Goal: Task Accomplishment & Management: Use online tool/utility

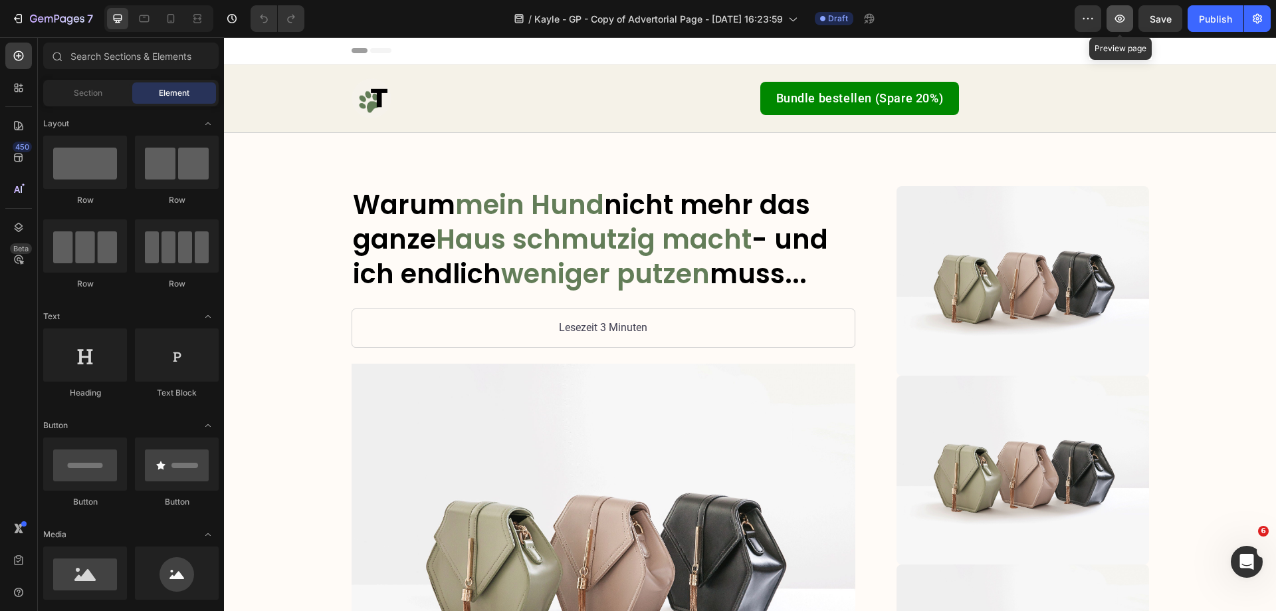
click at [1127, 19] on button "button" at bounding box center [1120, 18] width 27 height 27
click at [183, 24] on div at bounding box center [158, 18] width 109 height 27
click at [178, 25] on div at bounding box center [170, 18] width 21 height 21
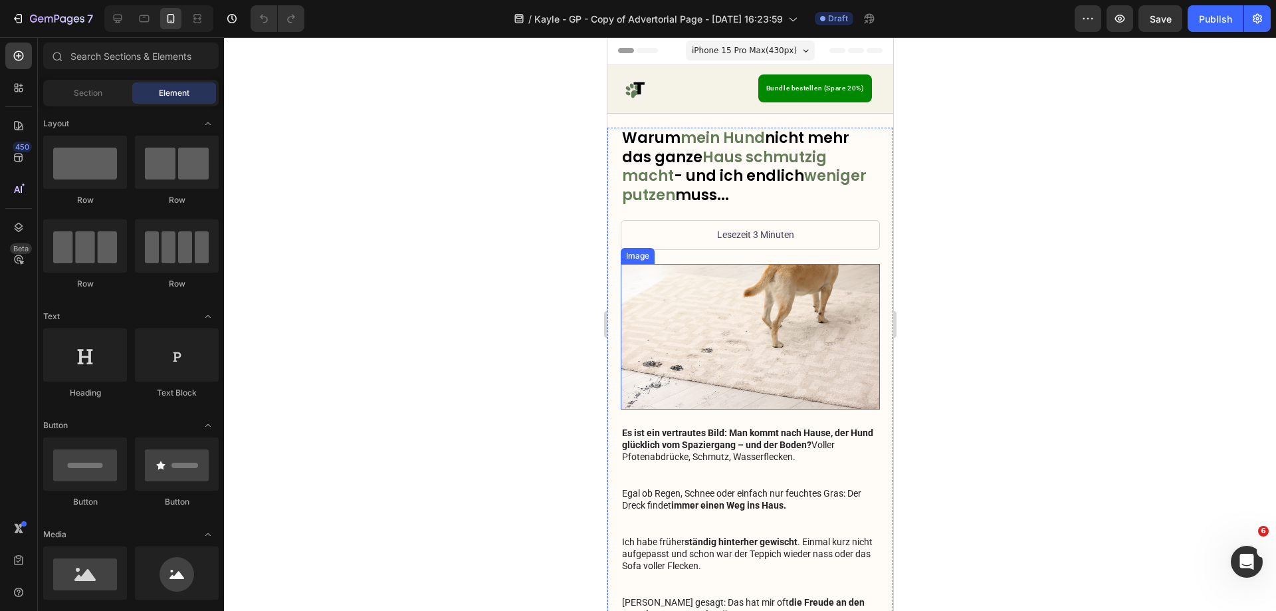
click at [778, 310] on img at bounding box center [749, 337] width 259 height 146
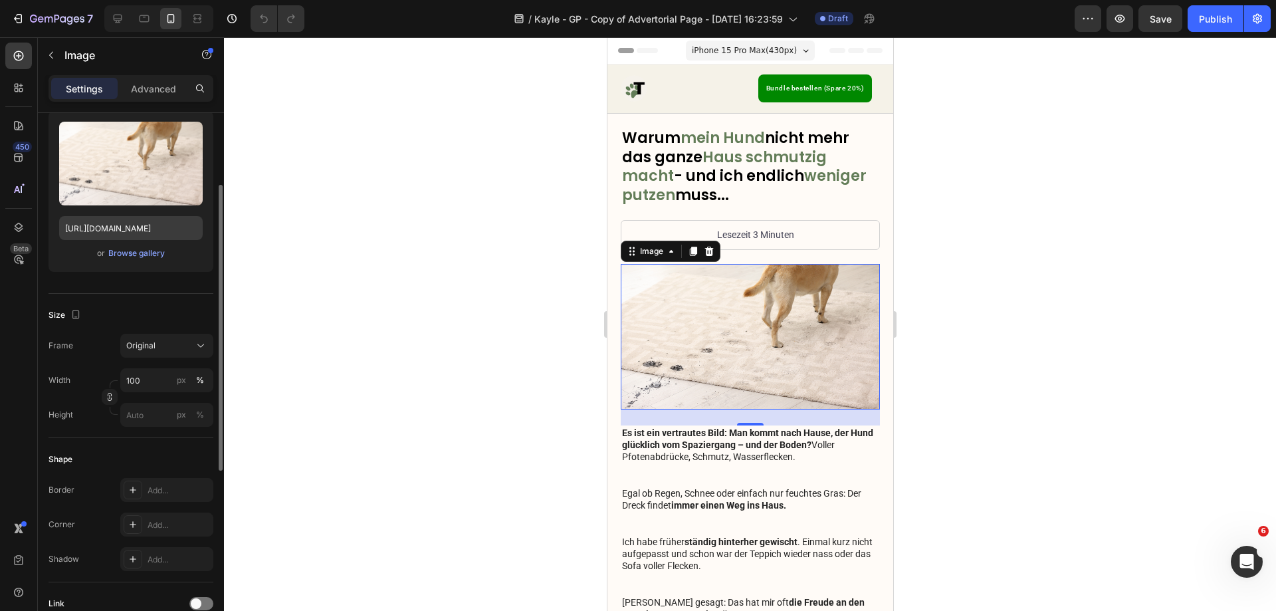
scroll to position [69, 0]
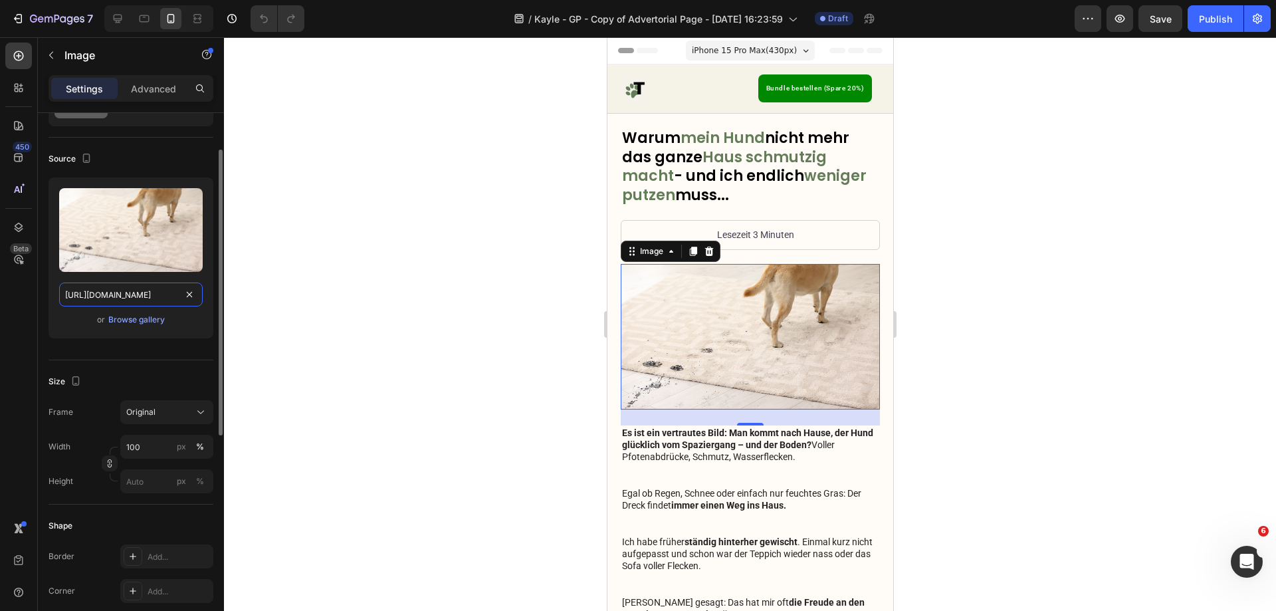
click at [134, 303] on input "[URL][DOMAIN_NAME]" at bounding box center [131, 294] width 144 height 24
click at [1257, 14] on icon "button" at bounding box center [1257, 19] width 9 height 10
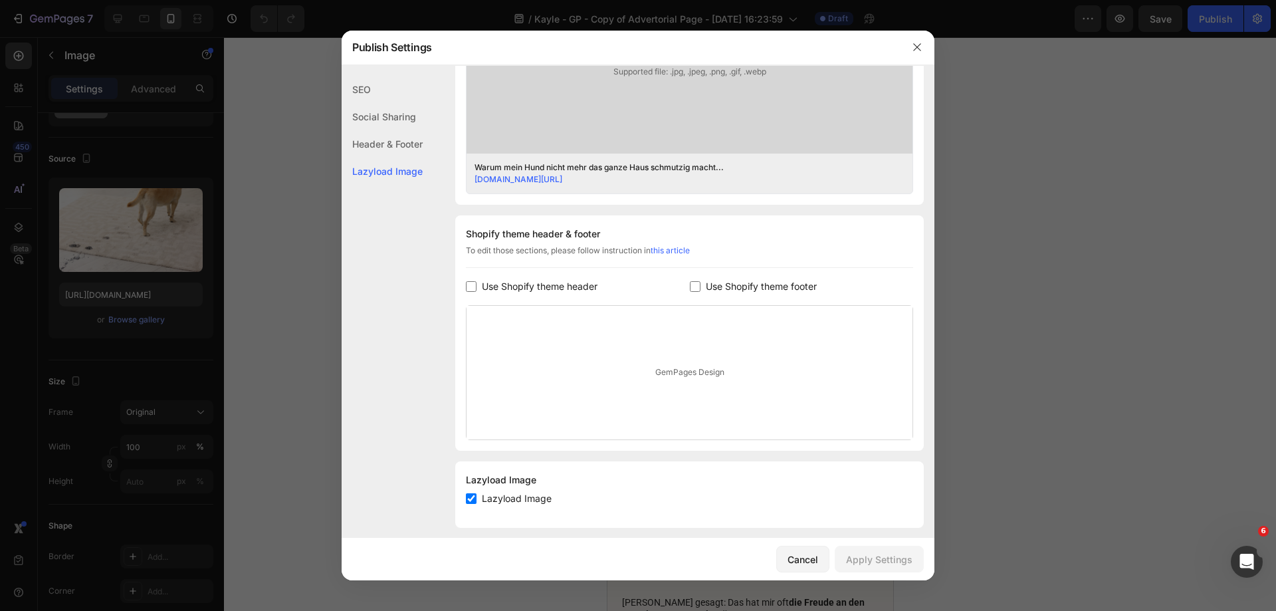
scroll to position [497, 0]
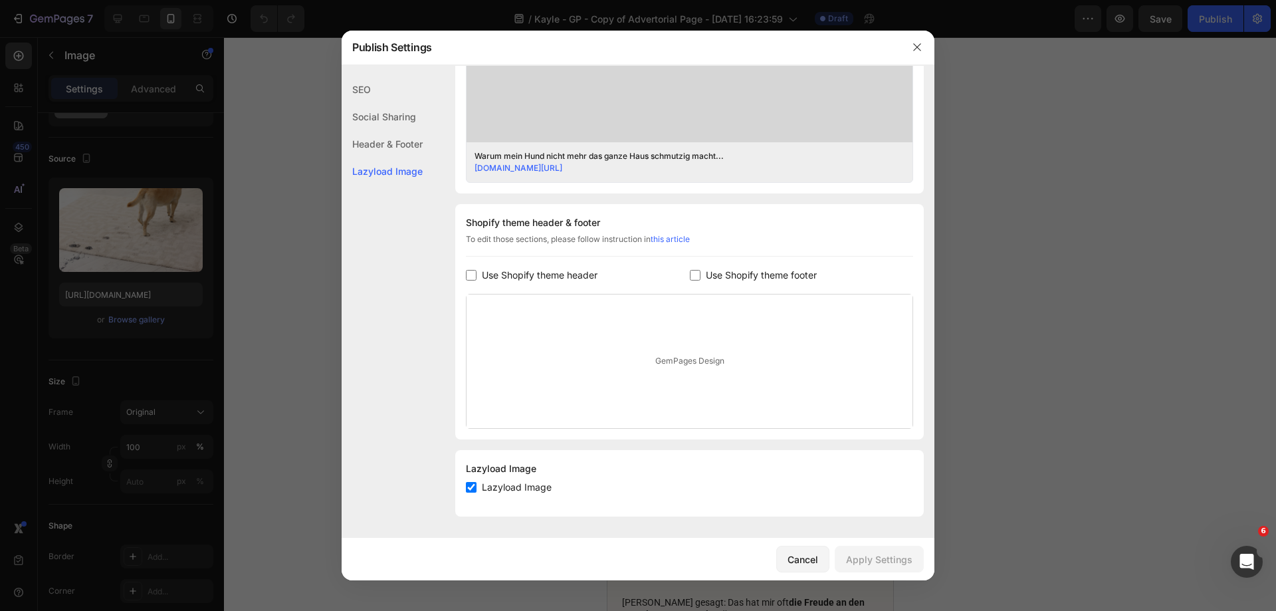
click at [801, 280] on span "Use Shopify theme footer" at bounding box center [761, 275] width 111 height 16
checkbox input "true"
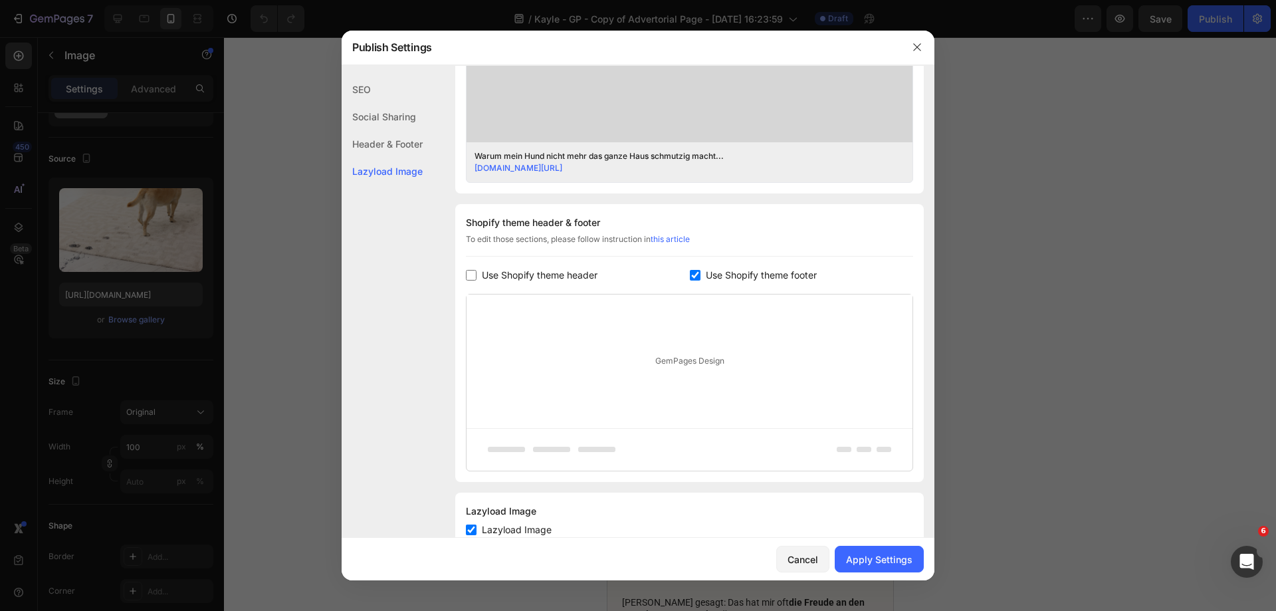
click at [560, 278] on span "Use Shopify theme header" at bounding box center [540, 275] width 116 height 16
checkbox input "true"
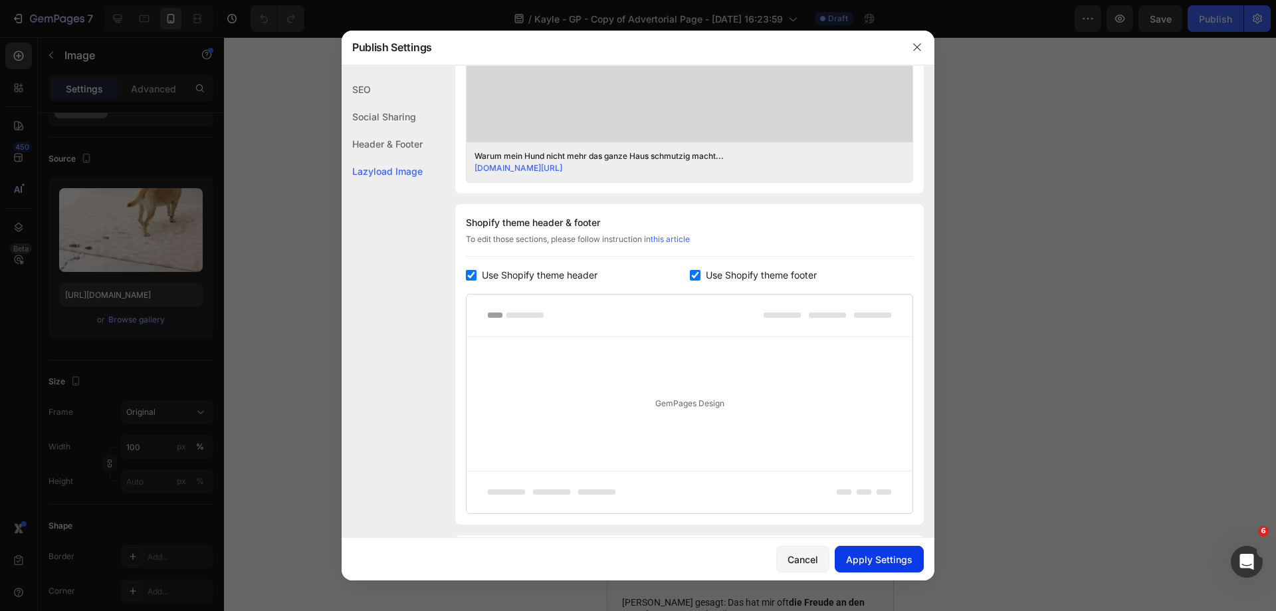
drag, startPoint x: 895, startPoint y: 557, endPoint x: 909, endPoint y: 550, distance: 15.8
click at [896, 556] on div "Apply Settings" at bounding box center [879, 559] width 66 height 14
click at [912, 45] on icon "button" at bounding box center [917, 47] width 11 height 11
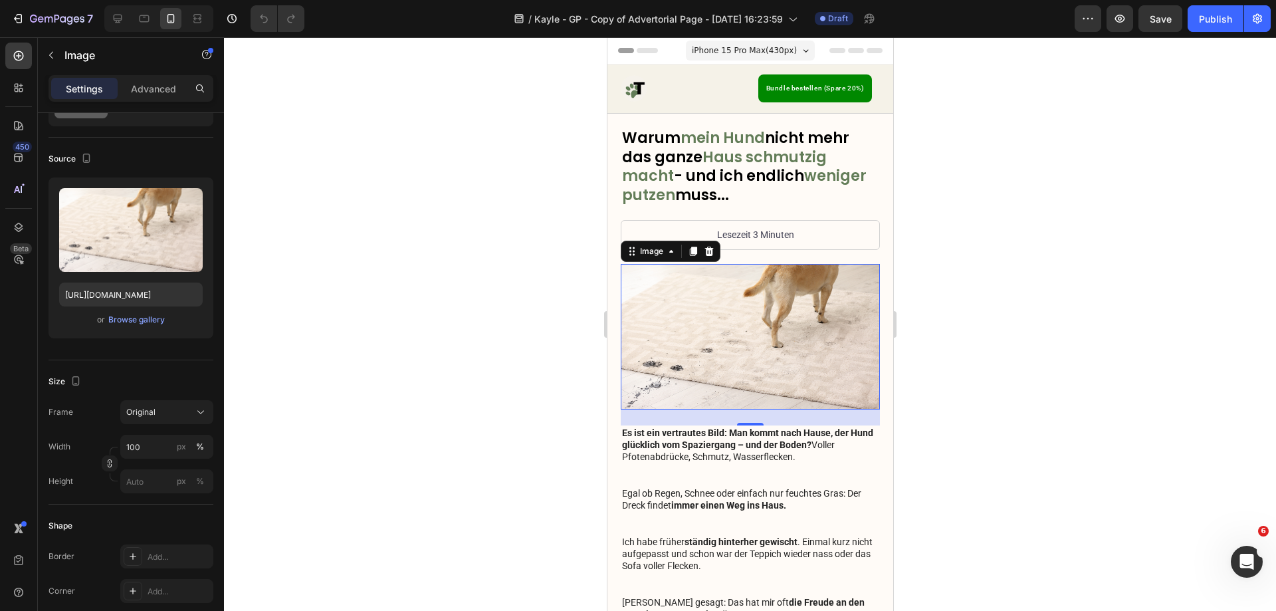
click at [724, 348] on img at bounding box center [749, 337] width 259 height 146
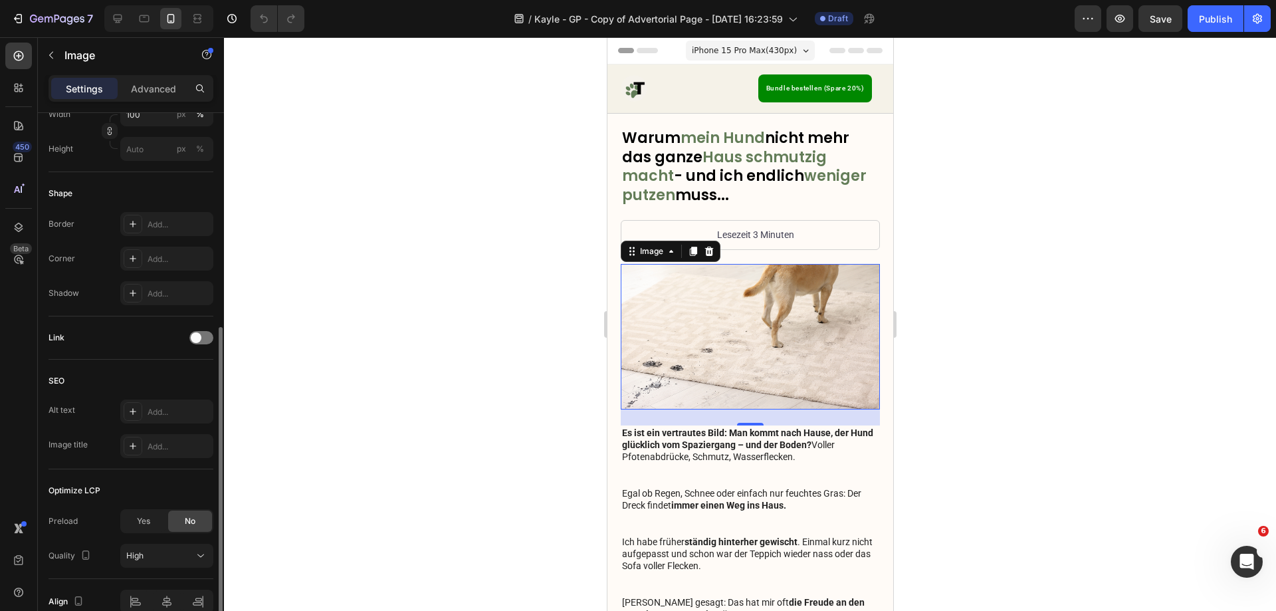
scroll to position [468, 0]
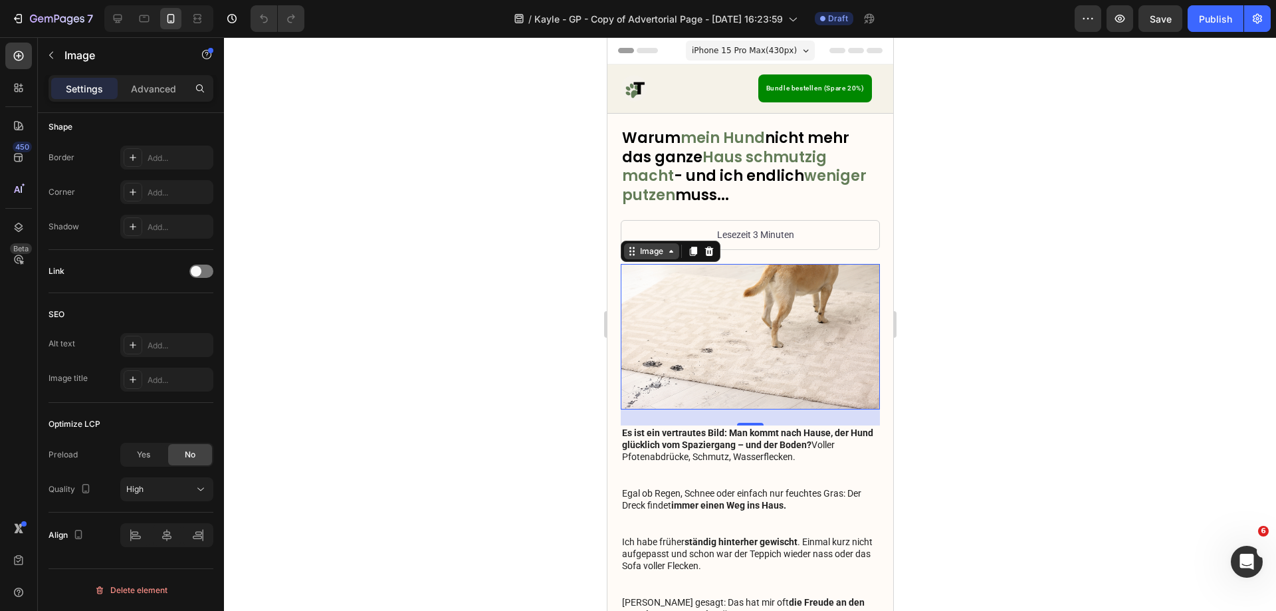
click at [661, 254] on div "Image" at bounding box center [651, 251] width 29 height 12
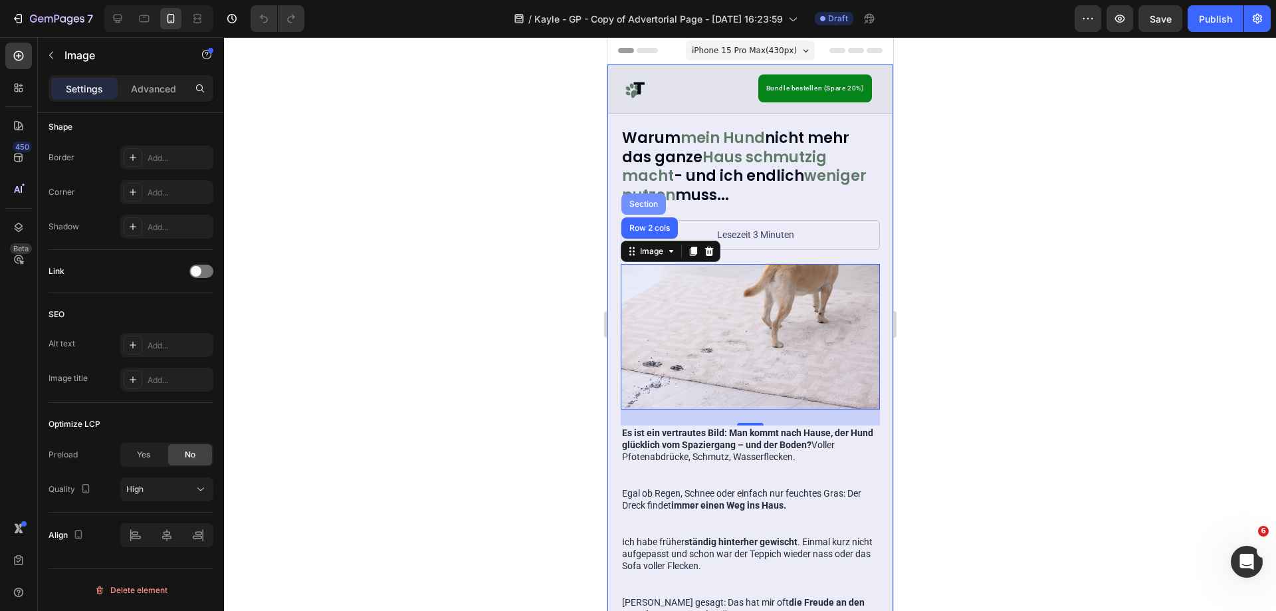
click at [639, 201] on div "Section" at bounding box center [643, 204] width 34 height 8
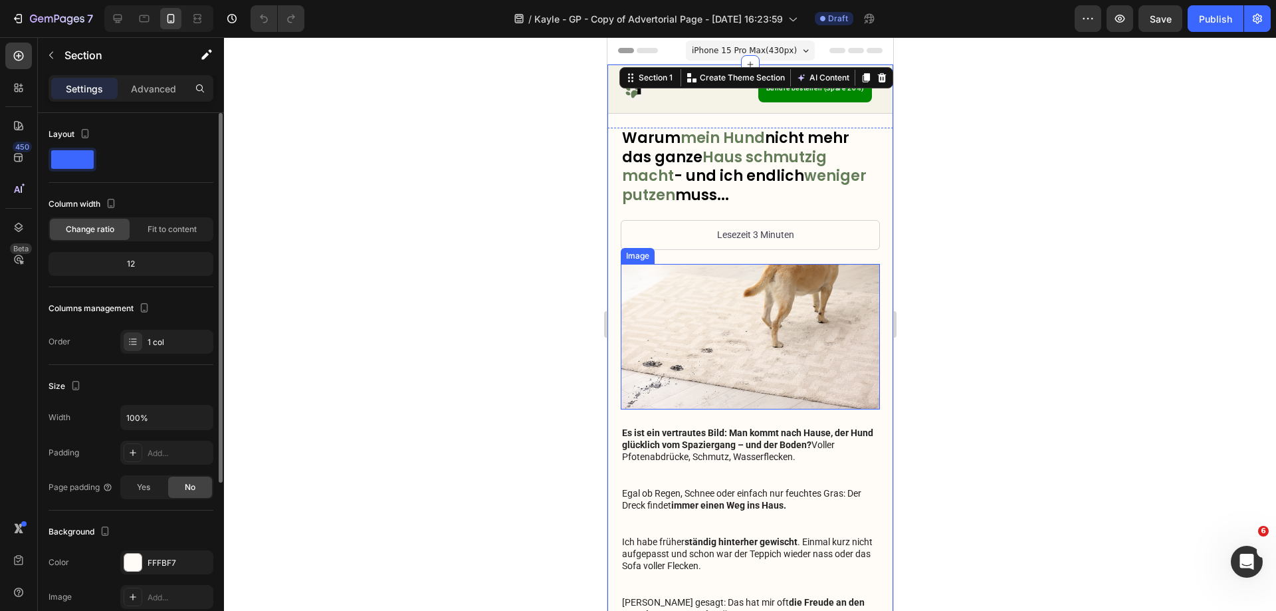
click at [680, 282] on img at bounding box center [749, 337] width 259 height 146
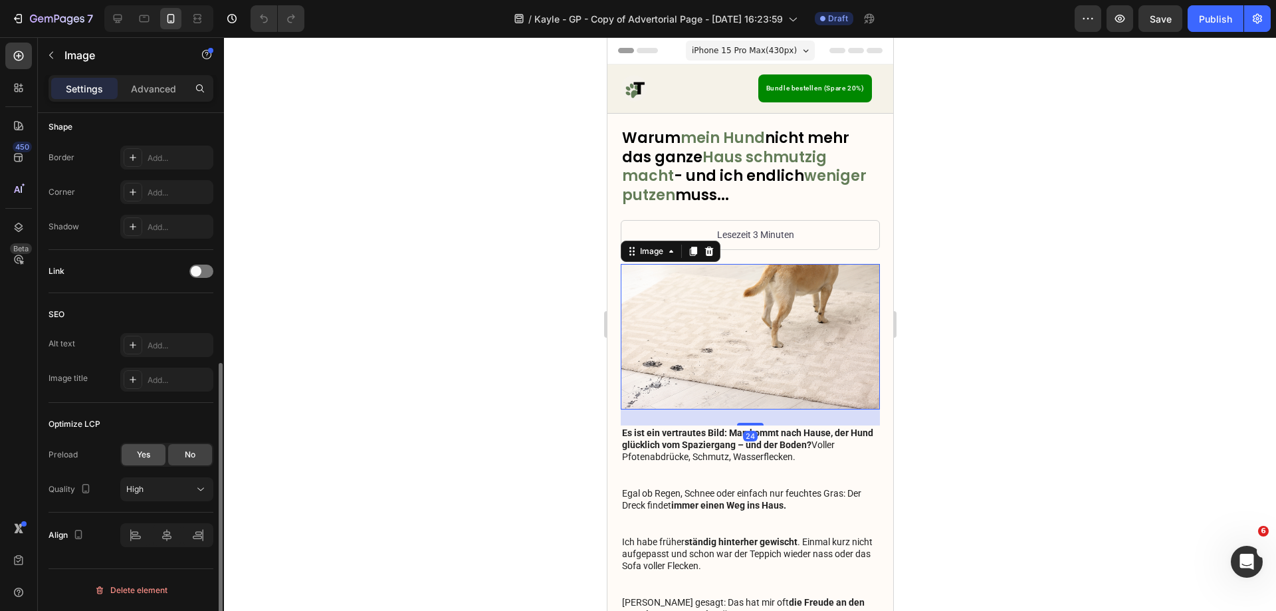
click at [148, 461] on div "Yes" at bounding box center [144, 454] width 44 height 21
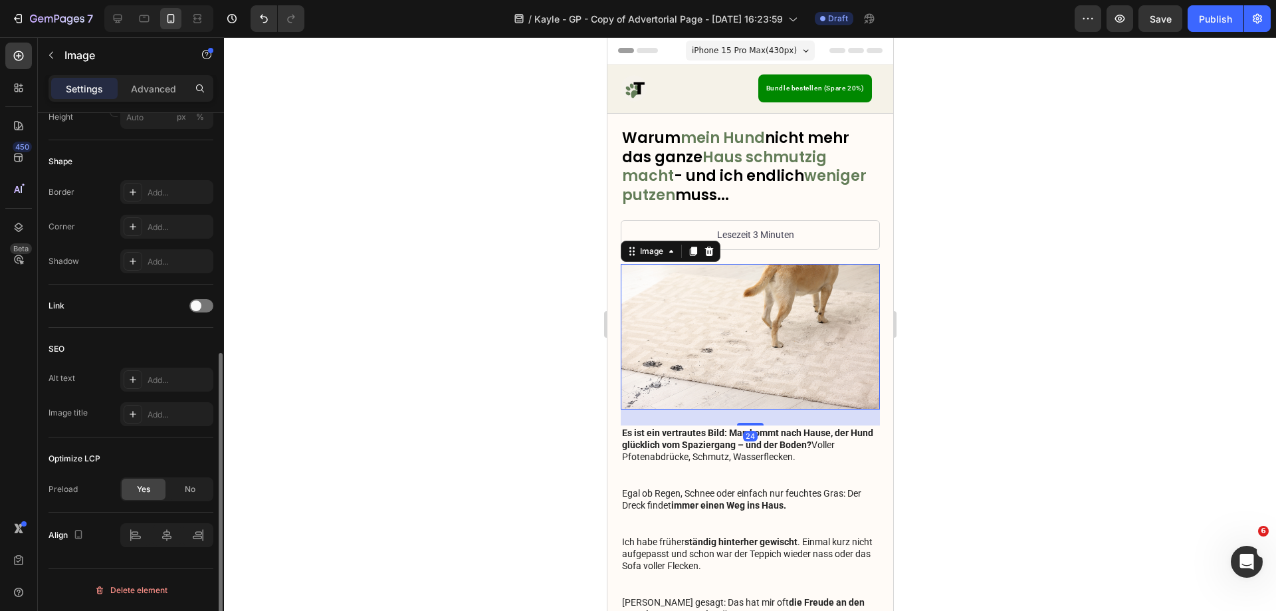
scroll to position [433, 0]
click at [119, 18] on icon at bounding box center [117, 18] width 13 height 13
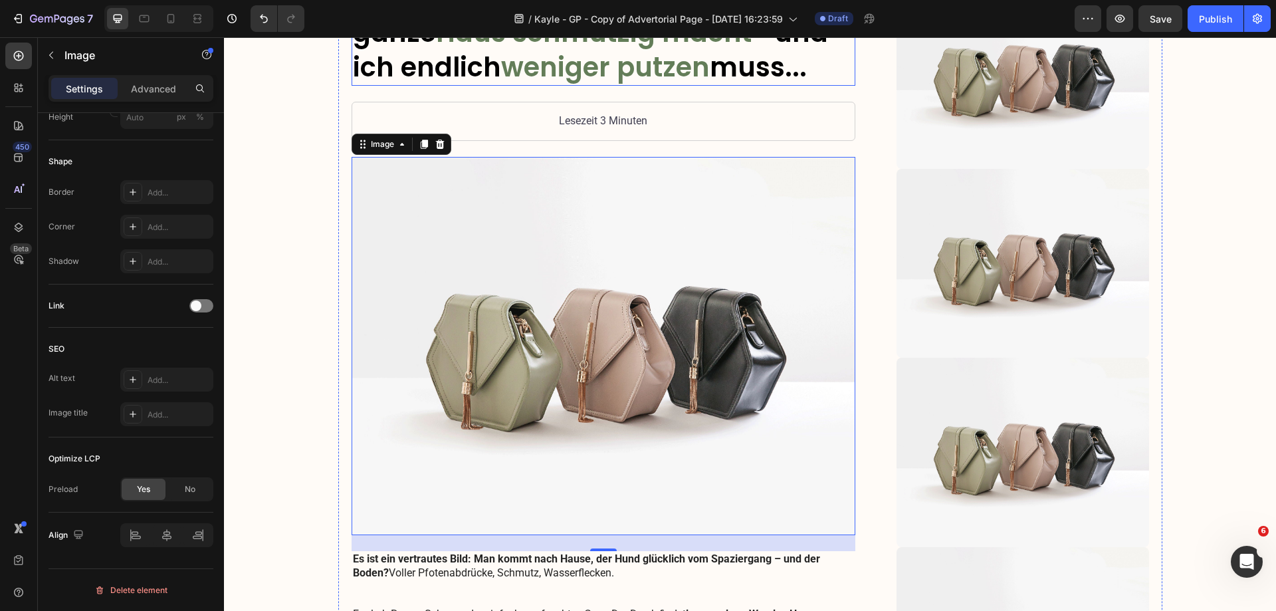
scroll to position [80, 0]
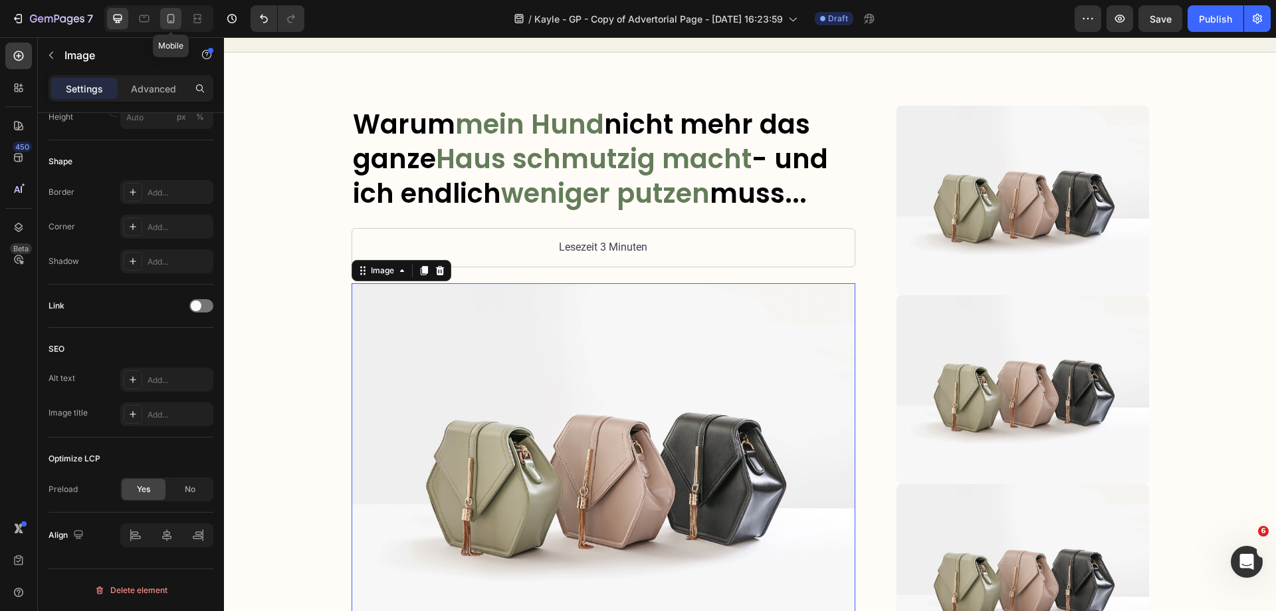
click at [170, 14] on icon at bounding box center [170, 18] width 7 height 9
type input "https://cdn.shopify.com/s/files/1/0548/7978/0952/files/gempages_458127380590887…"
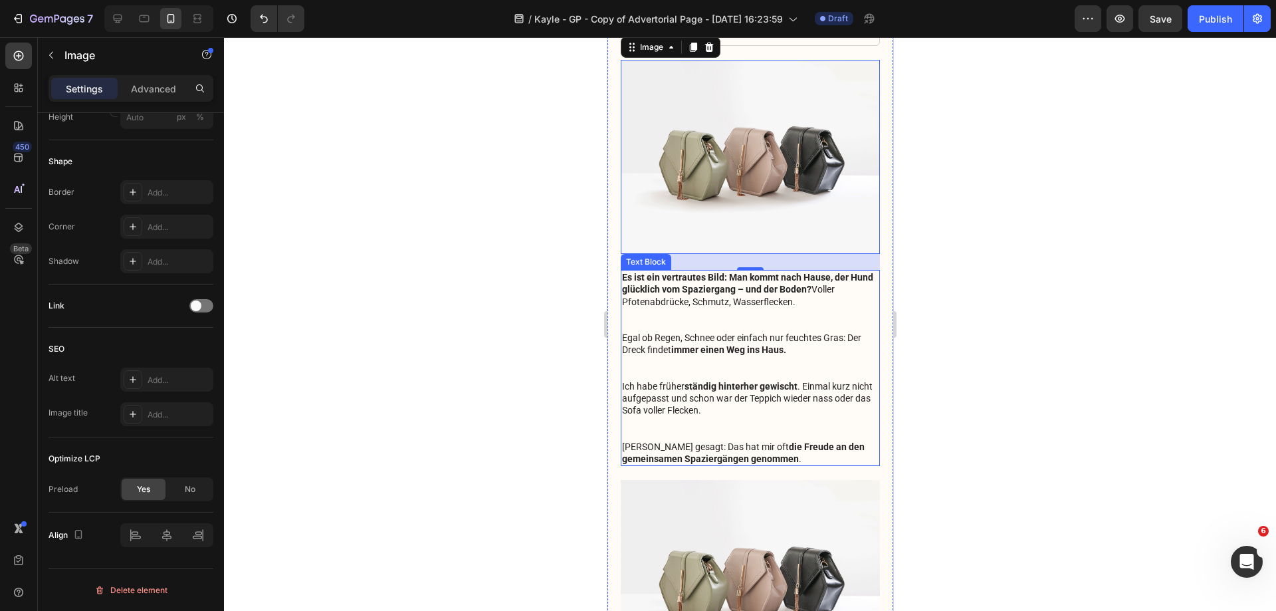
scroll to position [247, 0]
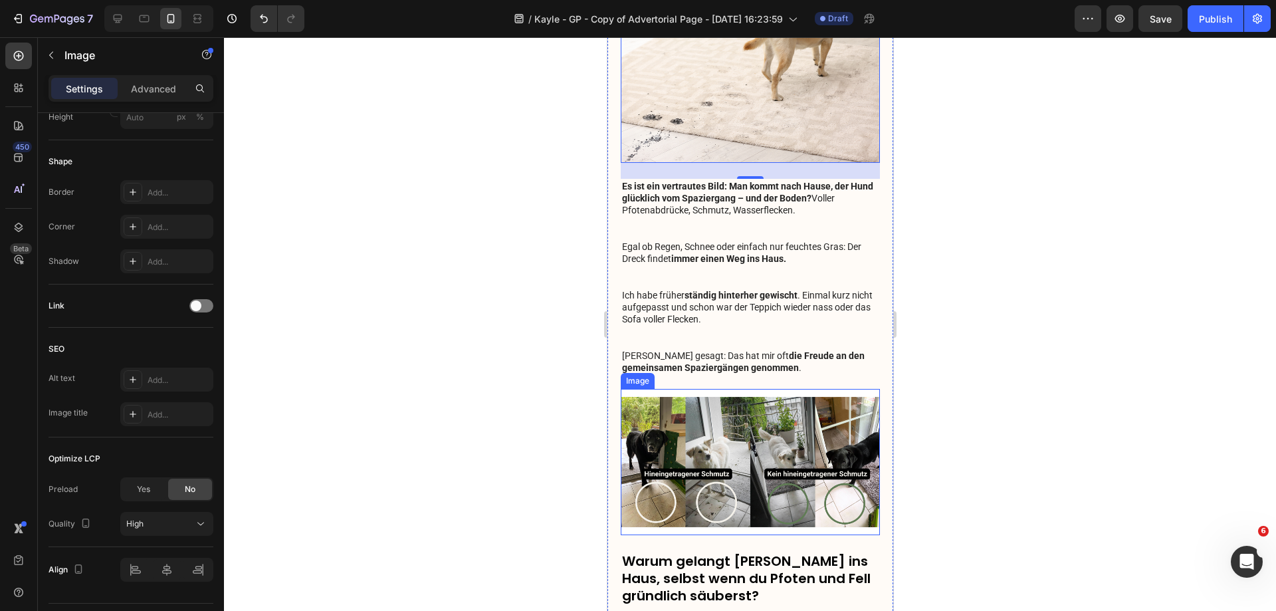
click at [754, 432] on img at bounding box center [749, 462] width 259 height 146
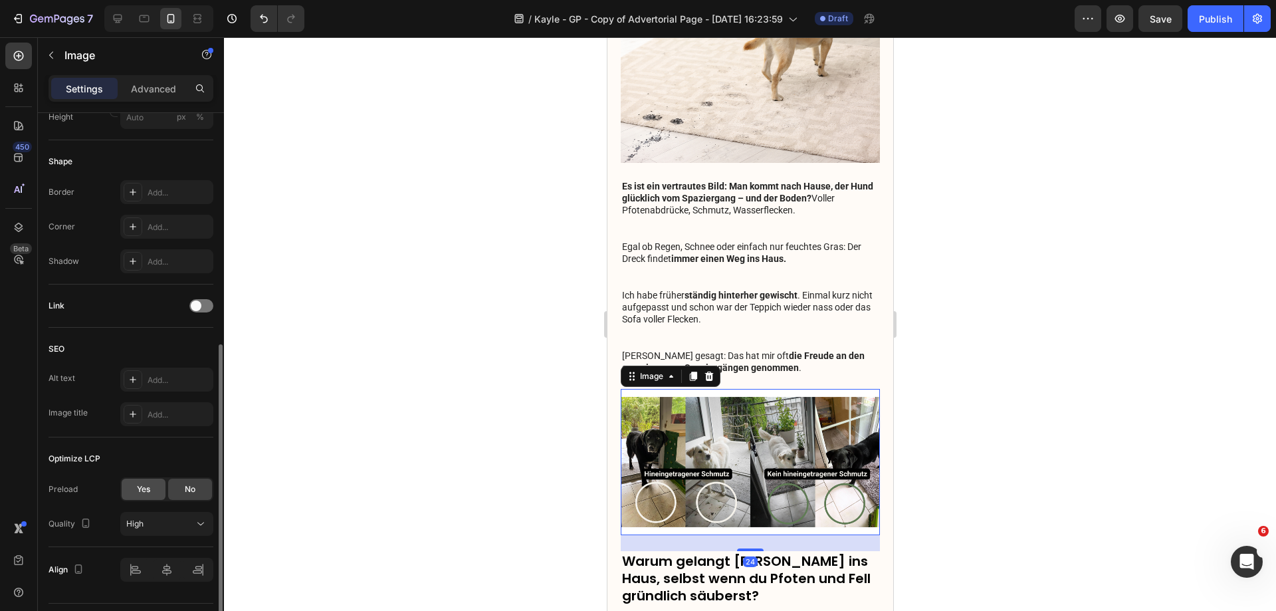
drag, startPoint x: 143, startPoint y: 492, endPoint x: 377, endPoint y: 453, distance: 237.2
click at [142, 491] on span "Yes" at bounding box center [143, 489] width 13 height 12
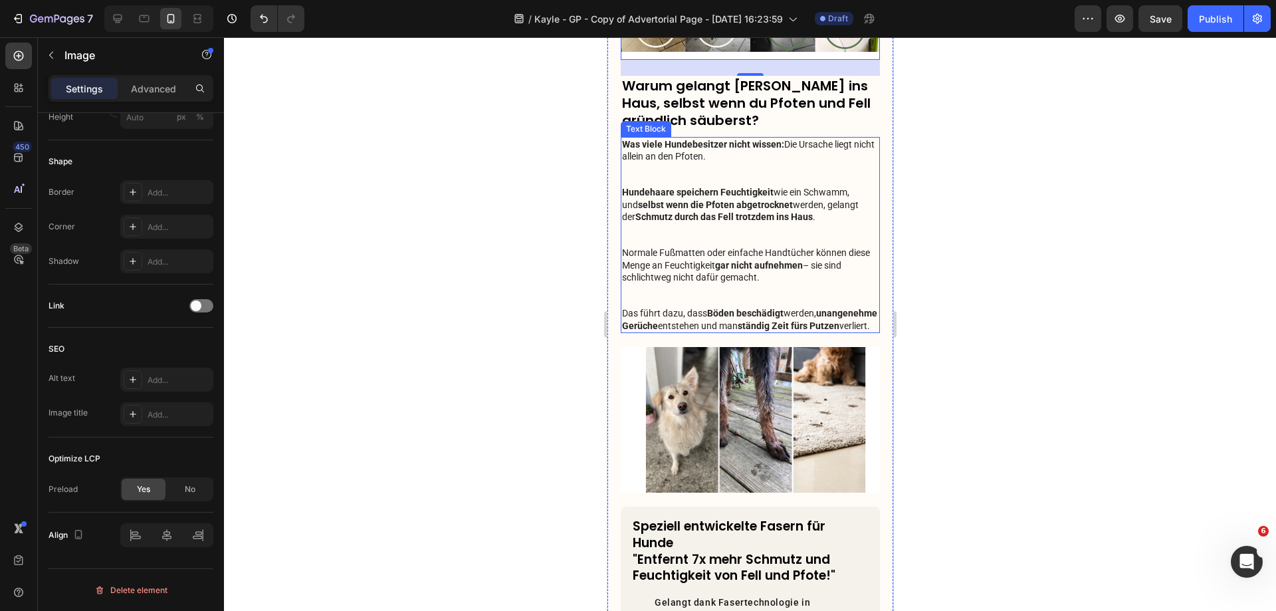
scroll to position [845, 0]
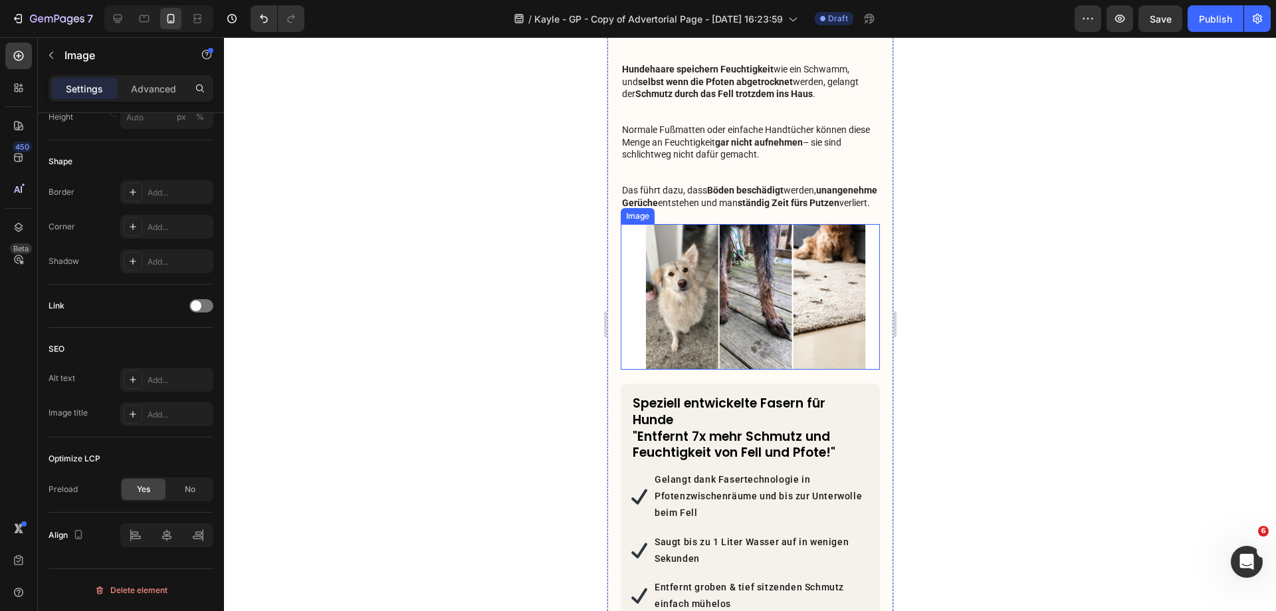
click at [695, 301] on img at bounding box center [749, 297] width 259 height 146
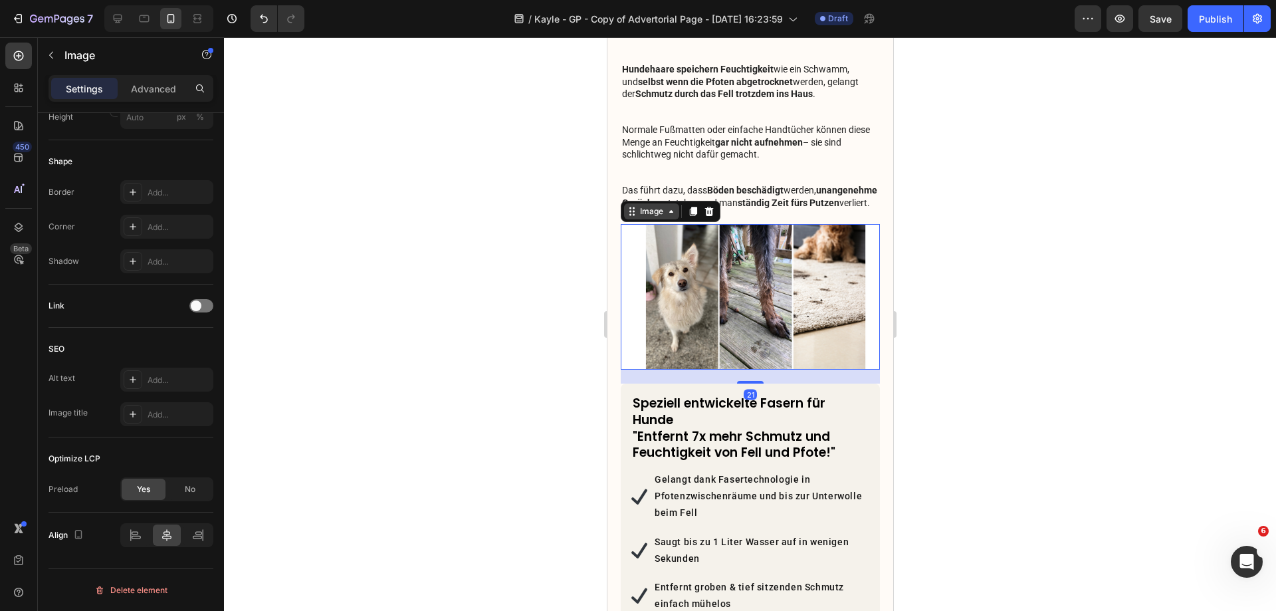
click at [652, 213] on div "Image" at bounding box center [651, 211] width 29 height 12
click at [567, 364] on div at bounding box center [750, 324] width 1052 height 574
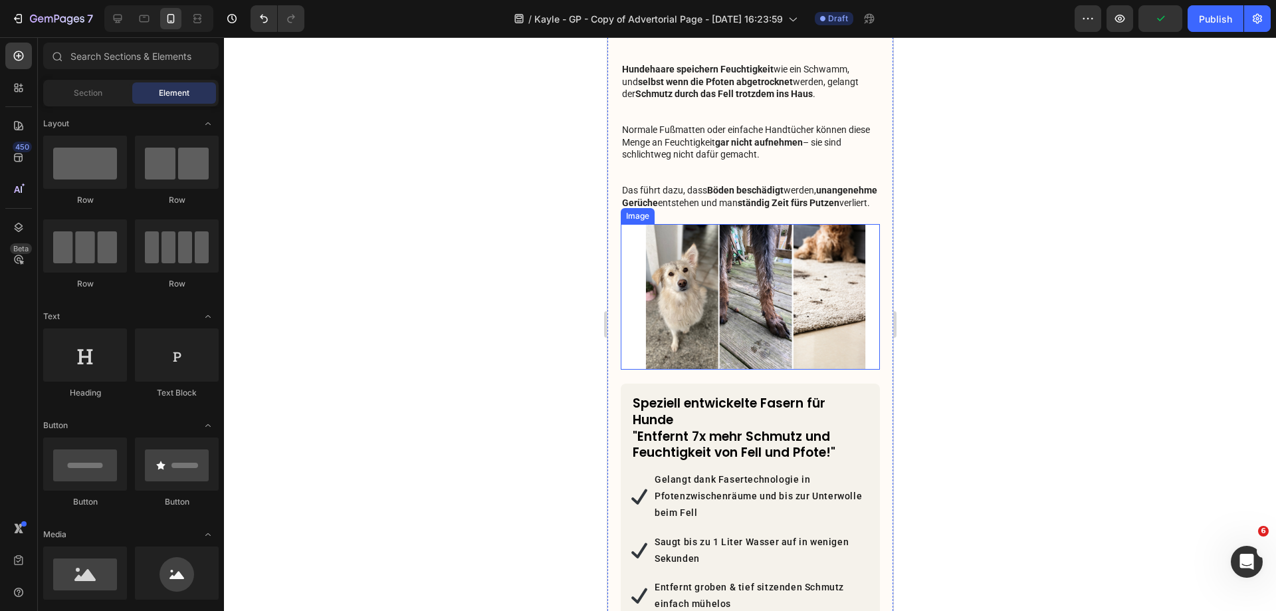
click at [741, 337] on img at bounding box center [749, 297] width 259 height 146
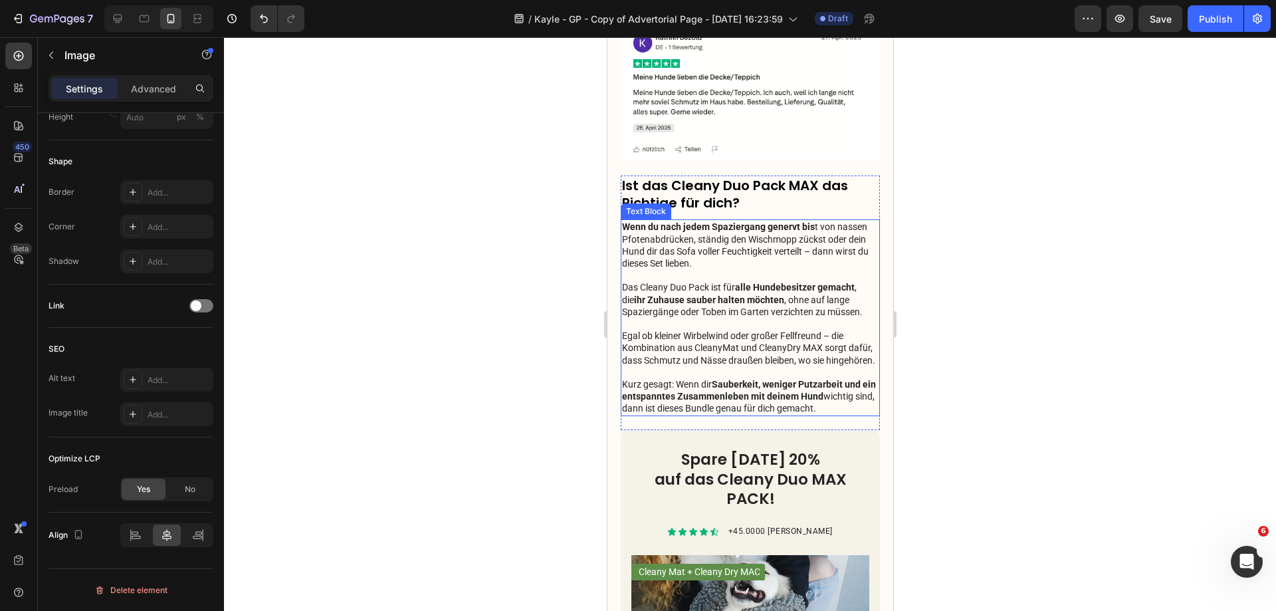
scroll to position [2573, 0]
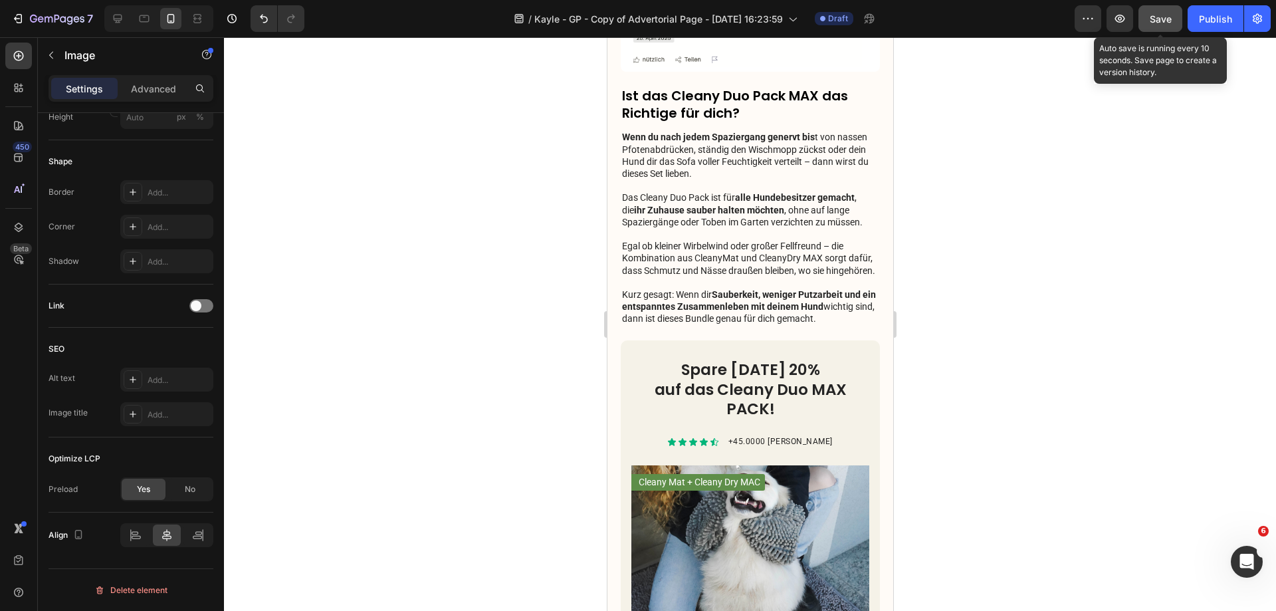
click at [1159, 23] on span "Save" at bounding box center [1161, 18] width 22 height 11
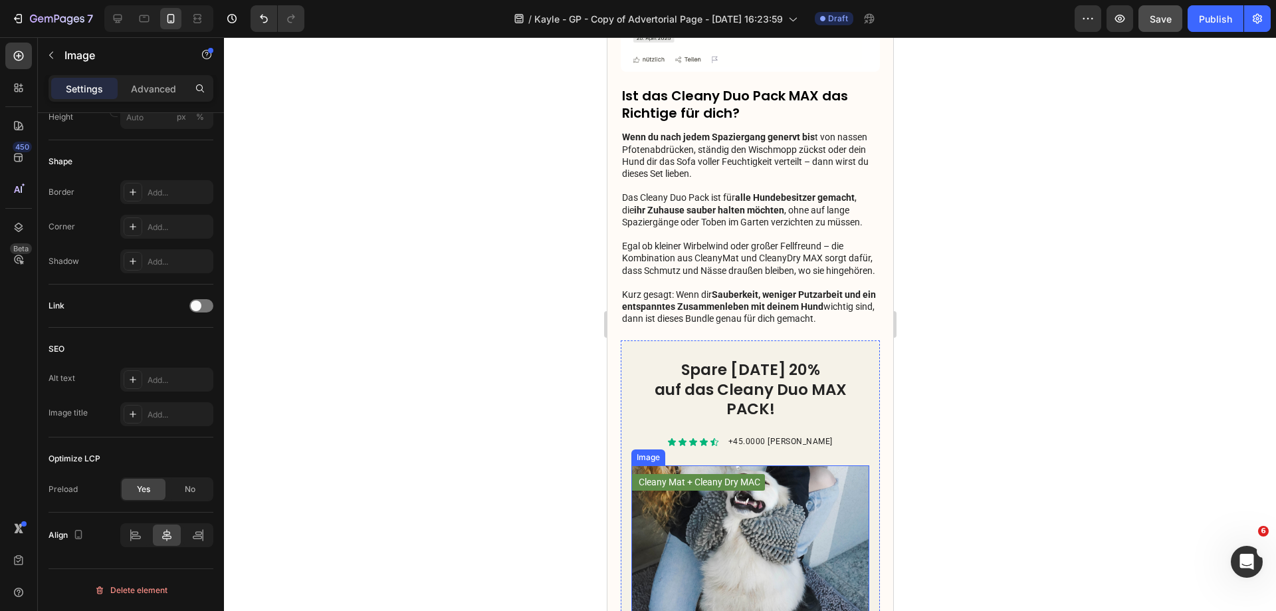
click at [728, 524] on img at bounding box center [750, 584] width 238 height 238
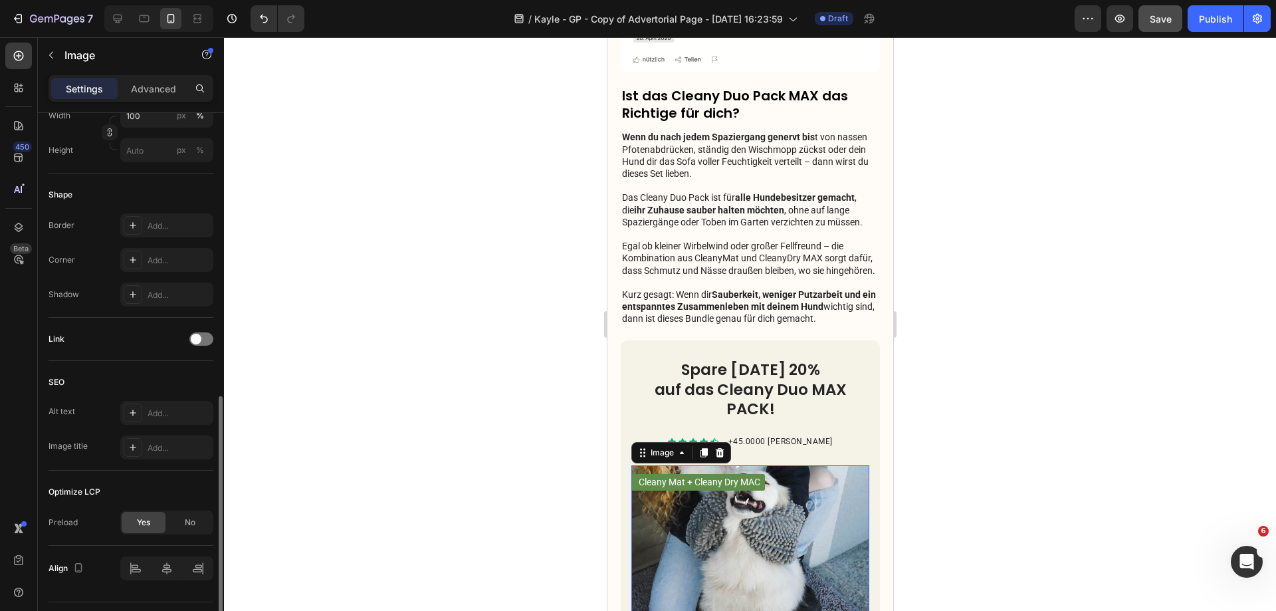
scroll to position [467, 0]
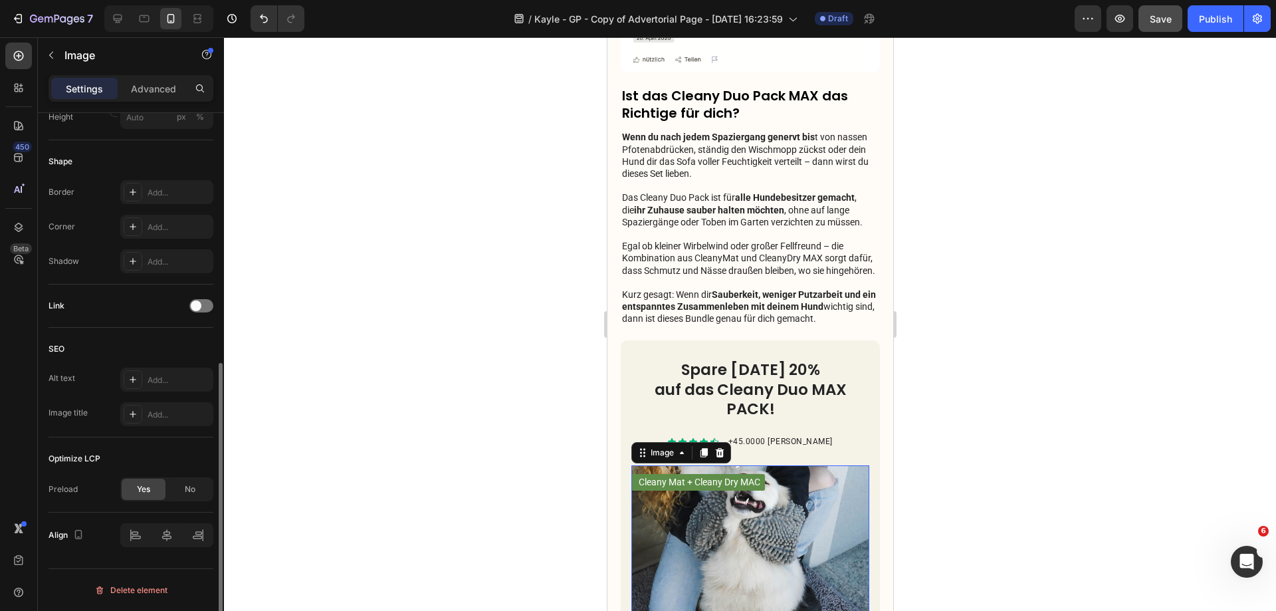
click at [199, 503] on div "Optimize LCP Preload Yes No" at bounding box center [131, 474] width 165 height 75
click at [199, 496] on div "No" at bounding box center [190, 489] width 44 height 21
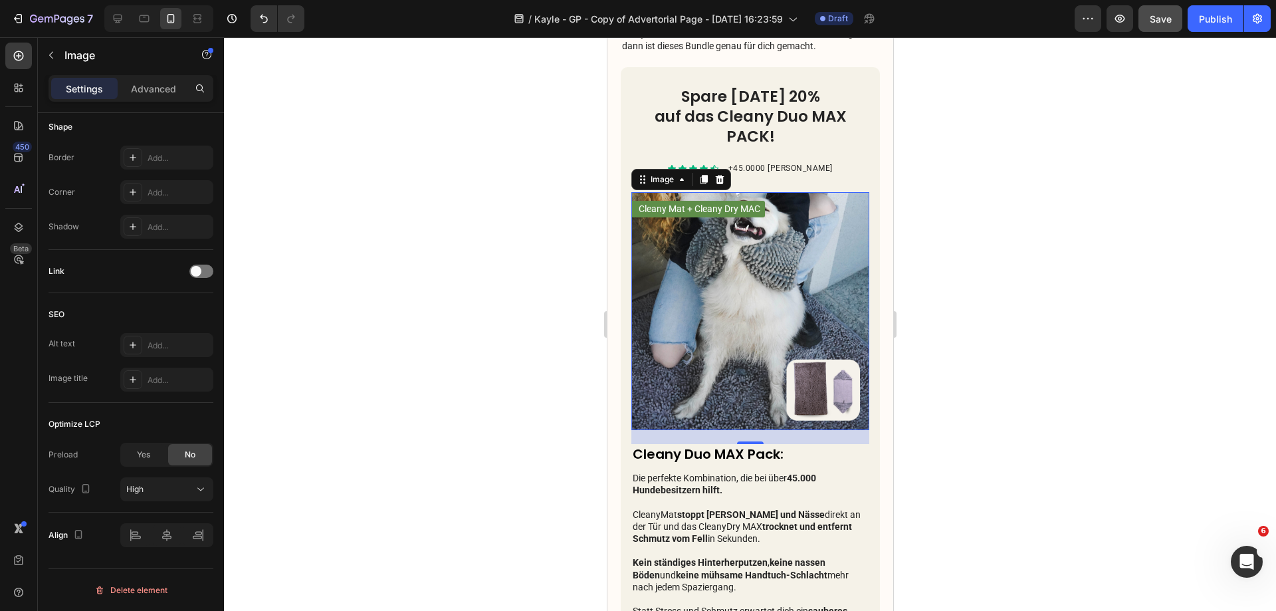
scroll to position [2706, 0]
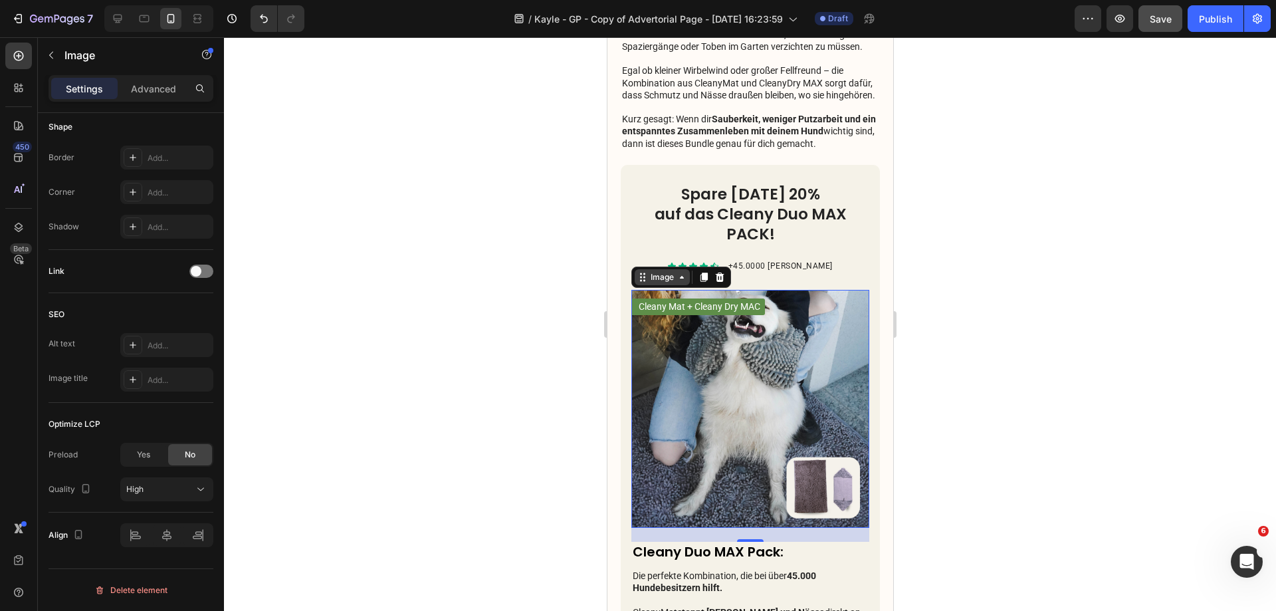
click at [643, 285] on div "Image" at bounding box center [661, 277] width 55 height 16
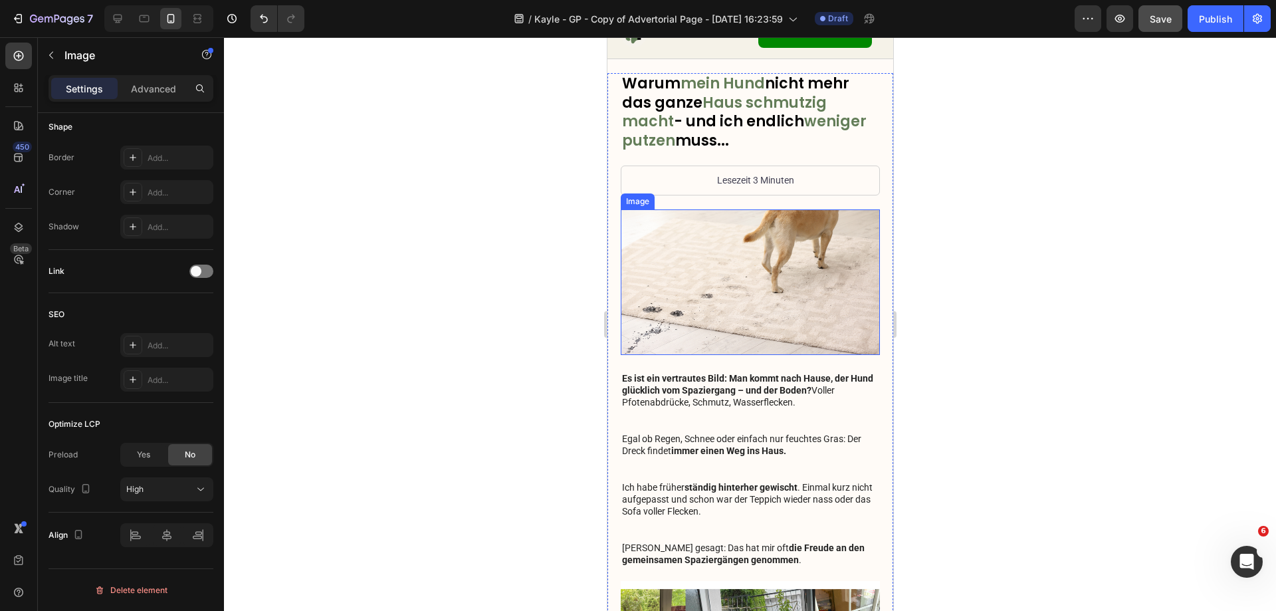
scroll to position [0, 0]
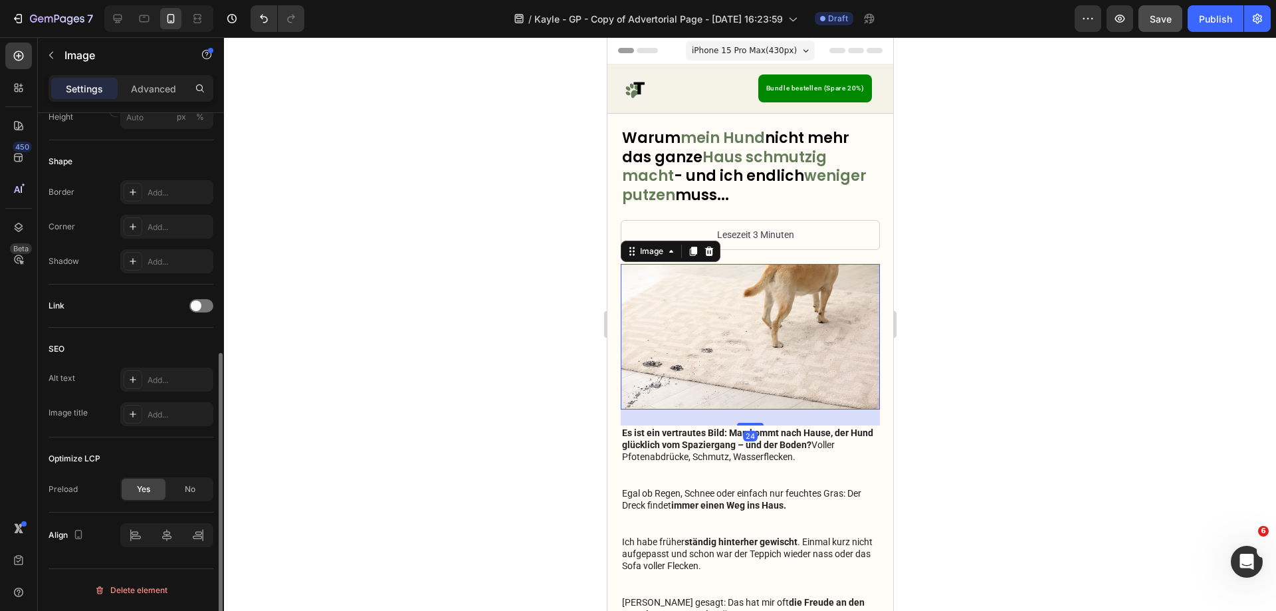
click at [711, 341] on img at bounding box center [749, 337] width 259 height 146
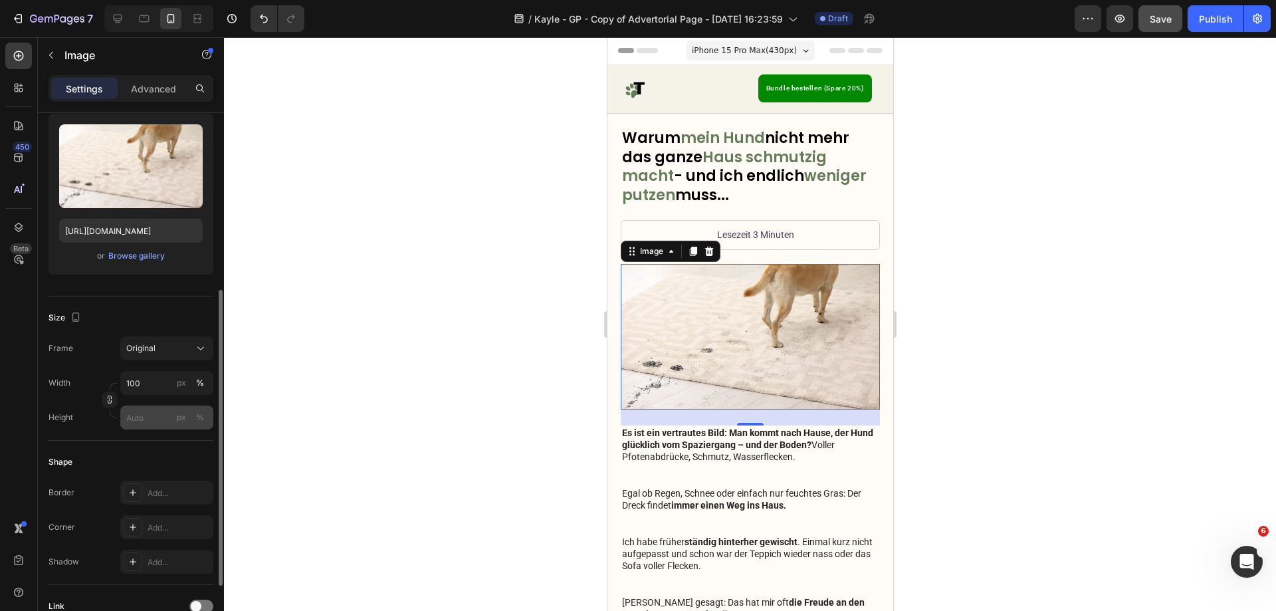
scroll to position [199, 0]
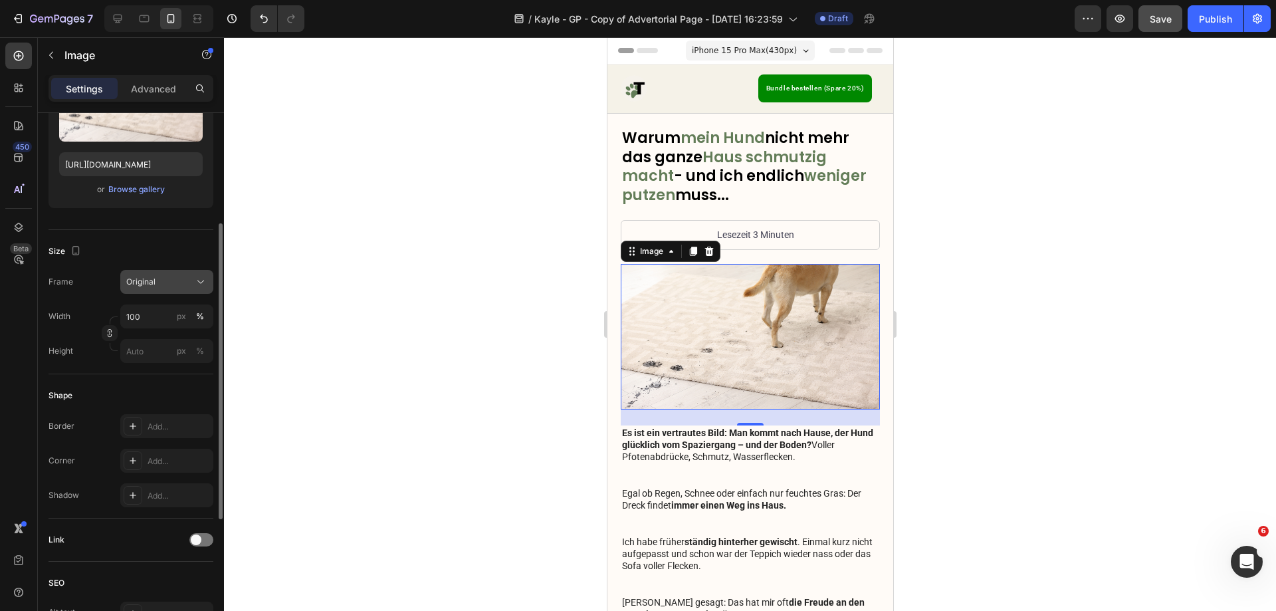
click at [154, 279] on span "Original" at bounding box center [140, 282] width 29 height 12
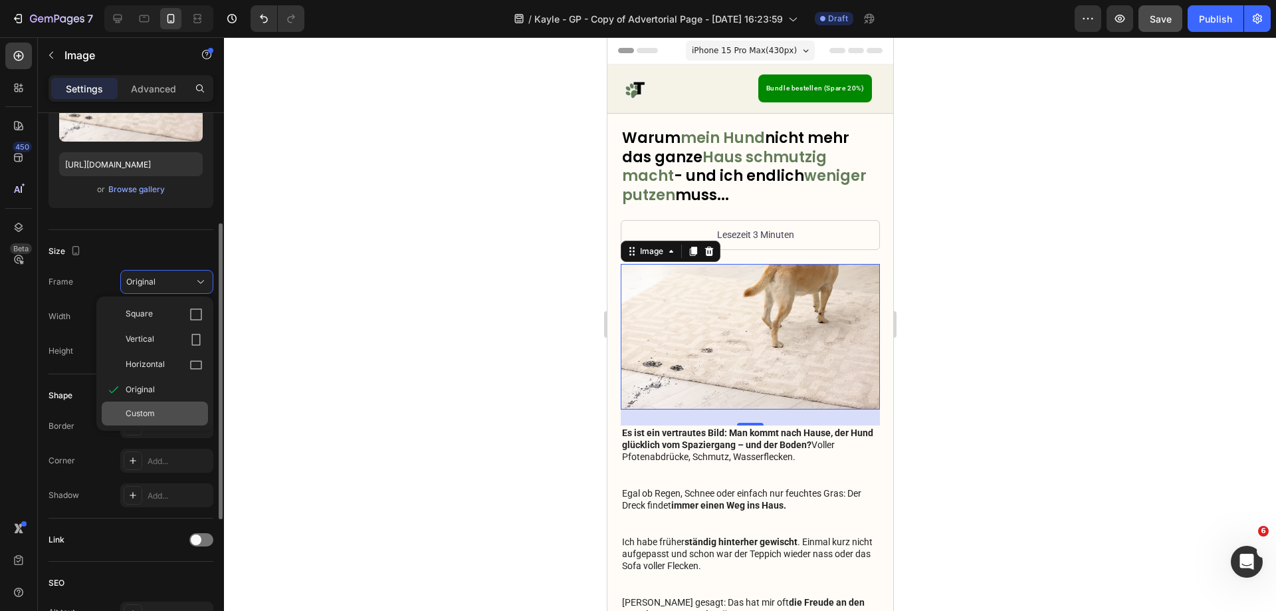
click at [150, 408] on span "Custom" at bounding box center [140, 413] width 29 height 12
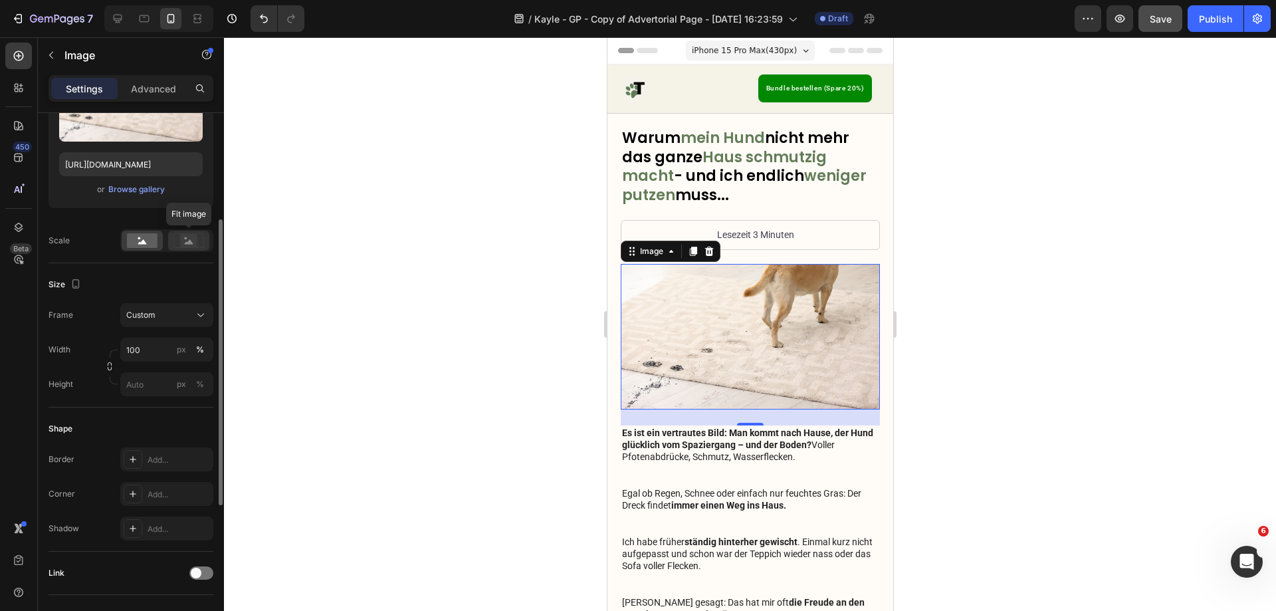
click at [185, 239] on circle at bounding box center [186, 238] width 3 height 3
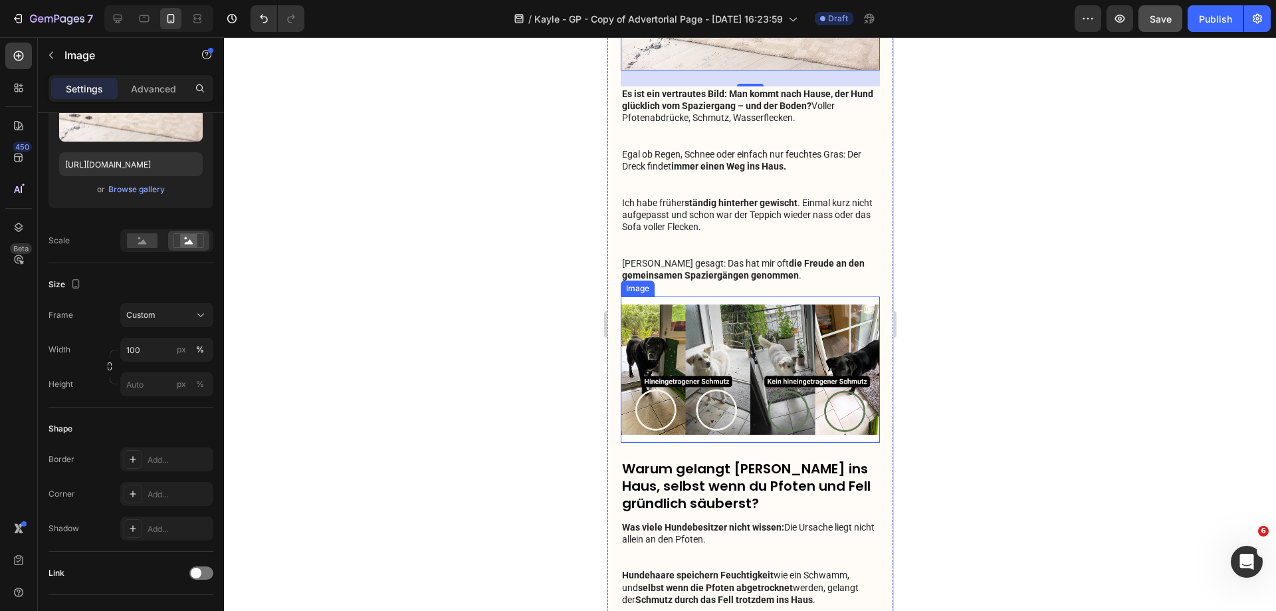
scroll to position [465, 0]
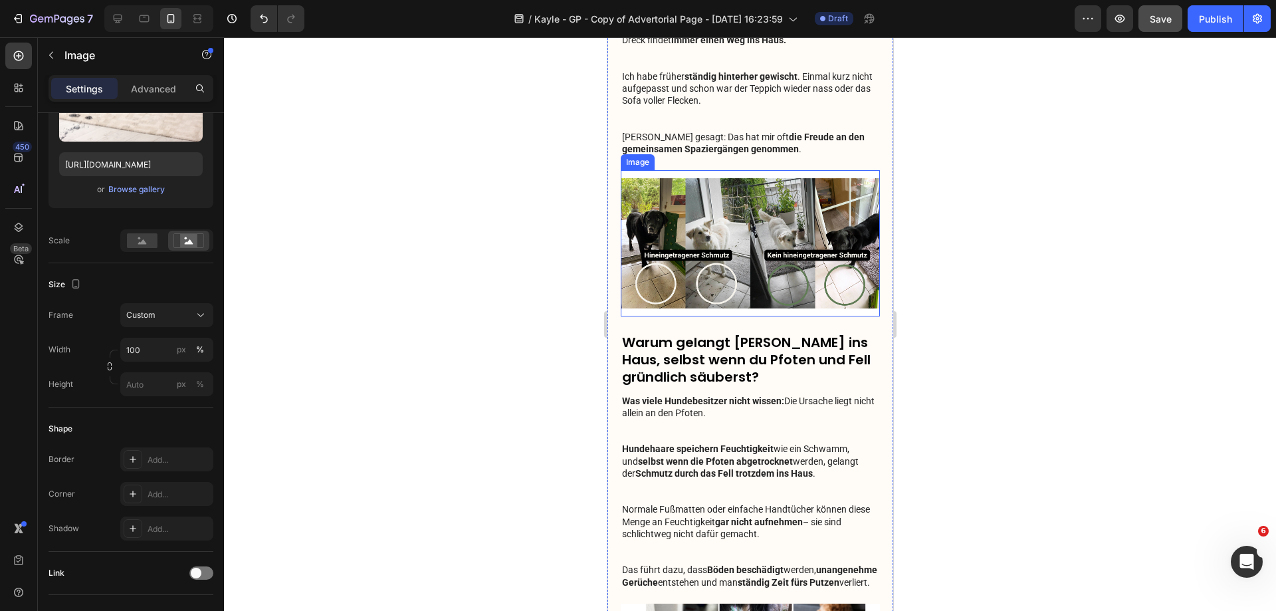
click at [745, 195] on img at bounding box center [749, 243] width 259 height 146
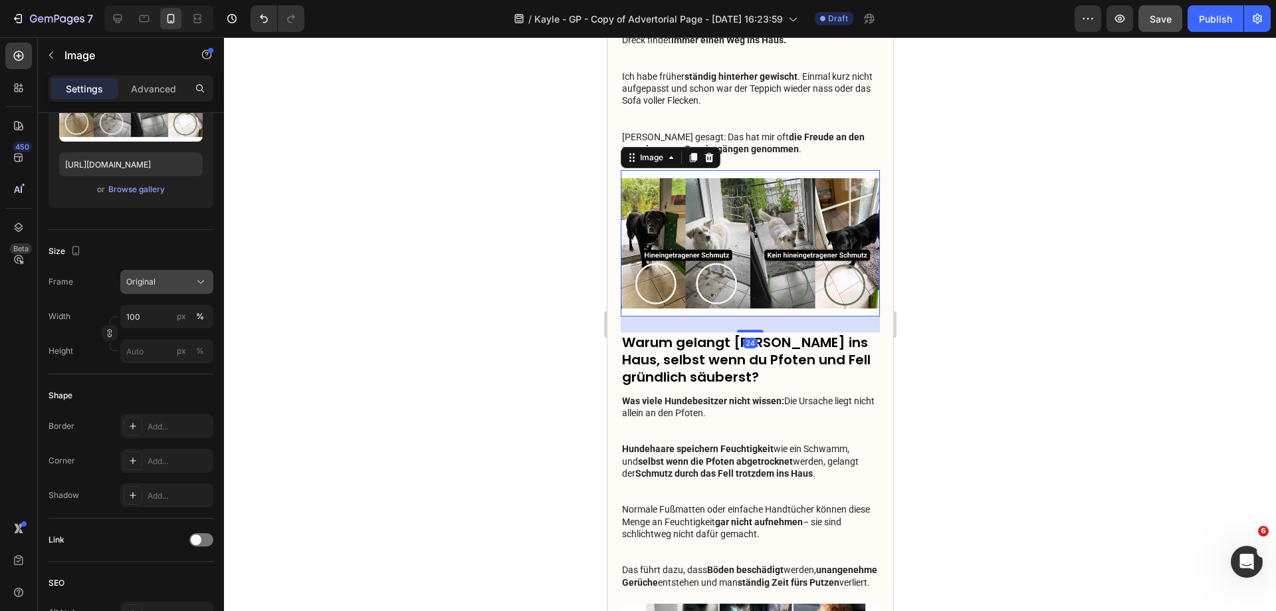
click at [164, 280] on div "Original" at bounding box center [158, 282] width 65 height 12
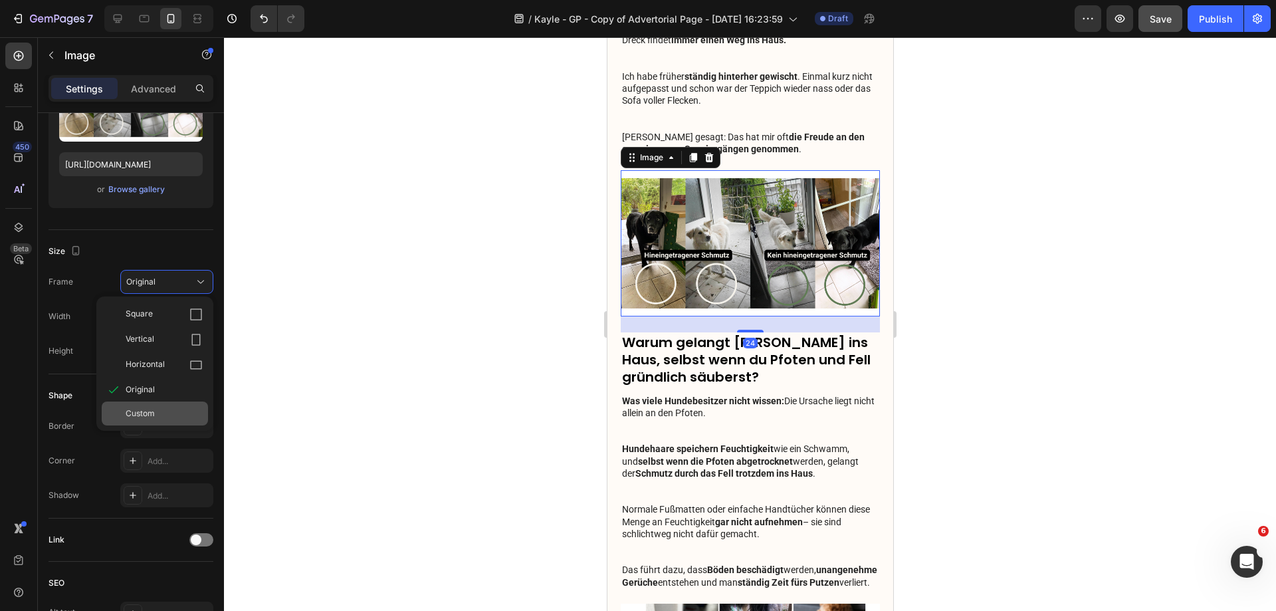
drag, startPoint x: 173, startPoint y: 320, endPoint x: 162, endPoint y: 407, distance: 88.4
click at [162, 407] on div "Square Vertical Horizontal Original Custom" at bounding box center [154, 364] width 117 height 124
click at [162, 407] on div "Custom" at bounding box center [164, 413] width 77 height 12
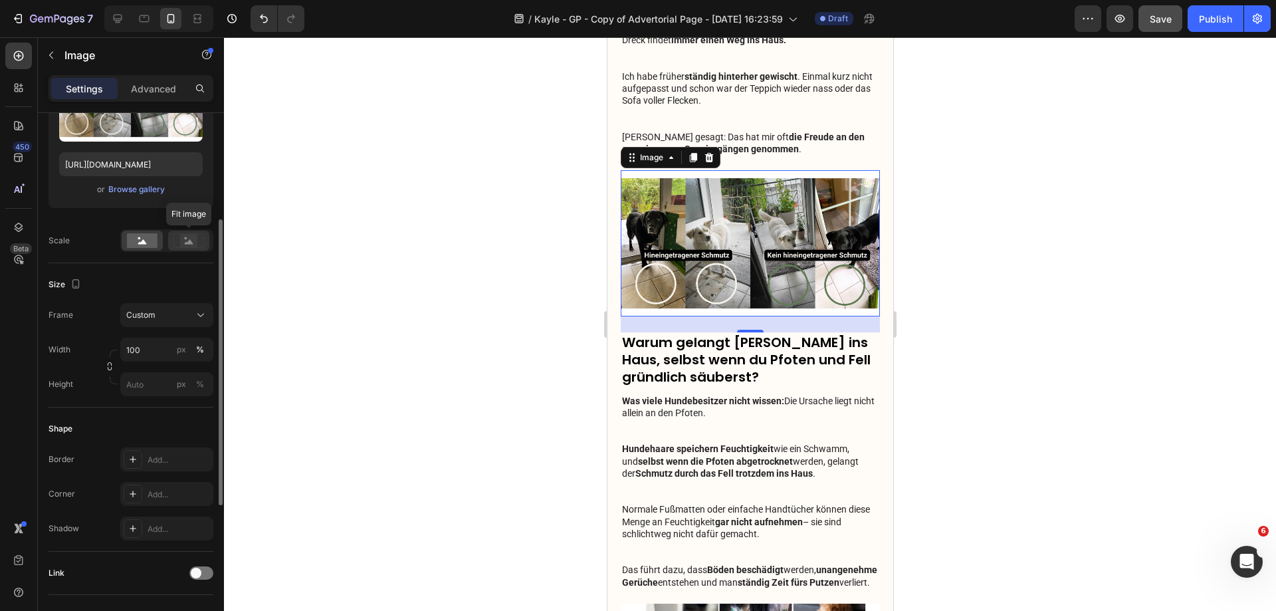
click at [197, 237] on rect at bounding box center [188, 240] width 17 height 13
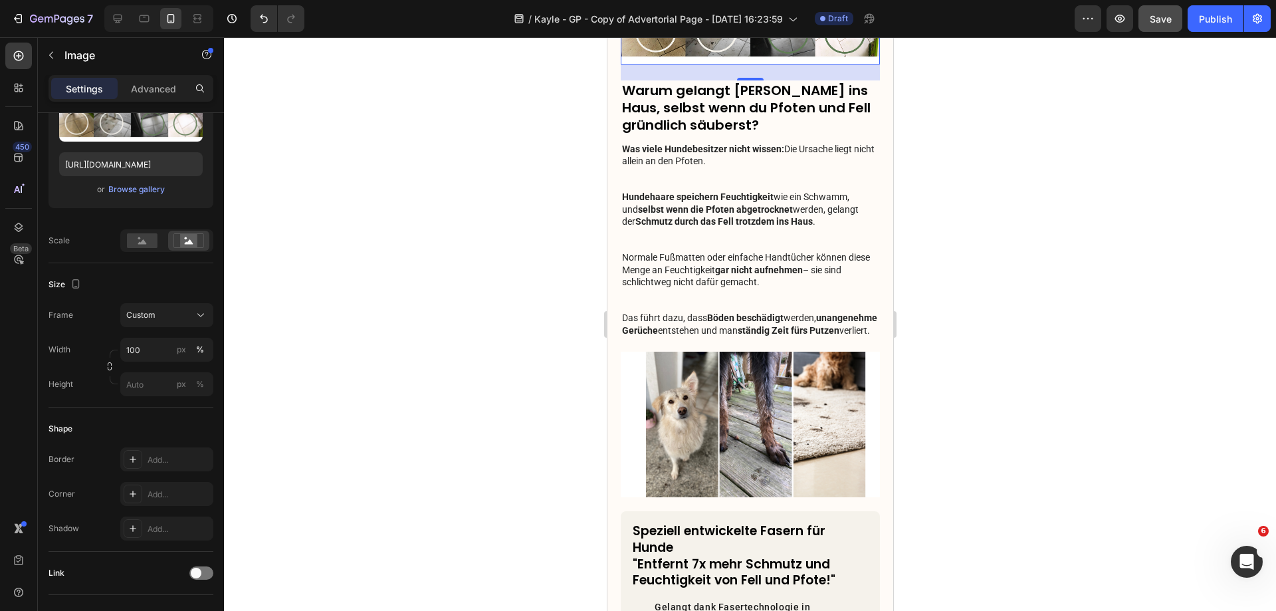
scroll to position [731, 0]
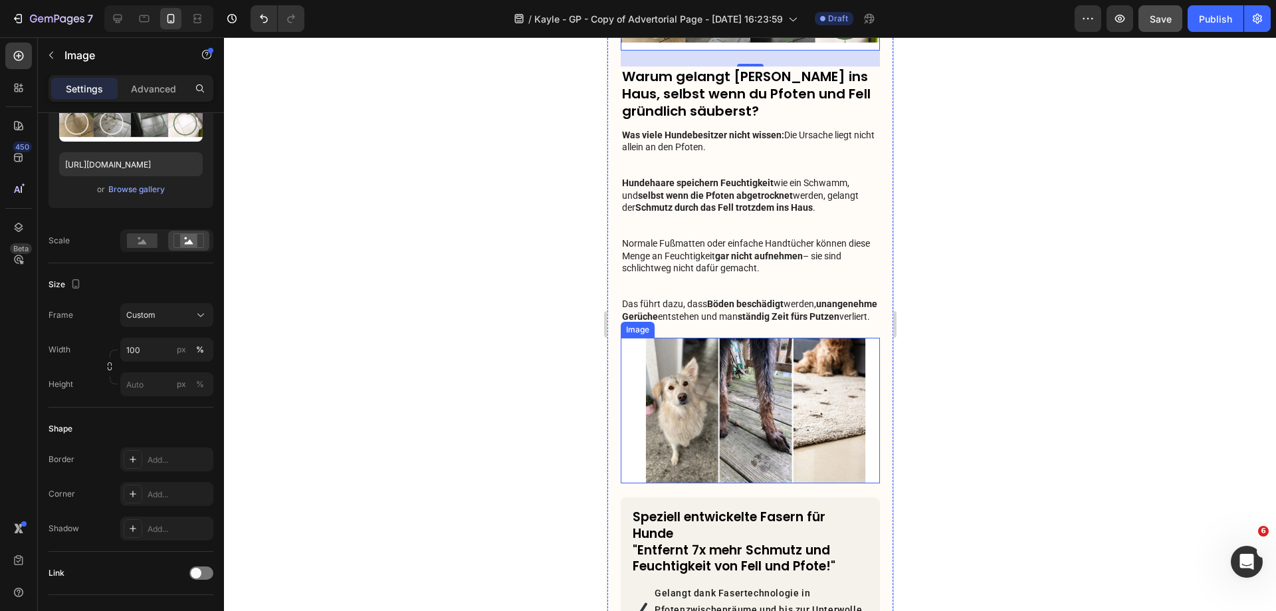
click at [782, 388] on img at bounding box center [749, 411] width 259 height 146
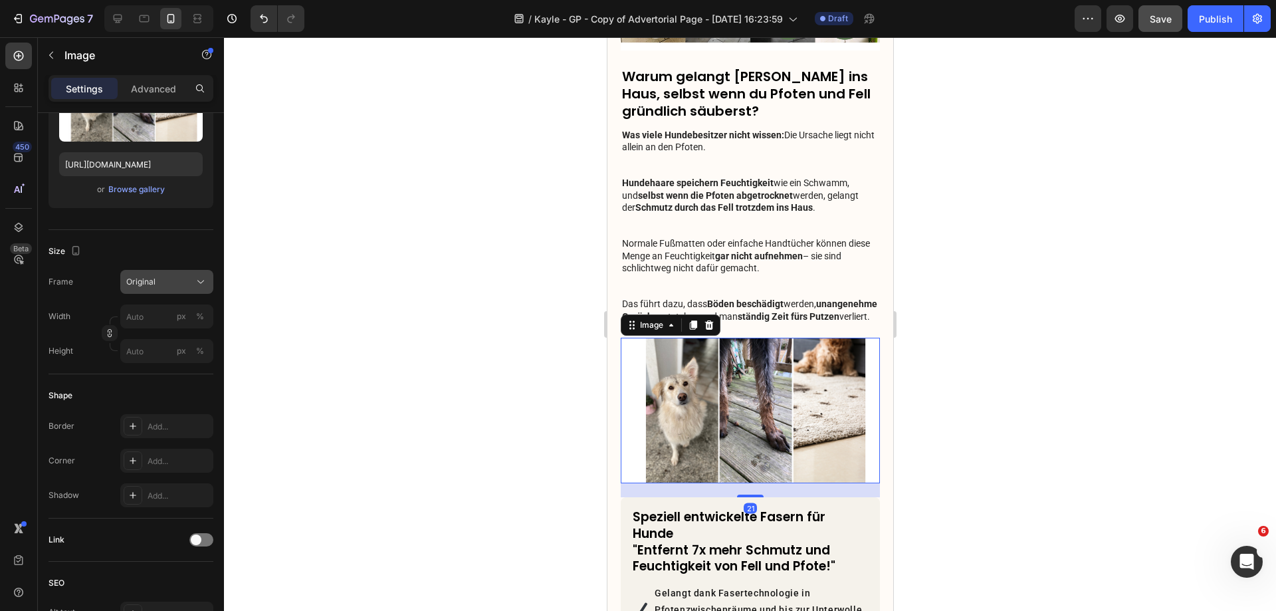
click at [174, 289] on button "Original" at bounding box center [166, 282] width 93 height 24
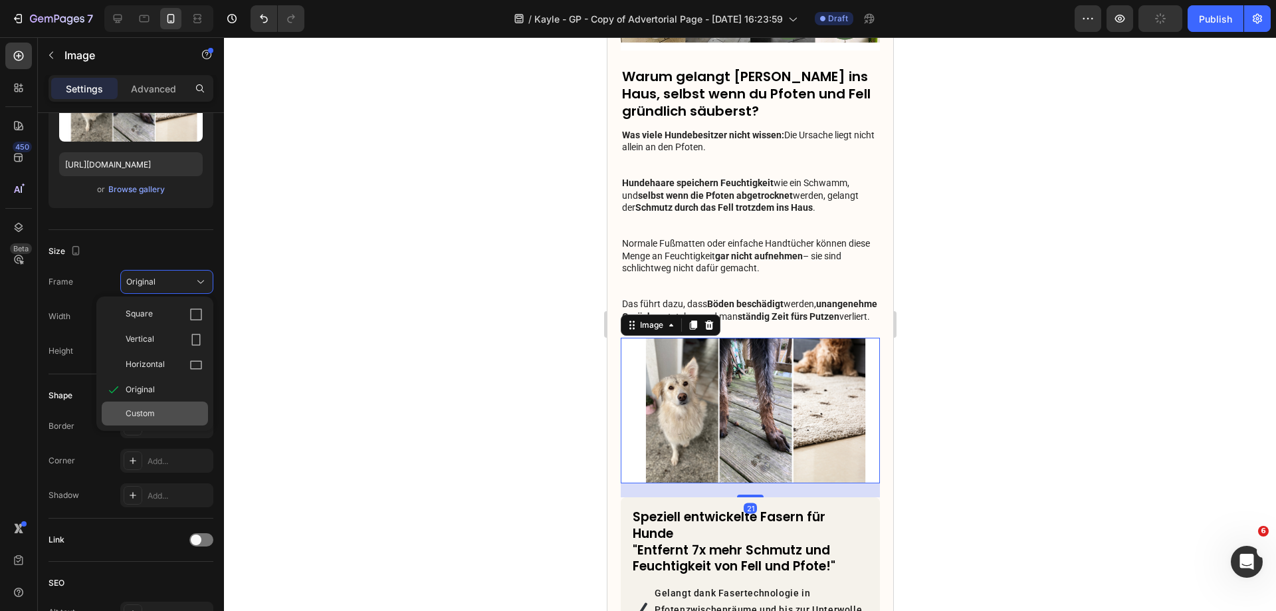
click at [141, 420] on div "Custom" at bounding box center [155, 413] width 106 height 24
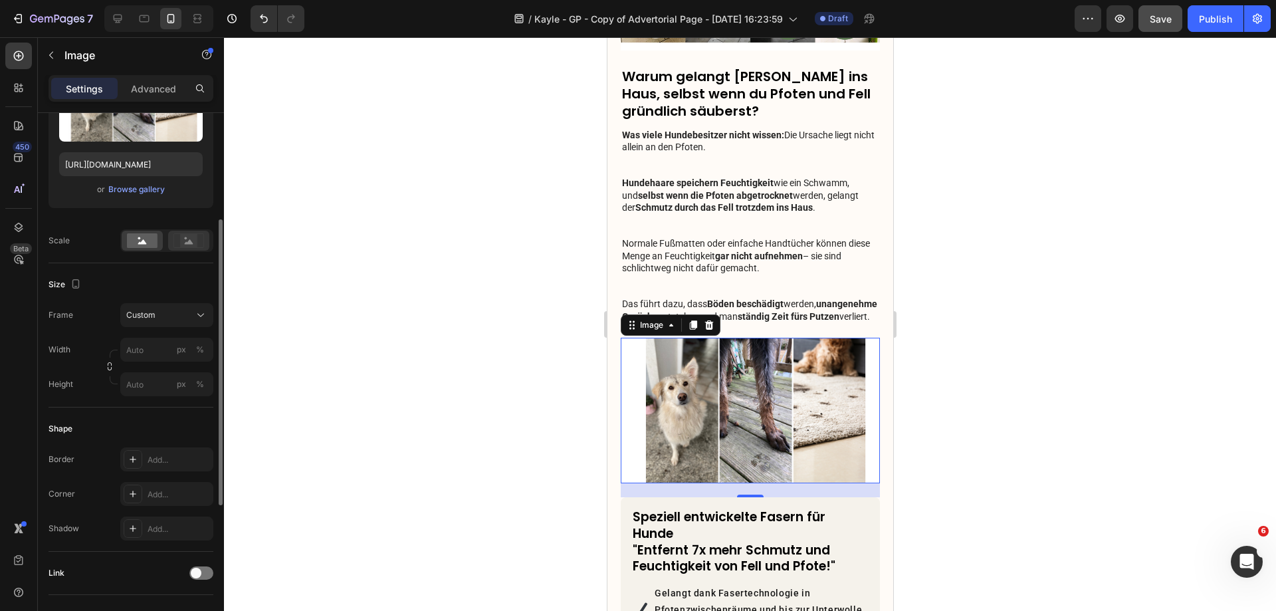
click at [193, 247] on rect at bounding box center [188, 240] width 17 height 13
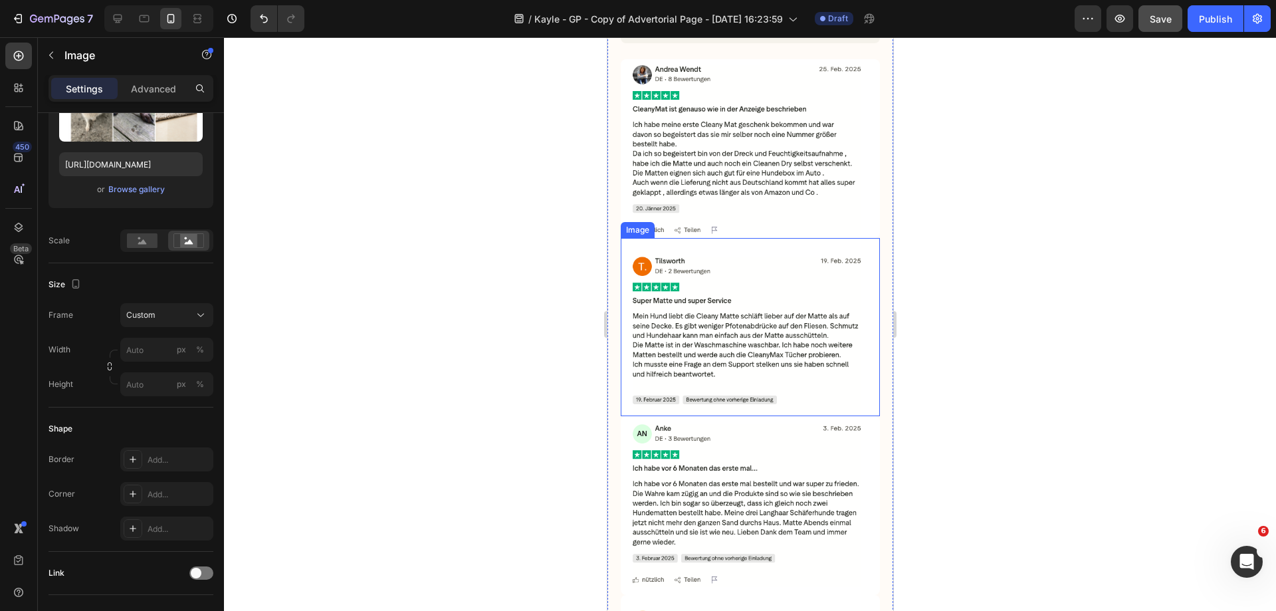
scroll to position [1662, 0]
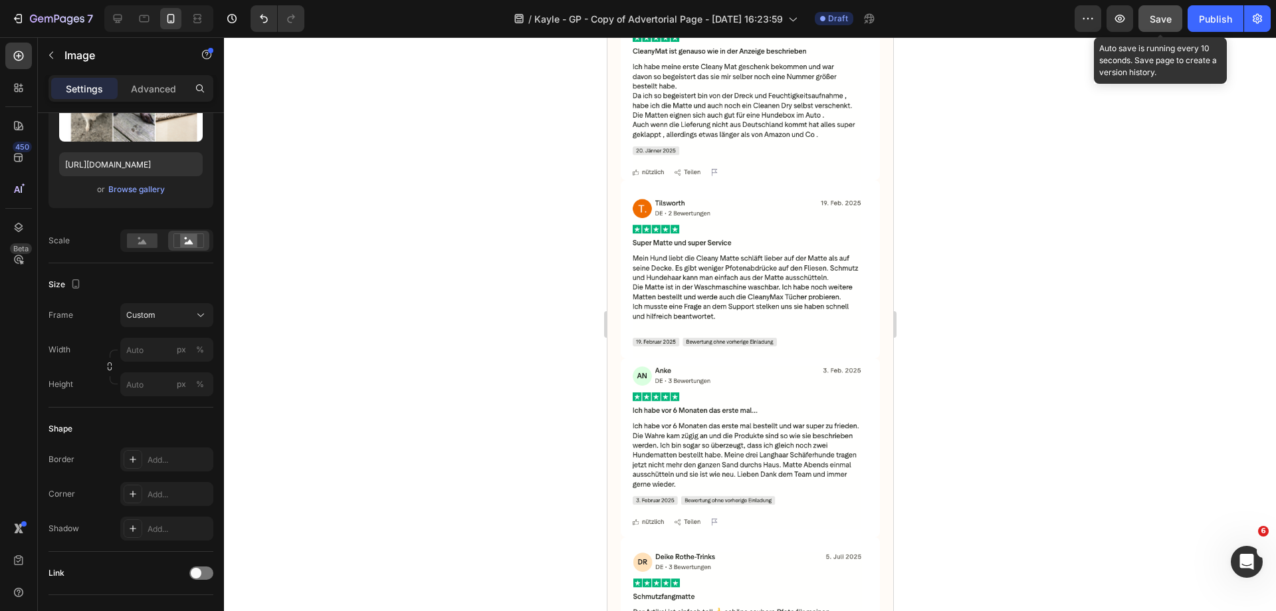
click at [1156, 25] on div "Save" at bounding box center [1161, 19] width 22 height 14
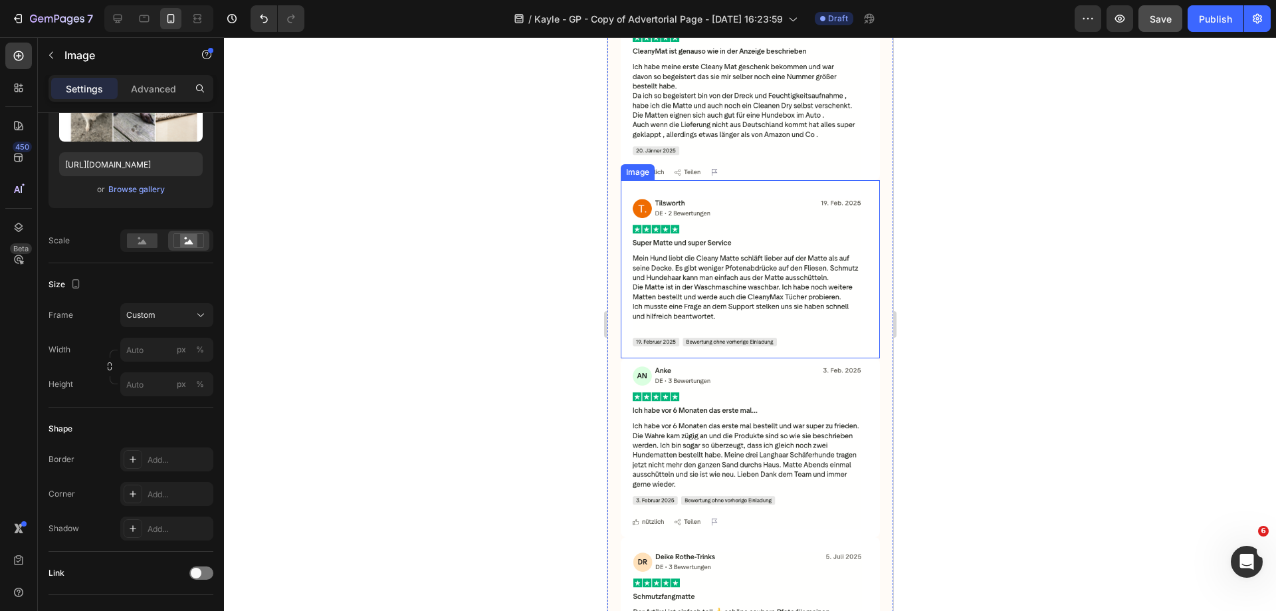
click at [779, 275] on img at bounding box center [749, 269] width 259 height 179
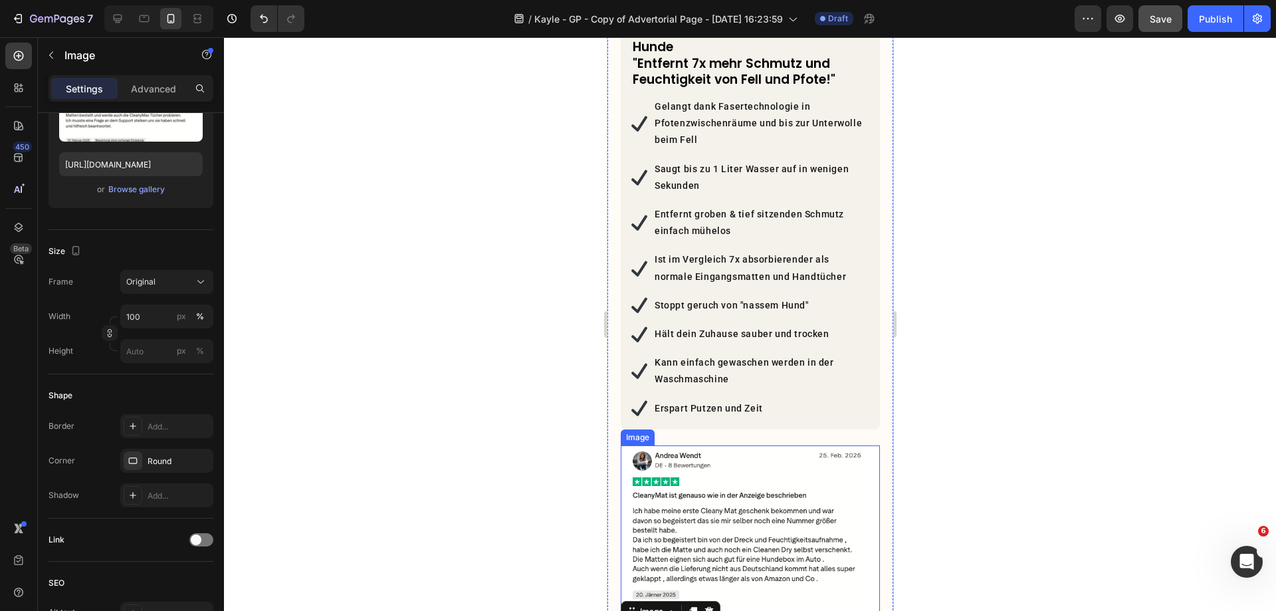
scroll to position [1196, 0]
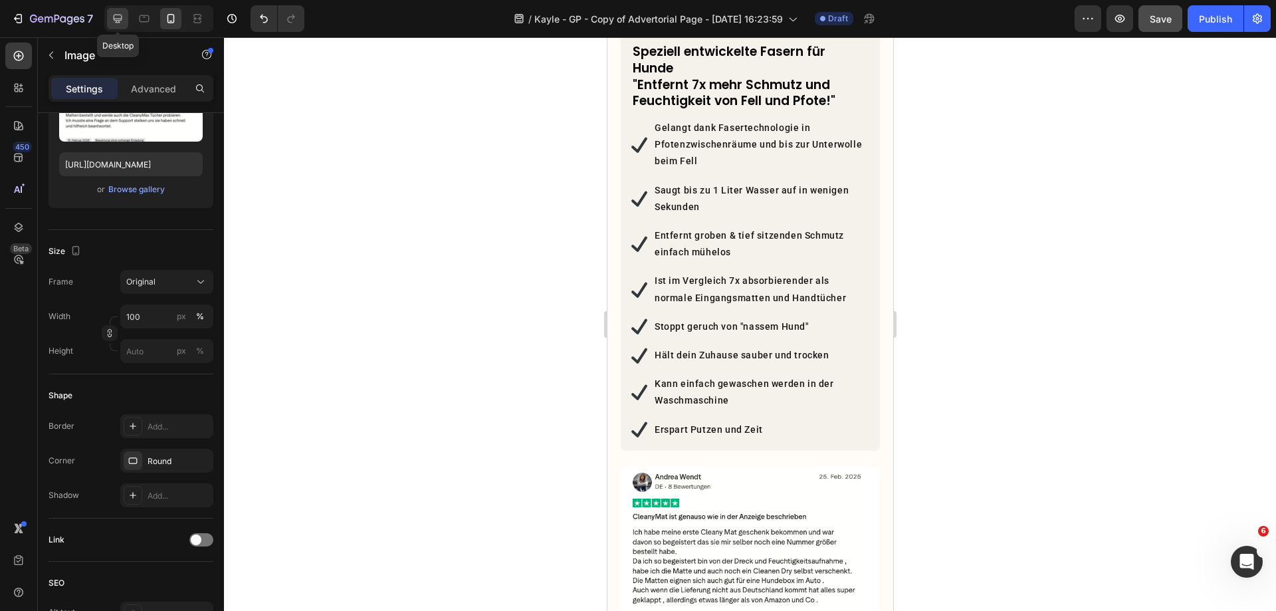
click at [120, 15] on icon at bounding box center [118, 19] width 9 height 9
type input "https://cdn.shopify.com/s/files/1/2005/9307/files/image_demo.jpg"
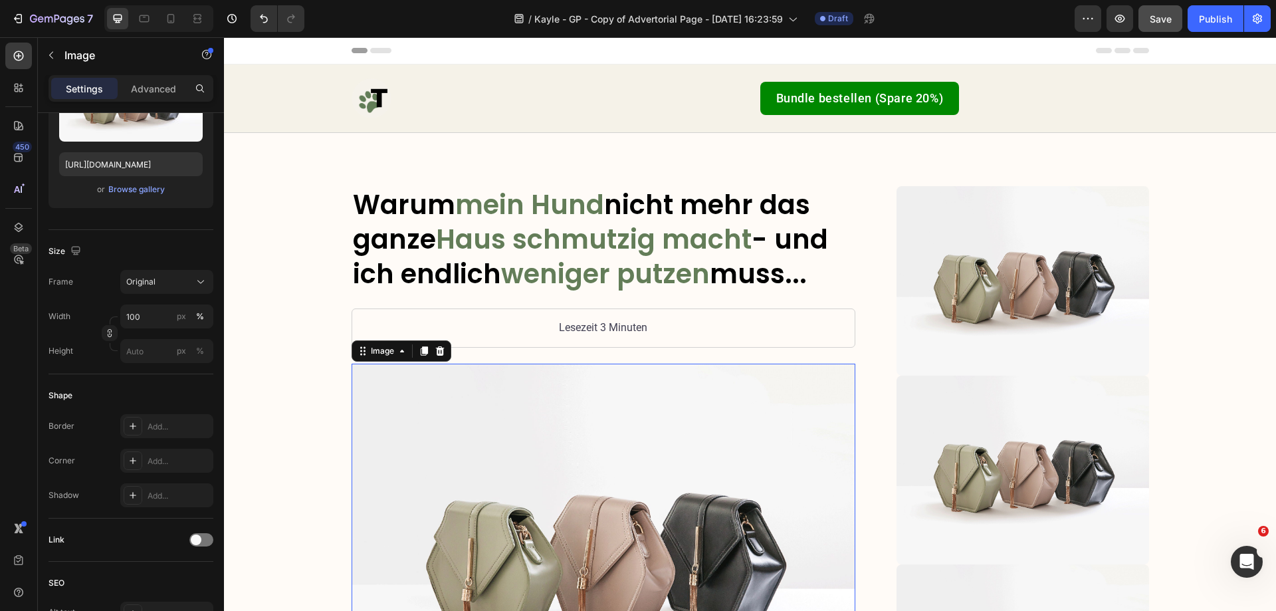
click at [532, 457] on img at bounding box center [604, 553] width 504 height 378
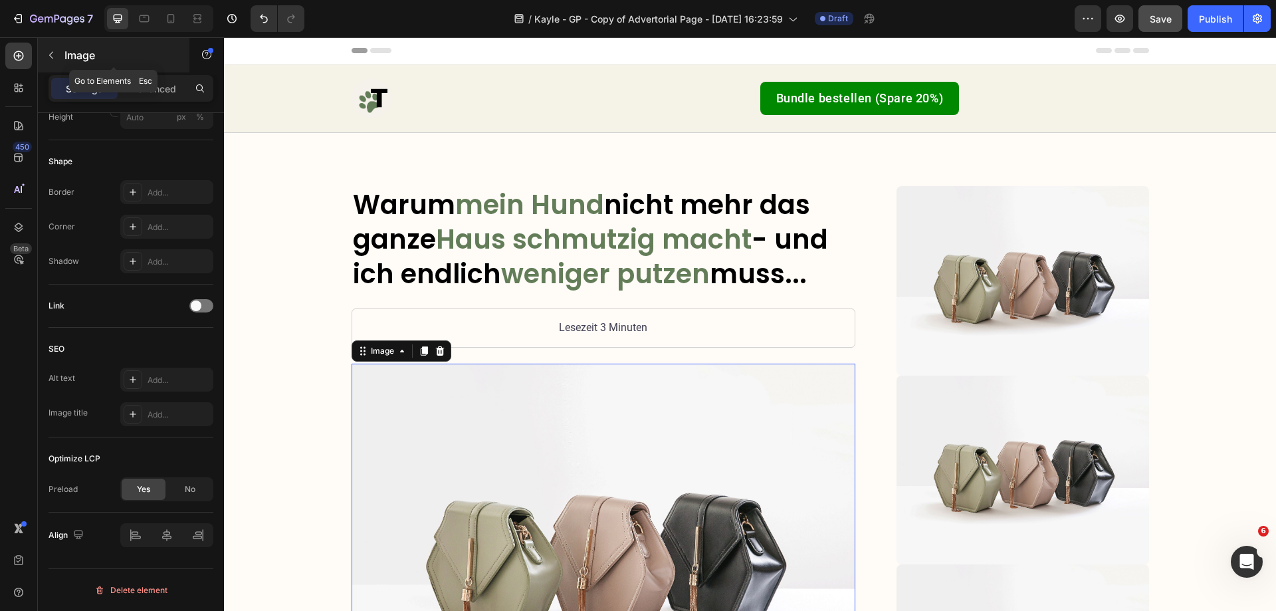
click at [48, 54] on icon "button" at bounding box center [51, 55] width 11 height 11
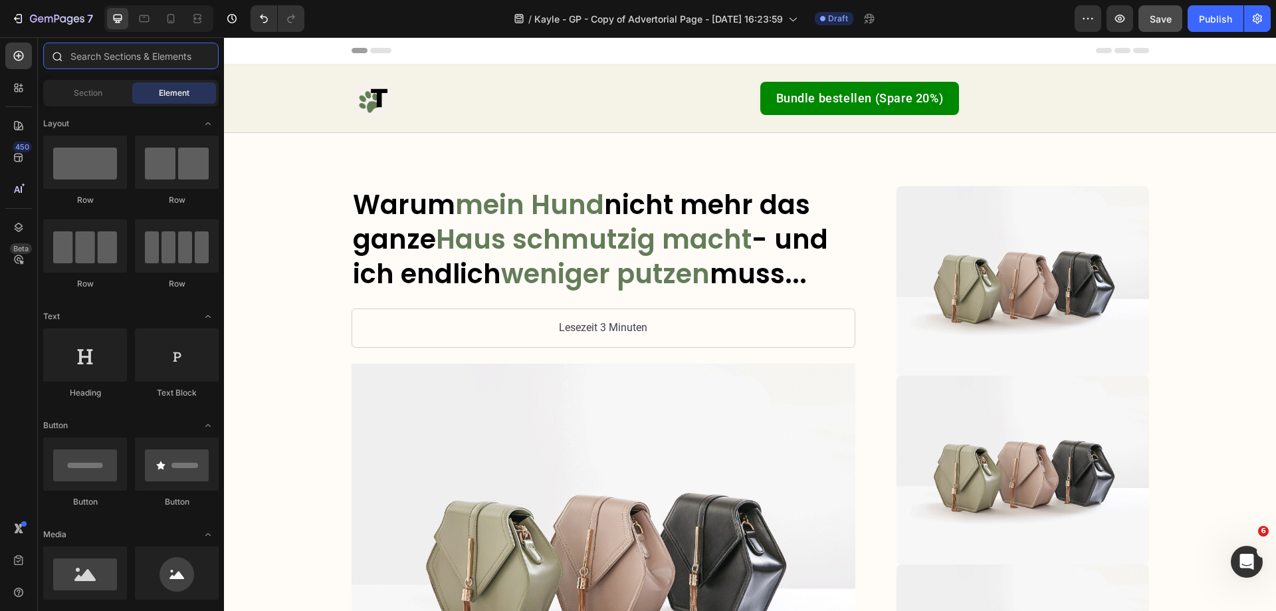
click at [96, 56] on input "text" at bounding box center [130, 56] width 175 height 27
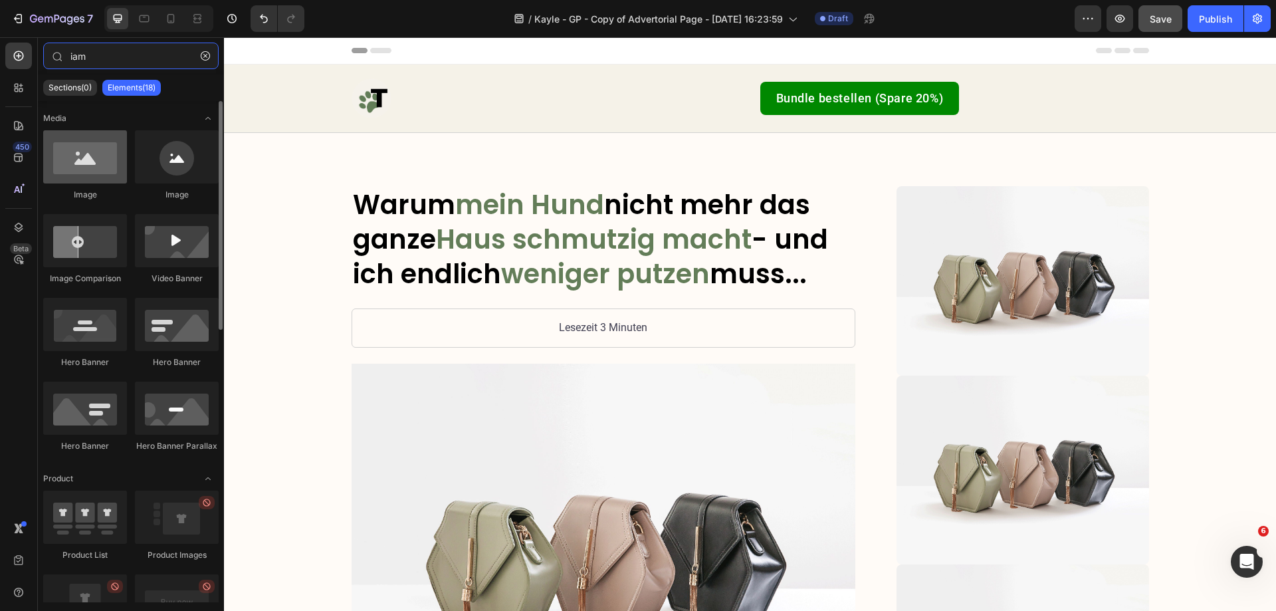
type input "iam"
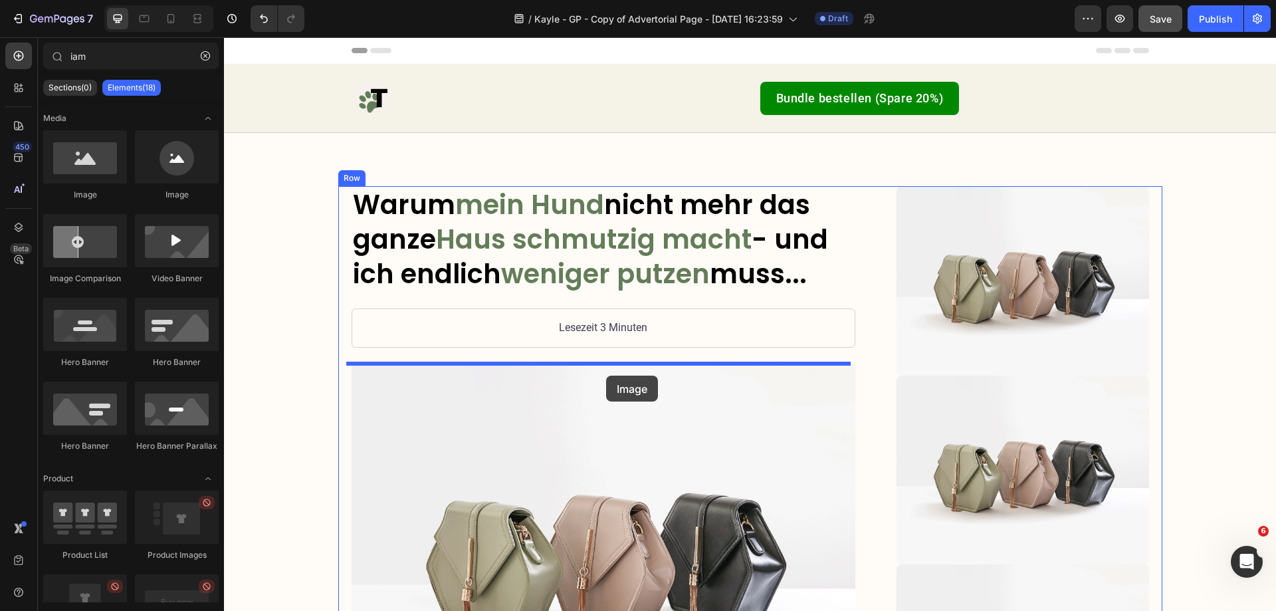
drag, startPoint x: 285, startPoint y: 203, endPoint x: 606, endPoint y: 376, distance: 364.6
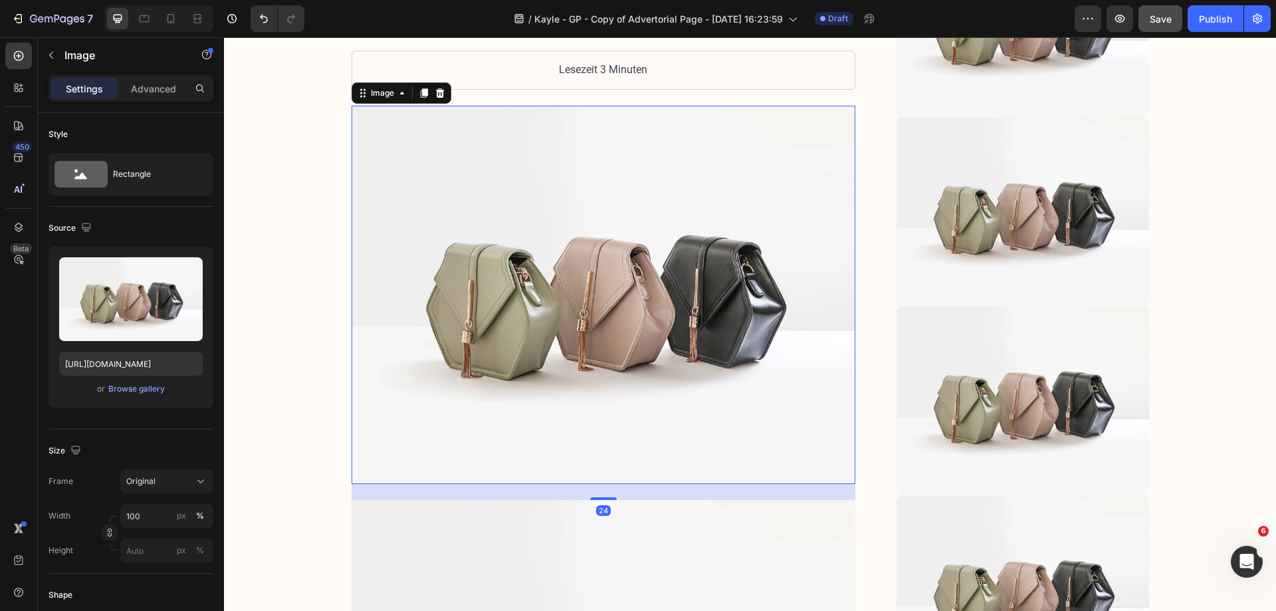
scroll to position [332, 0]
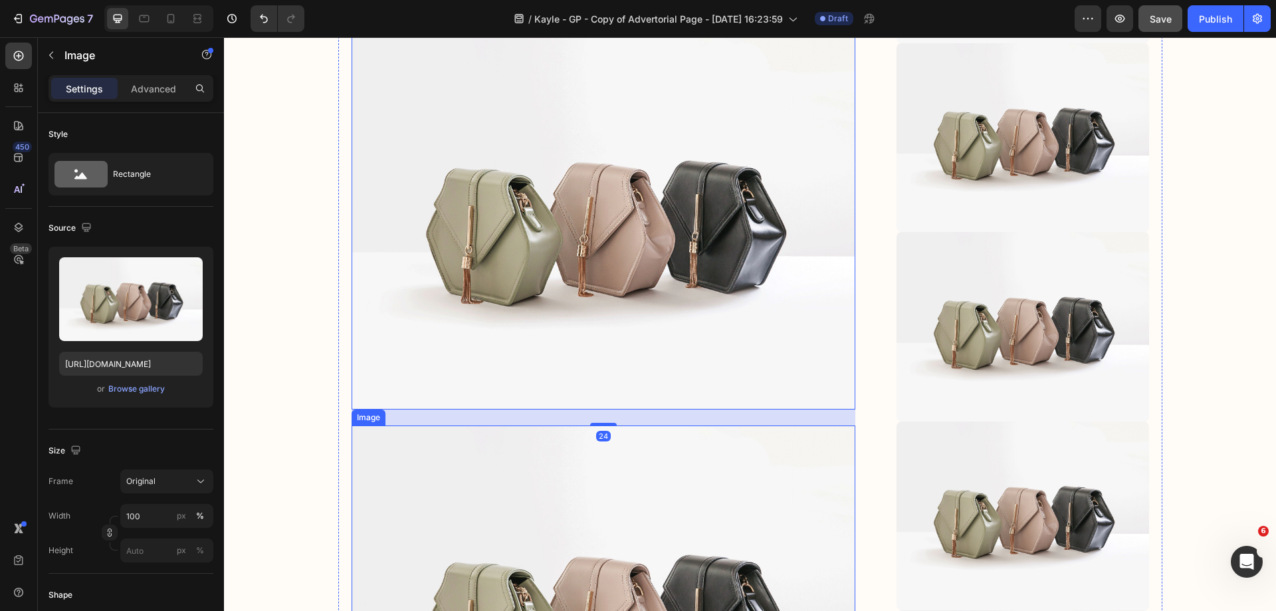
click at [579, 497] on img at bounding box center [604, 614] width 504 height 378
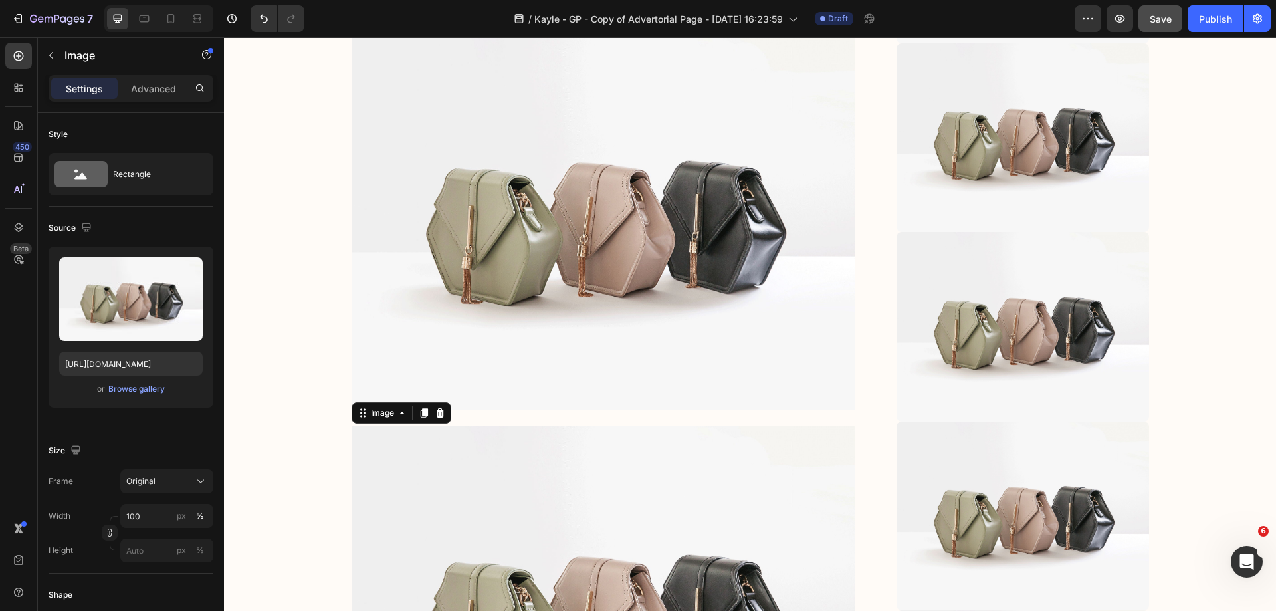
scroll to position [375, 0]
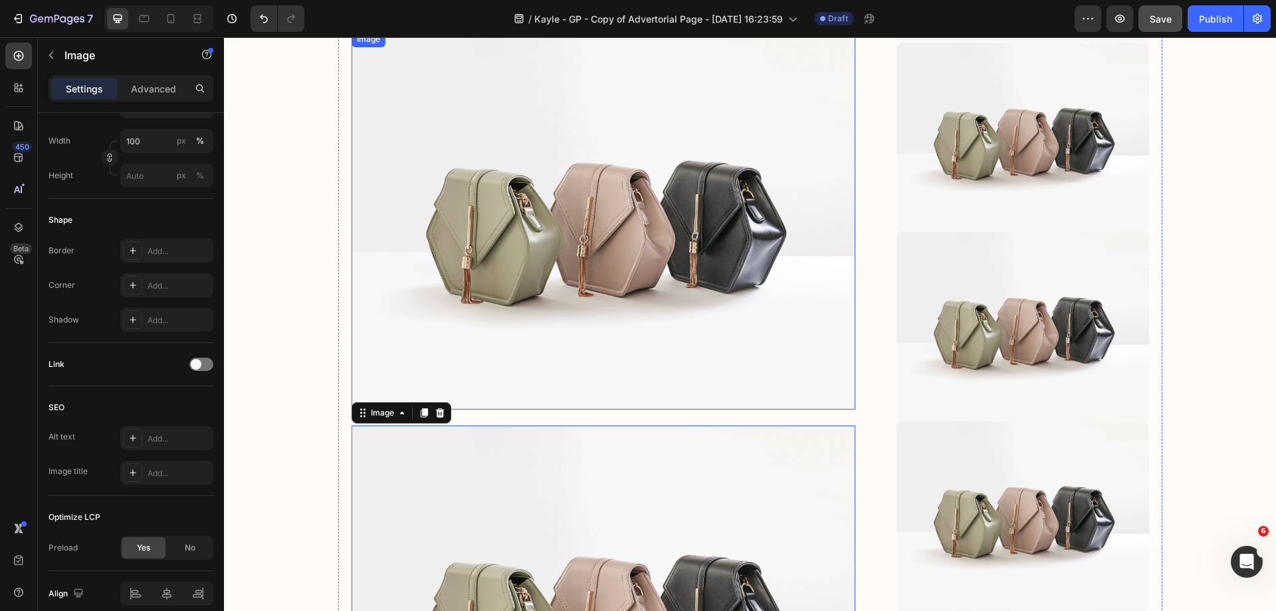
click at [558, 271] on img at bounding box center [604, 220] width 504 height 378
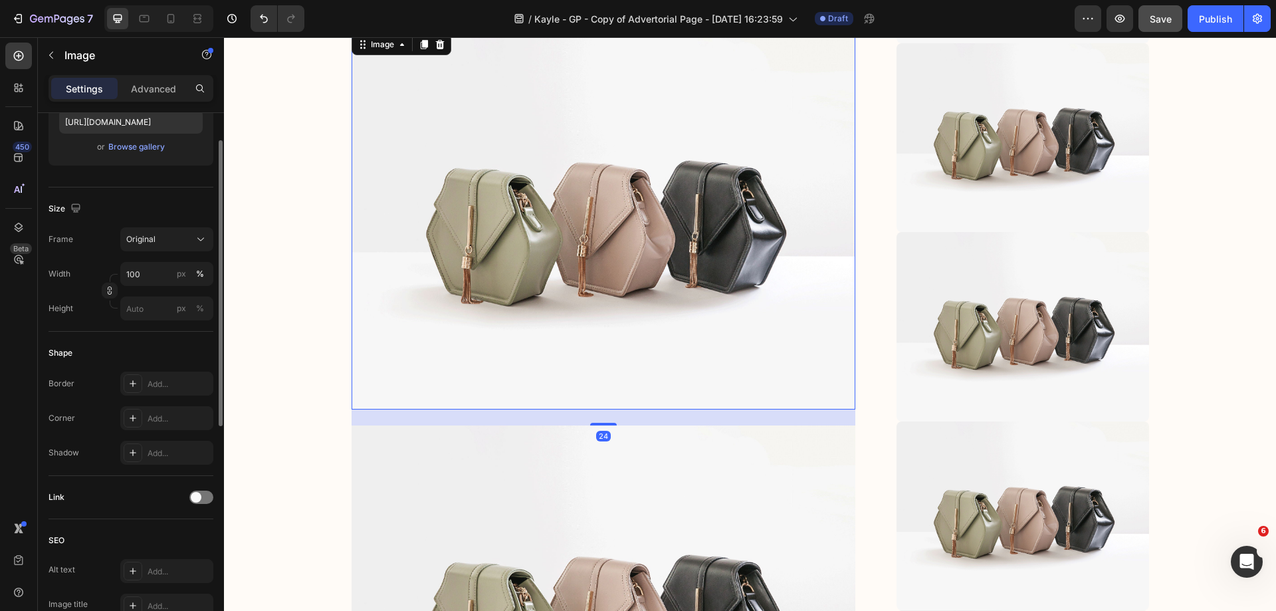
scroll to position [43, 0]
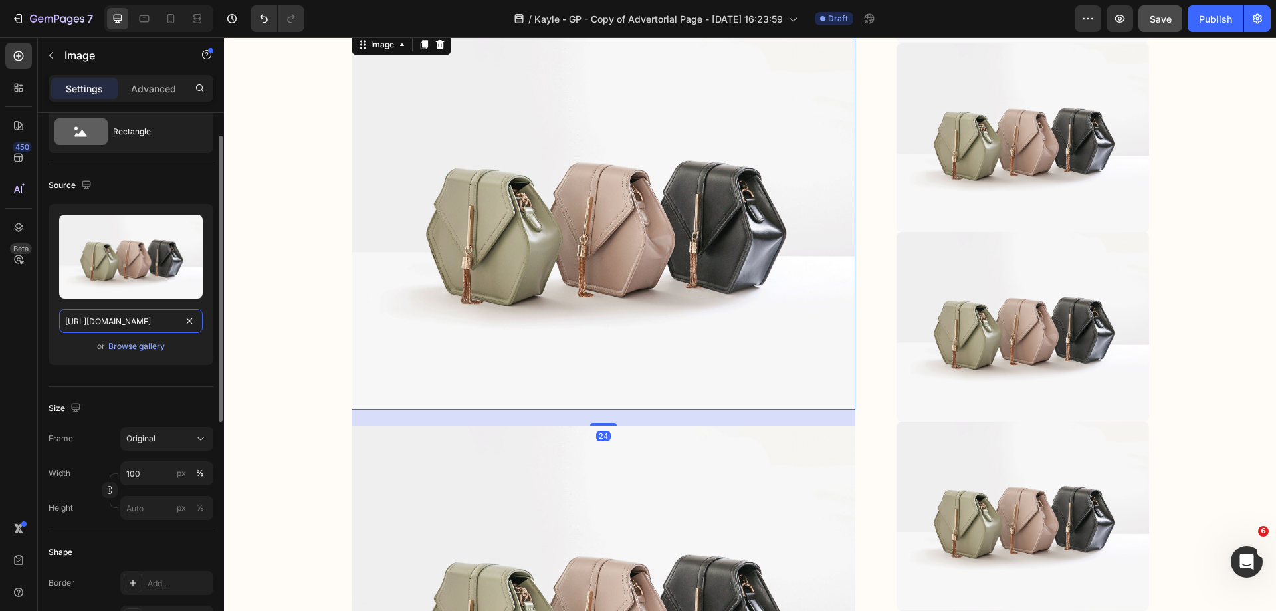
click at [156, 323] on input "https://cdn.shopify.com/s/files/1/2005/9307/files/image_demo.jpg" at bounding box center [131, 321] width 144 height 24
paste input "0548/7978/0952/files/gempages_458127380590887873-462e2882-53e8-4c74-a36c-a0c7a0…"
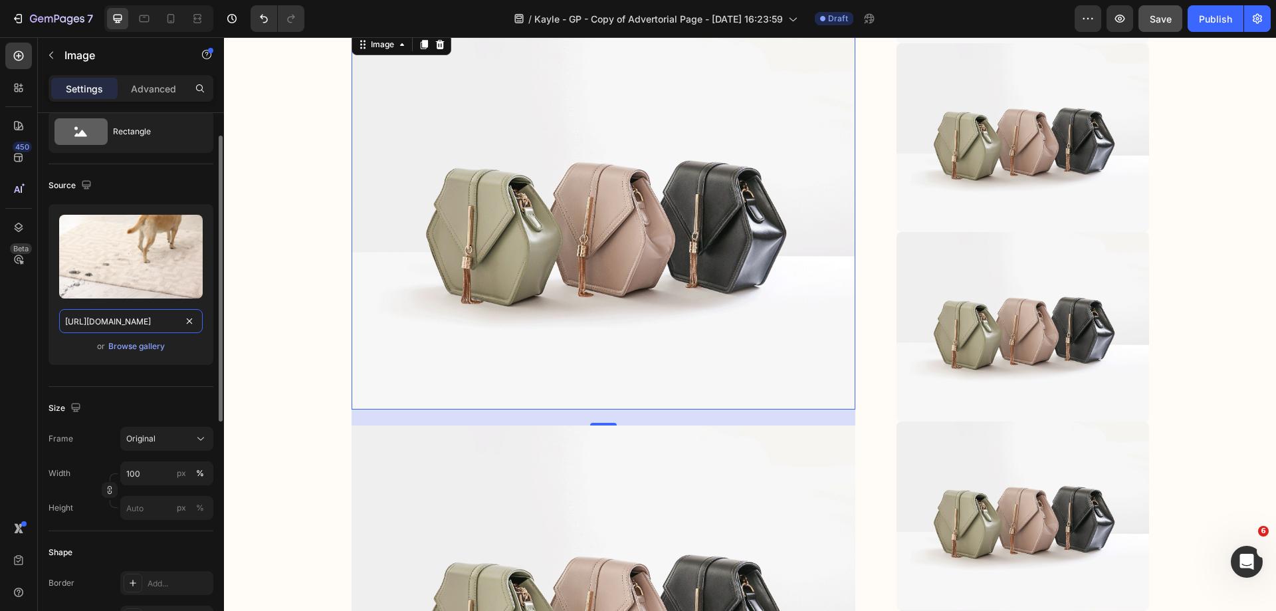
scroll to position [0, 413]
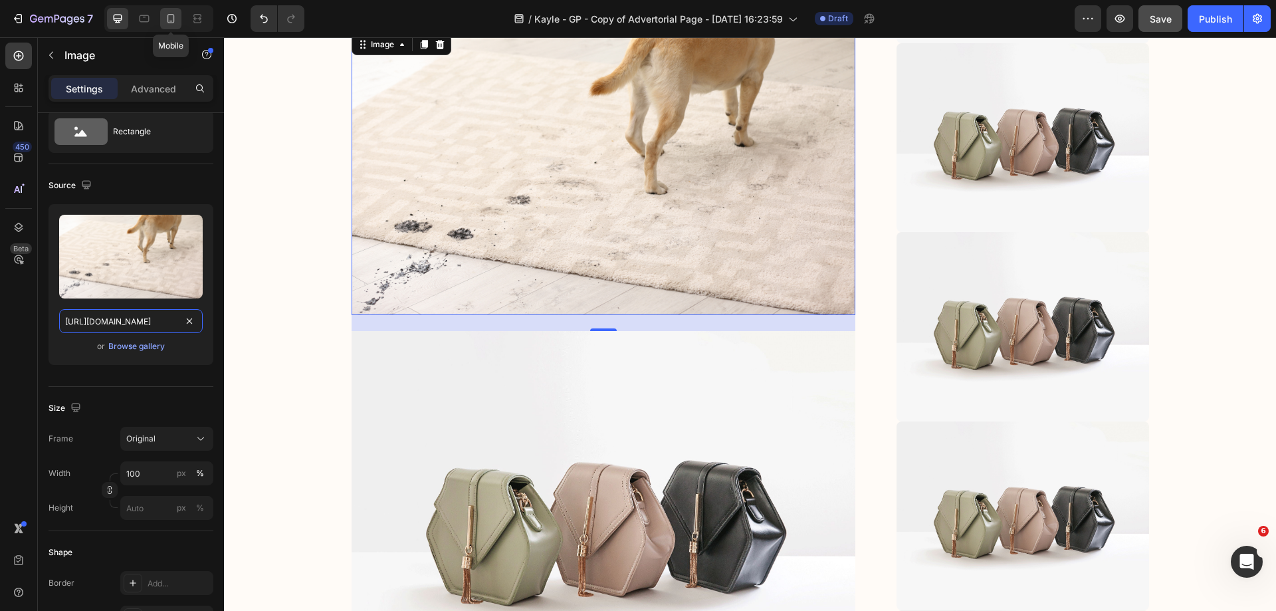
type input "https://cdn.shopify.com/s/files/1/0548/7978/0952/files/gempages_458127380590887…"
drag, startPoint x: 168, startPoint y: 11, endPoint x: 360, endPoint y: 44, distance: 194.9
click at [168, 11] on div at bounding box center [170, 18] width 21 height 21
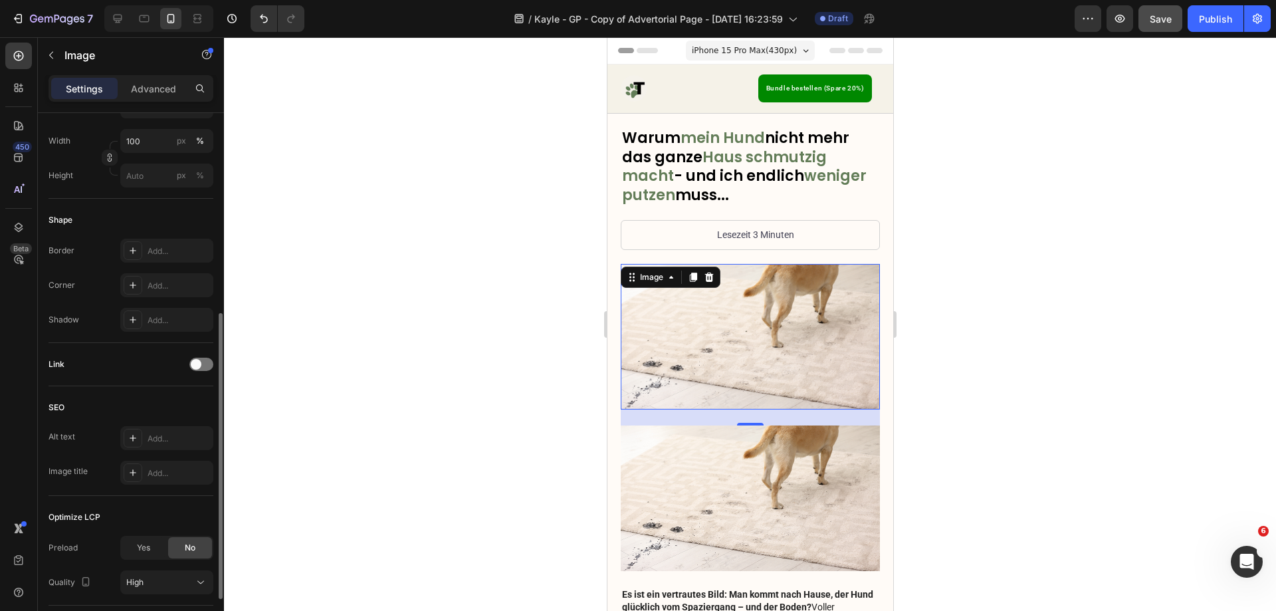
scroll to position [468, 0]
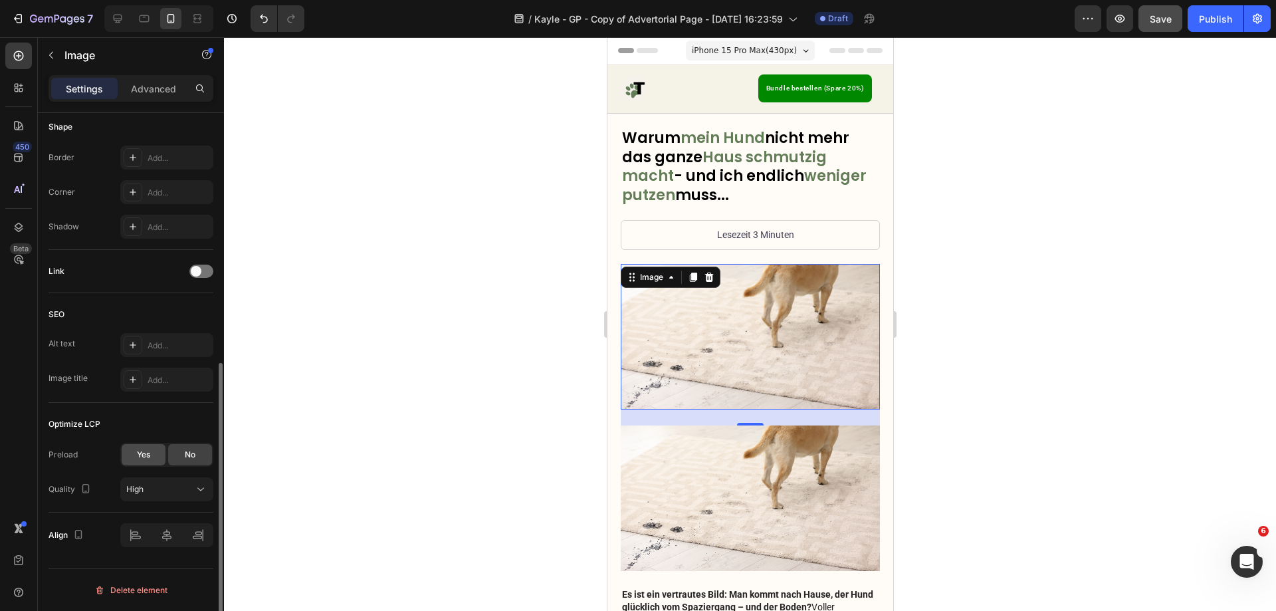
click at [153, 456] on div "Yes" at bounding box center [144, 454] width 44 height 21
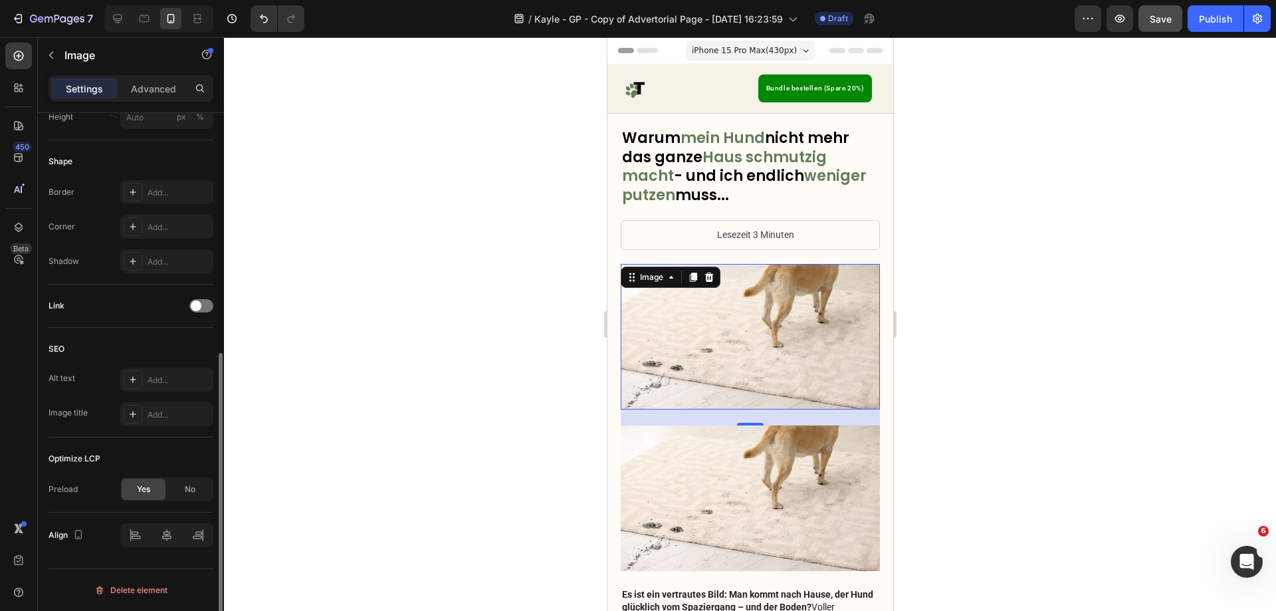
scroll to position [433, 0]
click at [190, 489] on span "No" at bounding box center [190, 489] width 11 height 12
click at [151, 496] on div "Yes" at bounding box center [144, 489] width 44 height 21
click at [771, 451] on img at bounding box center [749, 498] width 259 height 146
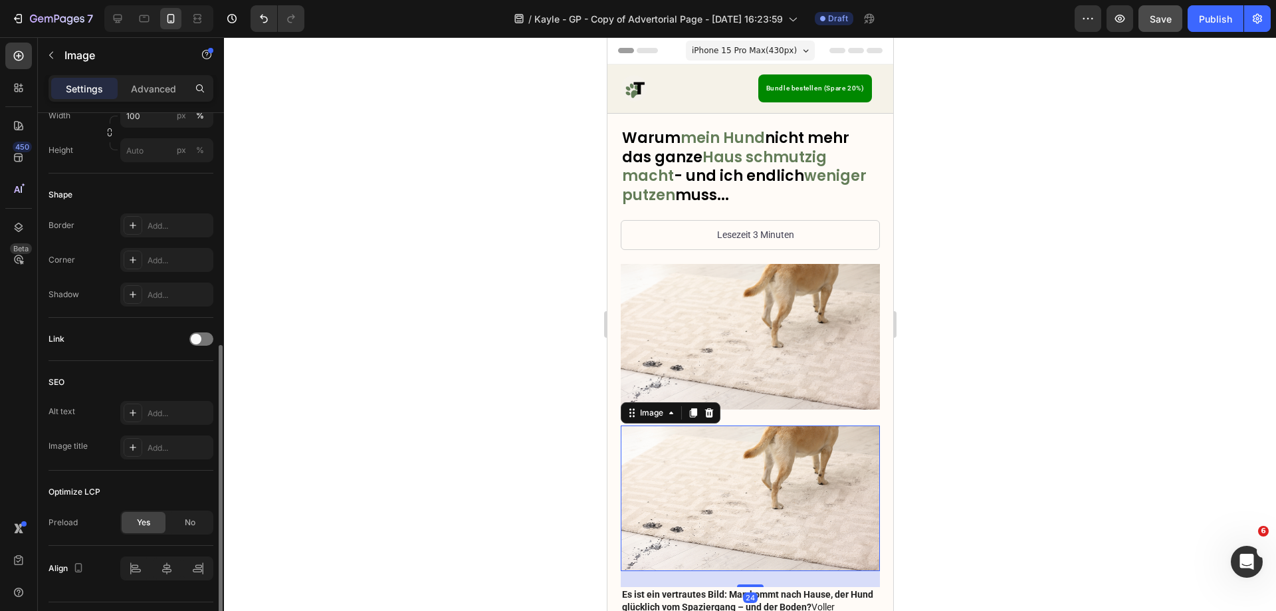
scroll to position [467, 0]
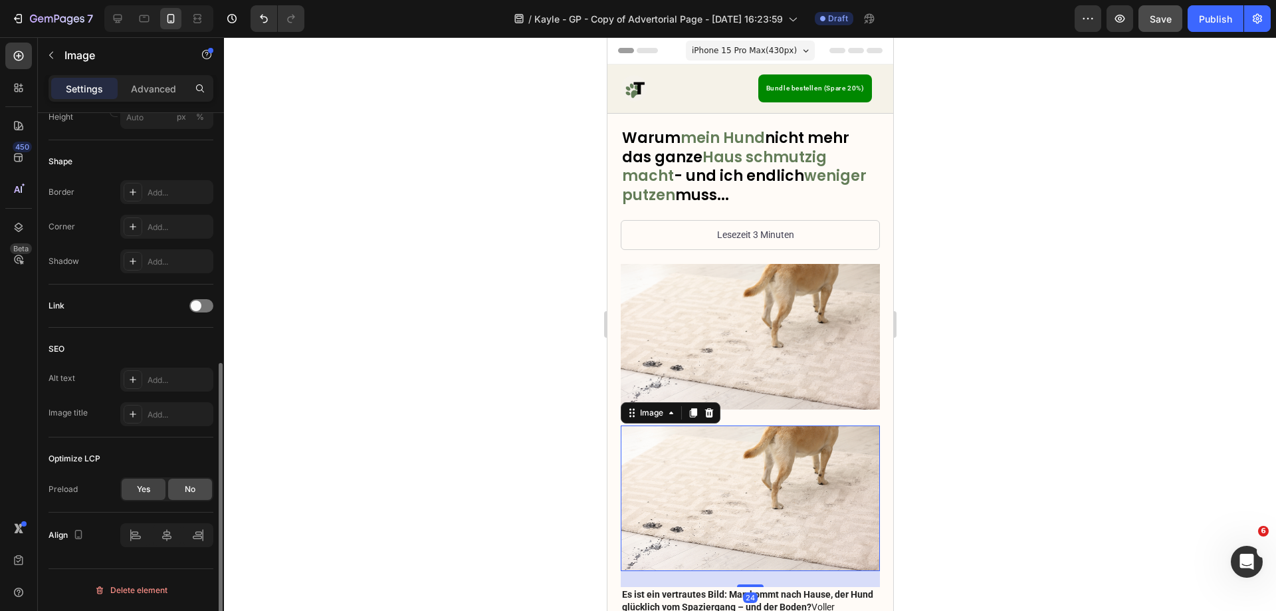
drag, startPoint x: 181, startPoint y: 487, endPoint x: 181, endPoint y: 505, distance: 18.6
click at [182, 488] on div "No" at bounding box center [190, 489] width 44 height 21
click at [161, 528] on div "High" at bounding box center [160, 524] width 68 height 12
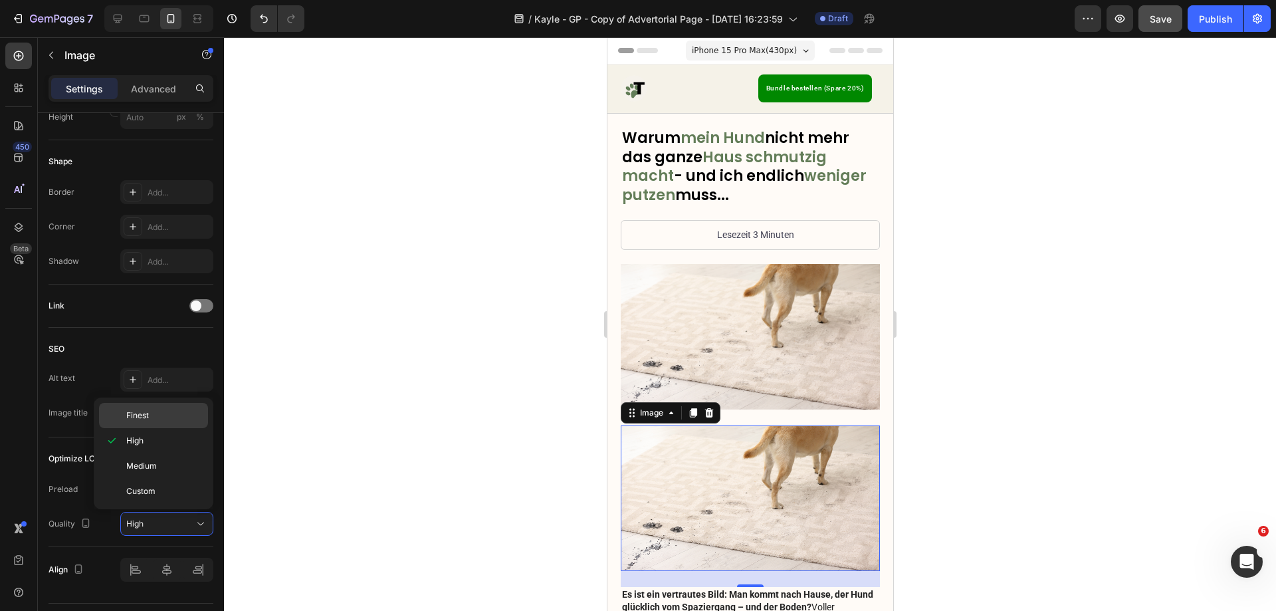
click at [152, 411] on p "Finest" at bounding box center [164, 415] width 76 height 12
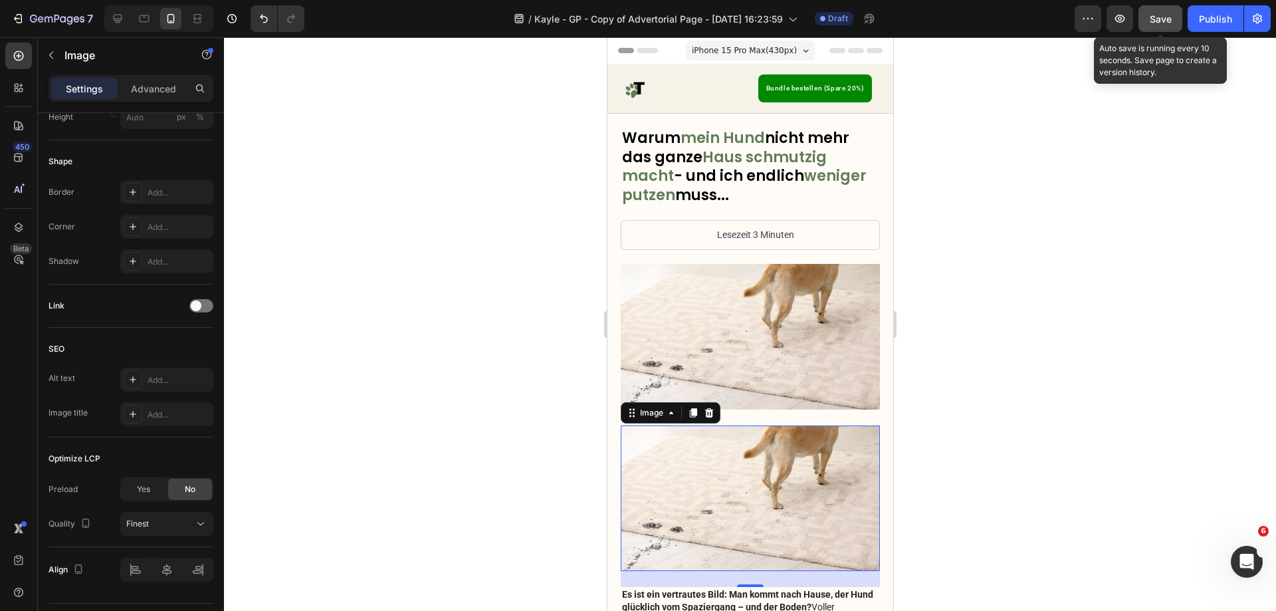
click at [1151, 15] on span "Save" at bounding box center [1161, 18] width 22 height 11
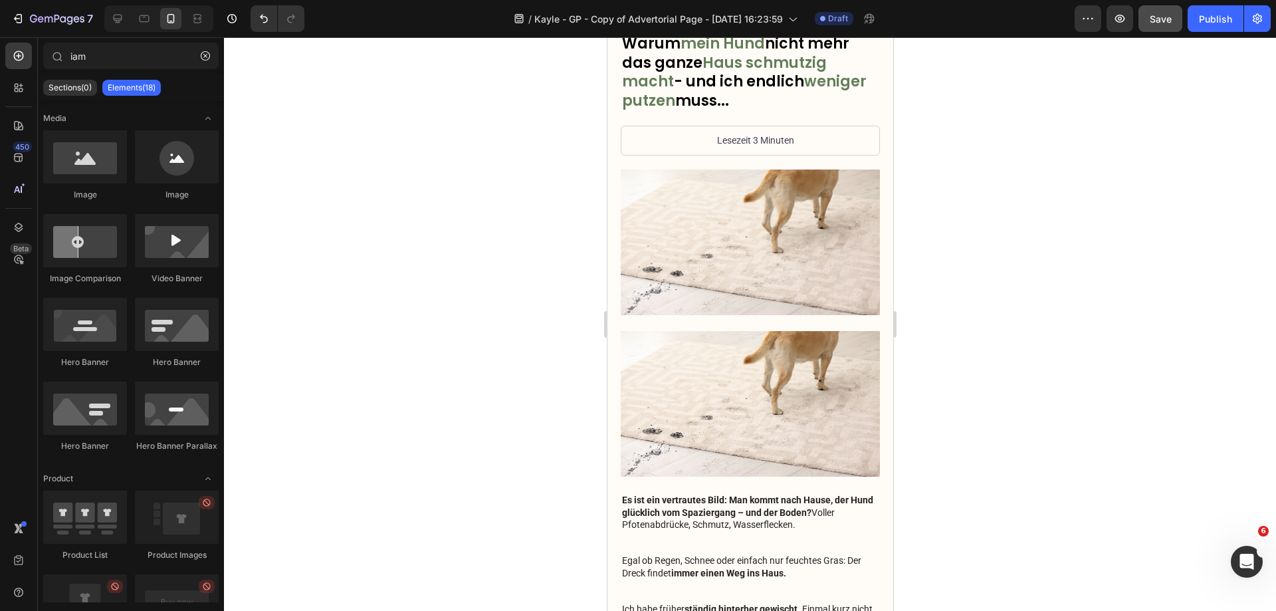
scroll to position [0, 0]
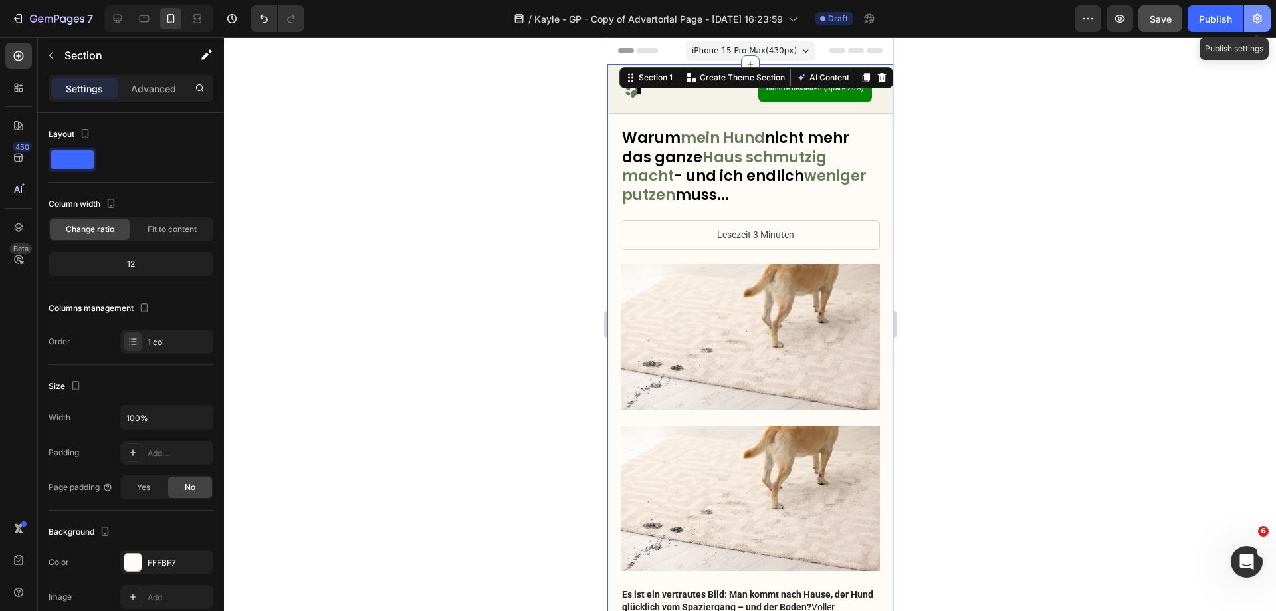
click at [1265, 14] on button "button" at bounding box center [1257, 18] width 27 height 27
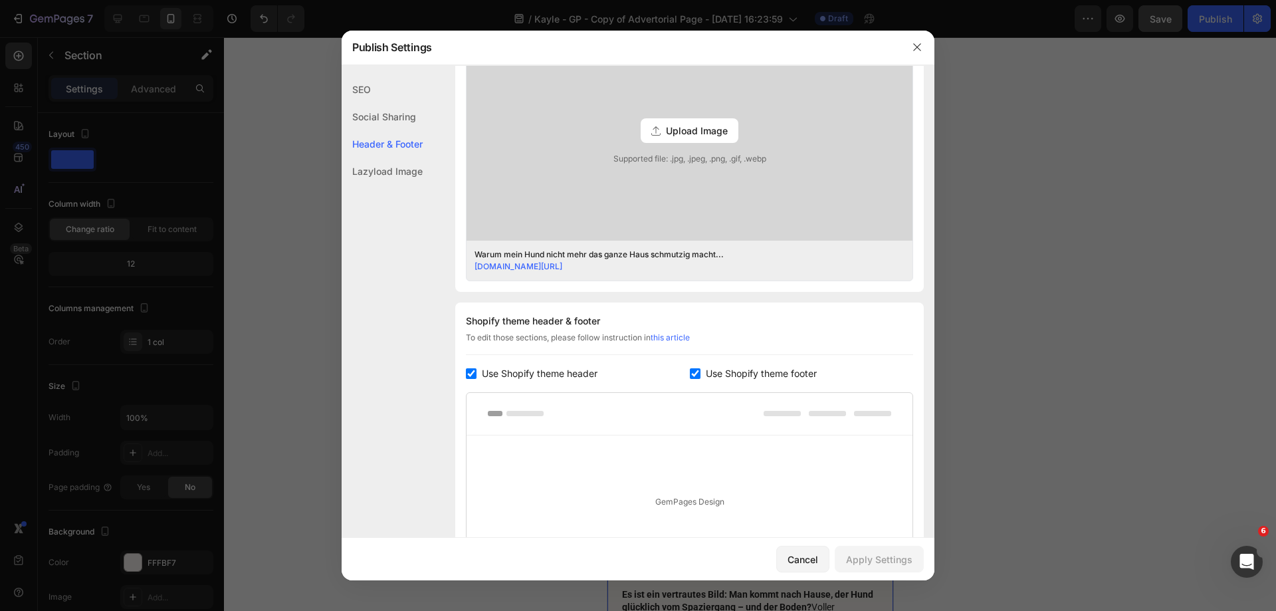
scroll to position [582, 0]
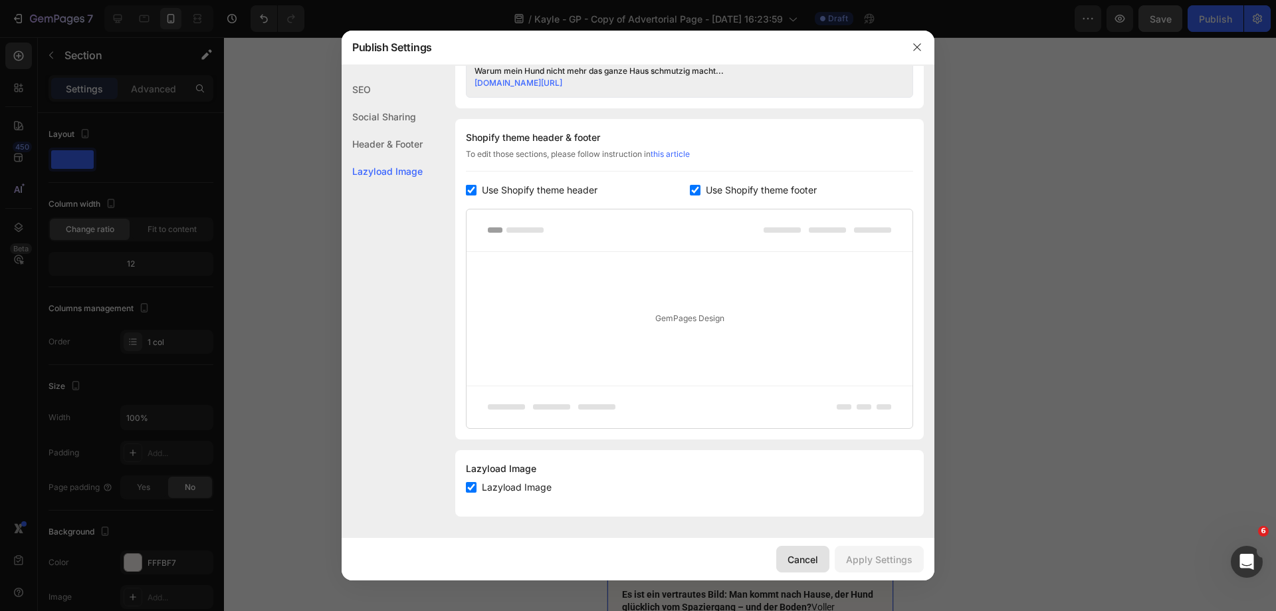
drag, startPoint x: 790, startPoint y: 552, endPoint x: 189, endPoint y: 500, distance: 603.1
click at [790, 552] on div "Cancel" at bounding box center [803, 559] width 31 height 14
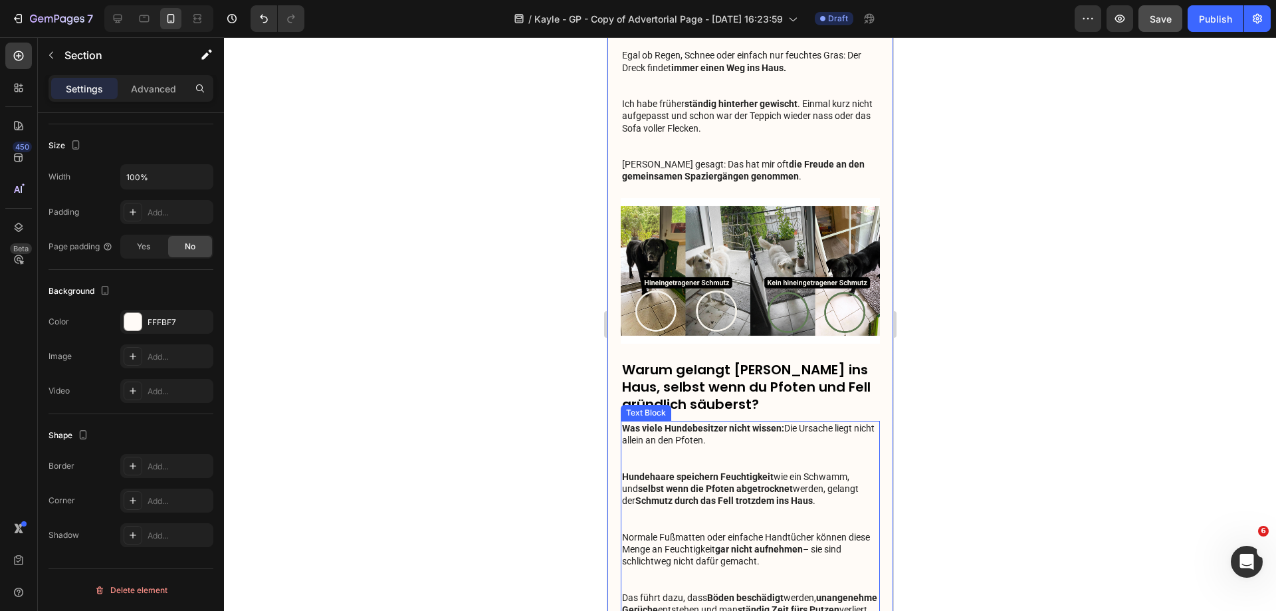
scroll to position [598, 0]
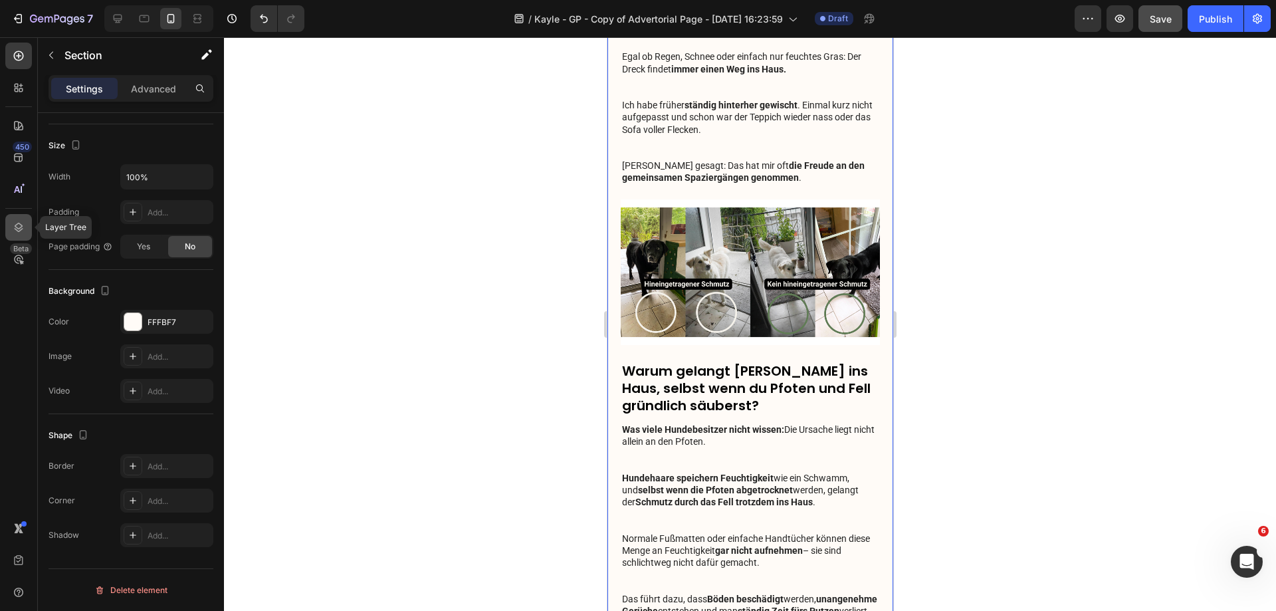
click at [22, 228] on icon at bounding box center [18, 227] width 13 height 13
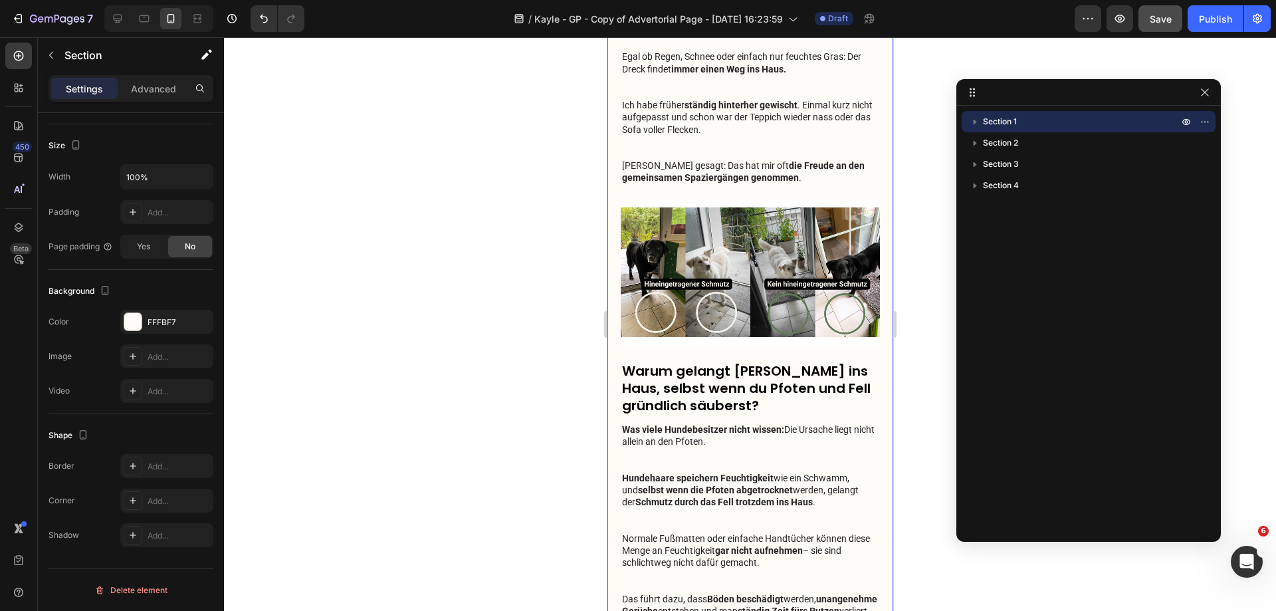
drag, startPoint x: 859, startPoint y: 59, endPoint x: 1100, endPoint y: 90, distance: 243.2
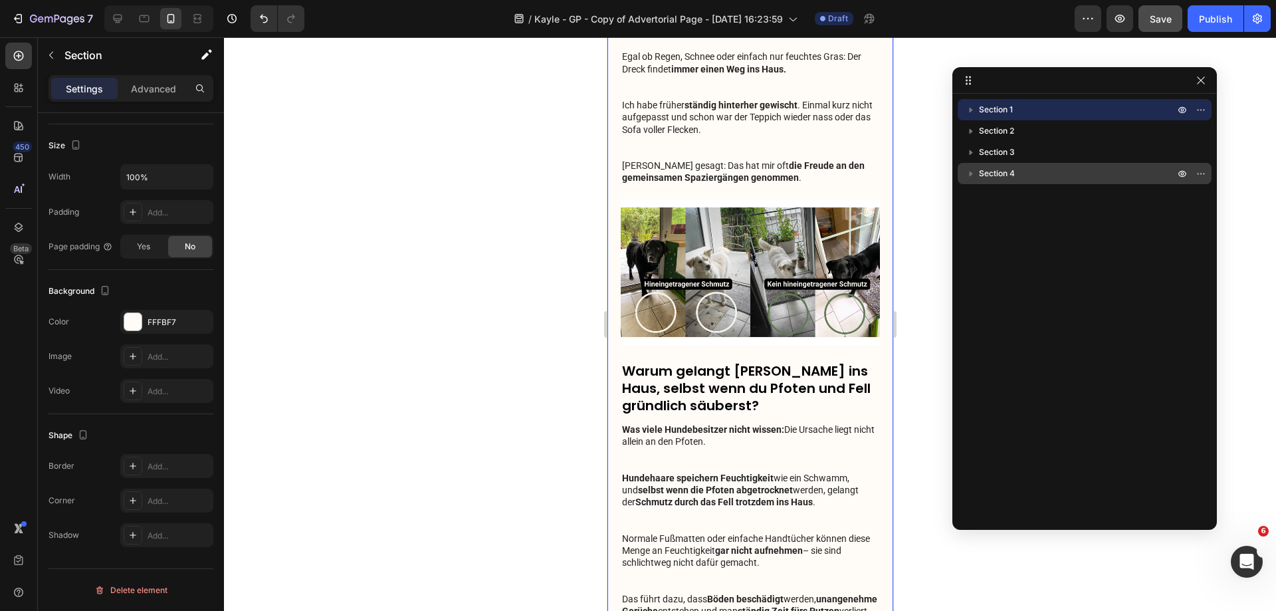
click at [1030, 170] on p "Section 4" at bounding box center [1078, 173] width 198 height 13
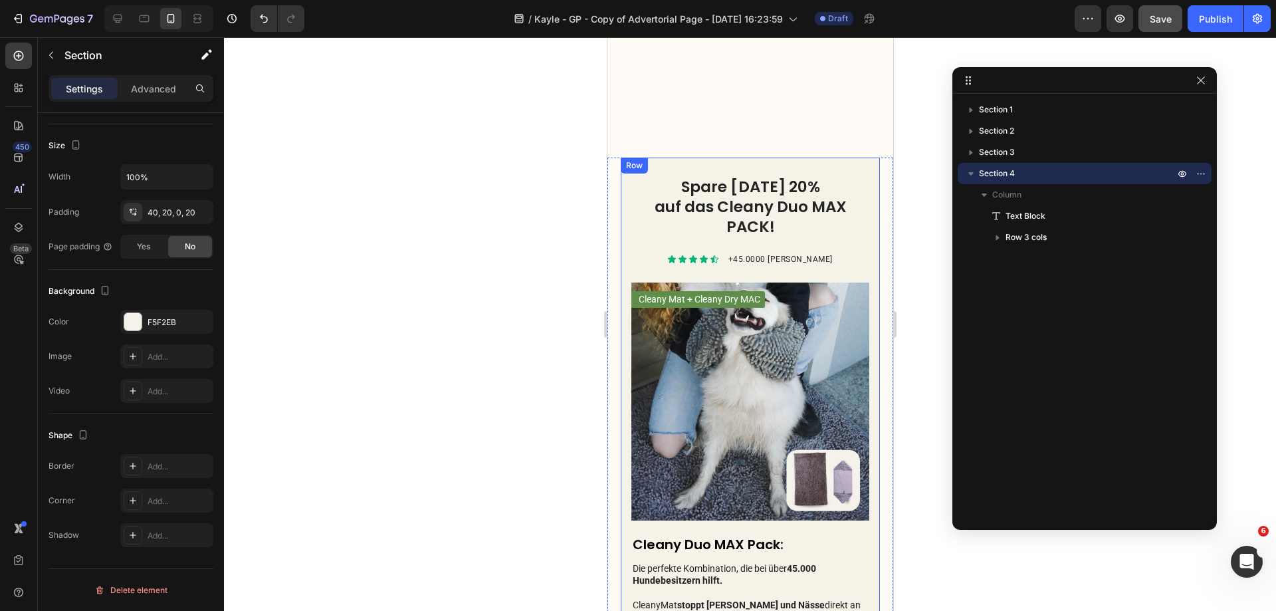
scroll to position [2868, 0]
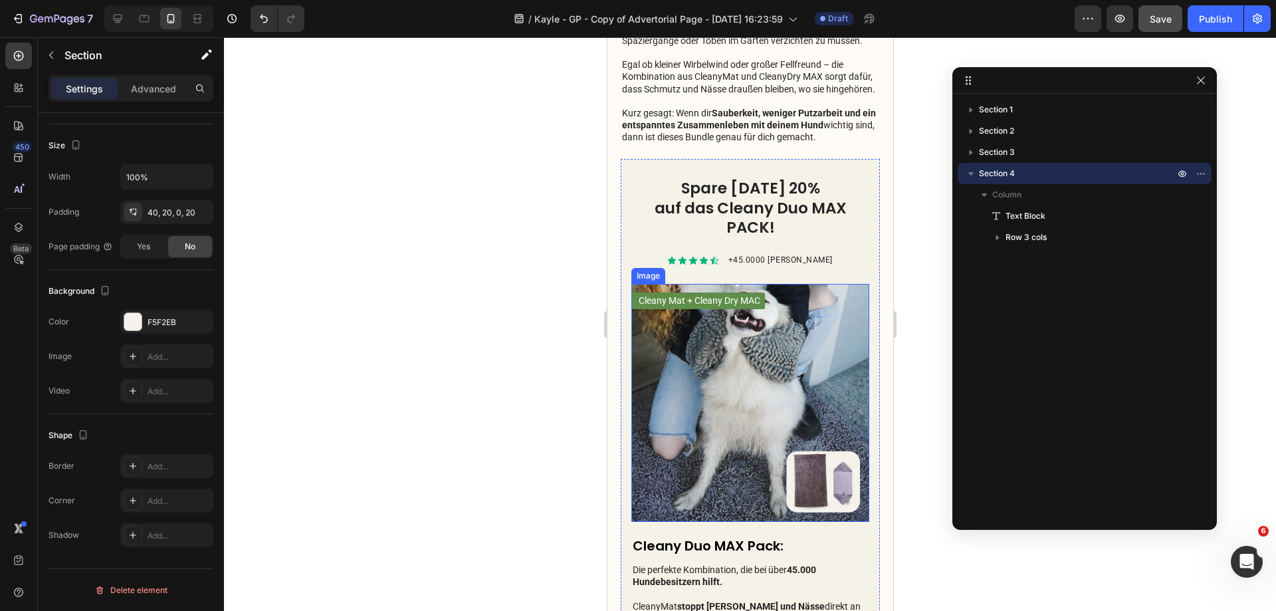
click at [730, 380] on img at bounding box center [750, 403] width 238 height 238
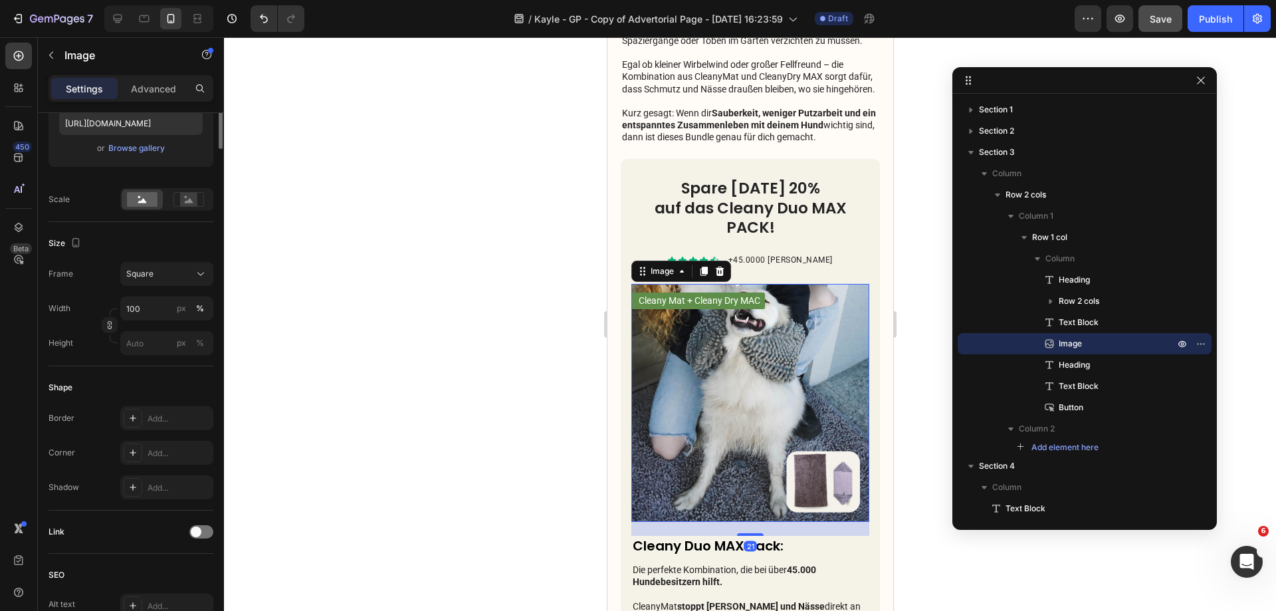
scroll to position [0, 0]
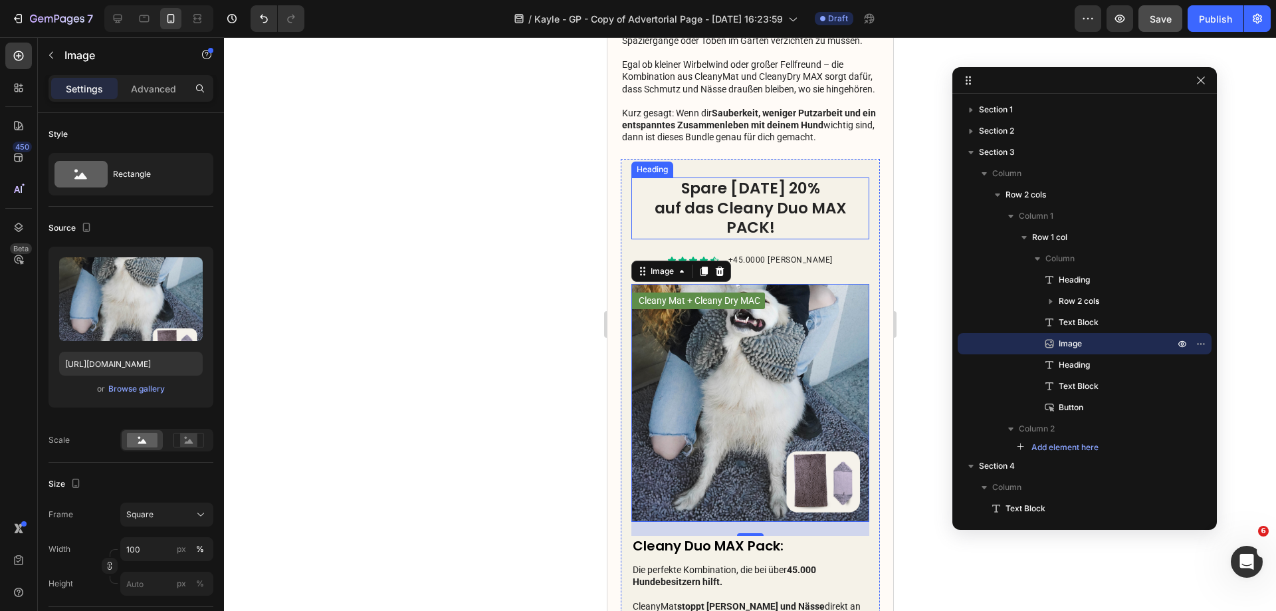
click at [751, 229] on h2 "Spare heute 20% auf das Cleany Duo MAX PACK!" at bounding box center [750, 208] width 238 height 62
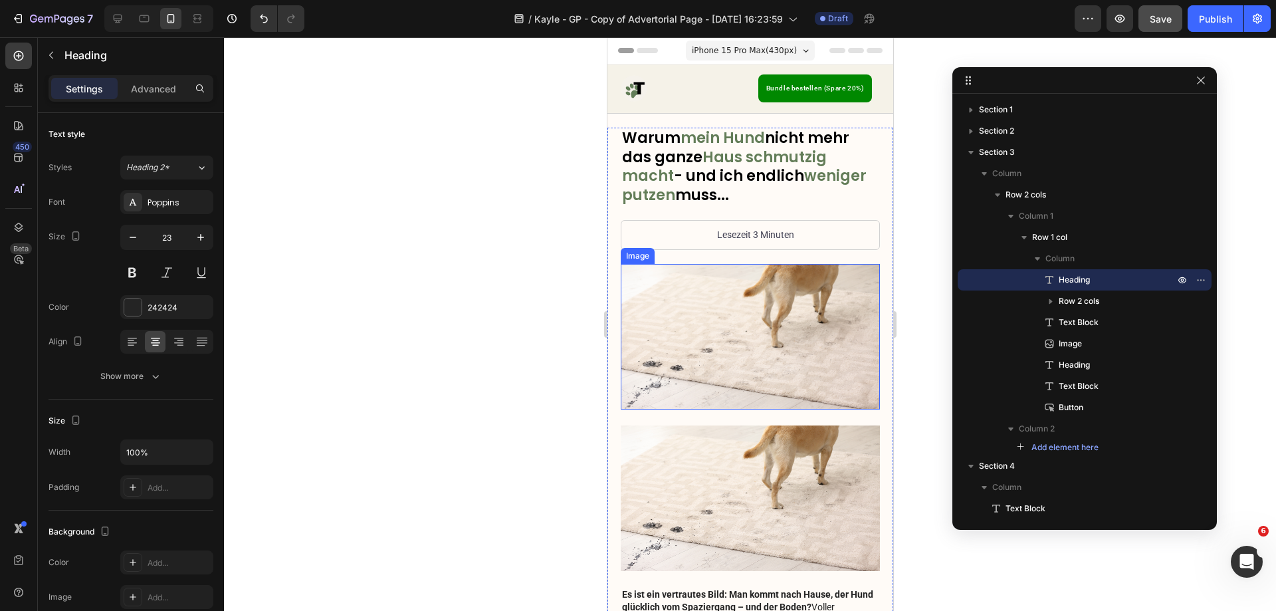
click at [740, 326] on img at bounding box center [749, 337] width 259 height 146
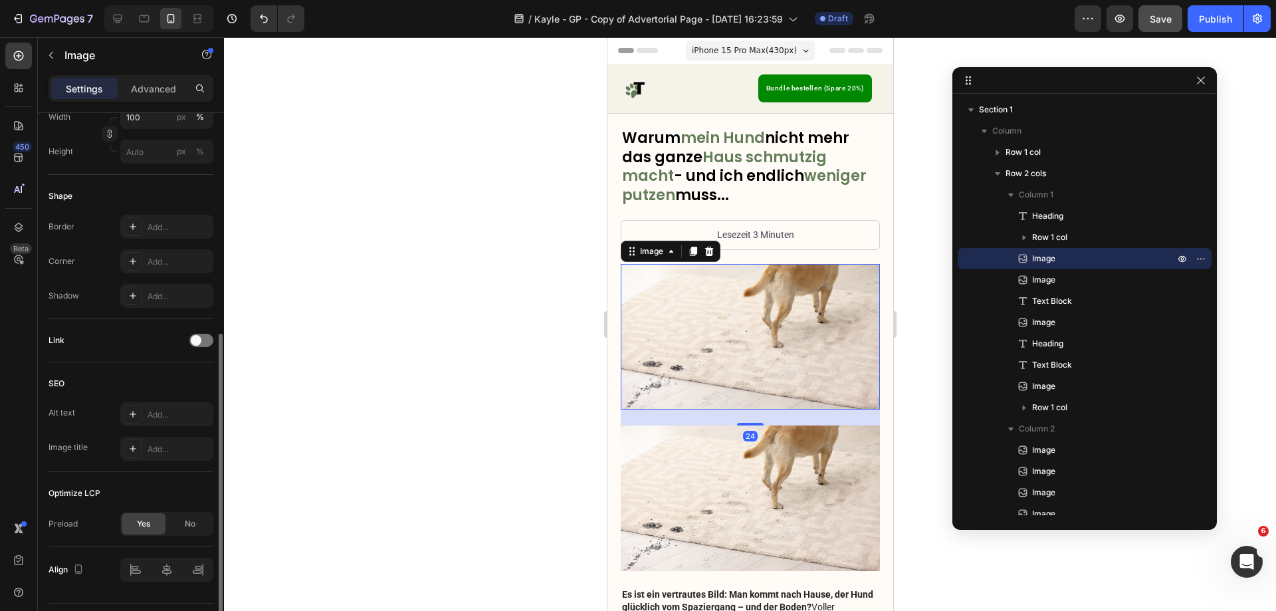
scroll to position [199, 0]
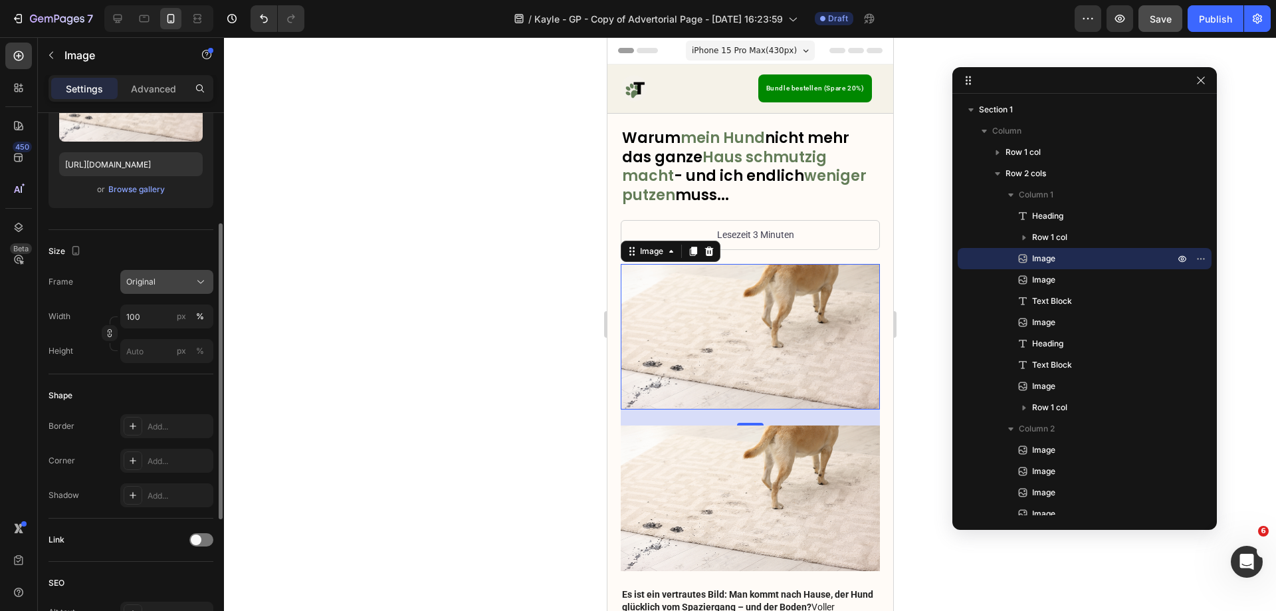
click at [154, 286] on span "Original" at bounding box center [140, 282] width 29 height 12
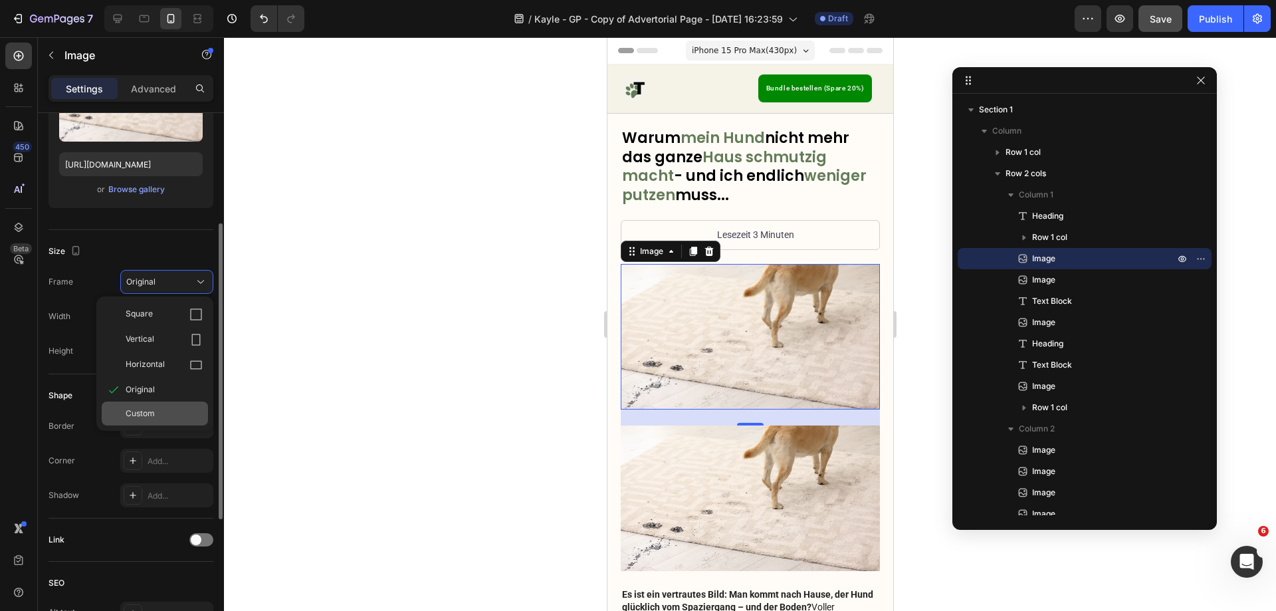
click at [173, 415] on div "Custom" at bounding box center [164, 413] width 77 height 12
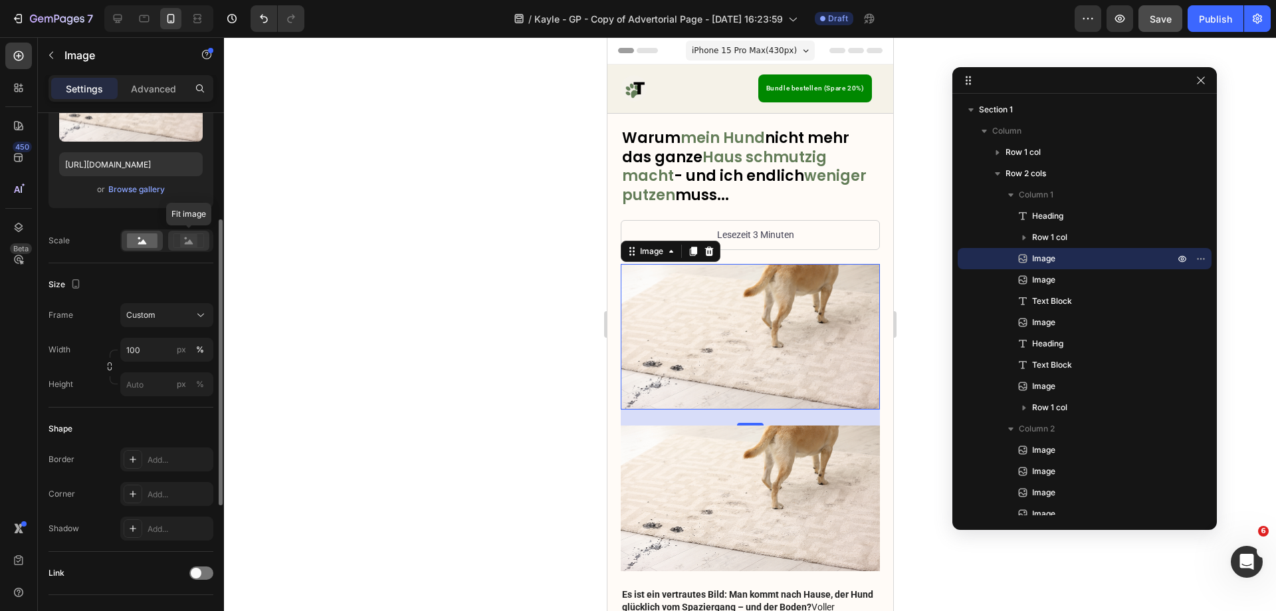
click at [188, 235] on rect at bounding box center [188, 240] width 17 height 13
click at [721, 459] on img at bounding box center [749, 498] width 259 height 146
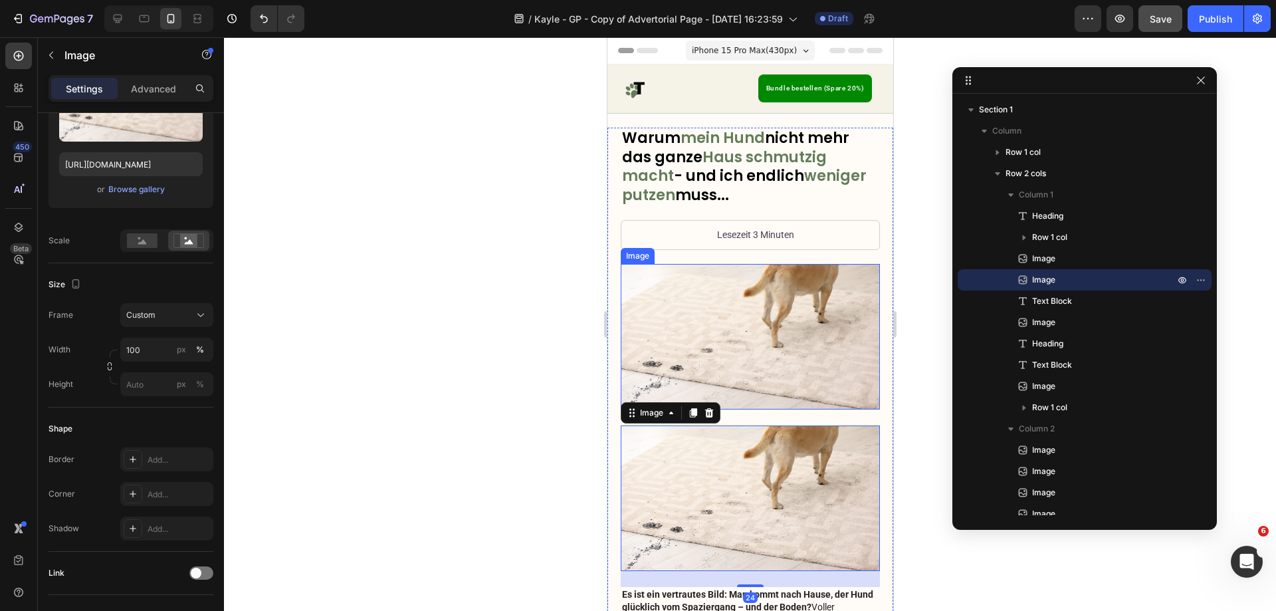
drag, startPoint x: 714, startPoint y: 330, endPoint x: 714, endPoint y: 321, distance: 8.6
click at [714, 329] on img at bounding box center [749, 337] width 259 height 146
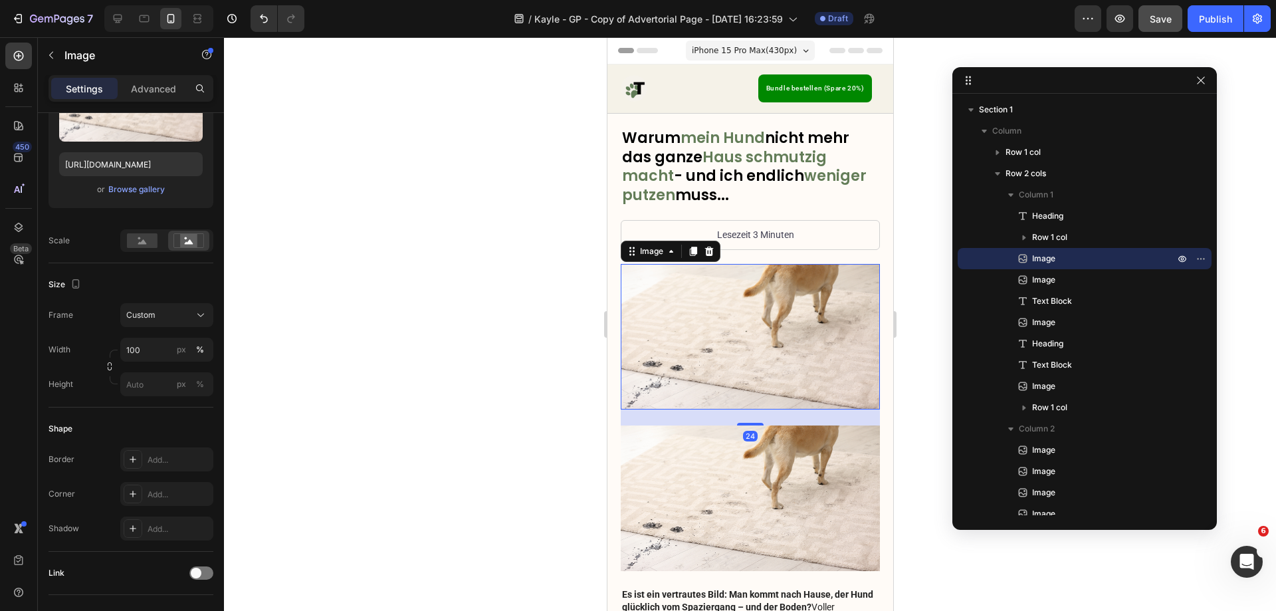
click at [743, 457] on img at bounding box center [749, 498] width 259 height 146
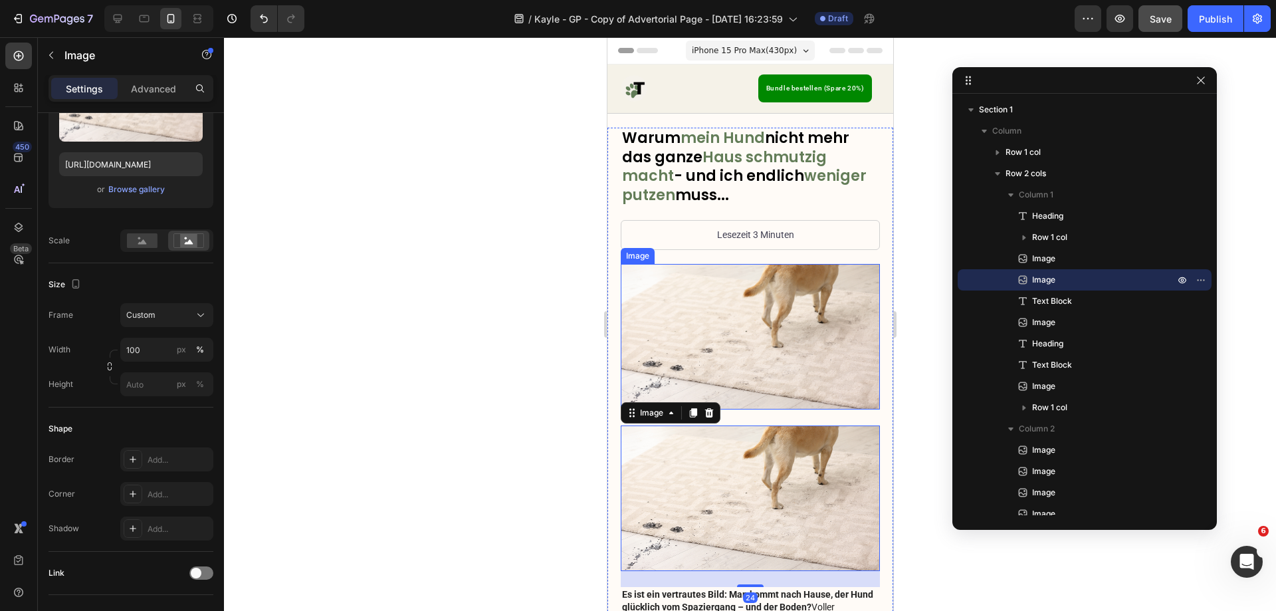
click at [759, 294] on img at bounding box center [749, 337] width 259 height 146
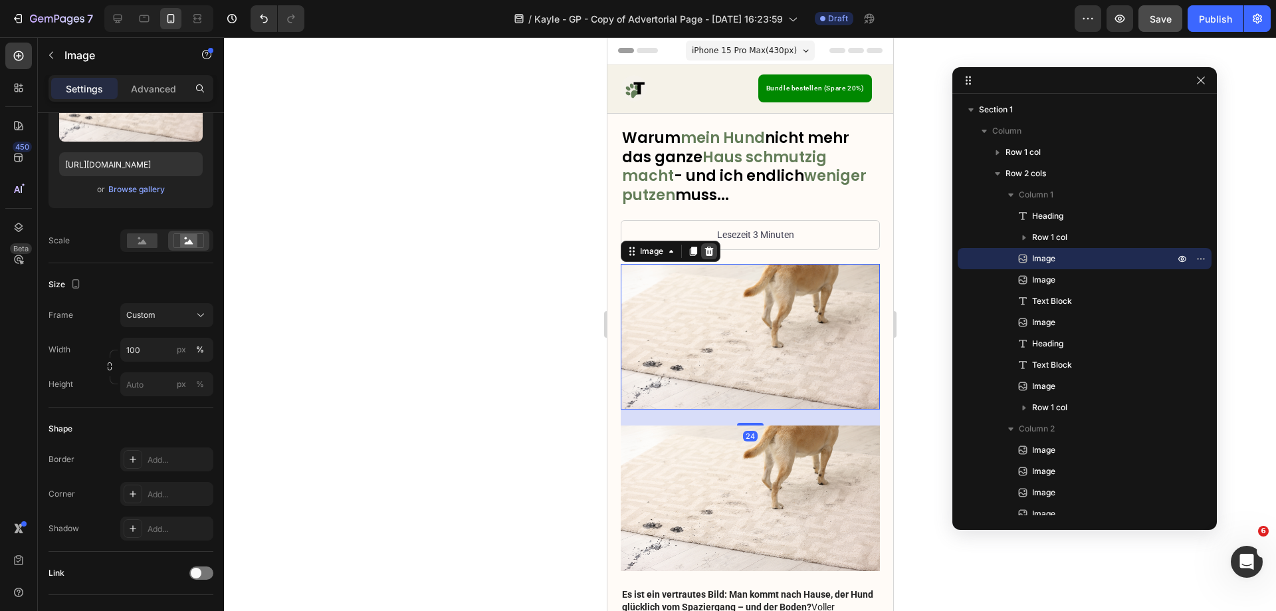
click at [707, 248] on icon at bounding box center [709, 250] width 9 height 9
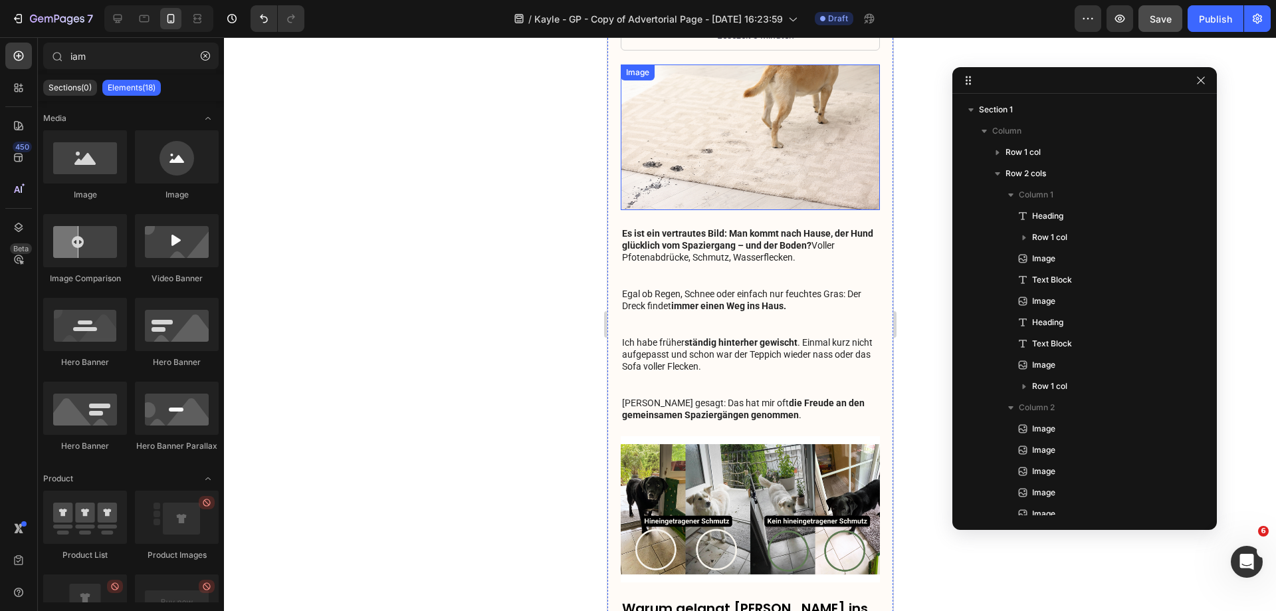
click at [727, 138] on img at bounding box center [749, 137] width 259 height 146
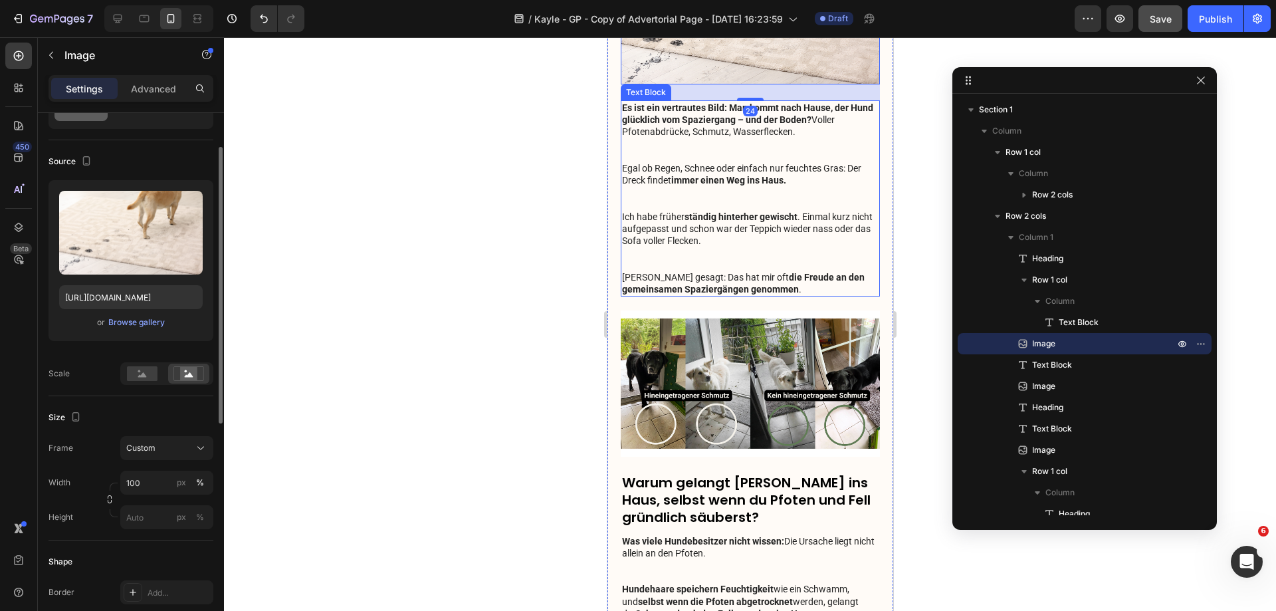
scroll to position [532, 0]
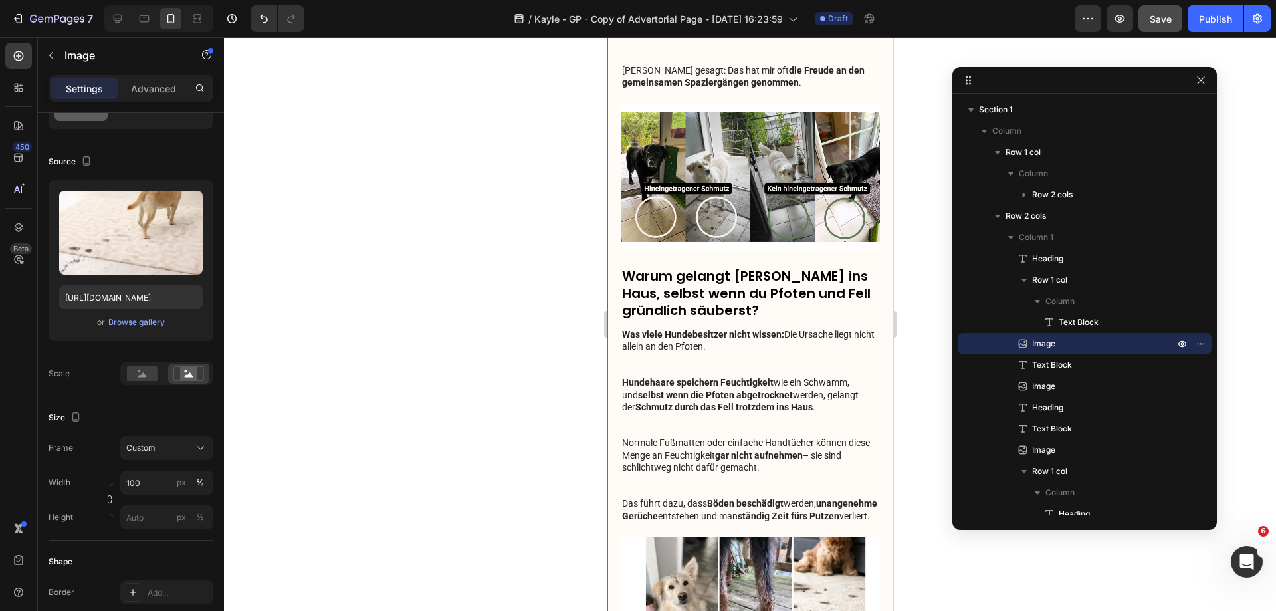
click at [689, 143] on img at bounding box center [749, 177] width 259 height 146
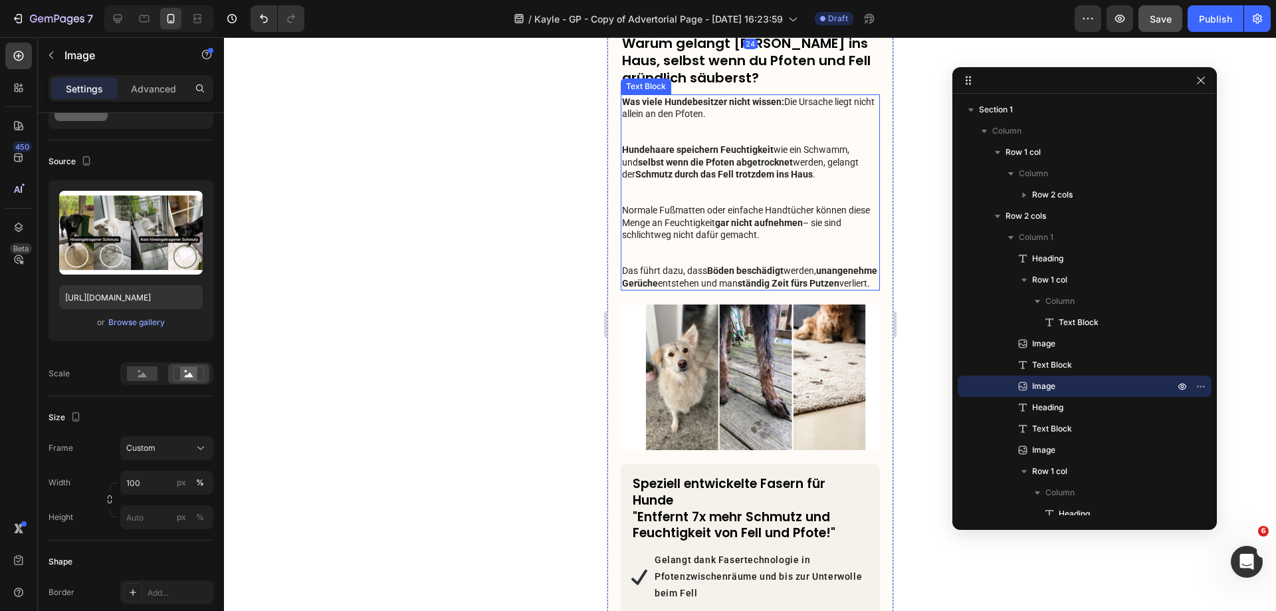
scroll to position [798, 0]
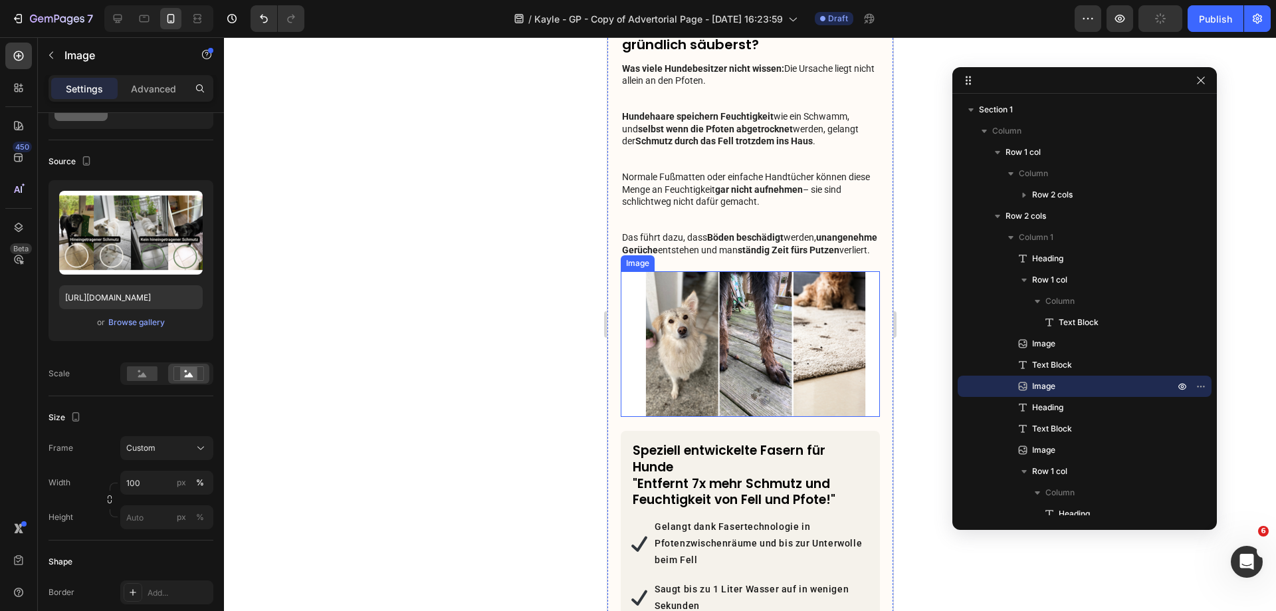
click at [742, 329] on img at bounding box center [749, 344] width 259 height 146
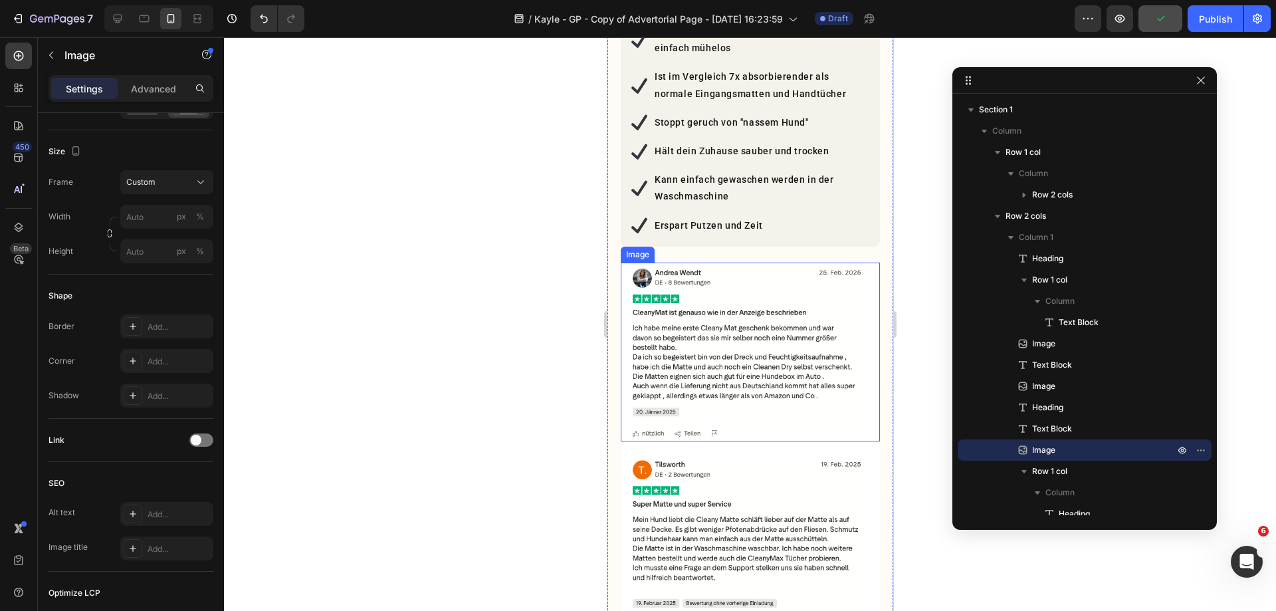
scroll to position [1462, 0]
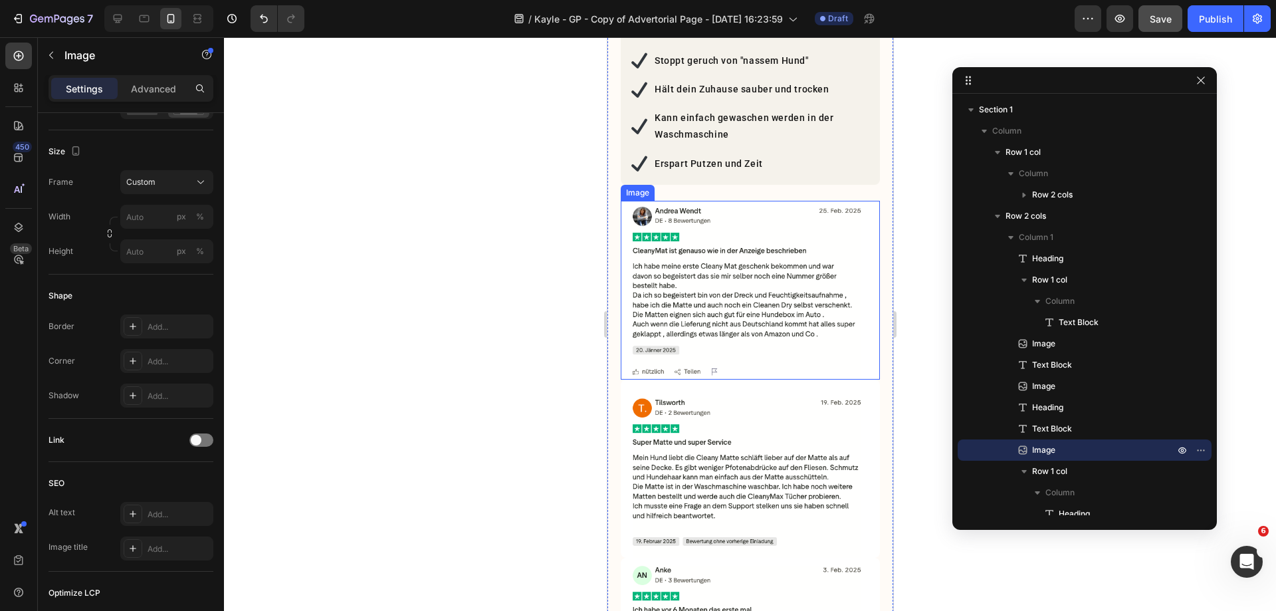
click at [699, 253] on img at bounding box center [749, 290] width 259 height 179
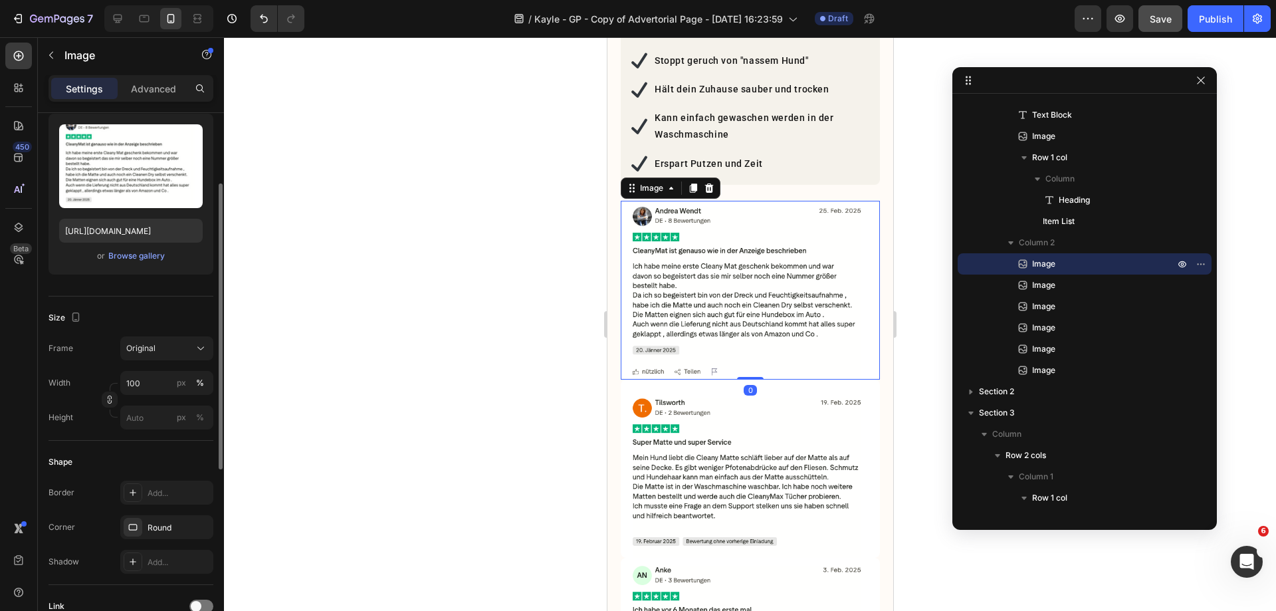
scroll to position [0, 0]
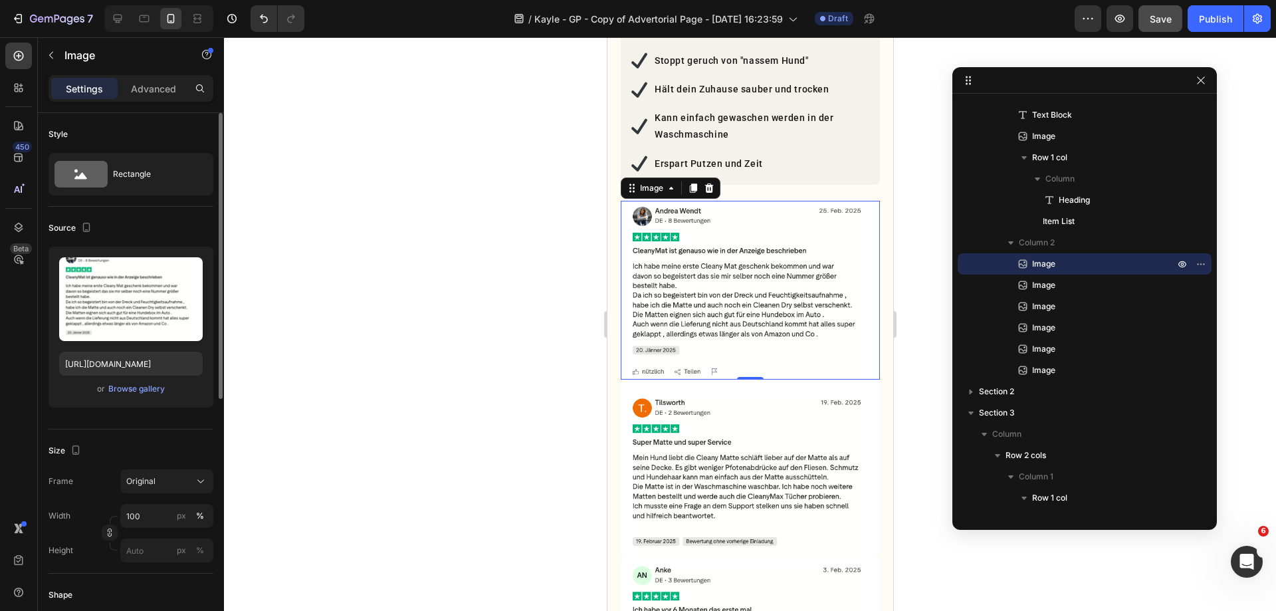
drag, startPoint x: 158, startPoint y: 482, endPoint x: 166, endPoint y: 467, distance: 16.9
click at [159, 482] on div "Original" at bounding box center [158, 481] width 65 height 12
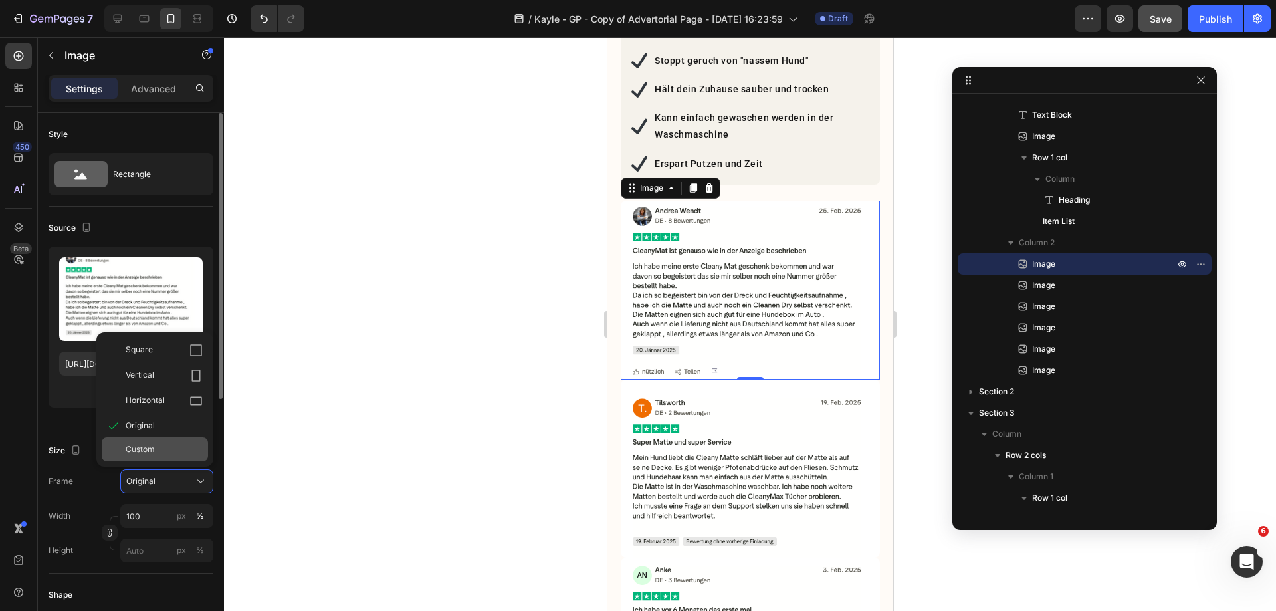
click at [162, 449] on div "Custom" at bounding box center [164, 449] width 77 height 12
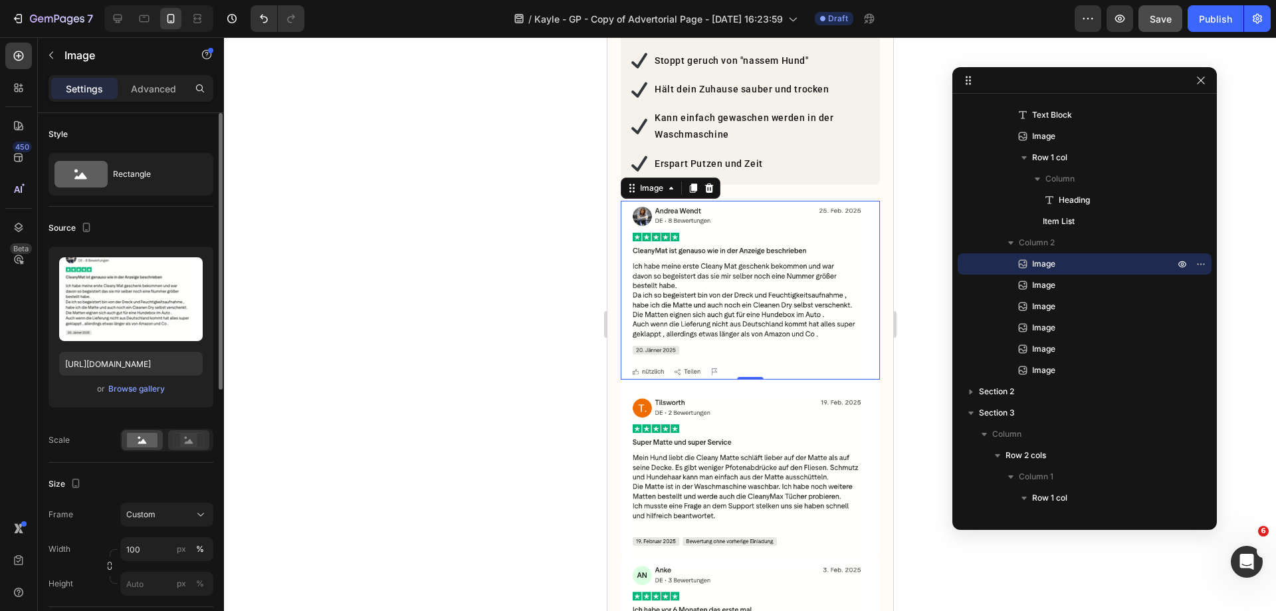
click at [171, 439] on div at bounding box center [188, 440] width 41 height 20
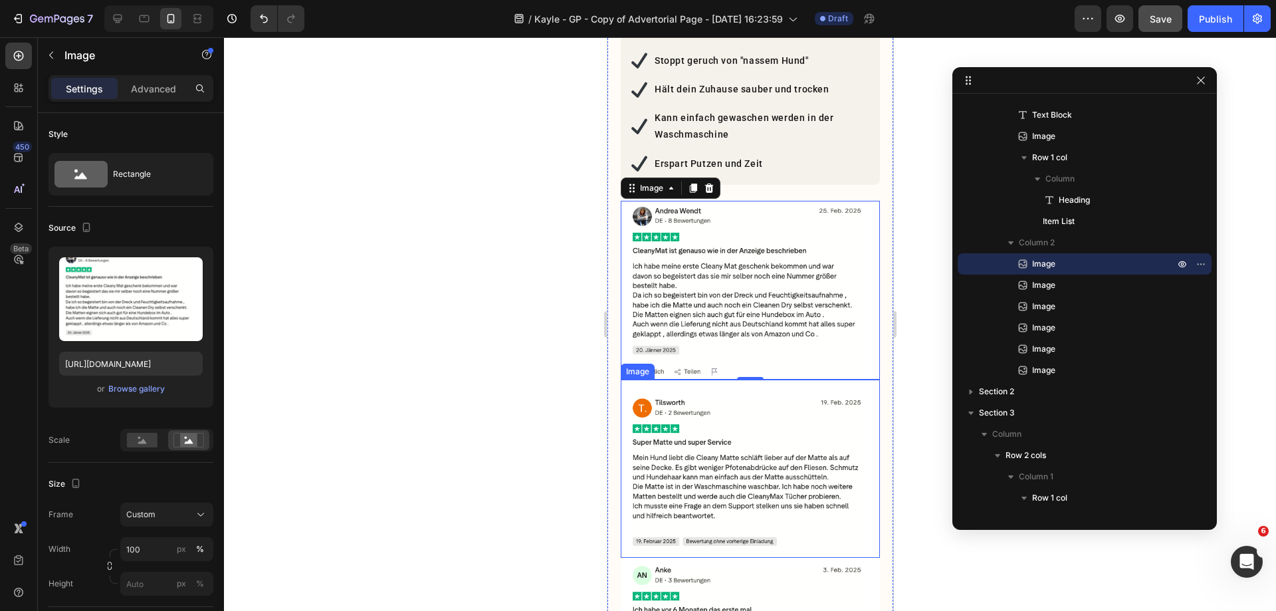
click at [703, 435] on img at bounding box center [749, 469] width 259 height 179
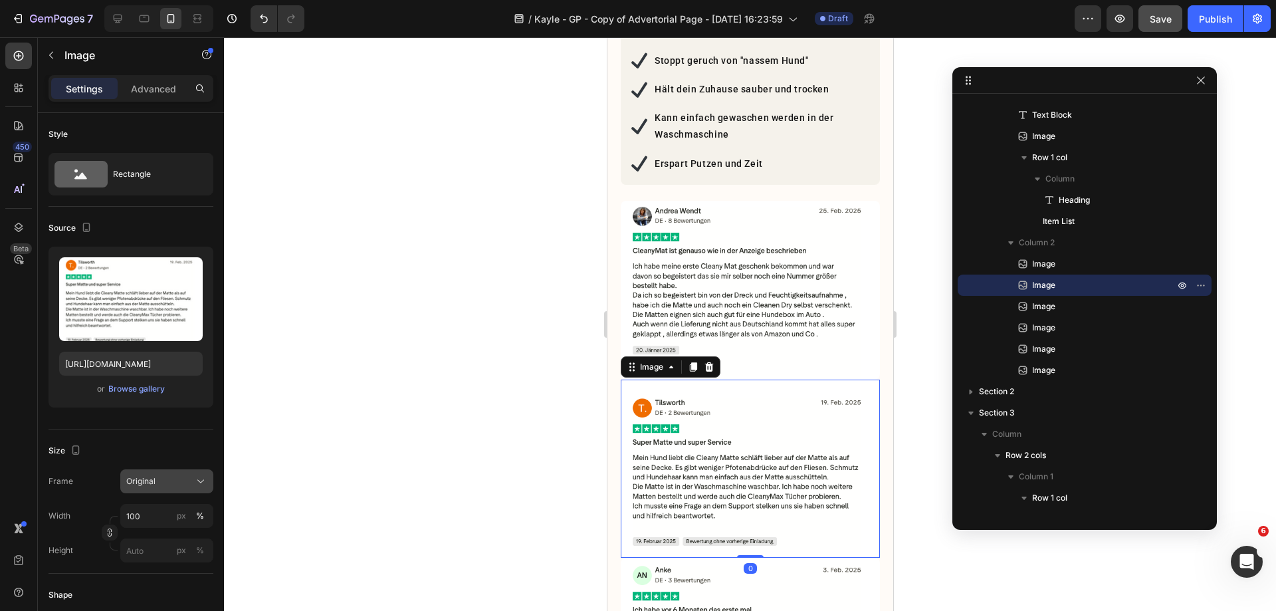
click at [195, 482] on icon at bounding box center [200, 481] width 13 height 13
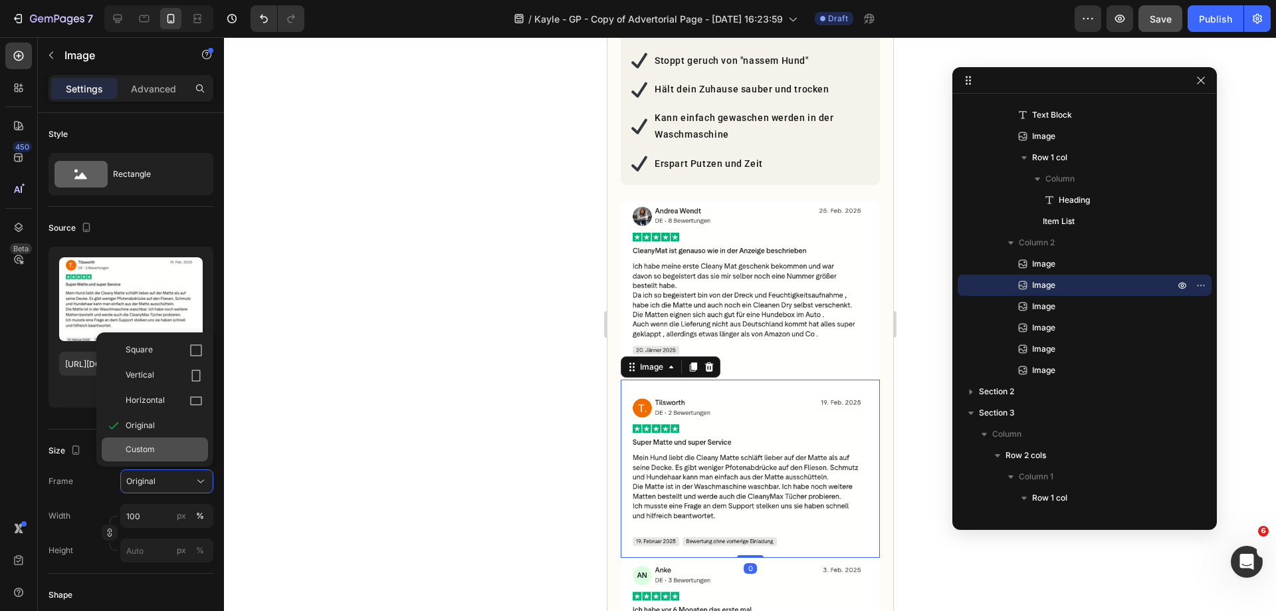
click at [177, 449] on div "Custom" at bounding box center [164, 449] width 77 height 12
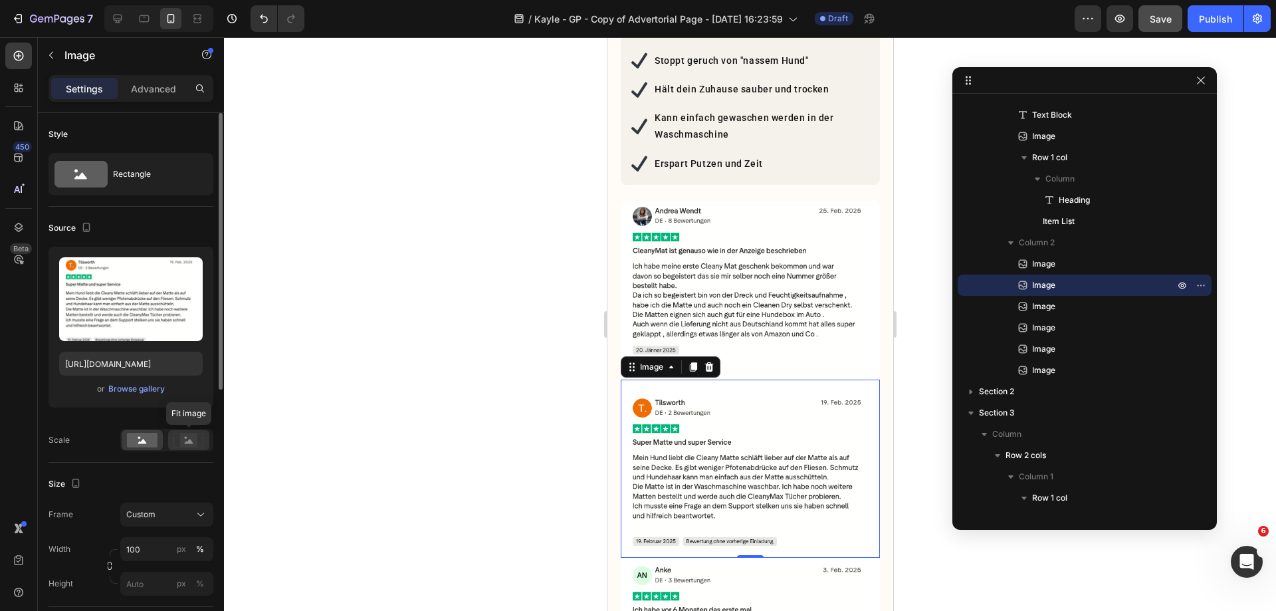
click at [183, 441] on rect at bounding box center [188, 439] width 17 height 13
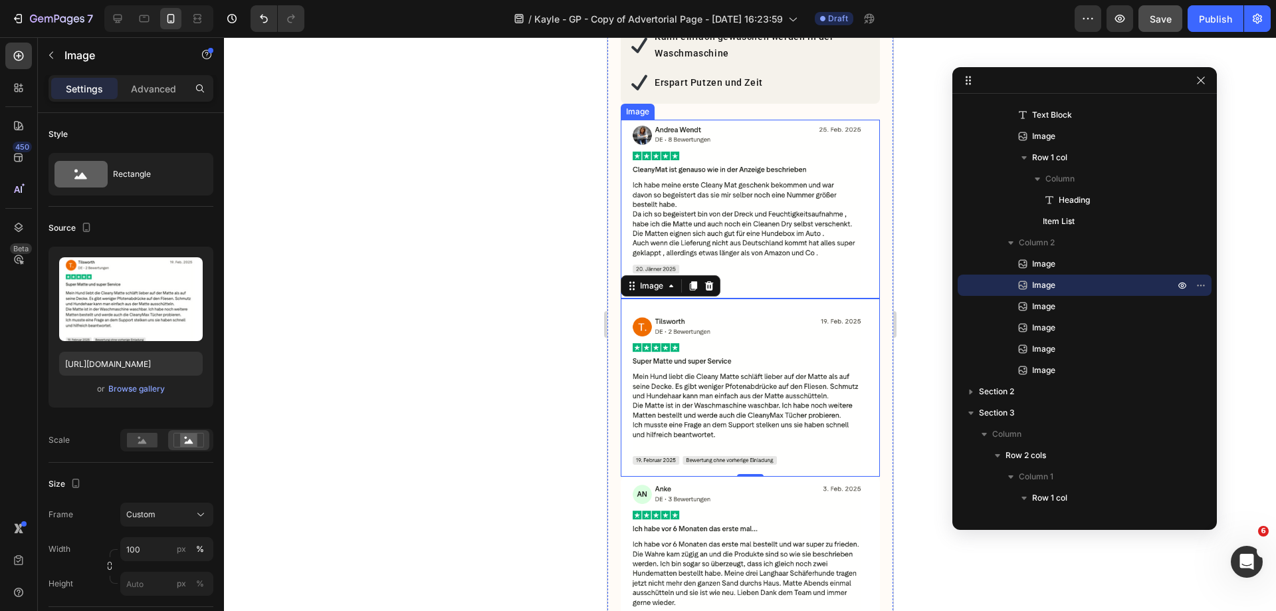
scroll to position [1728, 0]
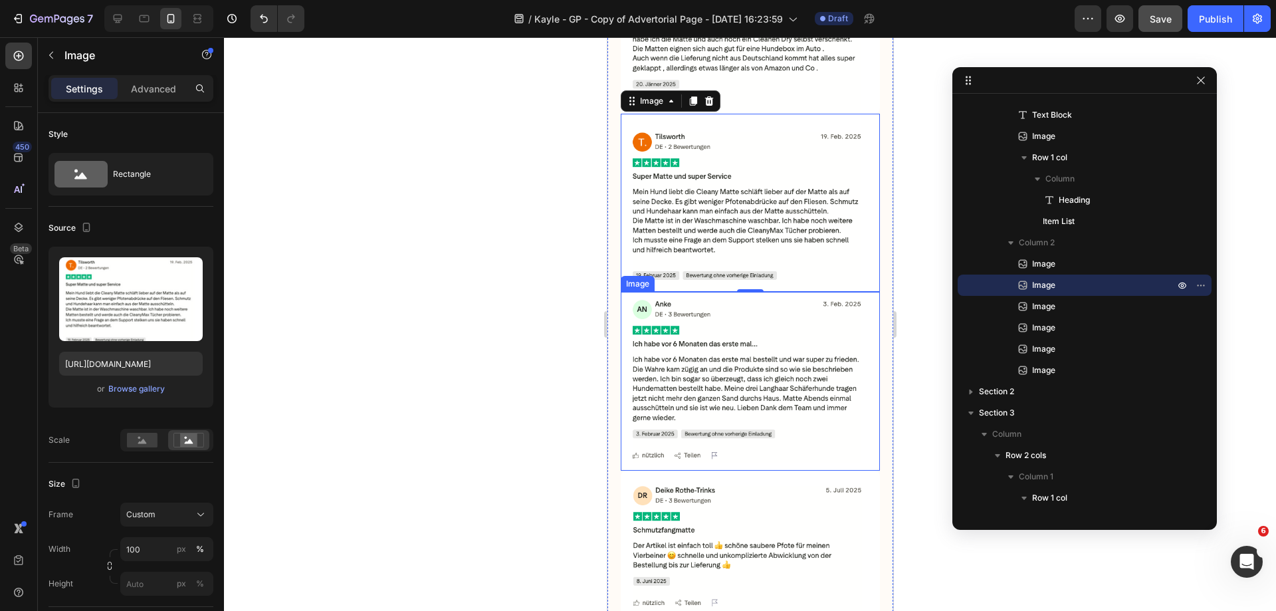
click at [741, 358] on img at bounding box center [749, 381] width 259 height 179
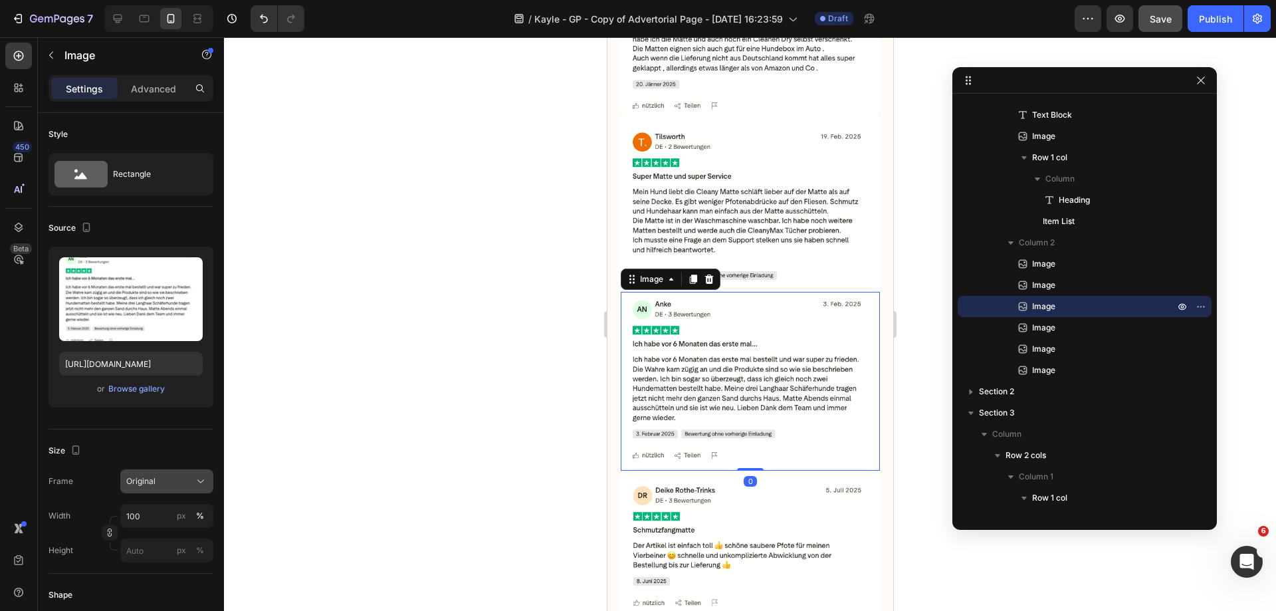
click at [165, 475] on div "Original" at bounding box center [166, 481] width 81 height 13
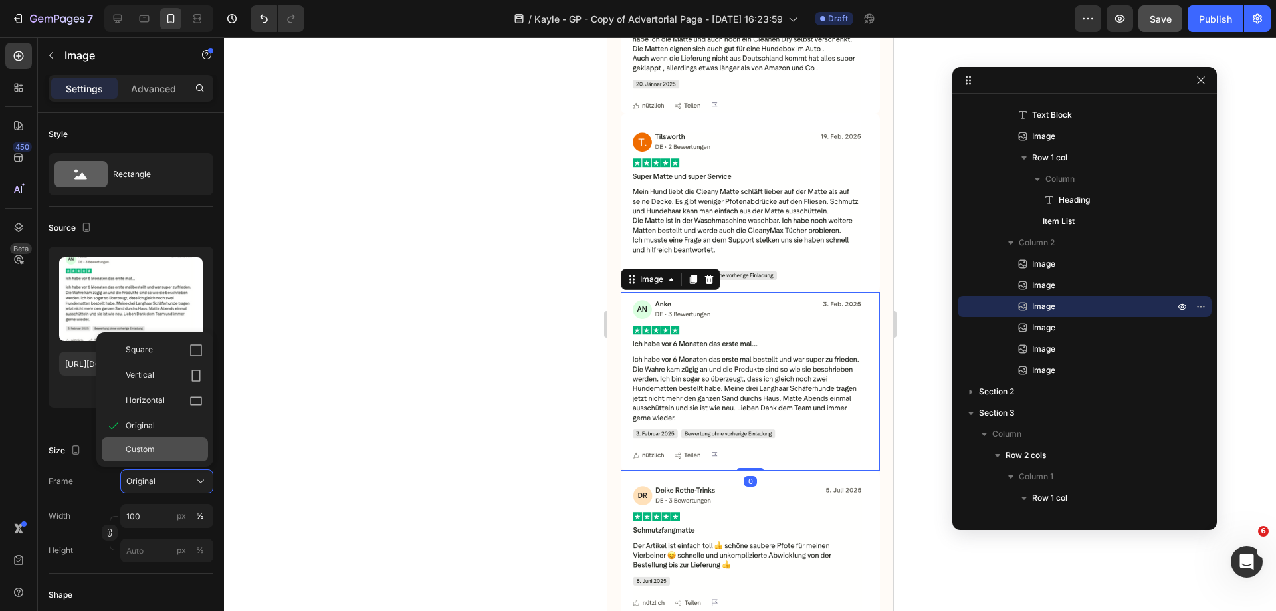
click at [171, 445] on div "Custom" at bounding box center [164, 449] width 77 height 12
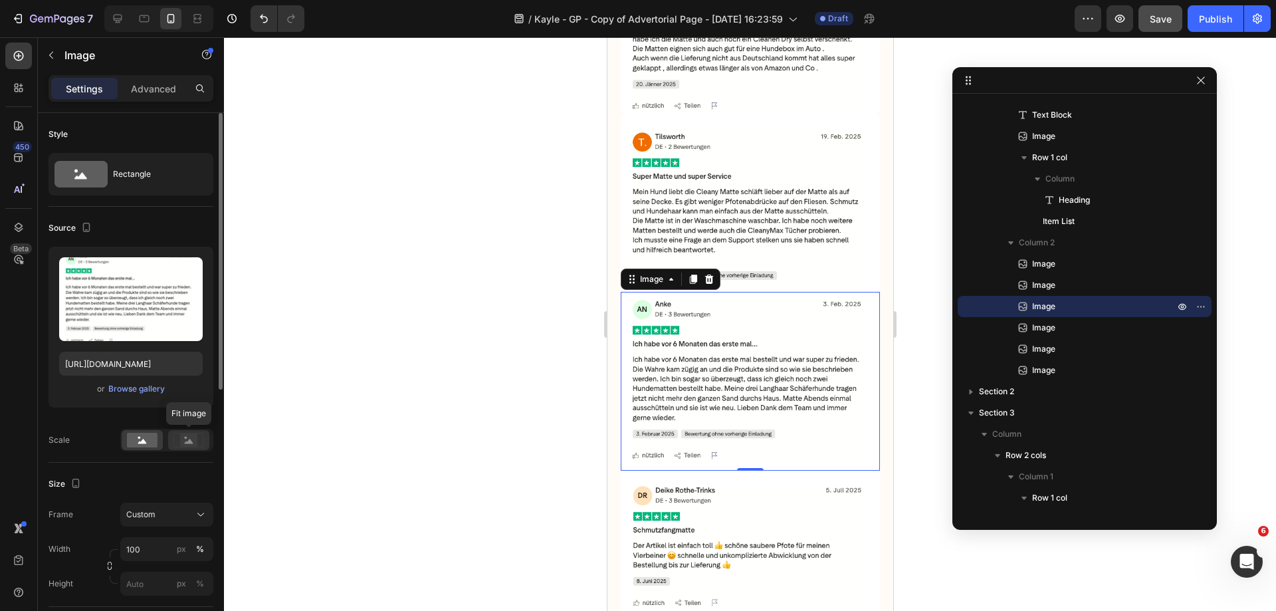
click at [189, 443] on icon at bounding box center [189, 441] width 9 height 5
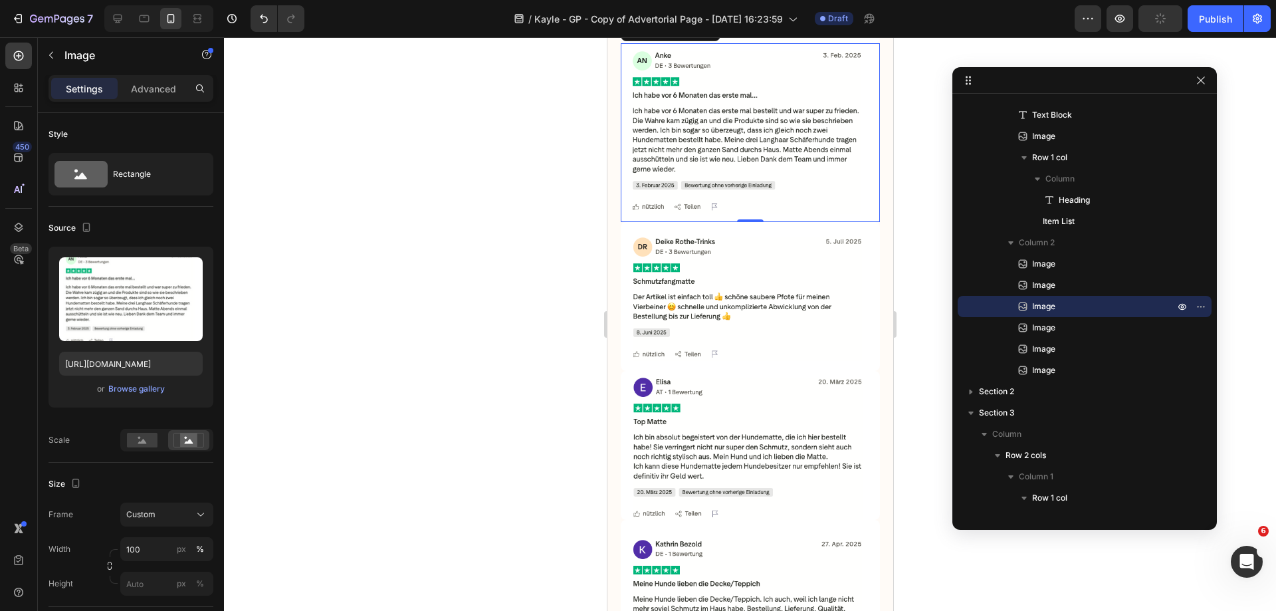
scroll to position [1994, 0]
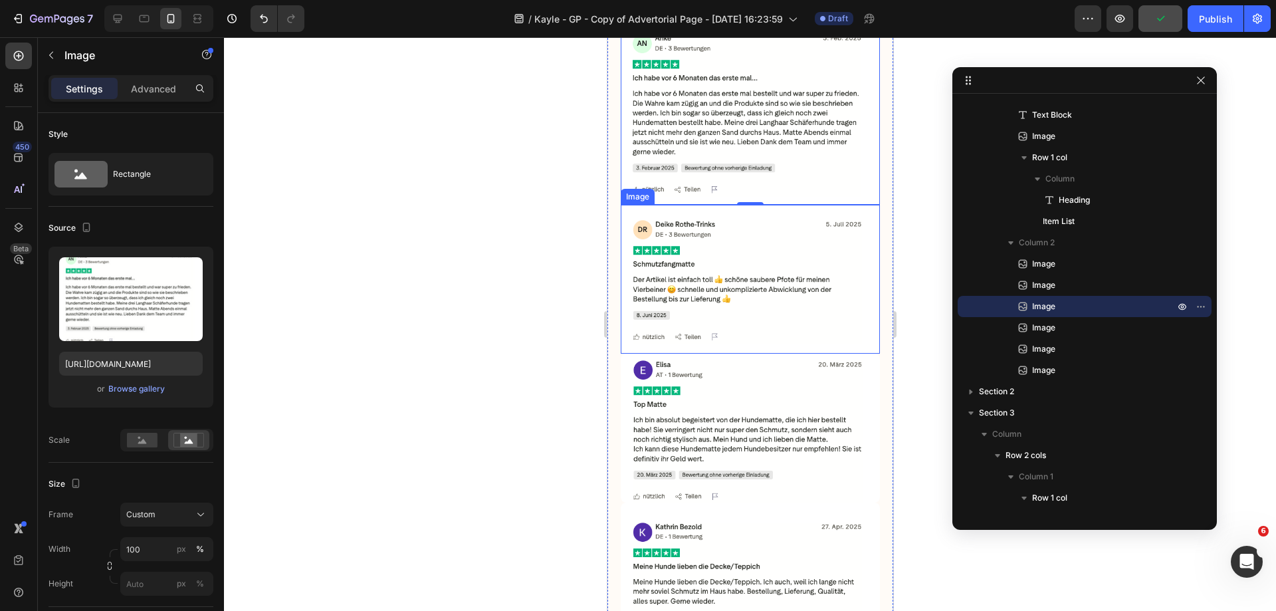
click at [714, 261] on img at bounding box center [749, 279] width 259 height 149
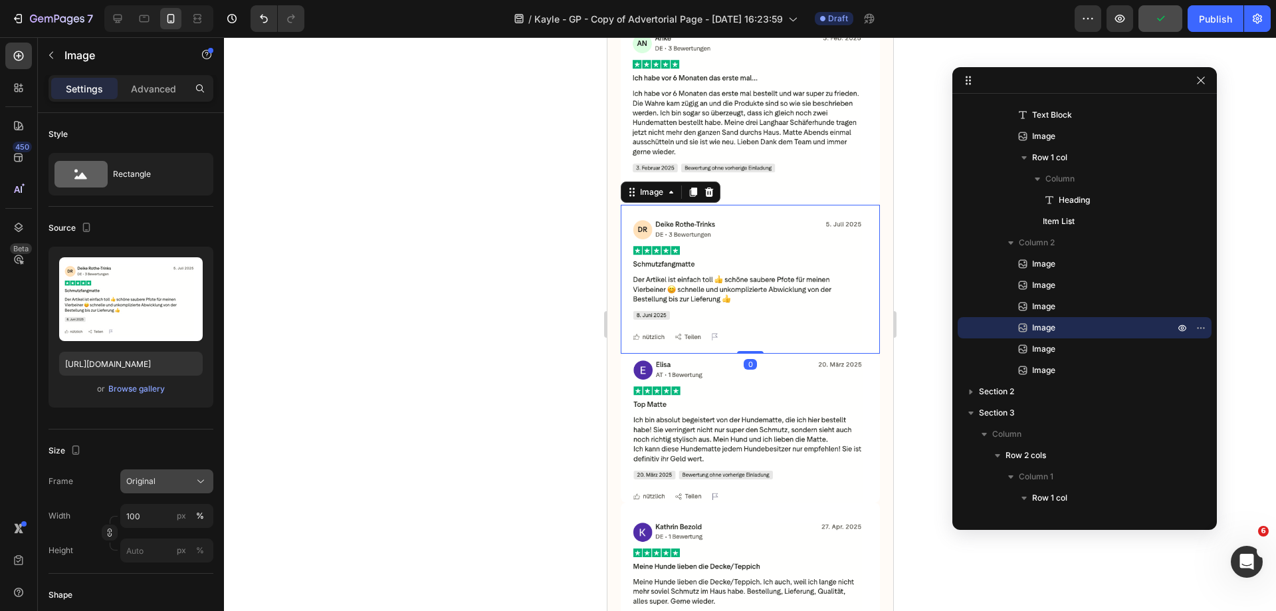
click at [187, 483] on div "Original" at bounding box center [158, 481] width 65 height 12
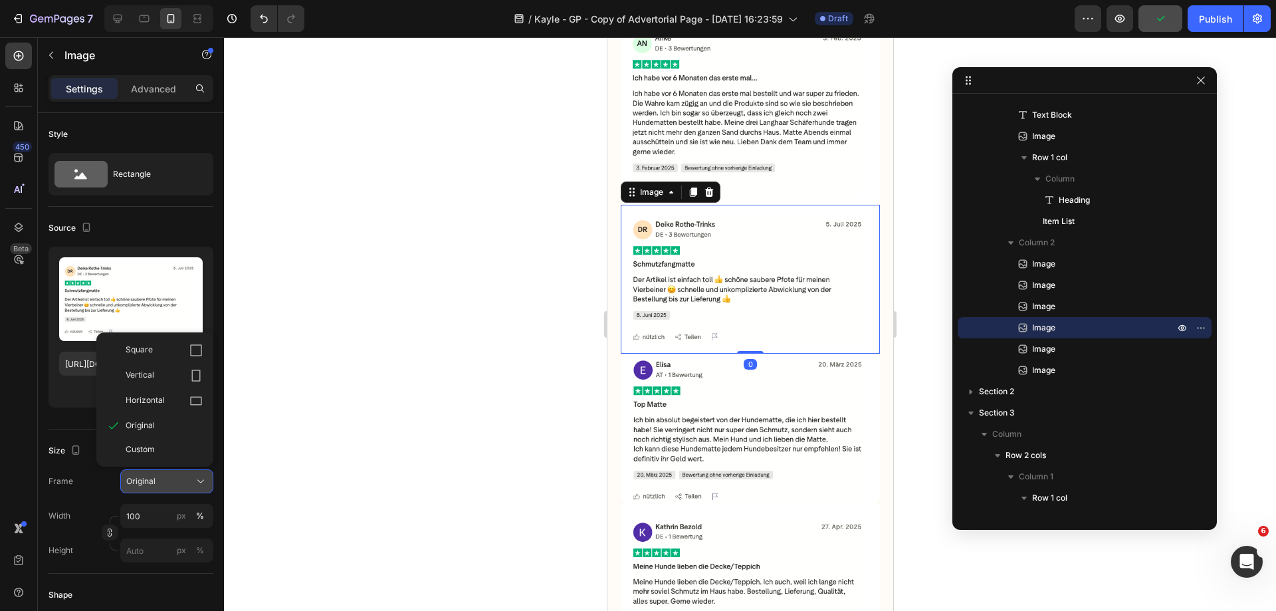
click at [167, 477] on div "Original" at bounding box center [158, 481] width 65 height 12
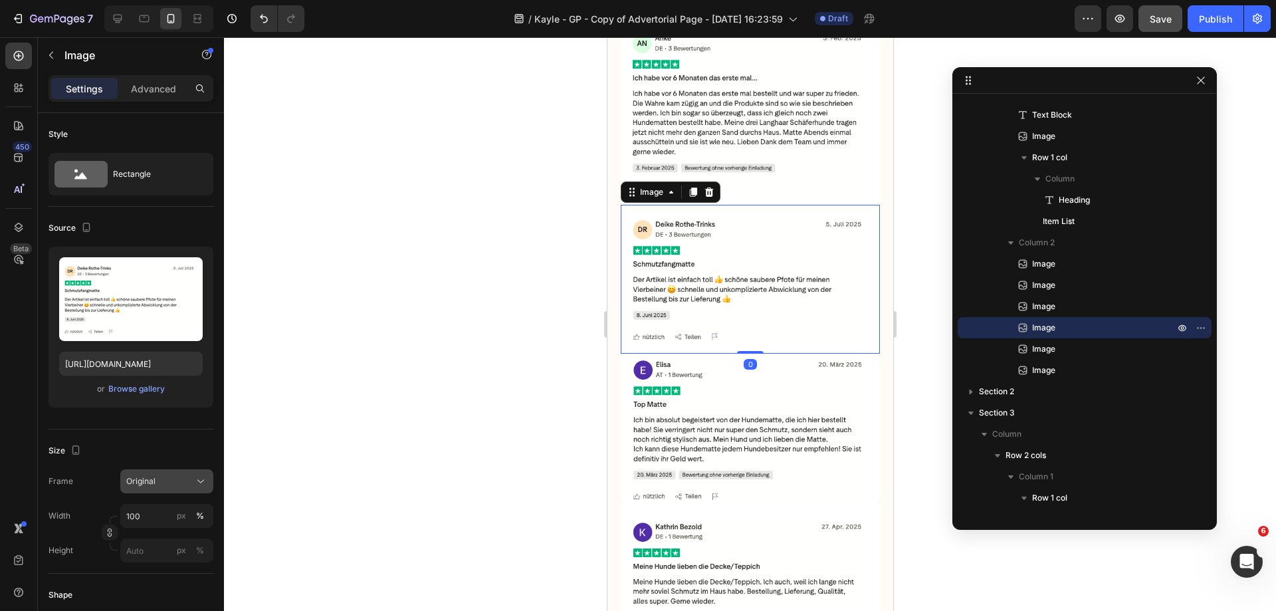
drag, startPoint x: 167, startPoint y: 487, endPoint x: 170, endPoint y: 481, distance: 6.8
click at [167, 487] on div "Original" at bounding box center [158, 481] width 65 height 12
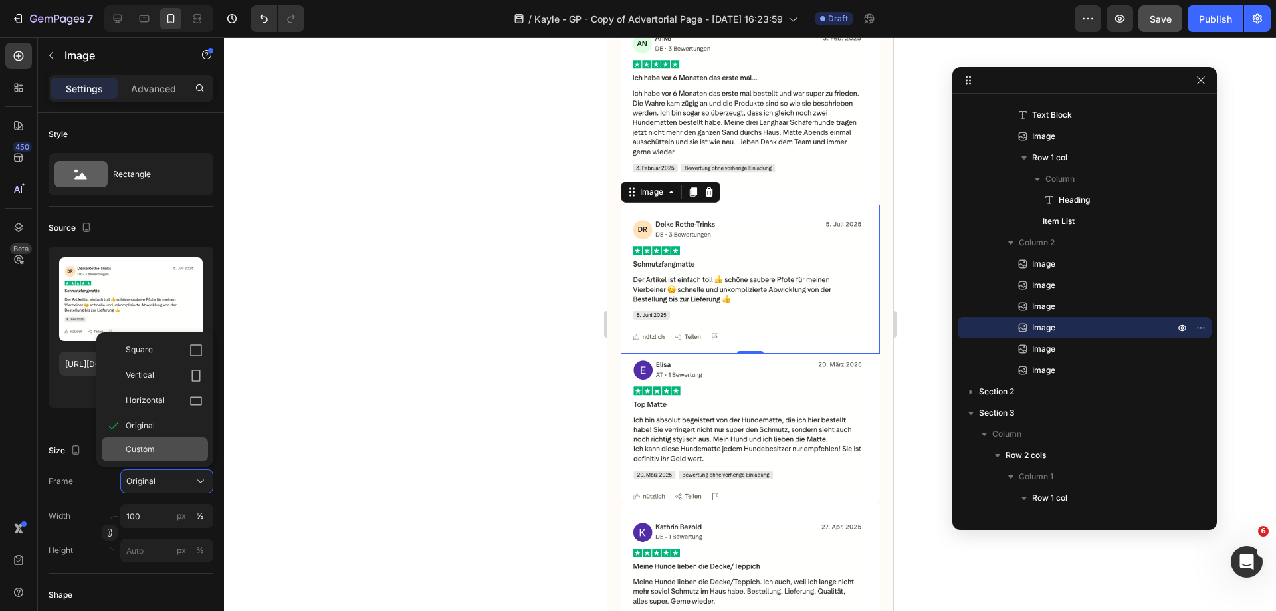
click at [166, 448] on div "Custom" at bounding box center [164, 449] width 77 height 12
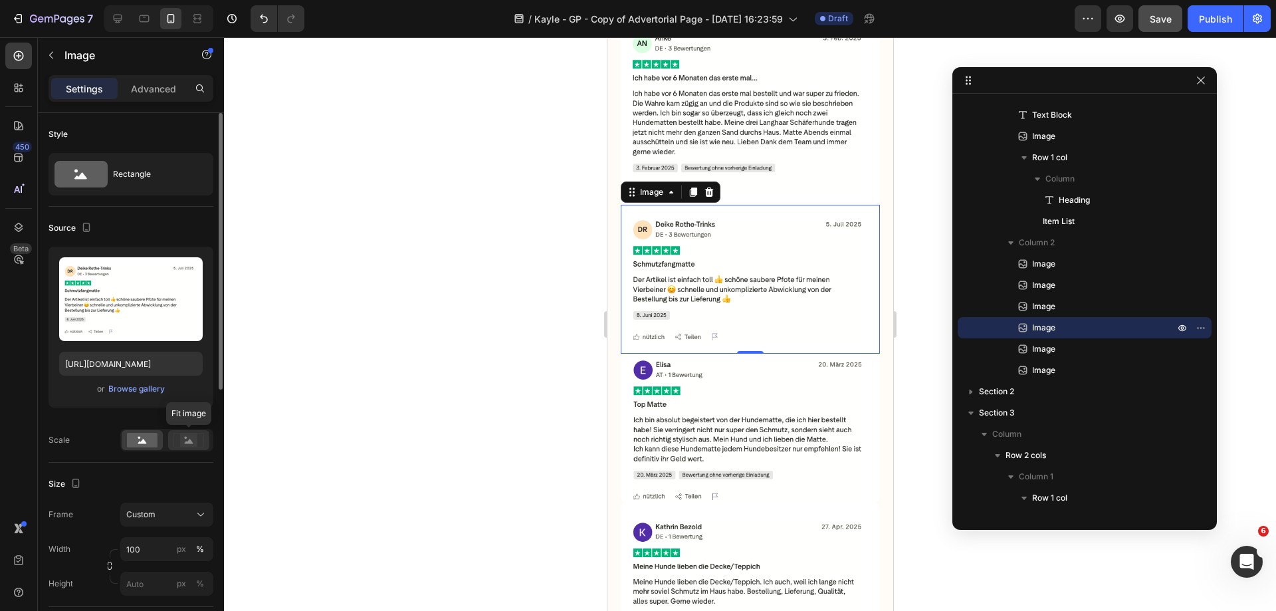
click at [189, 438] on rect at bounding box center [188, 439] width 17 height 13
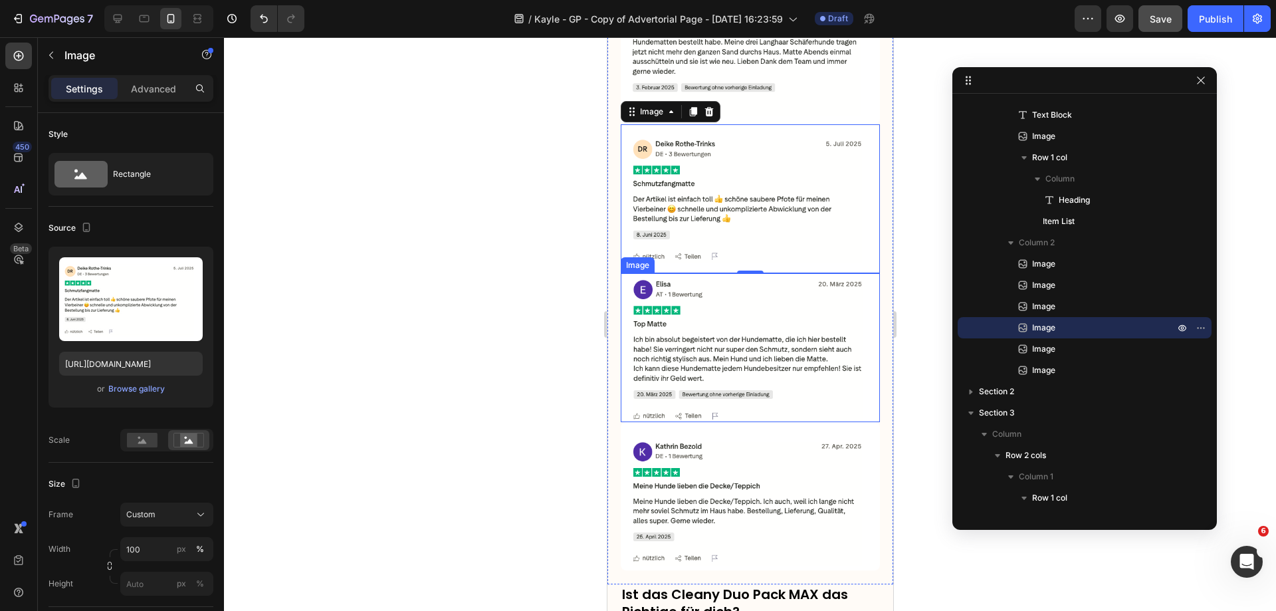
scroll to position [2127, 0]
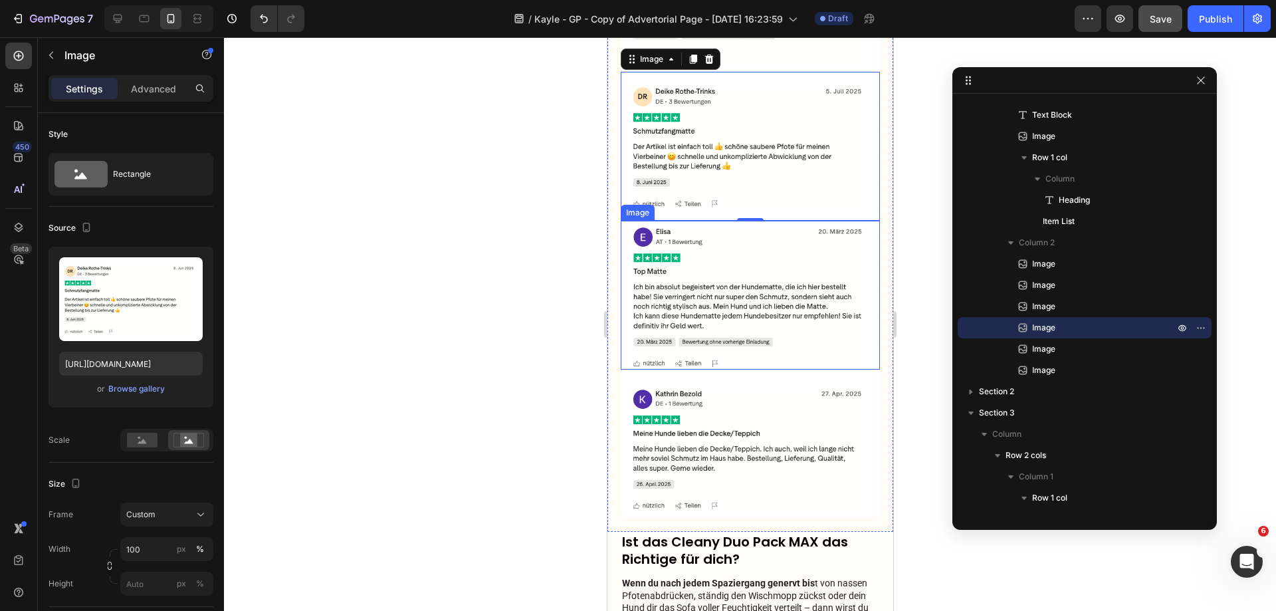
click at [713, 255] on img at bounding box center [749, 295] width 259 height 149
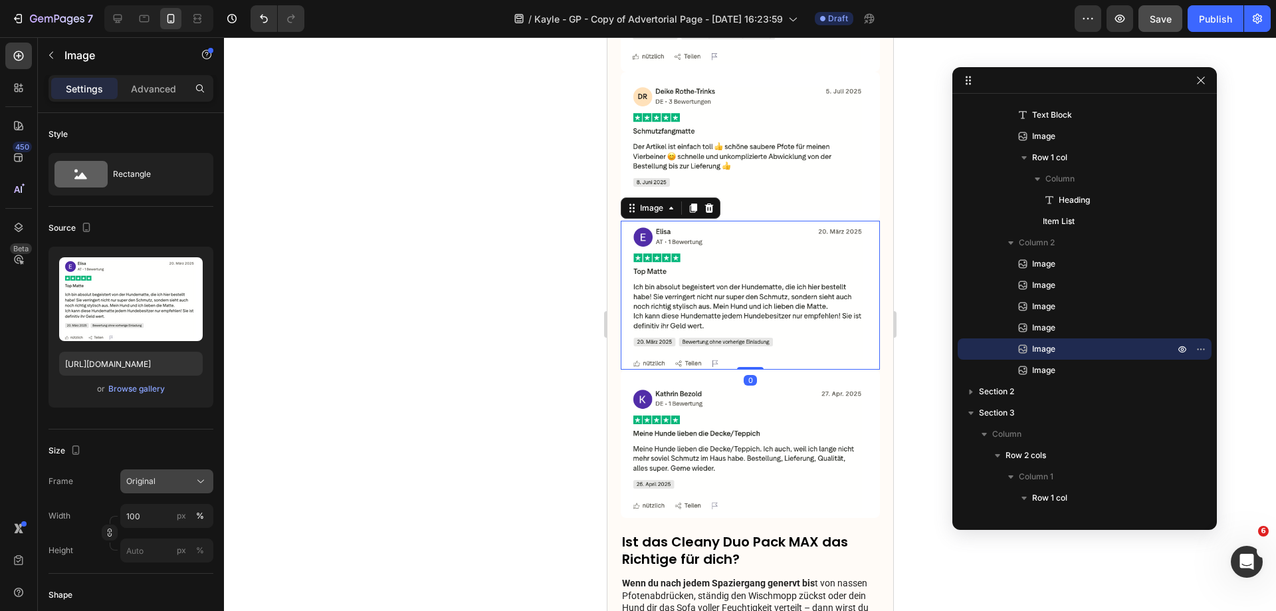
click at [171, 488] on button "Original" at bounding box center [166, 481] width 93 height 24
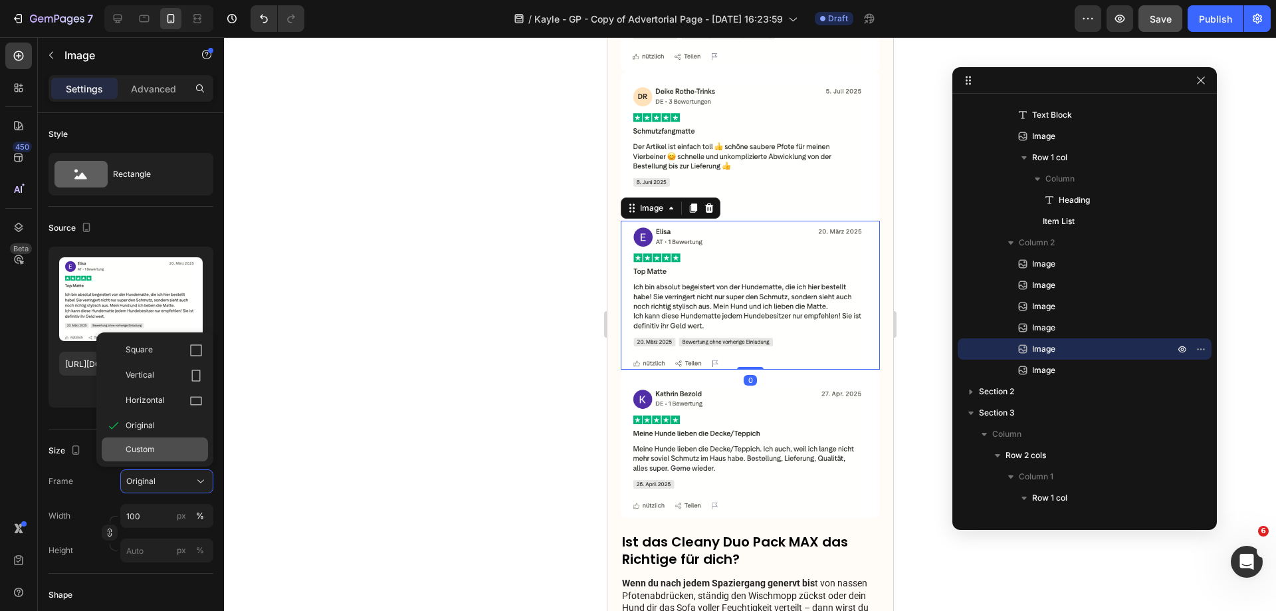
click at [164, 451] on div "Custom" at bounding box center [164, 449] width 77 height 12
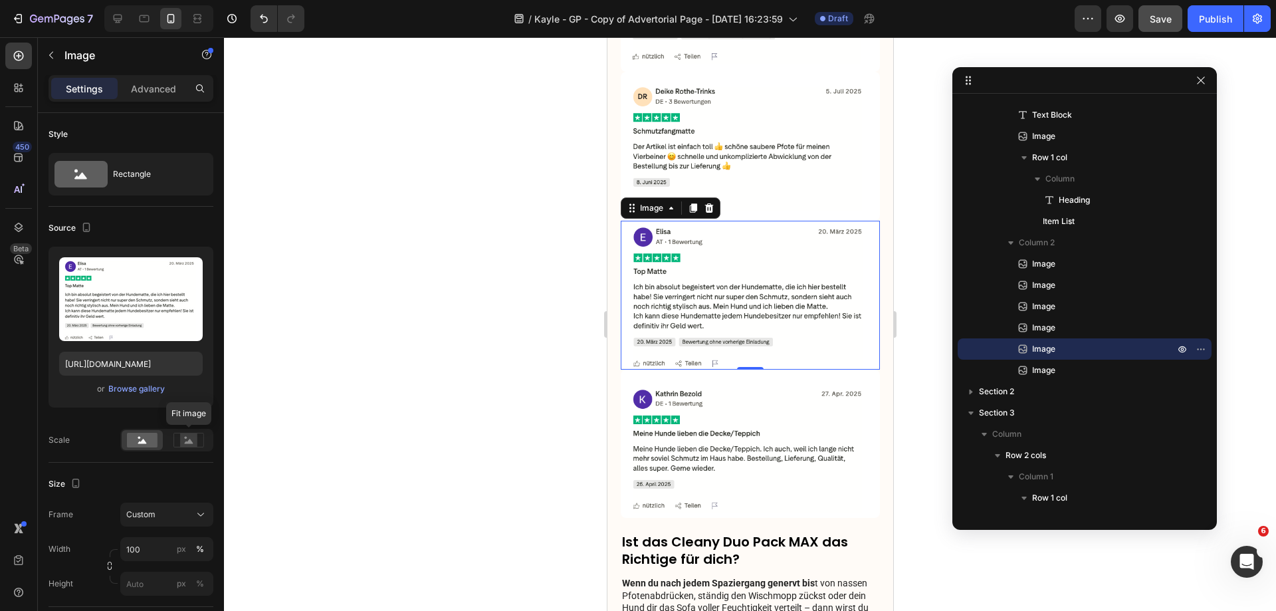
click at [191, 441] on icon at bounding box center [189, 441] width 9 height 5
click at [752, 431] on img at bounding box center [749, 444] width 259 height 149
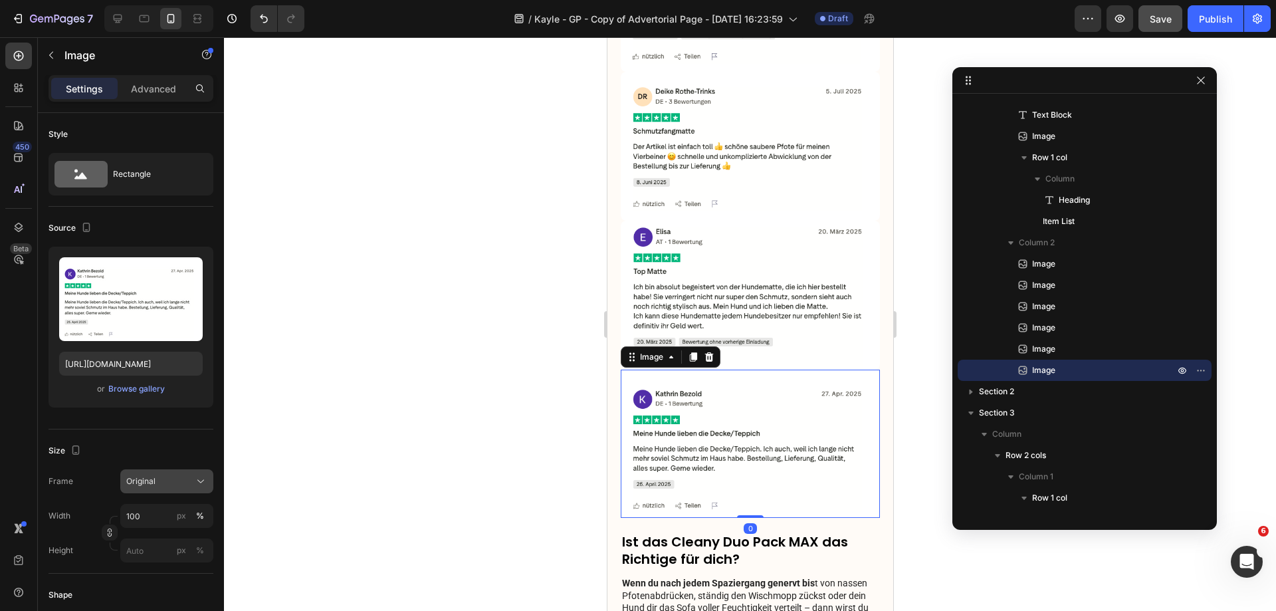
click at [193, 480] on div "Original" at bounding box center [166, 481] width 81 height 13
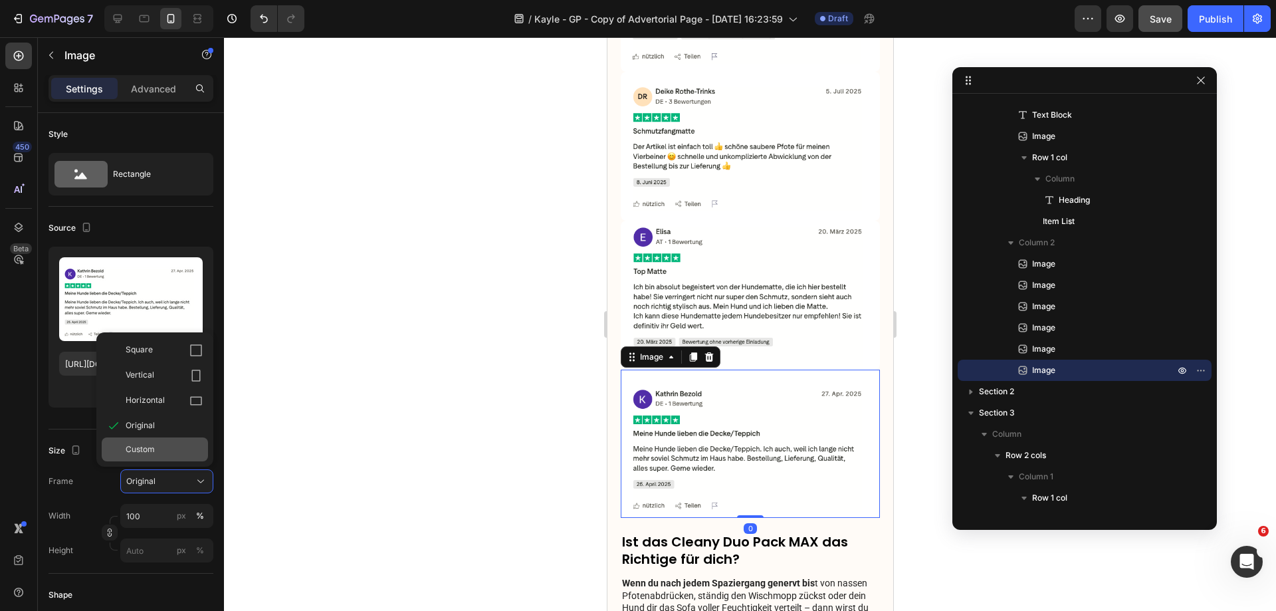
click at [181, 453] on div "Custom" at bounding box center [164, 449] width 77 height 12
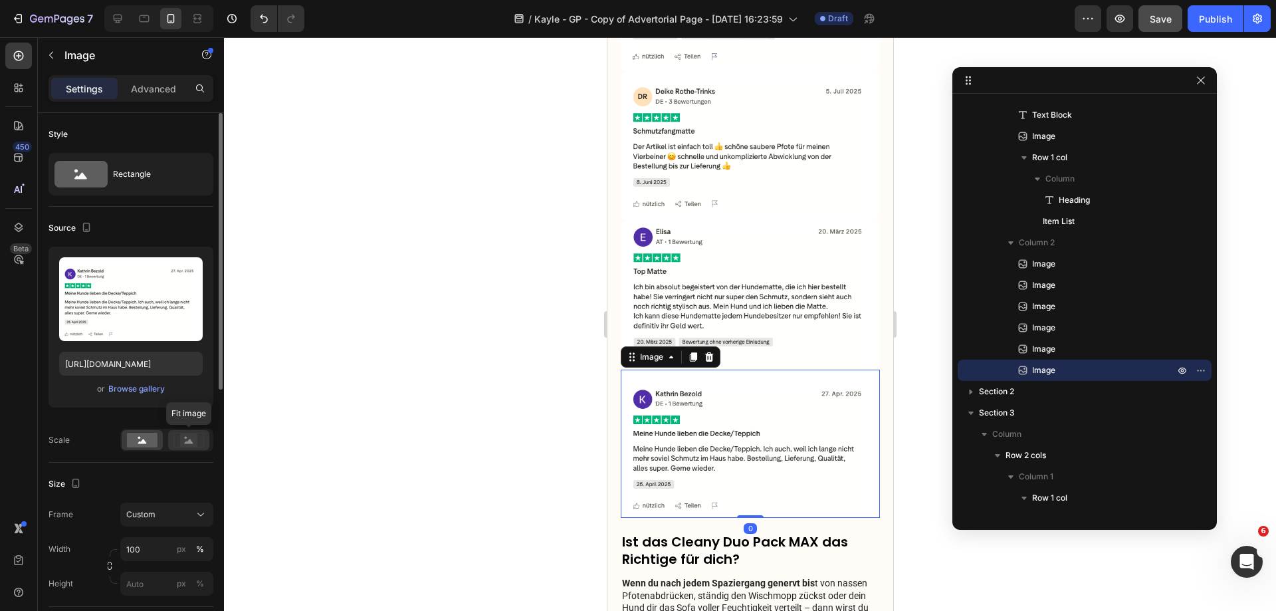
click at [193, 449] on div at bounding box center [188, 440] width 41 height 20
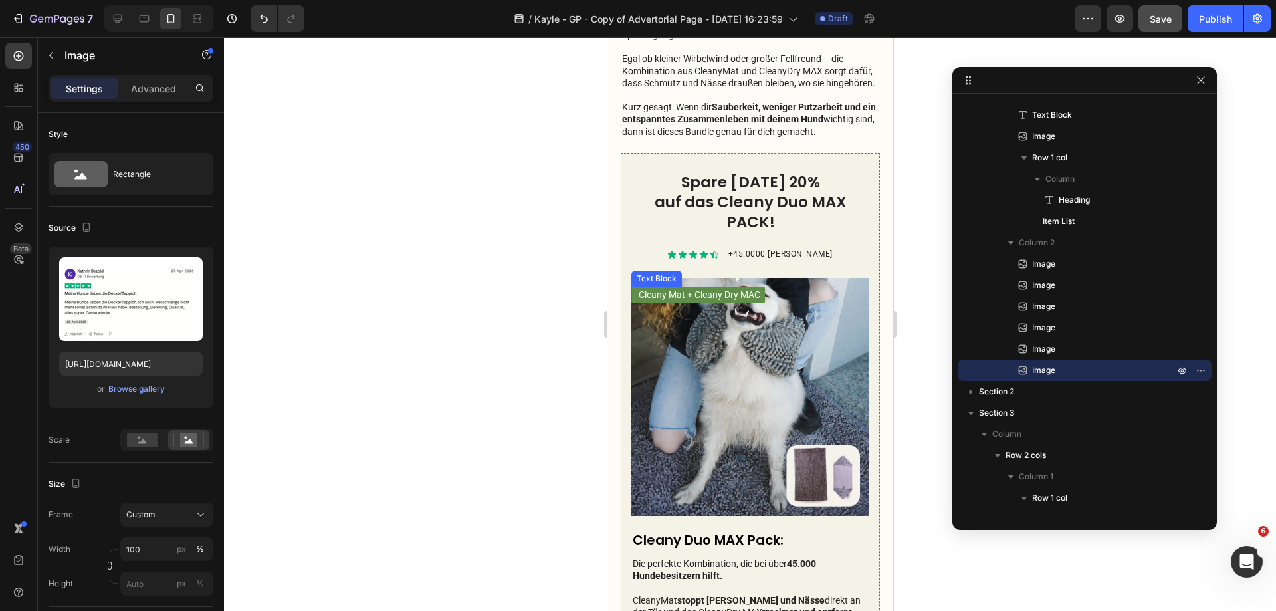
scroll to position [2792, 0]
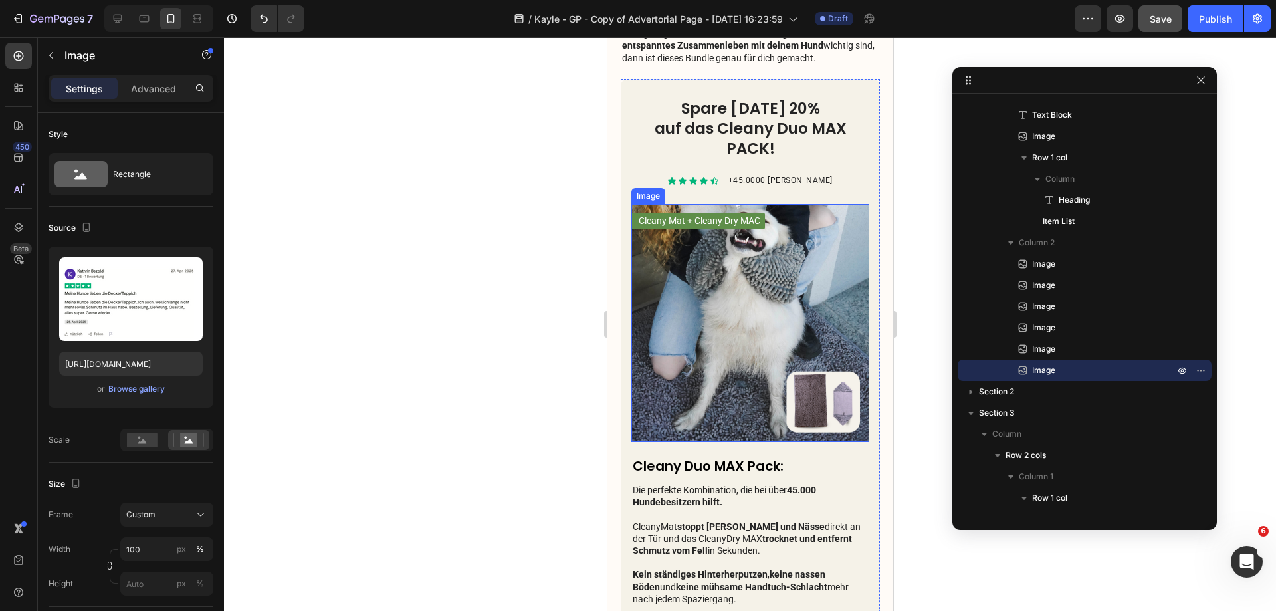
click at [797, 302] on img at bounding box center [750, 323] width 238 height 238
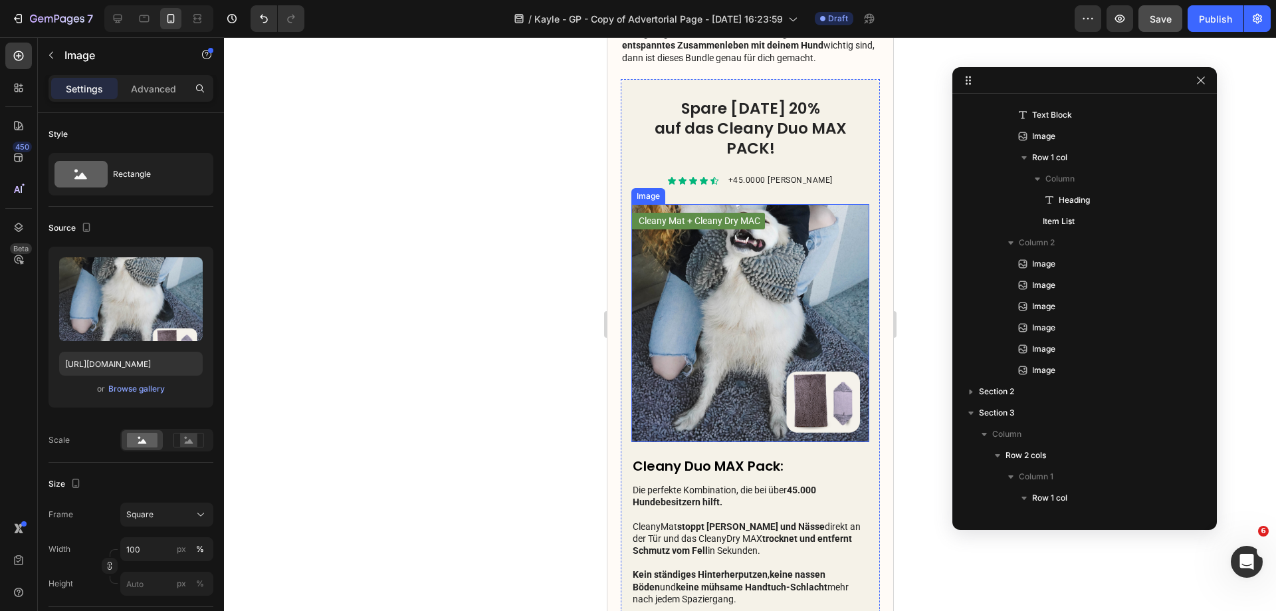
scroll to position [685, 0]
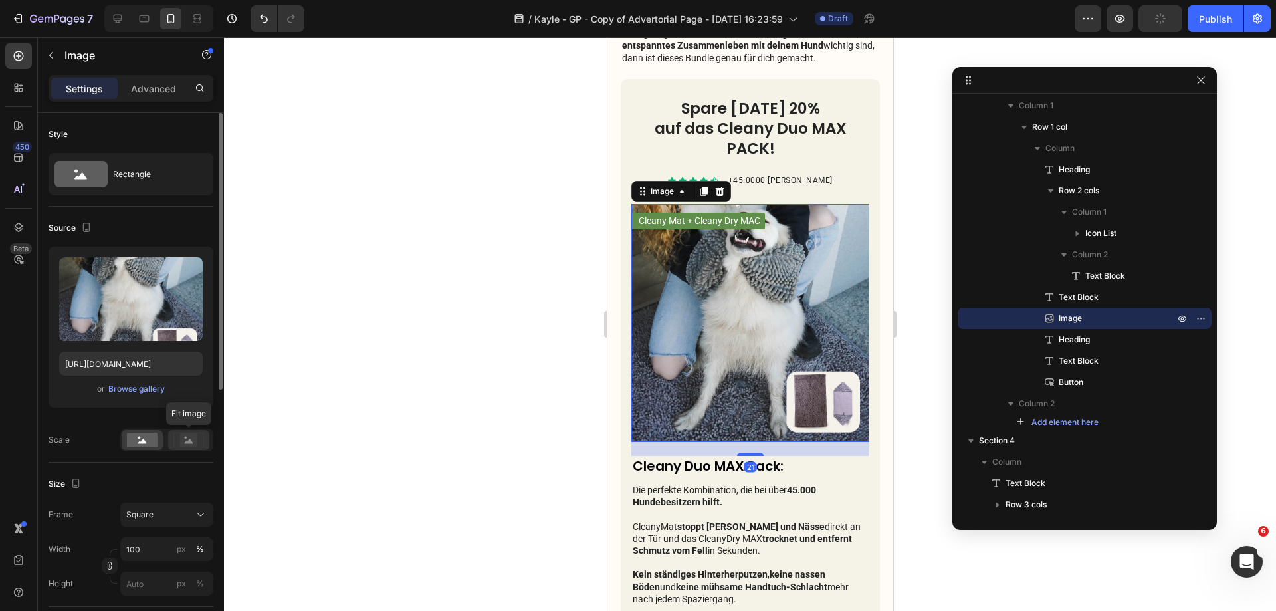
click at [199, 445] on icon at bounding box center [188, 440] width 31 height 15
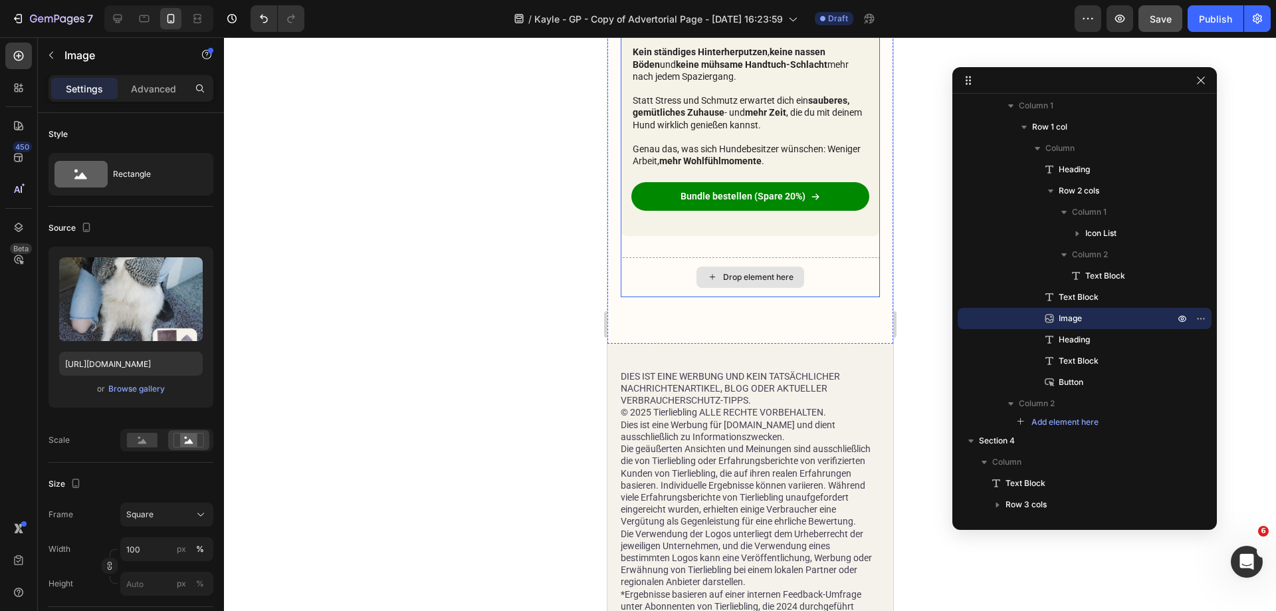
scroll to position [3390, 0]
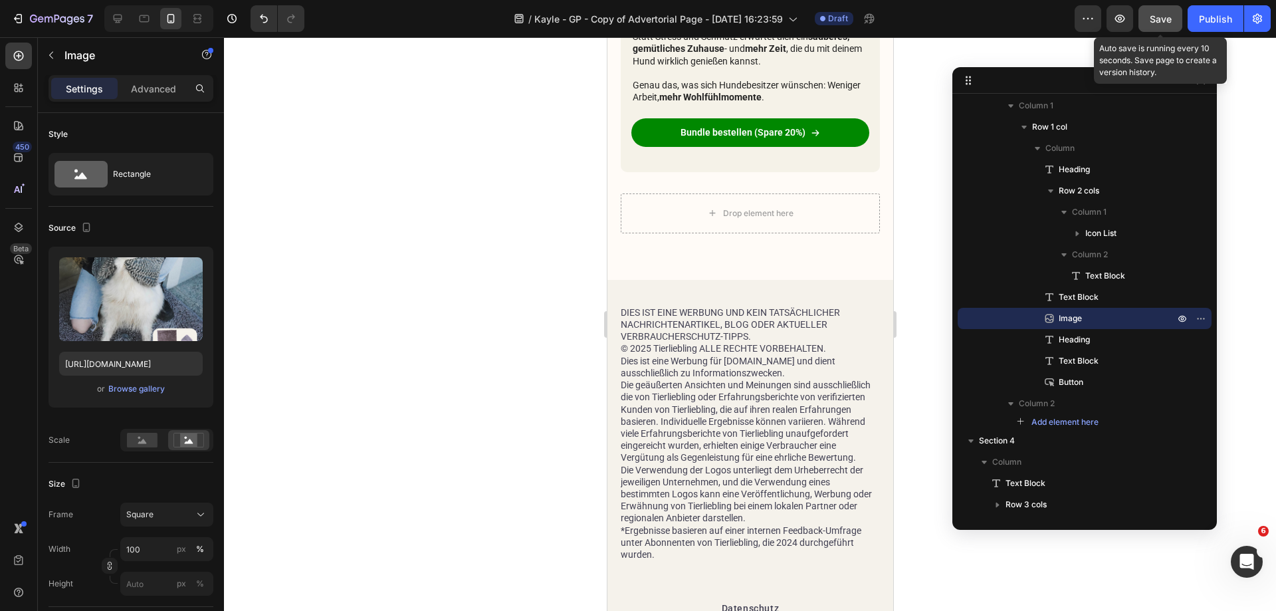
click at [1157, 19] on span "Save" at bounding box center [1161, 18] width 22 height 11
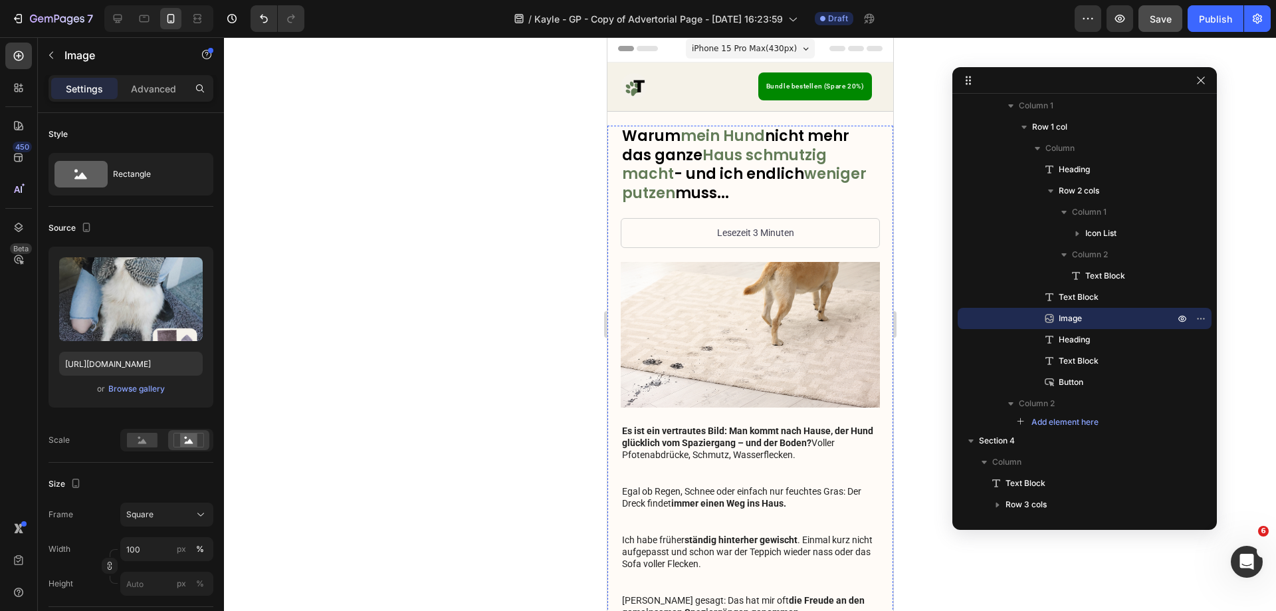
scroll to position [0, 0]
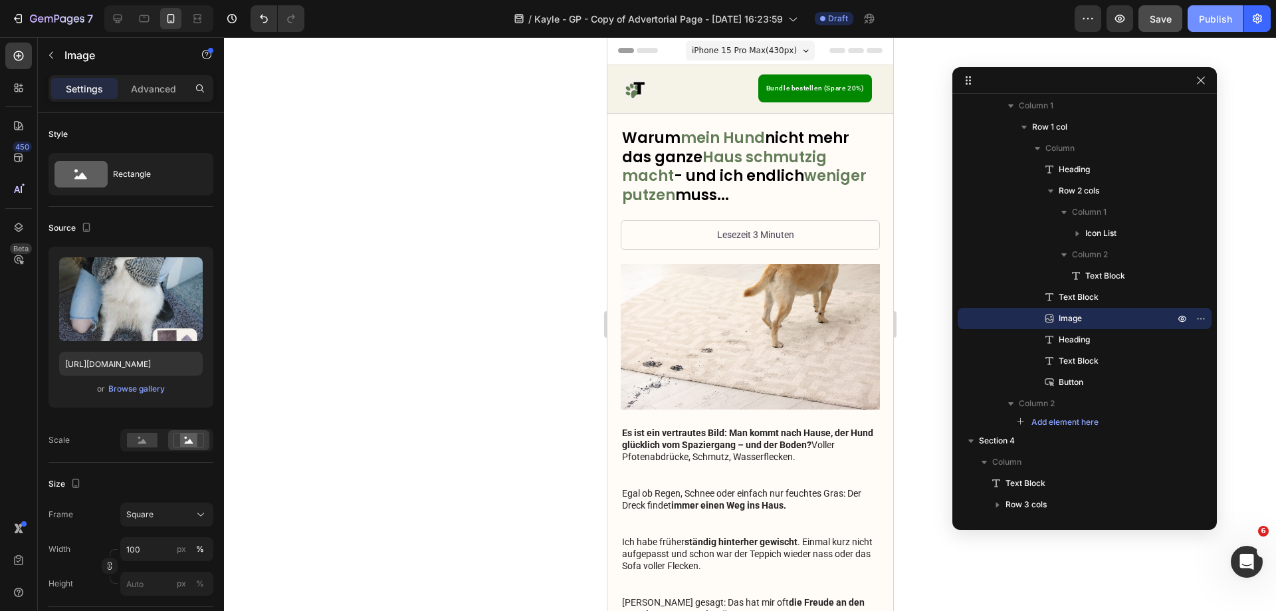
click at [1214, 23] on div "Publish" at bounding box center [1215, 19] width 33 height 14
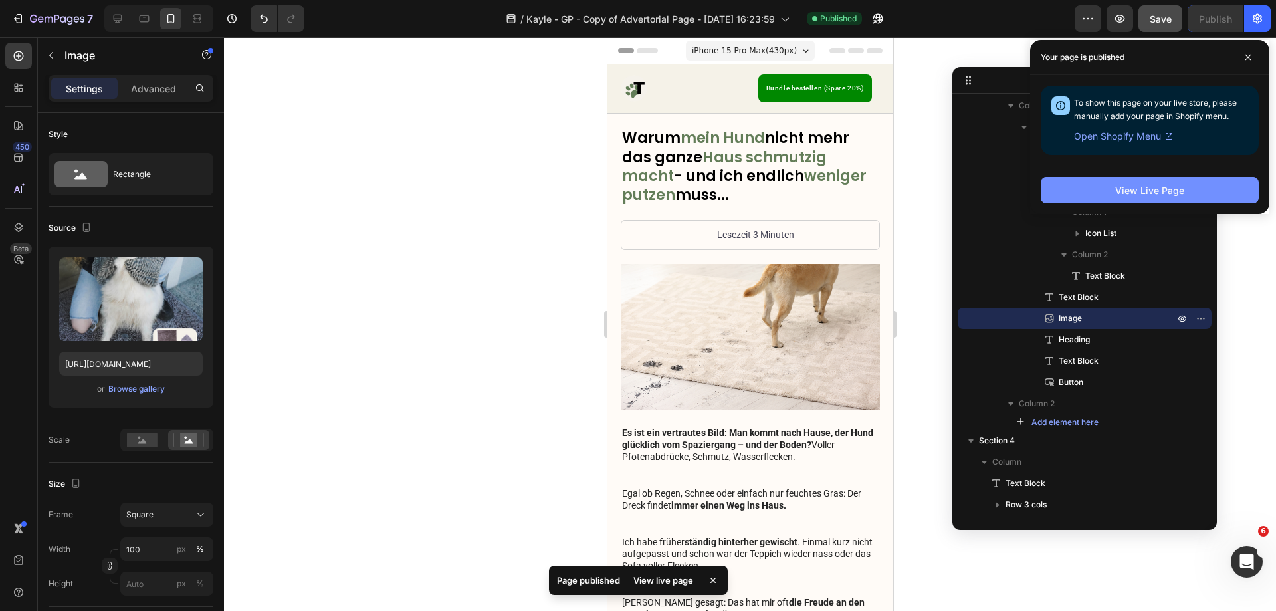
click at [1145, 191] on div "View Live Page" at bounding box center [1149, 190] width 69 height 14
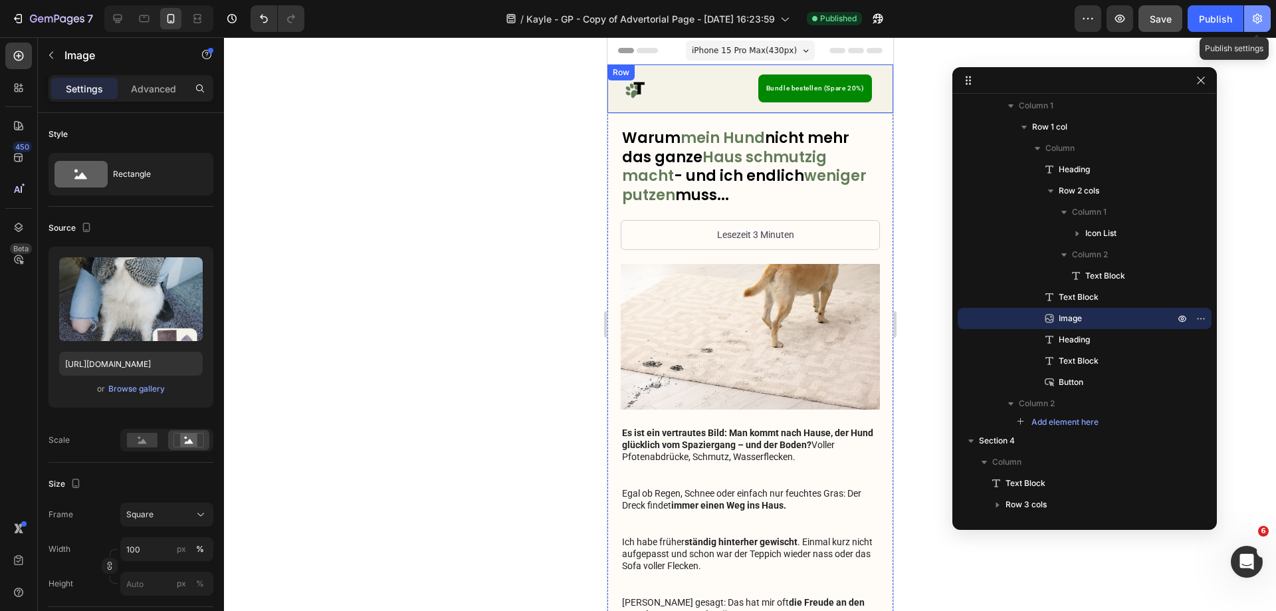
click at [1257, 9] on button "button" at bounding box center [1257, 18] width 27 height 27
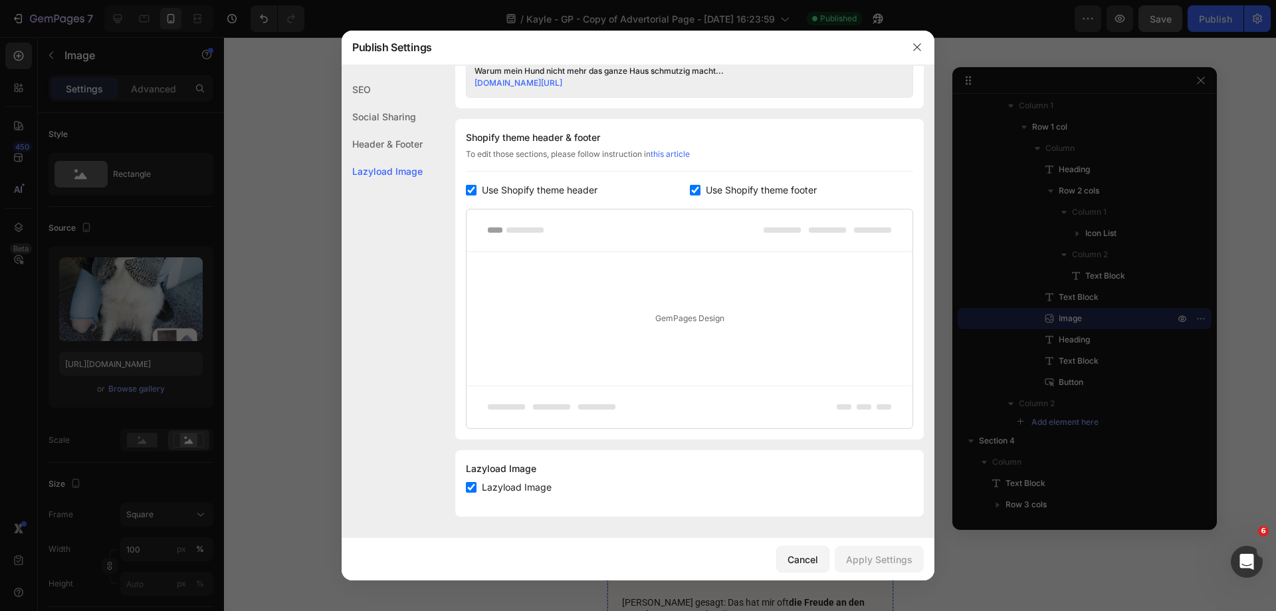
click at [706, 195] on span "Use Shopify theme footer" at bounding box center [761, 190] width 111 height 16
checkbox input "false"
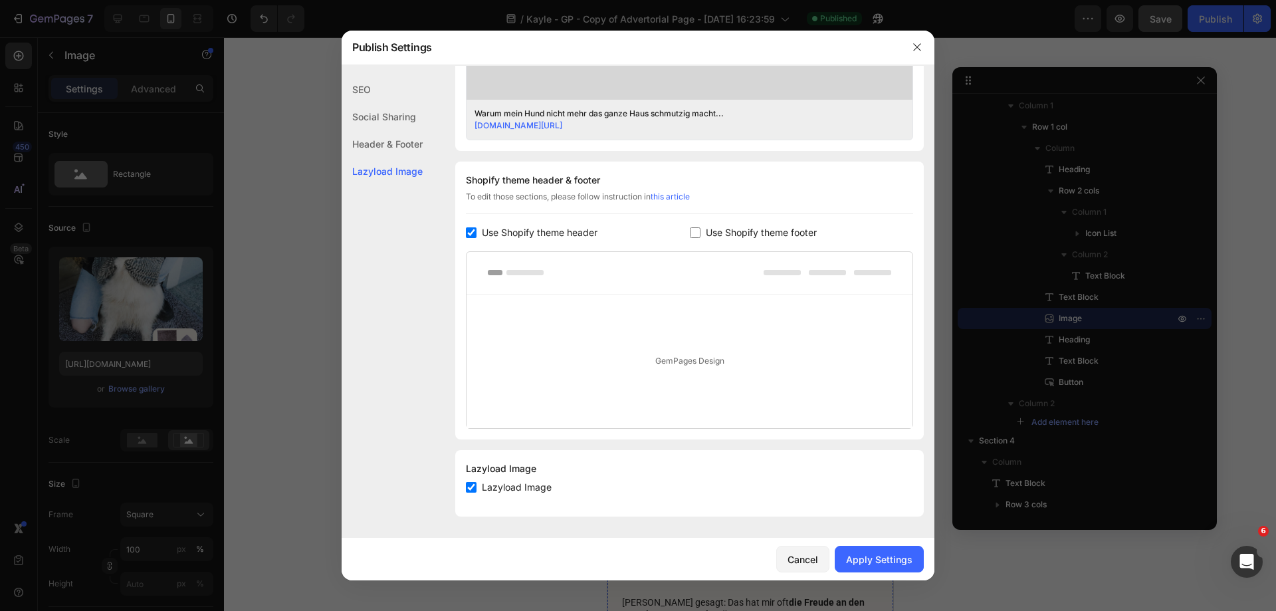
drag, startPoint x: 564, startPoint y: 235, endPoint x: 584, endPoint y: 247, distance: 22.7
click at [565, 236] on span "Use Shopify theme header" at bounding box center [540, 233] width 116 height 16
checkbox input "false"
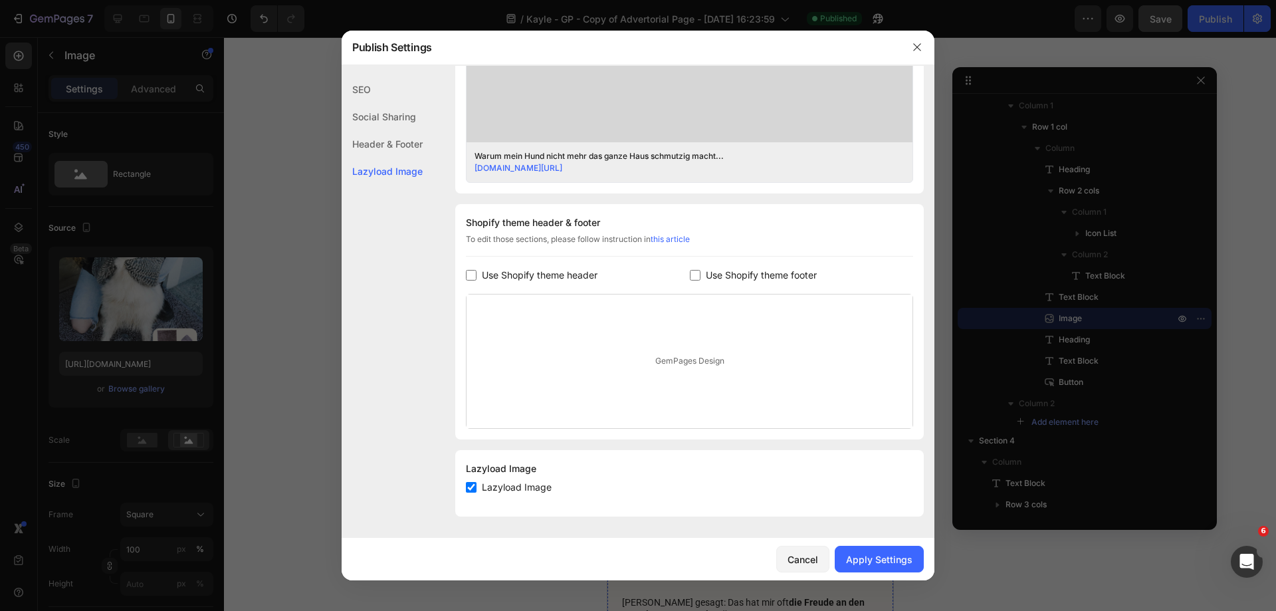
scroll to position [497, 0]
drag, startPoint x: 876, startPoint y: 568, endPoint x: 1010, endPoint y: 382, distance: 228.6
click at [876, 567] on button "Apply Settings" at bounding box center [879, 559] width 89 height 27
click at [1218, 17] on div at bounding box center [638, 305] width 1276 height 611
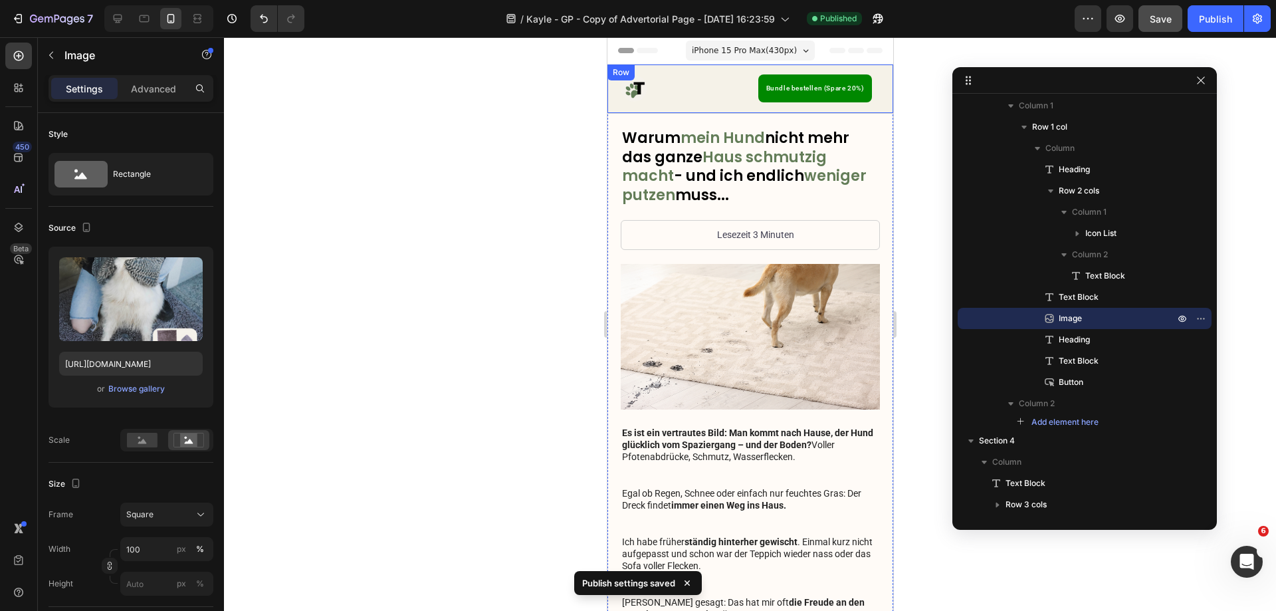
click at [1218, 17] on div "Publish" at bounding box center [1215, 19] width 33 height 14
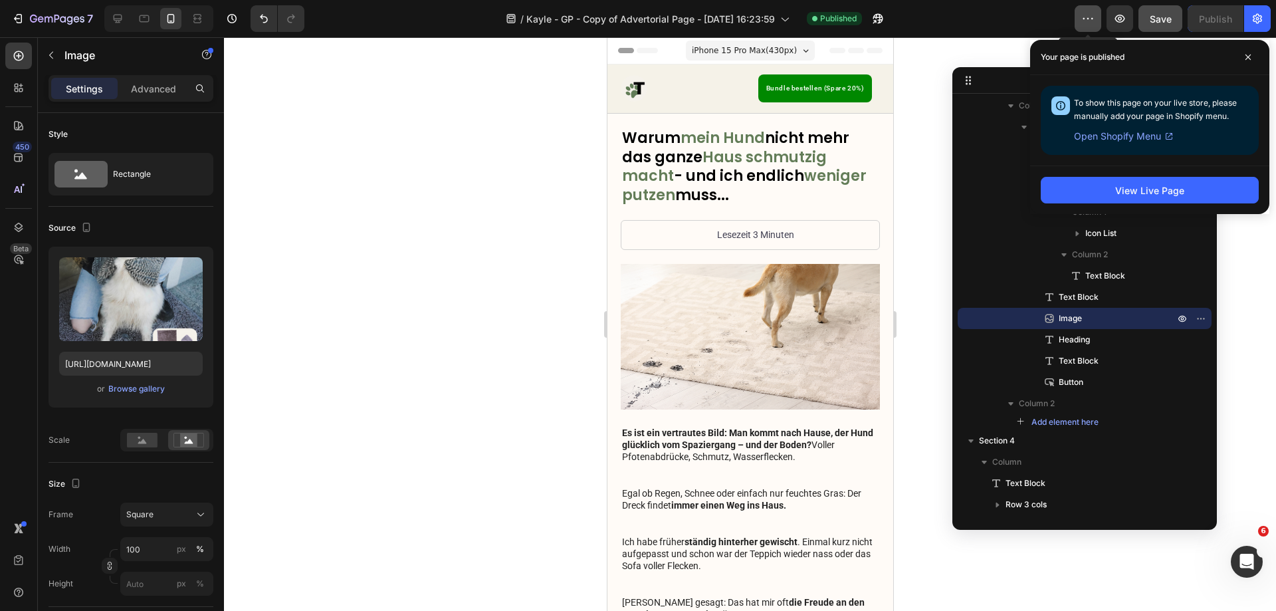
click at [1095, 12] on button "button" at bounding box center [1088, 18] width 27 height 27
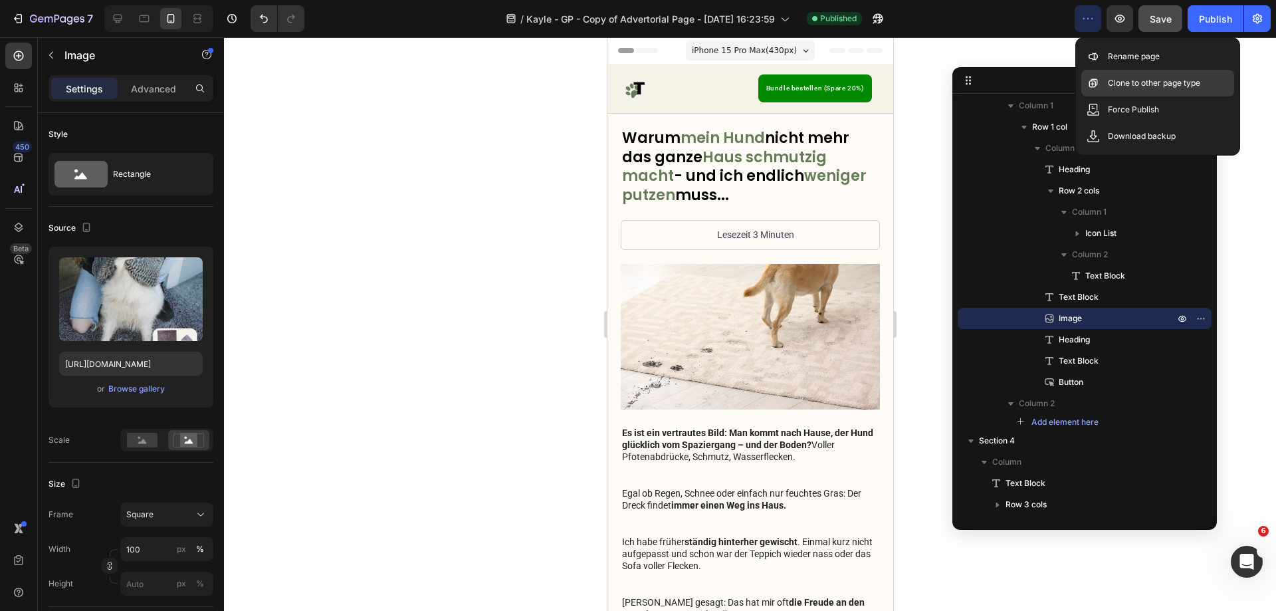
click at [1119, 86] on p "Clone to other page type" at bounding box center [1154, 82] width 92 height 13
click at [1172, 87] on p "Clone to other page type" at bounding box center [1154, 82] width 92 height 13
click at [1095, 96] on div "Clone to other page type" at bounding box center [1157, 109] width 153 height 27
click at [1004, 59] on div at bounding box center [750, 324] width 1052 height 574
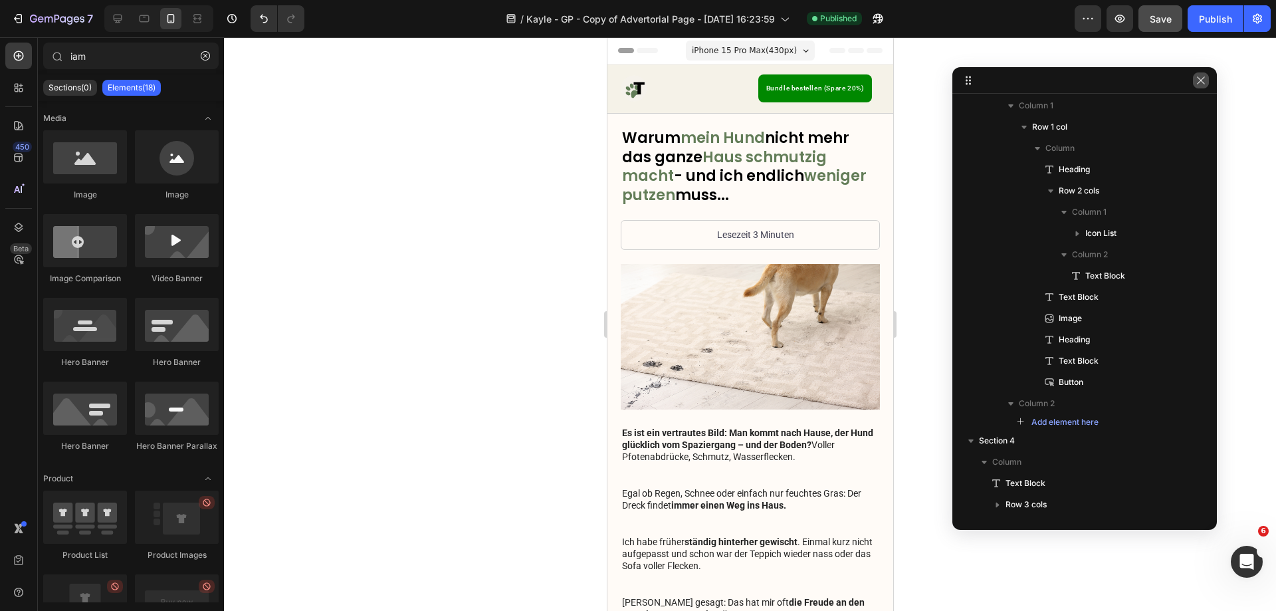
click at [1200, 83] on icon "button" at bounding box center [1201, 80] width 11 height 11
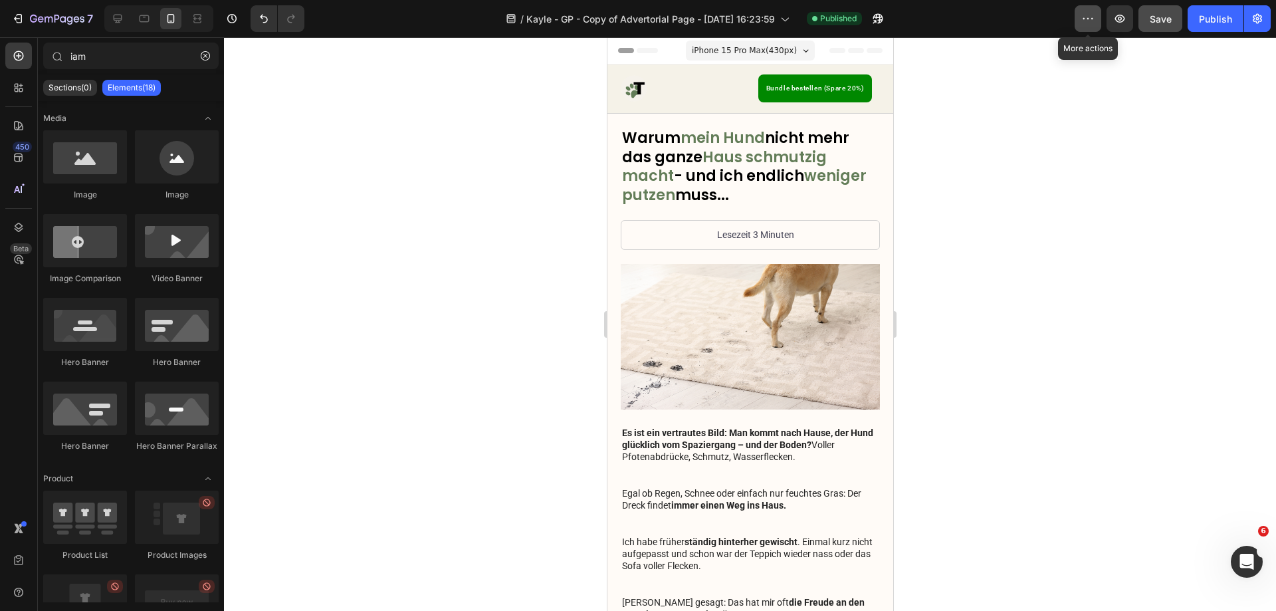
click at [1080, 16] on button "button" at bounding box center [1088, 18] width 27 height 27
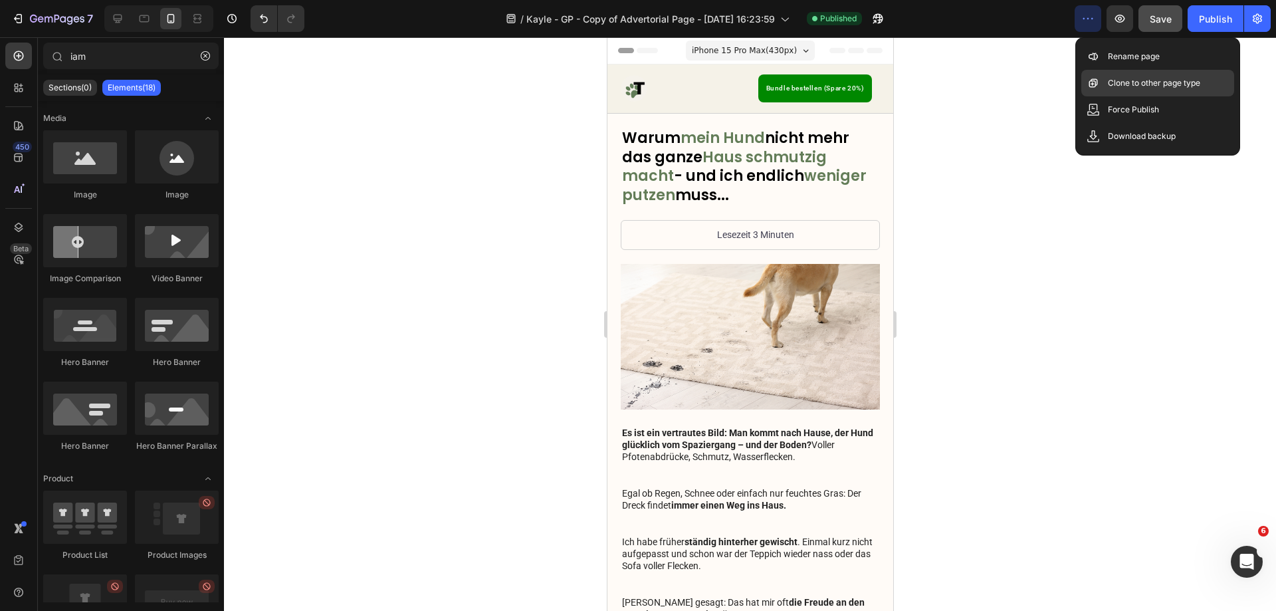
click at [1119, 82] on p "Clone to other page type" at bounding box center [1154, 82] width 92 height 13
click at [1175, 78] on p "Clone to other page type" at bounding box center [1154, 82] width 92 height 13
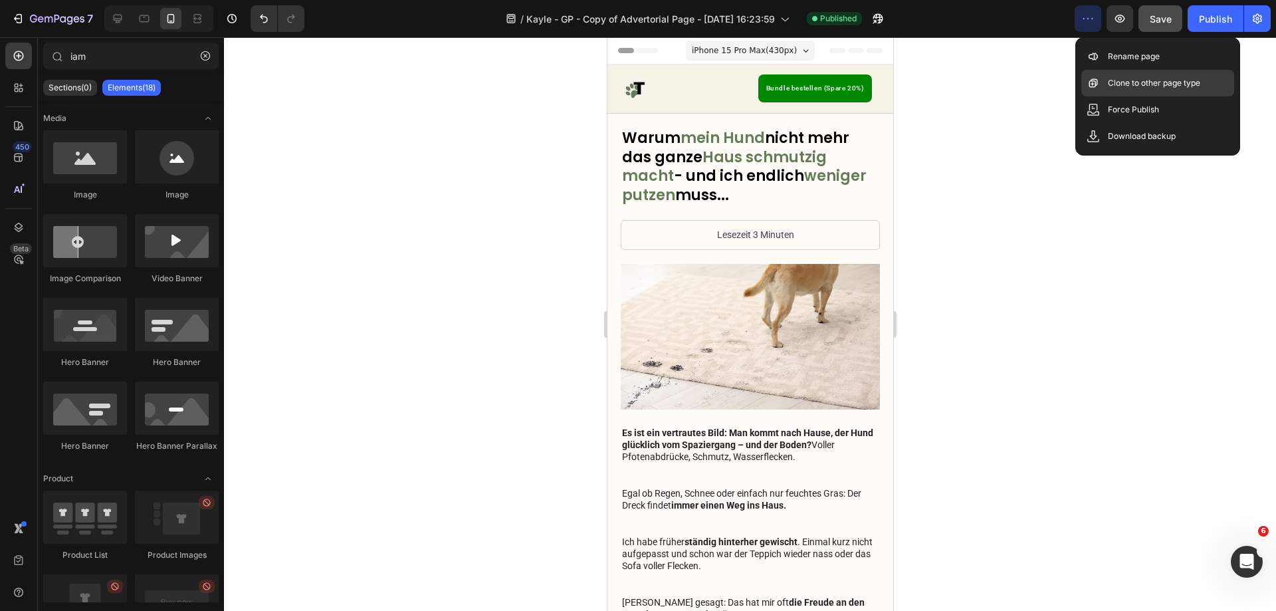
click at [1176, 78] on p "Clone to other page type" at bounding box center [1154, 82] width 92 height 13
click at [1179, 96] on div "Clone to other page type" at bounding box center [1157, 109] width 153 height 27
click at [1182, 84] on p "Clone to other page type" at bounding box center [1154, 82] width 92 height 13
click at [1000, 248] on div at bounding box center [750, 324] width 1052 height 574
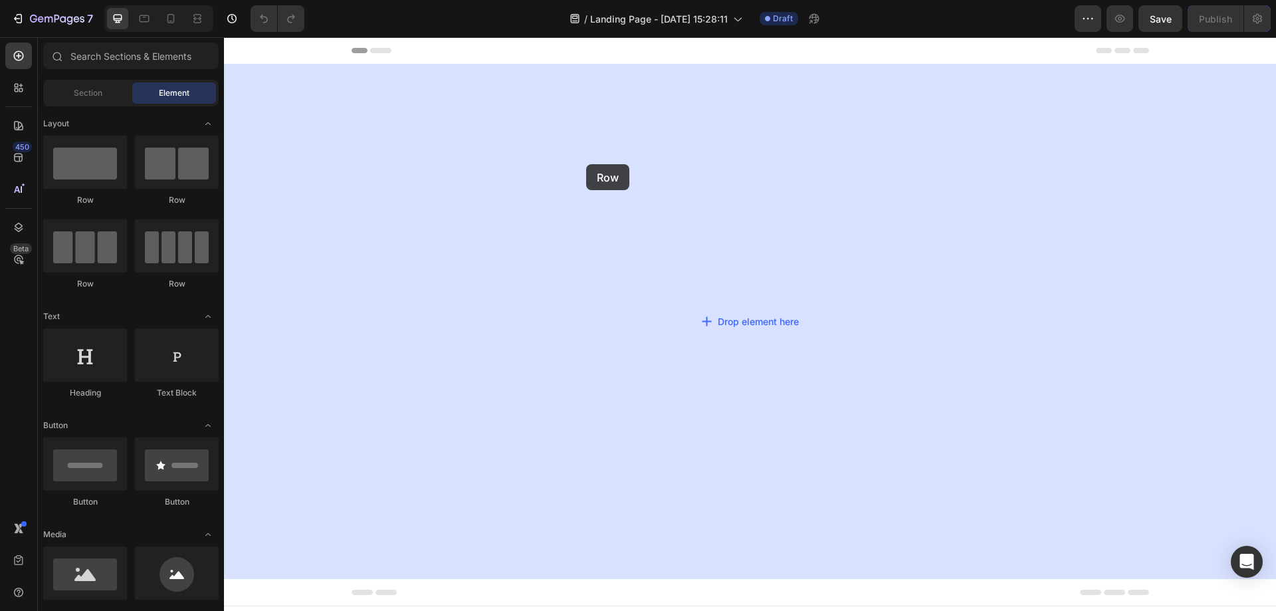
drag, startPoint x: 385, startPoint y: 201, endPoint x: 740, endPoint y: 150, distance: 359.4
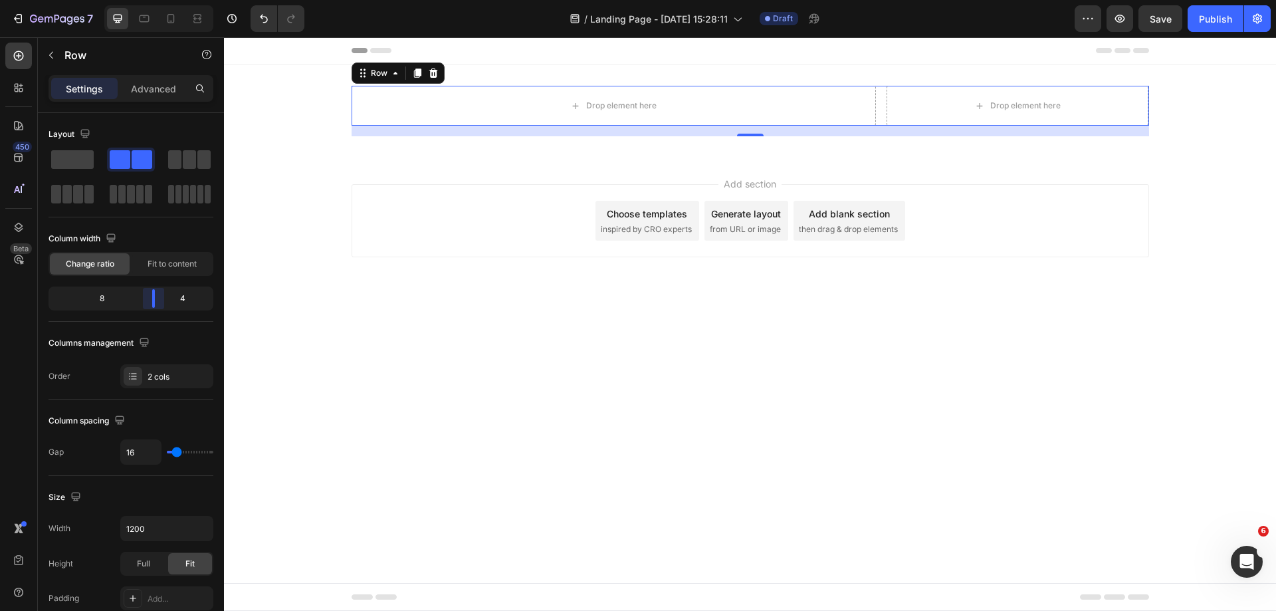
drag, startPoint x: 126, startPoint y: 293, endPoint x: 160, endPoint y: 294, distance: 33.3
click at [160, 0] on body "7 Version history / Landing Page - Aug 28, 15:28:11 Draft Preview Save Publish …" at bounding box center [638, 0] width 1276 height 0
click at [148, 0] on body "7 Version history / Landing Page - Aug 28, 15:28:11 Draft Preview Save Publish …" at bounding box center [638, 0] width 1276 height 0
click at [50, 56] on icon "button" at bounding box center [51, 55] width 11 height 11
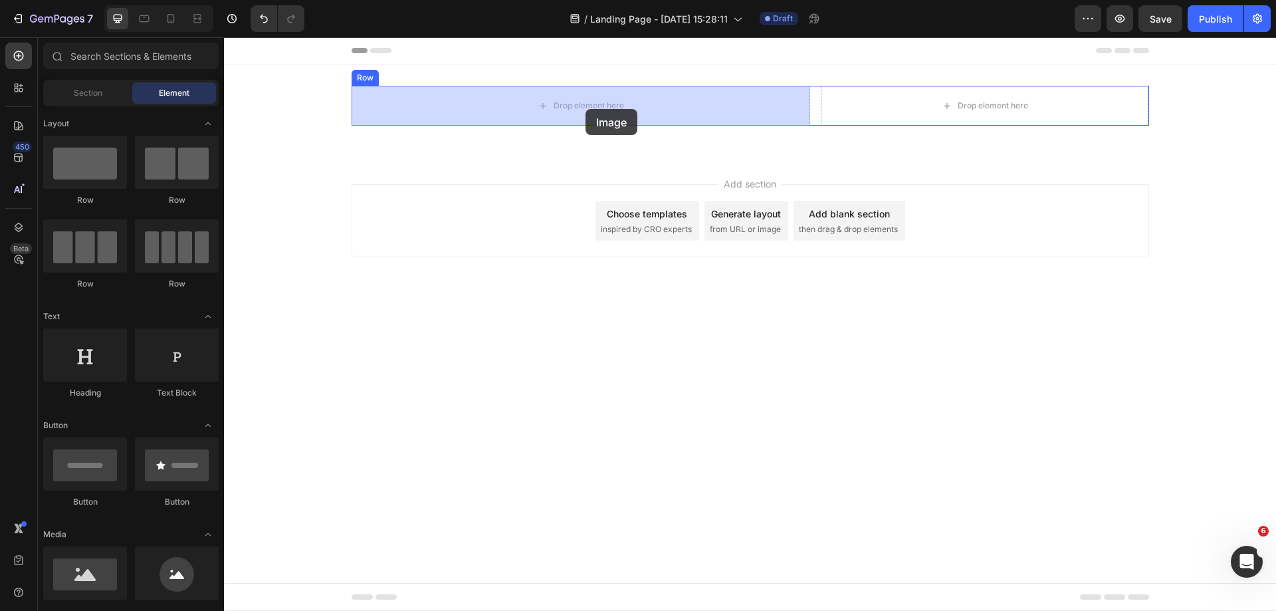
drag, startPoint x: 310, startPoint y: 618, endPoint x: 590, endPoint y: 102, distance: 587.4
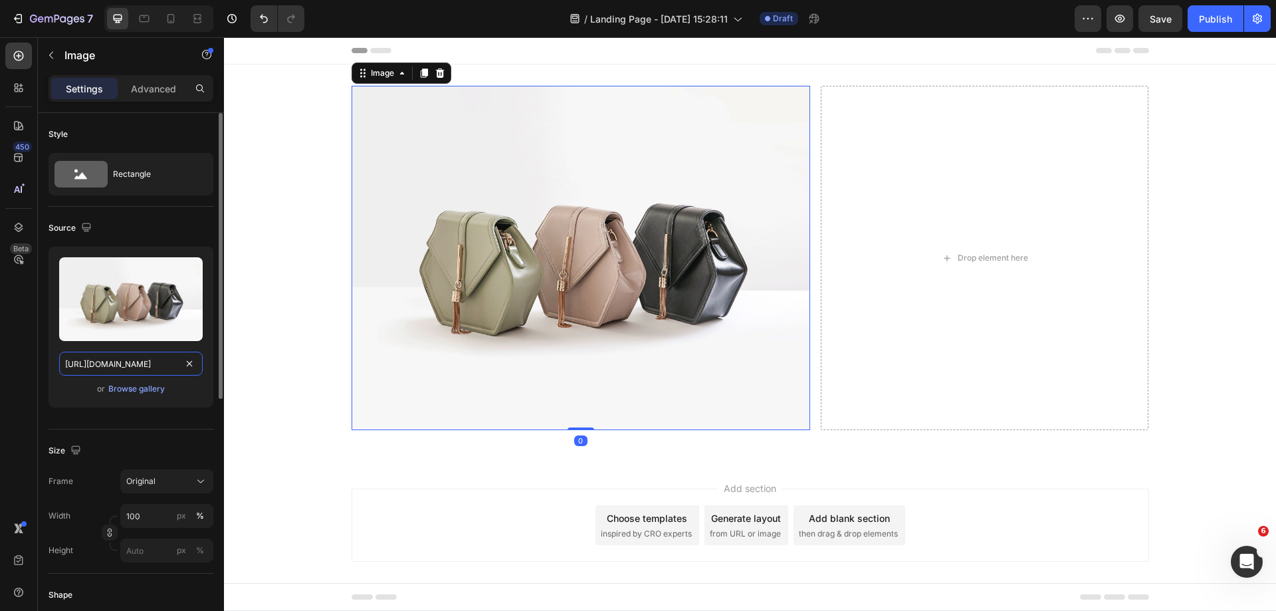
click at [126, 369] on input "[URL][DOMAIN_NAME]" at bounding box center [131, 364] width 144 height 24
paste input "0548/7978/0952/files/[URL][DOMAIN_NAME]"
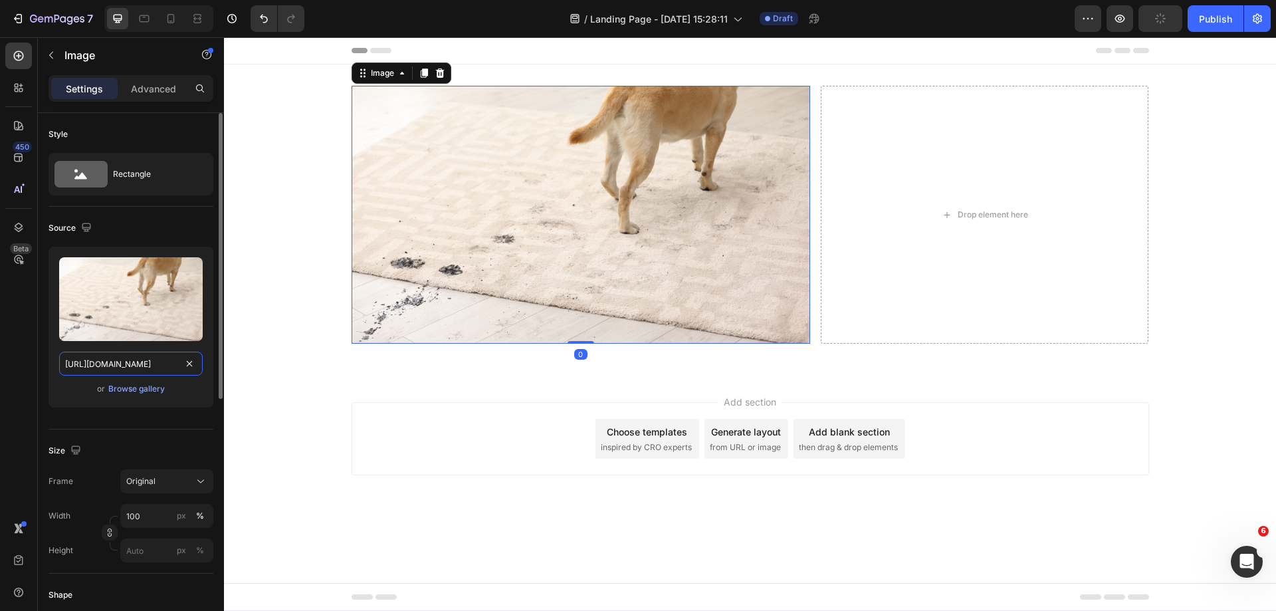
scroll to position [0, 413]
type input "[URL][DOMAIN_NAME]"
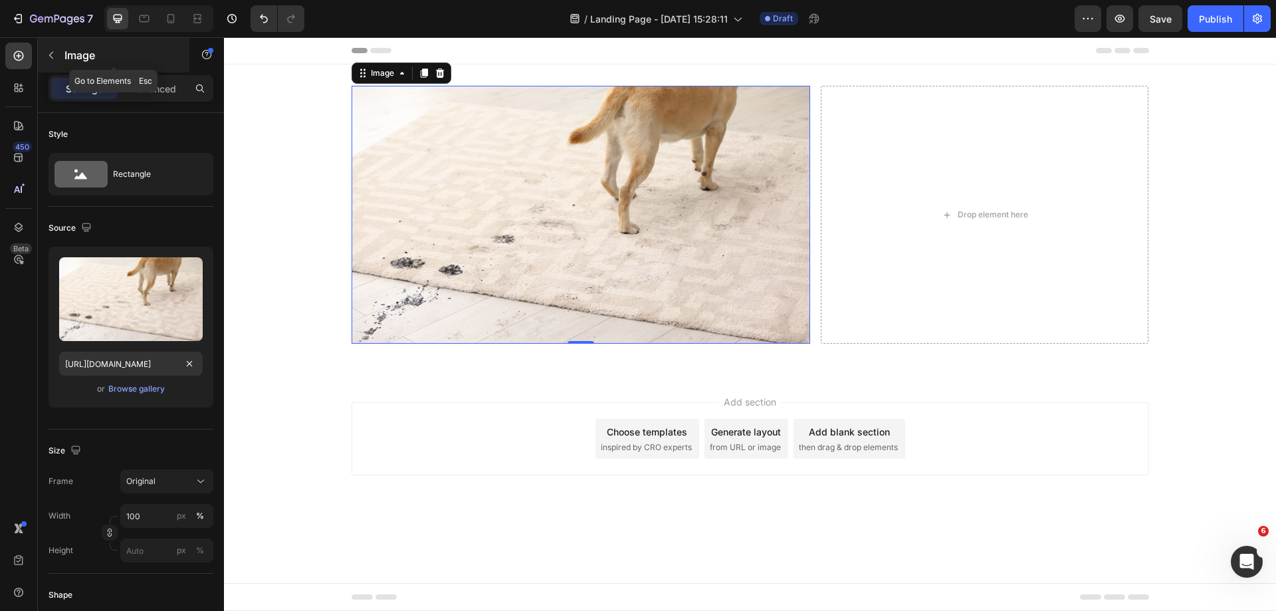
click at [59, 58] on button "button" at bounding box center [51, 55] width 21 height 21
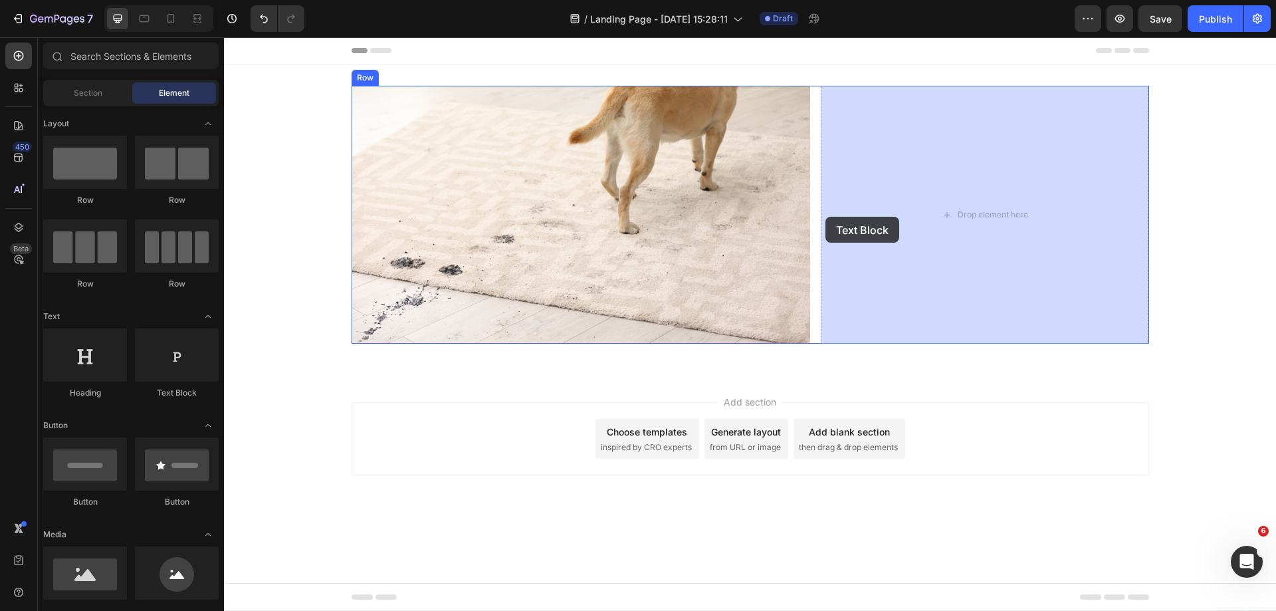
drag, startPoint x: 382, startPoint y: 403, endPoint x: 1397, endPoint y: 45, distance: 1076.7
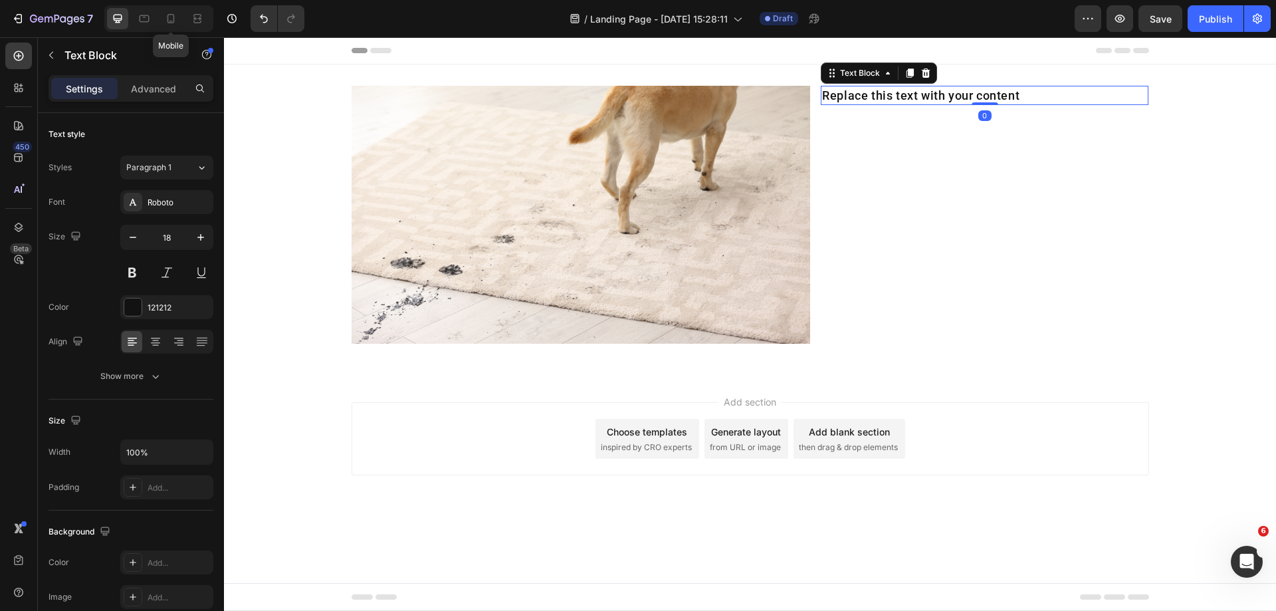
drag, startPoint x: 173, startPoint y: 21, endPoint x: 225, endPoint y: 35, distance: 54.3
click at [176, 27] on div at bounding box center [170, 18] width 21 height 21
type input "14"
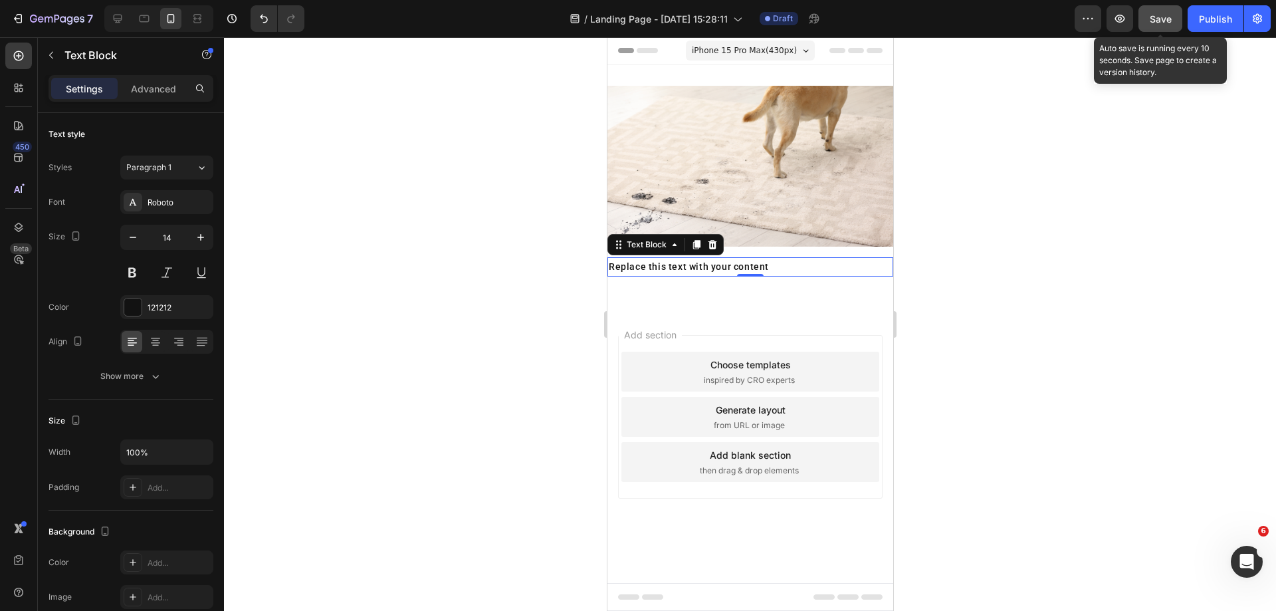
click at [1162, 19] on span "Save" at bounding box center [1161, 18] width 22 height 11
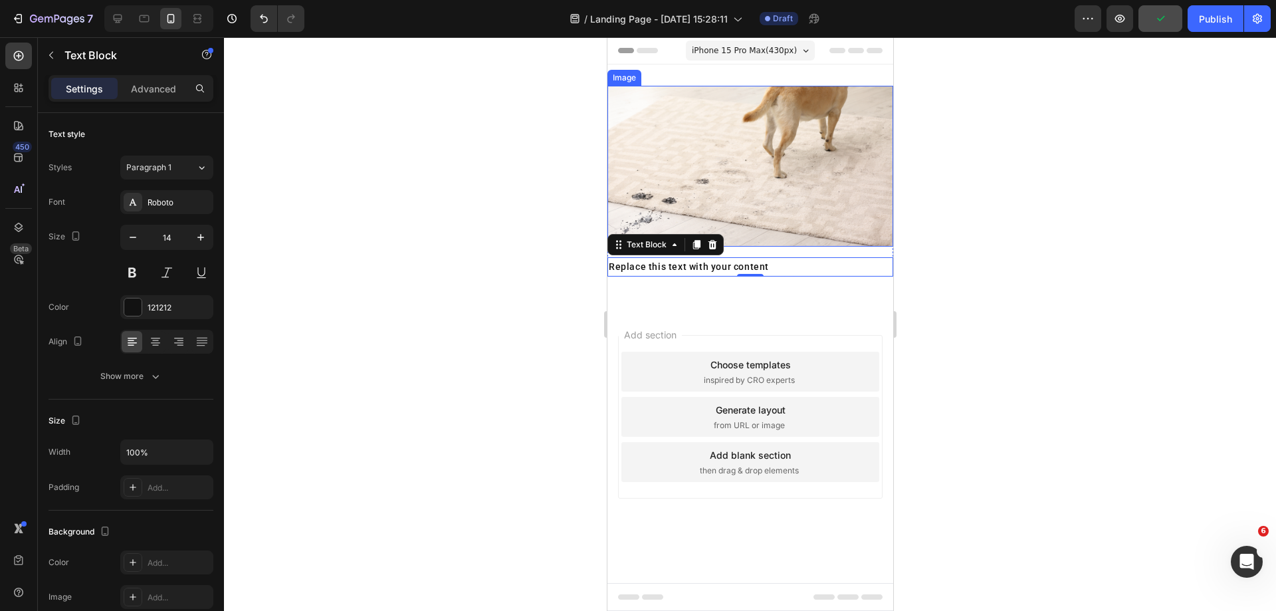
click at [826, 168] on img at bounding box center [750, 166] width 286 height 161
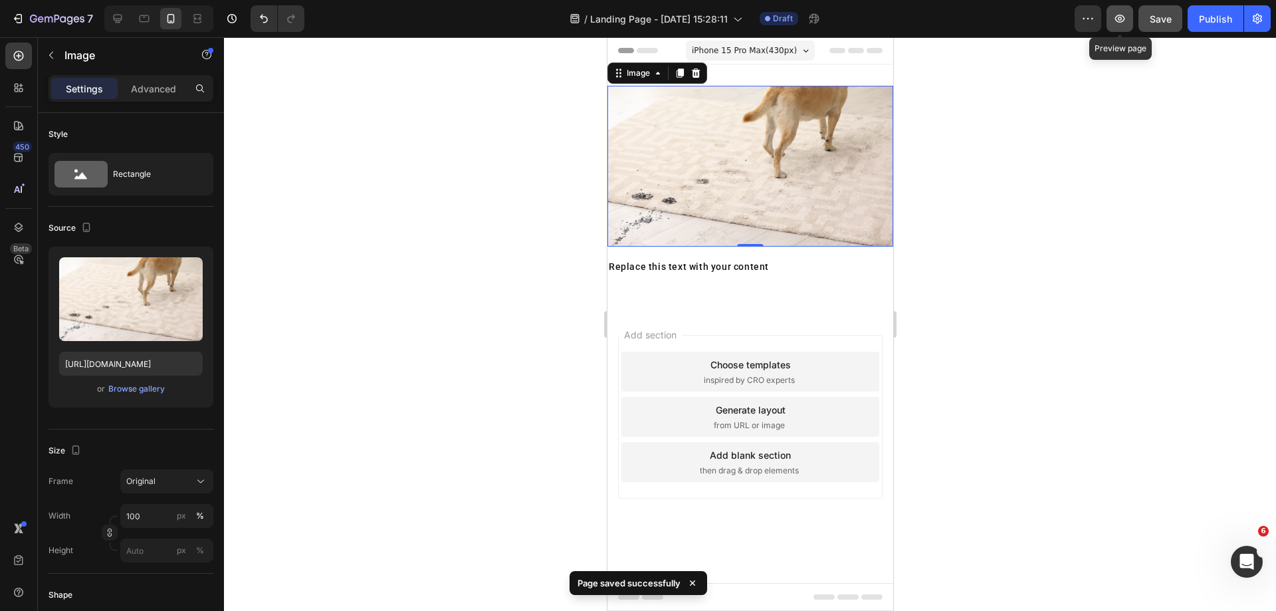
click at [1117, 18] on icon "button" at bounding box center [1120, 19] width 10 height 8
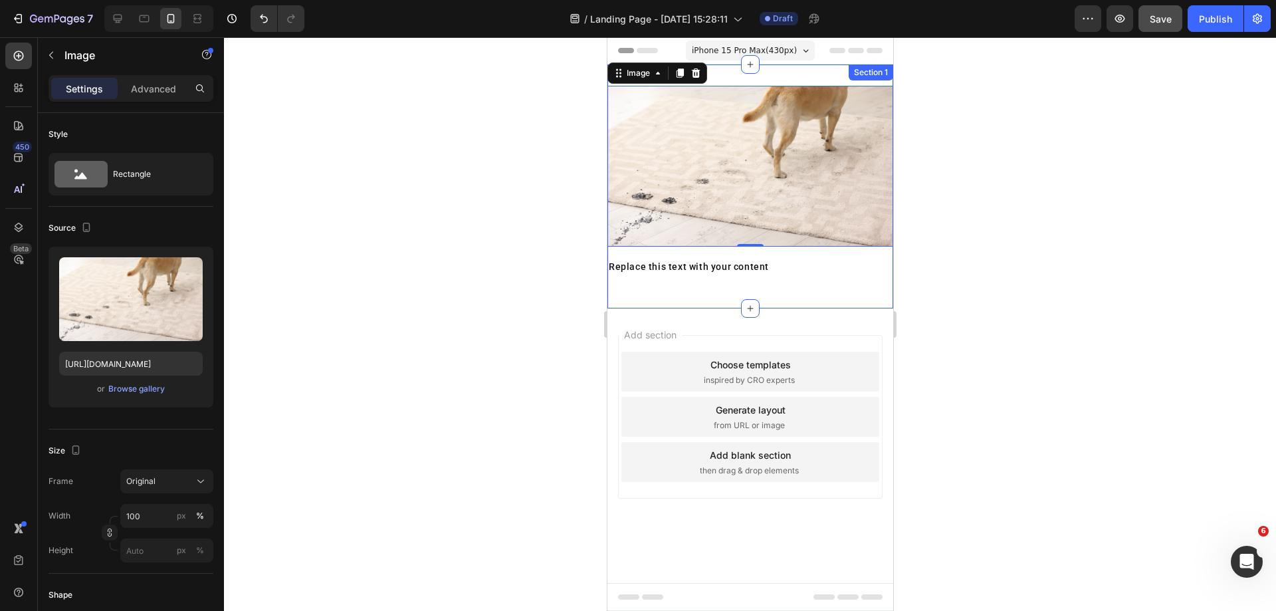
click at [788, 287] on div "Image 0 Replace this text with your content Text Block Row" at bounding box center [750, 186] width 286 height 201
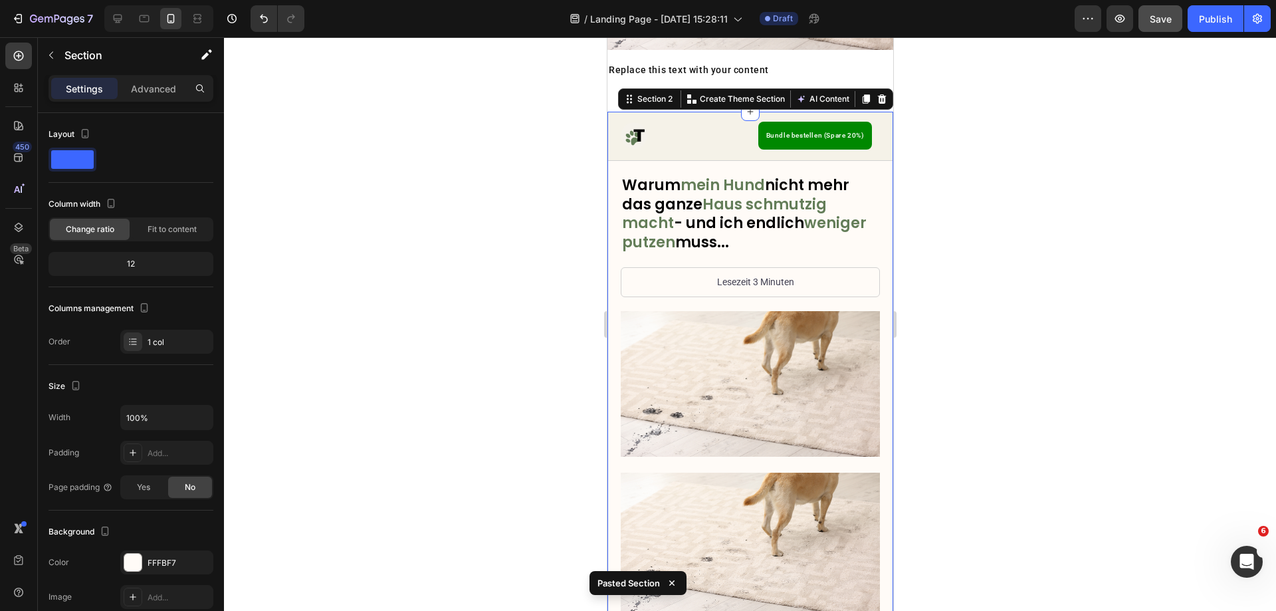
scroll to position [219, 0]
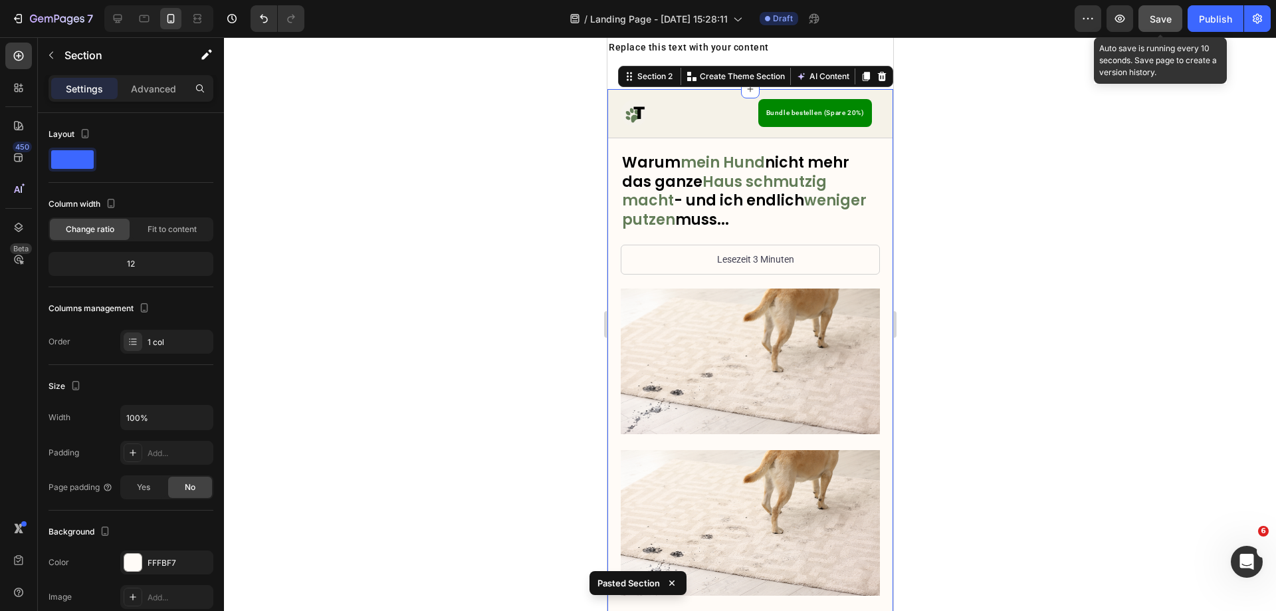
click at [1159, 27] on button "Save" at bounding box center [1161, 18] width 44 height 27
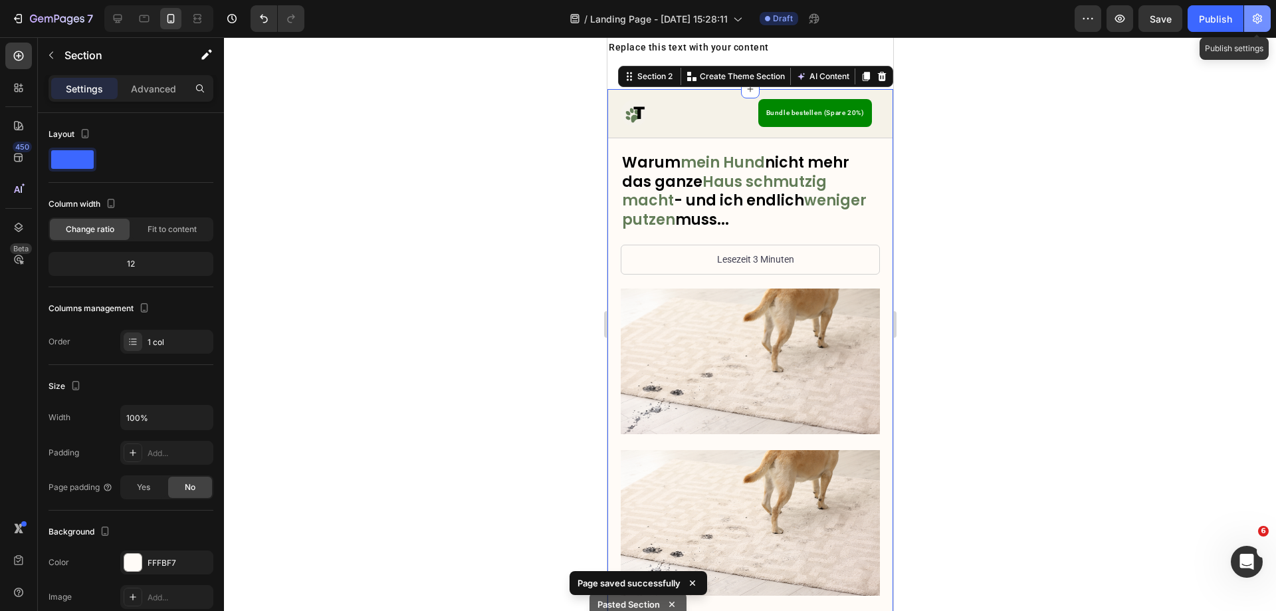
click at [1262, 25] on button "button" at bounding box center [1257, 18] width 27 height 27
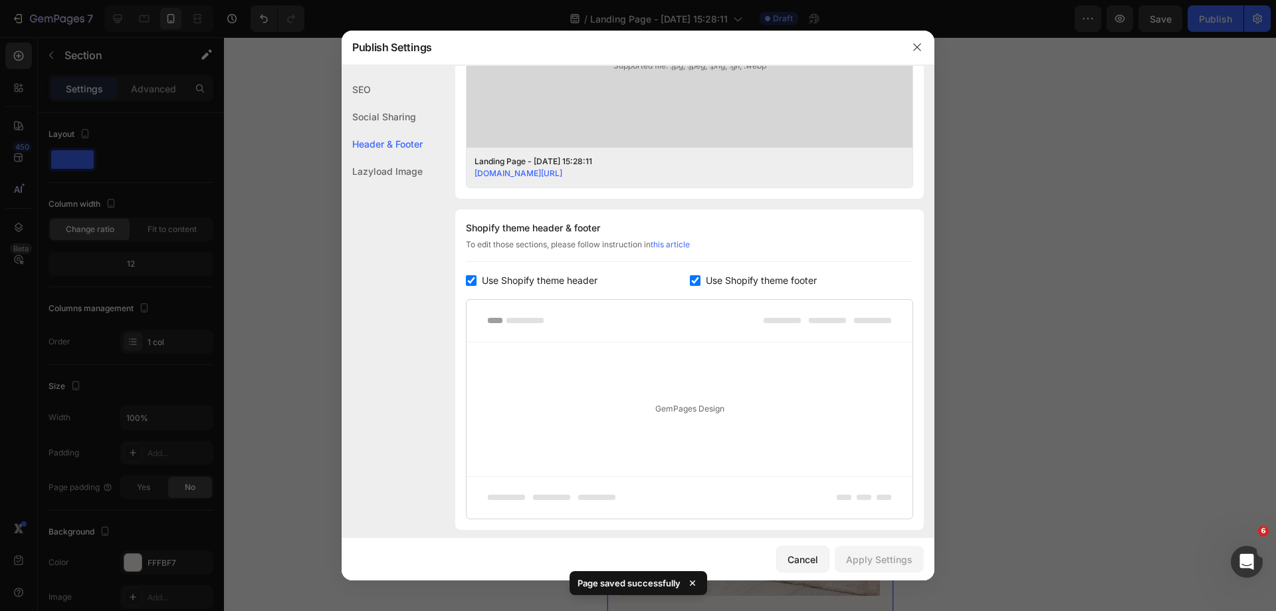
scroll to position [582, 0]
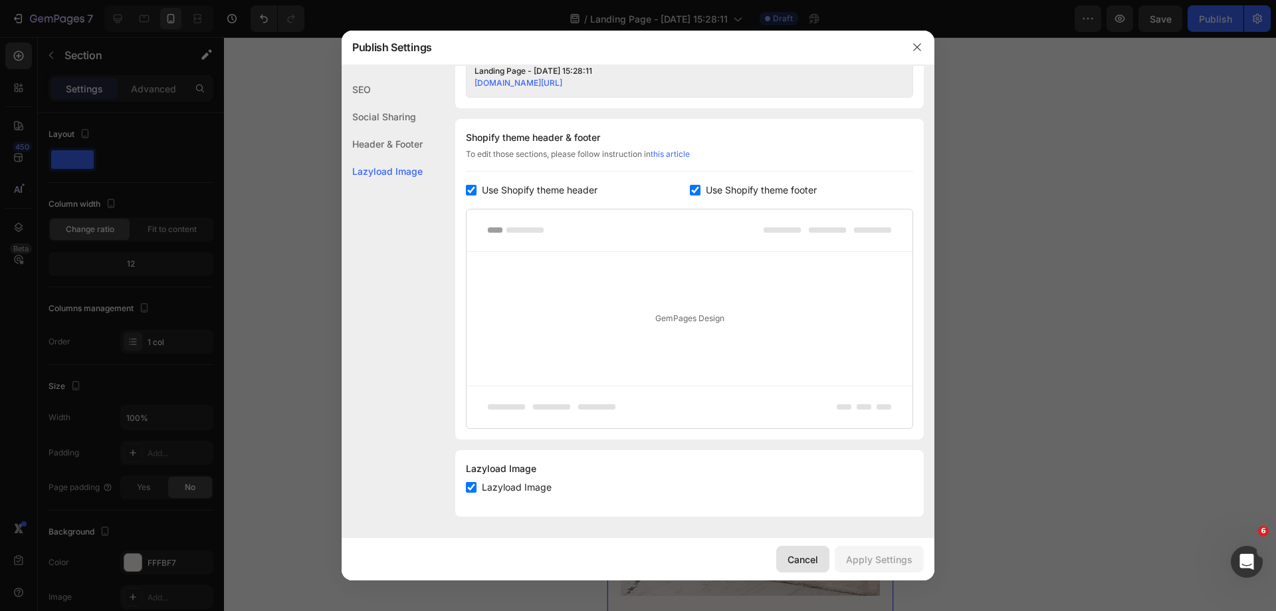
click at [818, 558] on div "Cancel" at bounding box center [803, 559] width 31 height 14
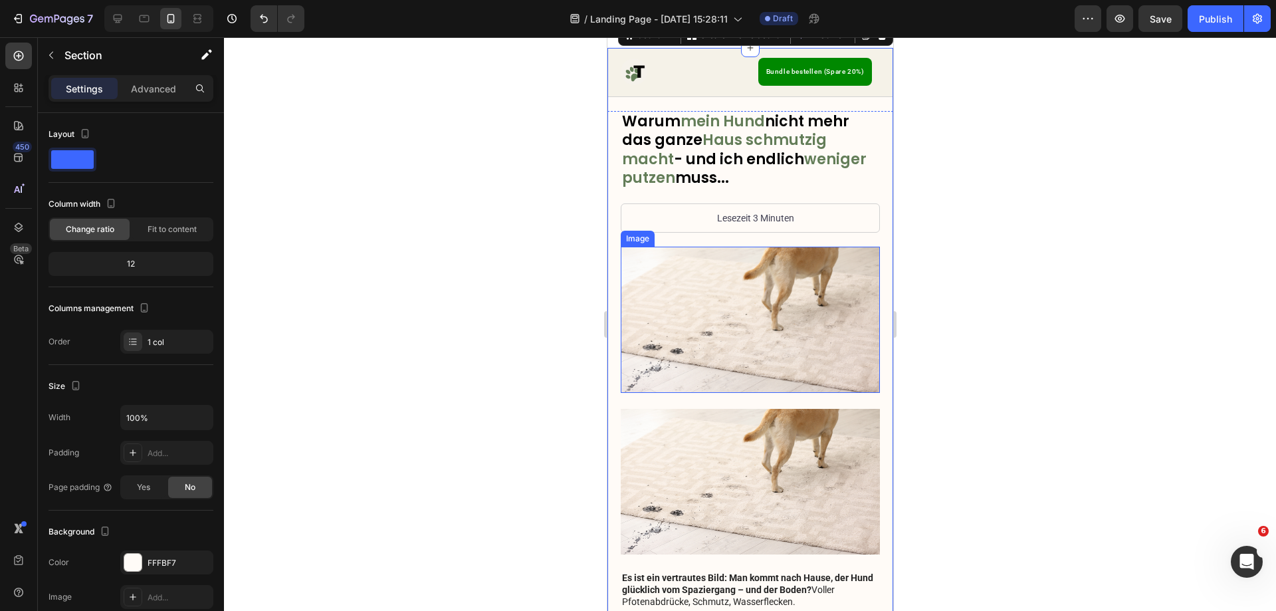
scroll to position [286, 0]
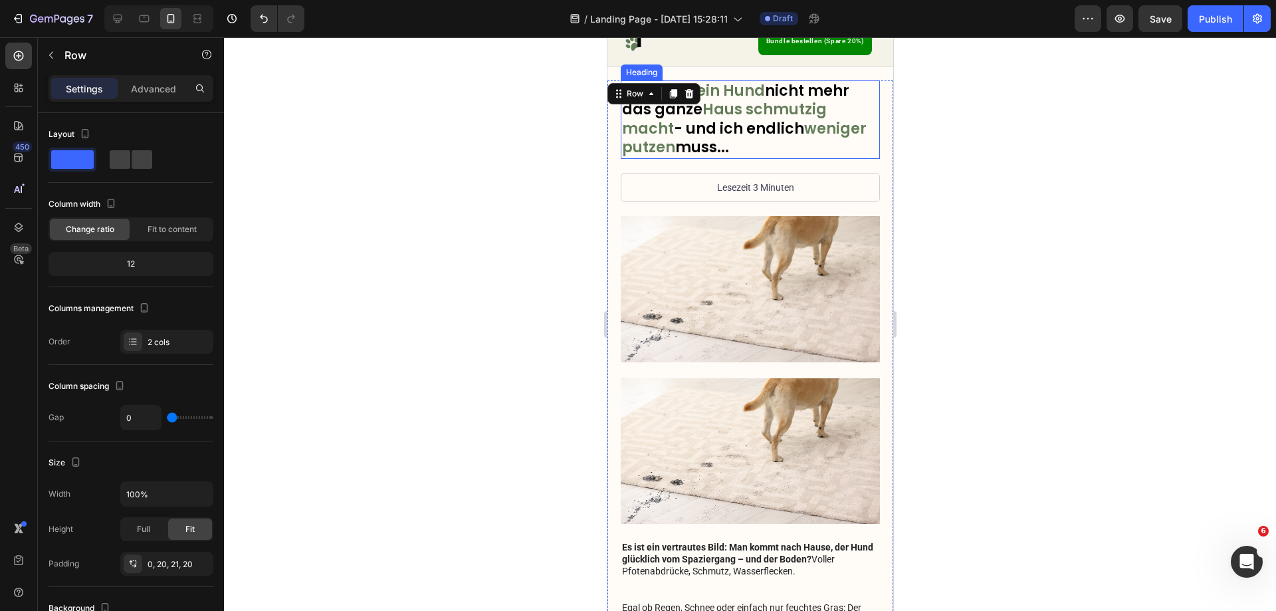
click at [738, 116] on span "Haus schmutzig macht" at bounding box center [723, 119] width 205 height 40
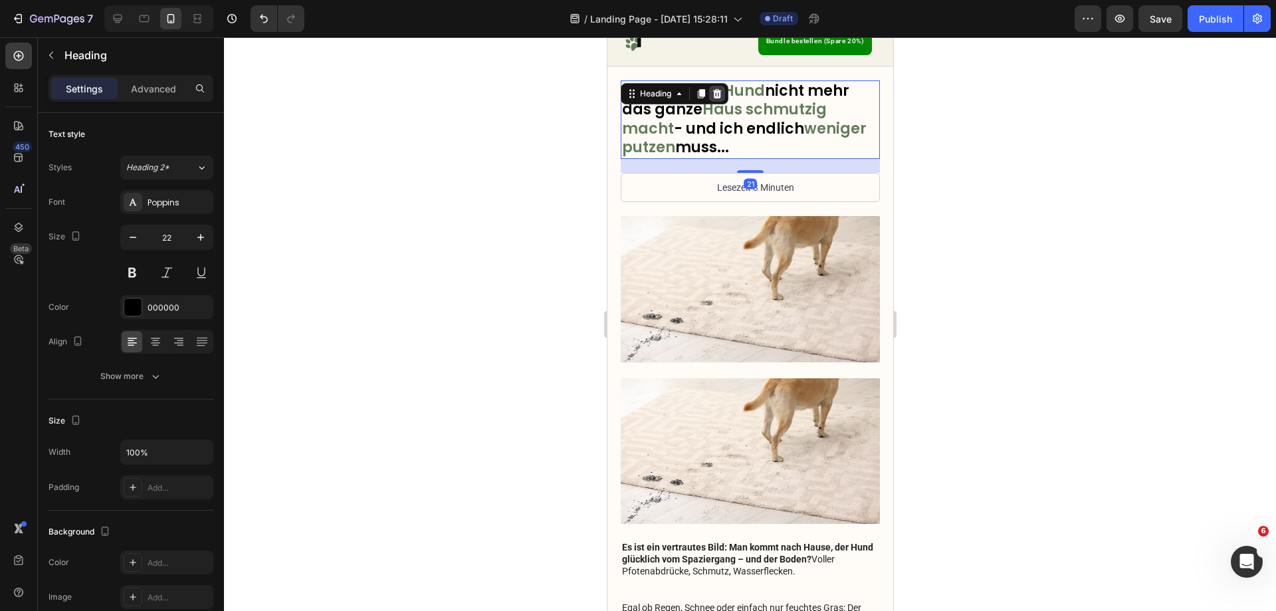
click at [717, 95] on icon at bounding box center [717, 93] width 9 height 9
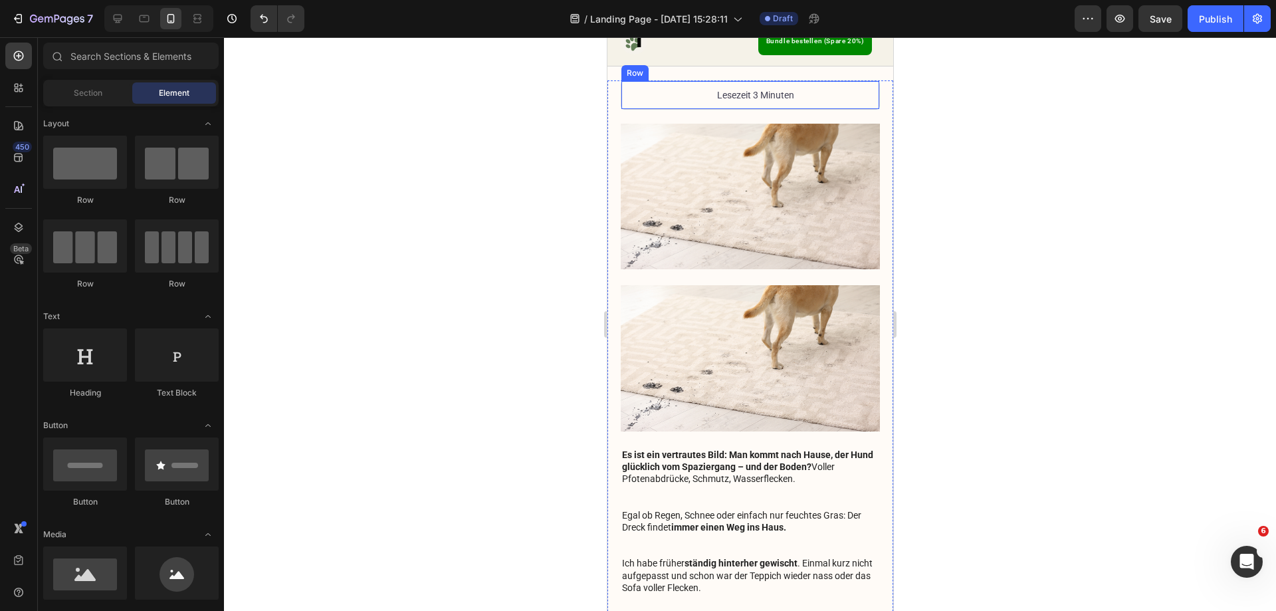
click at [814, 104] on div "Lesezeit 3 Minuten Text Block Row" at bounding box center [749, 94] width 259 height 29
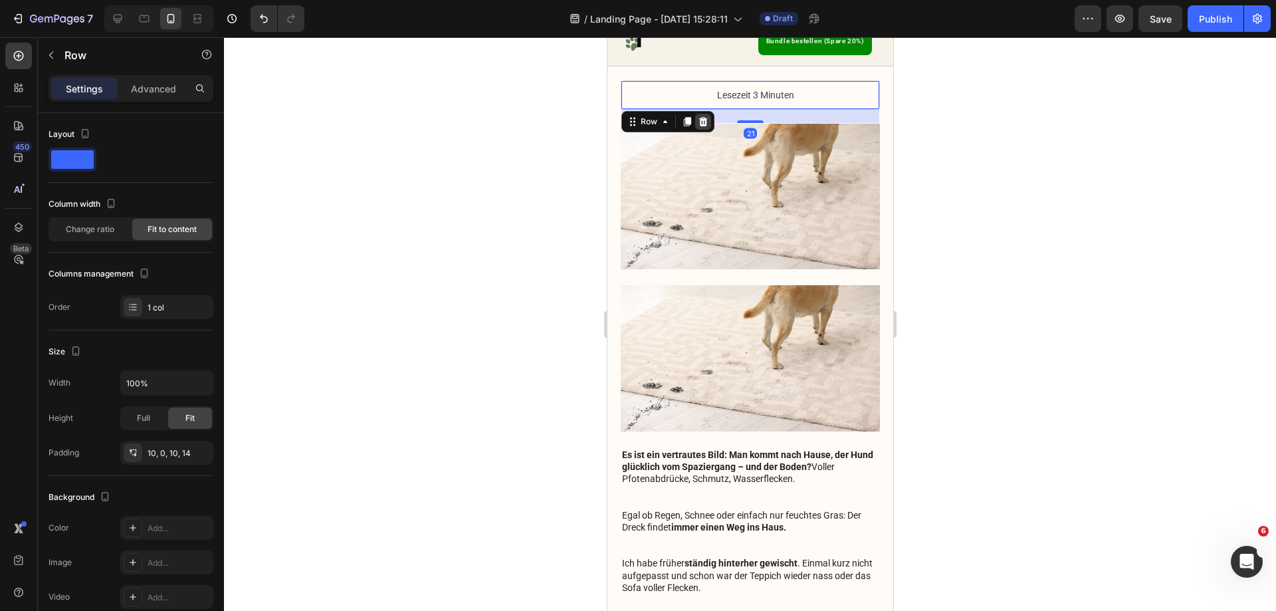
click at [703, 119] on icon at bounding box center [703, 121] width 9 height 9
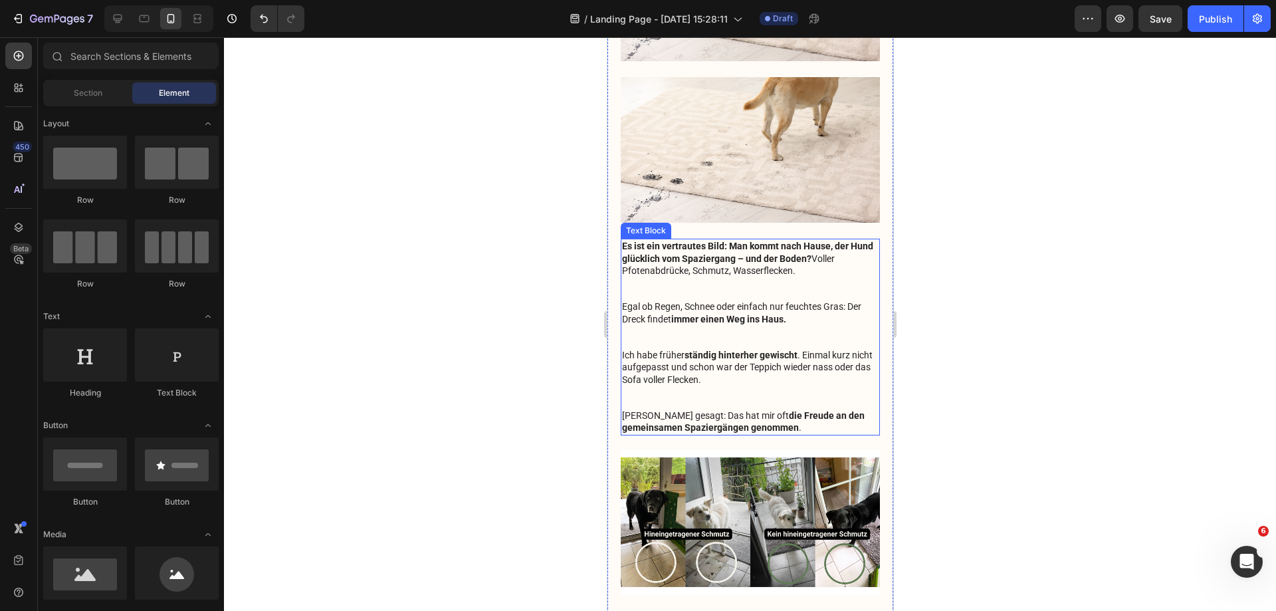
scroll to position [485, 0]
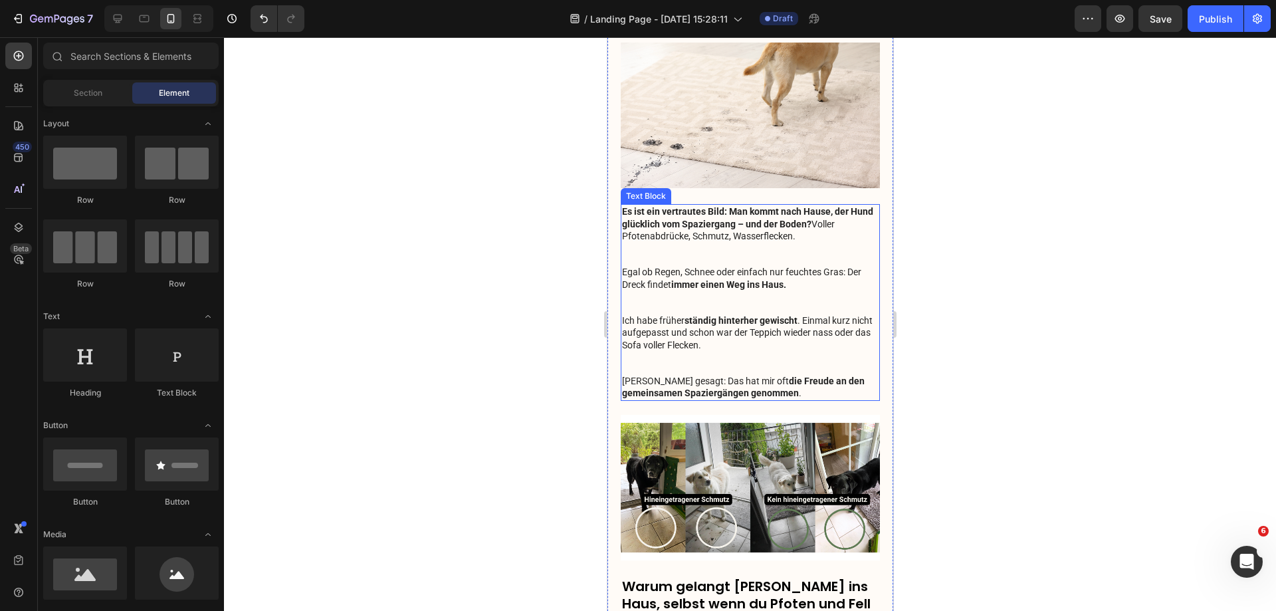
click at [781, 291] on p "Es ist ein vertrautes Bild: Man kommt nach Hause, der Hund glücklich vom Spazie…" at bounding box center [749, 301] width 257 height 193
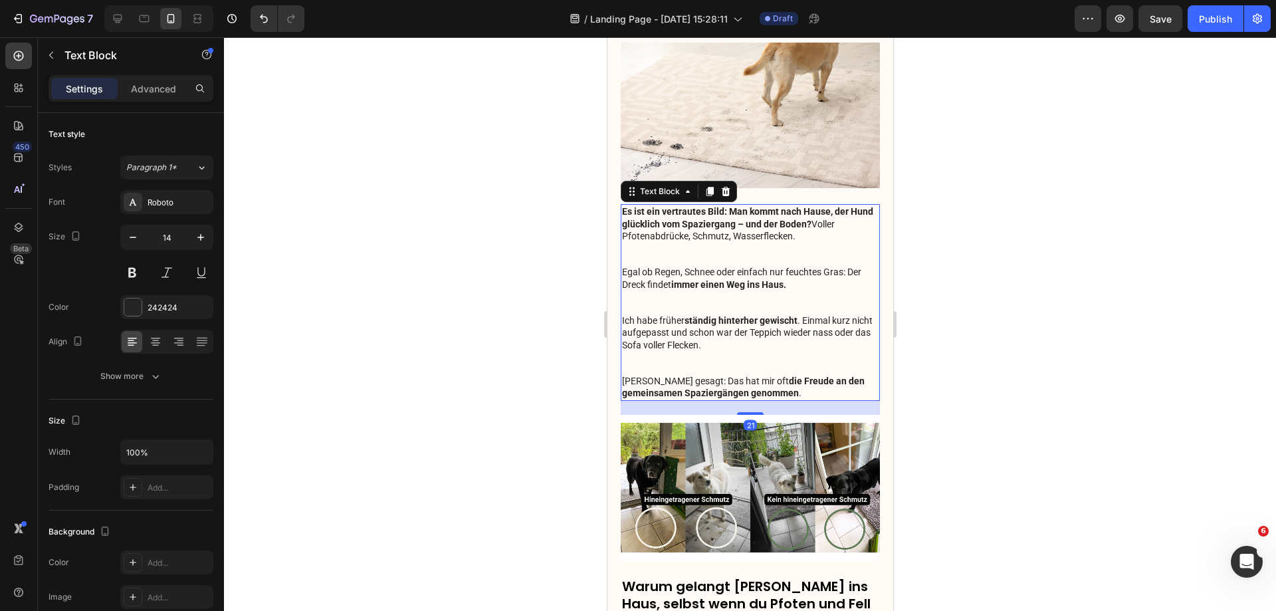
drag, startPoint x: 723, startPoint y: 181, endPoint x: 728, endPoint y: 207, distance: 25.8
click at [723, 187] on icon at bounding box center [725, 191] width 9 height 9
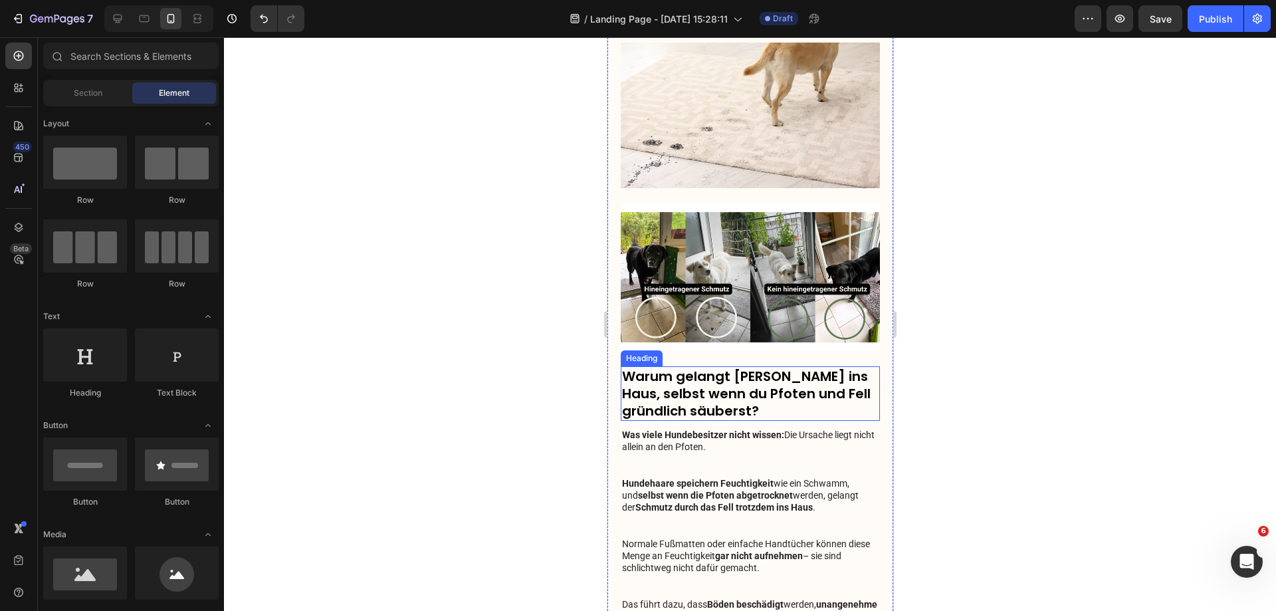
click at [779, 380] on h3 "Warum gelangt [PERSON_NAME] ins Haus, selbst wenn du Pfoten und Fell gründlich …" at bounding box center [749, 393] width 259 height 55
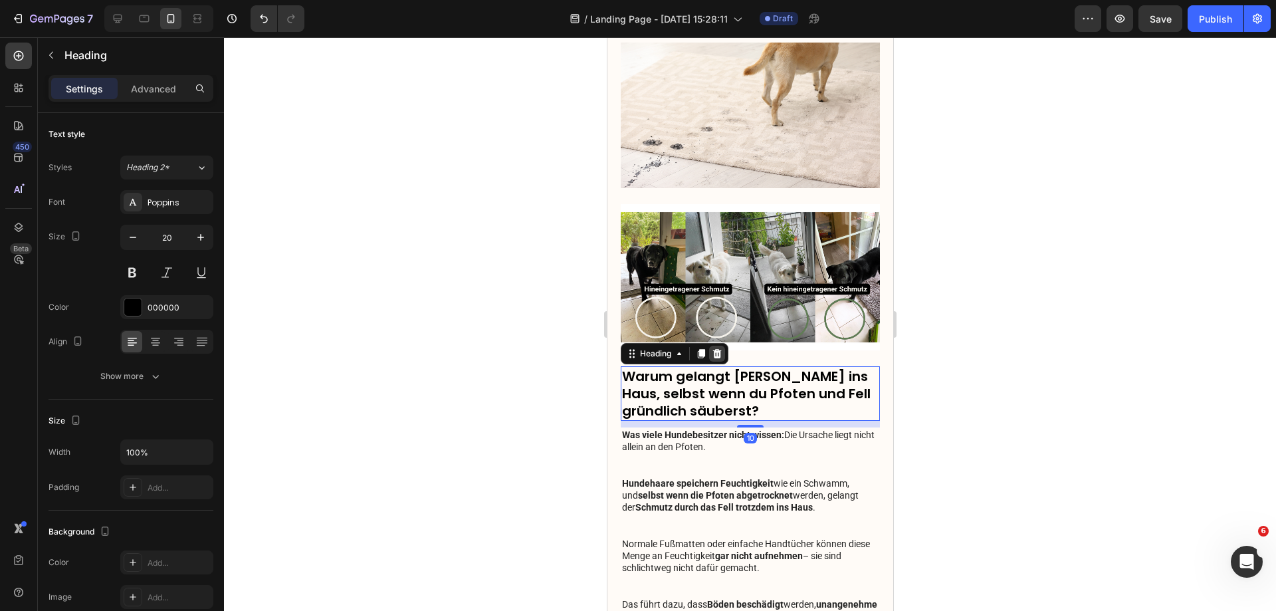
click at [723, 346] on div at bounding box center [717, 354] width 16 height 16
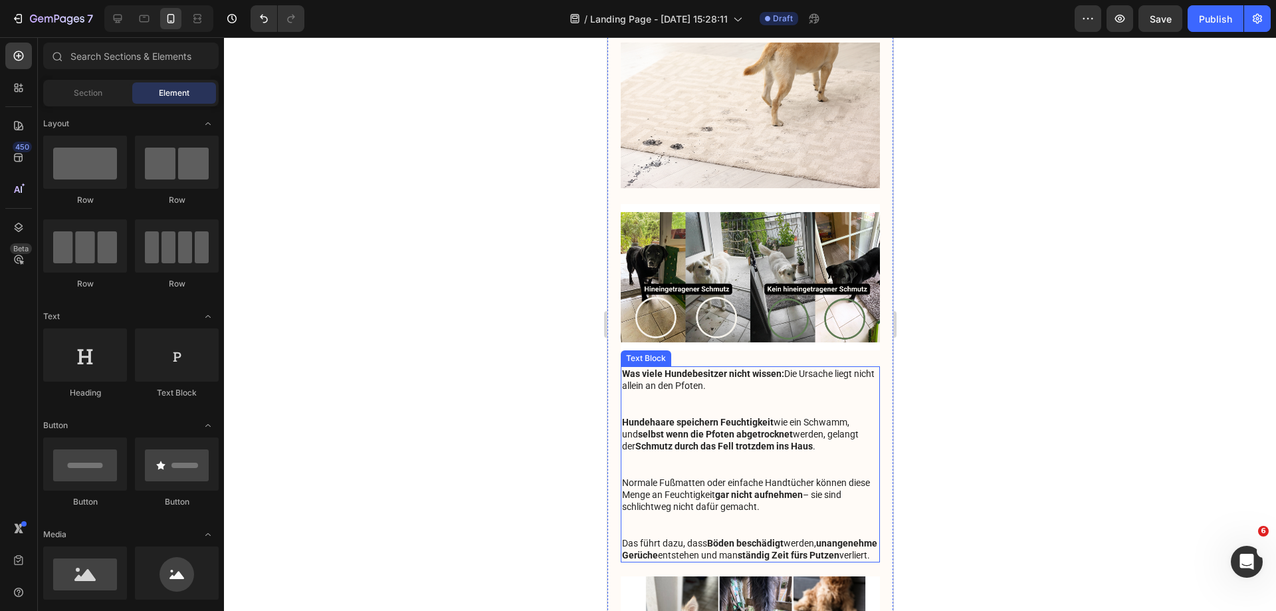
drag, startPoint x: 741, startPoint y: 410, endPoint x: 744, endPoint y: 364, distance: 46.6
click at [742, 411] on p "Was viele Hundebesitzer nicht wissen: Die Ursache liegt nicht allein an den Pfo…" at bounding box center [749, 464] width 257 height 193
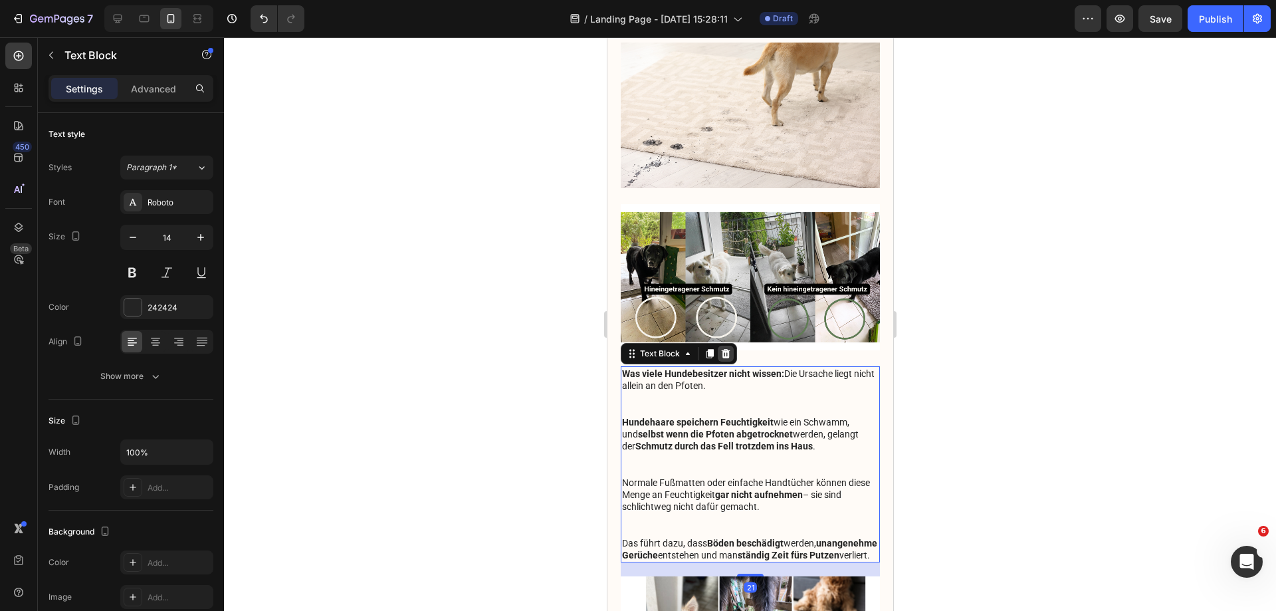
click at [724, 346] on div at bounding box center [725, 354] width 16 height 16
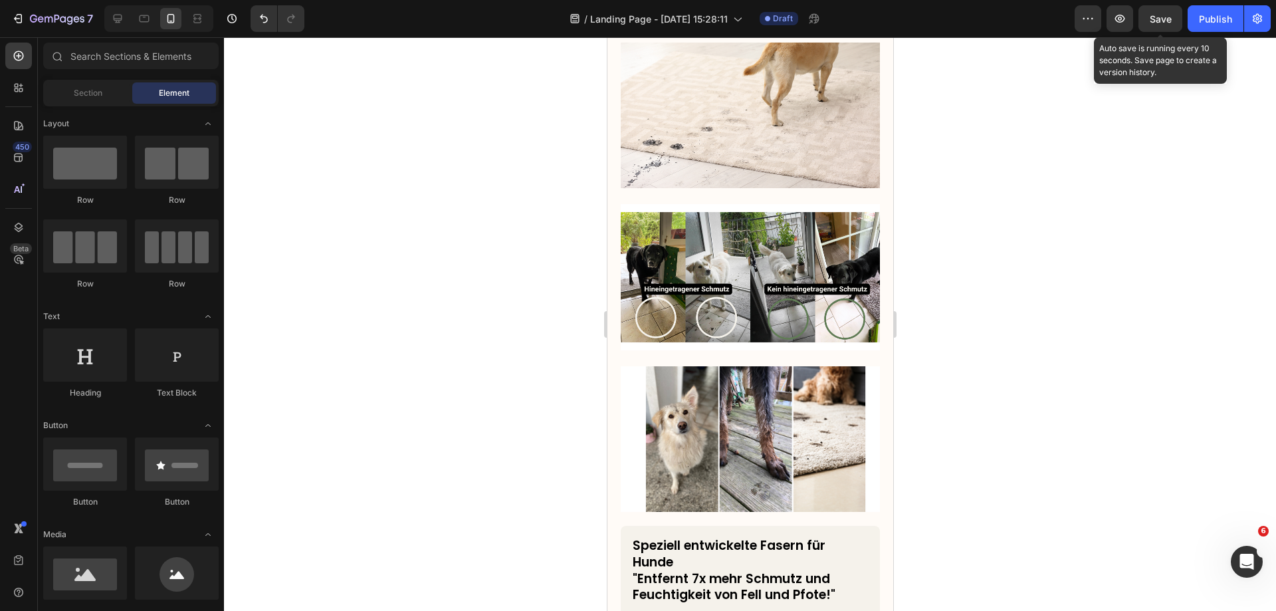
click at [1156, 23] on span "Save" at bounding box center [1161, 18] width 22 height 11
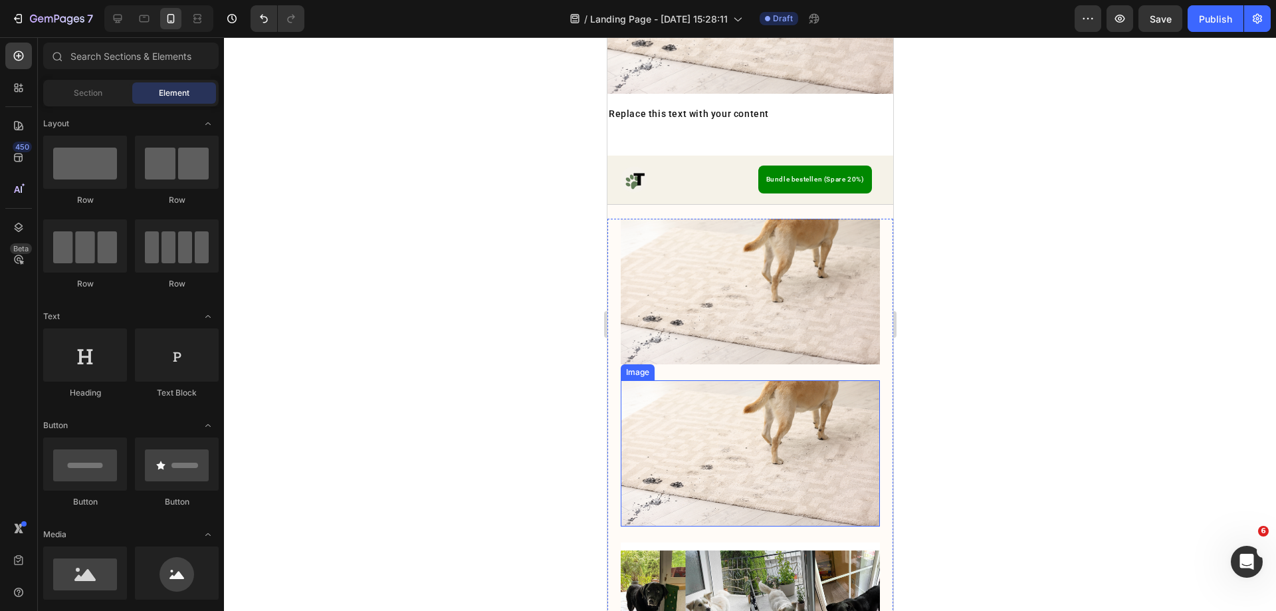
scroll to position [20, 0]
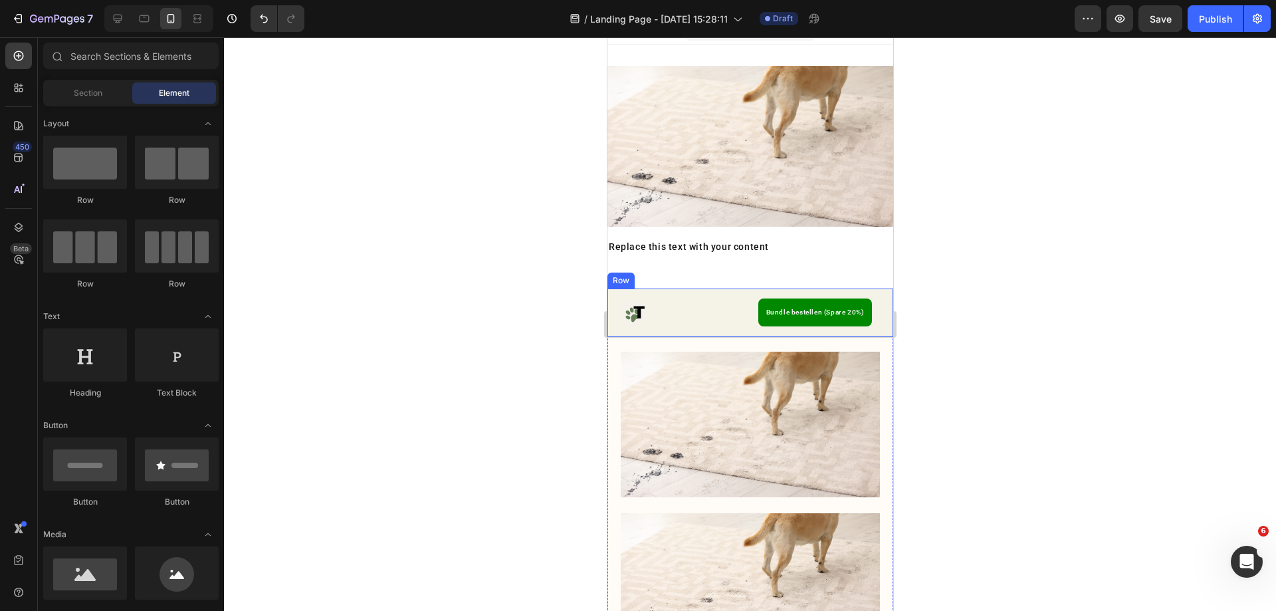
click at [725, 288] on div "Image Bundle bestellen (Spare 20%) Button Row Row" at bounding box center [750, 312] width 286 height 49
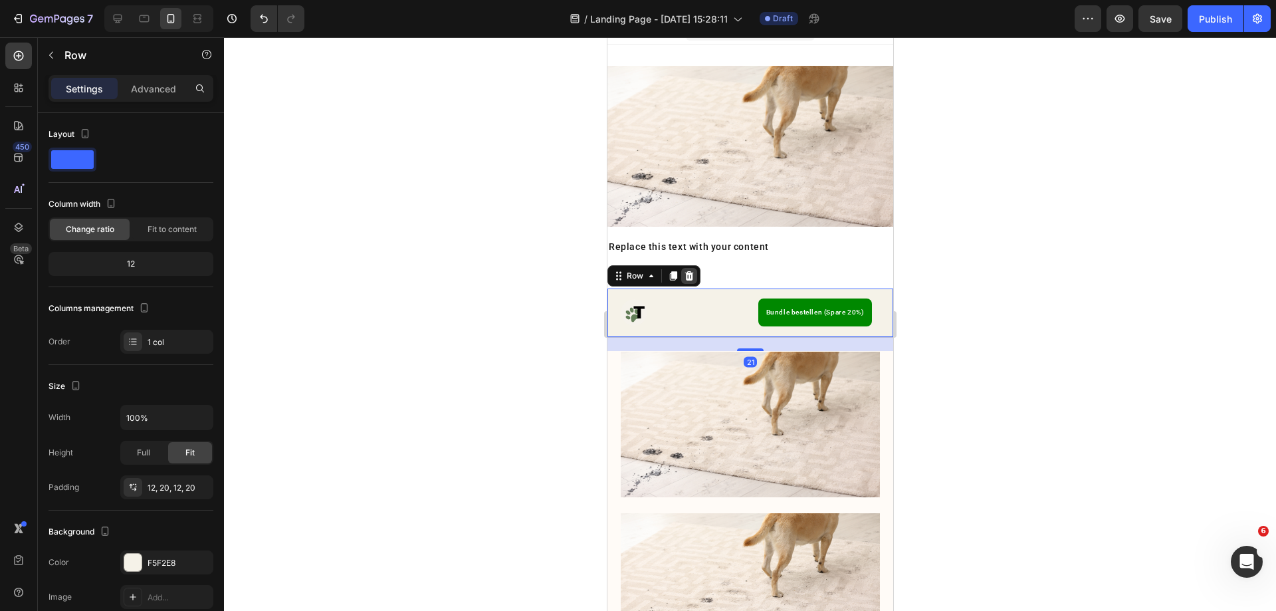
click at [687, 271] on icon at bounding box center [688, 276] width 11 height 11
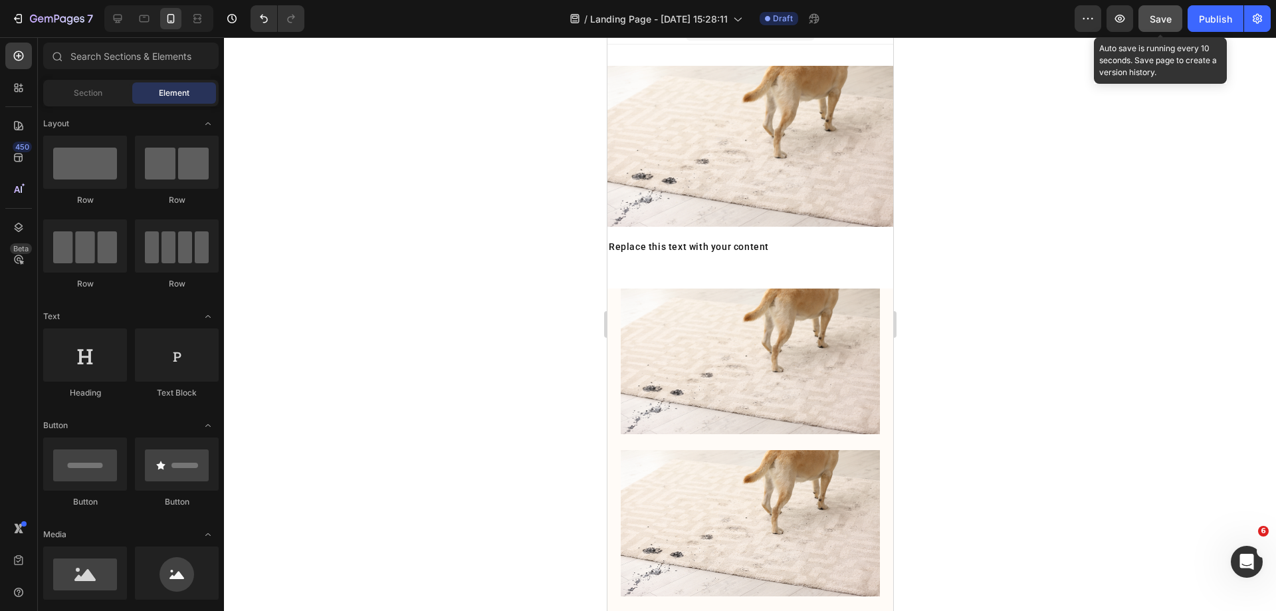
click at [1147, 25] on button "Save" at bounding box center [1161, 18] width 44 height 27
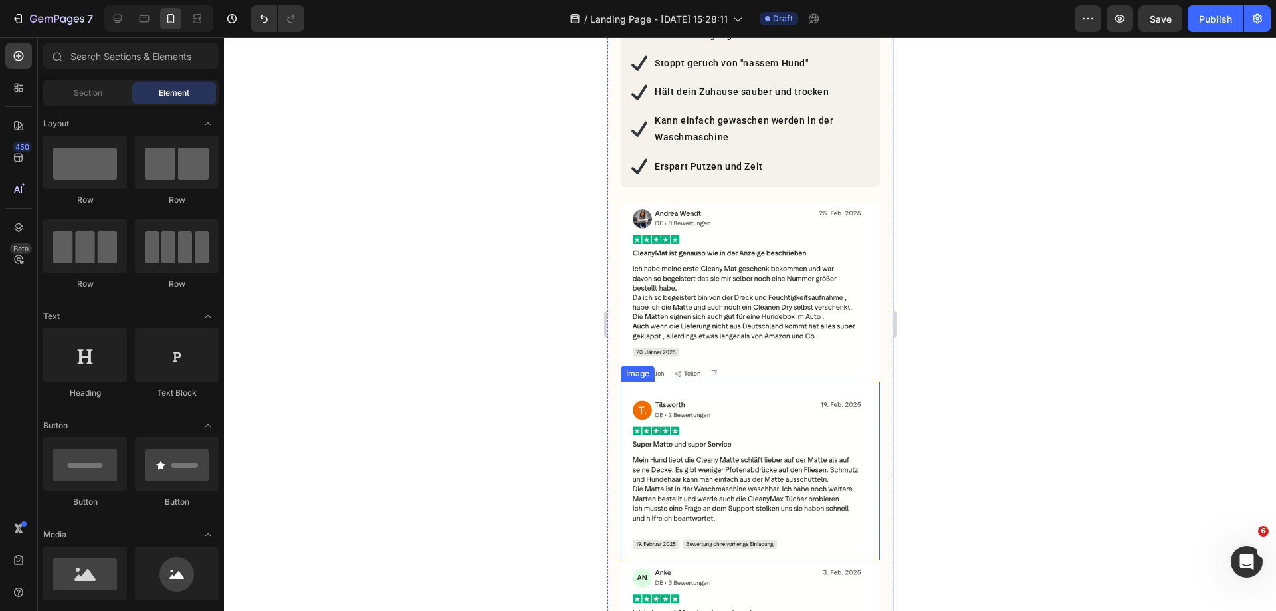
scroll to position [1150, 0]
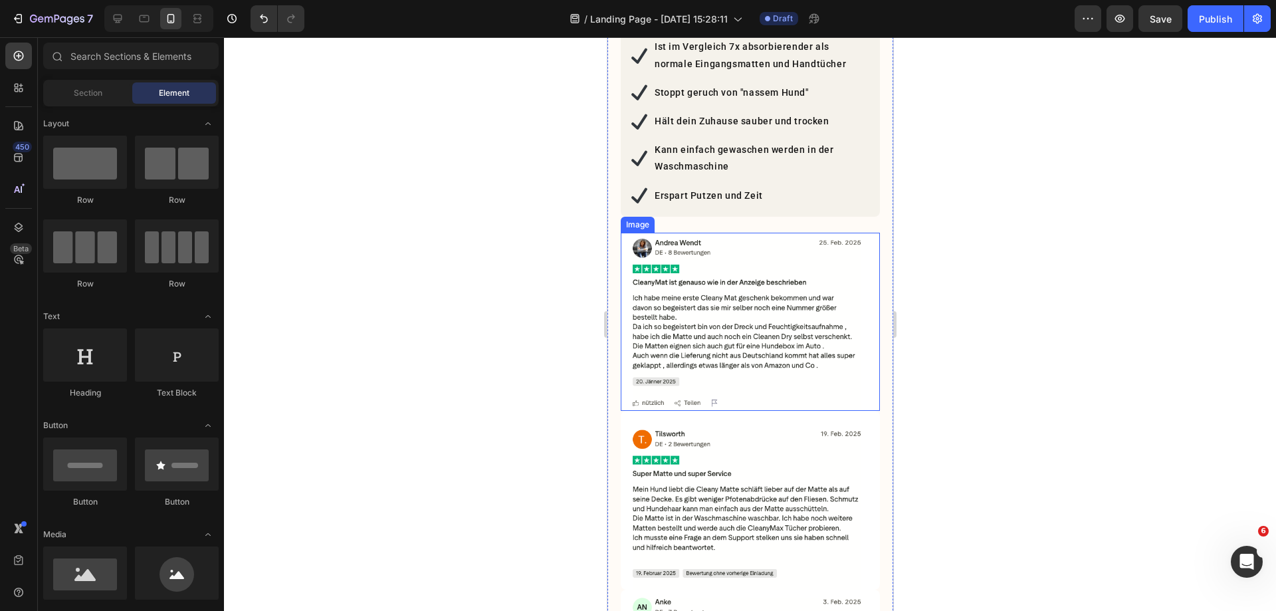
click at [639, 219] on div "Image" at bounding box center [637, 225] width 29 height 12
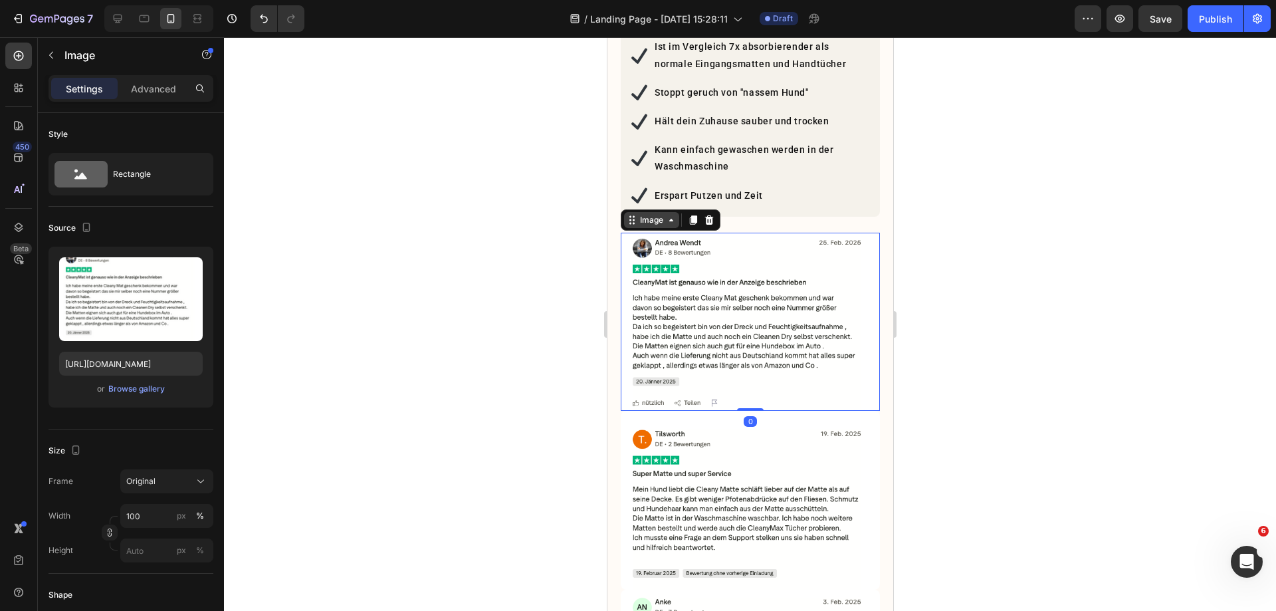
click at [646, 214] on div "Image" at bounding box center [651, 220] width 29 height 12
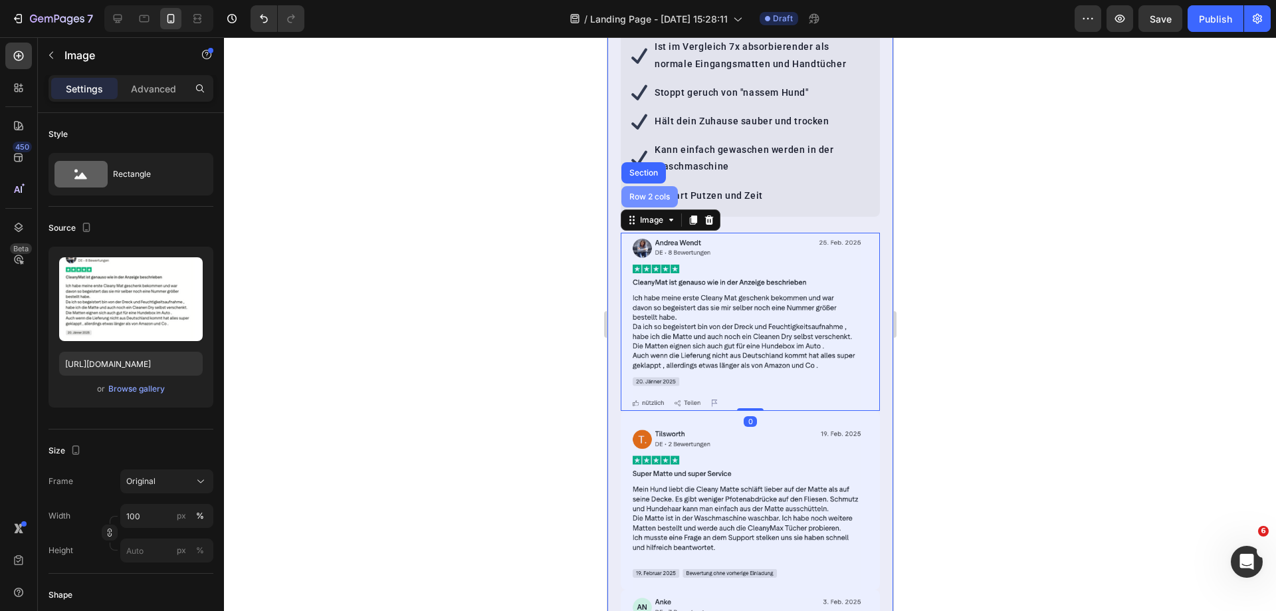
click at [646, 186] on div "Row 2 cols" at bounding box center [649, 196] width 56 height 21
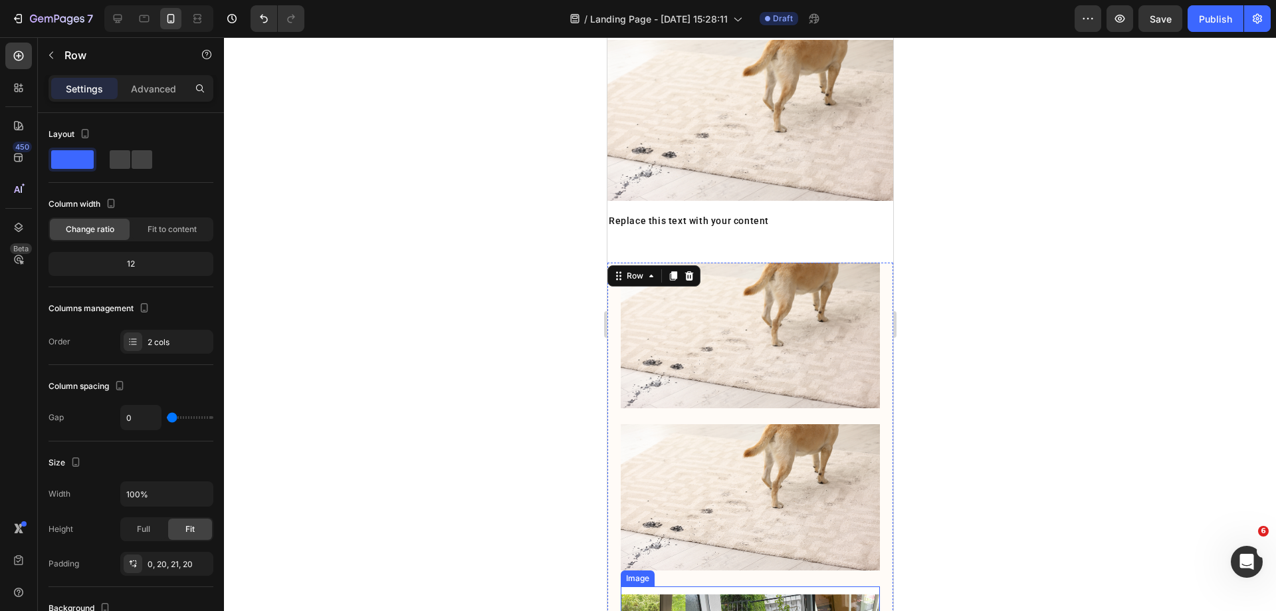
scroll to position [20, 0]
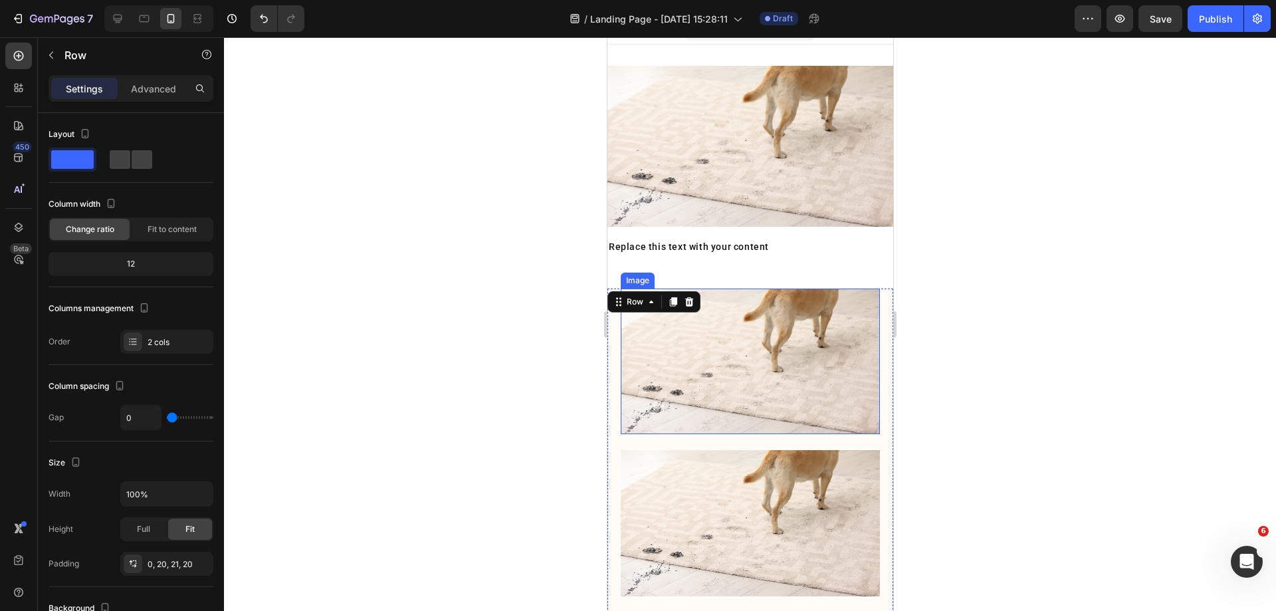
click at [725, 378] on img at bounding box center [749, 361] width 259 height 146
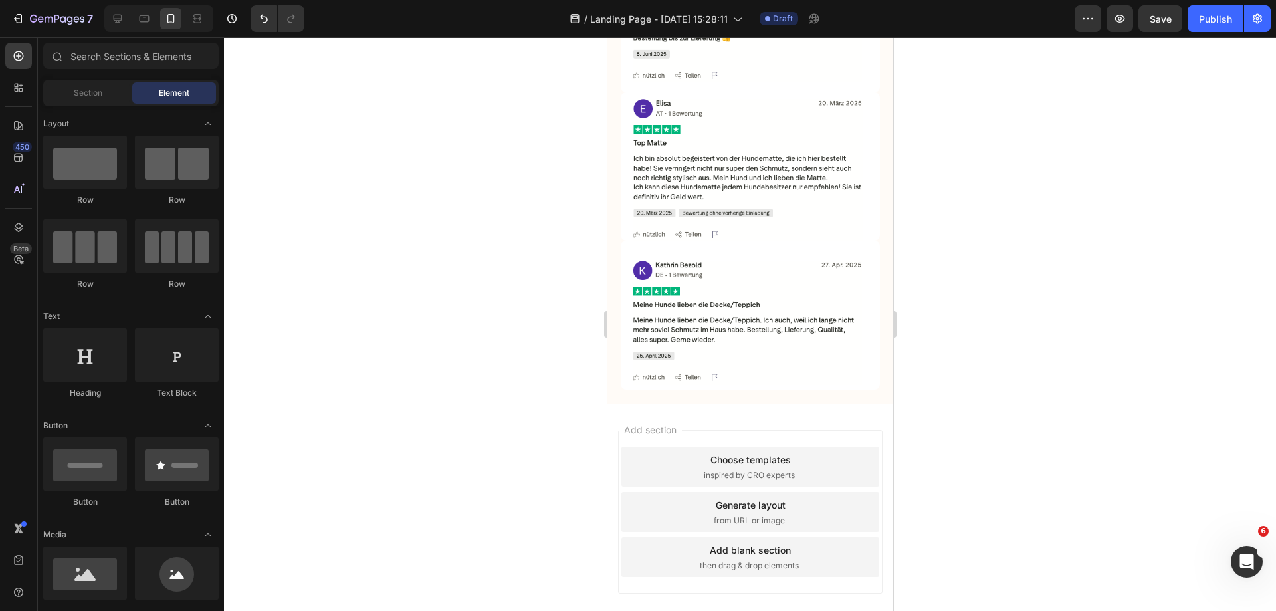
scroll to position [1989, 0]
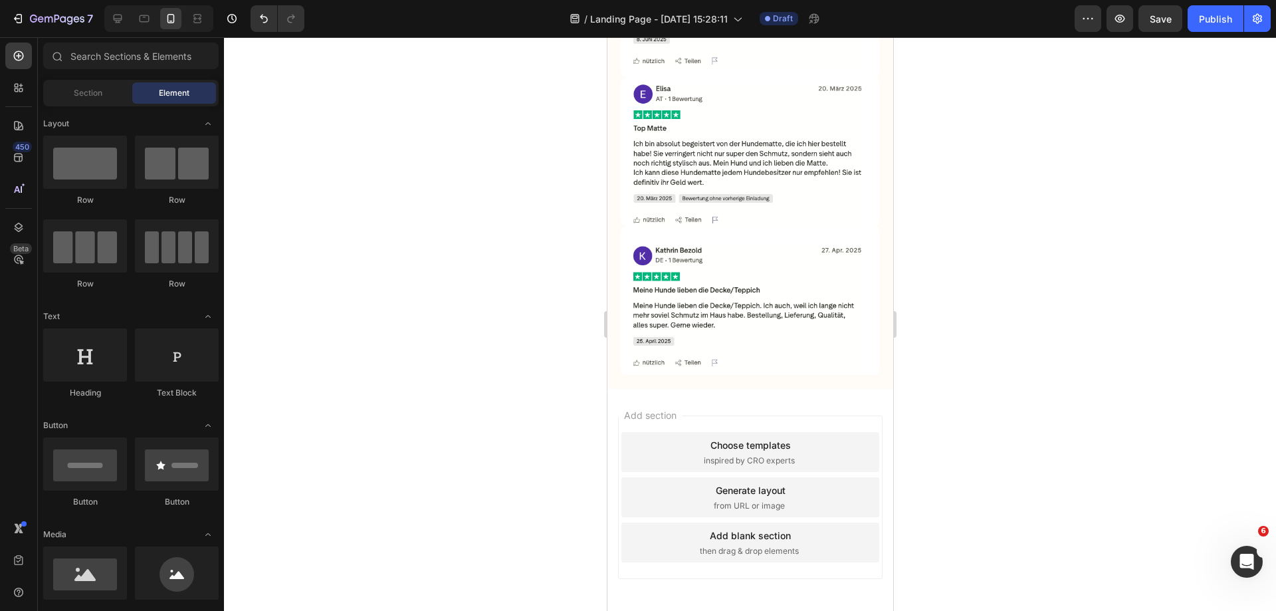
drag, startPoint x: 889, startPoint y: 208, endPoint x: 1500, endPoint y: 579, distance: 714.6
click at [765, 263] on img at bounding box center [749, 300] width 259 height 149
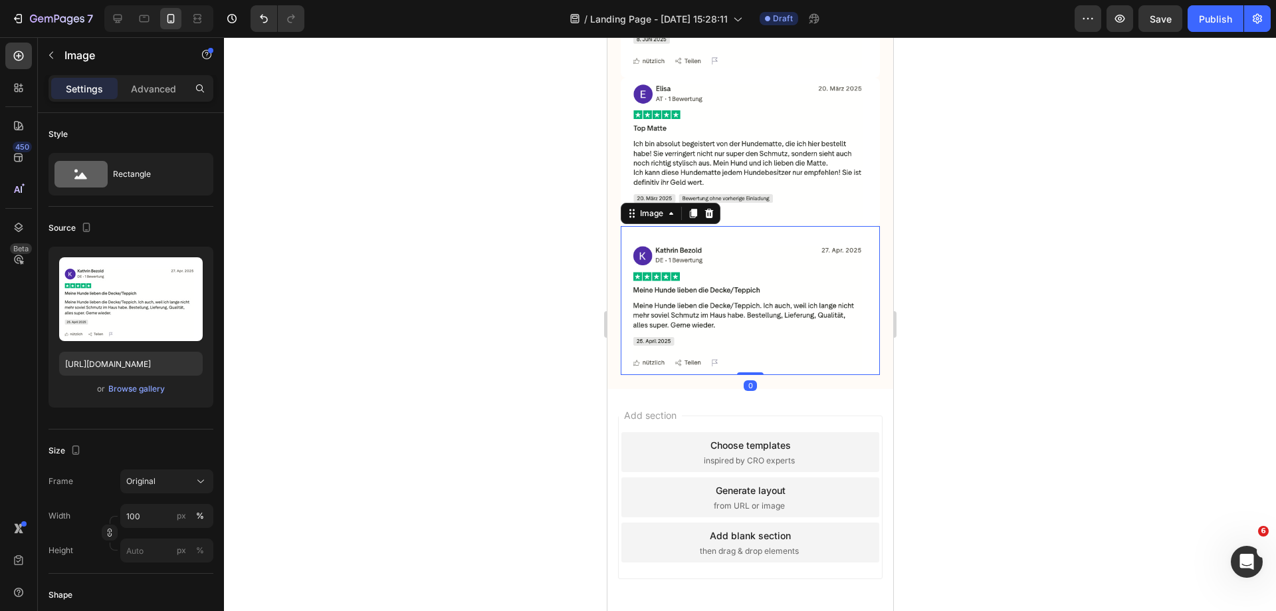
click at [709, 203] on div "Image" at bounding box center [670, 213] width 100 height 21
click at [709, 205] on div at bounding box center [709, 213] width 16 height 16
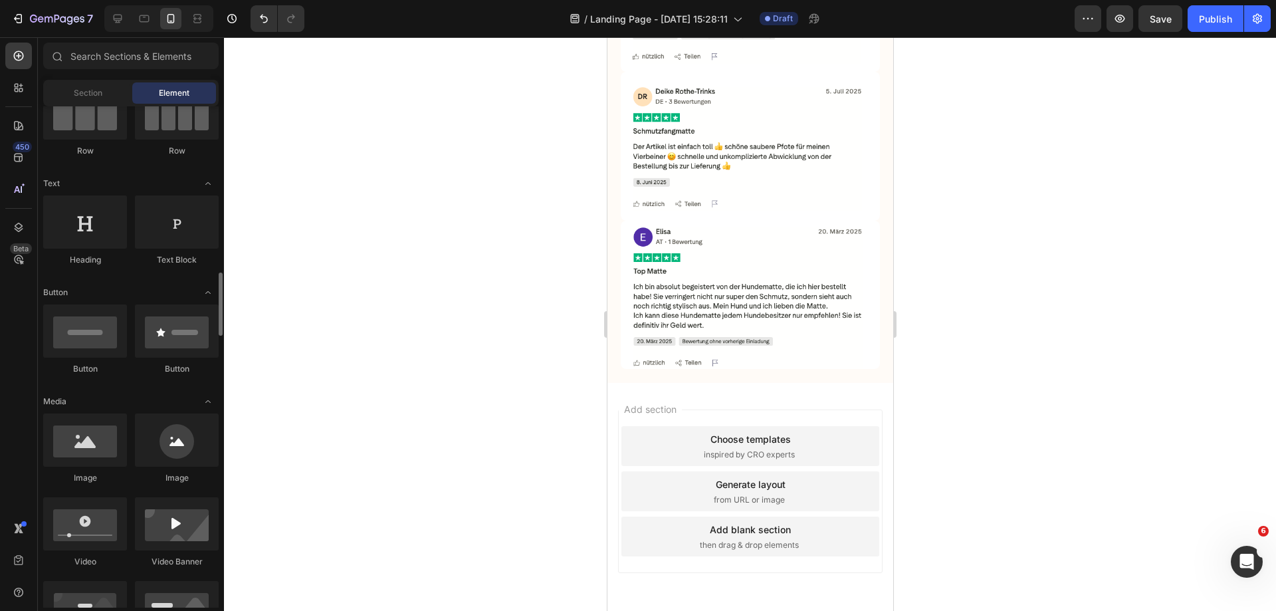
scroll to position [266, 0]
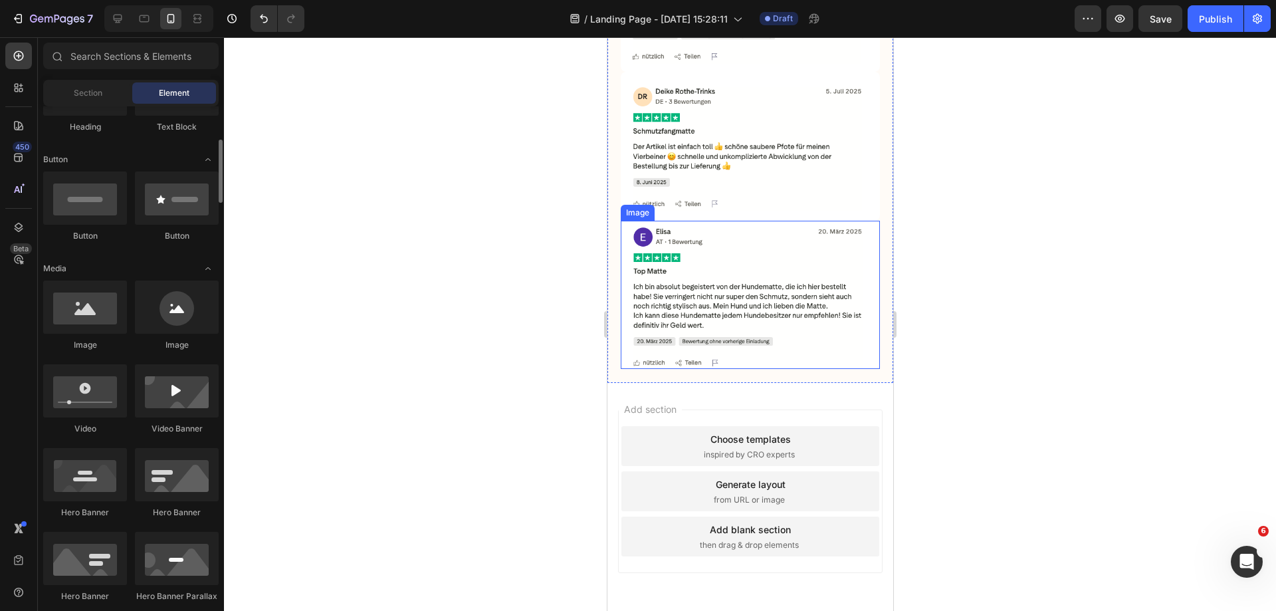
click at [710, 298] on img at bounding box center [749, 295] width 259 height 149
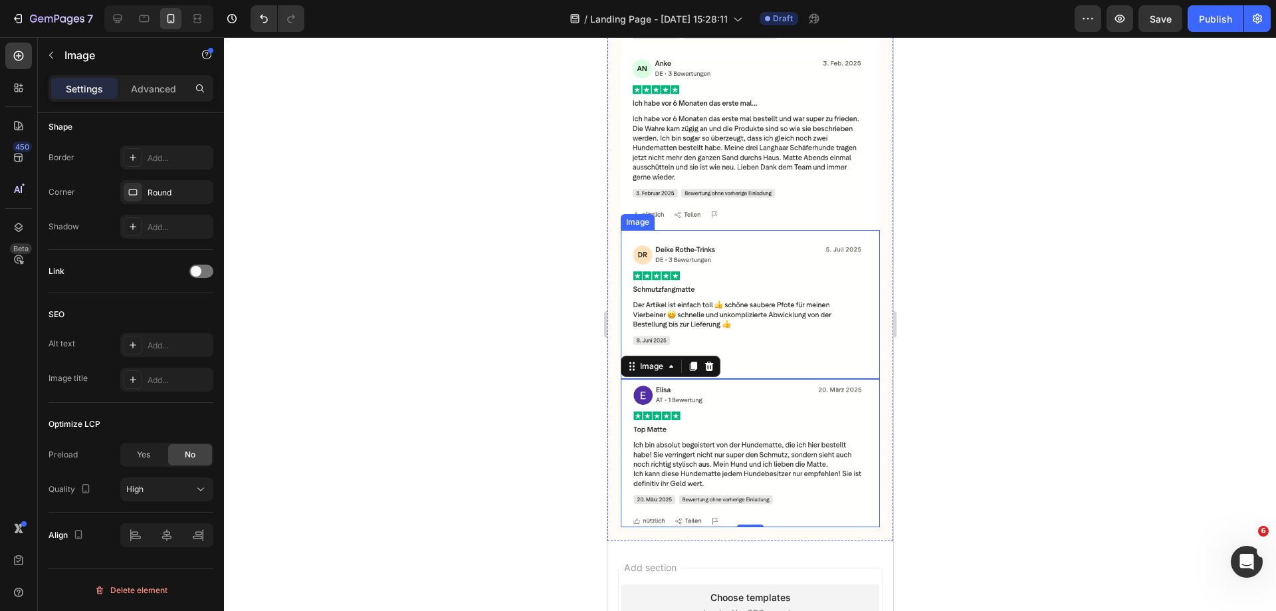
scroll to position [1647, 0]
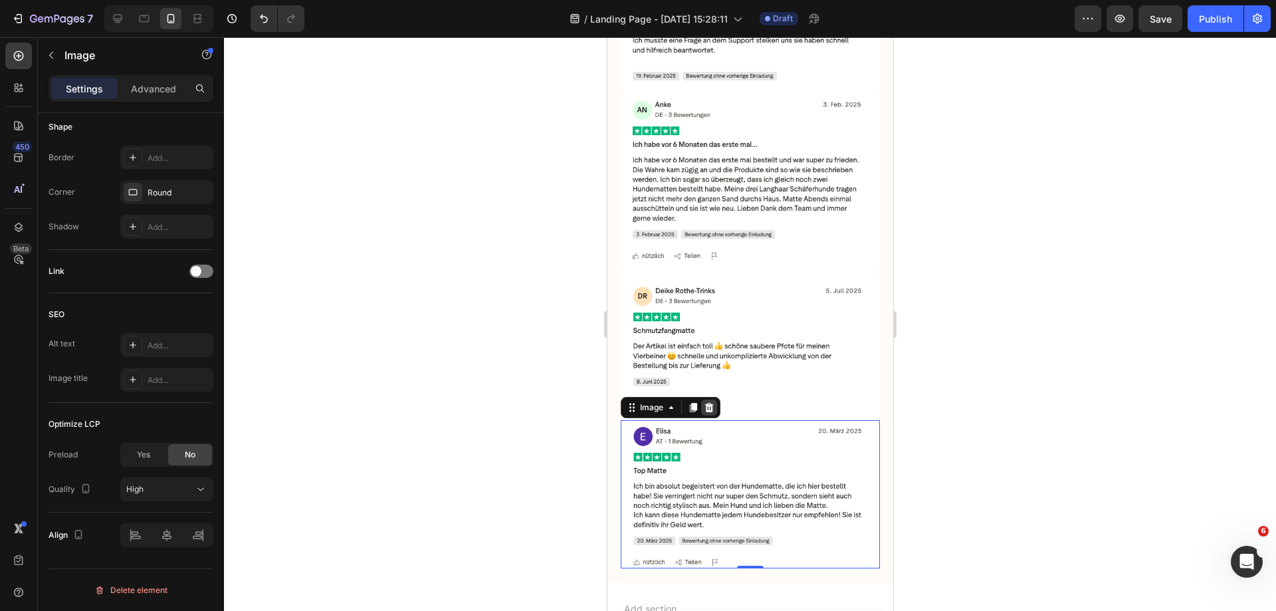
click at [712, 402] on icon at bounding box center [708, 407] width 11 height 11
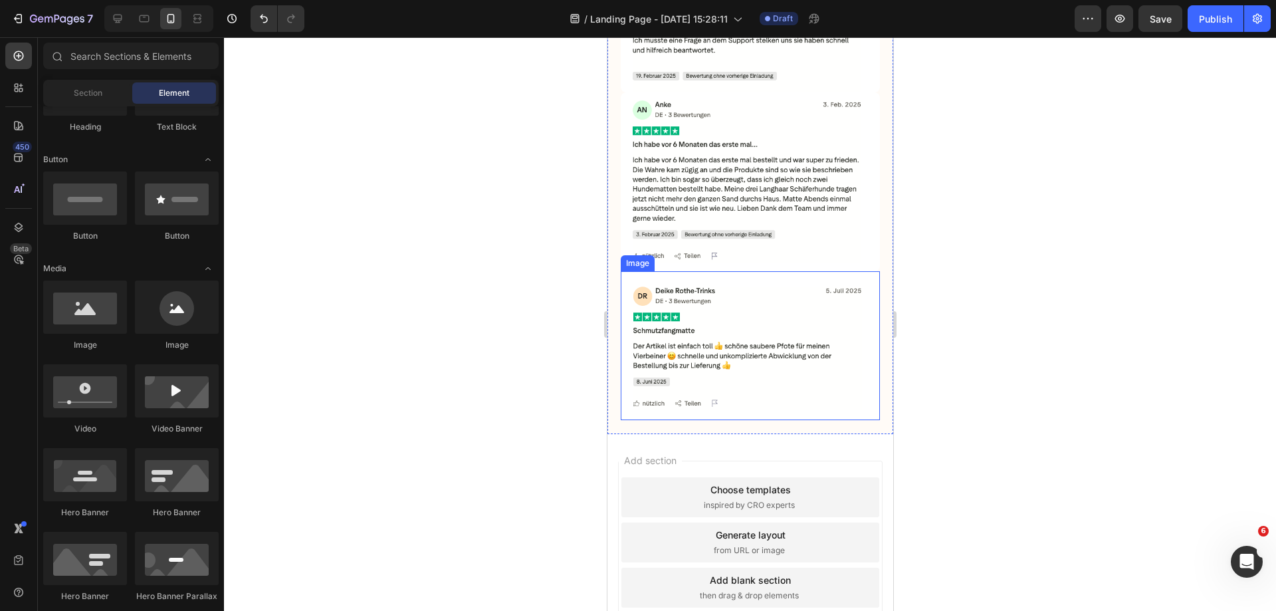
click at [742, 299] on img at bounding box center [749, 345] width 259 height 149
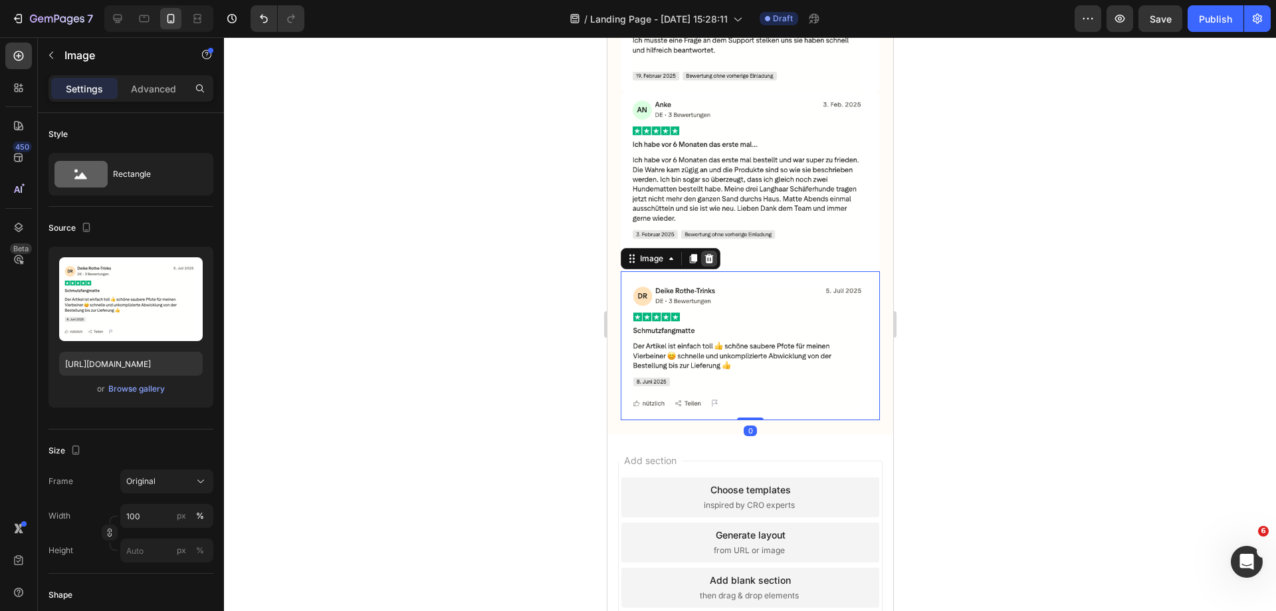
drag, startPoint x: 709, startPoint y: 214, endPoint x: 728, endPoint y: 164, distance: 54.1
click at [709, 254] on icon at bounding box center [709, 258] width 9 height 9
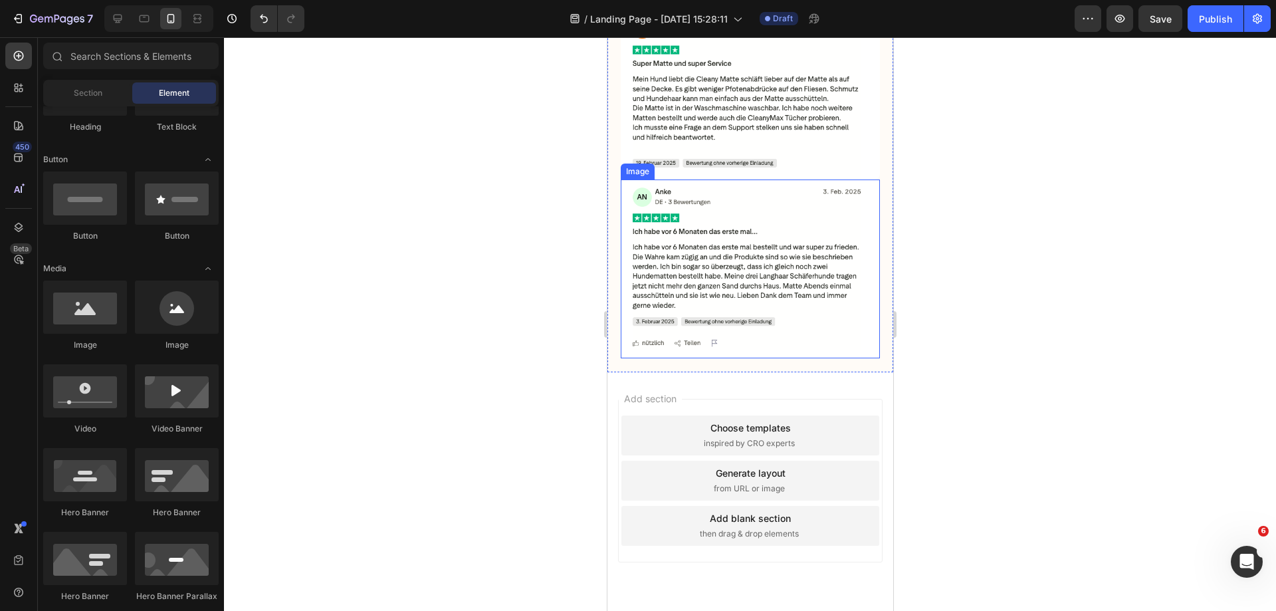
click at [728, 179] on img at bounding box center [749, 268] width 259 height 179
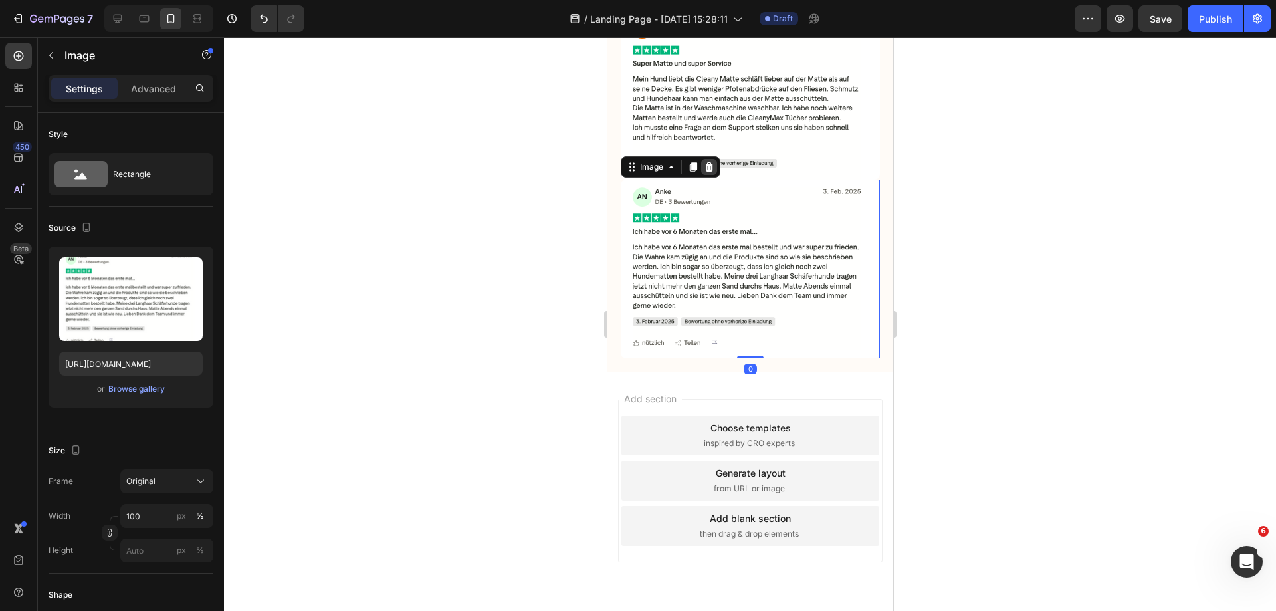
click at [709, 159] on div at bounding box center [709, 167] width 16 height 16
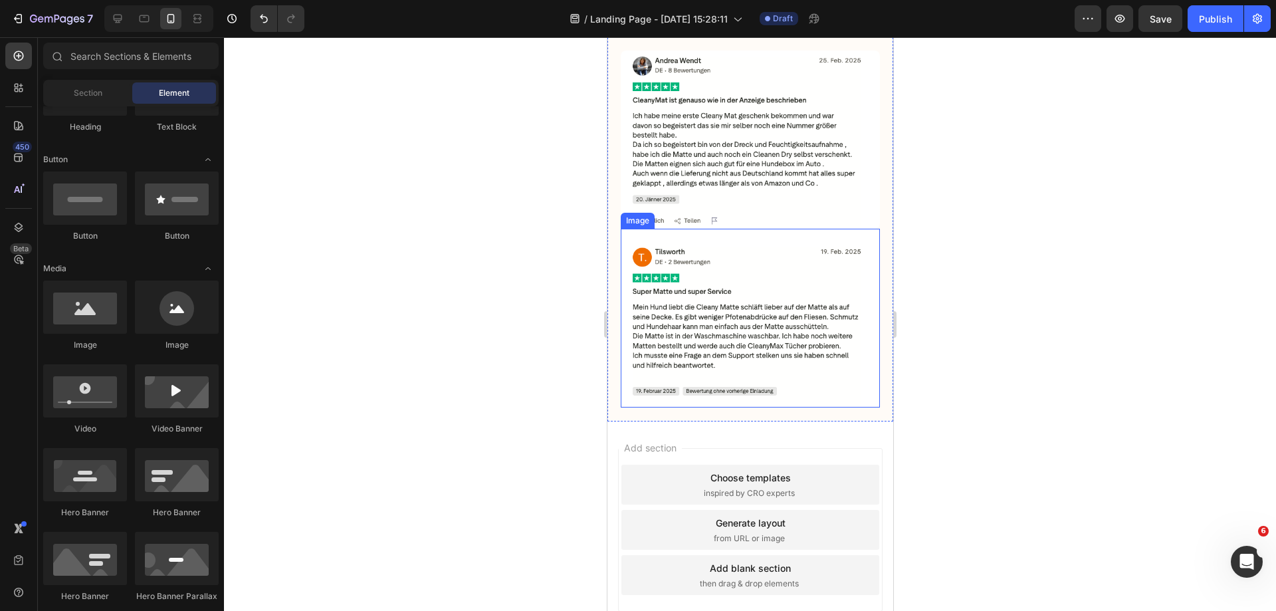
scroll to position [1256, 0]
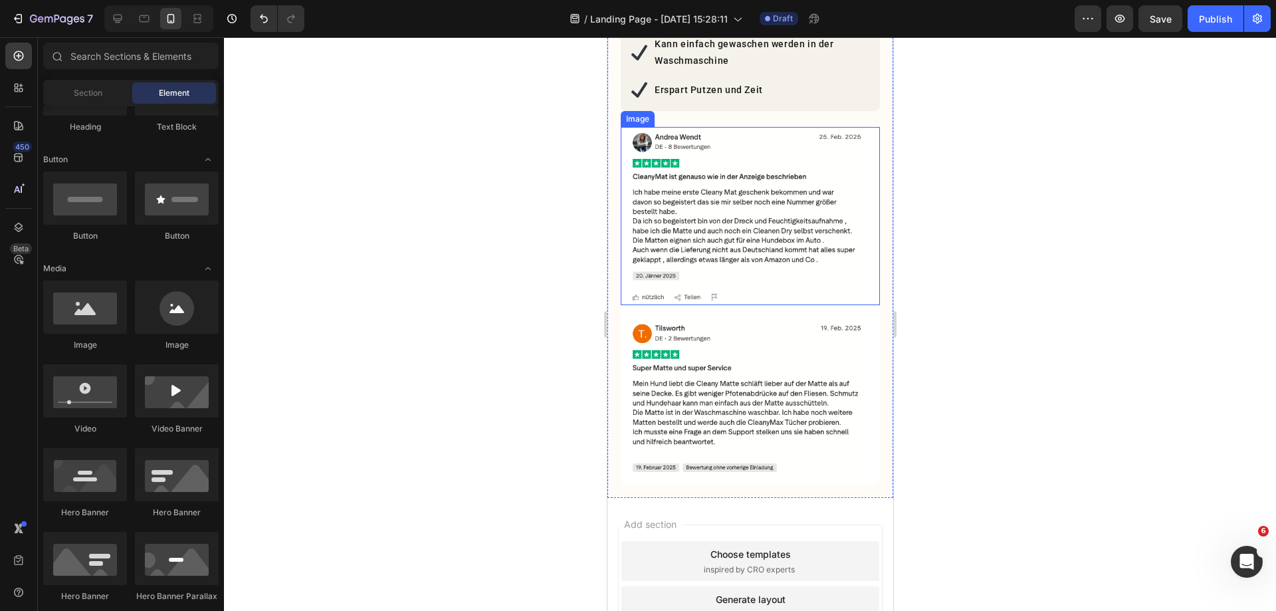
drag, startPoint x: 712, startPoint y: 328, endPoint x: 678, endPoint y: 272, distance: 65.3
click at [713, 328] on img at bounding box center [749, 394] width 259 height 179
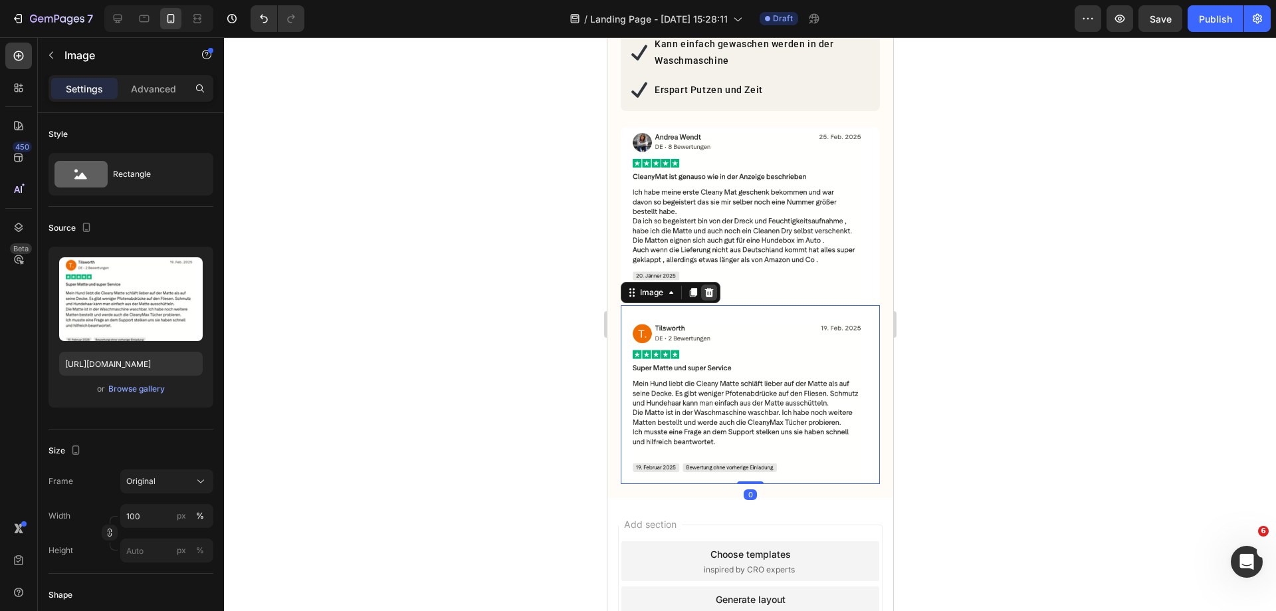
click at [705, 287] on icon at bounding box center [708, 292] width 11 height 11
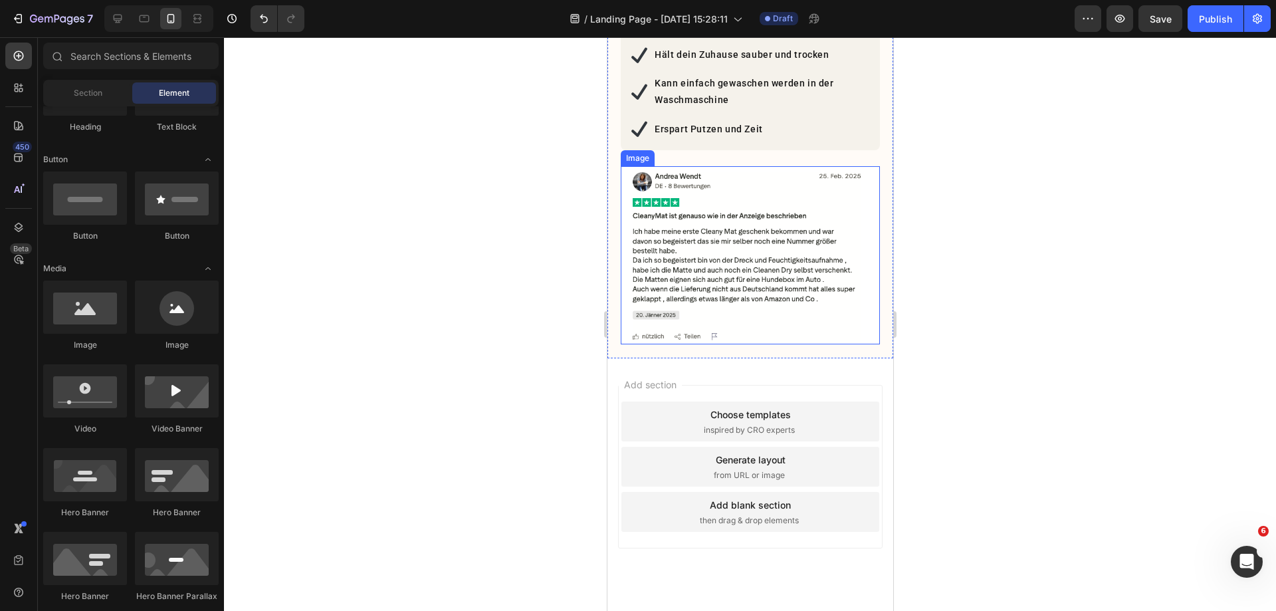
click at [715, 199] on img at bounding box center [749, 255] width 259 height 179
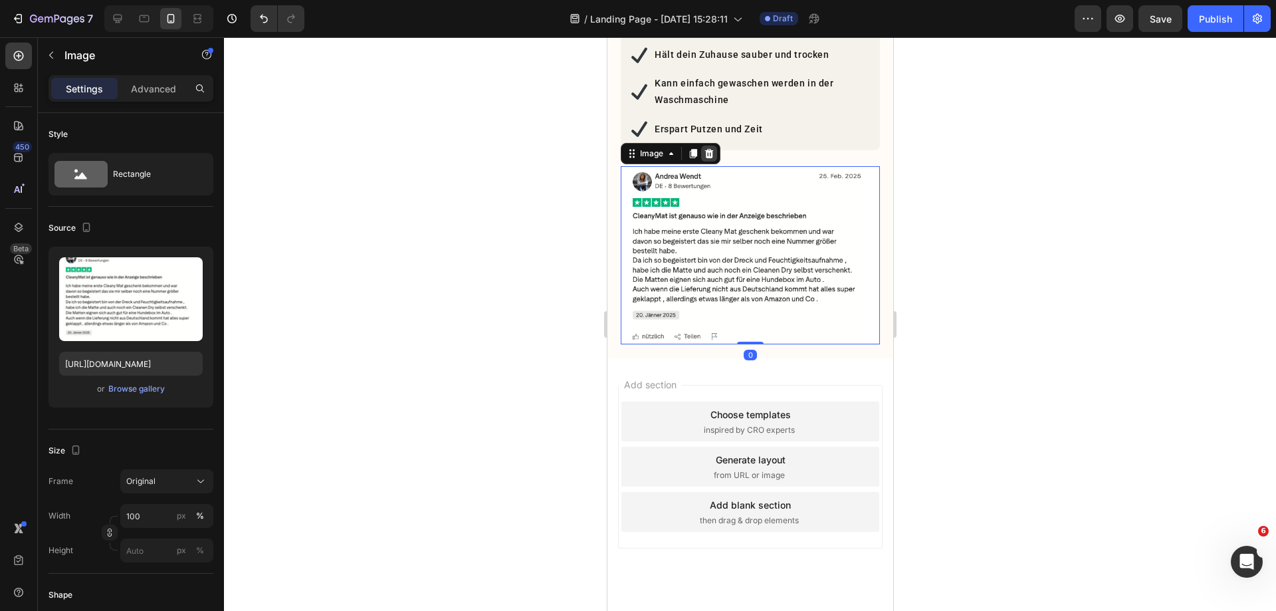
click at [710, 148] on icon at bounding box center [708, 153] width 11 height 11
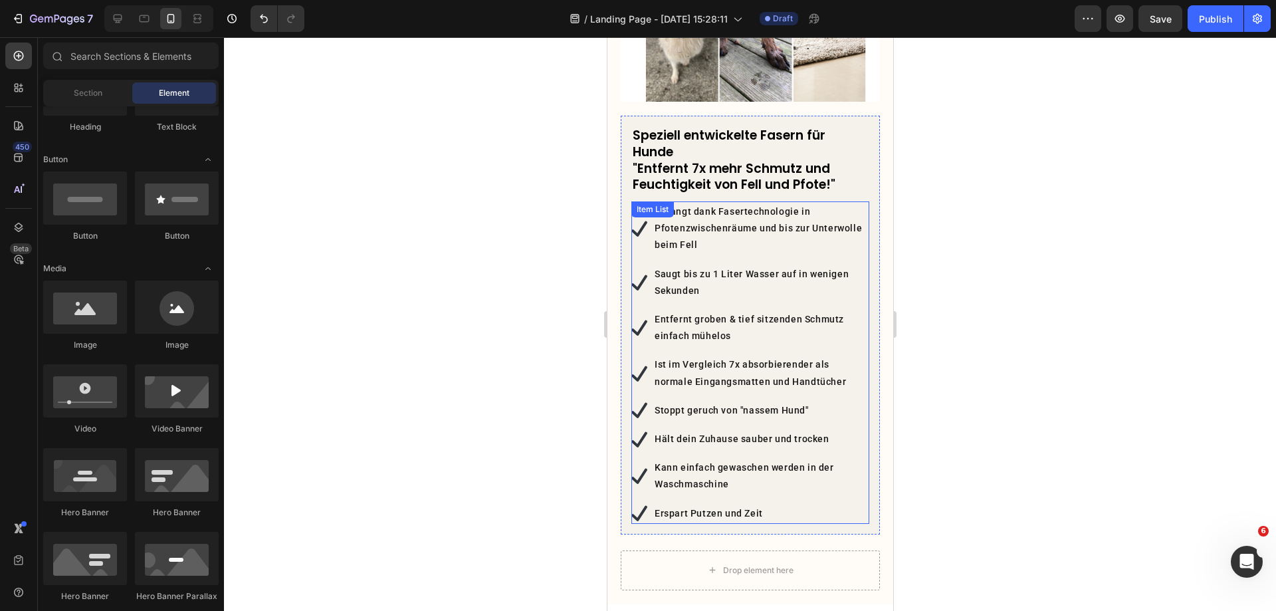
scroll to position [819, 0]
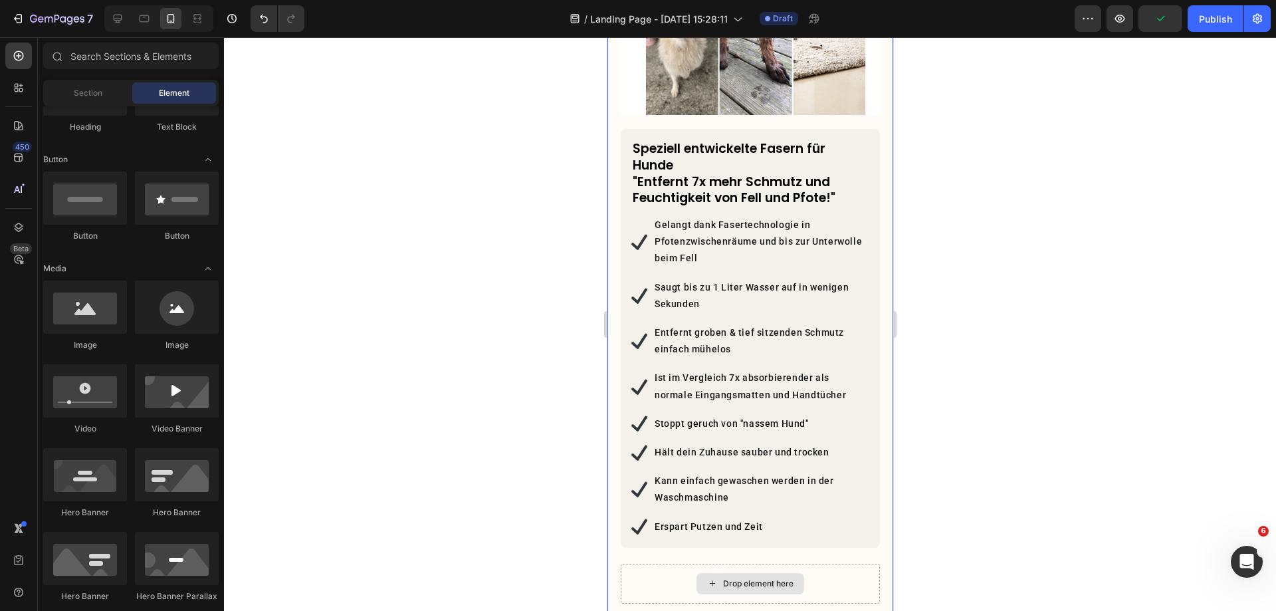
click at [739, 578] on div "Drop element here" at bounding box center [758, 583] width 70 height 11
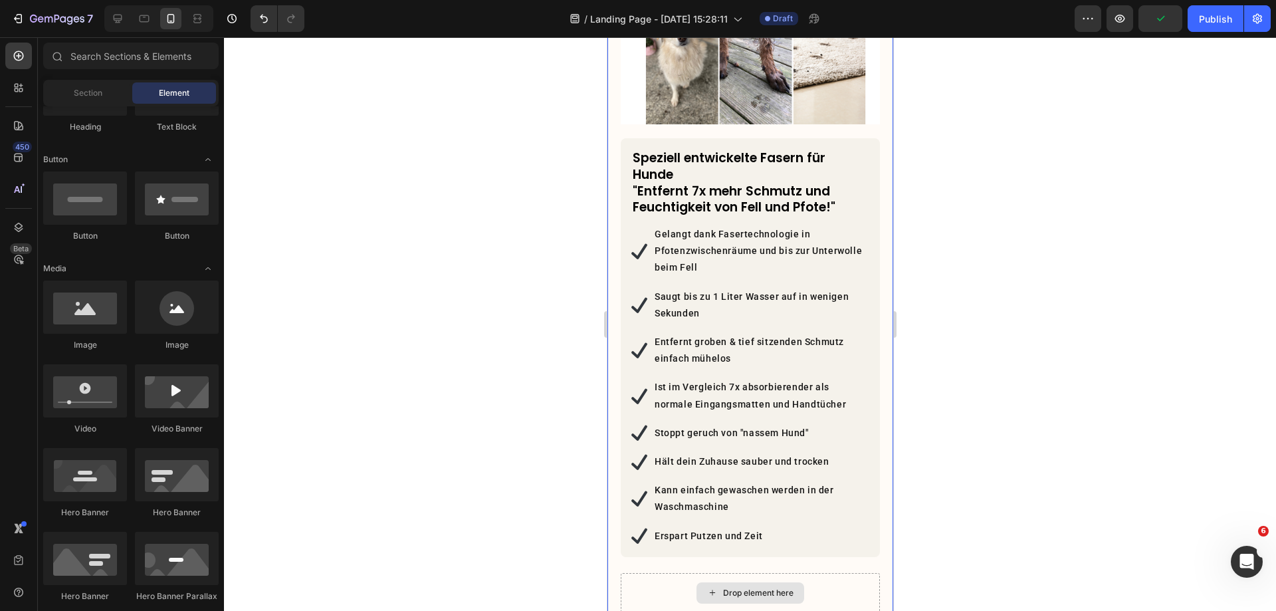
scroll to position [619, 0]
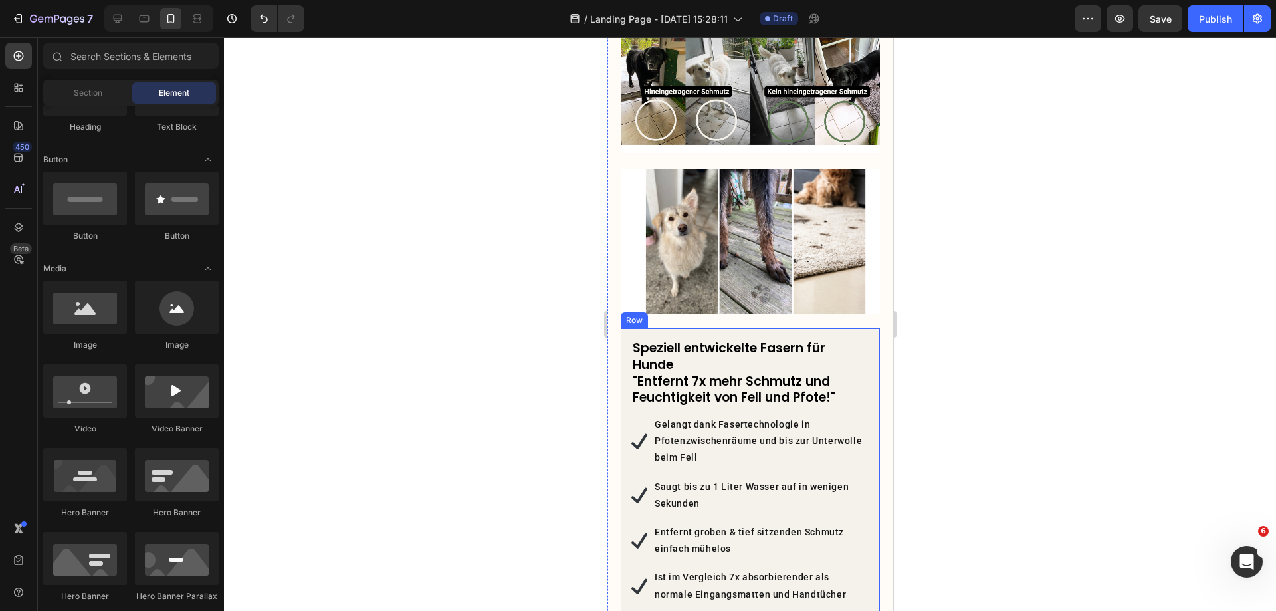
click at [863, 328] on div "Speziell entwickelte Fasern für Hunde "Entfernt 7x mehr Schmutz und Feuchtigkei…" at bounding box center [749, 537] width 259 height 419
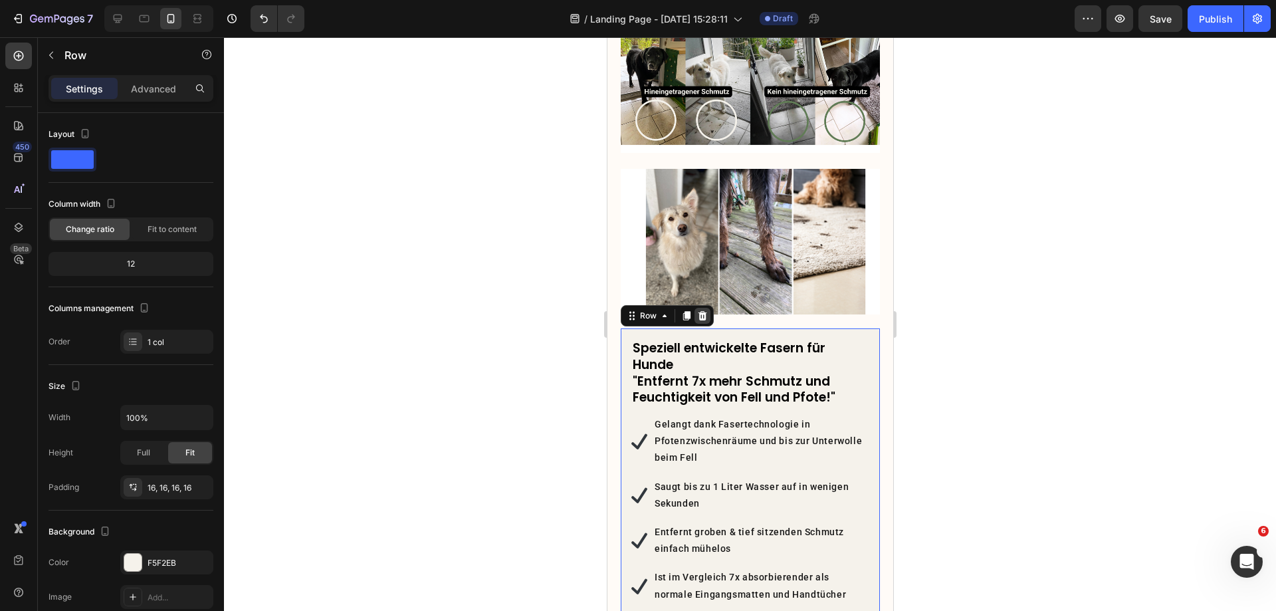
drag, startPoint x: 702, startPoint y: 293, endPoint x: 857, endPoint y: 176, distance: 194.1
click at [703, 310] on icon at bounding box center [702, 315] width 11 height 11
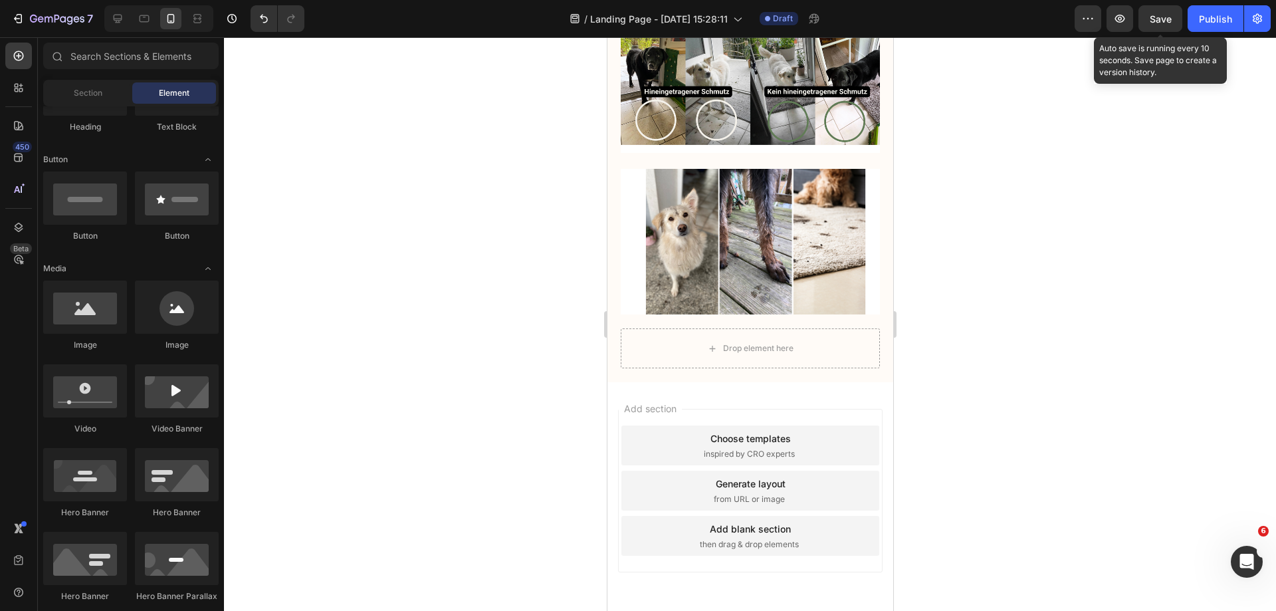
click at [1166, 18] on span "Save" at bounding box center [1161, 18] width 22 height 11
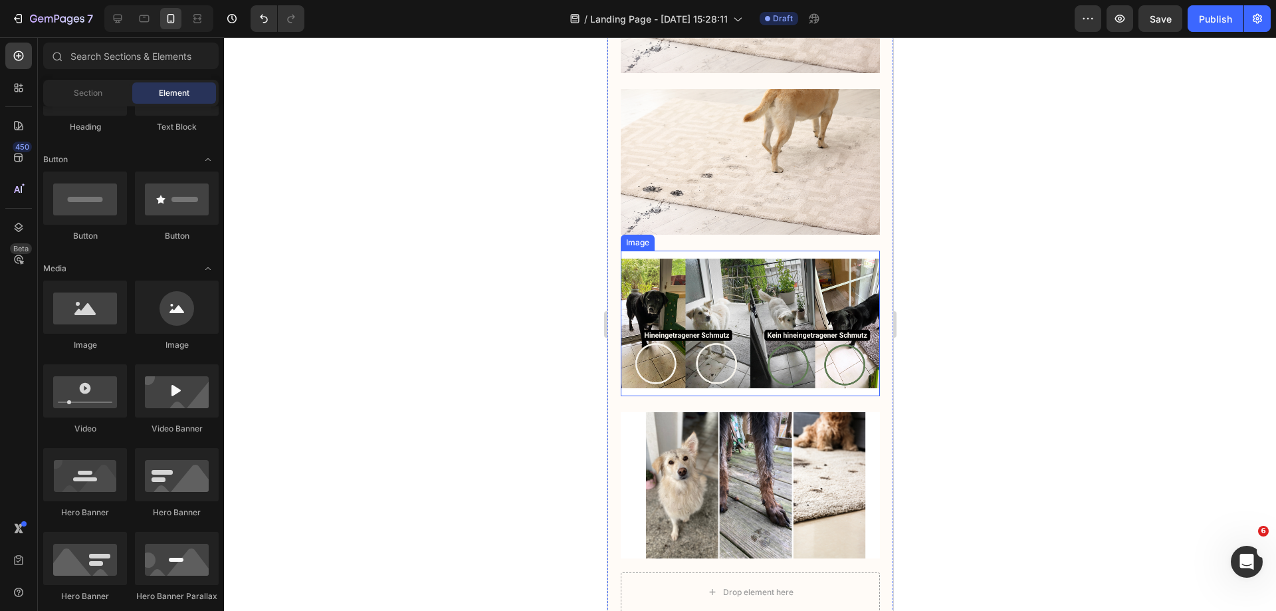
scroll to position [0, 0]
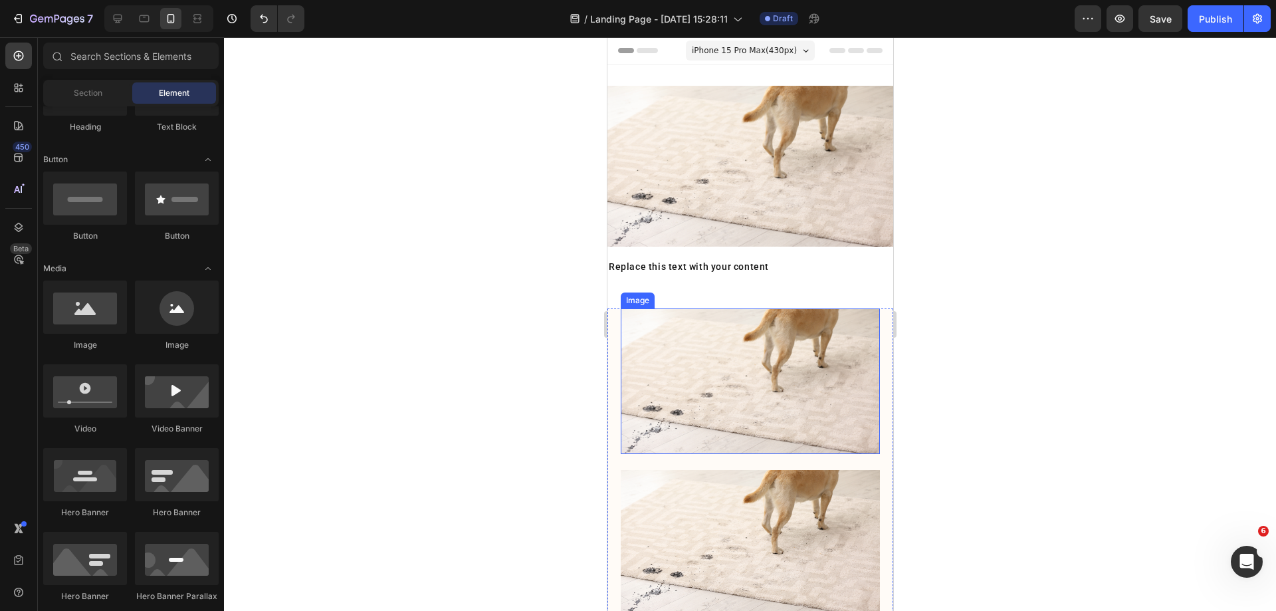
click at [785, 353] on img at bounding box center [749, 381] width 259 height 146
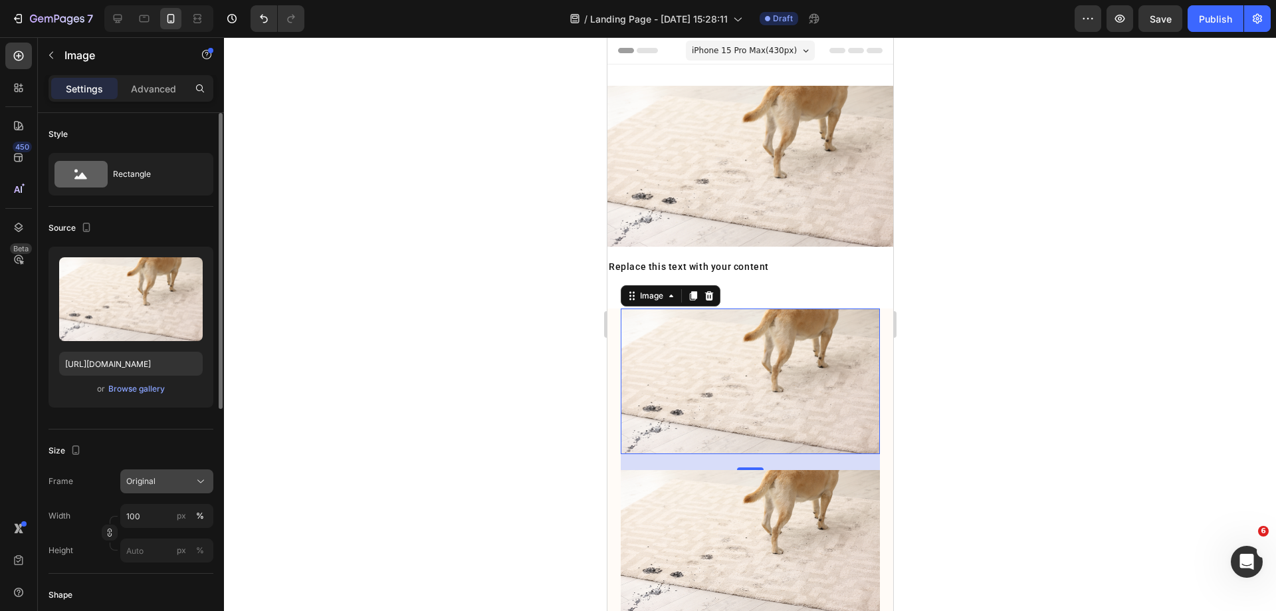
click at [175, 477] on div "Original" at bounding box center [158, 481] width 65 height 12
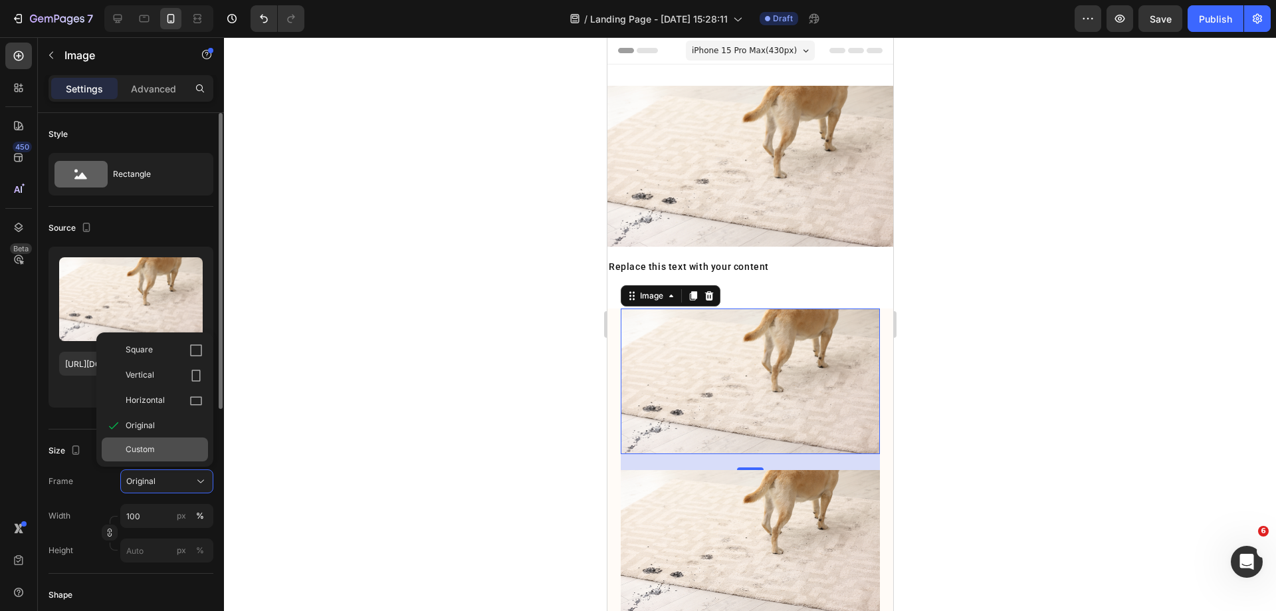
click at [177, 458] on div "Custom" at bounding box center [155, 449] width 106 height 24
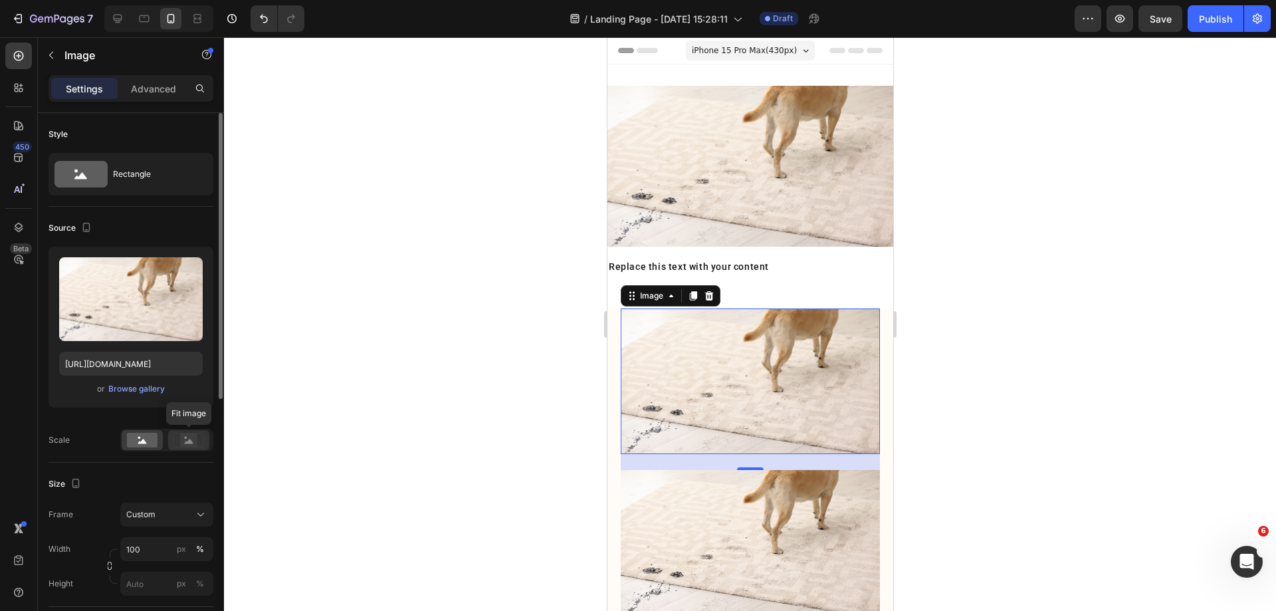
click at [192, 435] on rect at bounding box center [188, 439] width 17 height 13
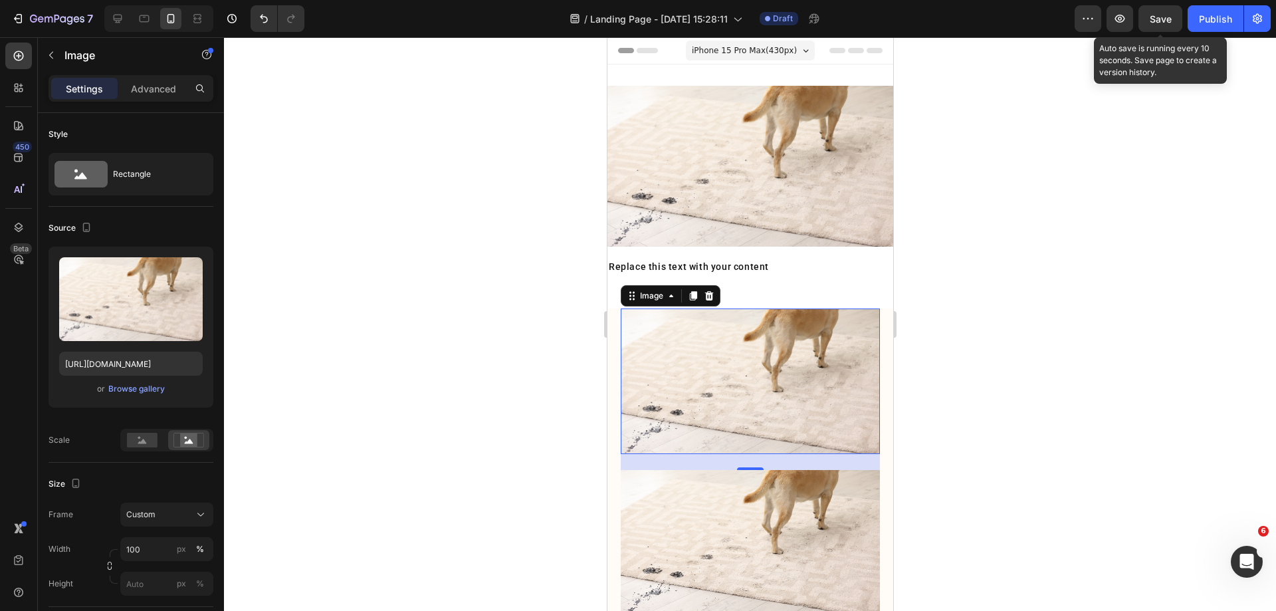
click at [1154, 17] on span "Save" at bounding box center [1161, 18] width 22 height 11
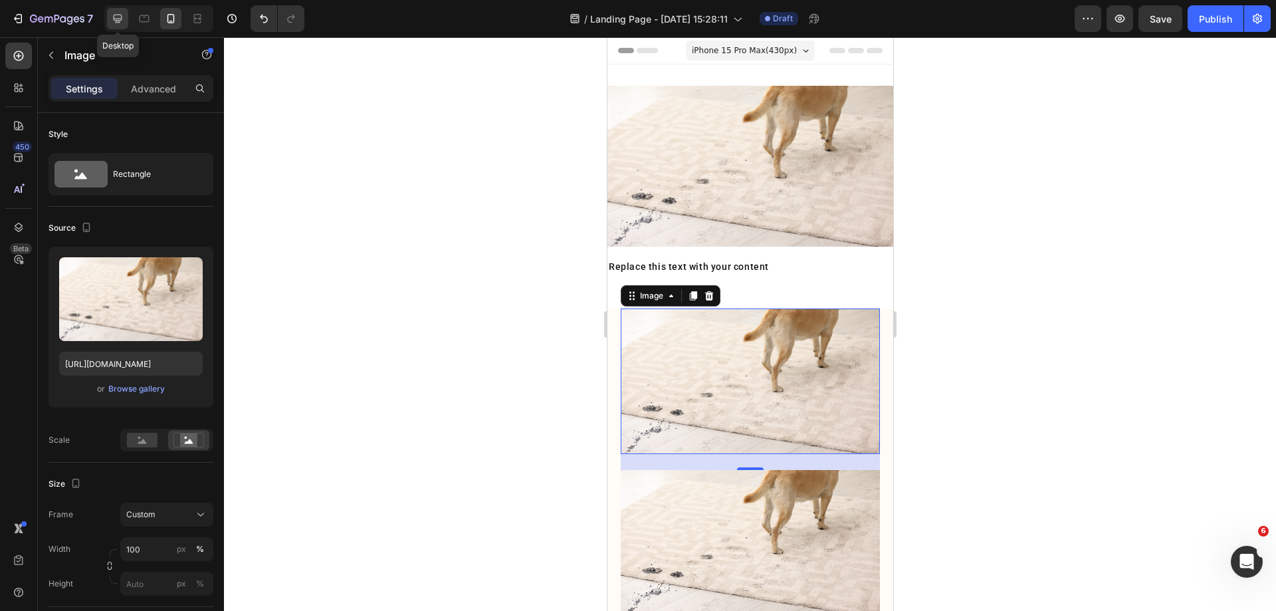
click at [114, 16] on icon at bounding box center [118, 19] width 9 height 9
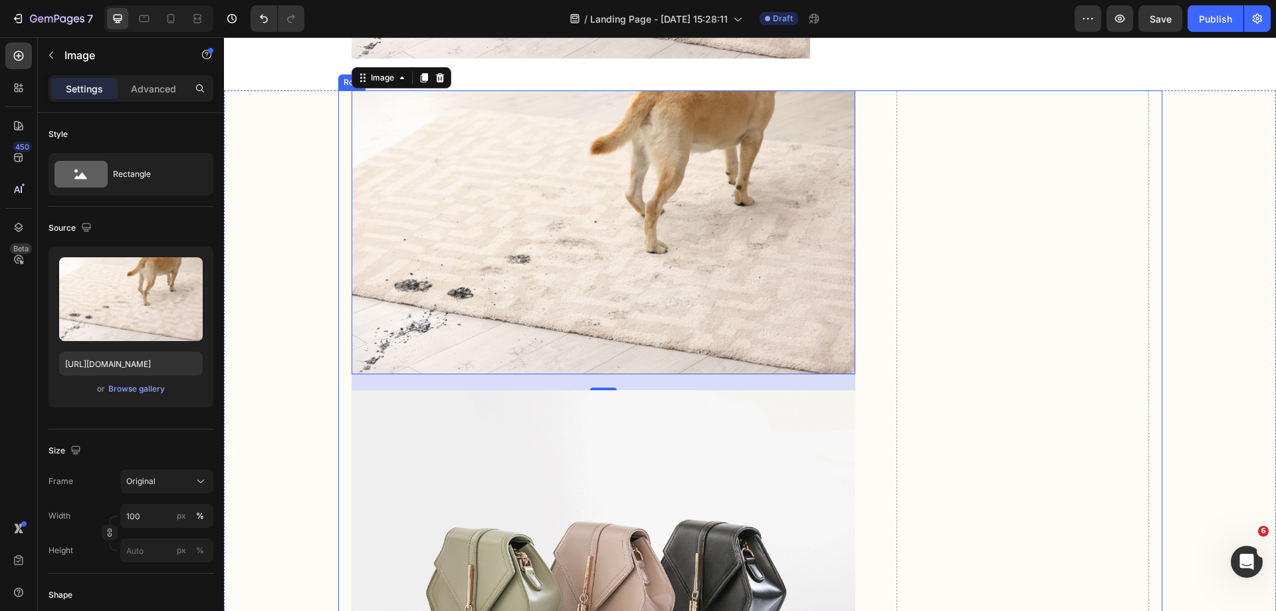
scroll to position [292, 0]
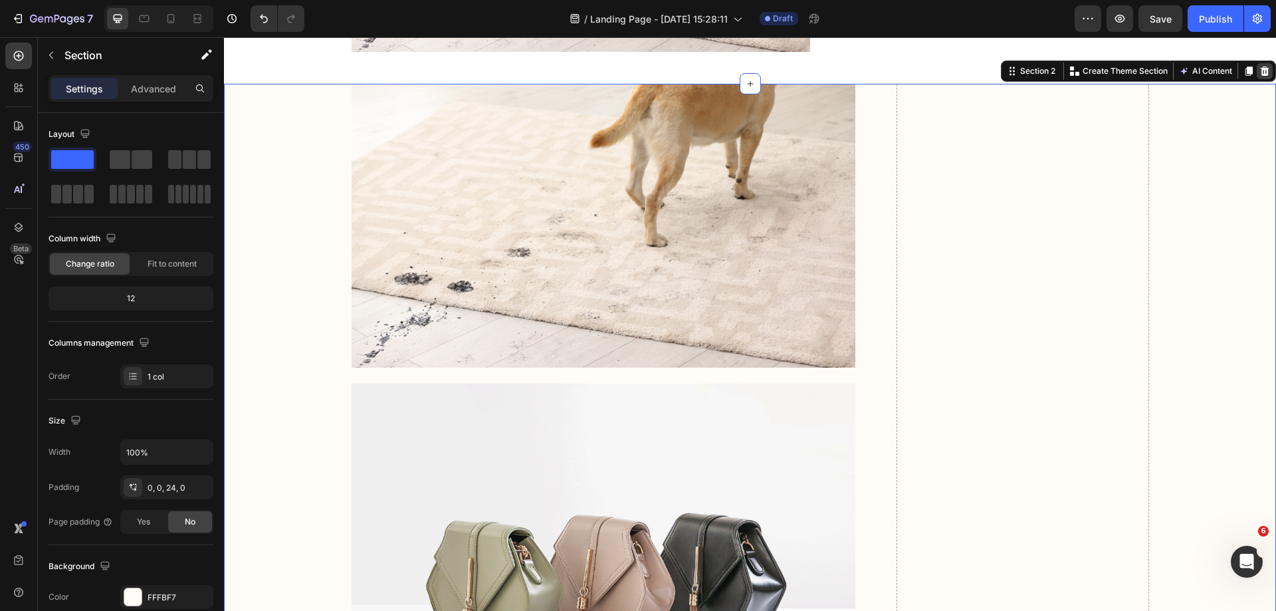
click at [1261, 74] on icon at bounding box center [1265, 70] width 9 height 9
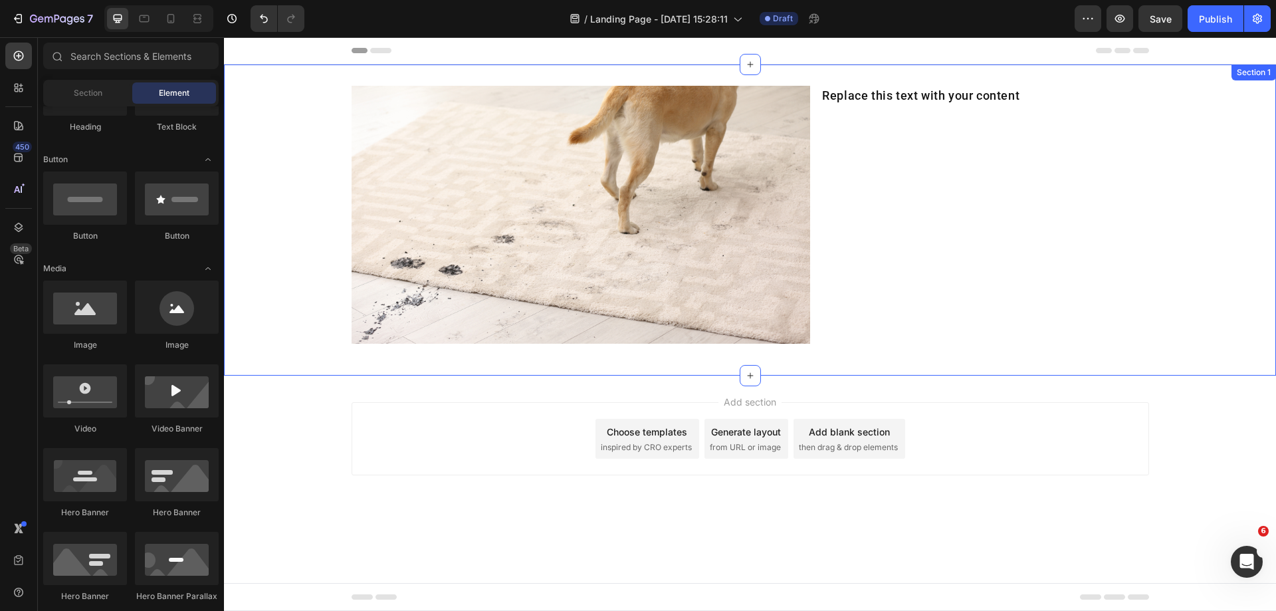
click at [1211, 116] on div "Image Replace this text with your content Text Block Row" at bounding box center [750, 220] width 1052 height 269
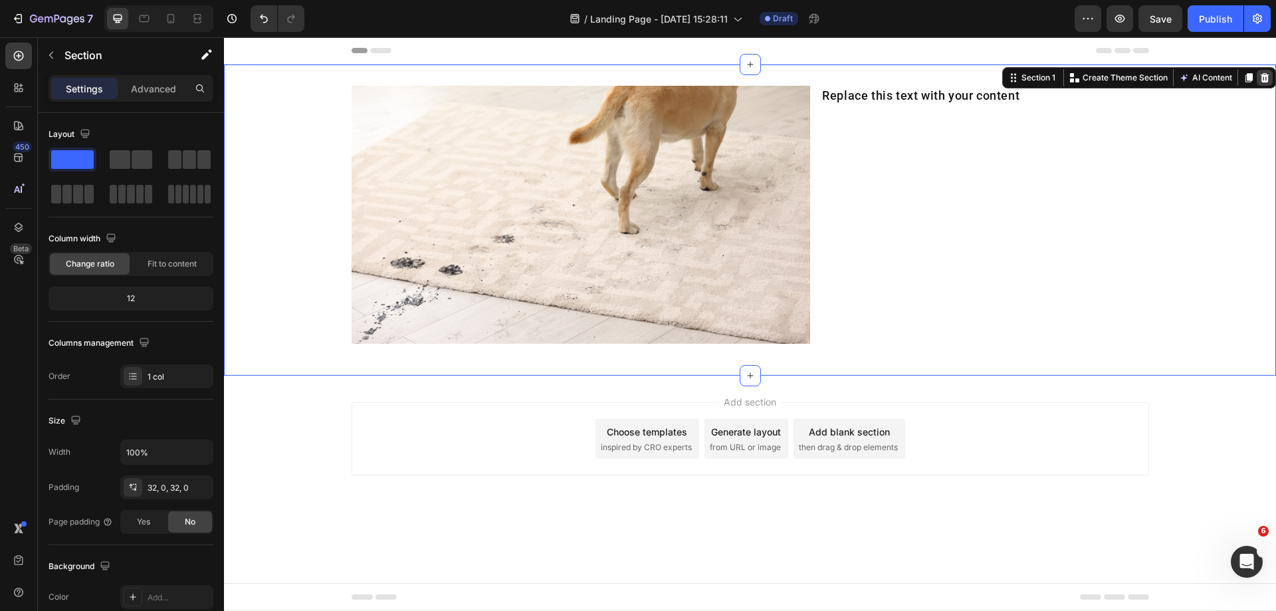
click at [1261, 77] on icon at bounding box center [1265, 77] width 11 height 11
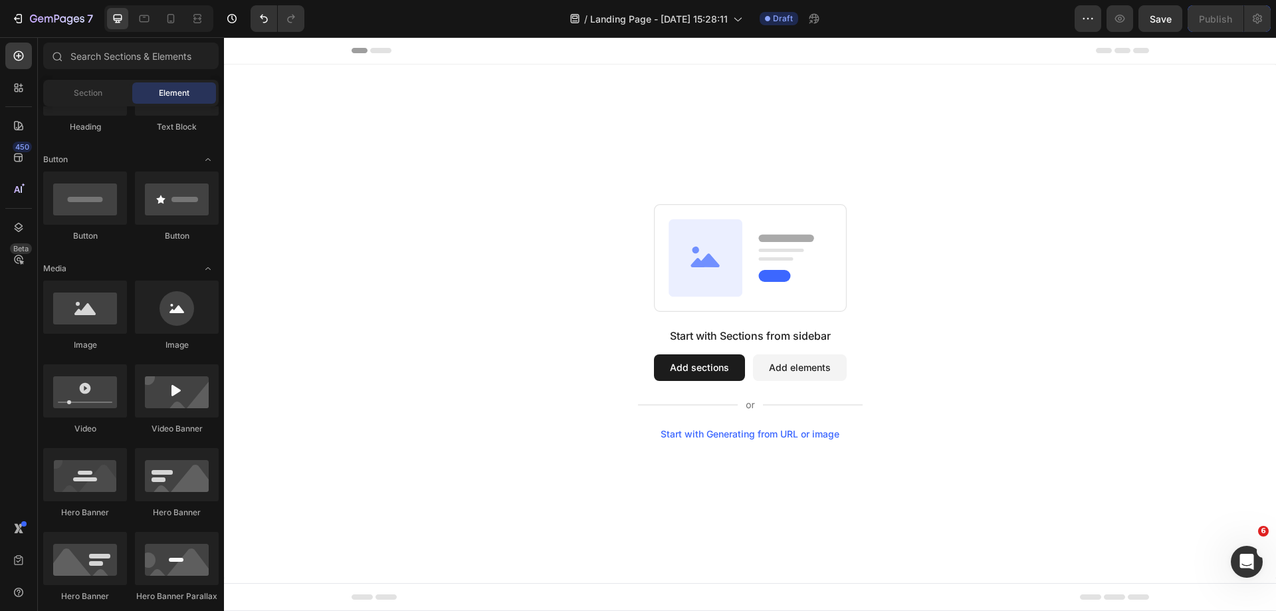
click at [1065, 154] on div "Start with Sections from sidebar Add sections Add elements Start with Generatin…" at bounding box center [750, 321] width 1052 height 514
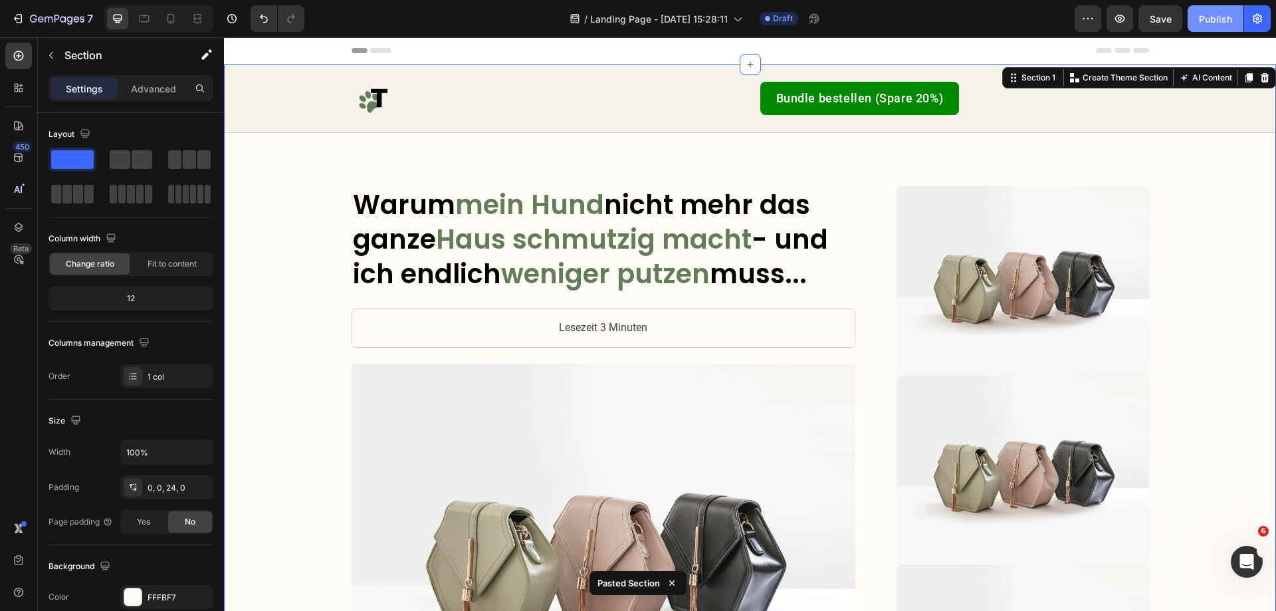
click at [1216, 12] on div "Publish" at bounding box center [1215, 19] width 33 height 14
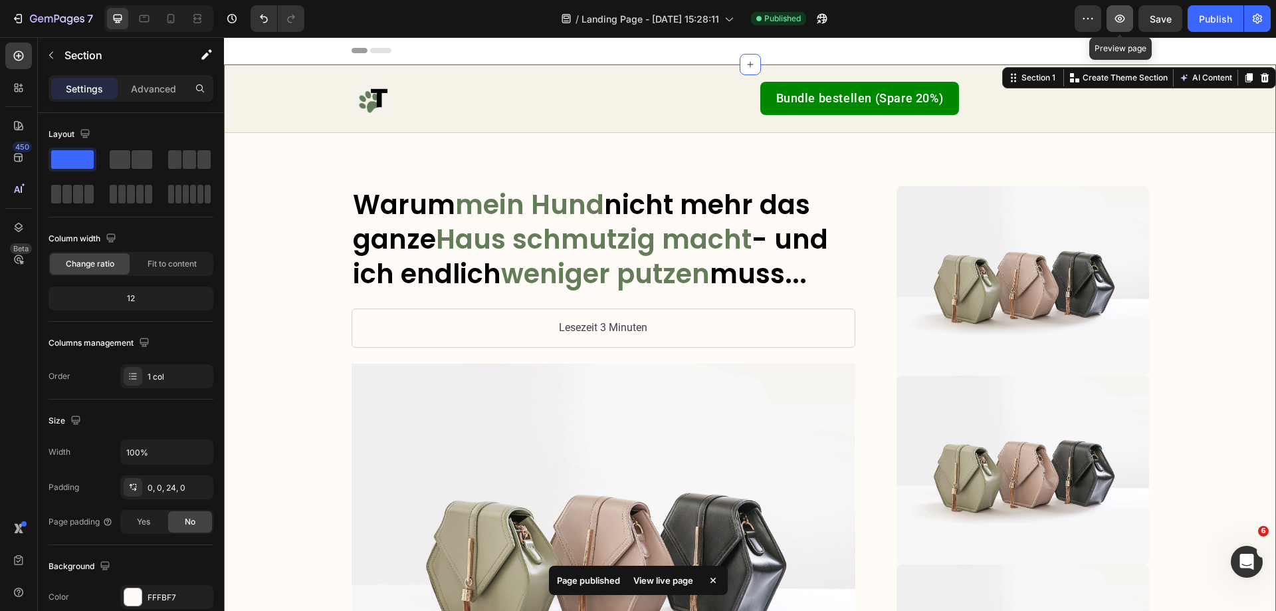
click at [1122, 18] on icon "button" at bounding box center [1120, 19] width 10 height 8
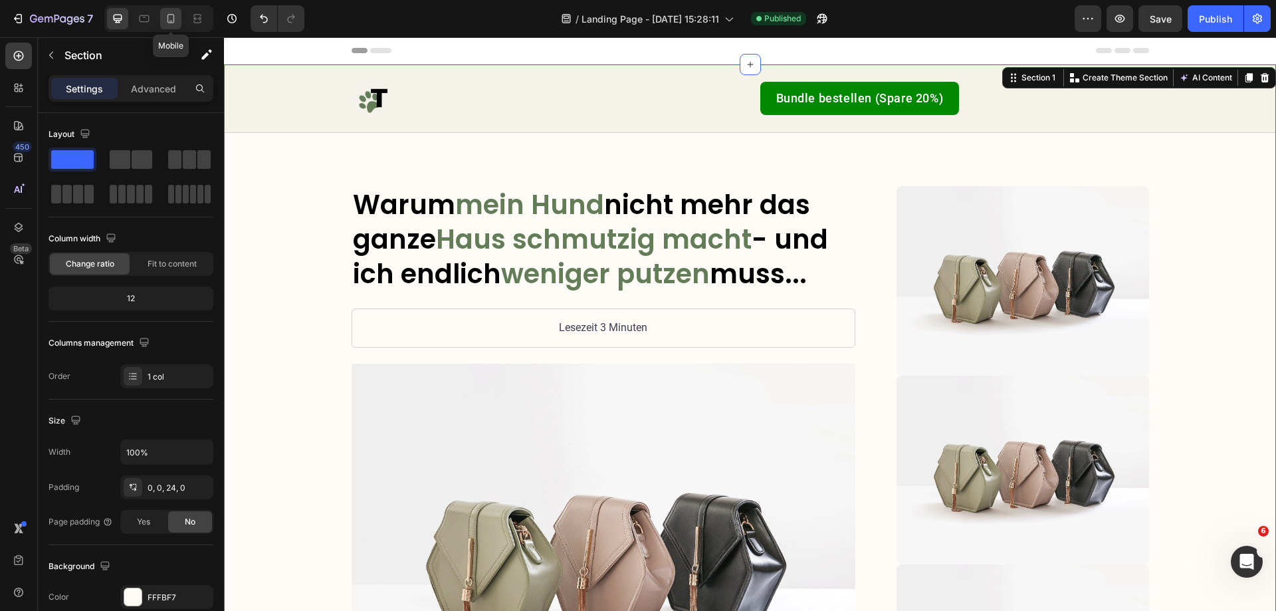
click at [169, 22] on icon at bounding box center [170, 18] width 13 height 13
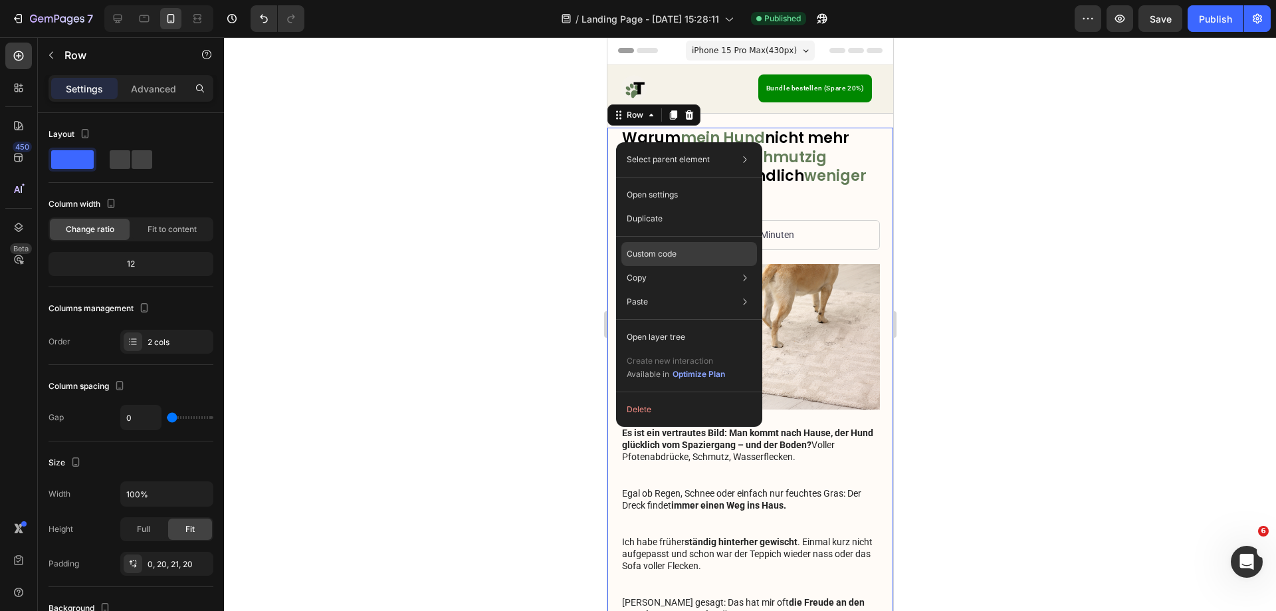
click at [670, 251] on p "Custom code" at bounding box center [652, 254] width 50 height 12
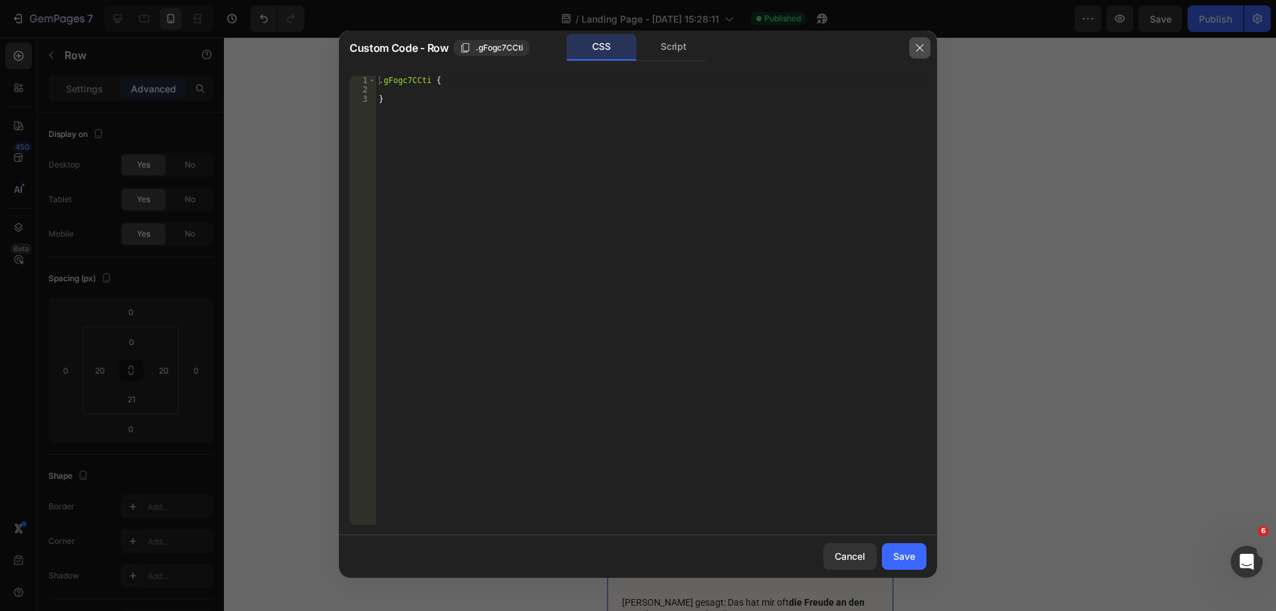
click at [927, 49] on button "button" at bounding box center [919, 47] width 21 height 21
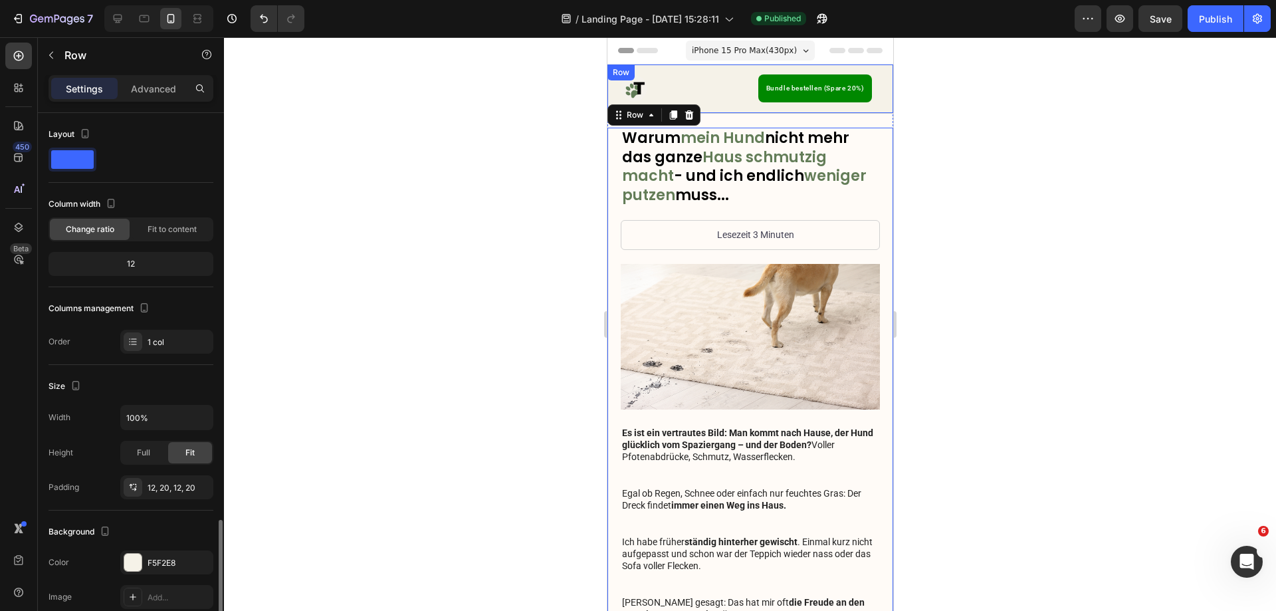
click at [723, 68] on div "Image Bundle bestellen (Spare 20%) Button Row Row" at bounding box center [750, 88] width 286 height 49
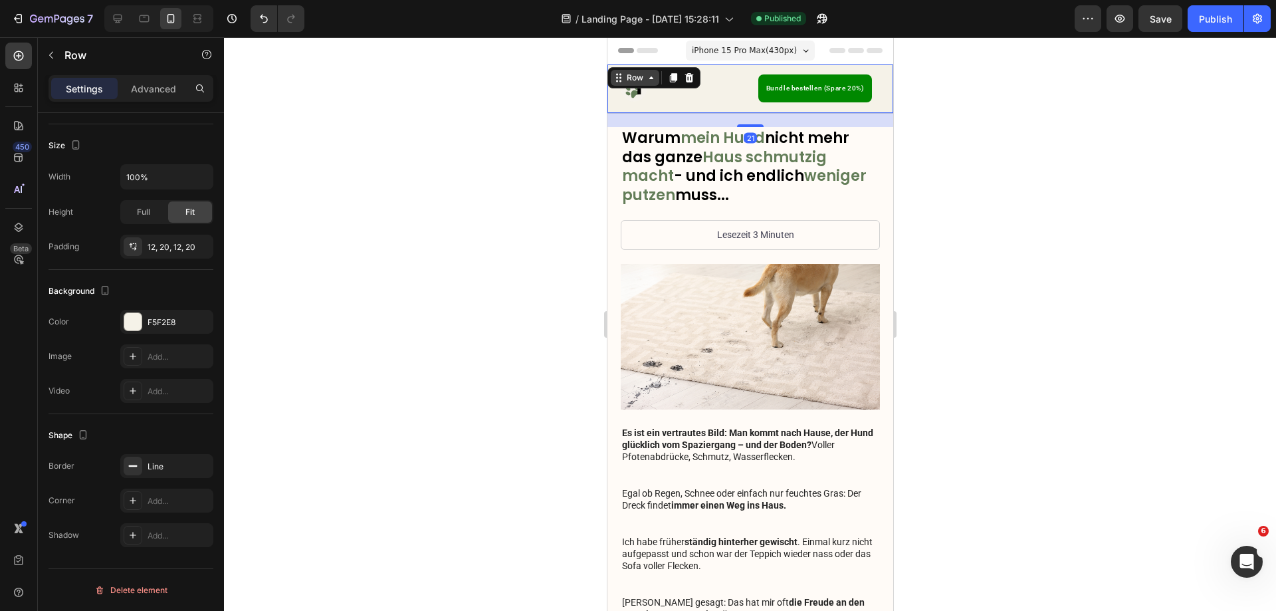
click at [639, 77] on div "Row" at bounding box center [634, 78] width 22 height 12
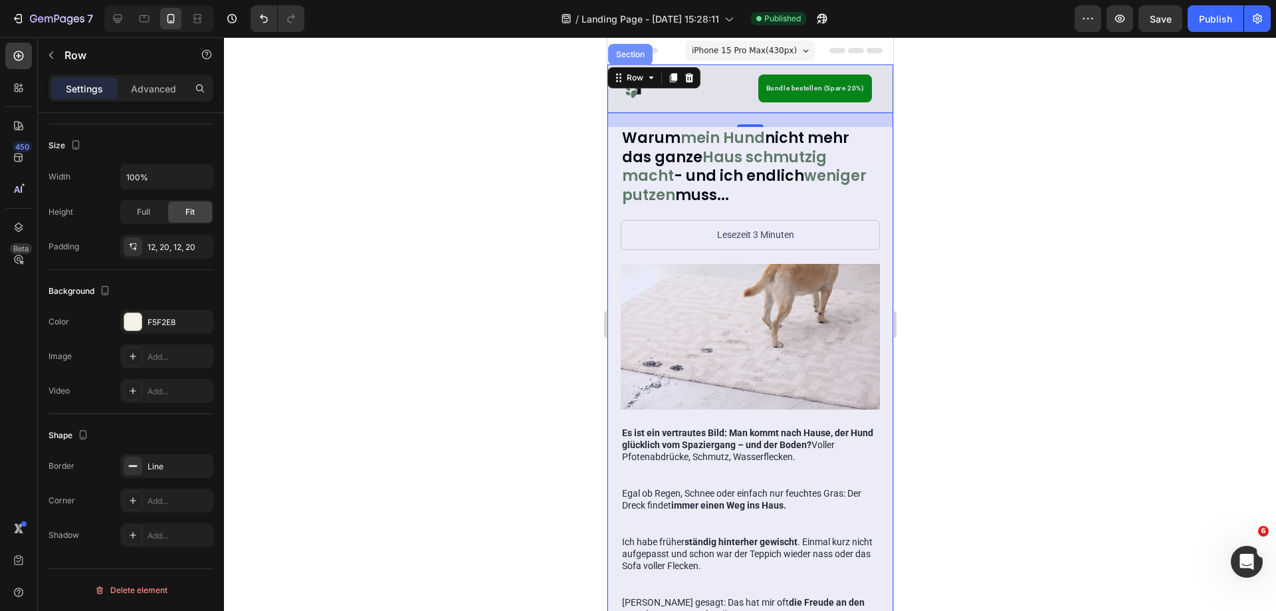
click at [632, 58] on div "Section" at bounding box center [630, 54] width 45 height 21
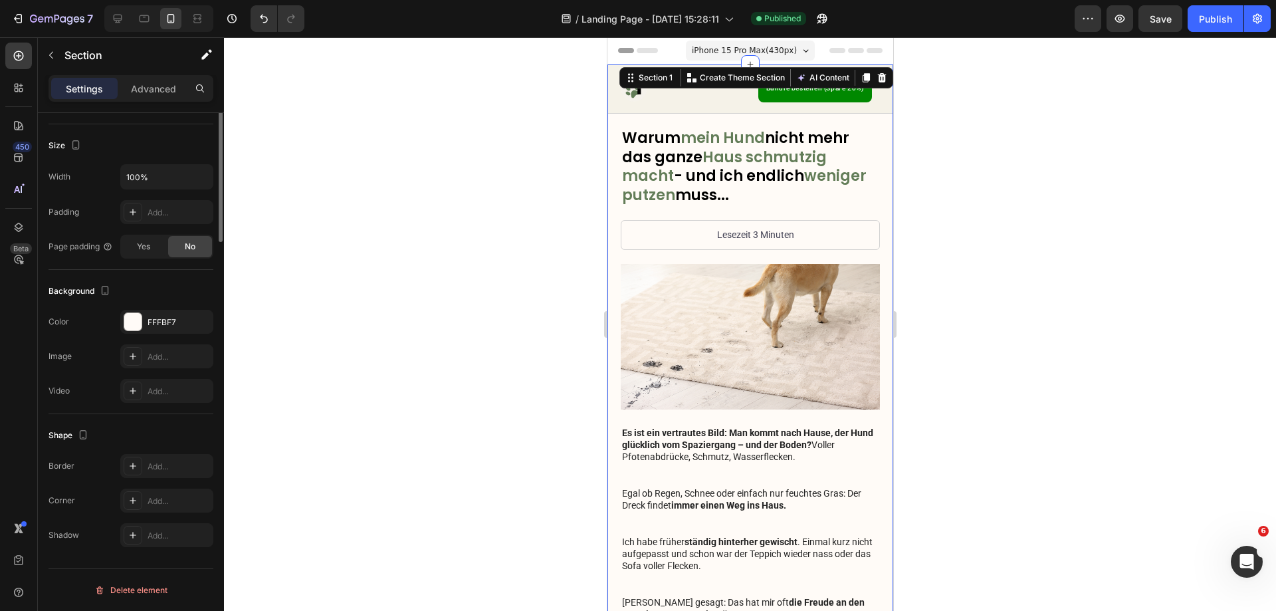
scroll to position [0, 0]
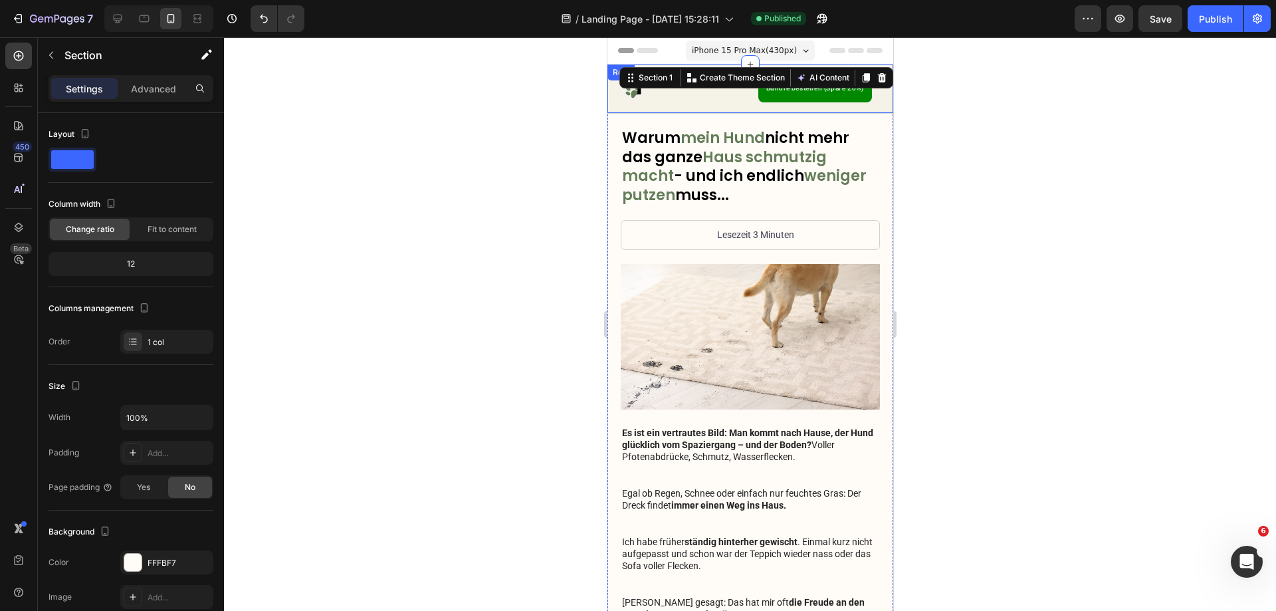
click at [705, 108] on div "Image Bundle bestellen (Spare 20%) Button Row Row" at bounding box center [750, 88] width 286 height 49
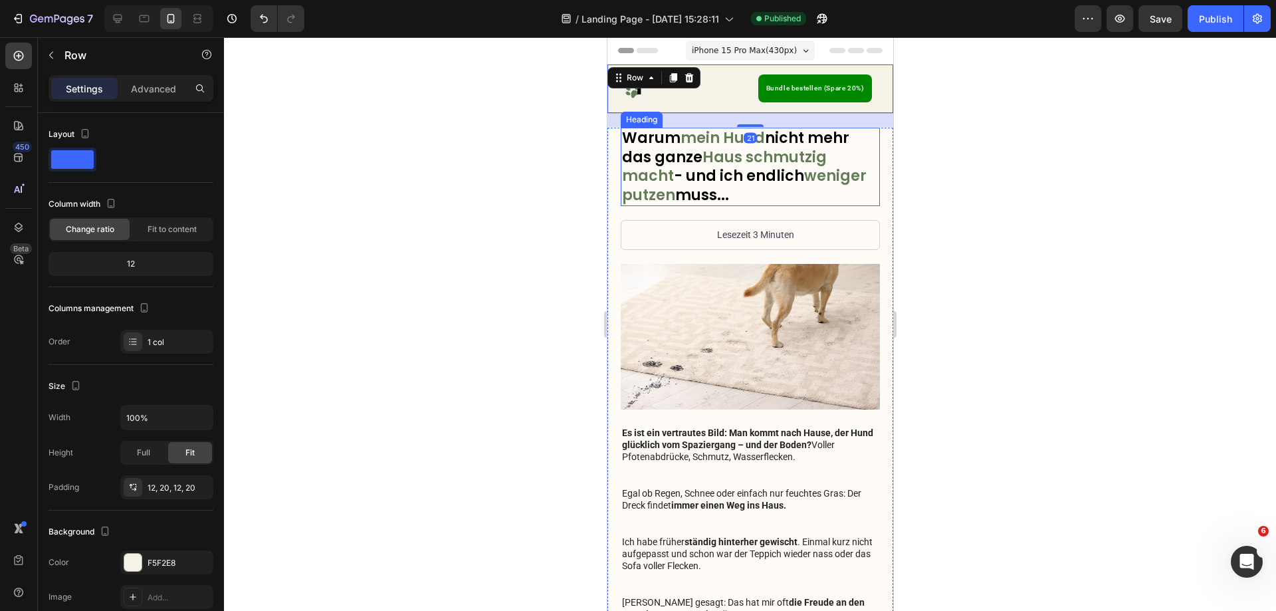
click at [715, 129] on span "mein Hund" at bounding box center [722, 138] width 84 height 21
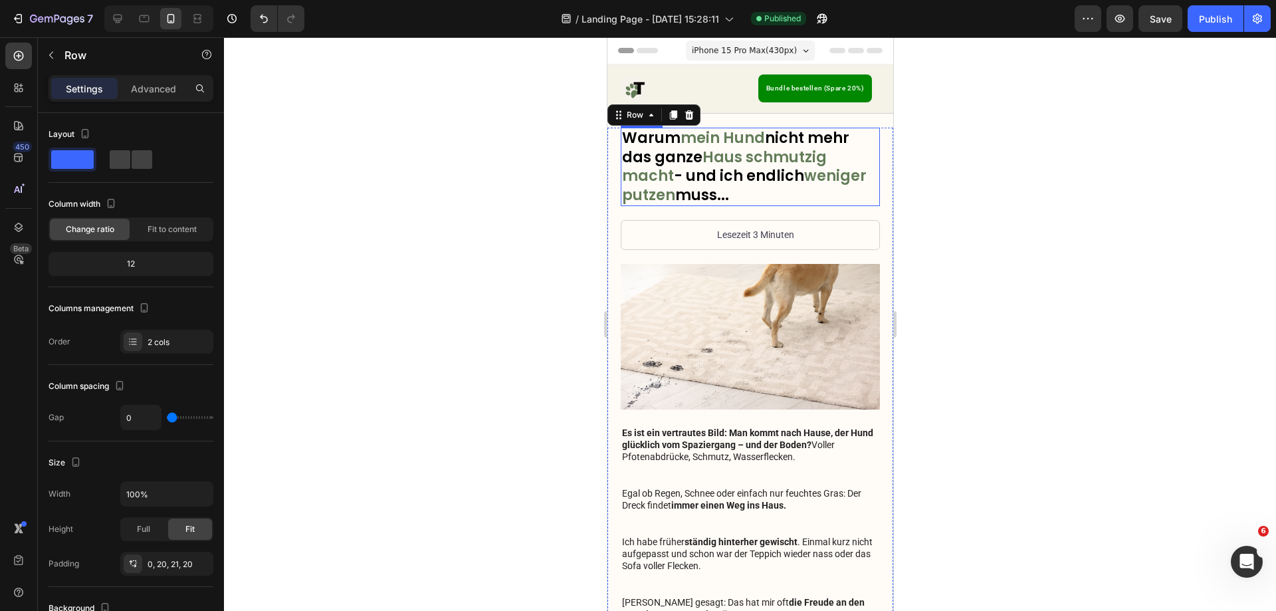
click at [756, 167] on h1 "Warum mein Hund nicht mehr das ganze Haus schmutzig macht - und ich endlich wen…" at bounding box center [749, 167] width 259 height 78
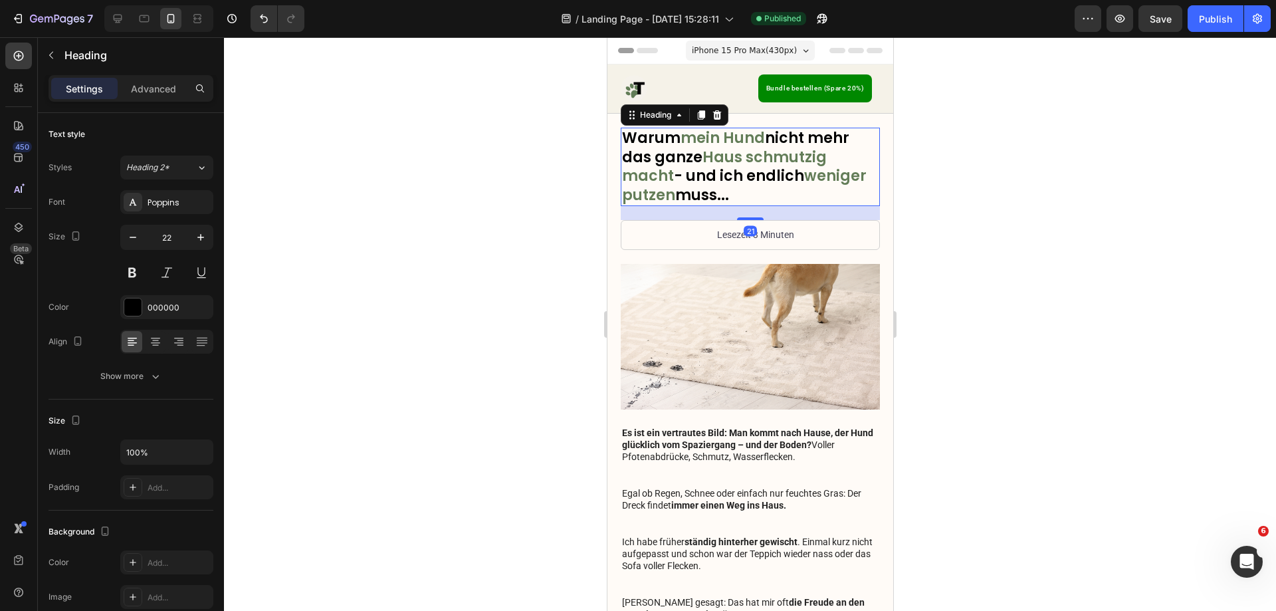
drag, startPoint x: 716, startPoint y: 113, endPoint x: 741, endPoint y: 224, distance: 113.8
click at [717, 114] on icon at bounding box center [717, 114] width 9 height 9
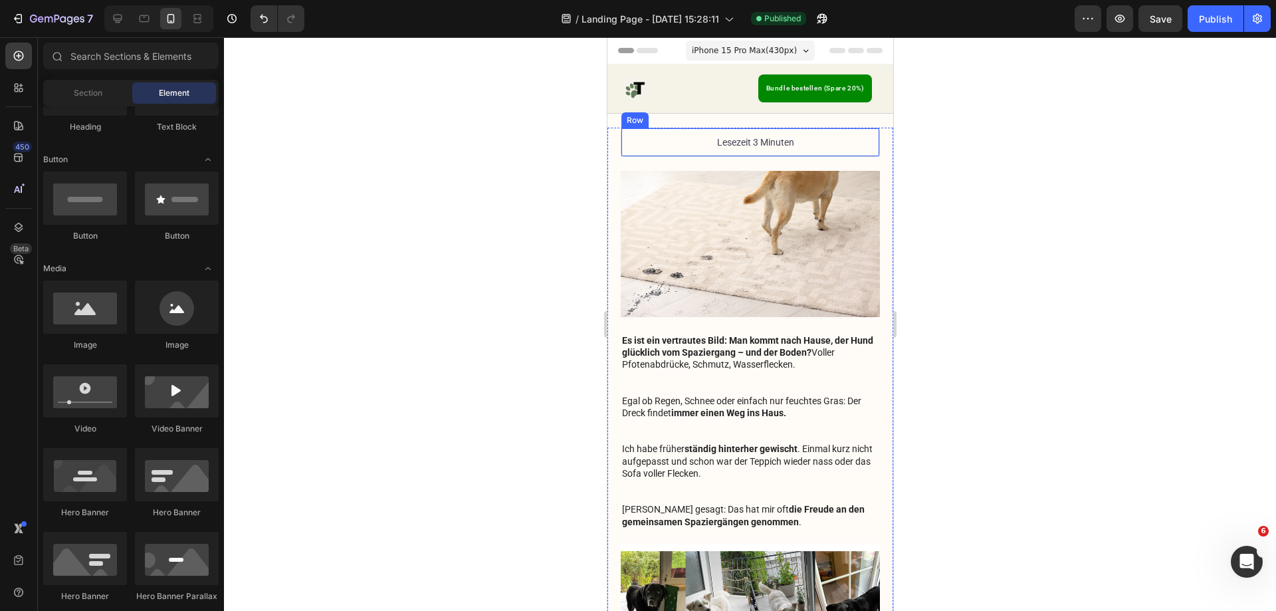
click at [703, 145] on div "Lesezeit 3 Minuten Text Block Row" at bounding box center [749, 142] width 259 height 29
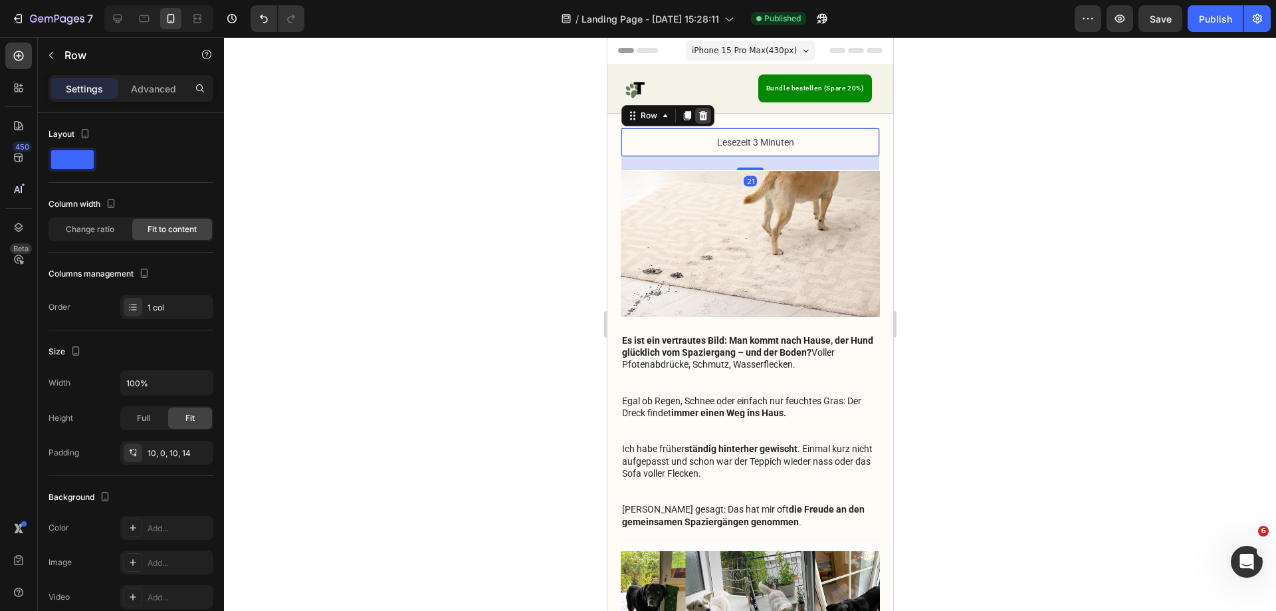
click at [706, 117] on icon at bounding box center [702, 115] width 11 height 11
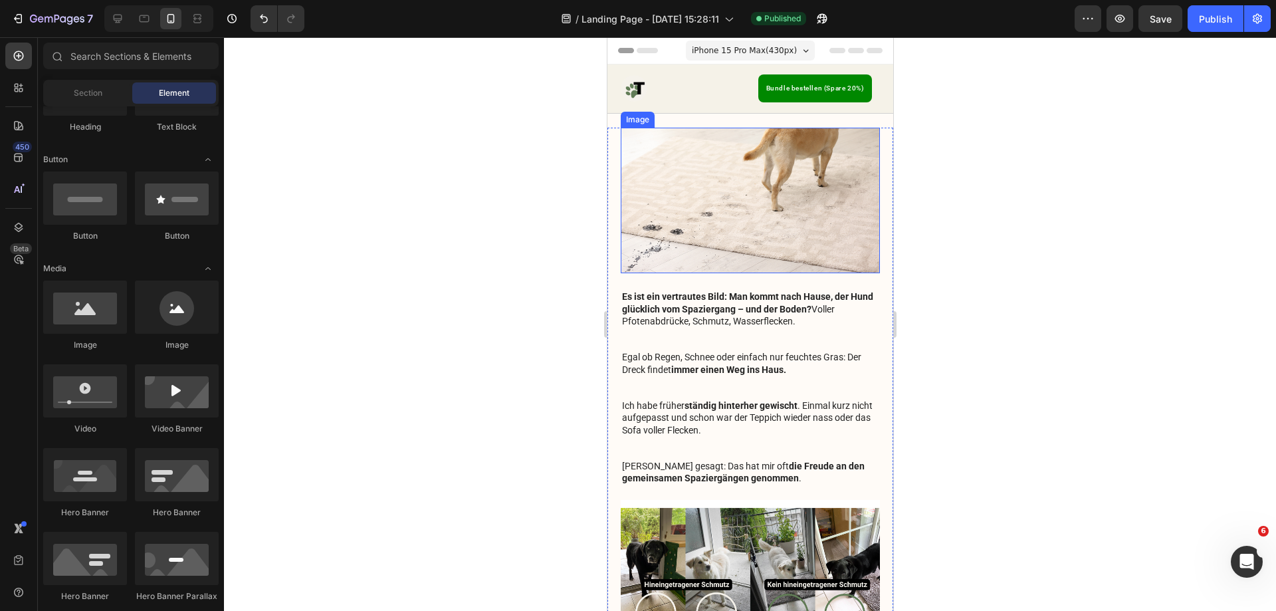
click at [708, 207] on img at bounding box center [749, 201] width 259 height 146
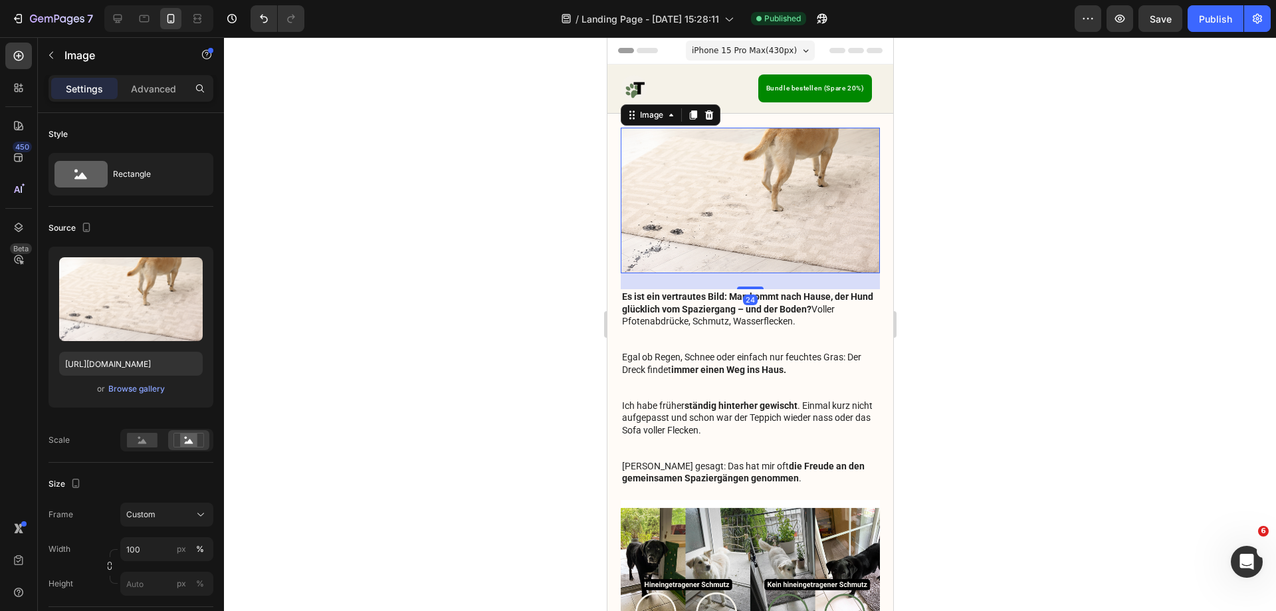
drag, startPoint x: 710, startPoint y: 114, endPoint x: 720, endPoint y: 193, distance: 79.1
click at [709, 115] on icon at bounding box center [708, 115] width 11 height 11
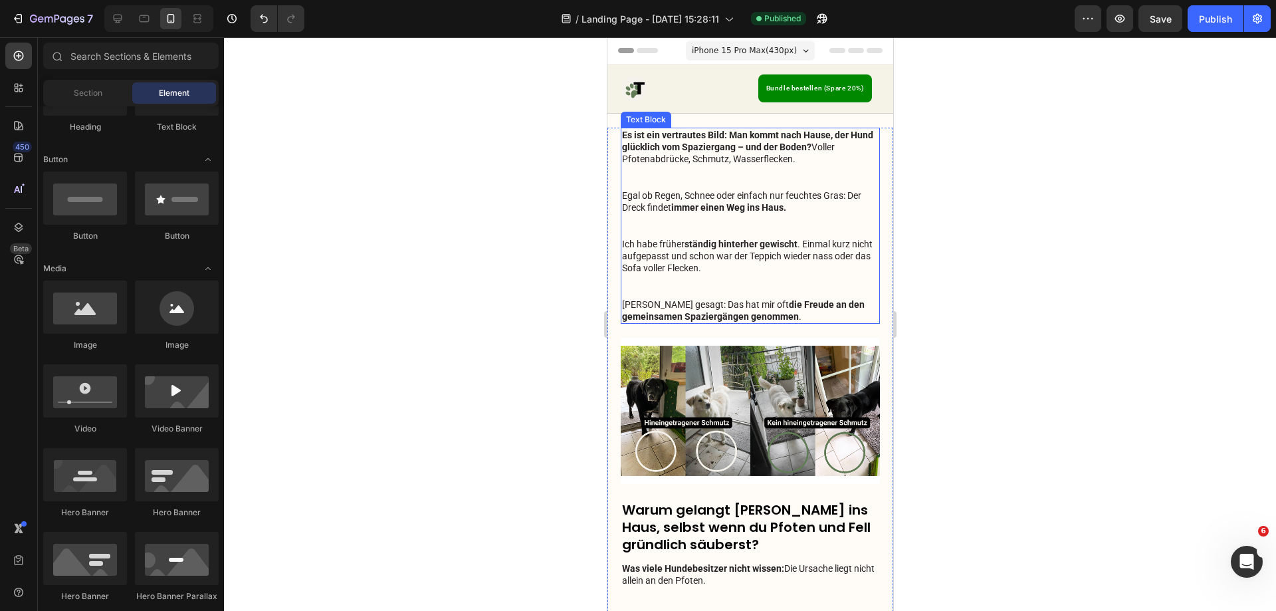
click at [700, 239] on strong "ständig" at bounding box center [700, 244] width 32 height 11
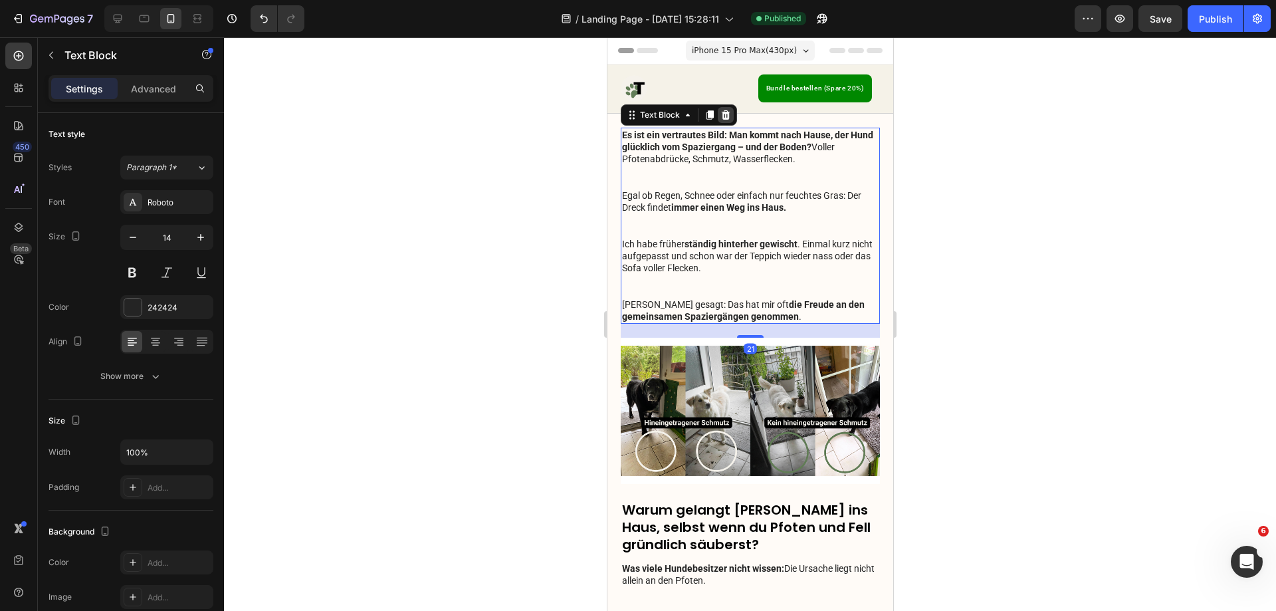
click at [721, 118] on icon at bounding box center [725, 115] width 11 height 11
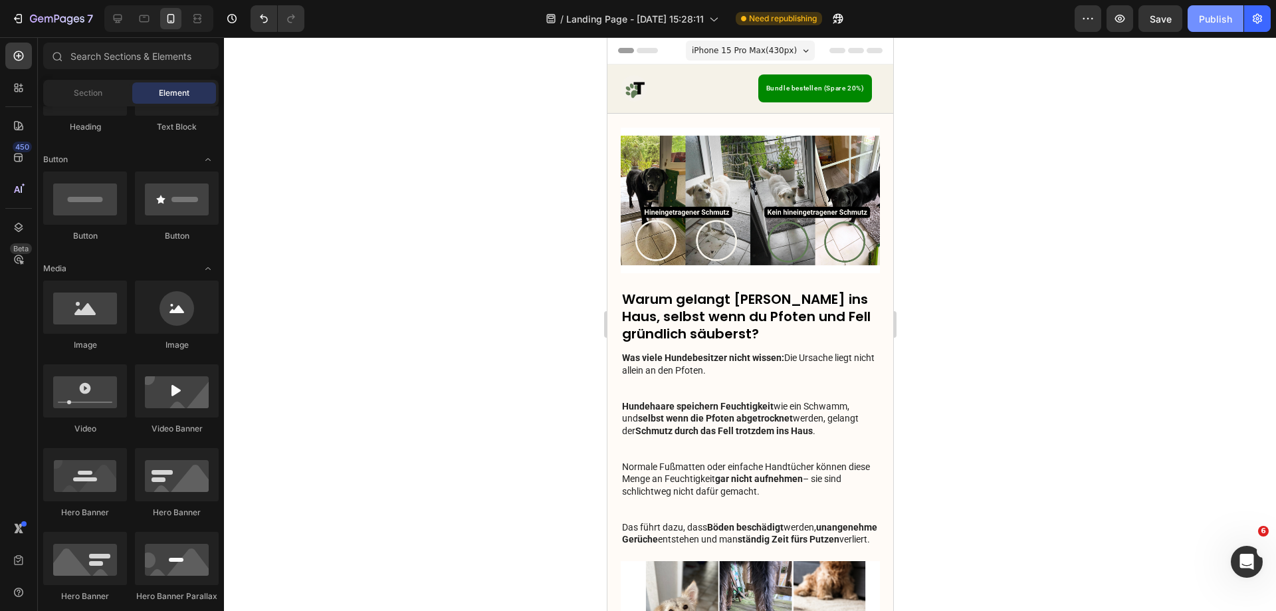
click at [1204, 25] on div "Publish" at bounding box center [1215, 19] width 33 height 14
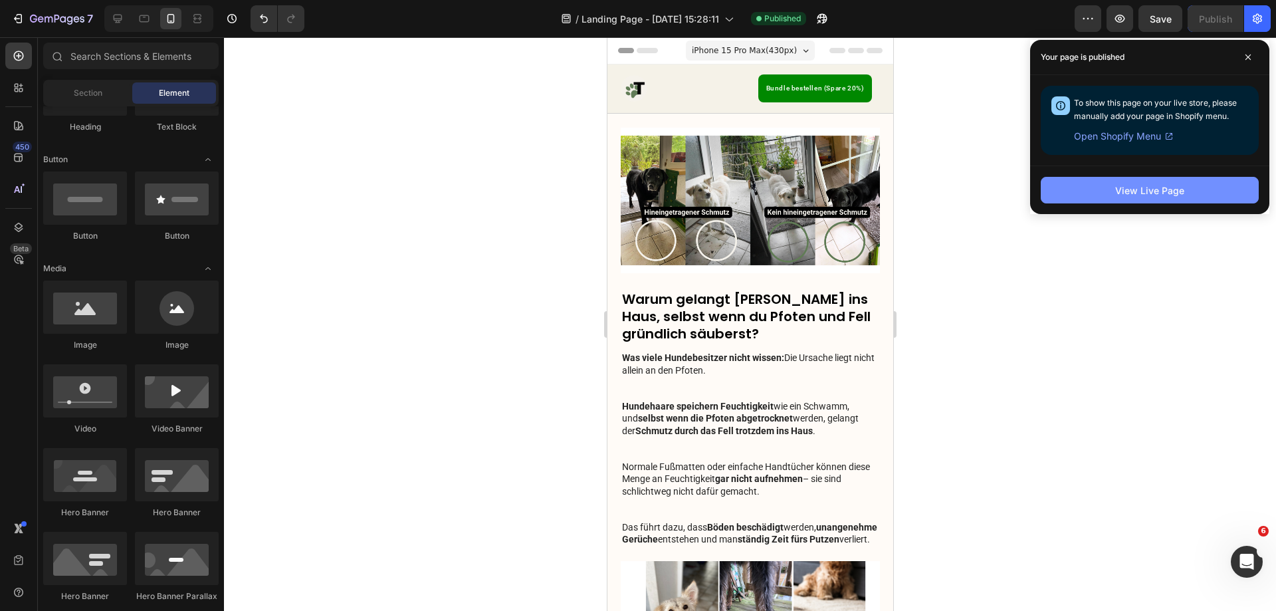
click at [1135, 190] on div "View Live Page" at bounding box center [1149, 190] width 69 height 14
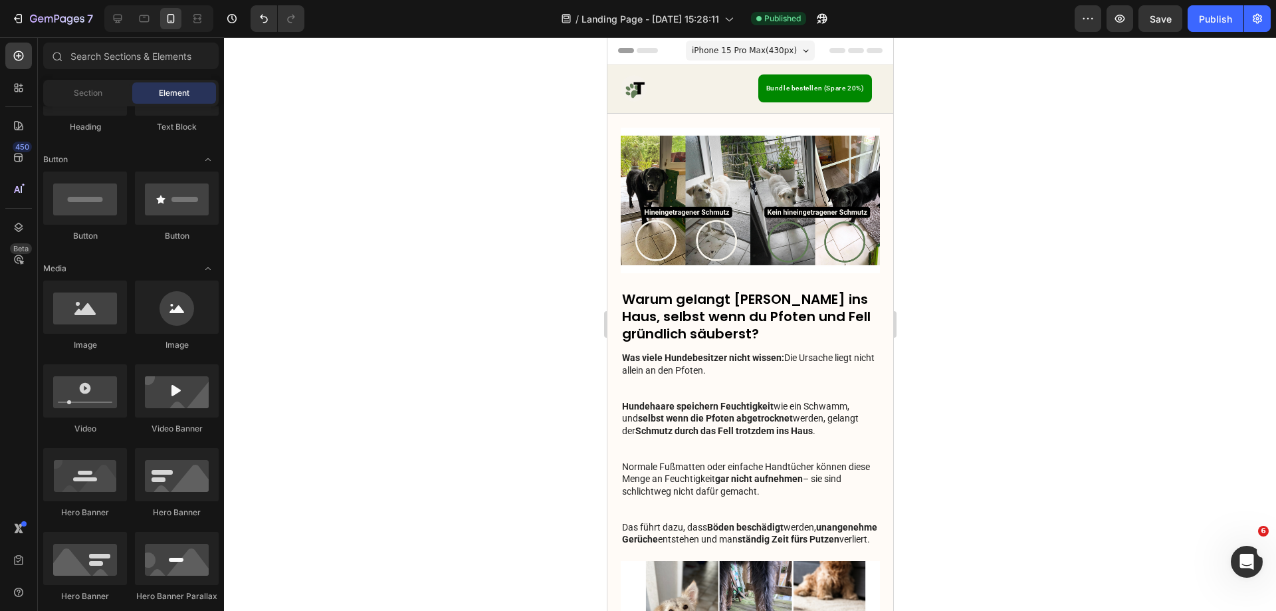
click at [516, 593] on div at bounding box center [750, 324] width 1052 height 574
click at [777, 195] on img at bounding box center [749, 201] width 259 height 146
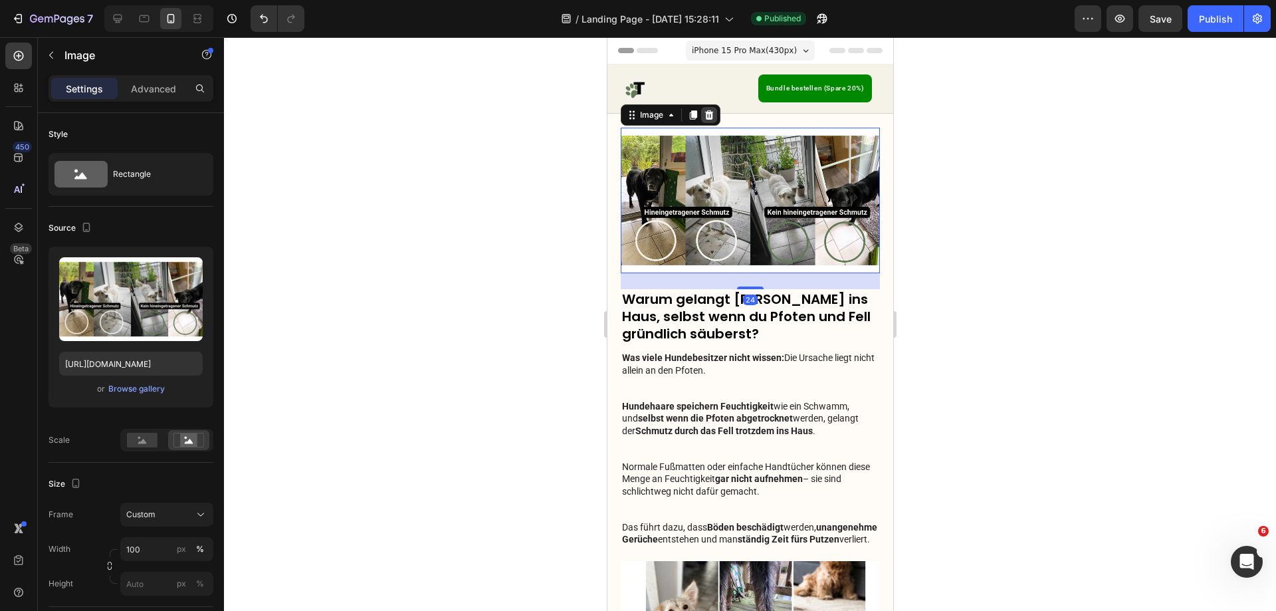
click at [713, 119] on icon at bounding box center [708, 115] width 11 height 11
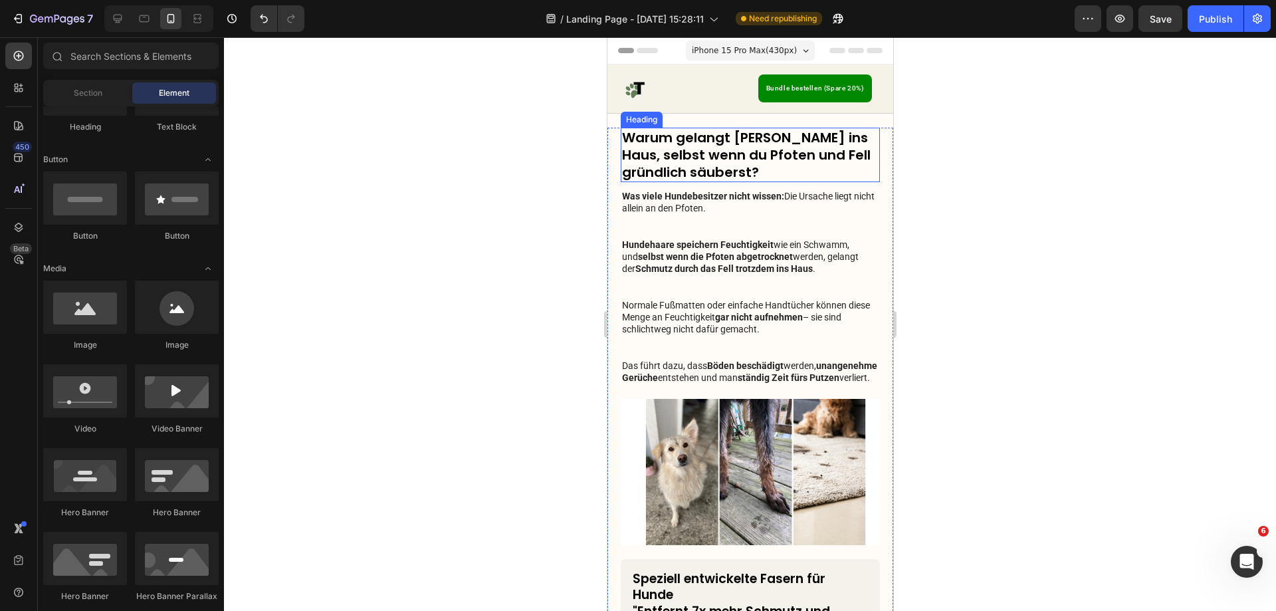
click at [732, 167] on h3 "Warum gelangt Schmutz ins Haus, selbst wenn du Pfoten und Fell gründlich säuber…" at bounding box center [749, 155] width 259 height 55
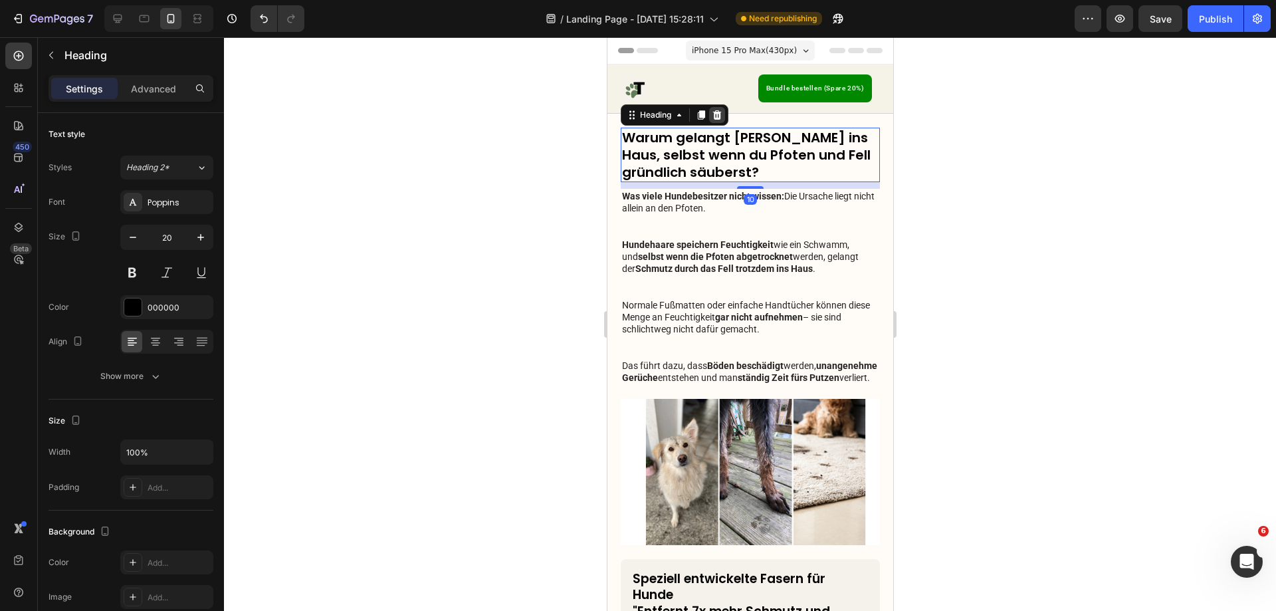
click at [716, 112] on icon at bounding box center [717, 114] width 9 height 9
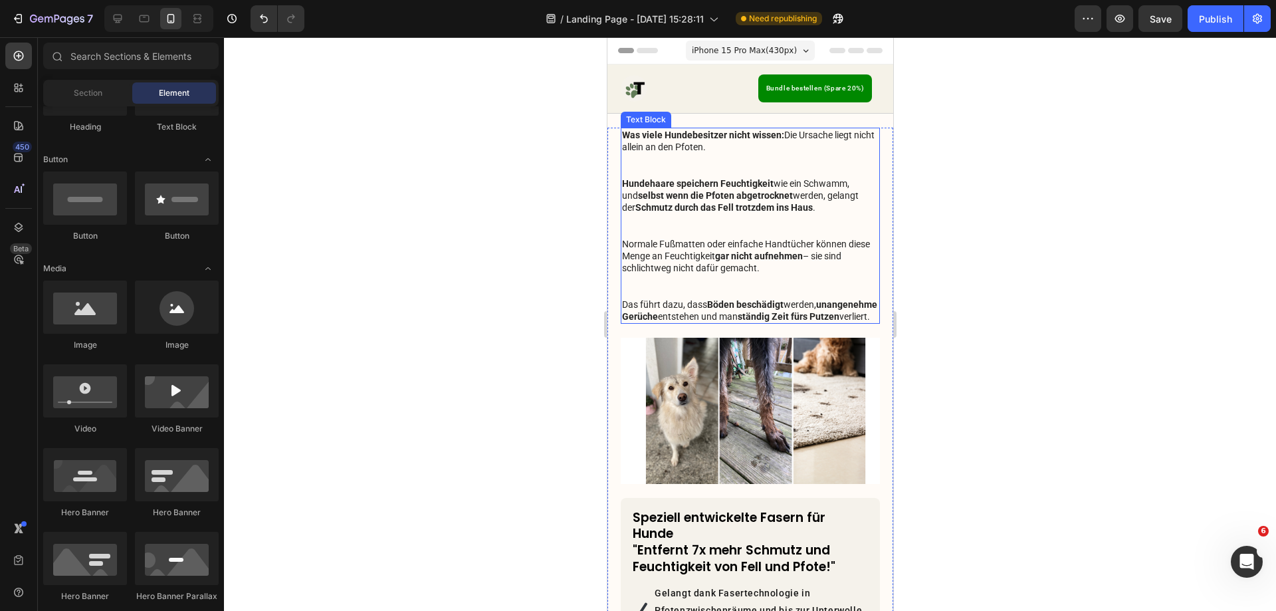
click at [738, 202] on strong "Schmutz durch das Fell trotzdem ins Haus" at bounding box center [723, 207] width 177 height 11
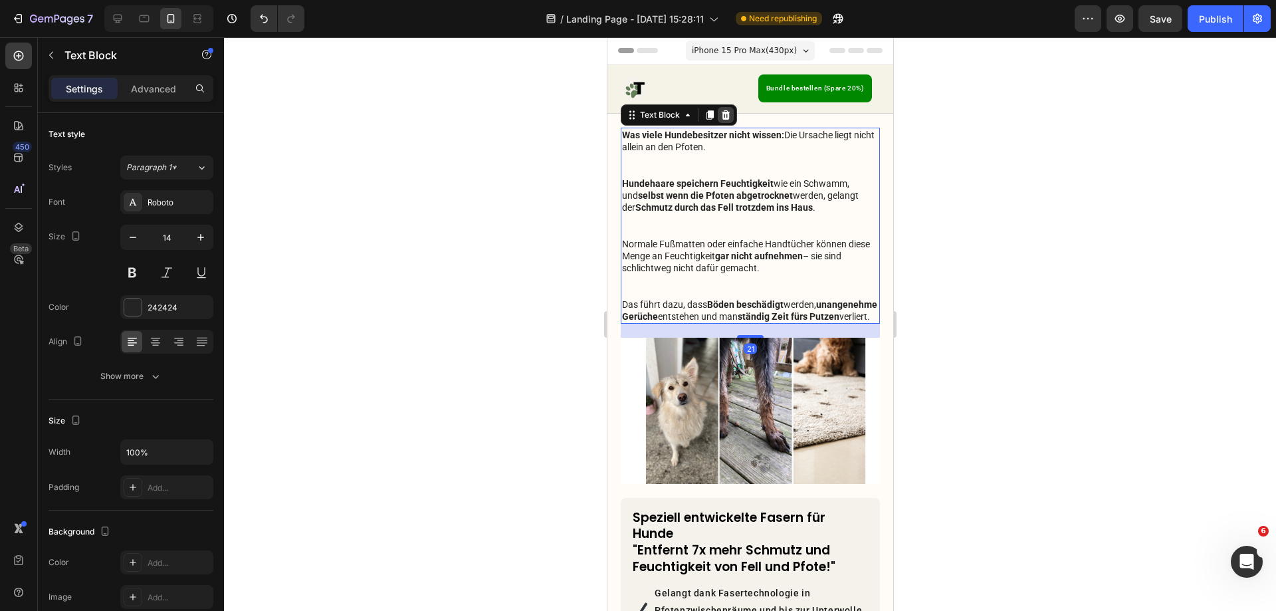
click at [718, 116] on div at bounding box center [725, 115] width 16 height 16
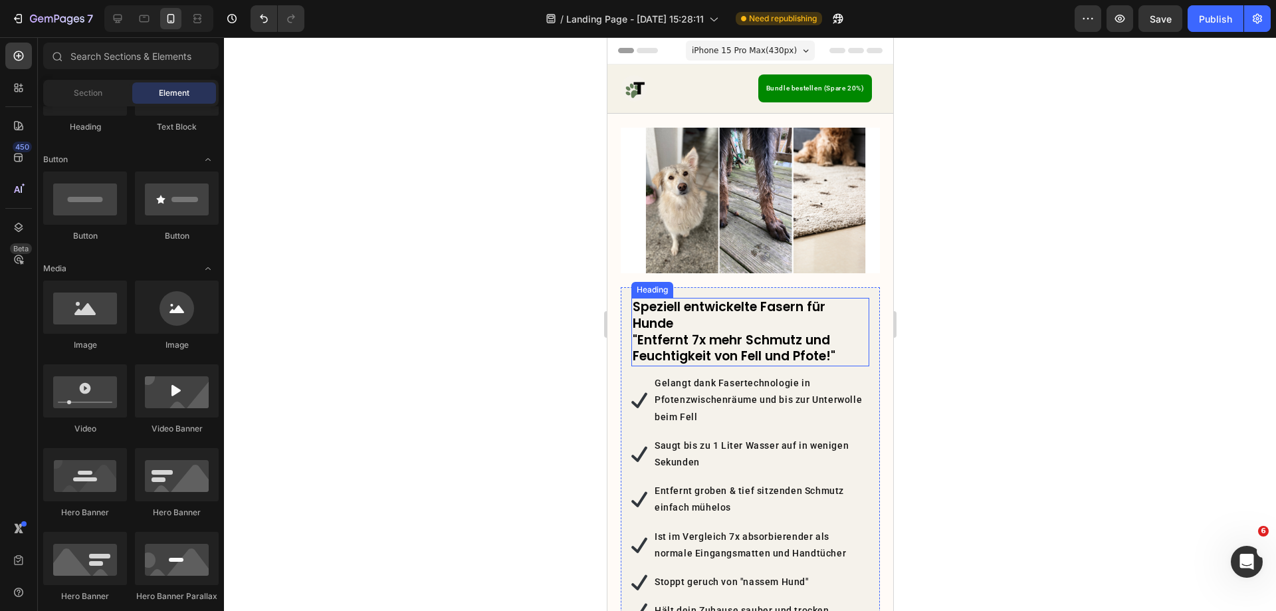
click at [752, 334] on h3 "Speziell entwickelte Fasern für Hunde "Entfernt 7x mehr Schmutz und Feuchtigkei…" at bounding box center [750, 332] width 238 height 68
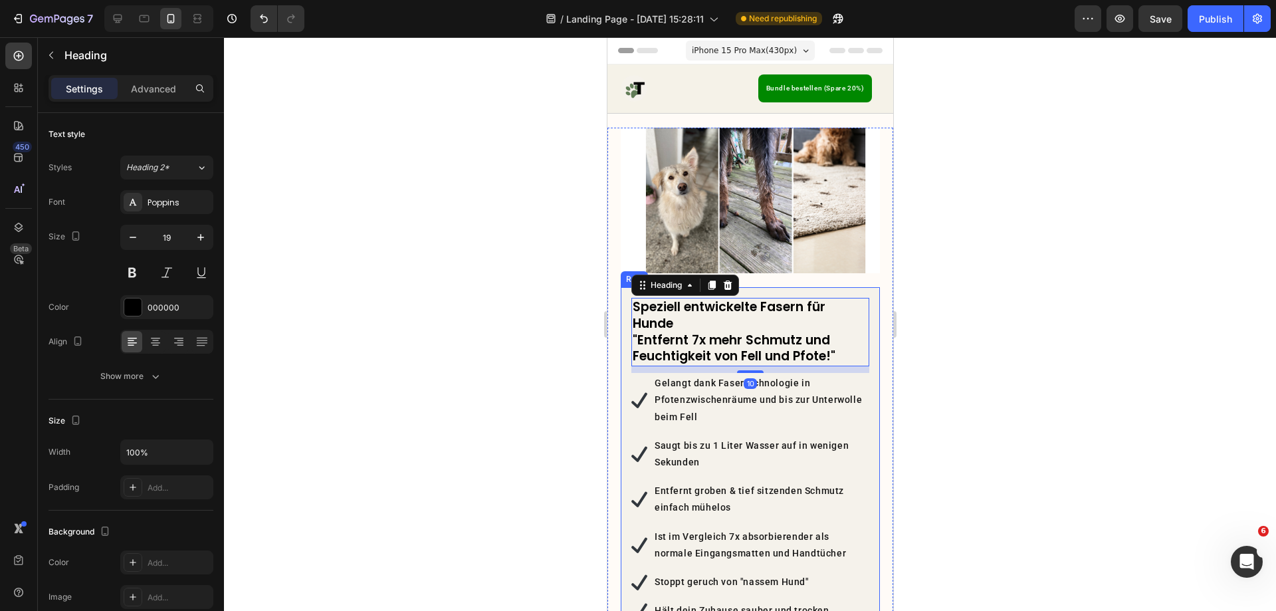
click at [780, 287] on div "Speziell entwickelte Fasern für Hunde "Entfernt 7x mehr Schmutz und Feuchtigkei…" at bounding box center [749, 496] width 259 height 419
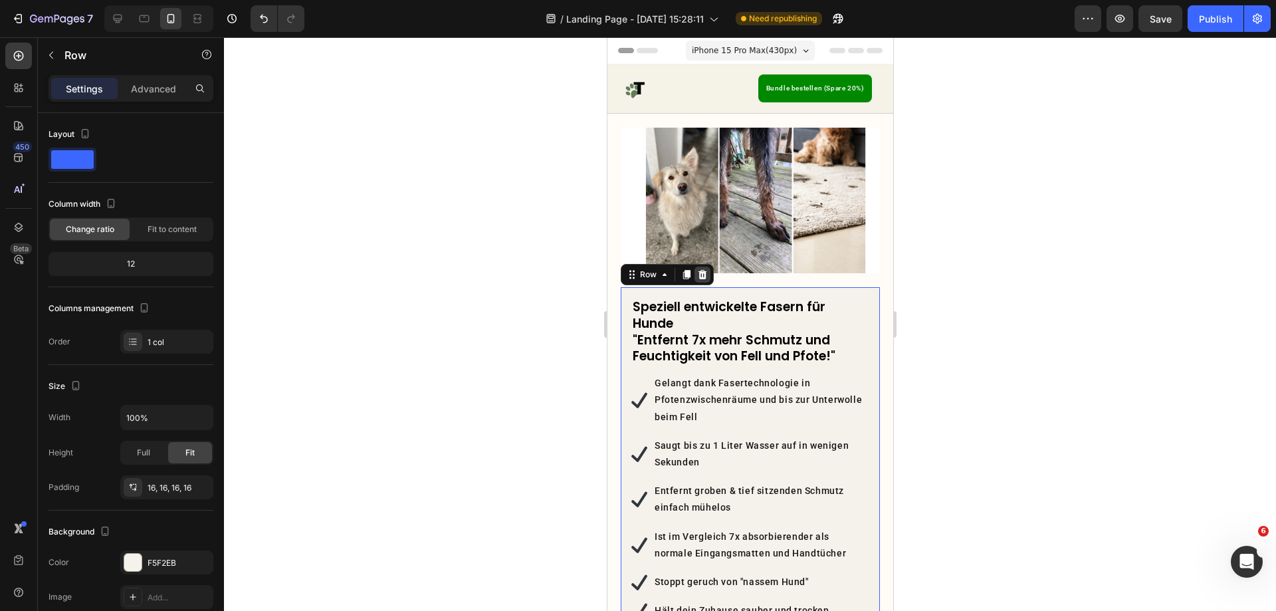
click at [706, 272] on icon at bounding box center [702, 274] width 11 height 11
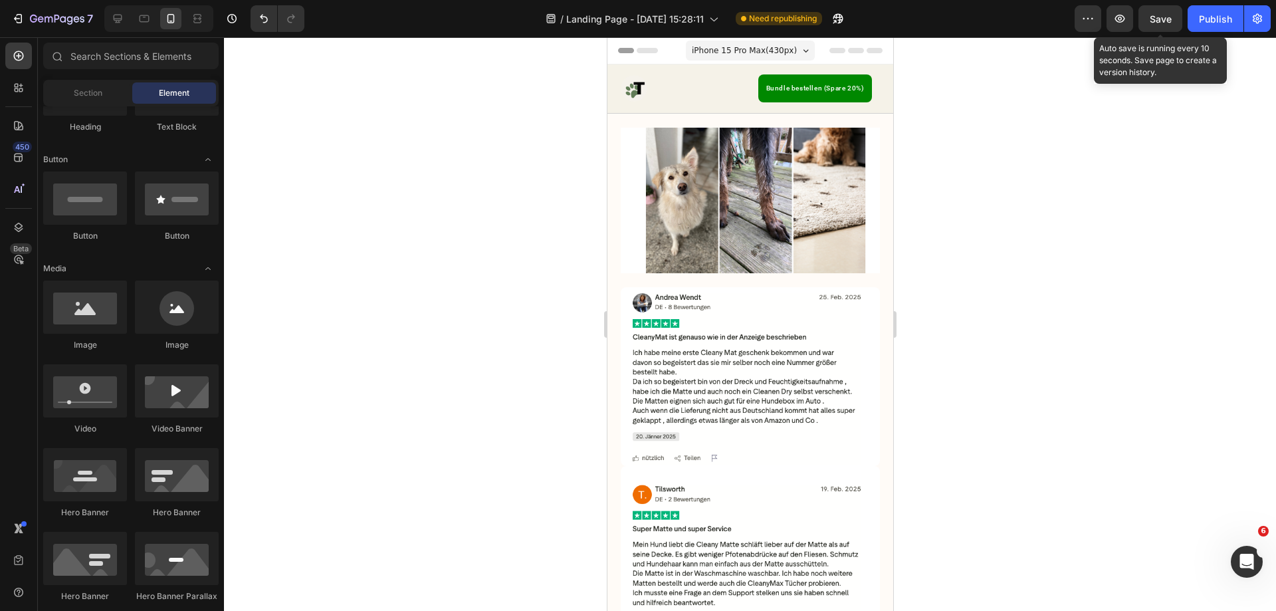
click at [1153, 22] on span "Save" at bounding box center [1161, 18] width 22 height 11
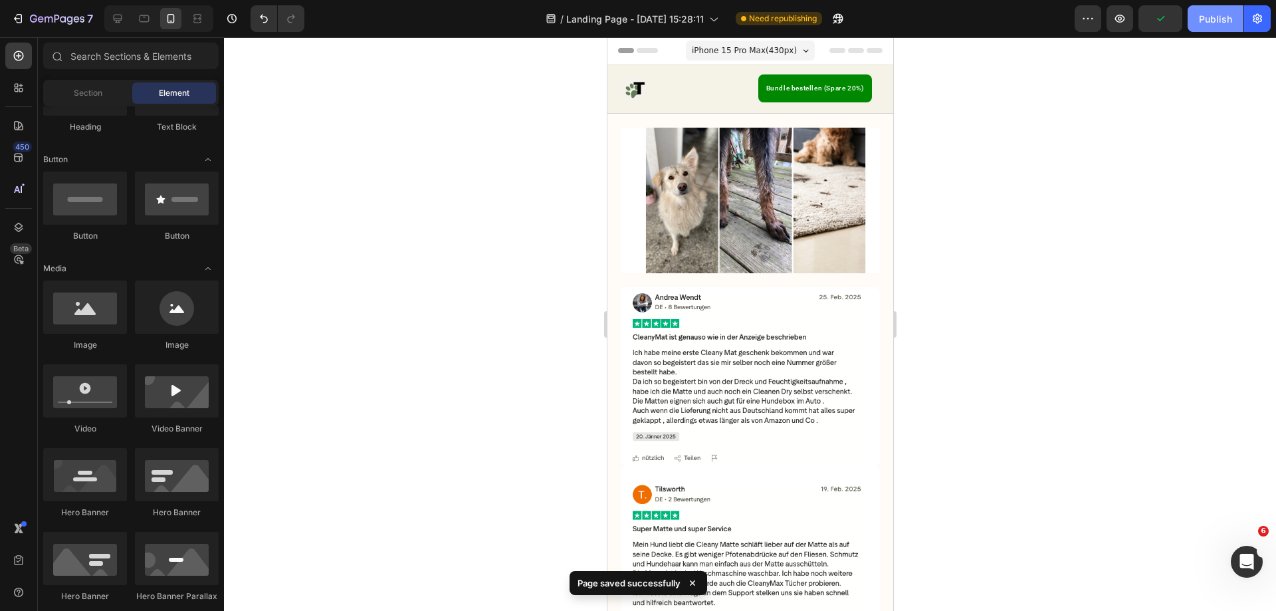
click at [1222, 13] on div "Publish" at bounding box center [1215, 19] width 33 height 14
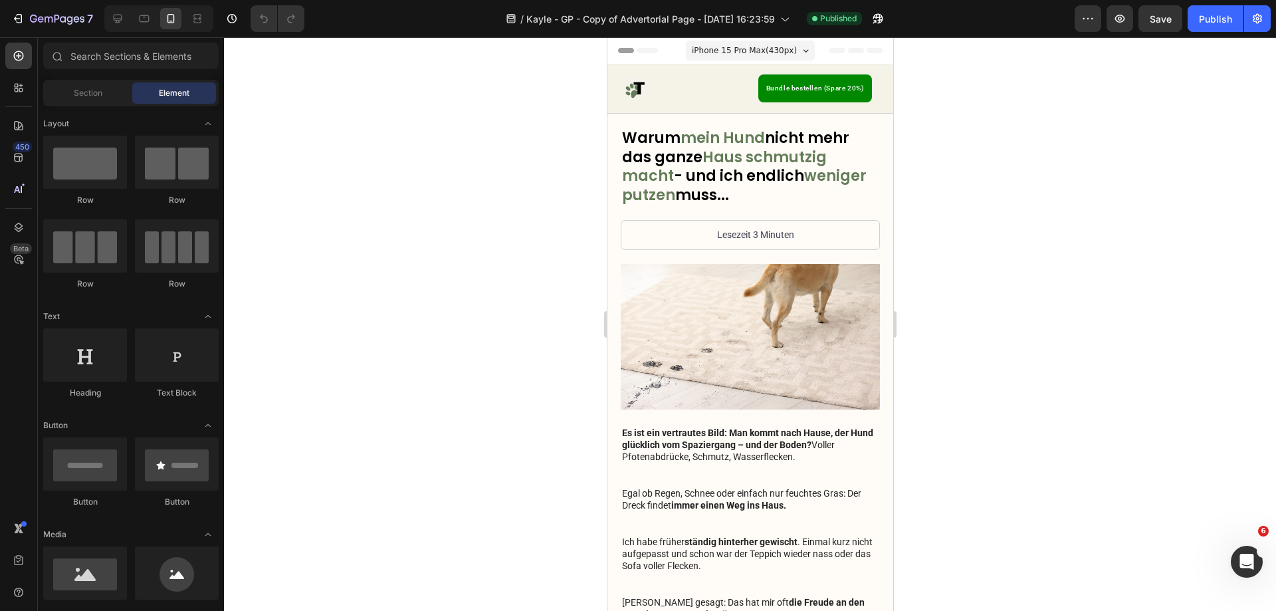
click at [1255, 20] on div "7 Version history / Kayle - GP - Copy of Advertorial Page - Aug 27, 16:23:59 Pu…" at bounding box center [638, 19] width 1276 height 38
click at [1254, 19] on div "7 Version history / Kayle - GP - Copy of Advertorial Page - Aug 27, 16:23:59 Pu…" at bounding box center [638, 19] width 1276 height 38
click at [678, 166] on h1 "Warum mein Hund nicht mehr das ganze Haus schmutzig macht - und ich endlich wen…" at bounding box center [749, 167] width 259 height 78
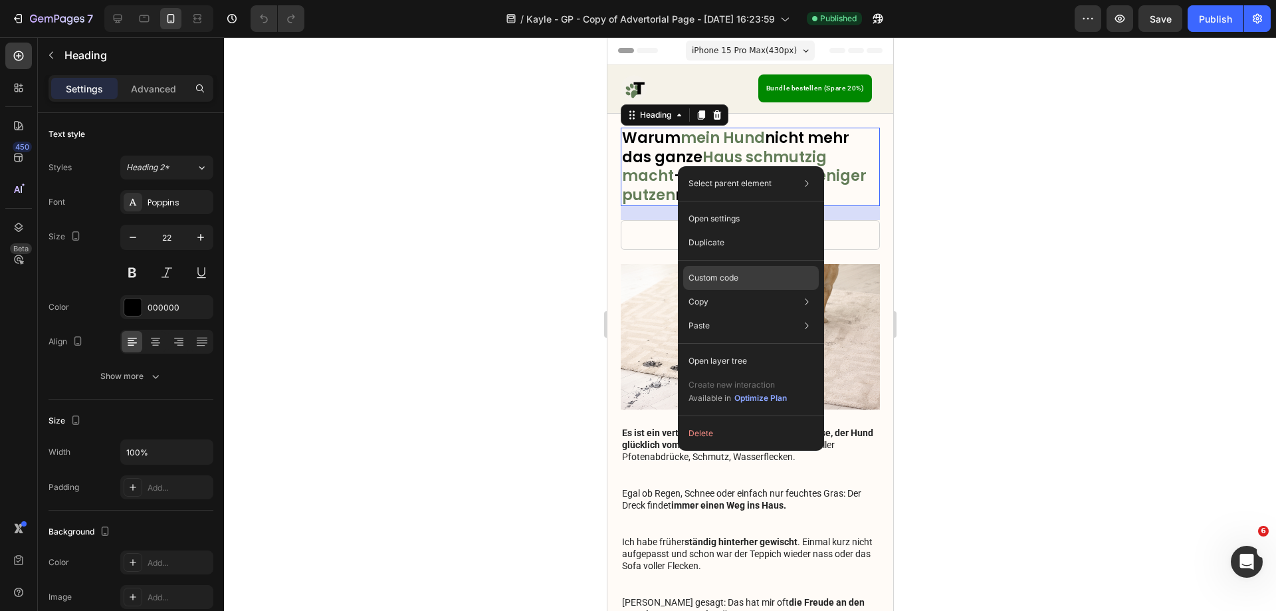
click at [716, 277] on p "Custom code" at bounding box center [714, 278] width 50 height 12
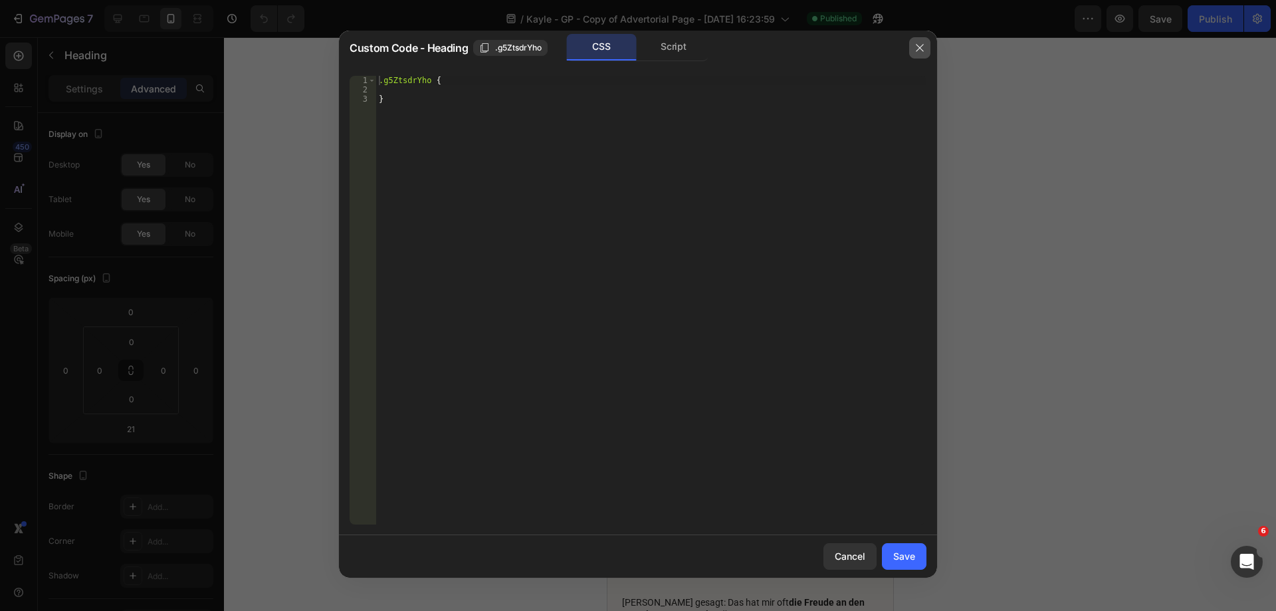
drag, startPoint x: 917, startPoint y: 48, endPoint x: 224, endPoint y: 37, distance: 692.7
click at [917, 48] on icon "button" at bounding box center [920, 48] width 11 height 11
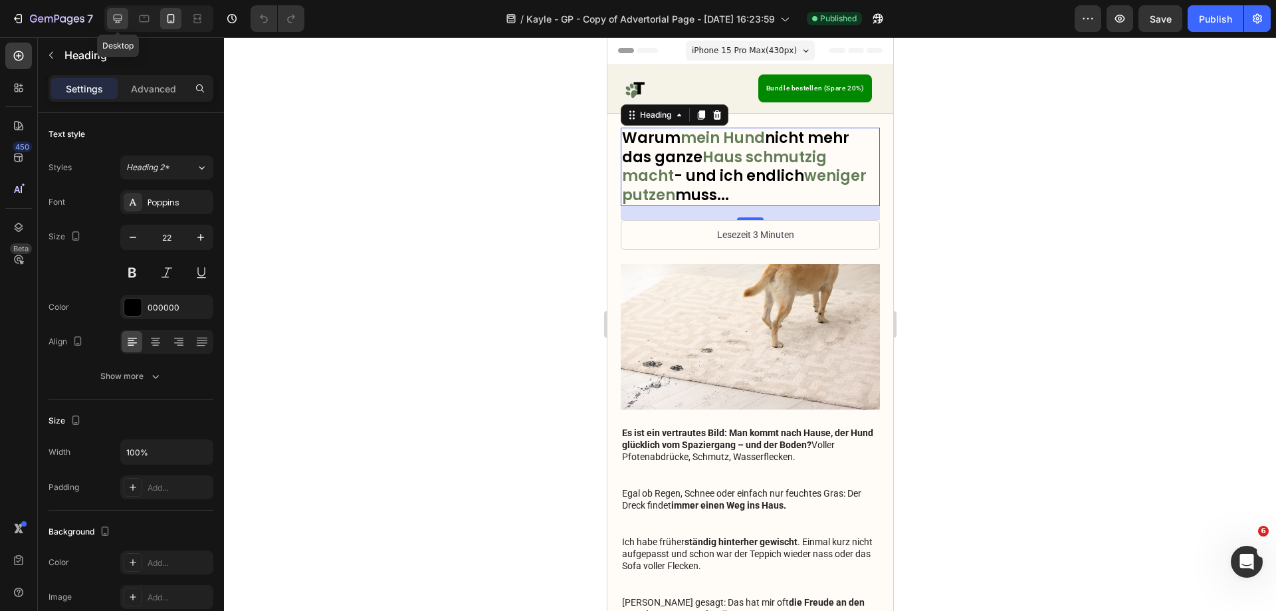
click at [114, 25] on icon at bounding box center [117, 18] width 13 height 13
type input "40"
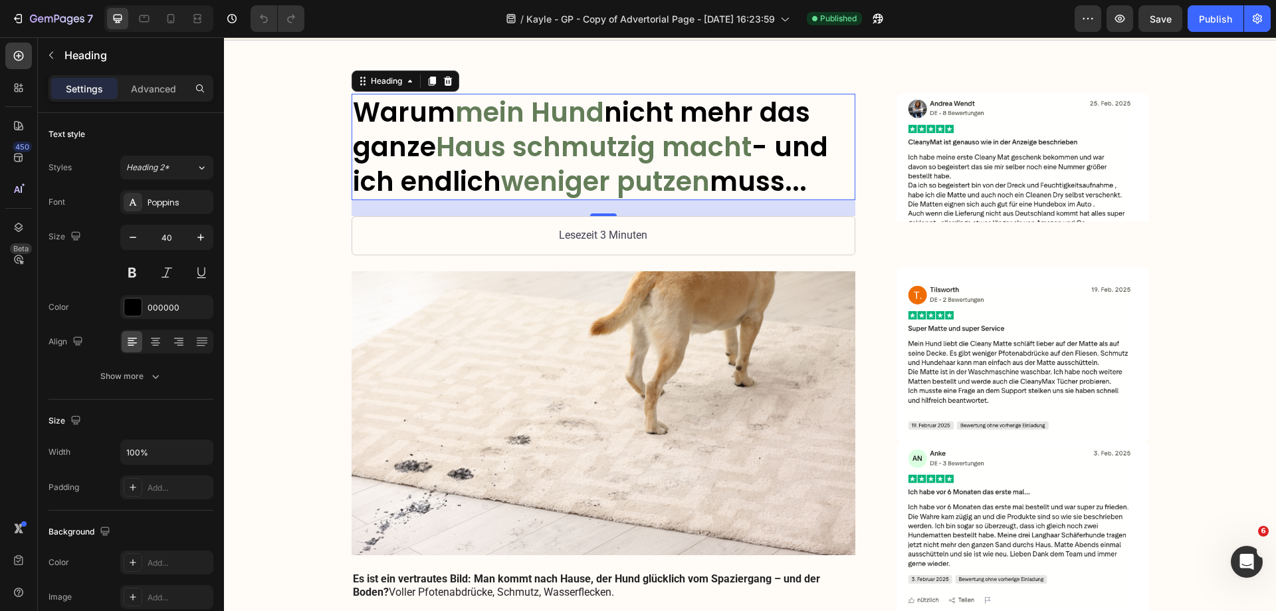
scroll to position [102, 0]
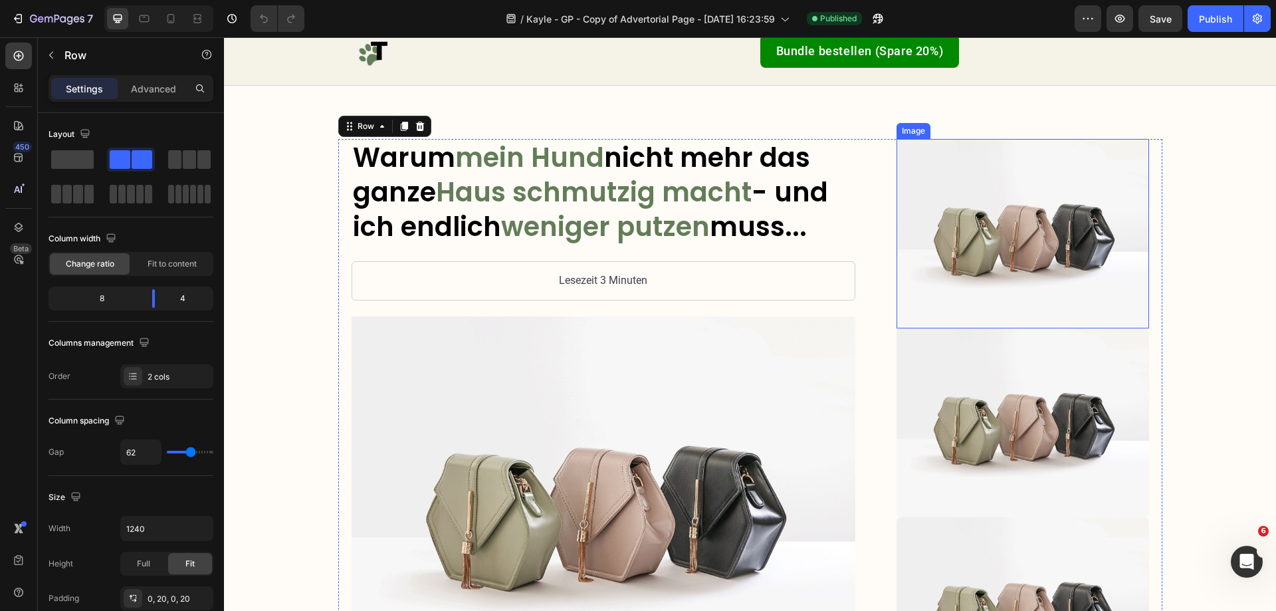
scroll to position [0, 0]
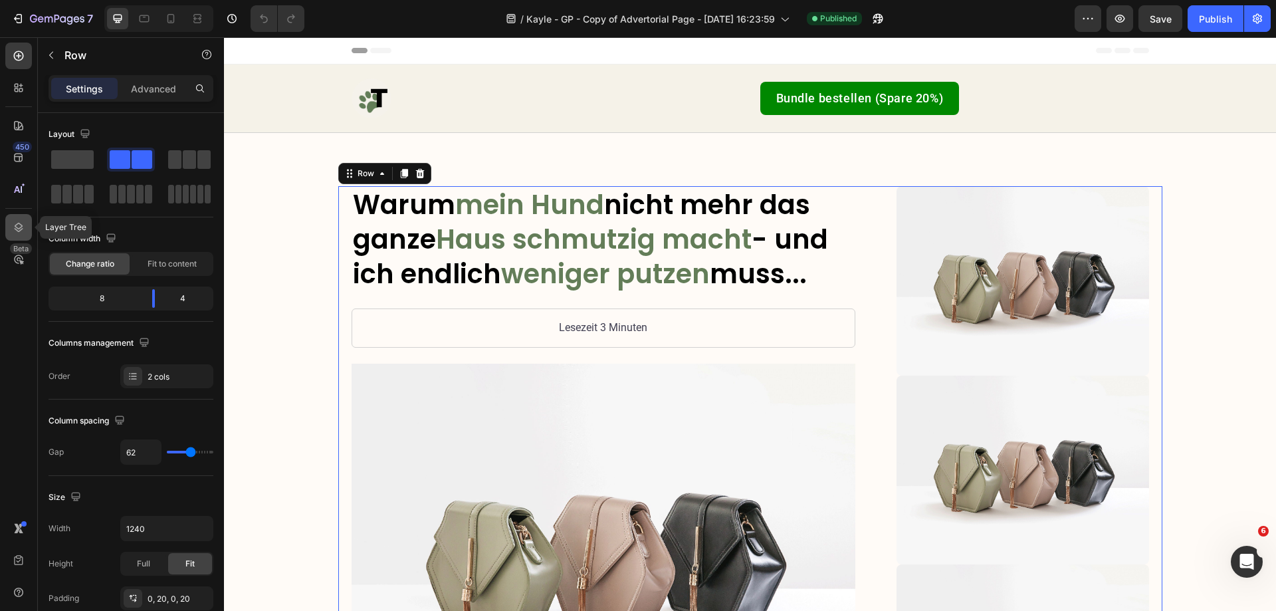
click at [22, 233] on icon at bounding box center [18, 227] width 13 height 13
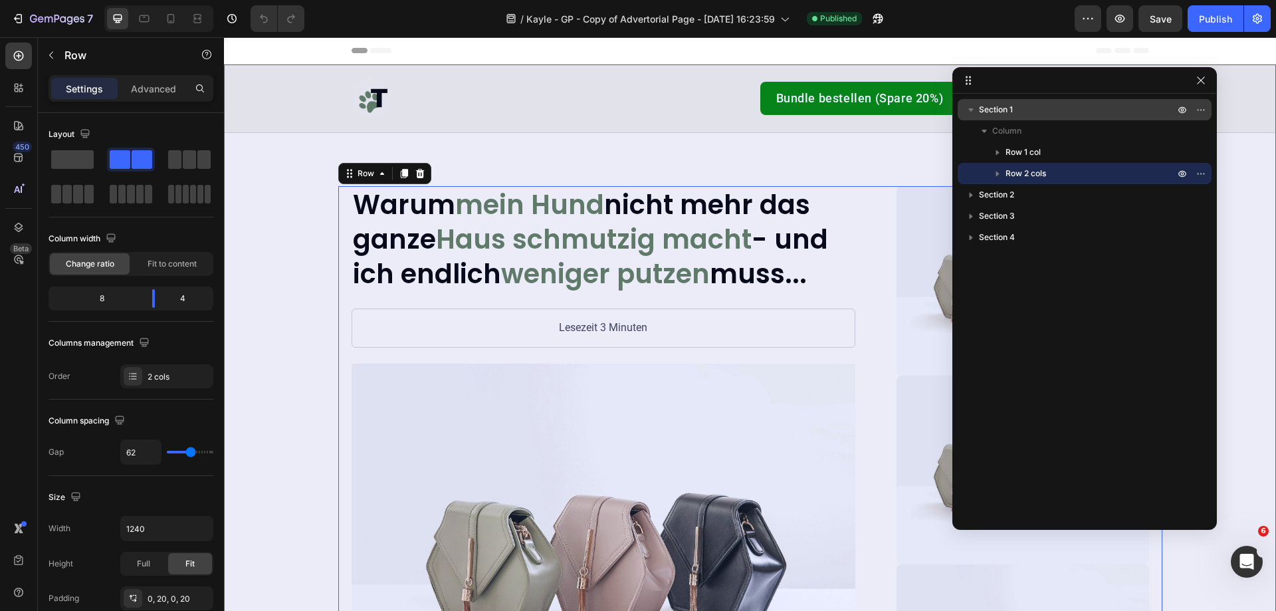
click at [971, 109] on icon "button" at bounding box center [970, 109] width 5 height 3
click at [1004, 109] on span "Section 1" at bounding box center [996, 109] width 34 height 13
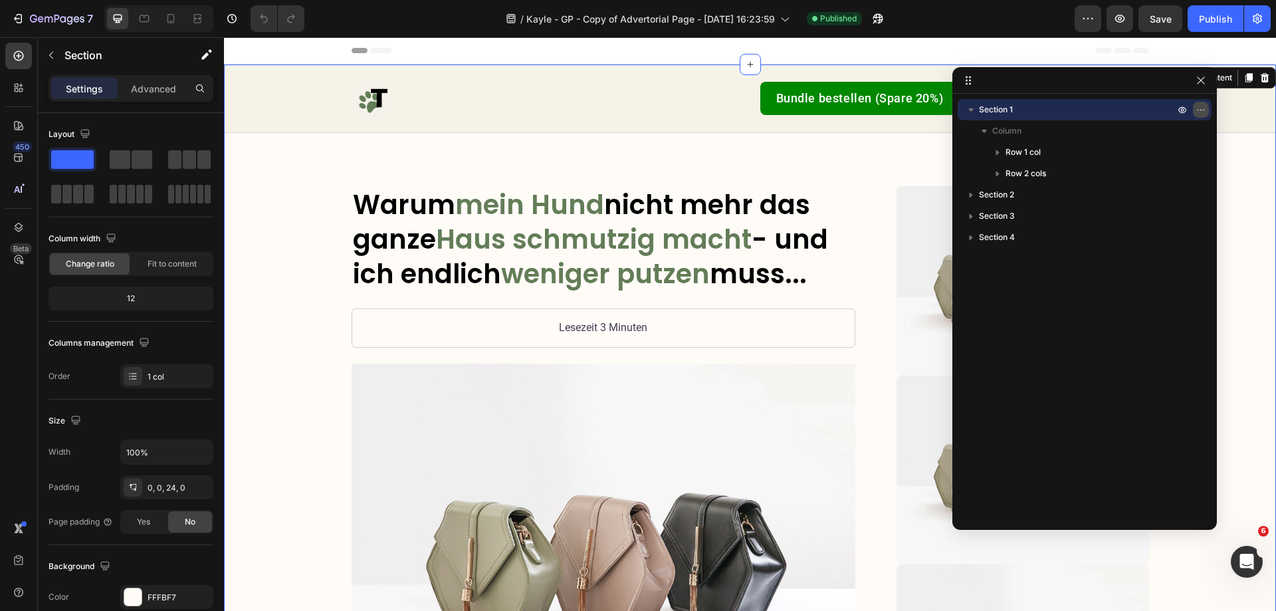
click at [1200, 111] on icon "button" at bounding box center [1201, 109] width 11 height 11
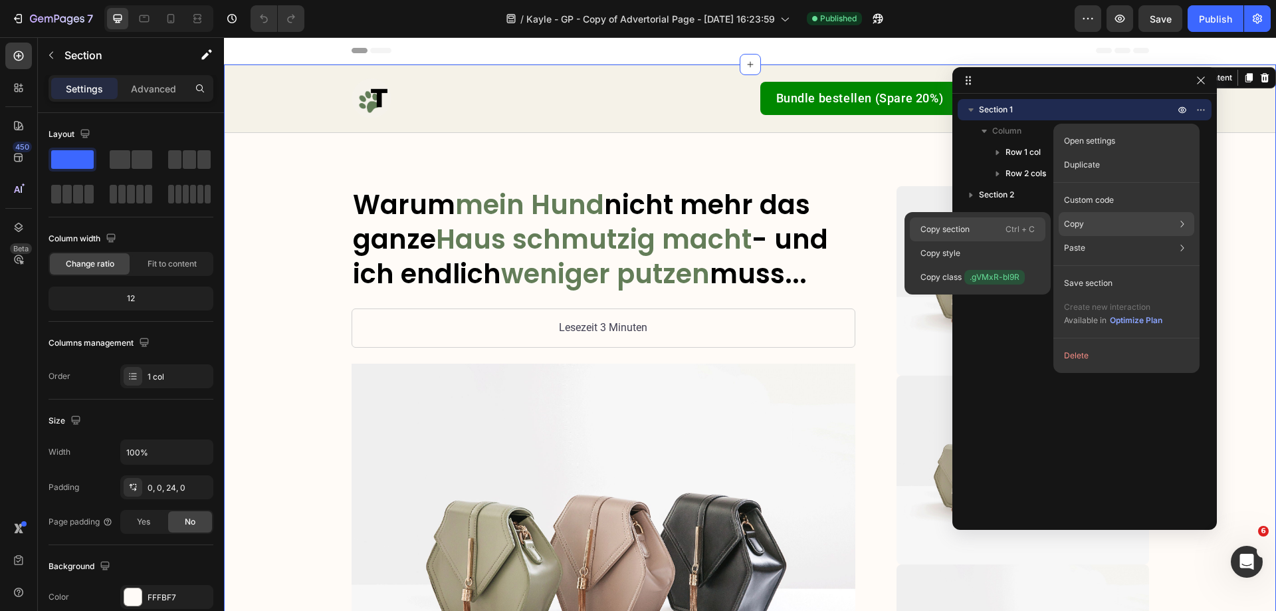
click at [972, 241] on div "Copy section Ctrl + C" at bounding box center [978, 253] width 136 height 24
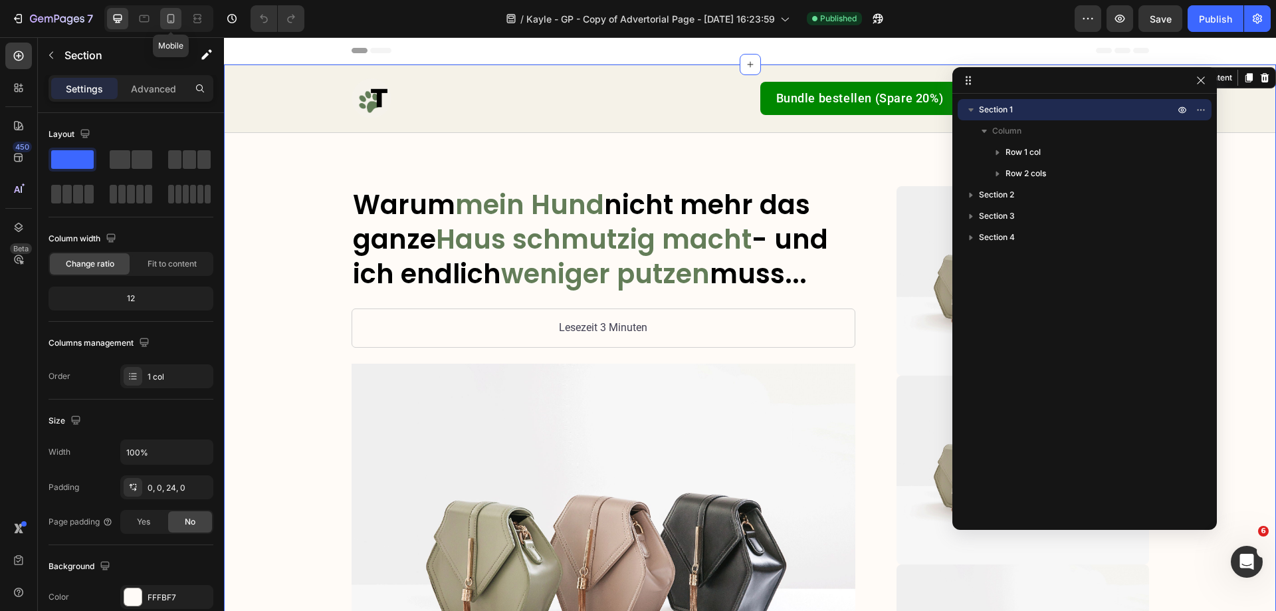
click at [171, 19] on icon at bounding box center [170, 18] width 13 height 13
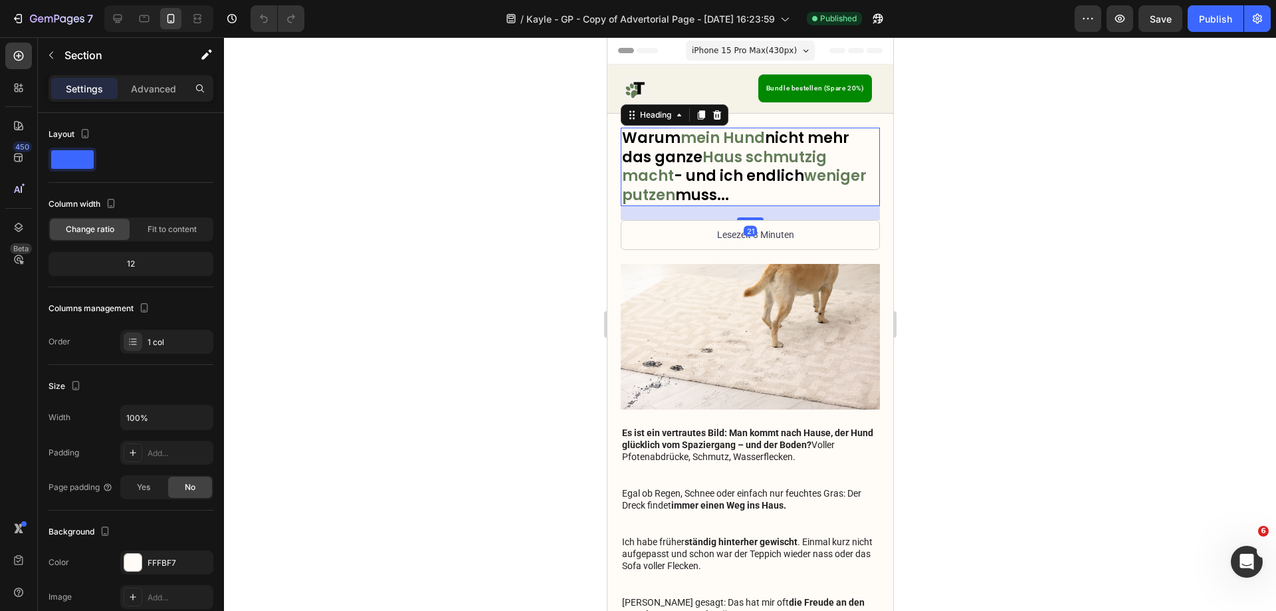
click at [713, 187] on h1 "Warum mein Hund nicht mehr das ganze Haus schmutzig macht - und ich endlich wen…" at bounding box center [749, 167] width 259 height 78
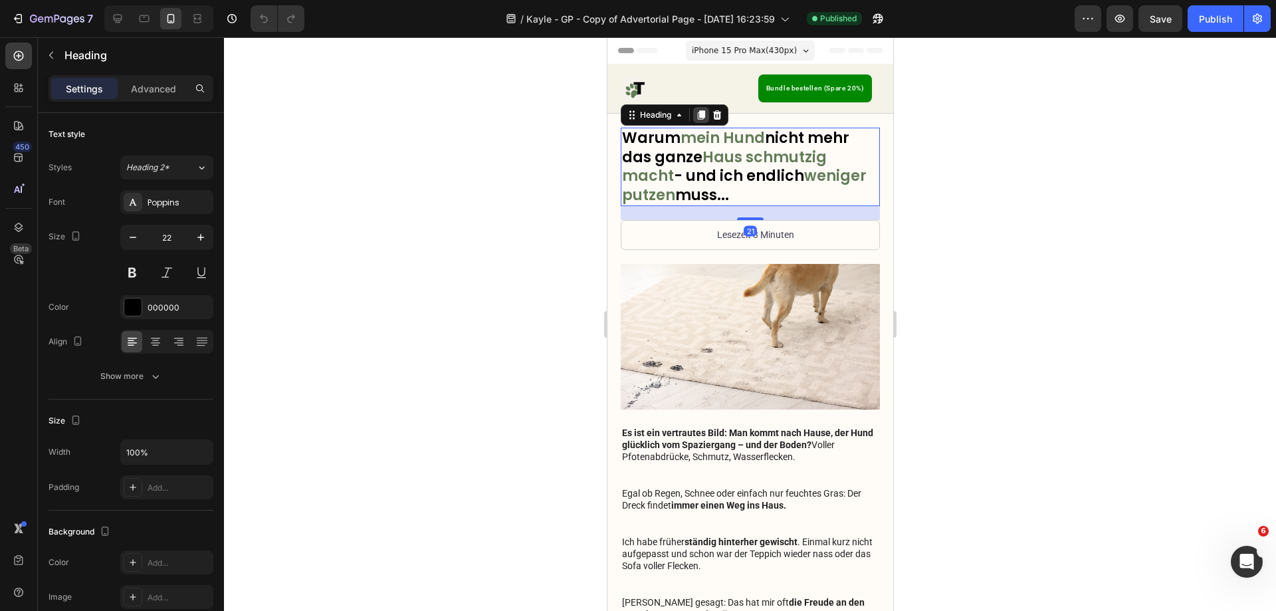
click at [705, 115] on icon at bounding box center [700, 115] width 11 height 11
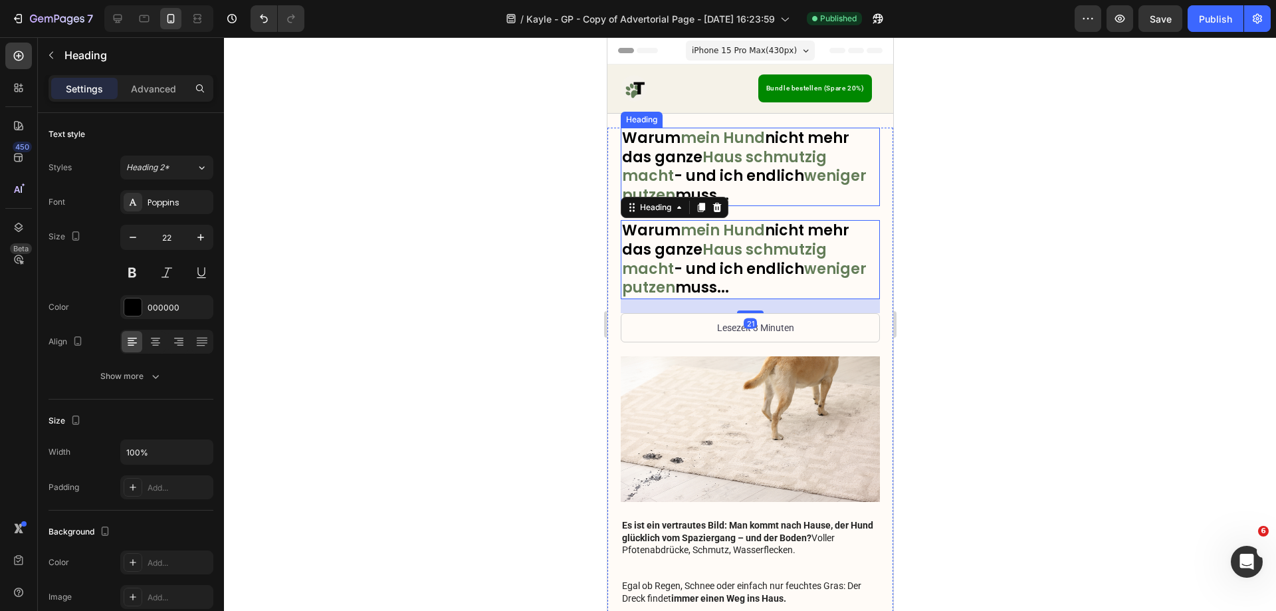
click at [741, 175] on h1 "Warum mein Hund nicht mehr das ganze Haus schmutzig macht - und ich endlich wen…" at bounding box center [749, 167] width 259 height 78
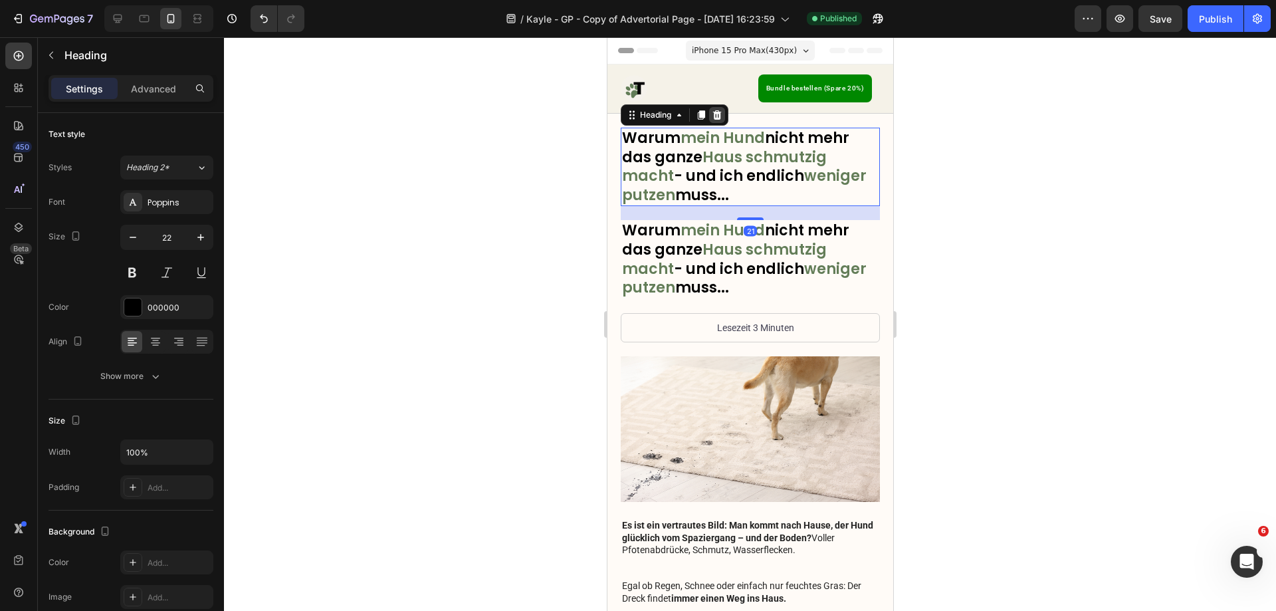
click at [717, 116] on icon at bounding box center [717, 114] width 9 height 9
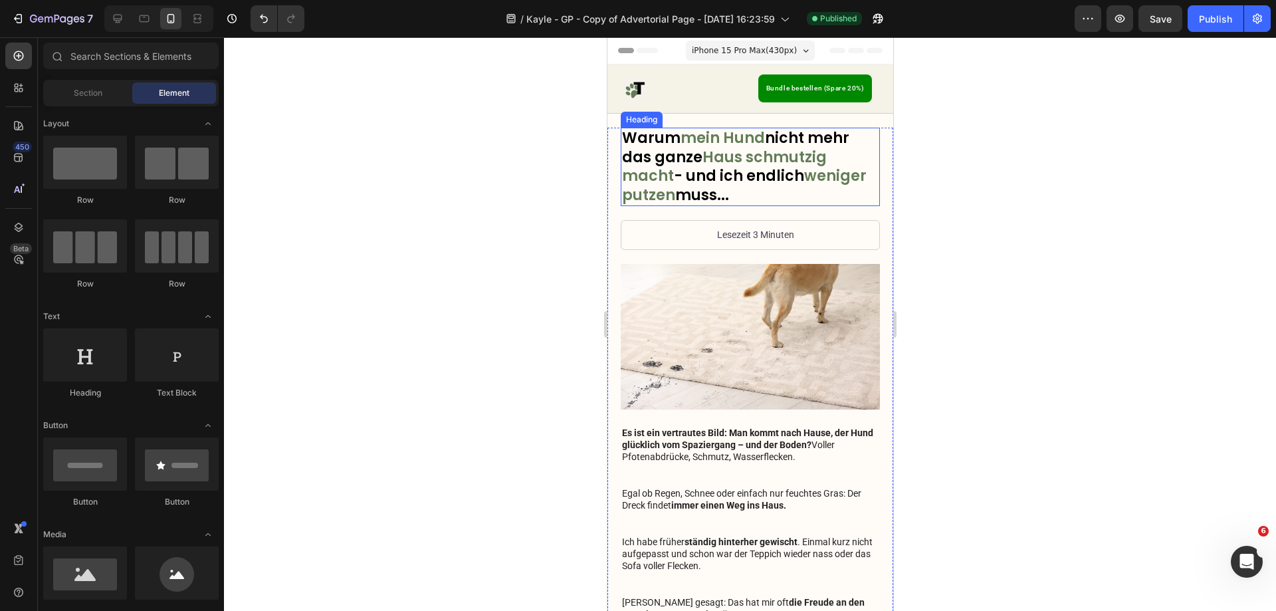
click at [742, 159] on span "Haus schmutzig macht" at bounding box center [723, 167] width 205 height 40
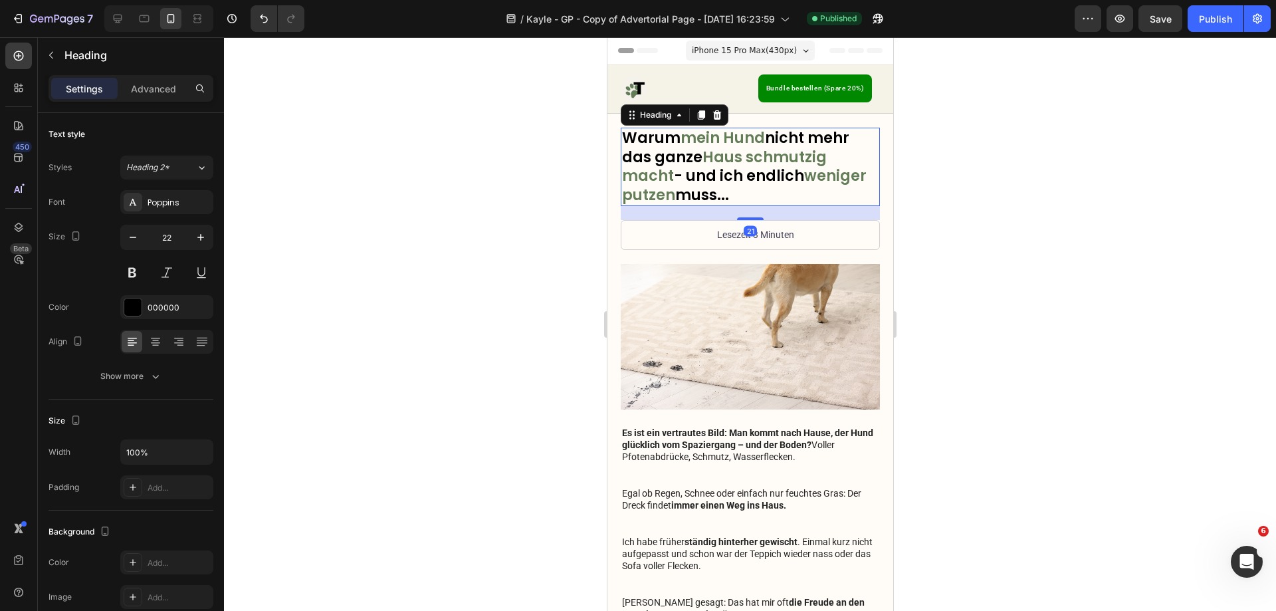
click at [691, 112] on div "Heading" at bounding box center [674, 114] width 108 height 21
click at [697, 116] on icon at bounding box center [700, 115] width 11 height 11
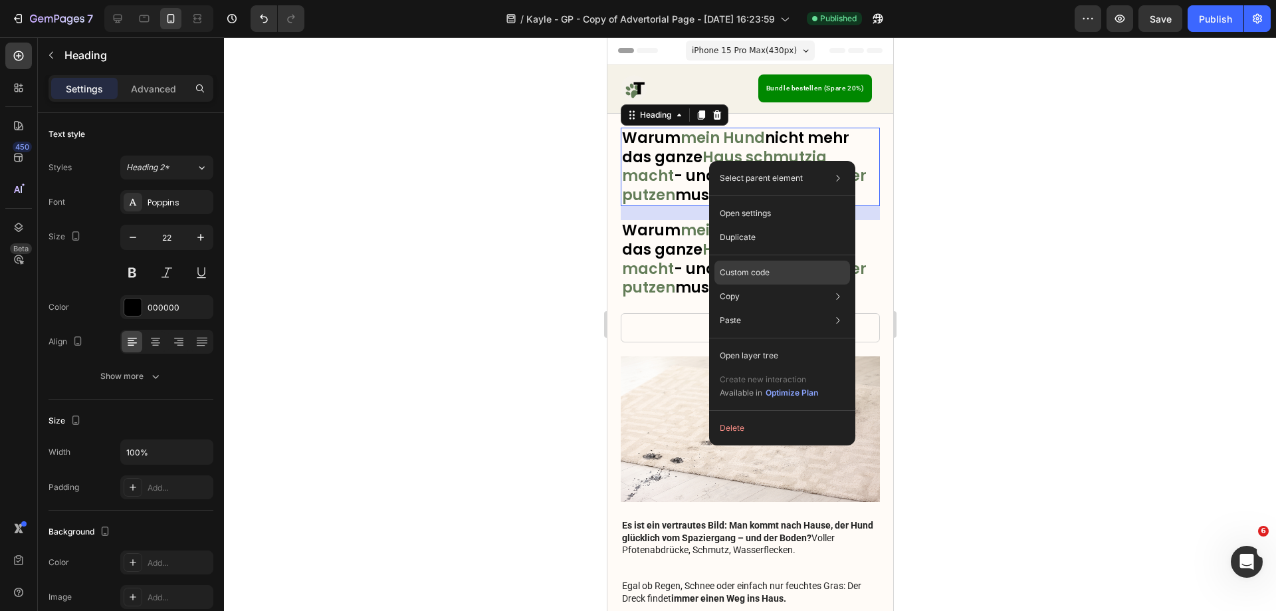
click at [756, 270] on p "Custom code" at bounding box center [745, 273] width 50 height 12
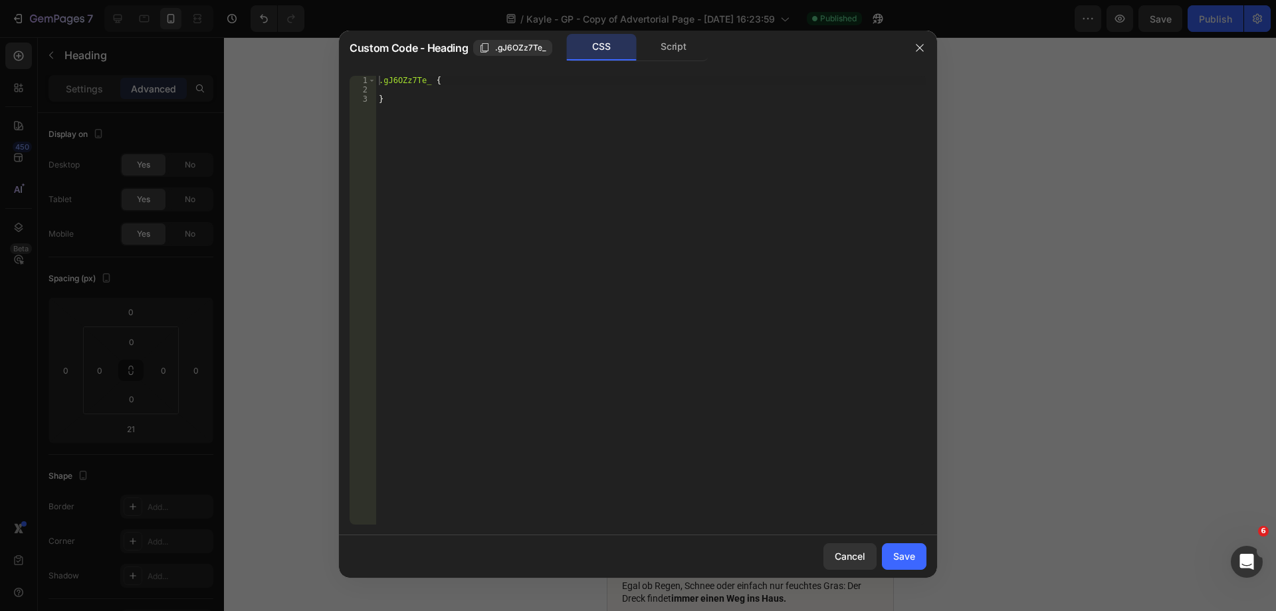
click at [1020, 148] on div at bounding box center [638, 305] width 1276 height 611
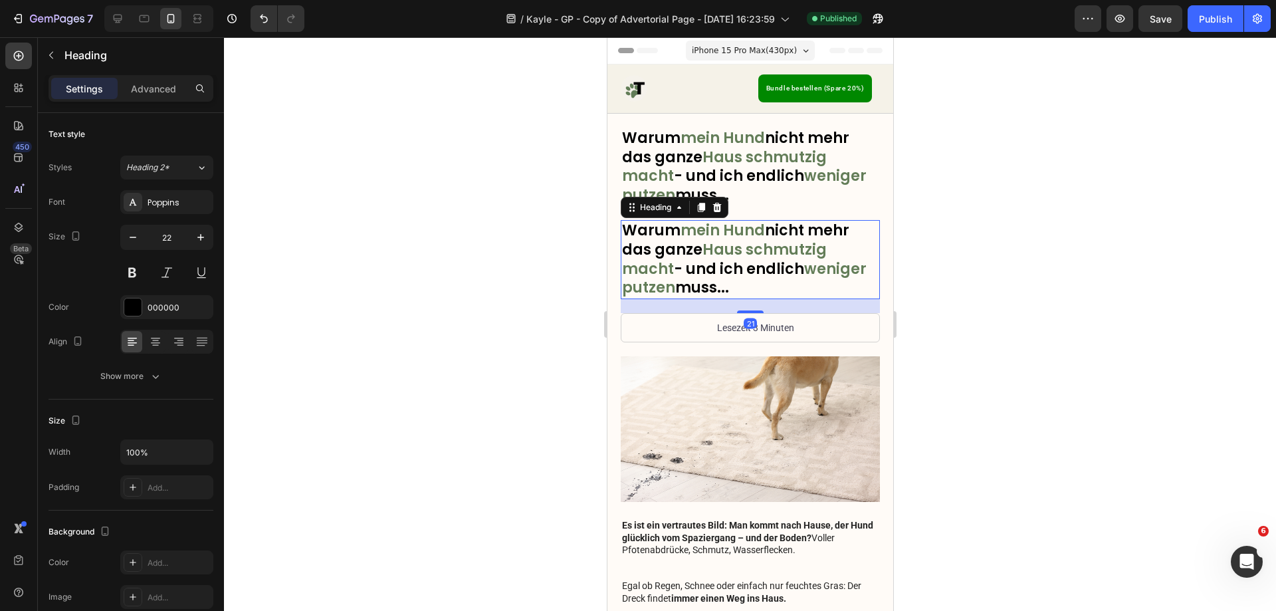
click at [721, 249] on span "Haus schmutzig macht" at bounding box center [723, 259] width 205 height 40
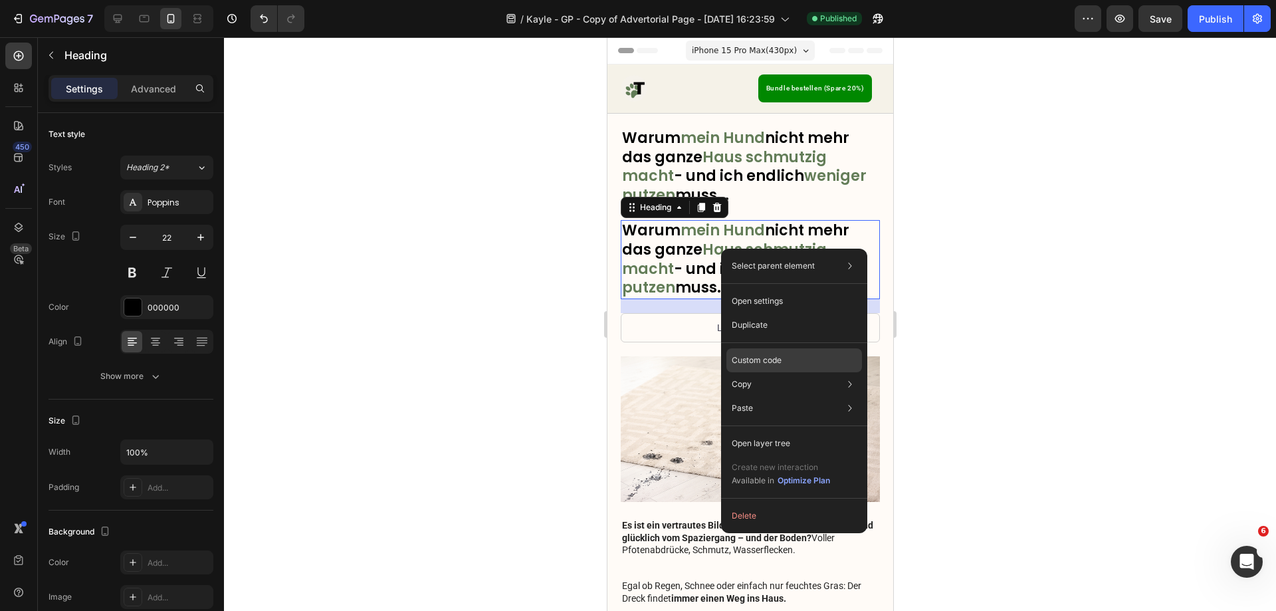
click at [766, 355] on p "Custom code" at bounding box center [757, 360] width 50 height 12
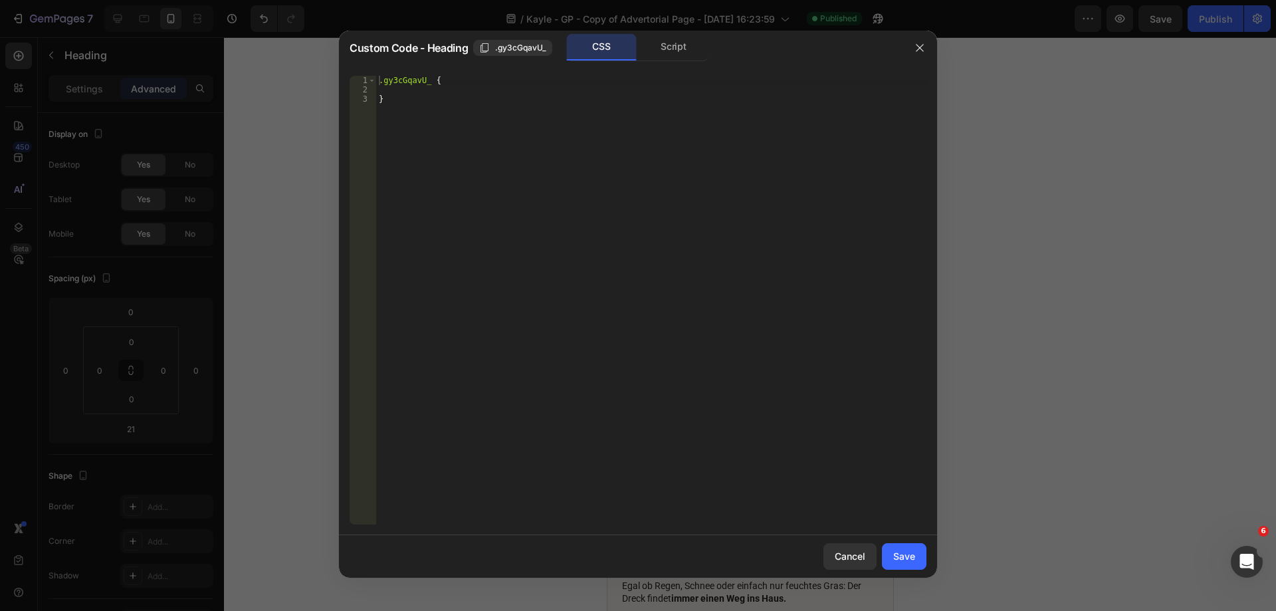
click at [1016, 204] on div at bounding box center [638, 305] width 1276 height 611
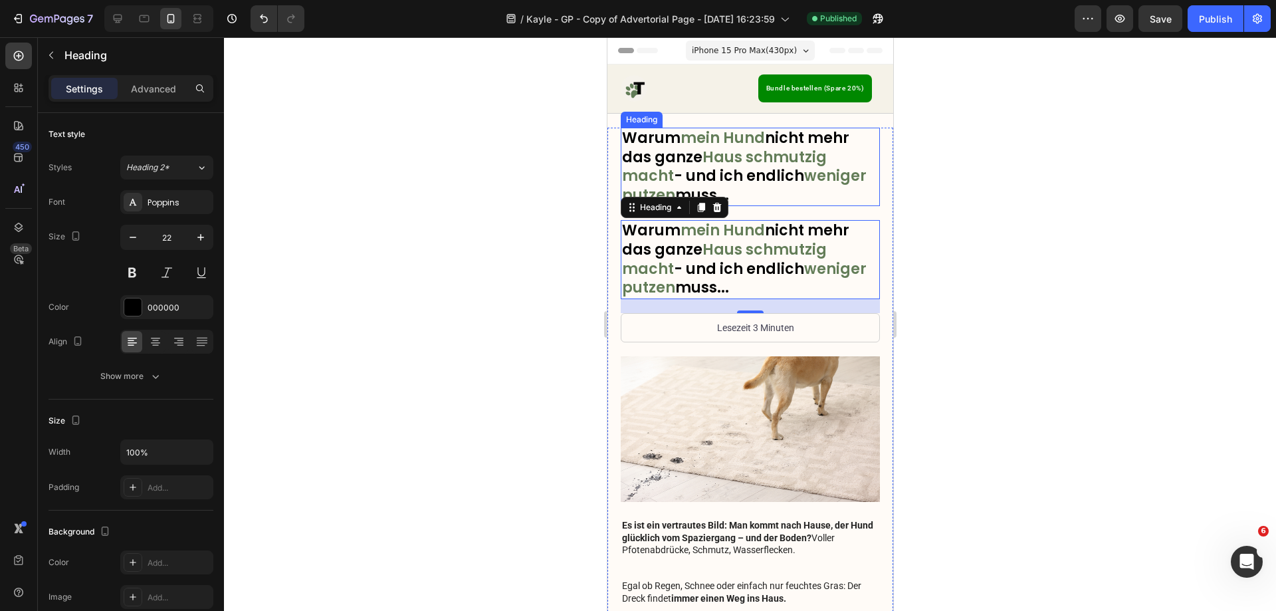
click at [779, 157] on span "Haus schmutzig macht" at bounding box center [723, 167] width 205 height 40
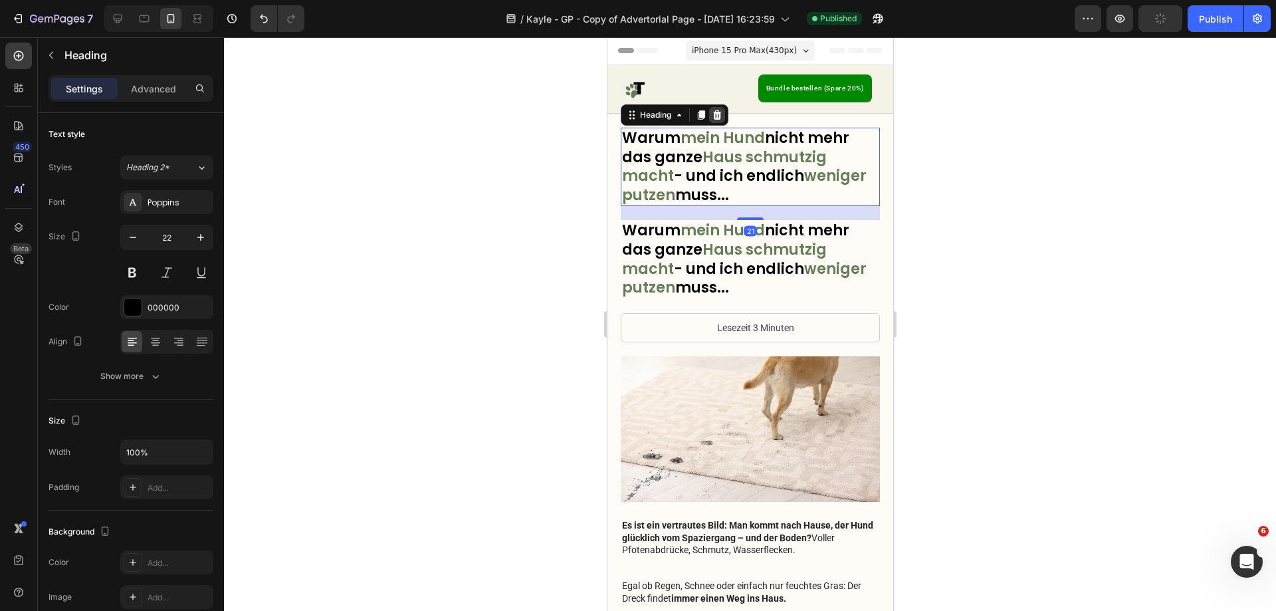
click at [715, 120] on div at bounding box center [717, 115] width 16 height 16
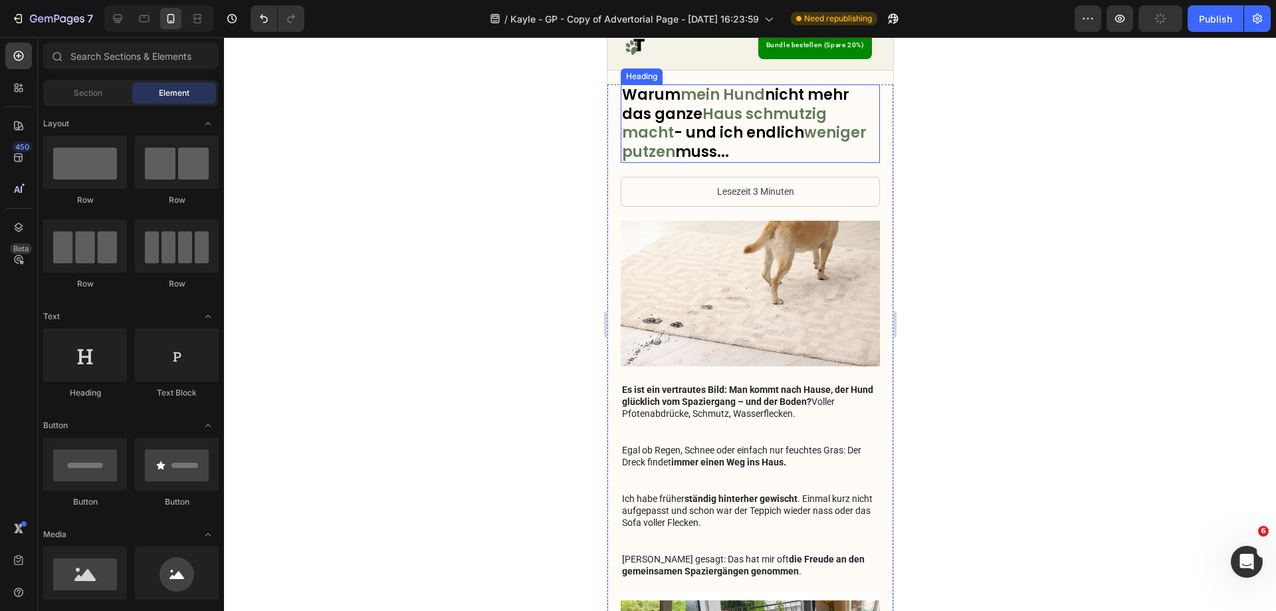
scroll to position [66, 0]
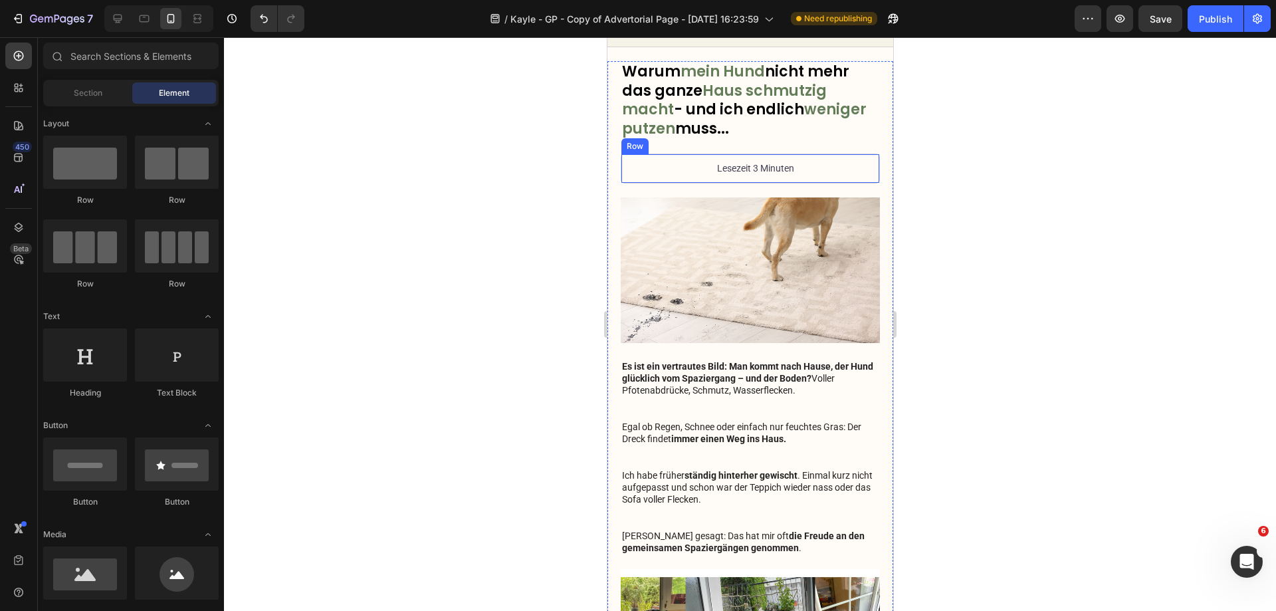
click at [679, 173] on div "Lesezeit 3 Minuten Text Block Row" at bounding box center [749, 168] width 259 height 29
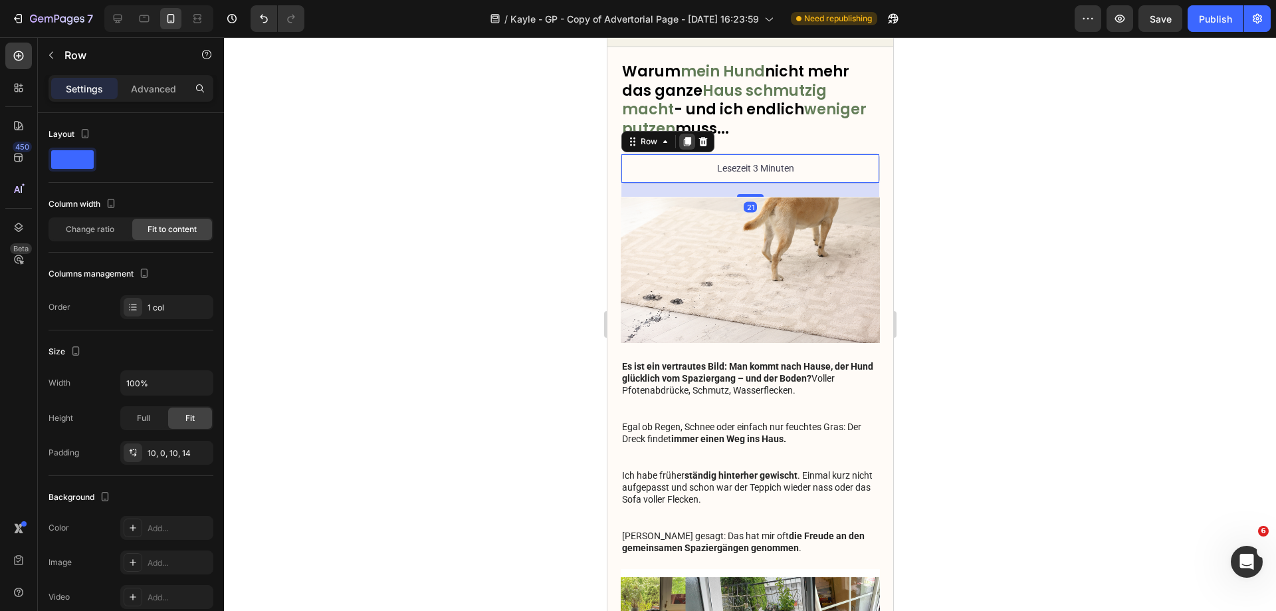
click at [686, 148] on div at bounding box center [687, 142] width 16 height 16
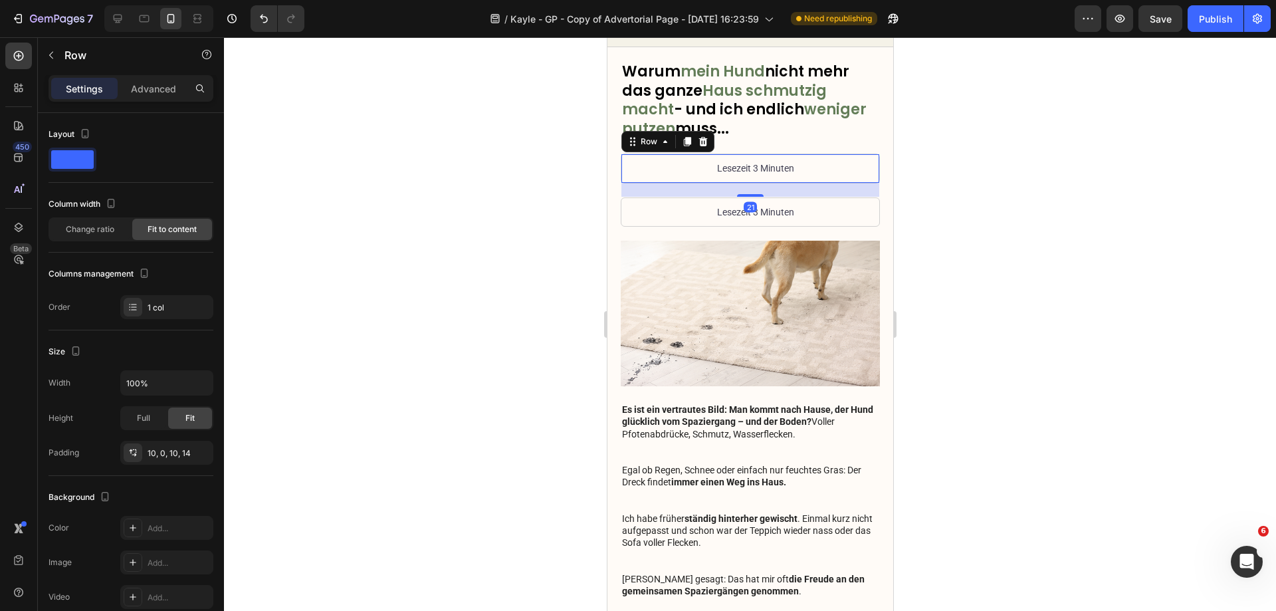
click at [818, 166] on div "Lesezeit 3 Minuten Text Block Row 21" at bounding box center [749, 168] width 259 height 29
click at [697, 138] on icon at bounding box center [702, 141] width 11 height 11
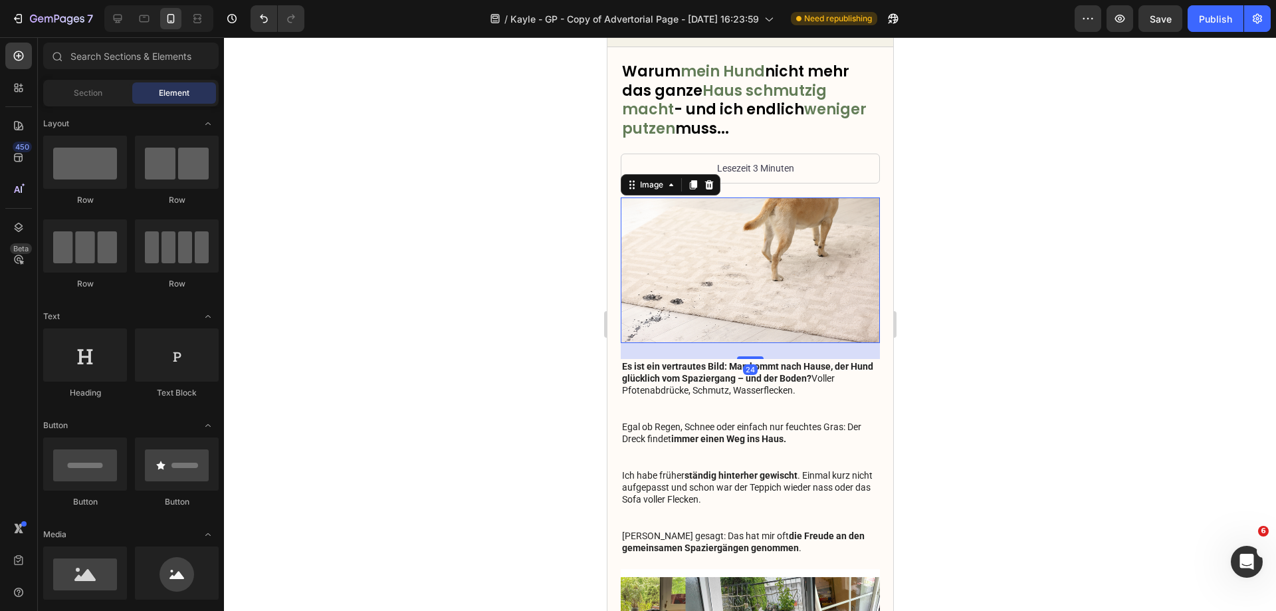
drag, startPoint x: 743, startPoint y: 261, endPoint x: 724, endPoint y: 209, distance: 55.3
click at [744, 260] on img at bounding box center [749, 270] width 259 height 146
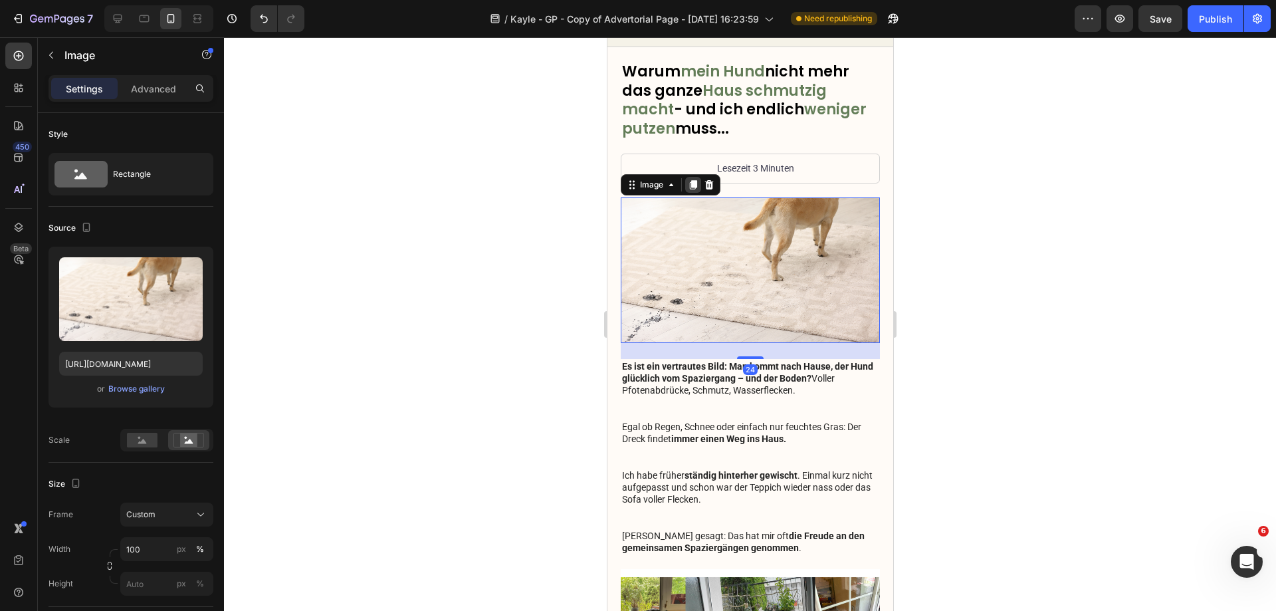
click at [693, 185] on icon at bounding box center [692, 184] width 7 height 9
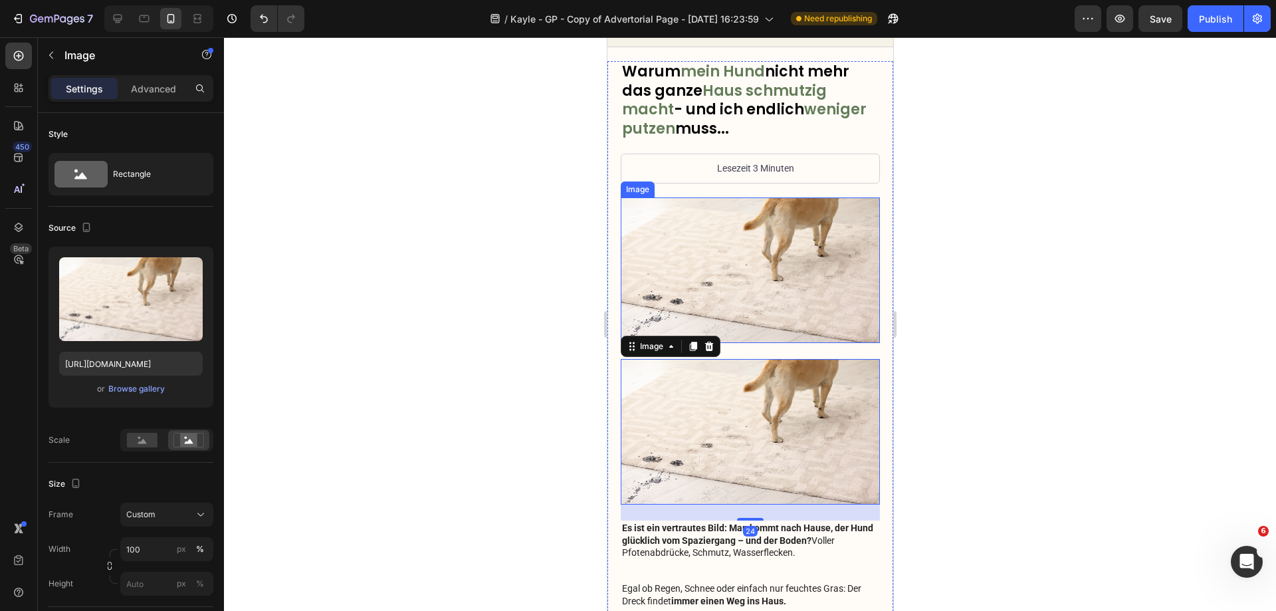
click at [743, 304] on img at bounding box center [749, 270] width 259 height 146
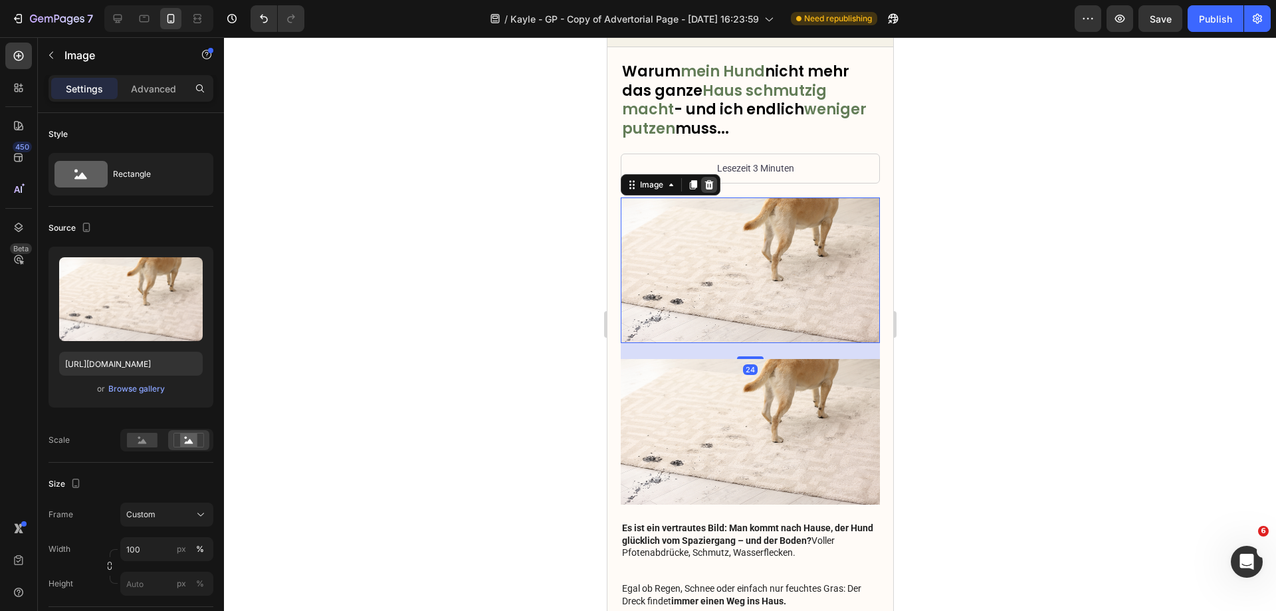
click at [709, 184] on icon at bounding box center [709, 183] width 9 height 9
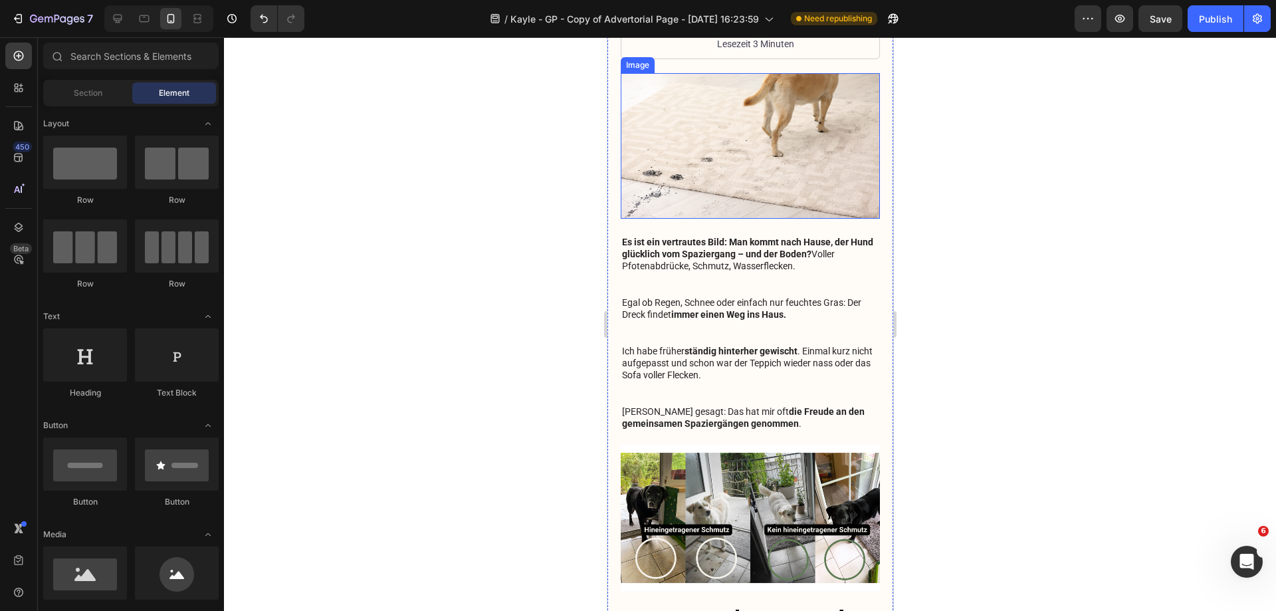
scroll to position [199, 0]
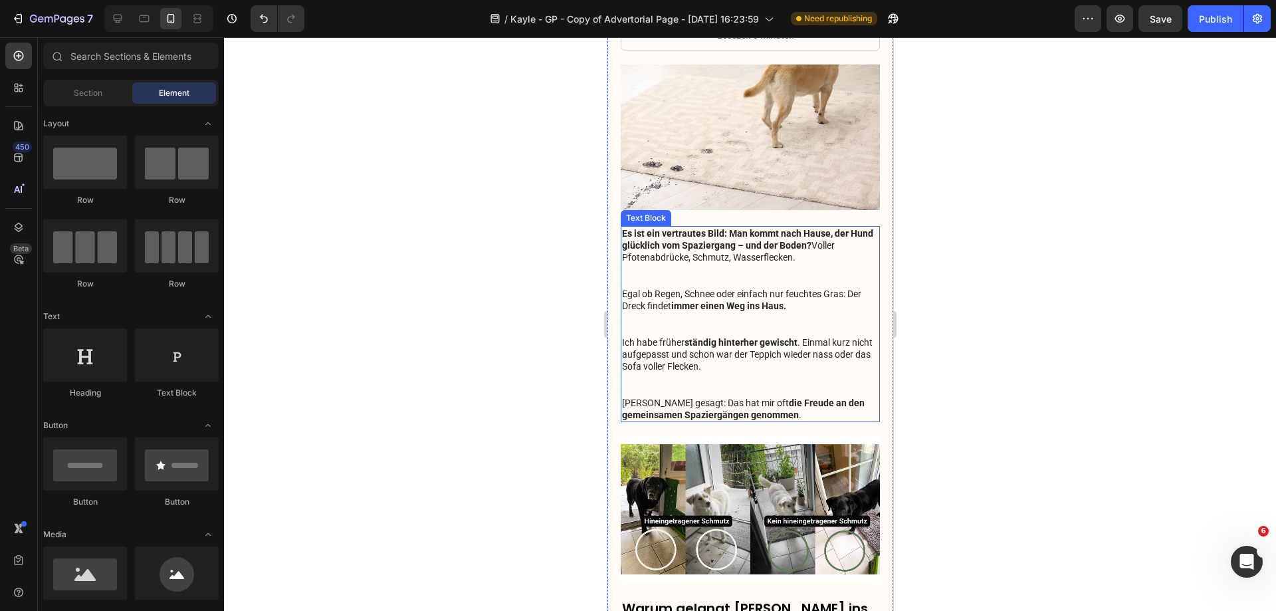
click at [706, 236] on strong "Es ist ein vertrautes Bild: Man kommt nach Hause, der Hund glücklich vom Spazie…" at bounding box center [746, 239] width 251 height 23
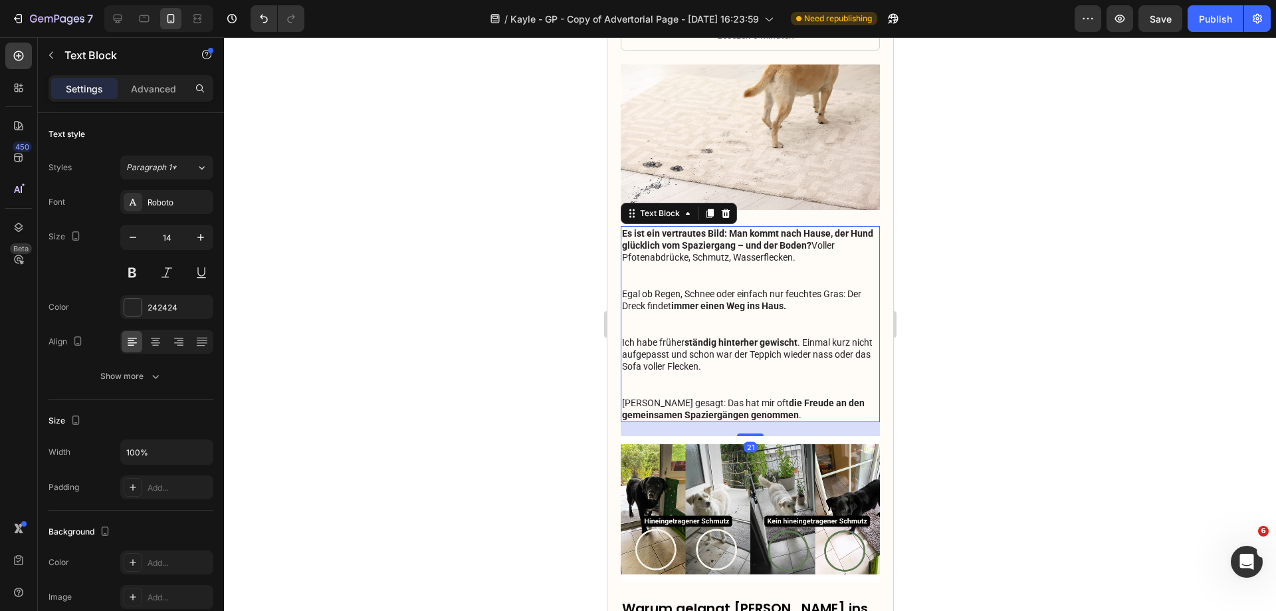
drag, startPoint x: 707, startPoint y: 210, endPoint x: 706, endPoint y: 223, distance: 12.6
click at [708, 210] on icon at bounding box center [709, 213] width 11 height 11
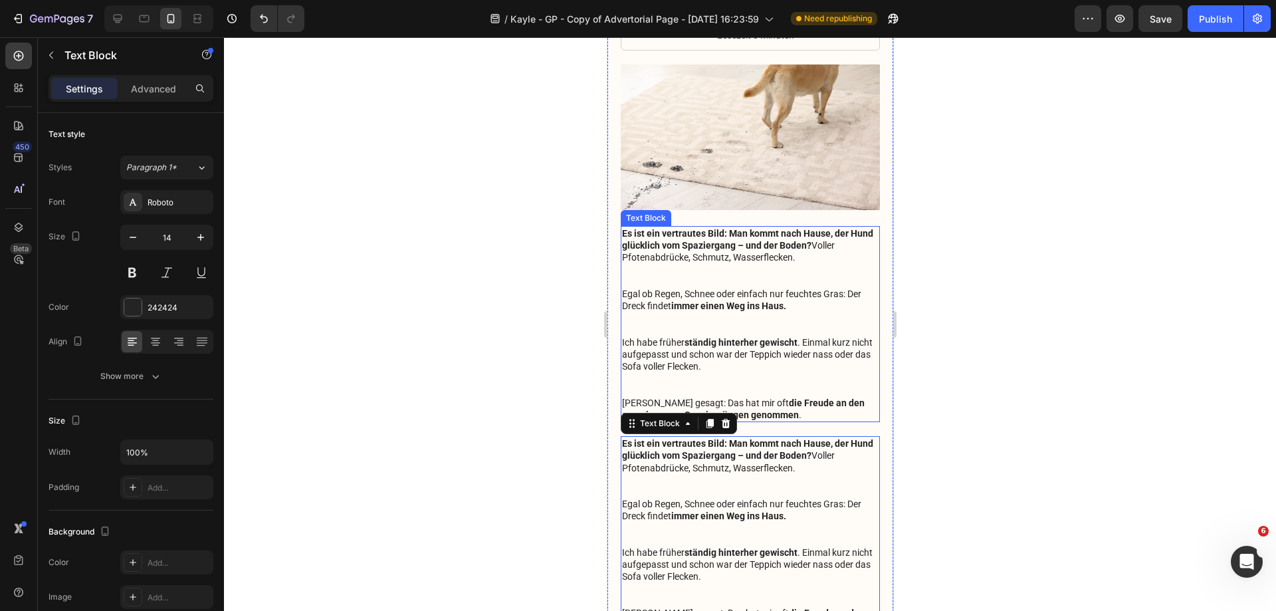
click at [759, 248] on p "Es ist ein vertrautes Bild: Man kommt nach Hause, der Hund glücklich vom Spazie…" at bounding box center [749, 323] width 257 height 193
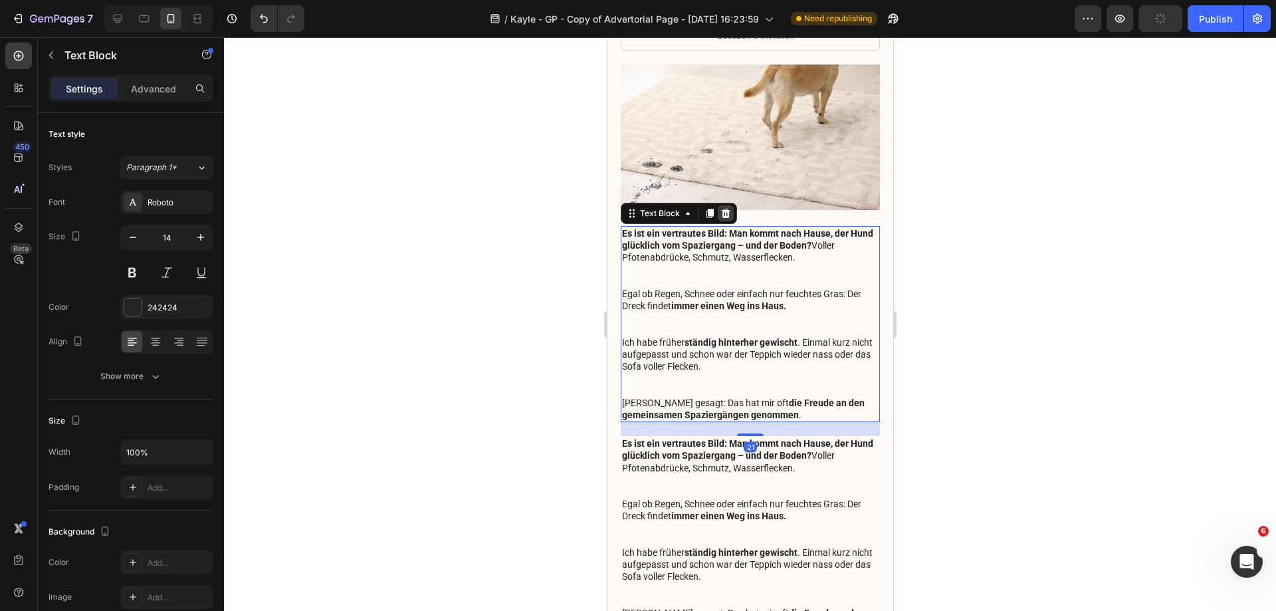
click at [721, 208] on icon at bounding box center [725, 213] width 11 height 11
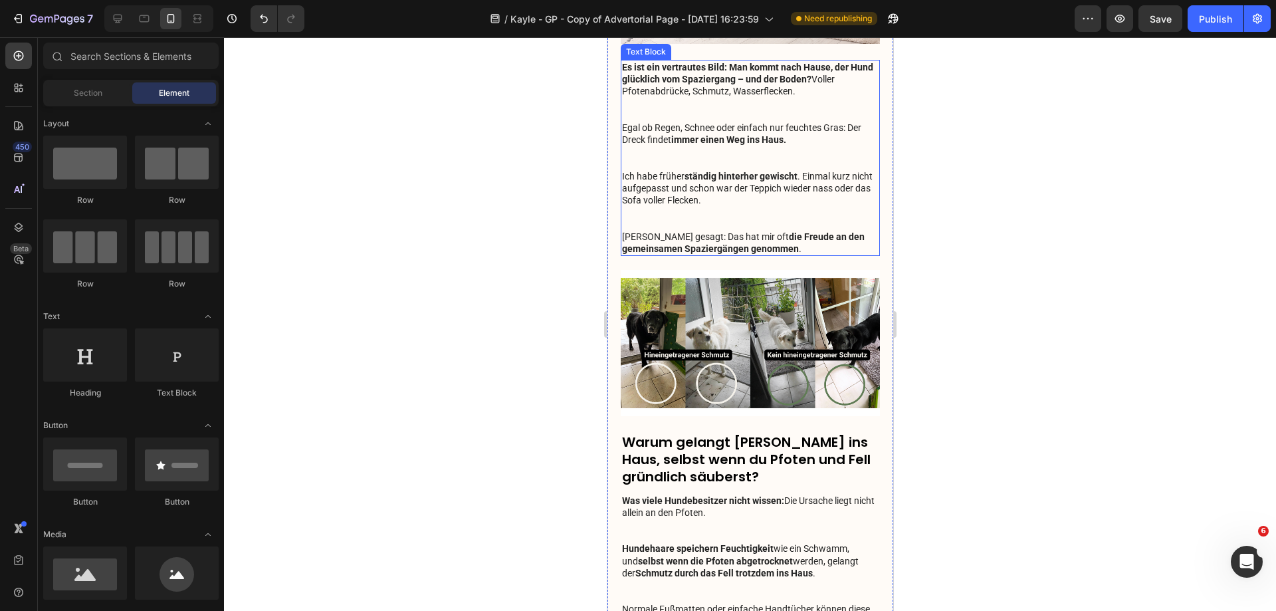
scroll to position [399, 0]
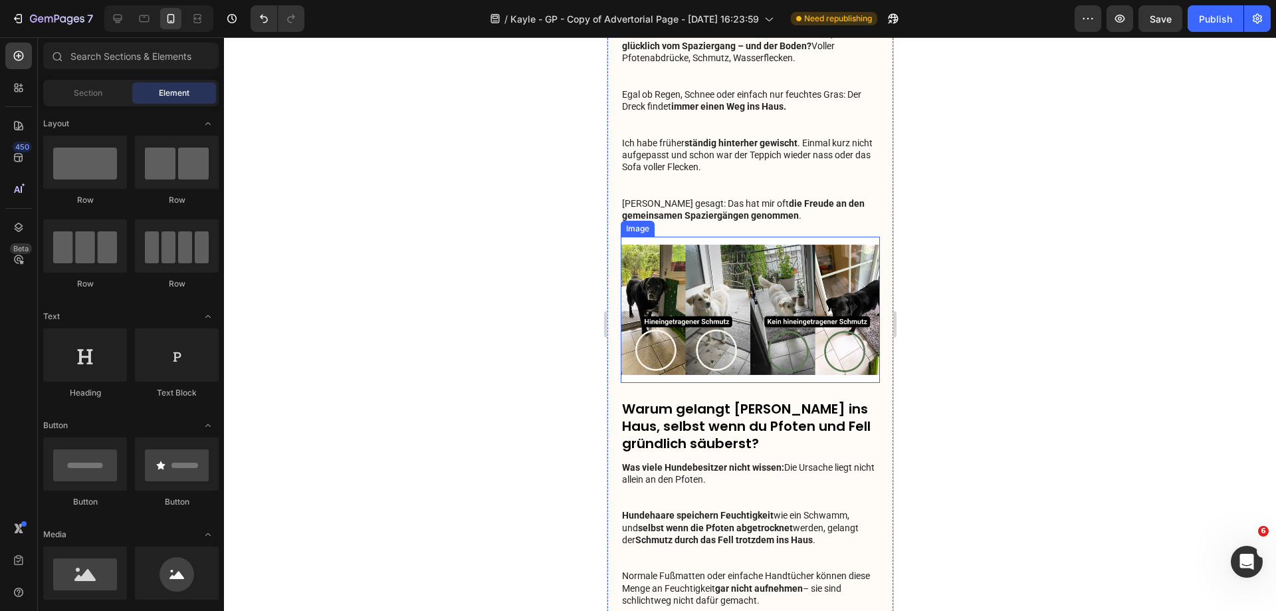
click at [775, 280] on img at bounding box center [749, 310] width 259 height 146
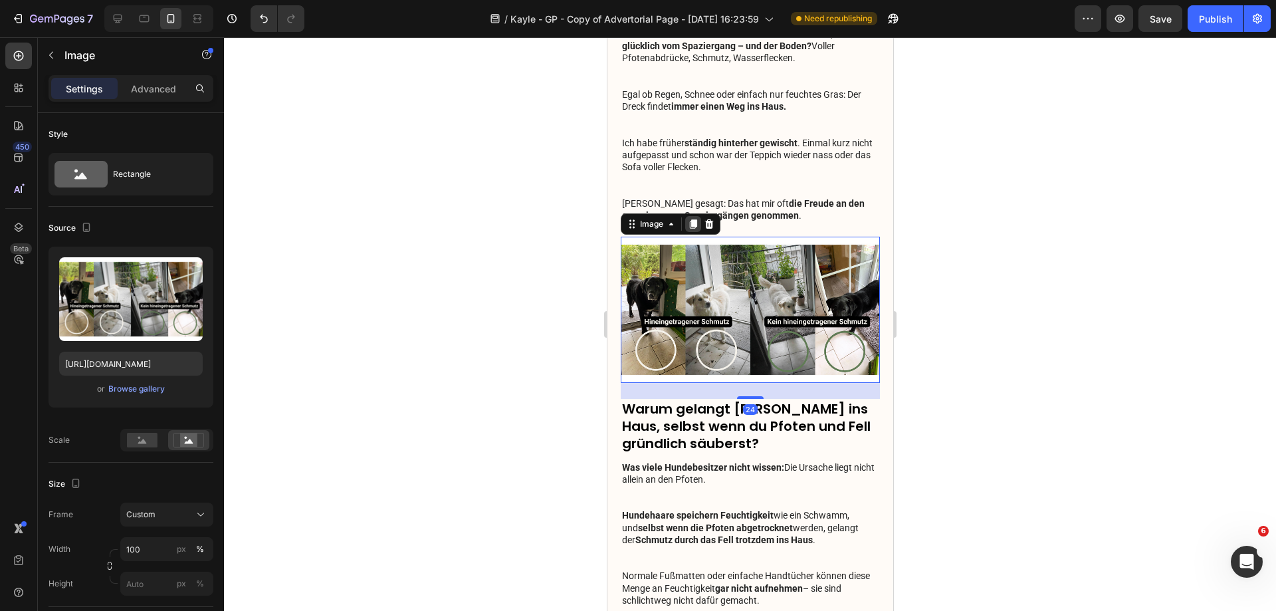
click at [692, 220] on icon at bounding box center [692, 223] width 7 height 9
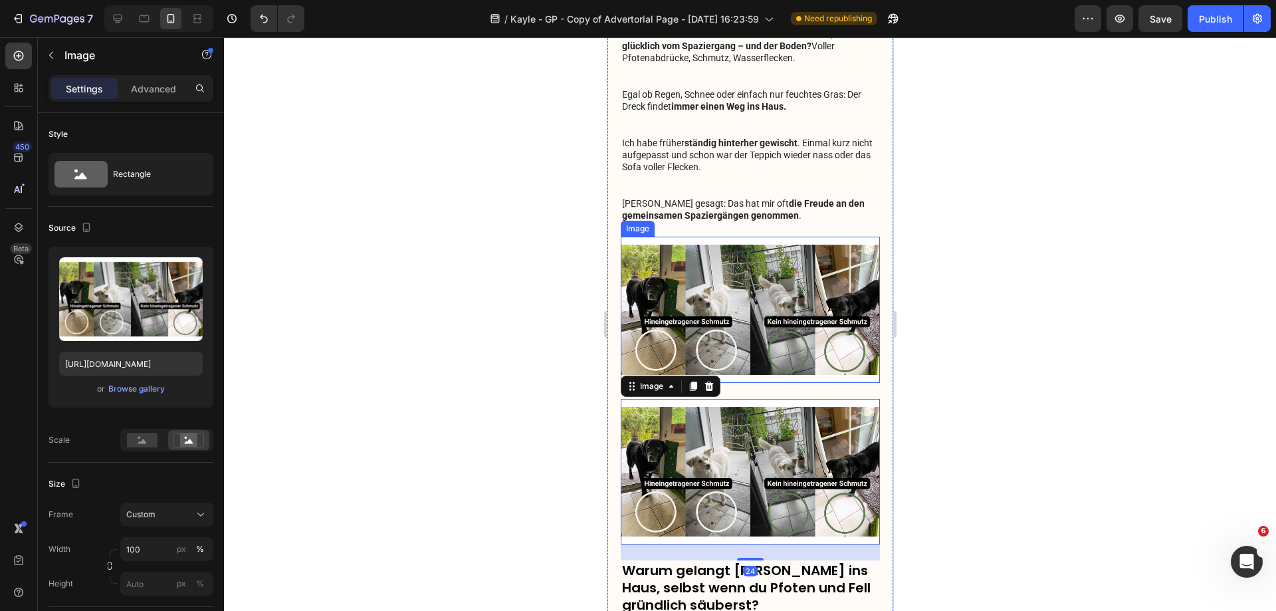
click at [724, 264] on img at bounding box center [749, 310] width 259 height 146
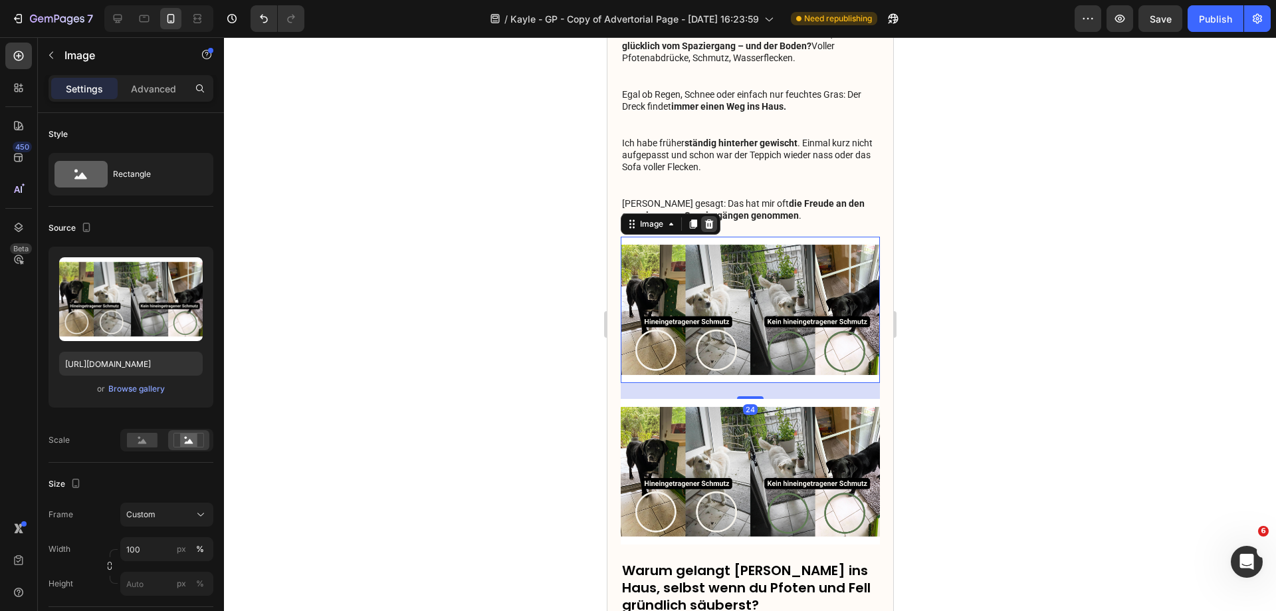
click at [705, 221] on icon at bounding box center [709, 223] width 9 height 9
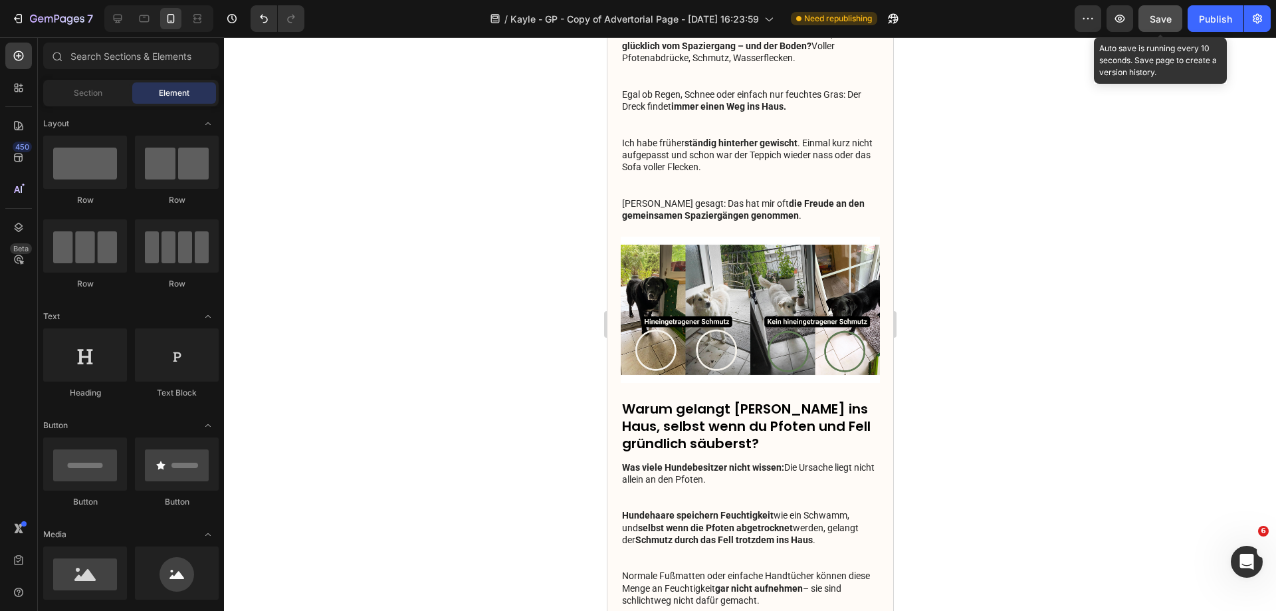
click at [1162, 21] on span "Save" at bounding box center [1161, 18] width 22 height 11
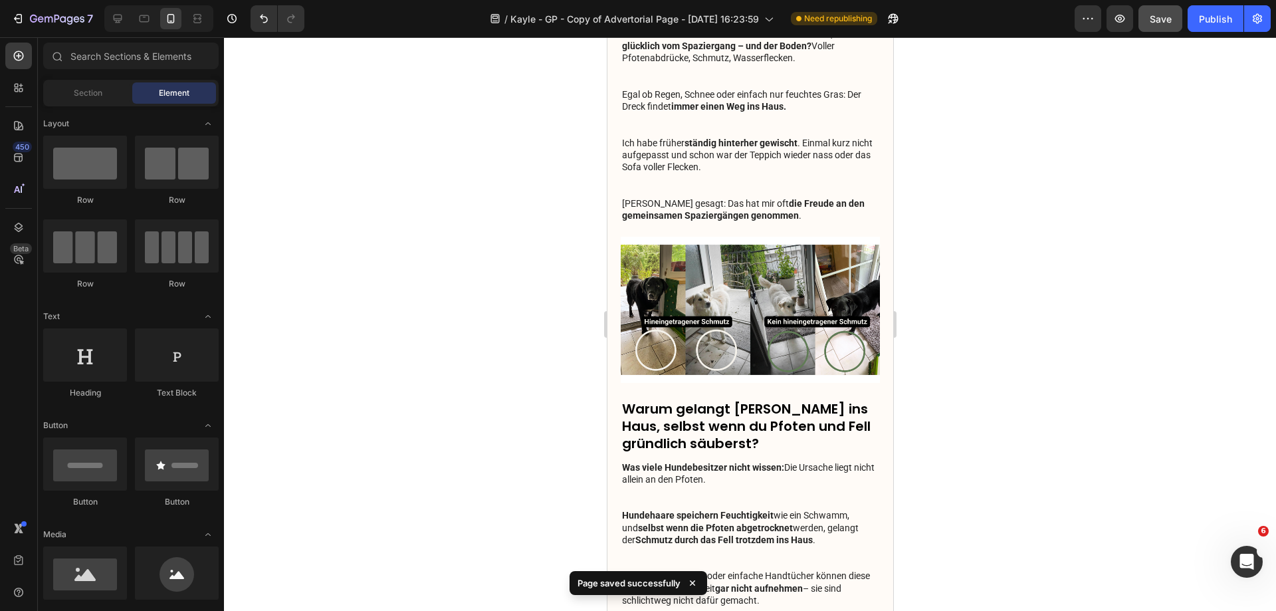
click at [1204, 32] on div "7 Version history / Kayle - GP - Copy of Advertorial Page - Aug 27, 16:23:59 Ne…" at bounding box center [638, 19] width 1276 height 38
click at [1222, 45] on div at bounding box center [750, 324] width 1052 height 574
click at [1222, 17] on div "Publish" at bounding box center [1215, 19] width 33 height 14
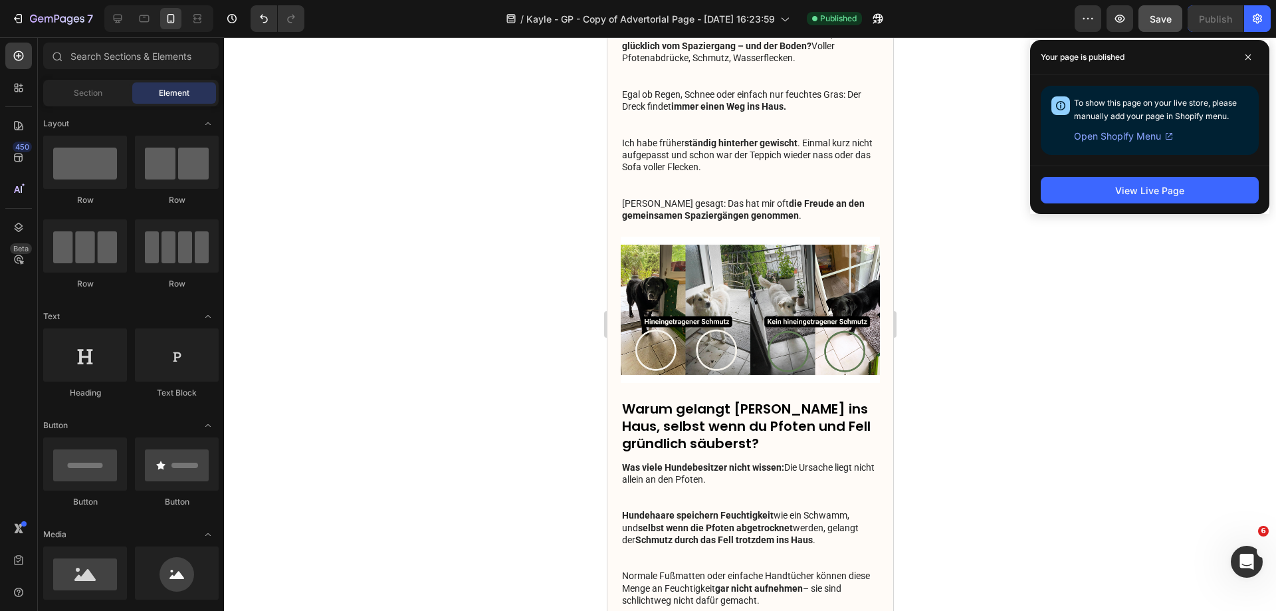
click at [1106, 332] on div at bounding box center [750, 324] width 1052 height 574
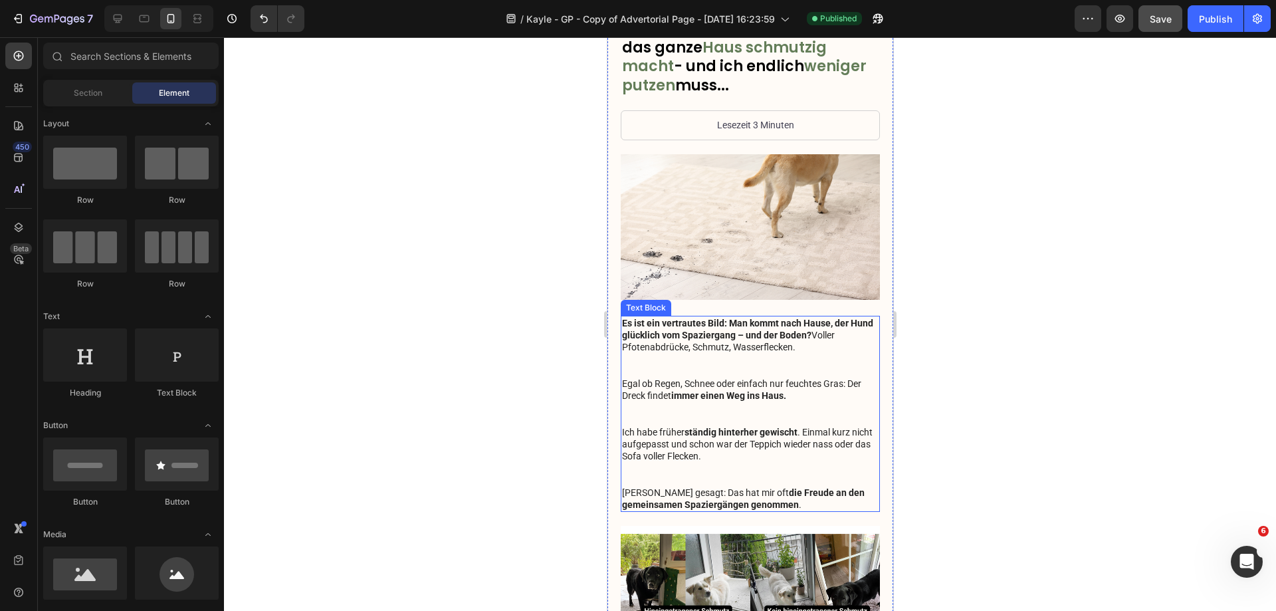
scroll to position [0, 0]
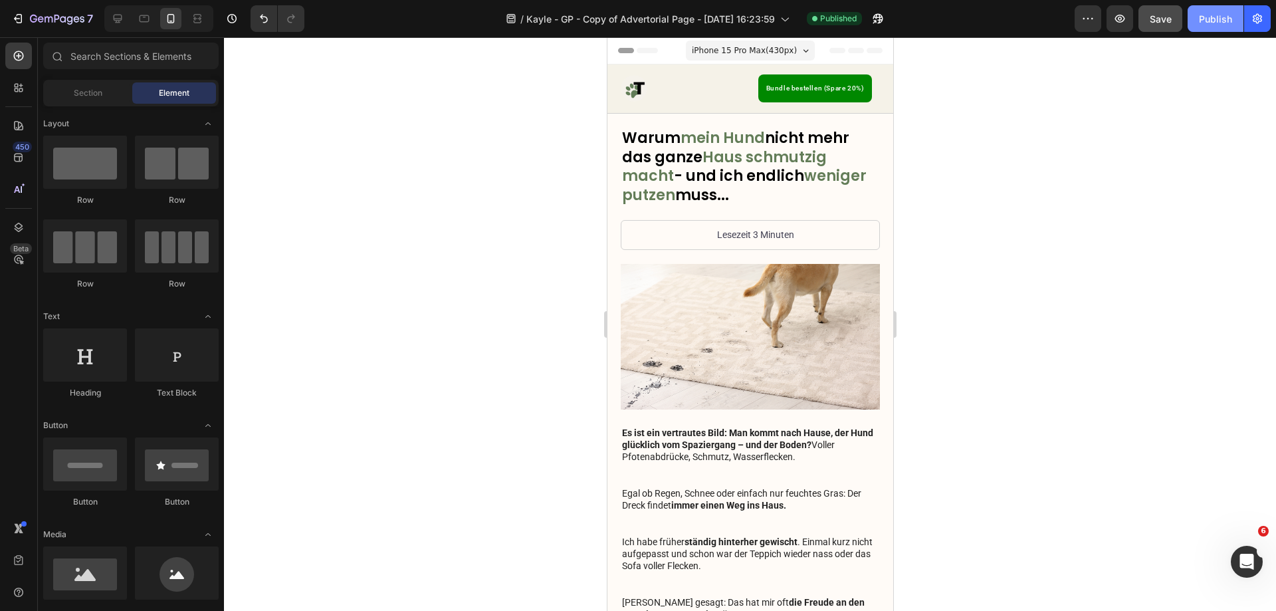
click at [1210, 19] on div "Publish" at bounding box center [1215, 19] width 33 height 14
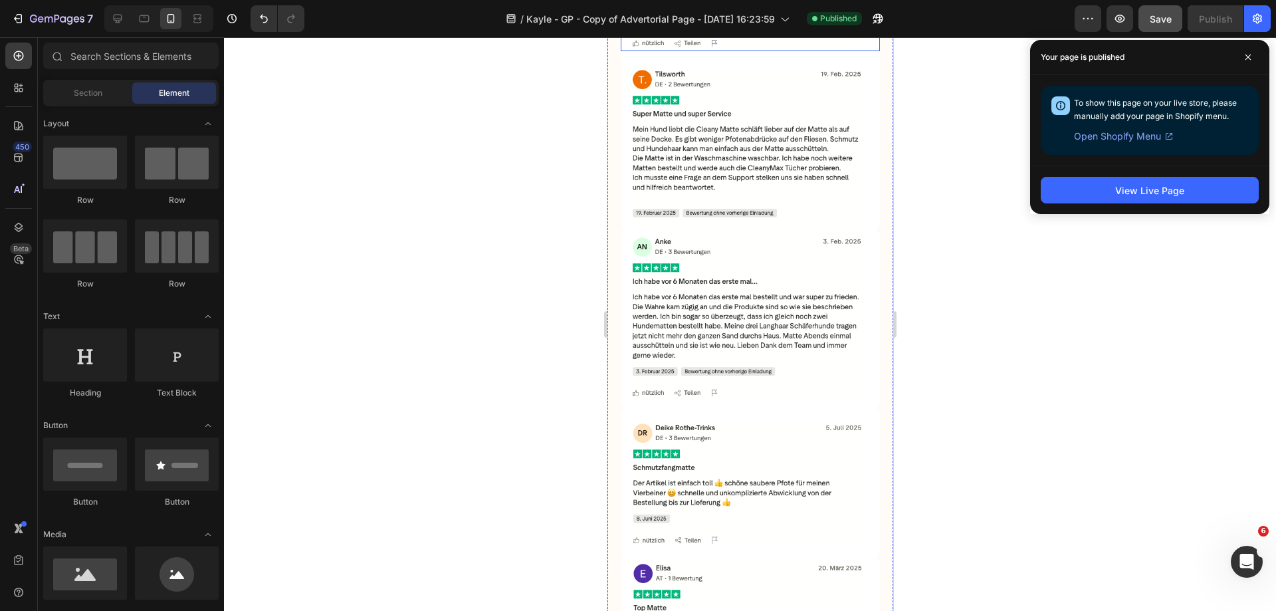
scroll to position [1795, 0]
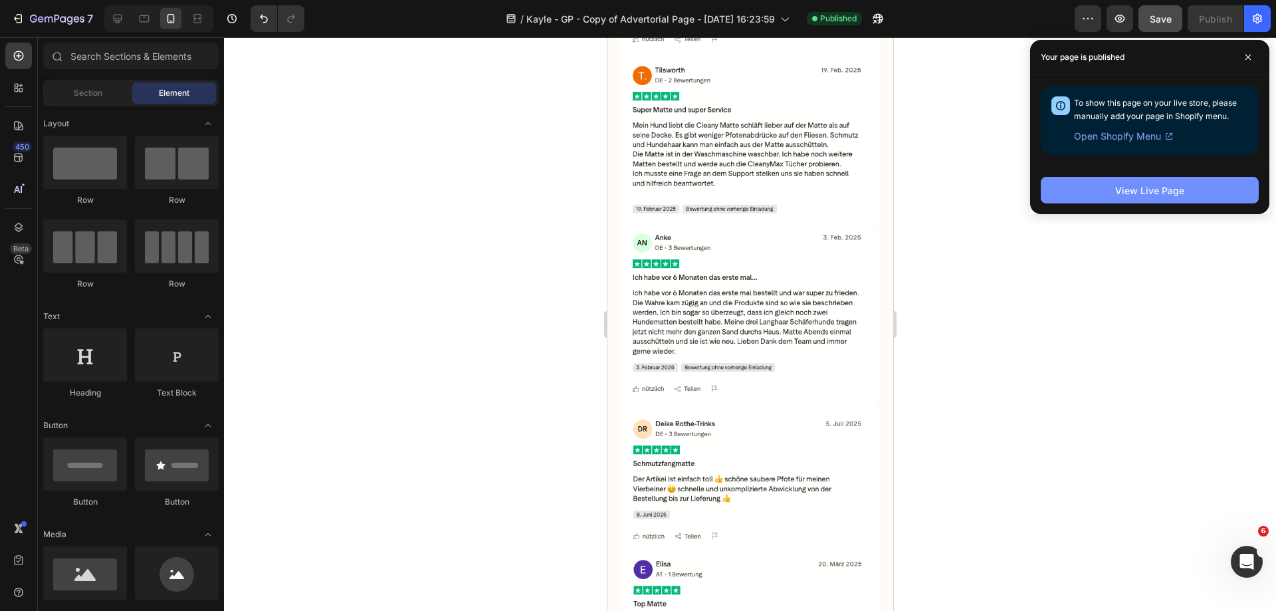
click at [1101, 199] on button "View Live Page" at bounding box center [1150, 190] width 218 height 27
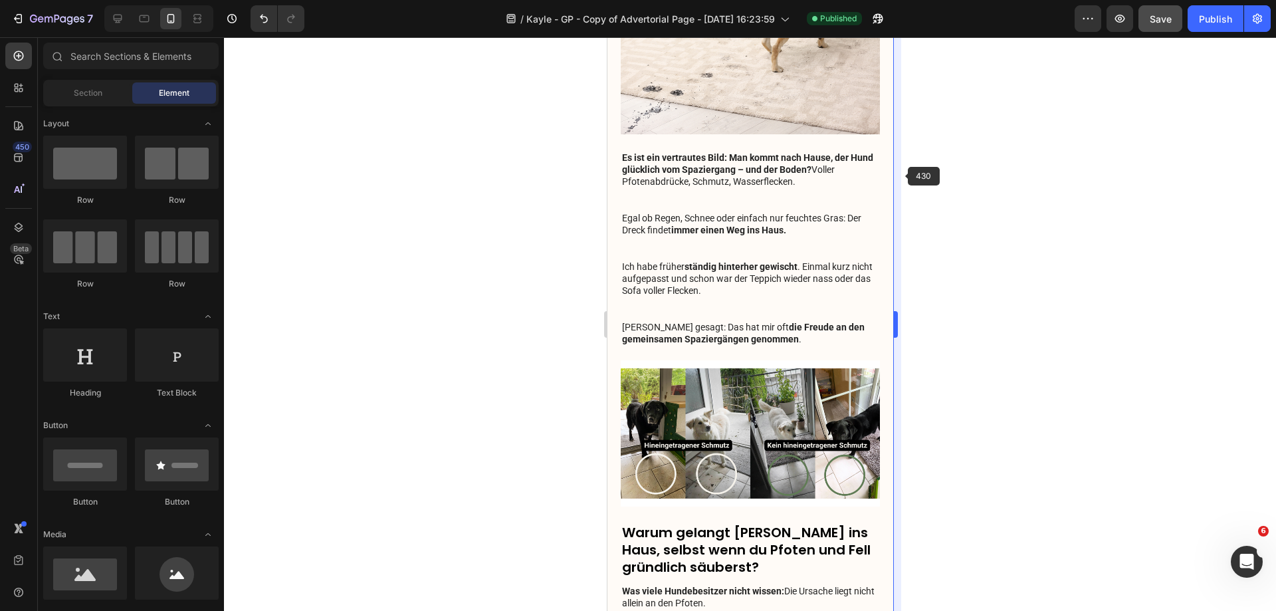
scroll to position [0, 0]
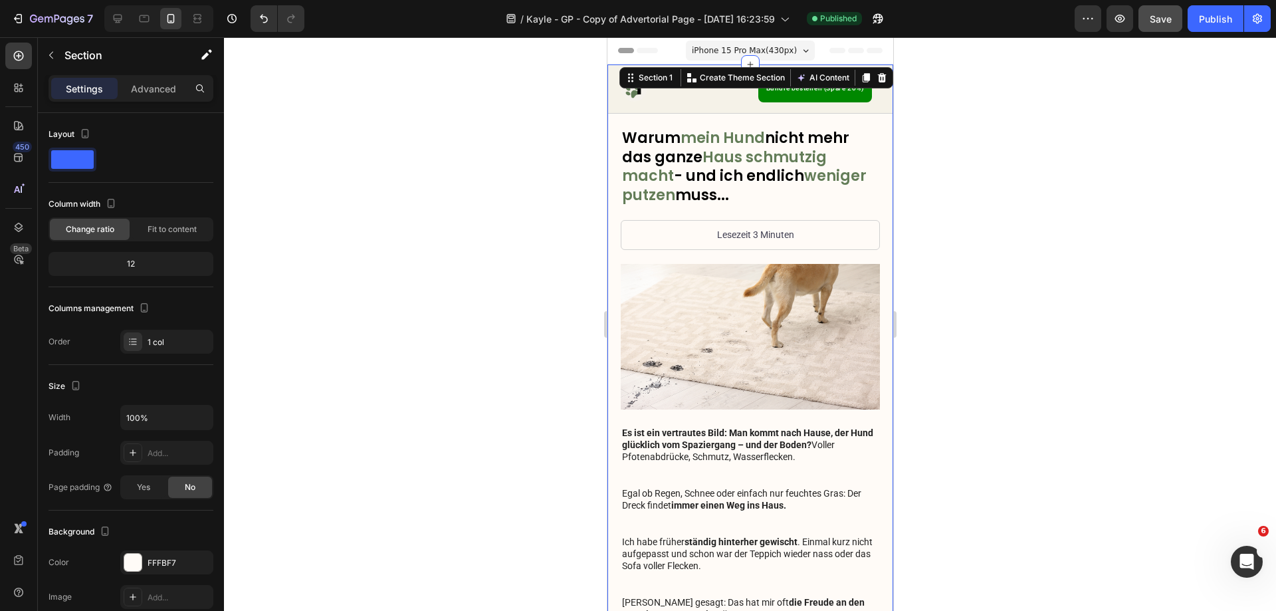
click at [1072, 316] on div at bounding box center [750, 324] width 1052 height 574
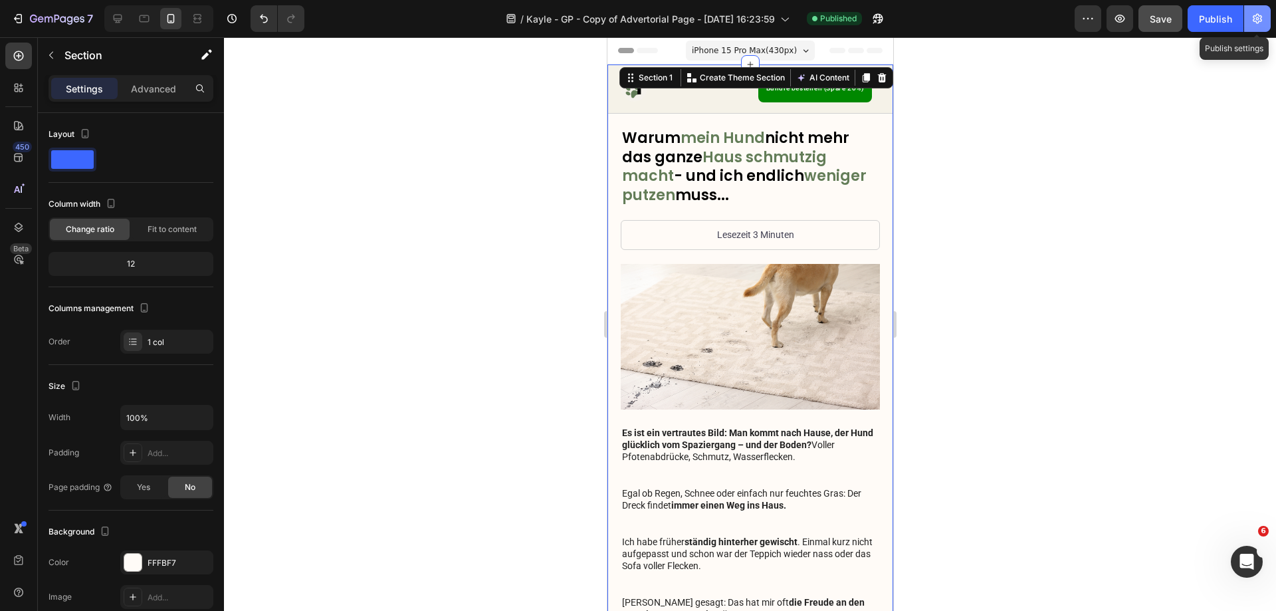
click at [1256, 15] on icon "button" at bounding box center [1257, 18] width 13 height 13
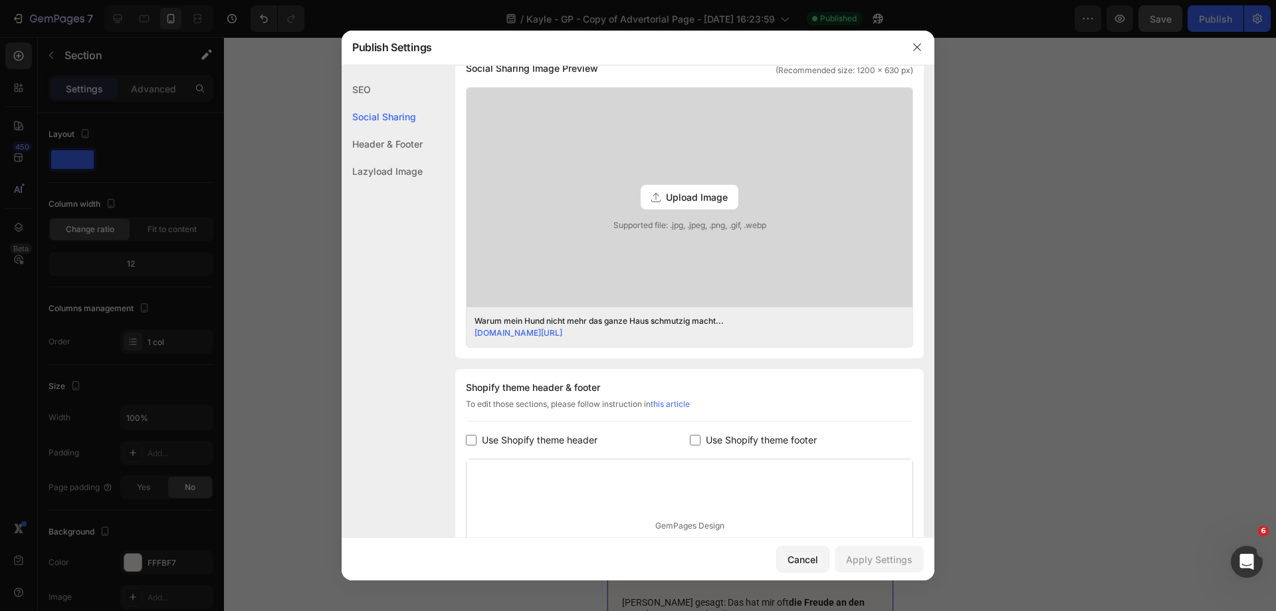
scroll to position [497, 0]
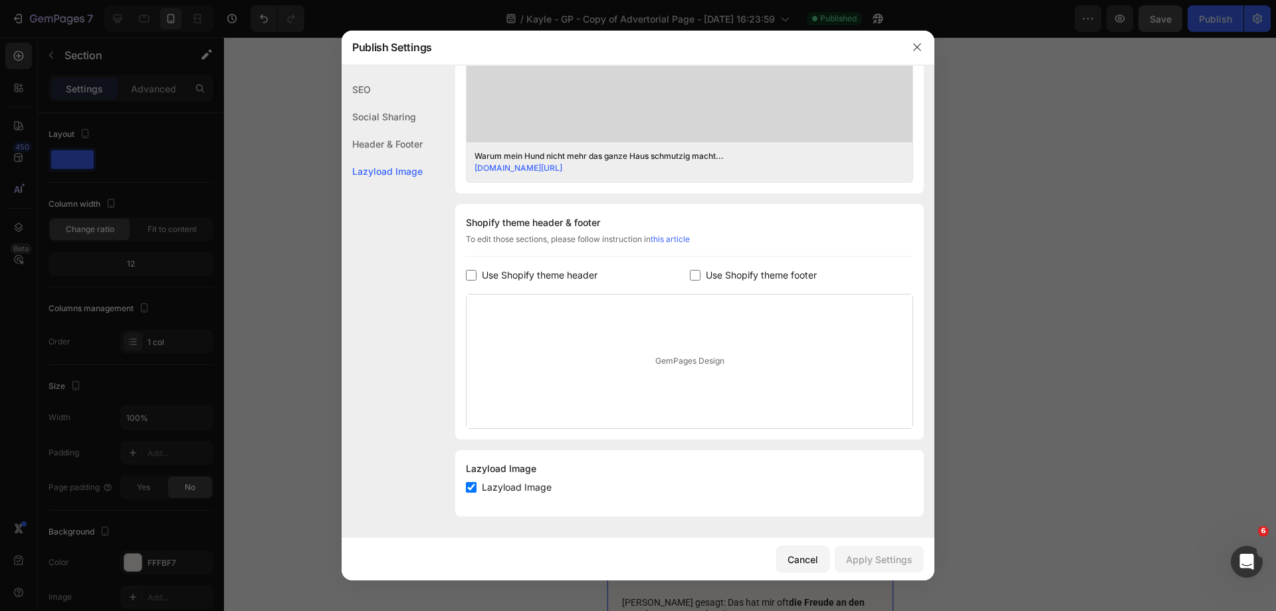
click at [694, 270] on input "checkbox" at bounding box center [695, 275] width 11 height 11
checkbox input "true"
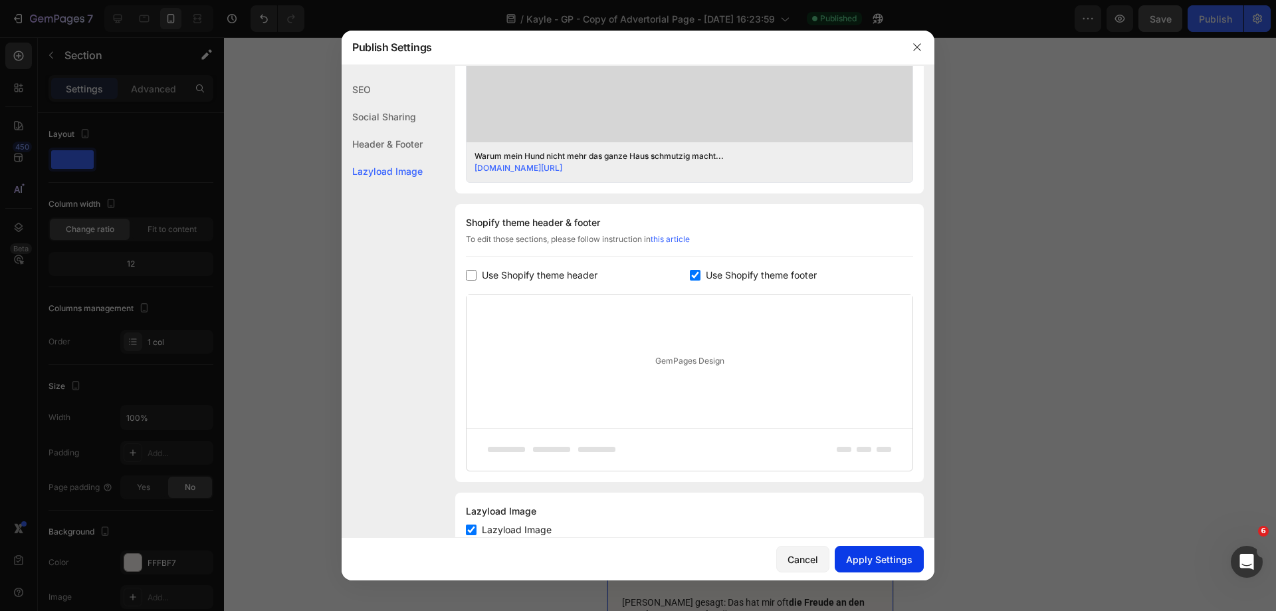
click at [877, 554] on div "Apply Settings" at bounding box center [879, 559] width 66 height 14
click at [1040, 156] on div at bounding box center [638, 305] width 1276 height 611
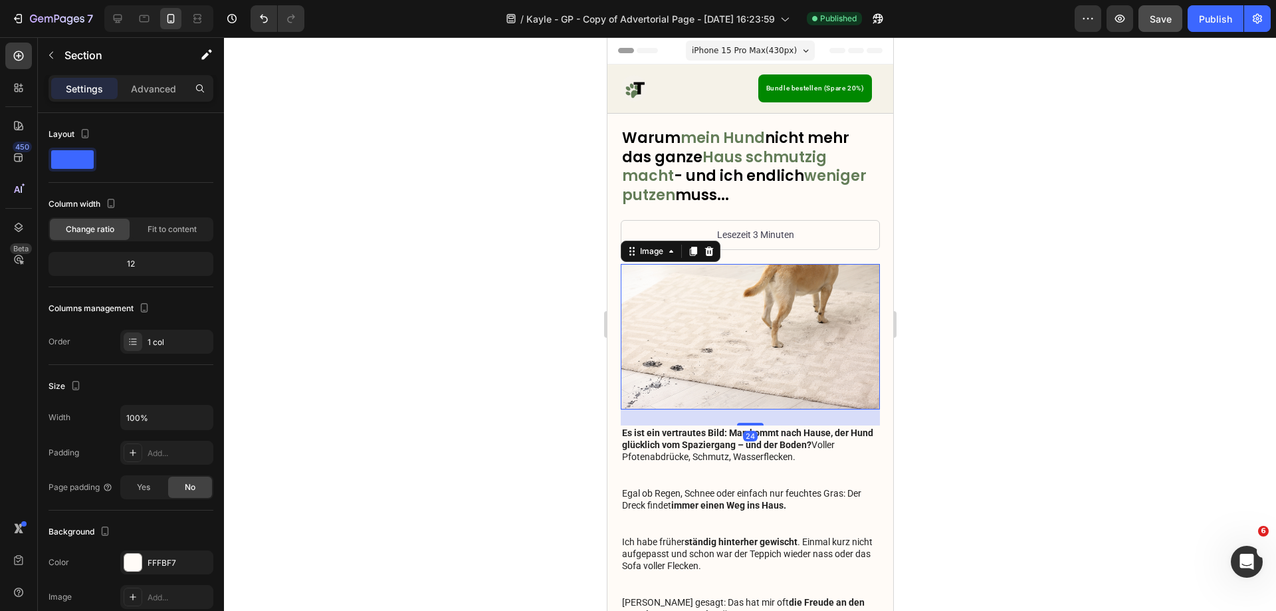
click at [730, 316] on img at bounding box center [749, 337] width 259 height 146
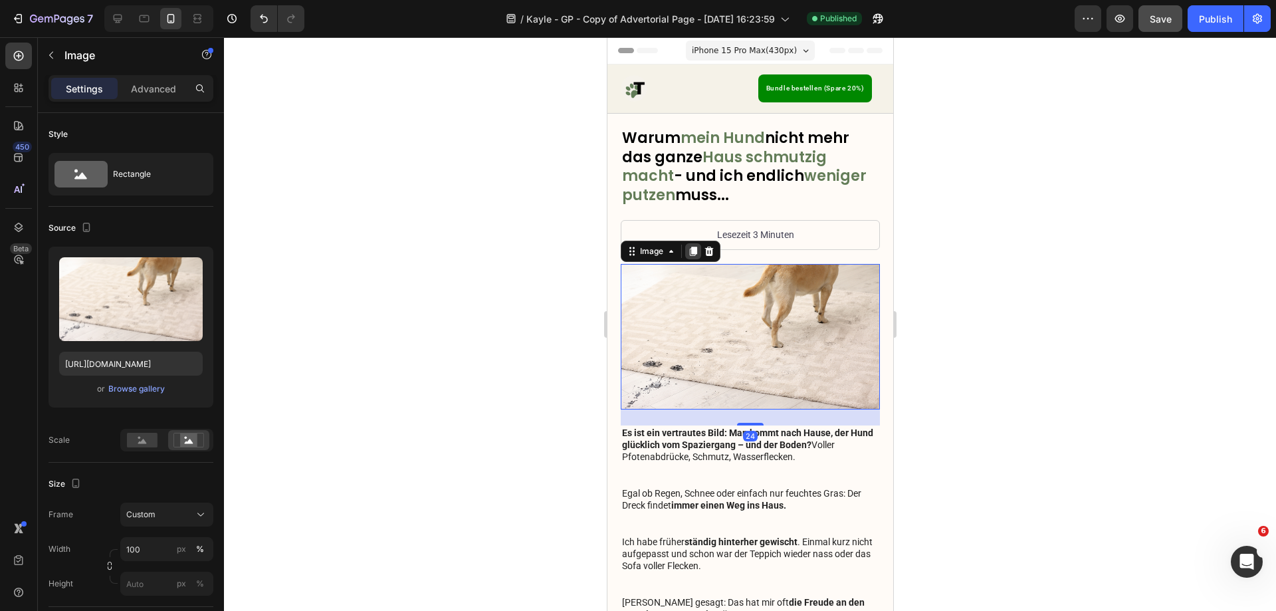
click at [689, 250] on icon at bounding box center [692, 251] width 11 height 11
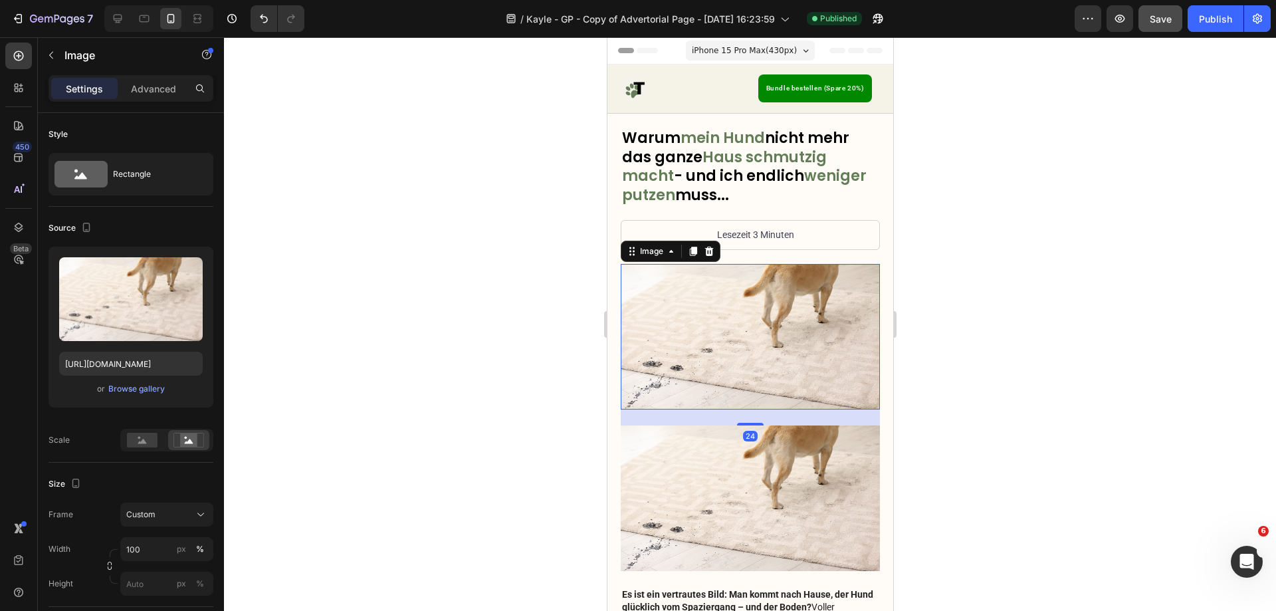
click at [744, 332] on img at bounding box center [749, 337] width 259 height 146
click at [711, 255] on icon at bounding box center [708, 251] width 11 height 11
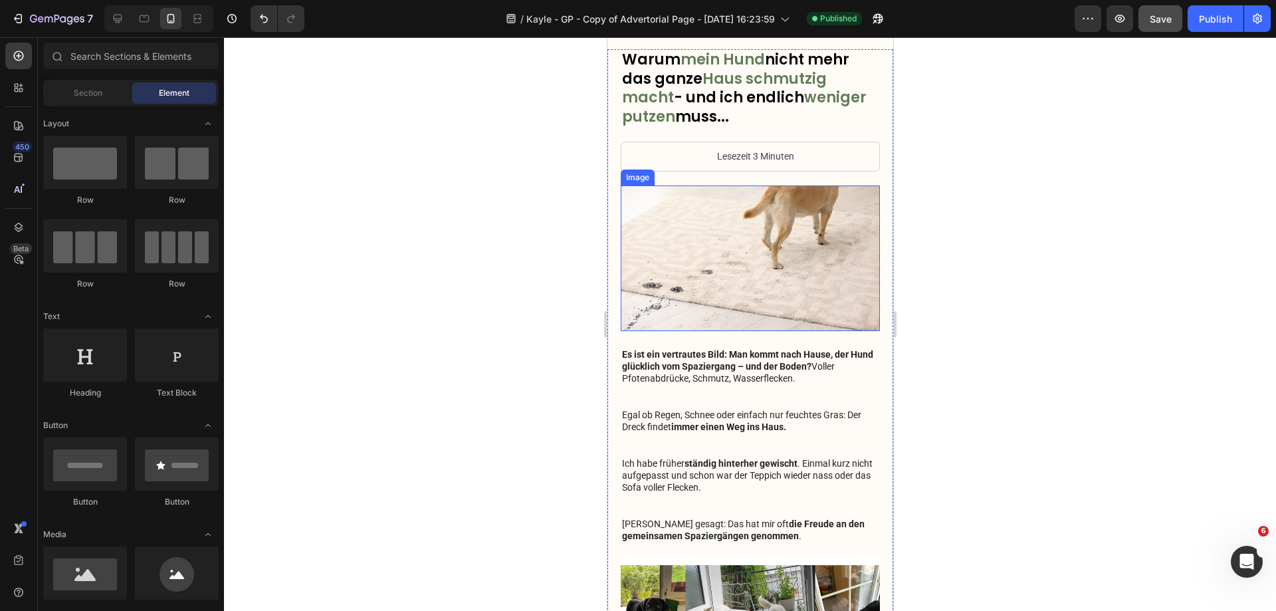
scroll to position [266, 0]
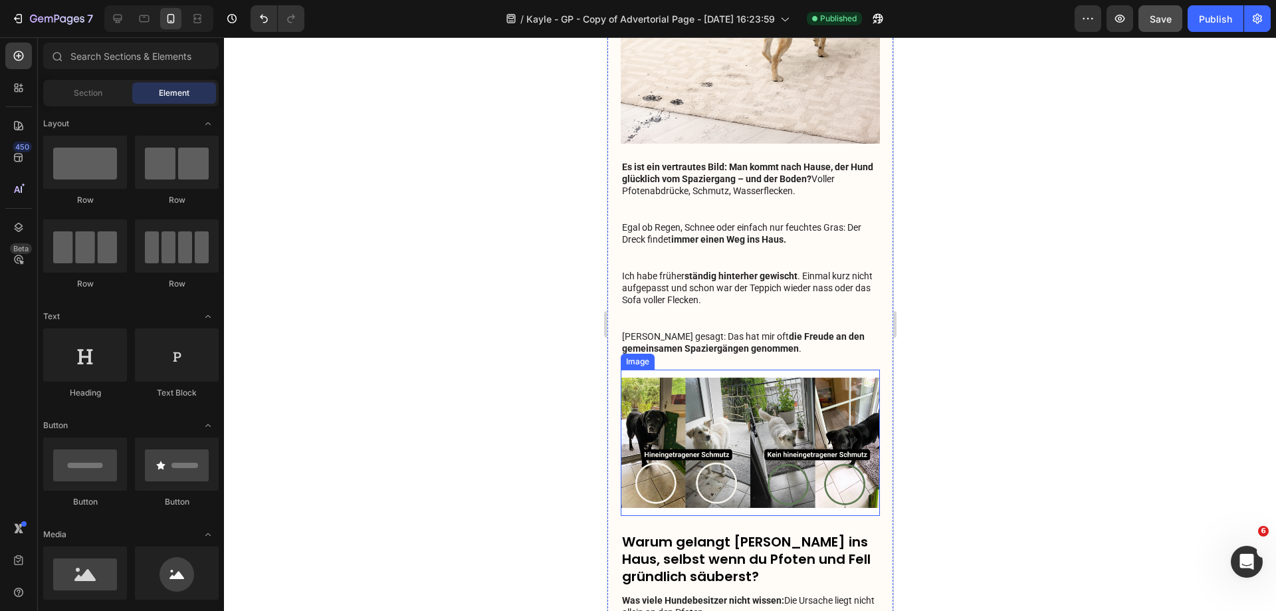
click at [744, 452] on img at bounding box center [749, 443] width 259 height 146
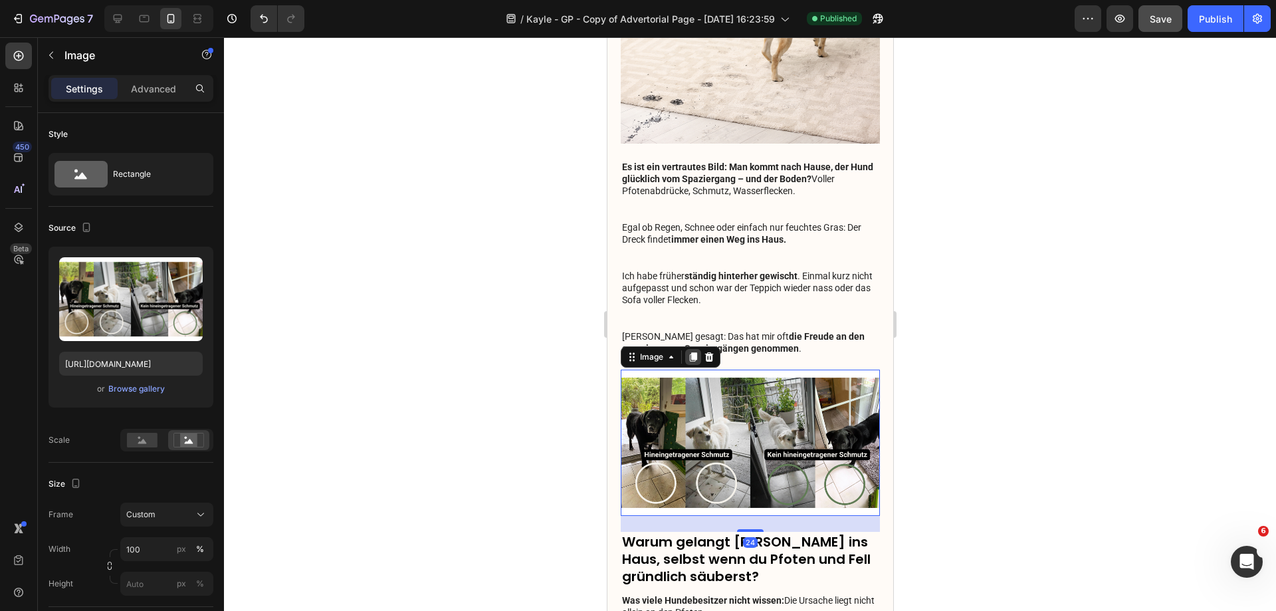
click at [695, 354] on icon at bounding box center [692, 356] width 7 height 9
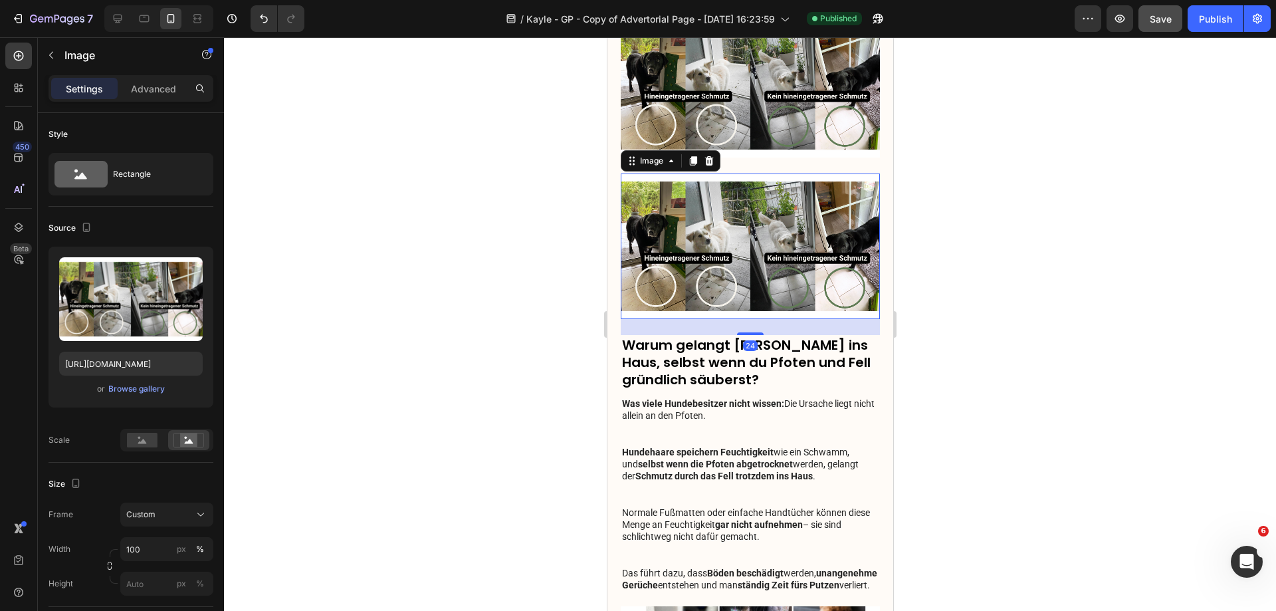
scroll to position [503, 0]
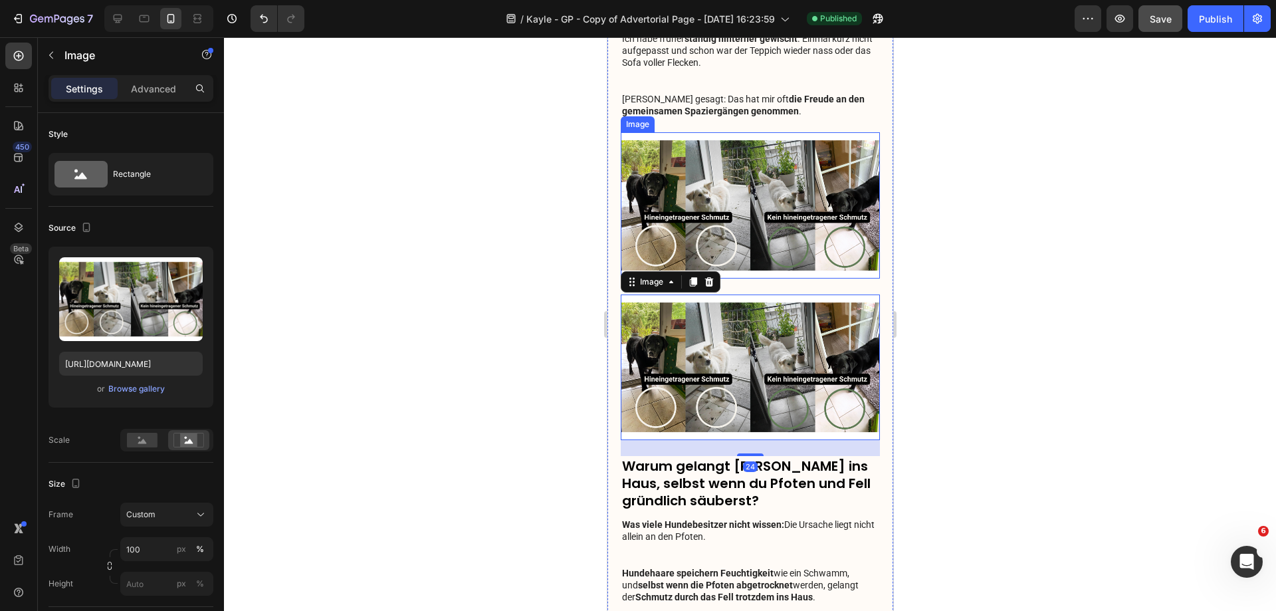
click at [764, 185] on img at bounding box center [749, 205] width 259 height 146
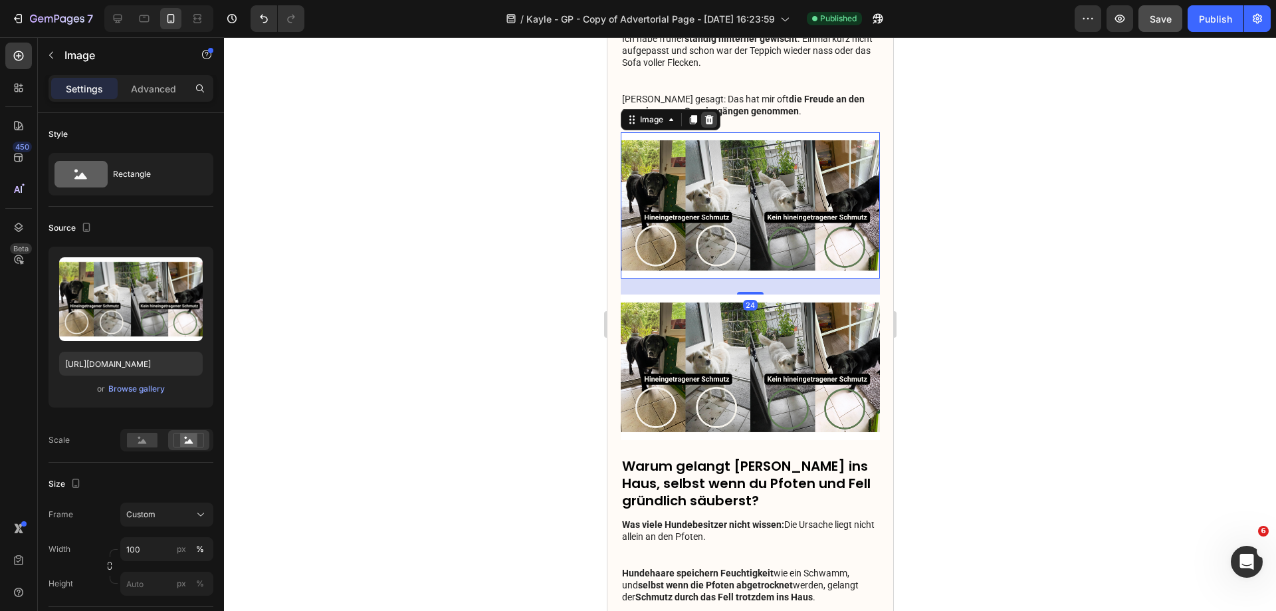
click at [703, 116] on icon at bounding box center [708, 119] width 11 height 11
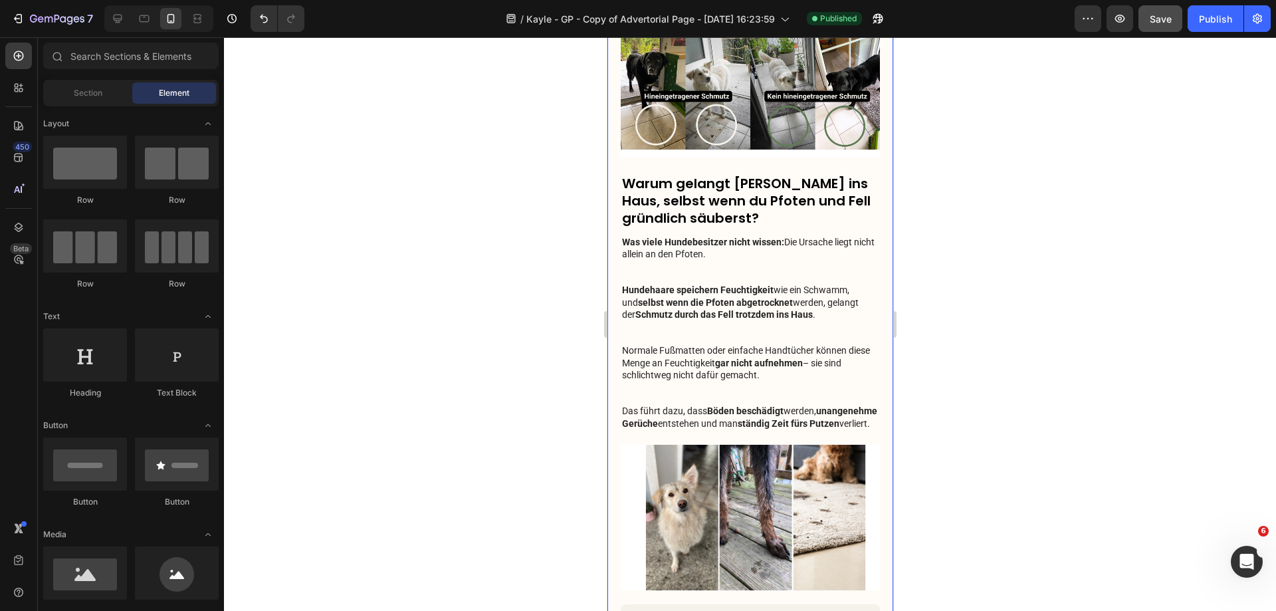
scroll to position [835, 0]
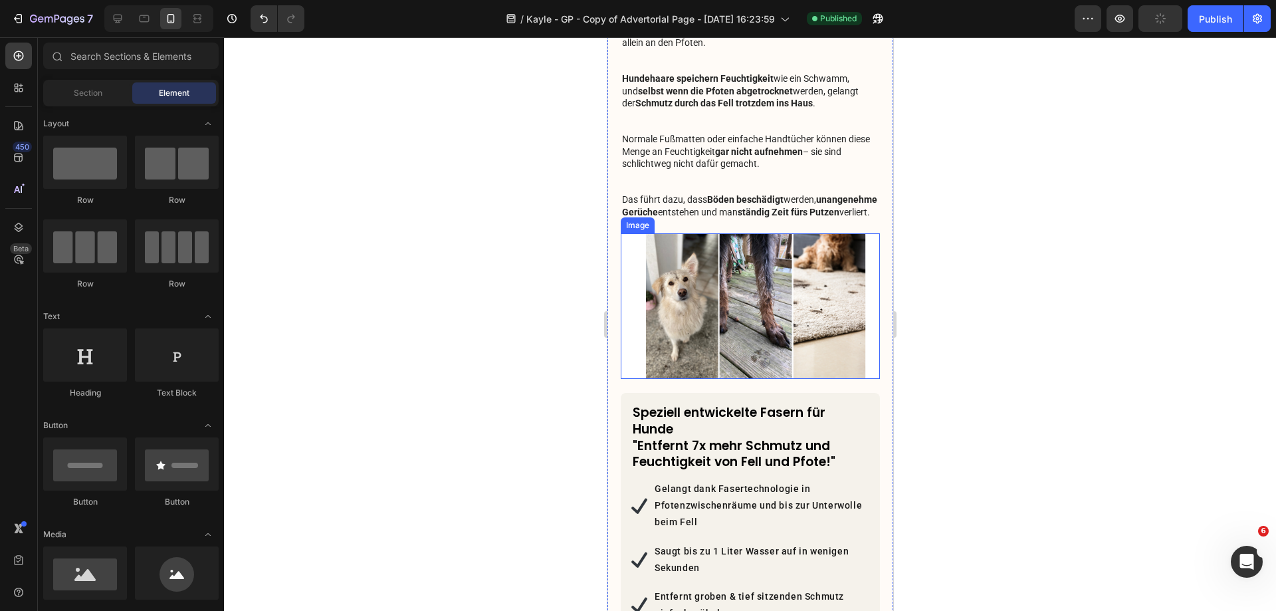
click at [775, 310] on img at bounding box center [749, 306] width 259 height 146
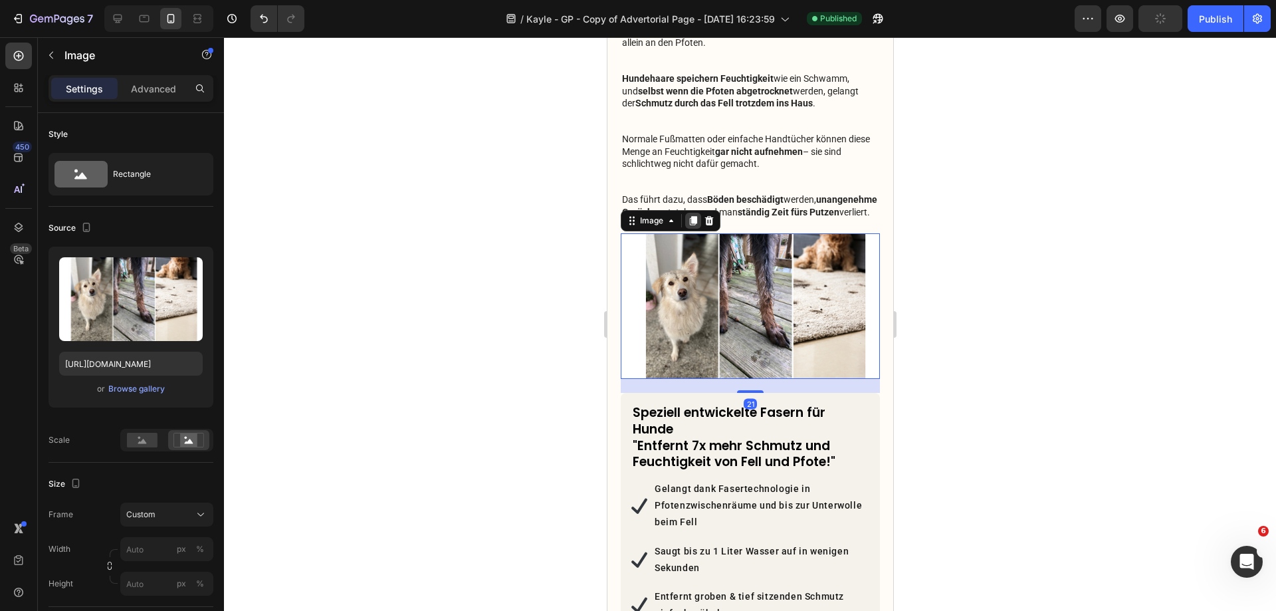
click at [693, 223] on icon at bounding box center [692, 220] width 7 height 9
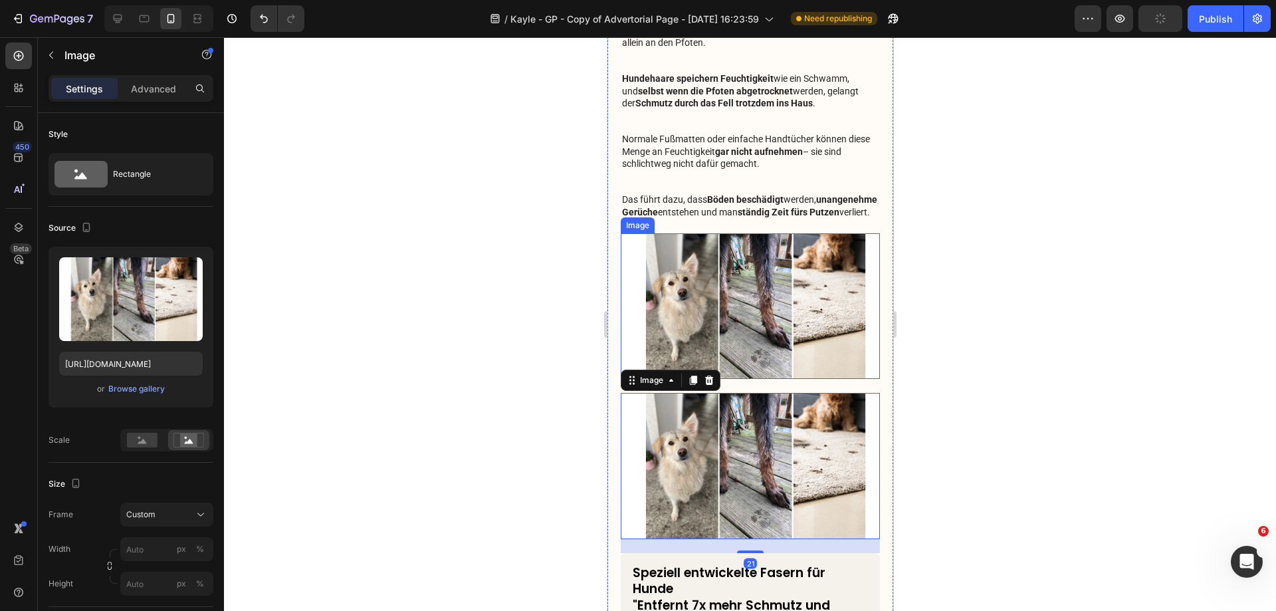
click at [797, 257] on img at bounding box center [749, 306] width 259 height 146
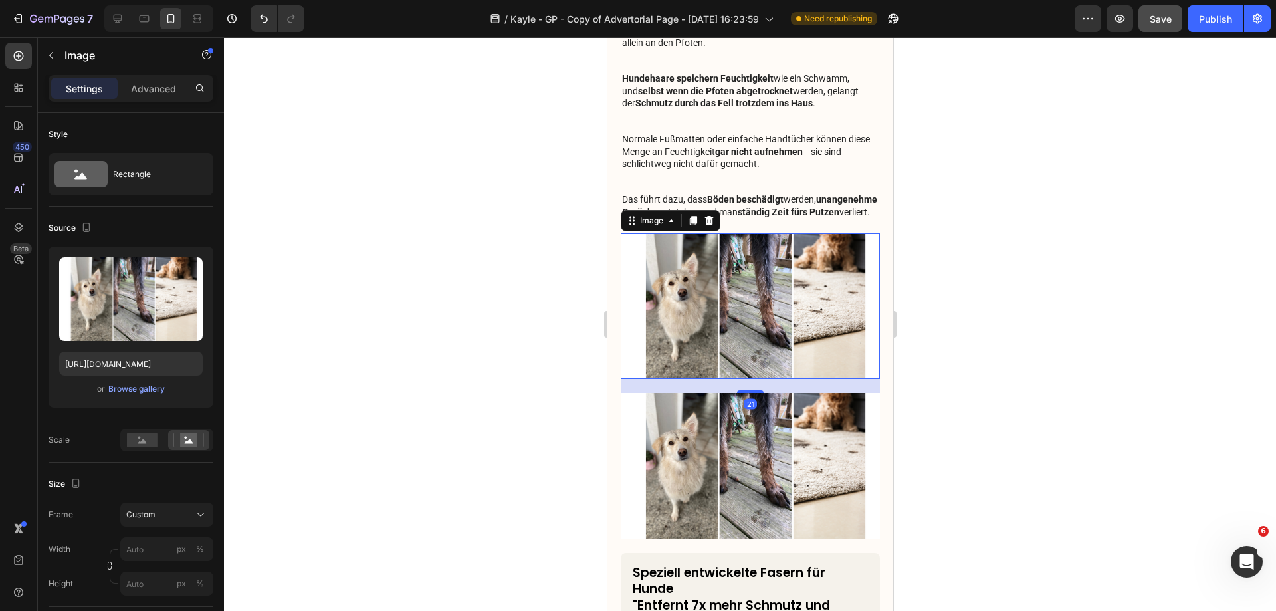
click at [710, 220] on icon at bounding box center [709, 220] width 9 height 9
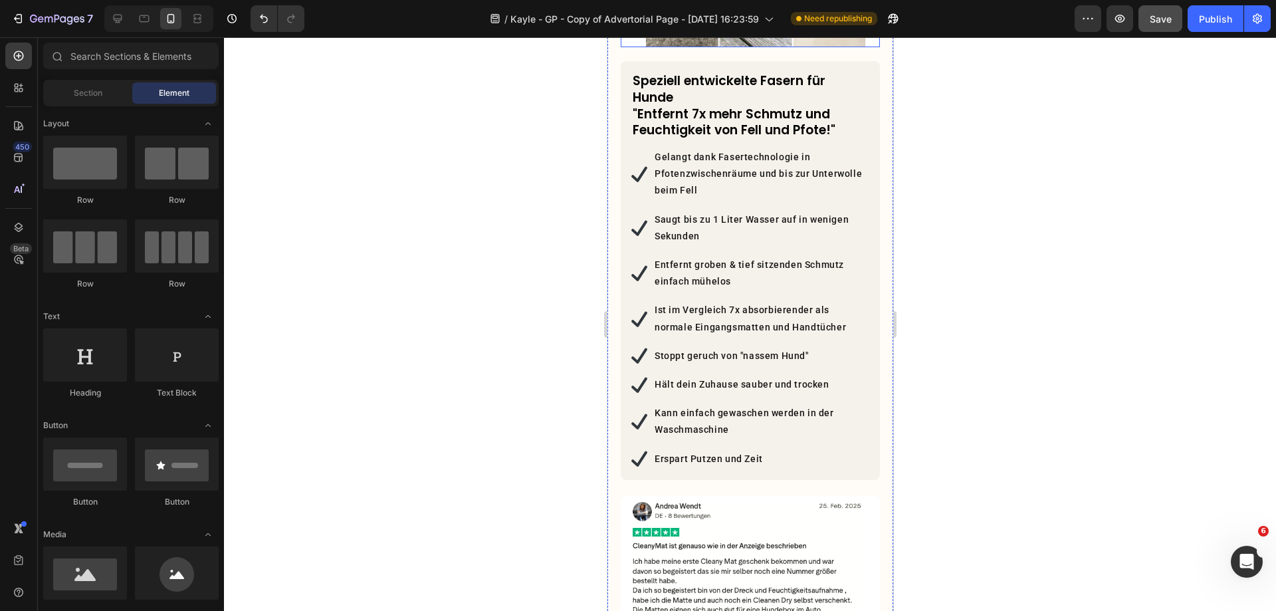
scroll to position [1301, 0]
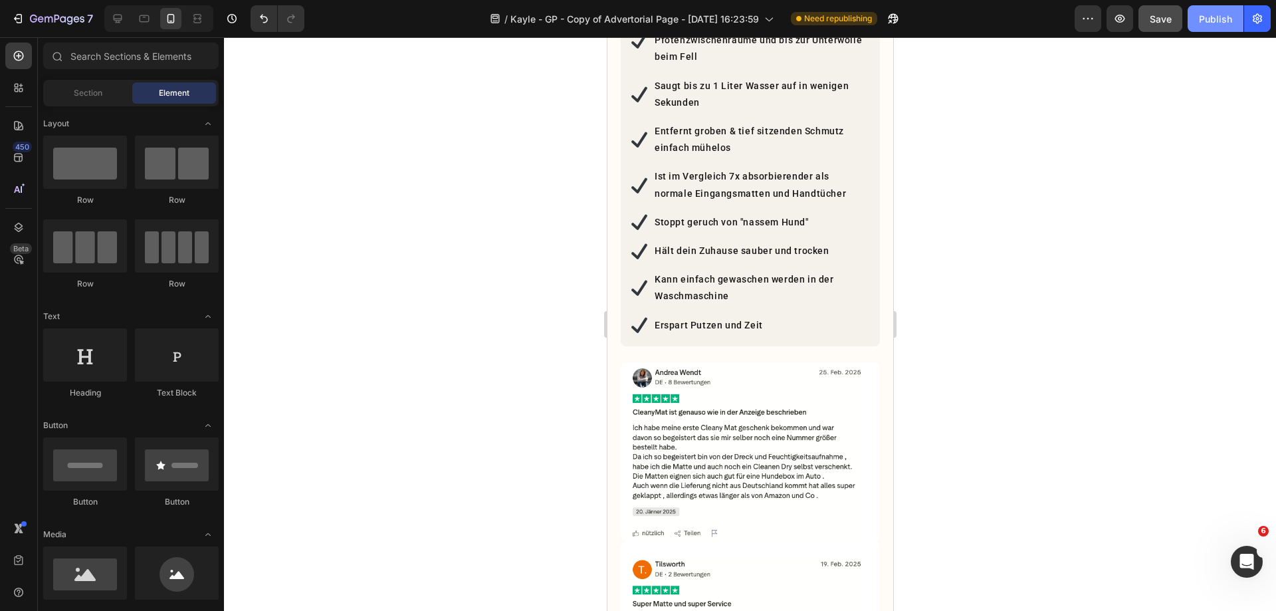
click at [1200, 21] on div "Publish" at bounding box center [1215, 19] width 33 height 14
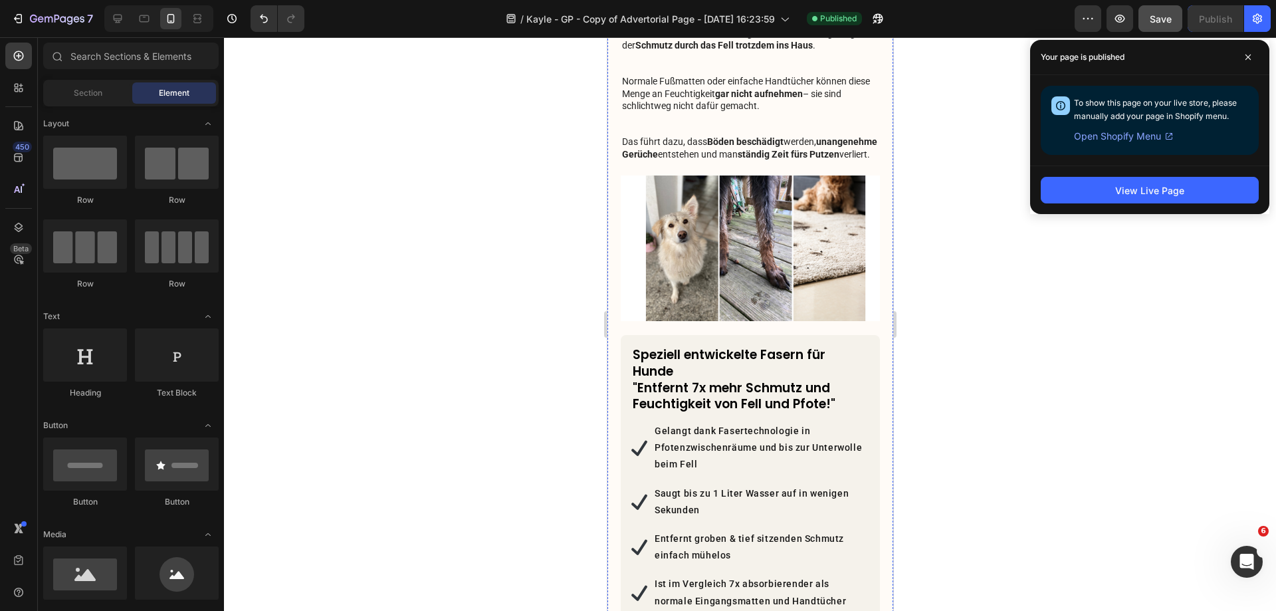
scroll to position [931, 0]
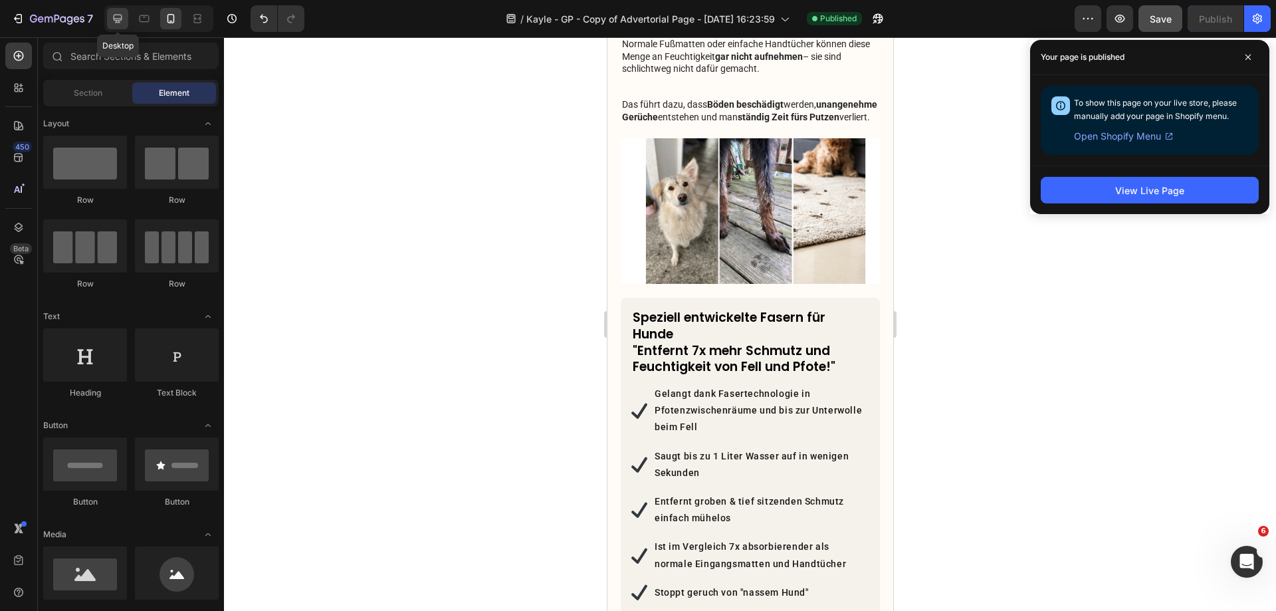
click at [120, 21] on icon at bounding box center [118, 19] width 9 height 9
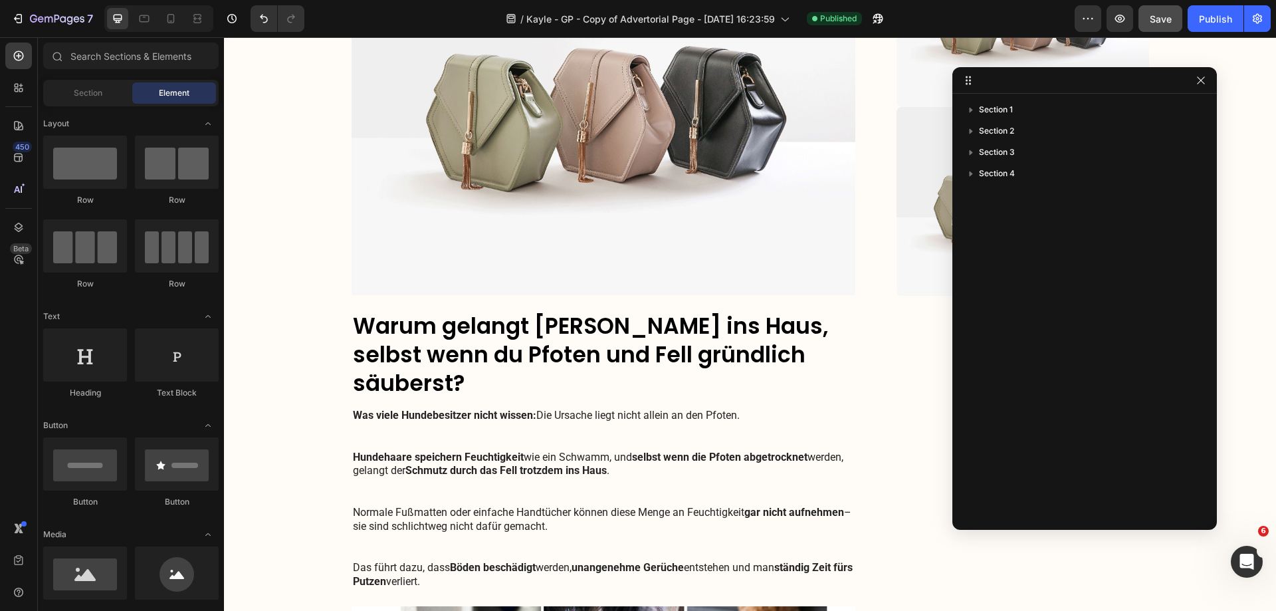
scroll to position [1008, 0]
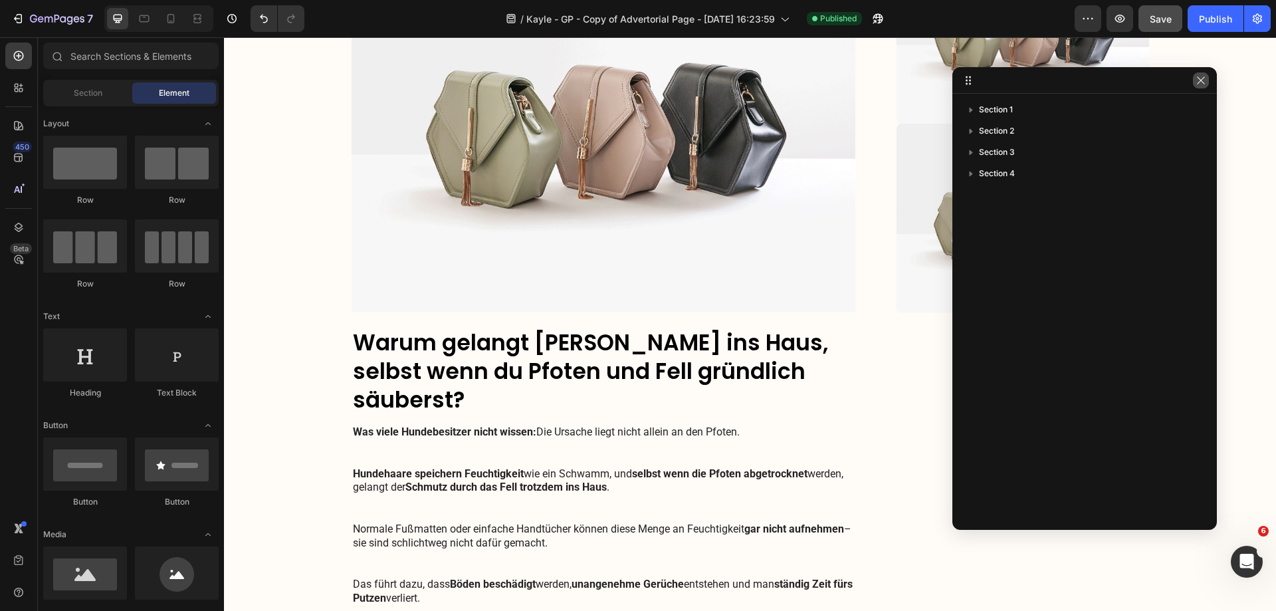
drag, startPoint x: 1200, startPoint y: 78, endPoint x: 685, endPoint y: 140, distance: 518.9
click at [1200, 78] on icon "button" at bounding box center [1201, 80] width 11 height 11
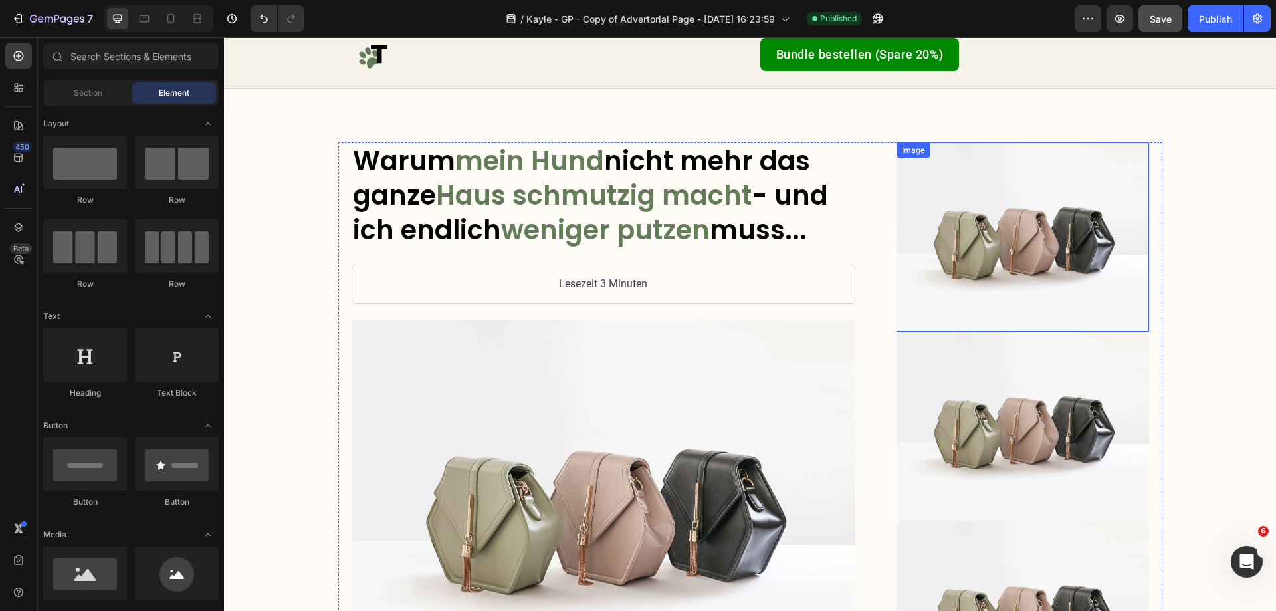
scroll to position [0, 0]
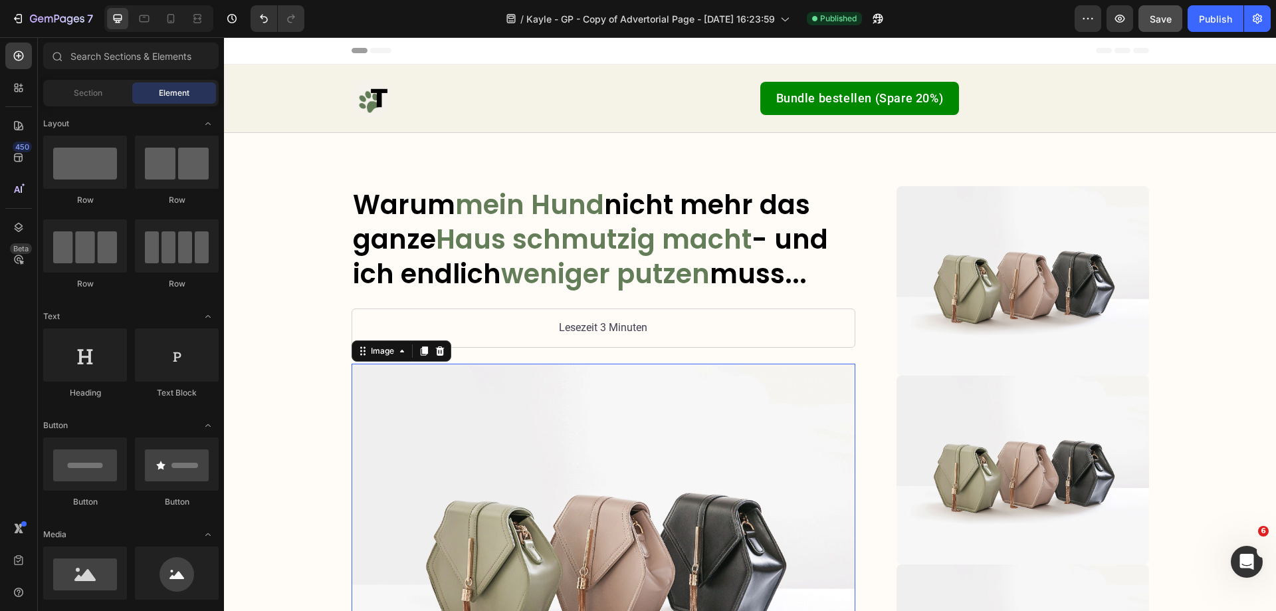
click at [730, 441] on img at bounding box center [604, 553] width 504 height 378
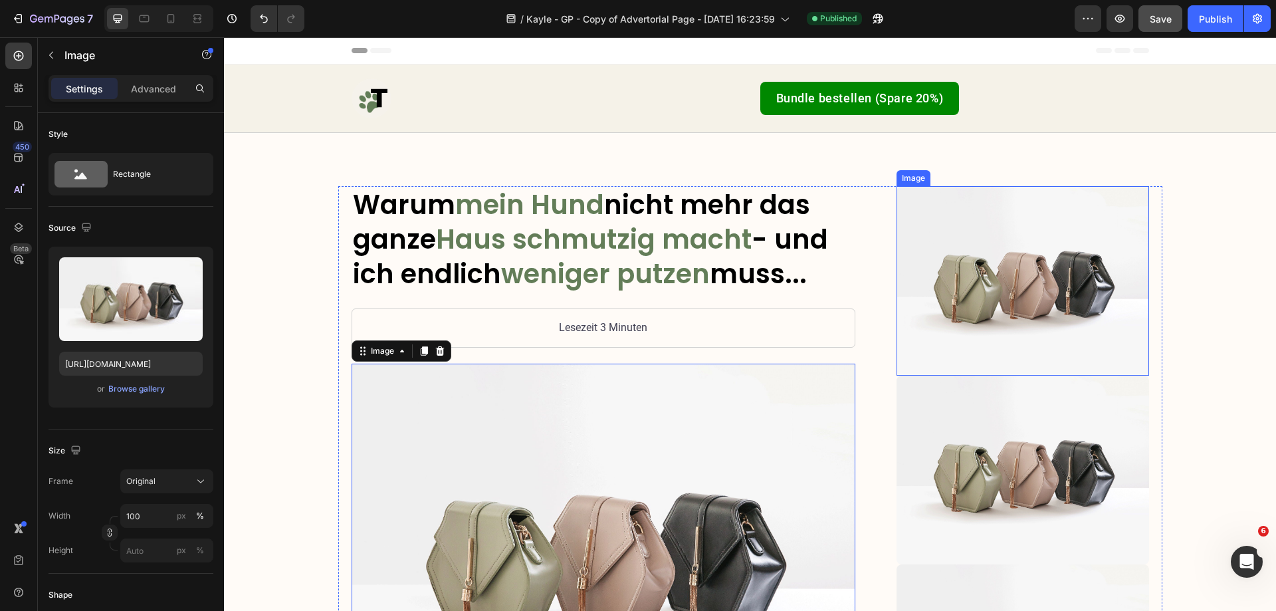
click at [951, 300] on img at bounding box center [1023, 280] width 252 height 189
click at [966, 175] on icon at bounding box center [969, 173] width 7 height 9
click at [994, 240] on img at bounding box center [1023, 280] width 252 height 189
click at [982, 175] on icon at bounding box center [985, 173] width 9 height 9
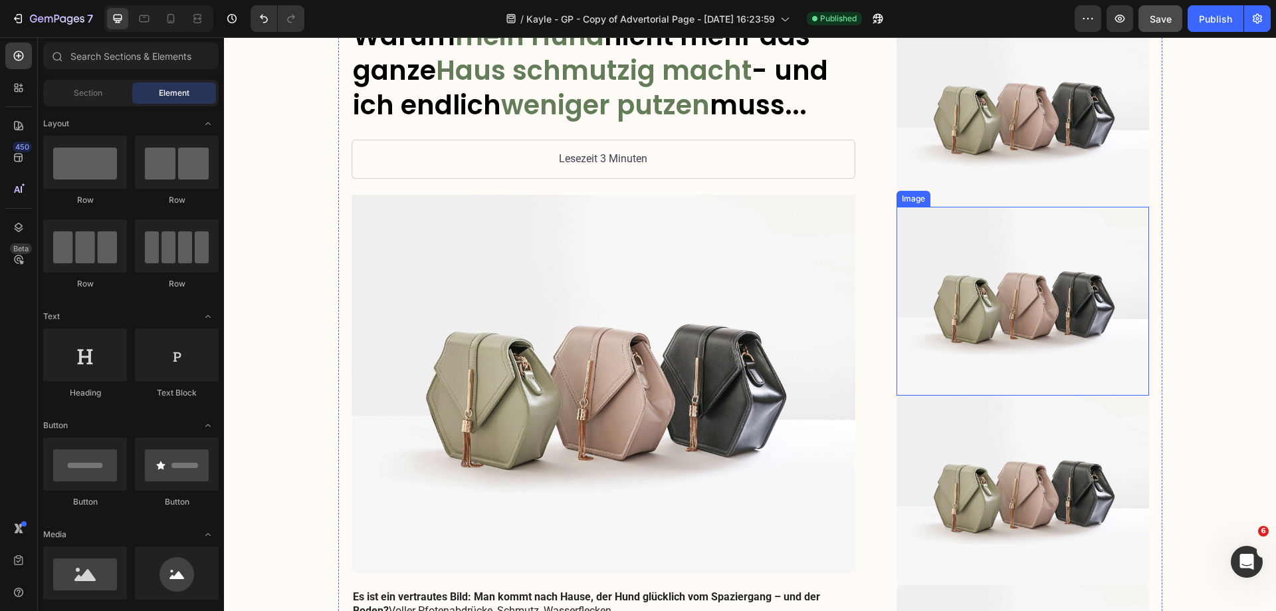
scroll to position [199, 0]
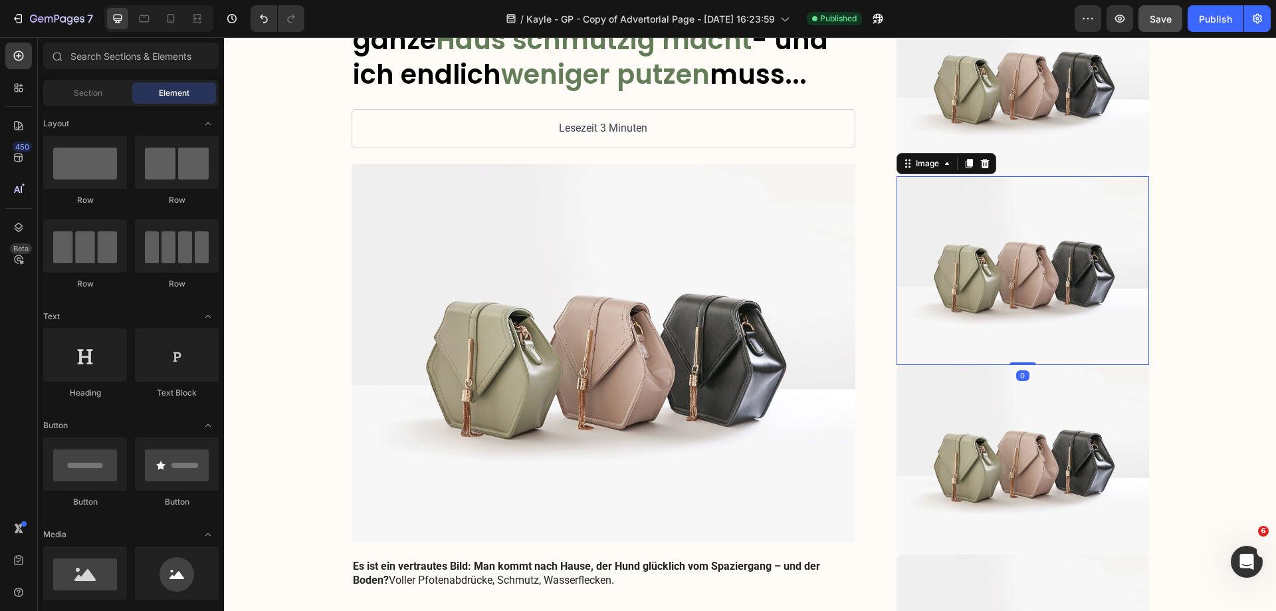
click at [992, 251] on img at bounding box center [1023, 270] width 252 height 189
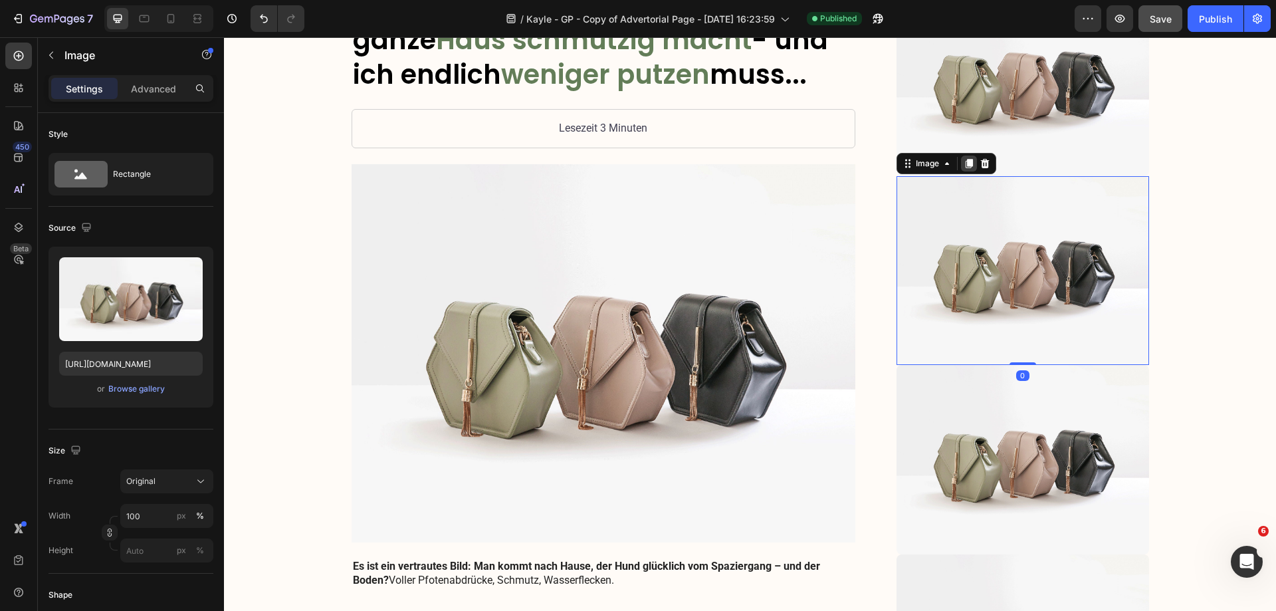
click at [964, 168] on icon at bounding box center [969, 163] width 11 height 11
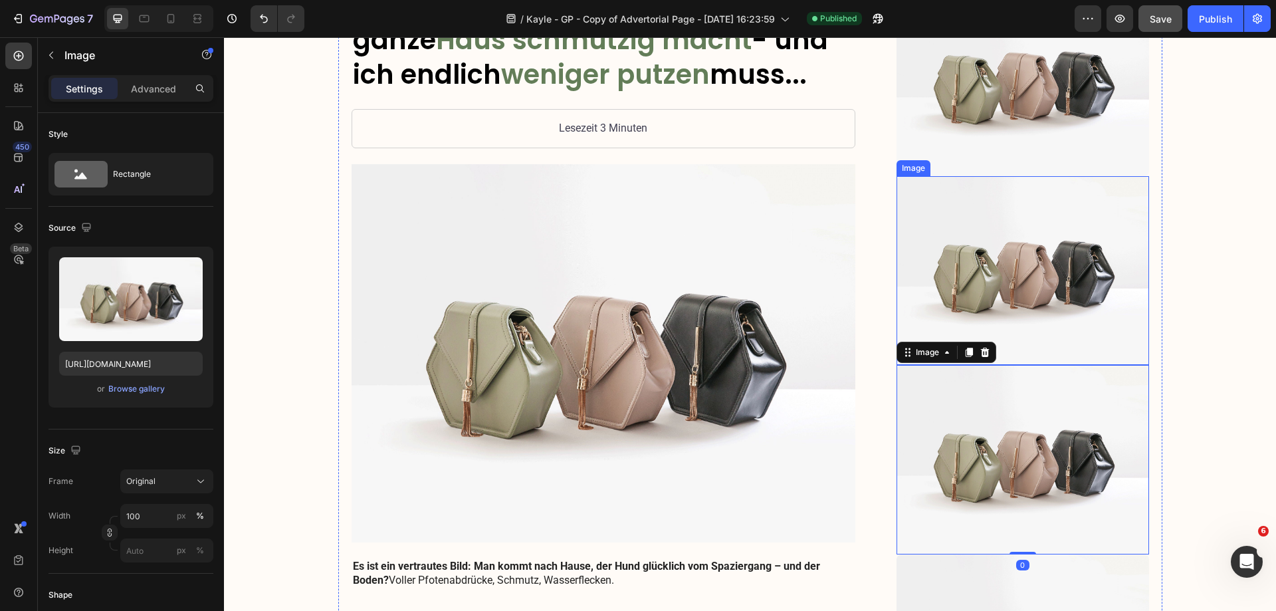
click at [1000, 221] on img at bounding box center [1023, 270] width 252 height 189
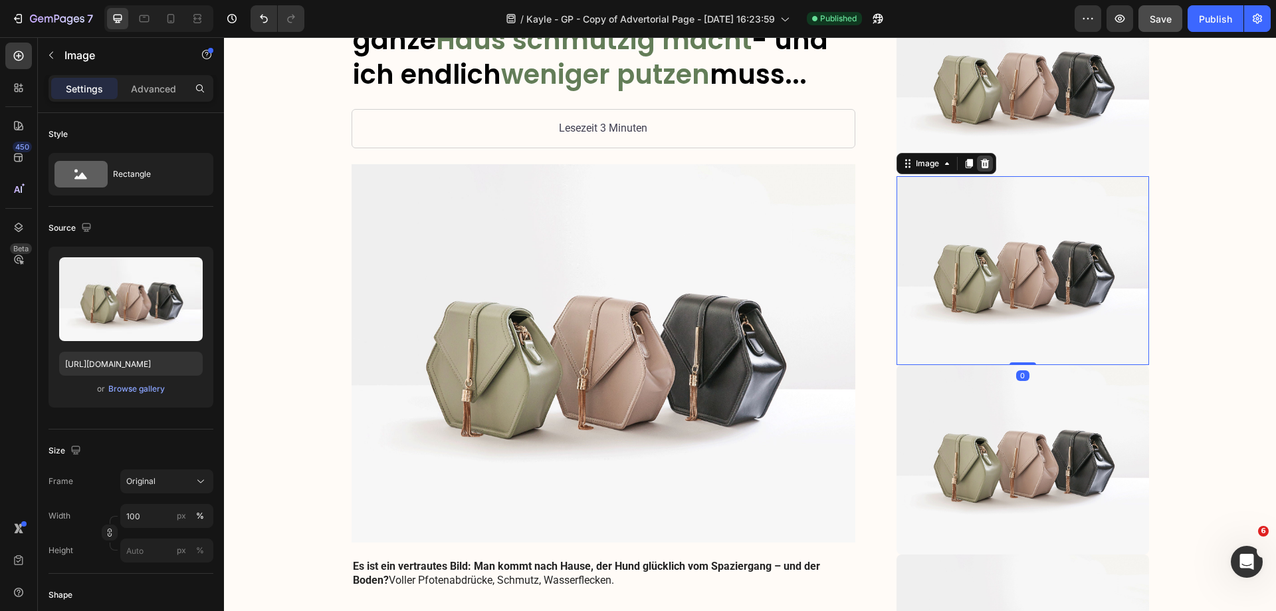
click at [980, 165] on icon at bounding box center [985, 163] width 11 height 11
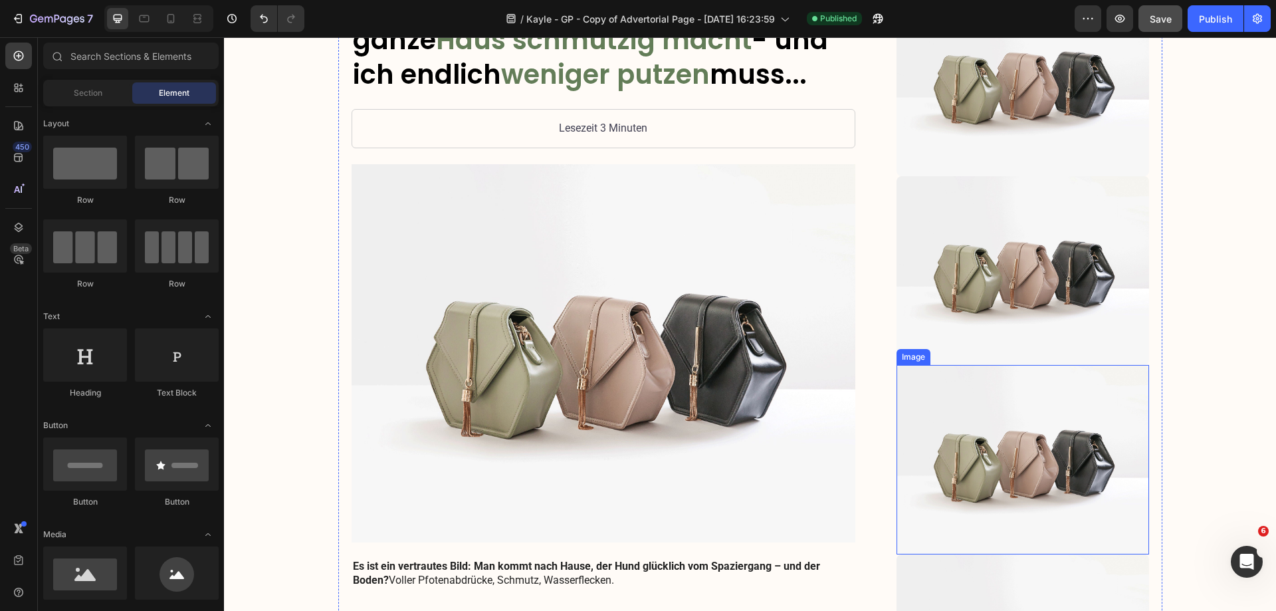
click at [1004, 427] on img at bounding box center [1023, 459] width 252 height 189
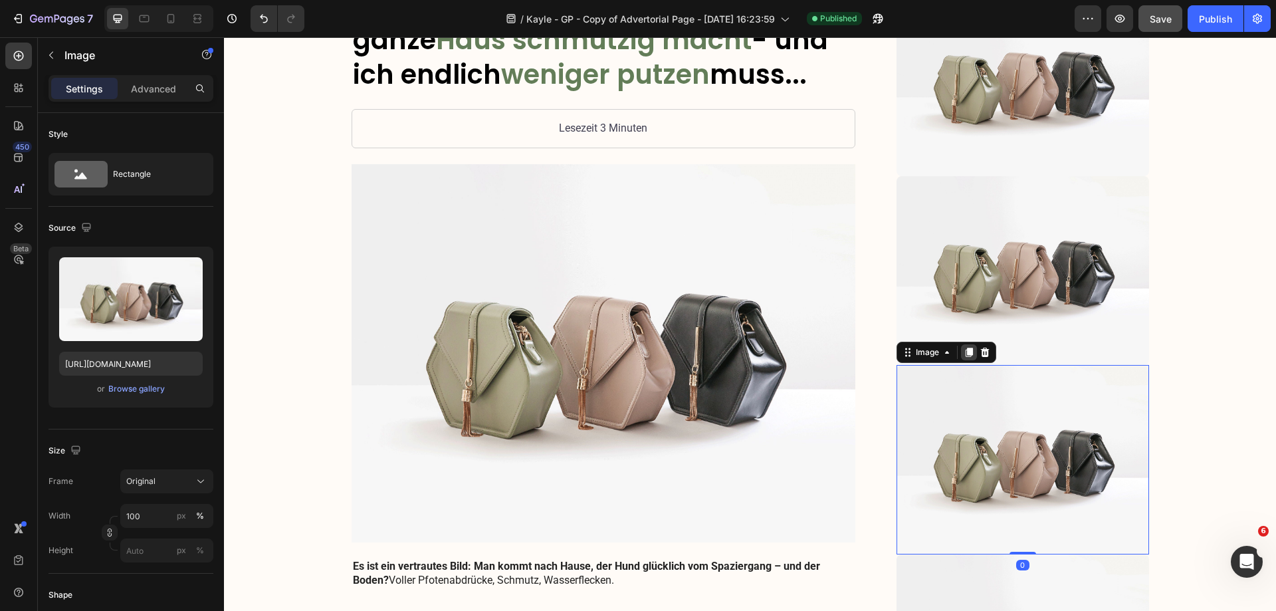
click at [967, 350] on icon at bounding box center [969, 352] width 7 height 9
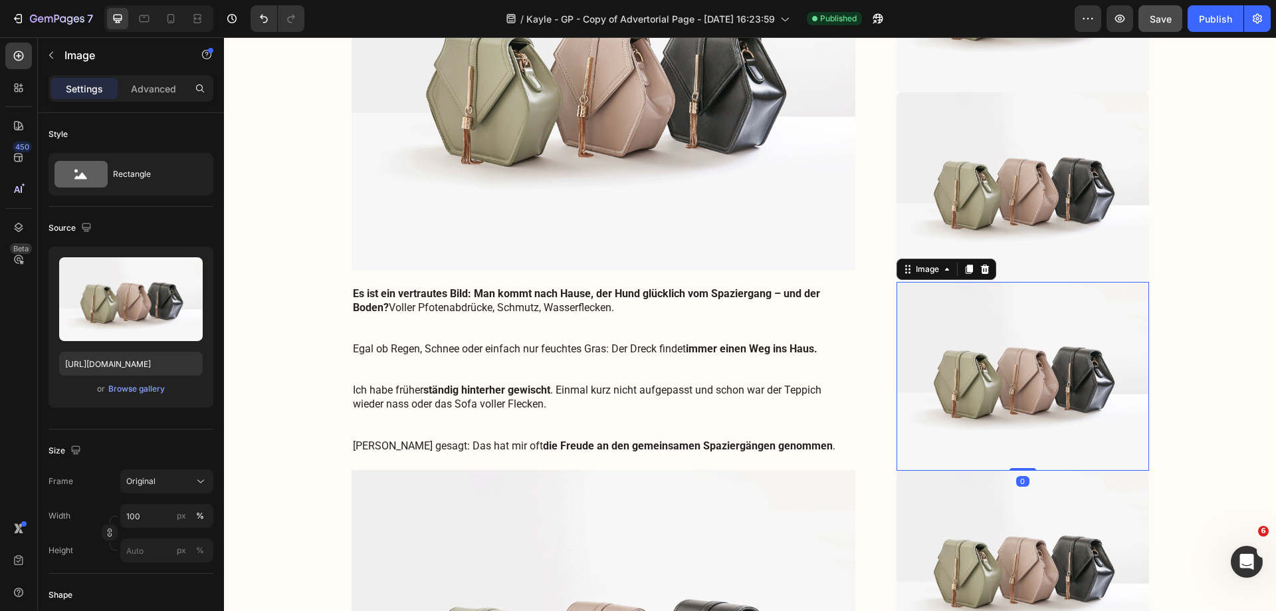
scroll to position [471, 0]
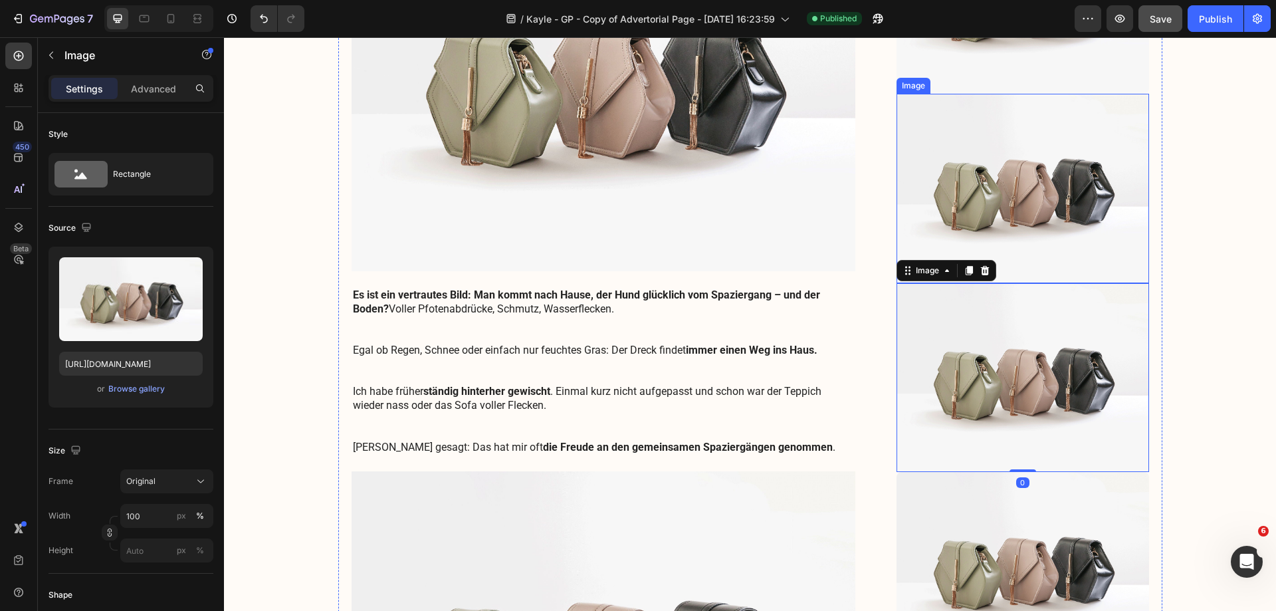
click at [992, 158] on img at bounding box center [1023, 188] width 252 height 189
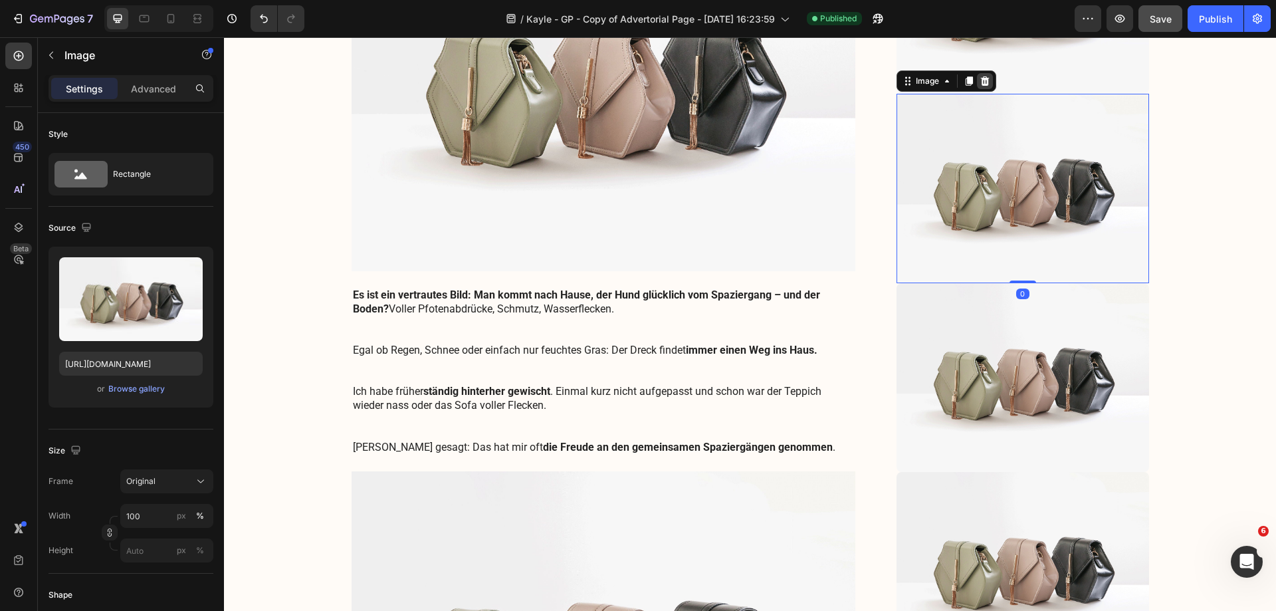
click at [981, 80] on icon at bounding box center [985, 80] width 9 height 9
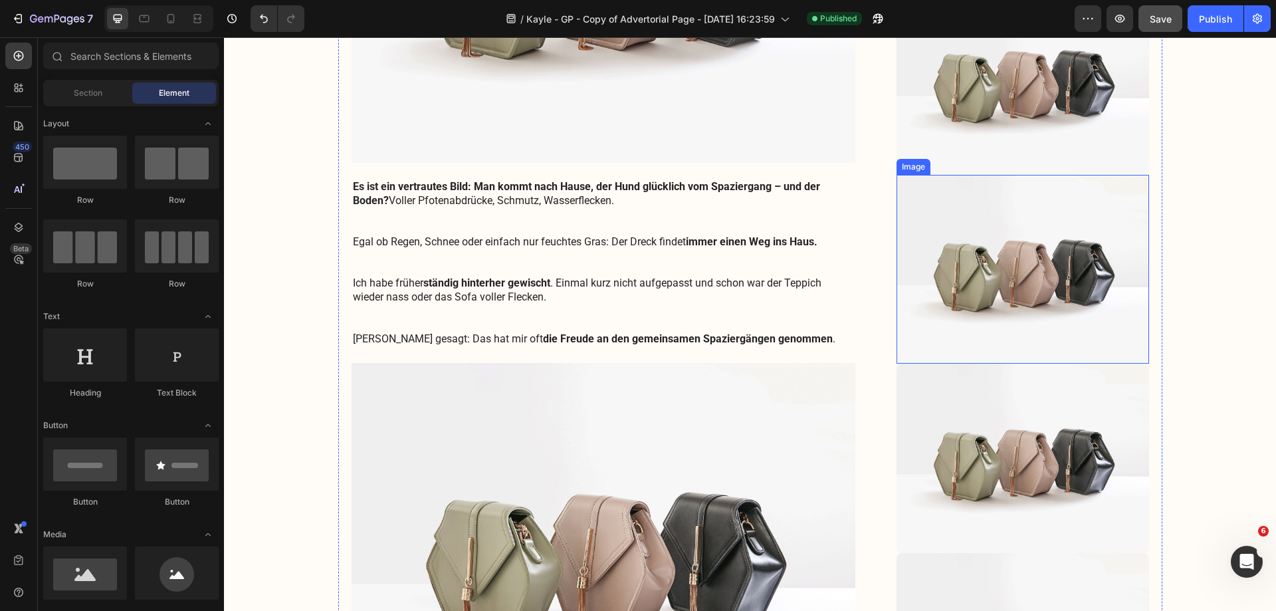
scroll to position [604, 0]
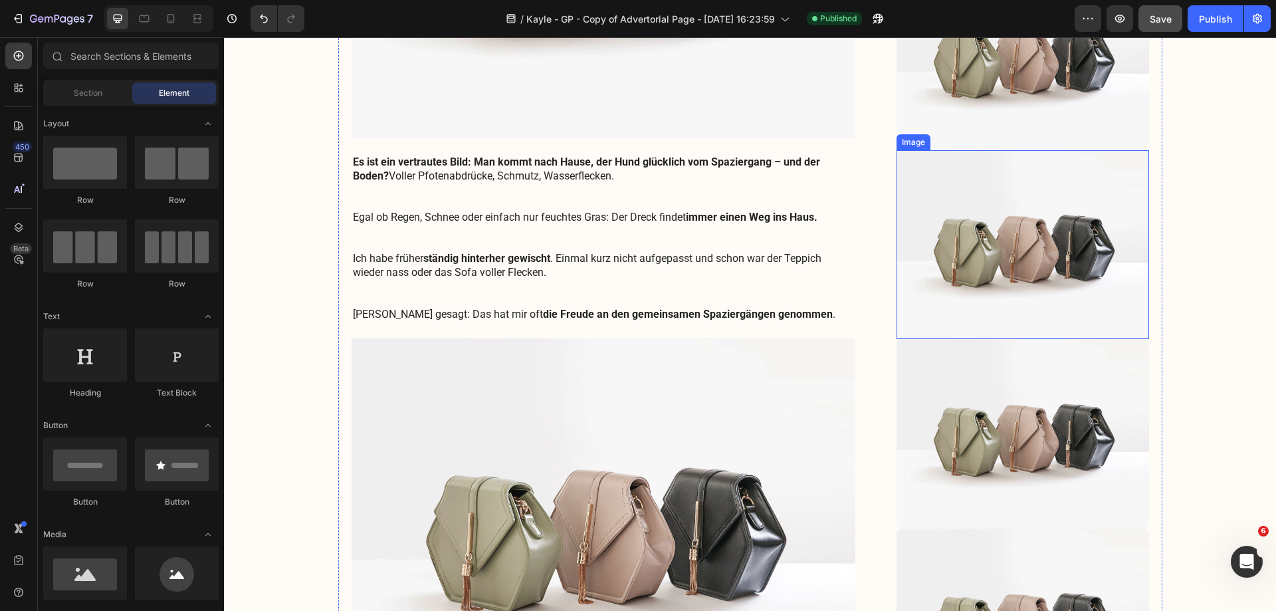
click at [996, 226] on img at bounding box center [1023, 244] width 252 height 189
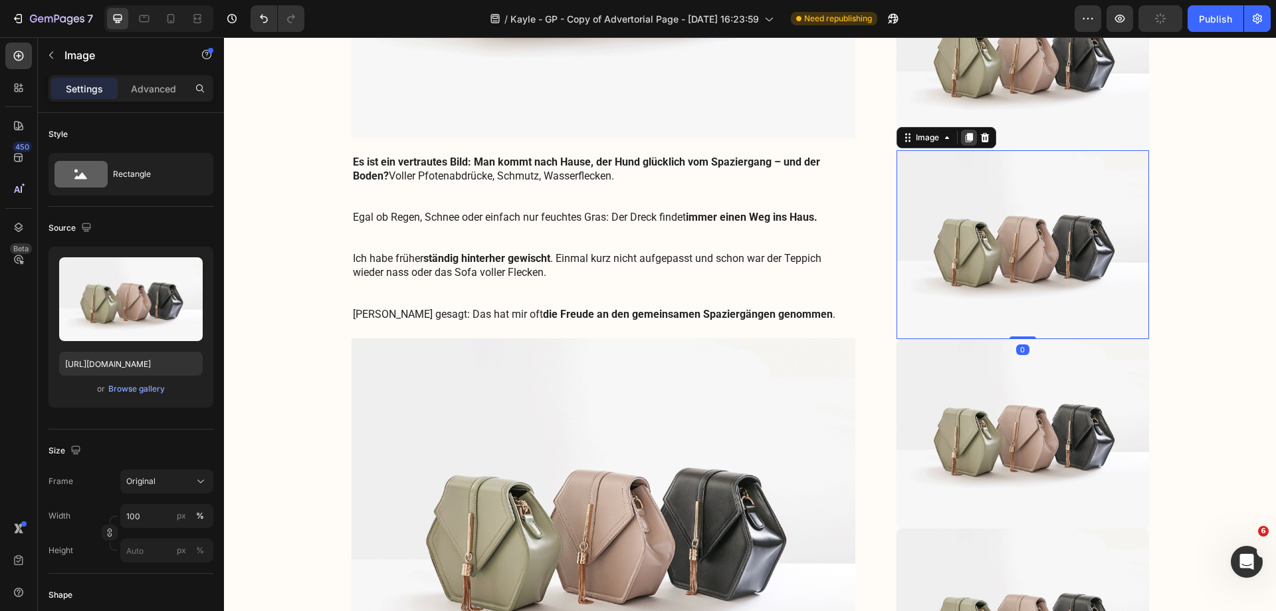
click at [966, 140] on icon at bounding box center [969, 137] width 7 height 9
click at [980, 189] on img at bounding box center [1023, 244] width 252 height 189
click at [981, 137] on icon at bounding box center [985, 137] width 9 height 9
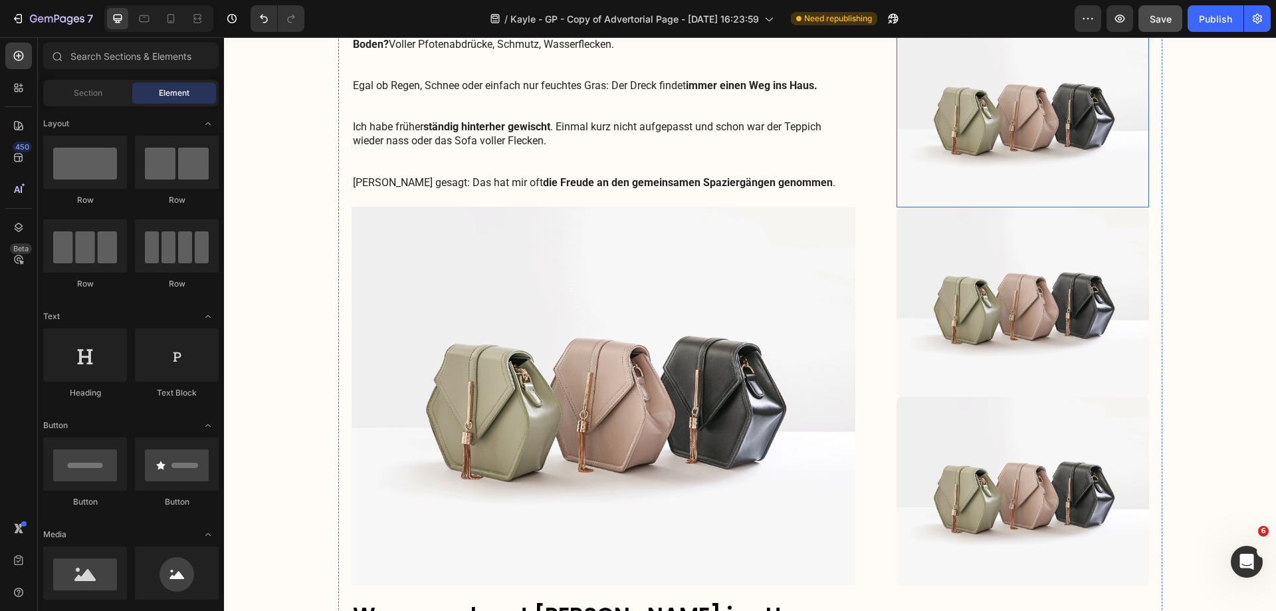
scroll to position [736, 0]
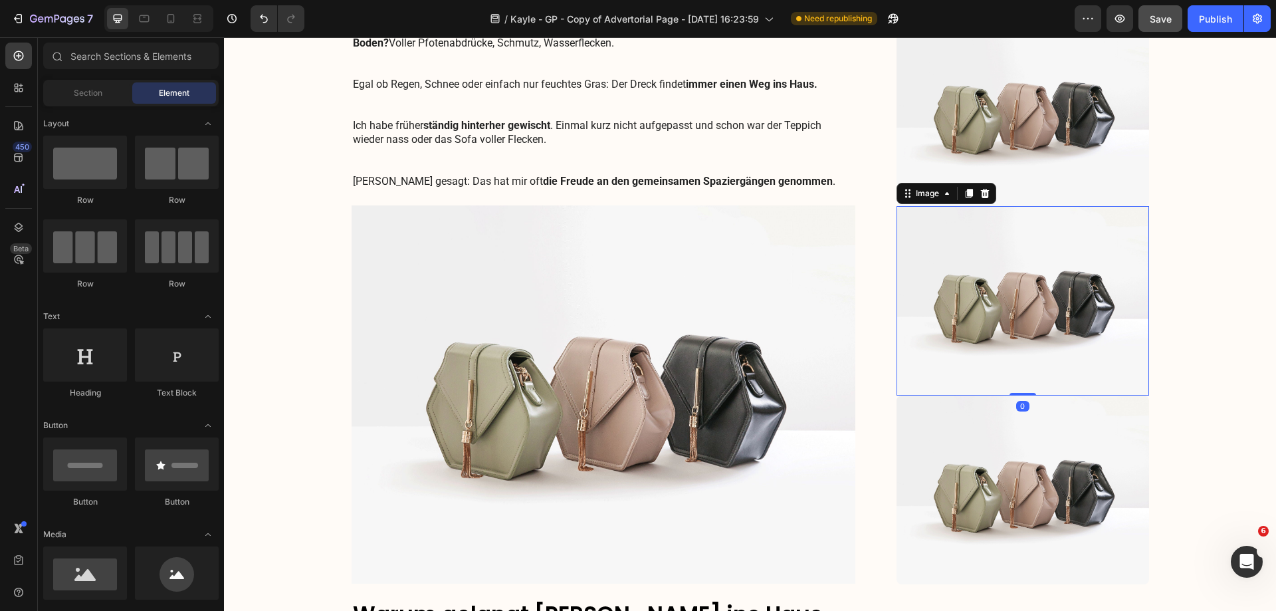
click at [1005, 275] on img at bounding box center [1023, 300] width 252 height 189
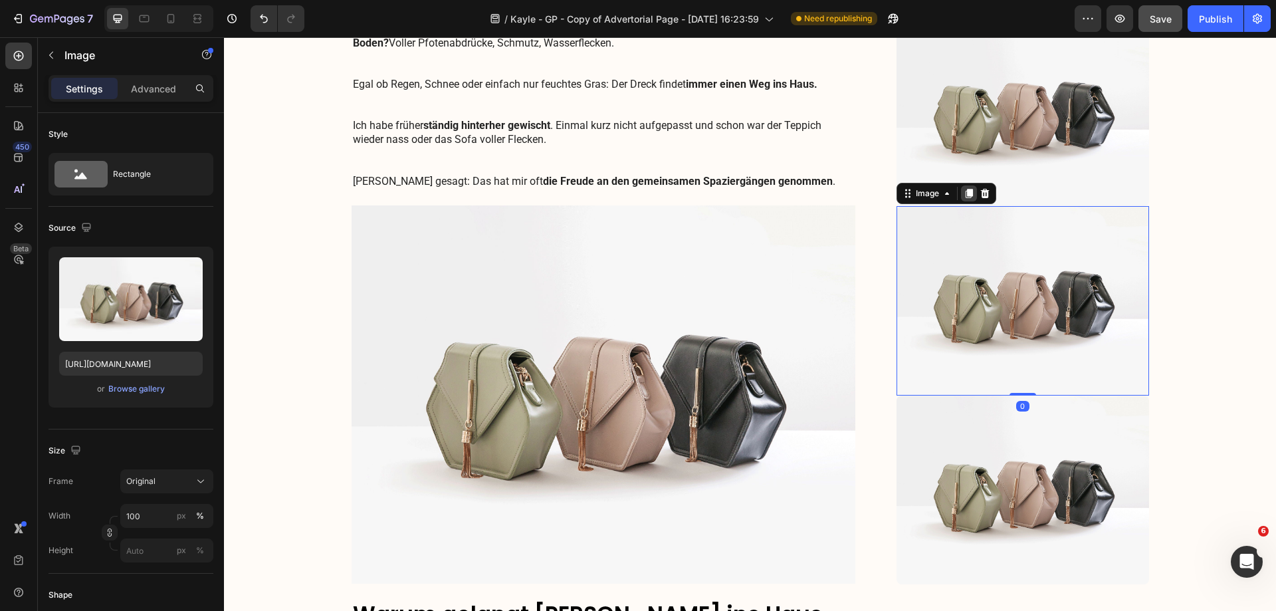
click at [966, 195] on icon at bounding box center [969, 193] width 7 height 9
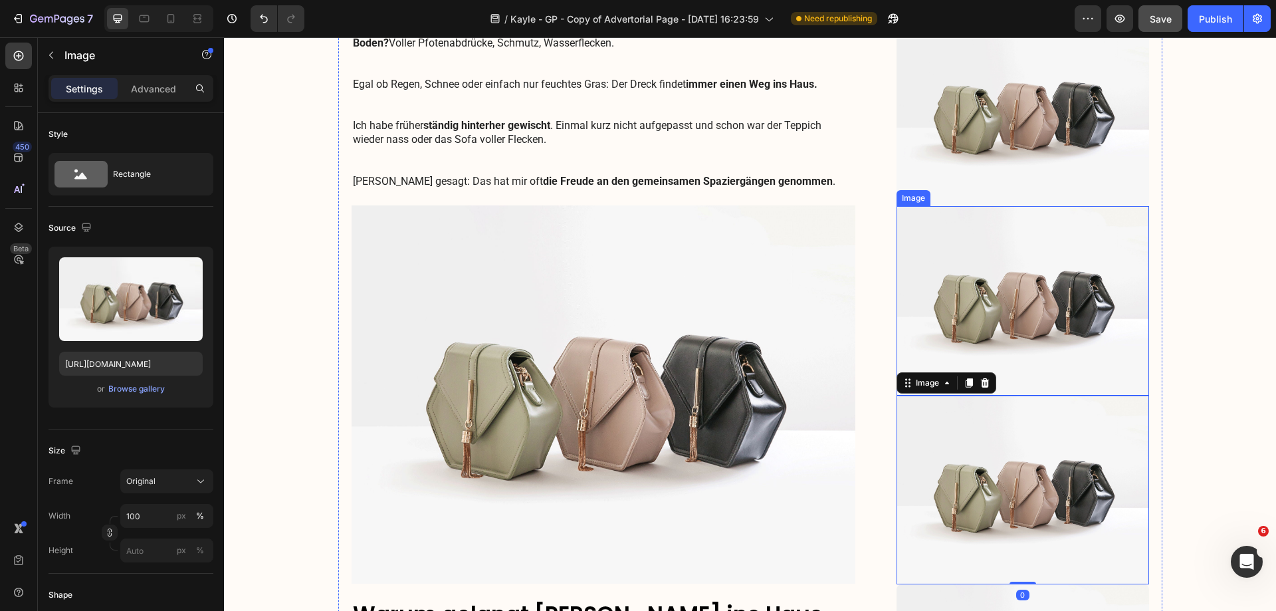
click at [980, 265] on img at bounding box center [1023, 300] width 252 height 189
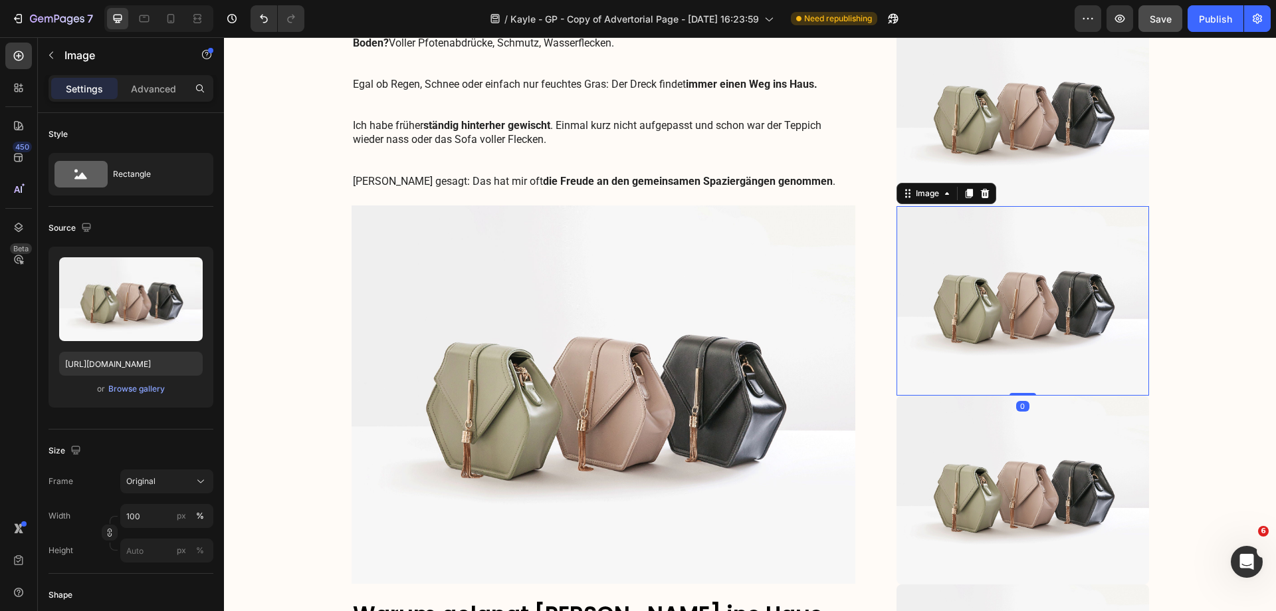
click at [985, 193] on div at bounding box center [985, 193] width 16 height 16
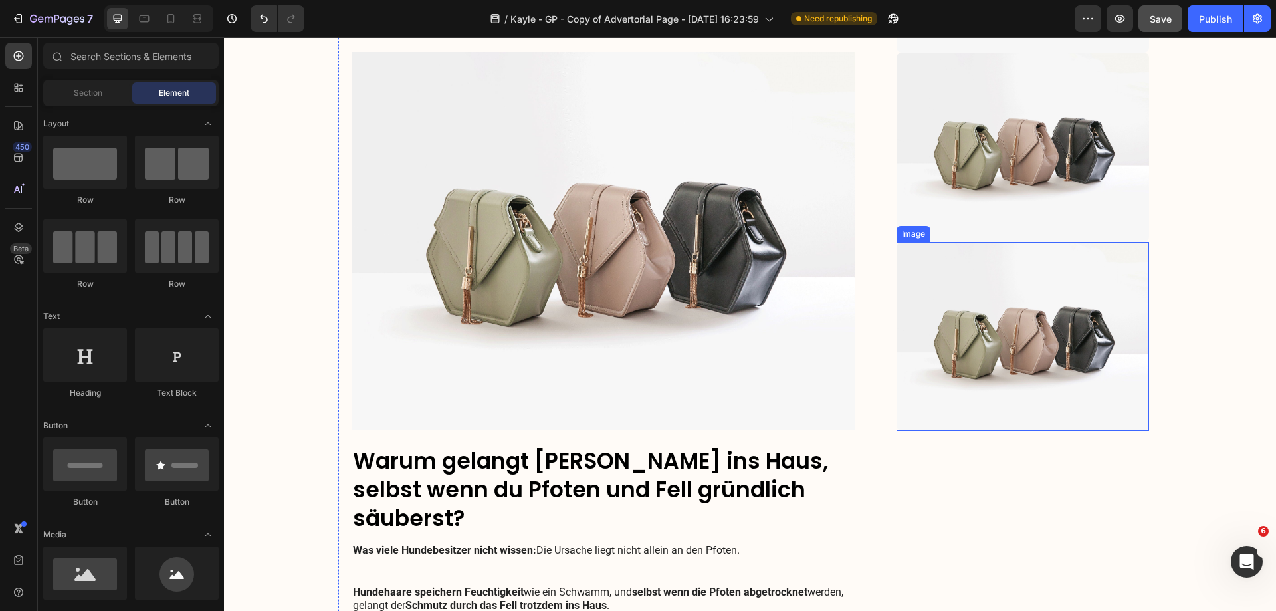
scroll to position [936, 0]
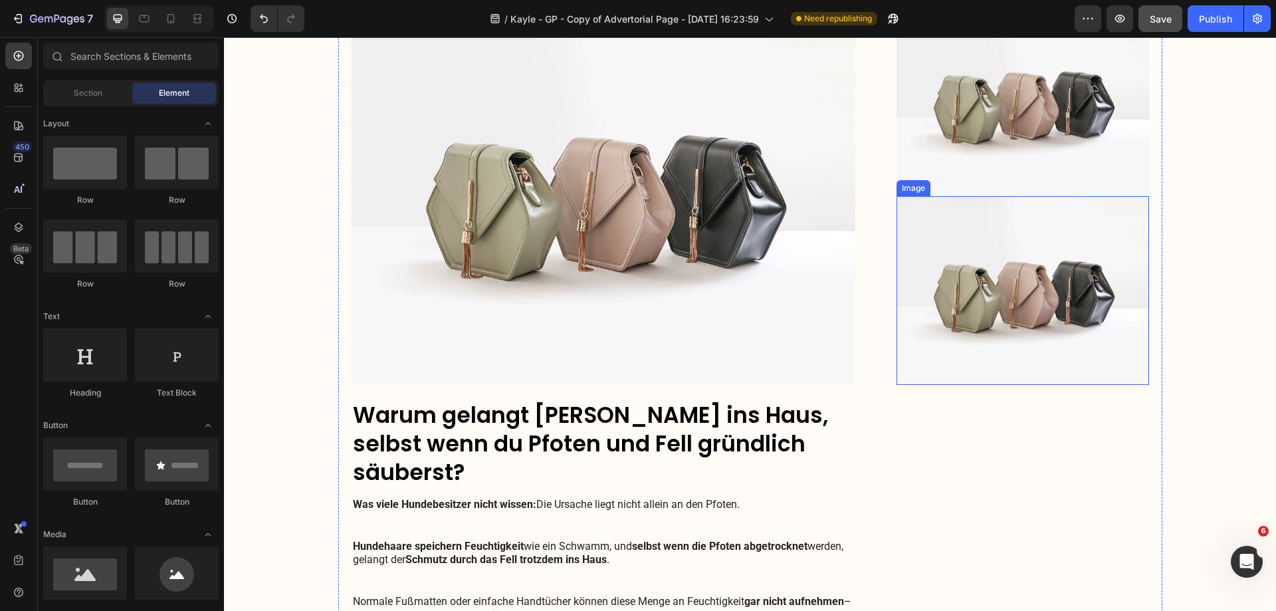
click at [972, 303] on img at bounding box center [1023, 290] width 252 height 189
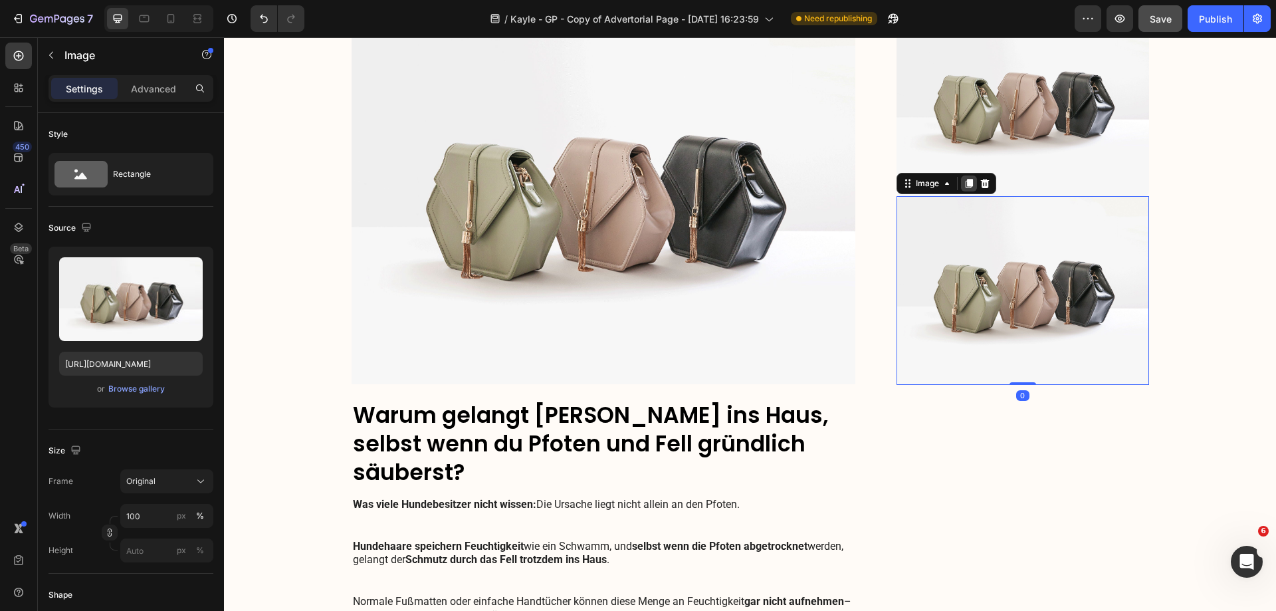
click at [966, 185] on icon at bounding box center [969, 183] width 7 height 9
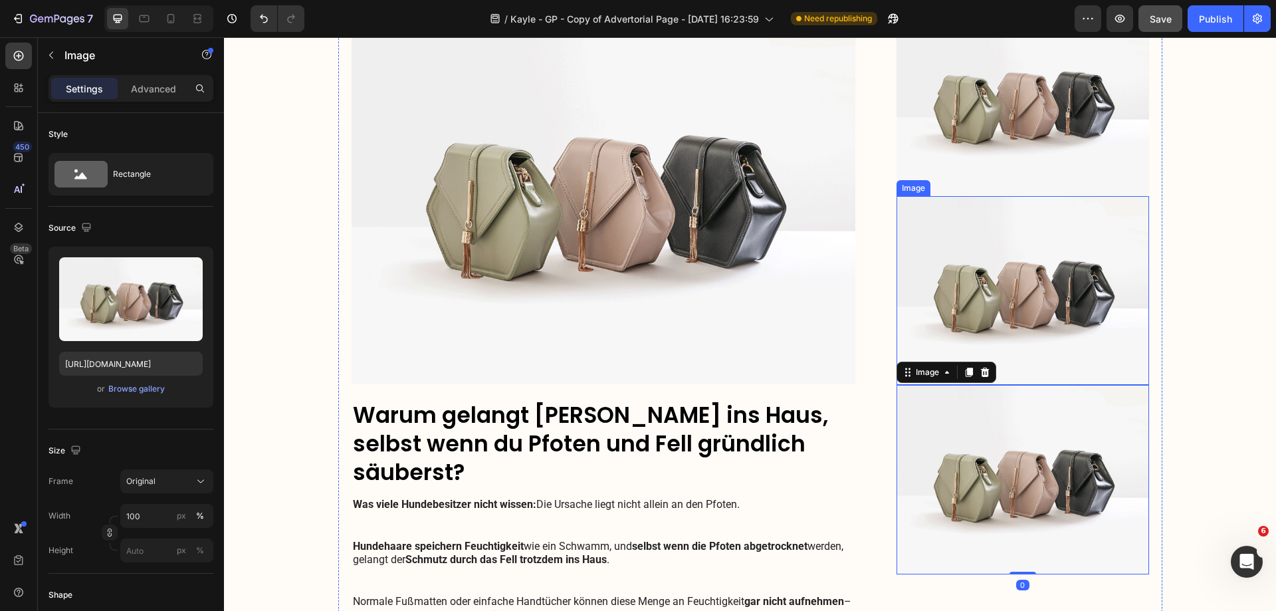
drag, startPoint x: 1008, startPoint y: 230, endPoint x: 1013, endPoint y: 210, distance: 20.5
click at [1009, 230] on img at bounding box center [1023, 290] width 252 height 189
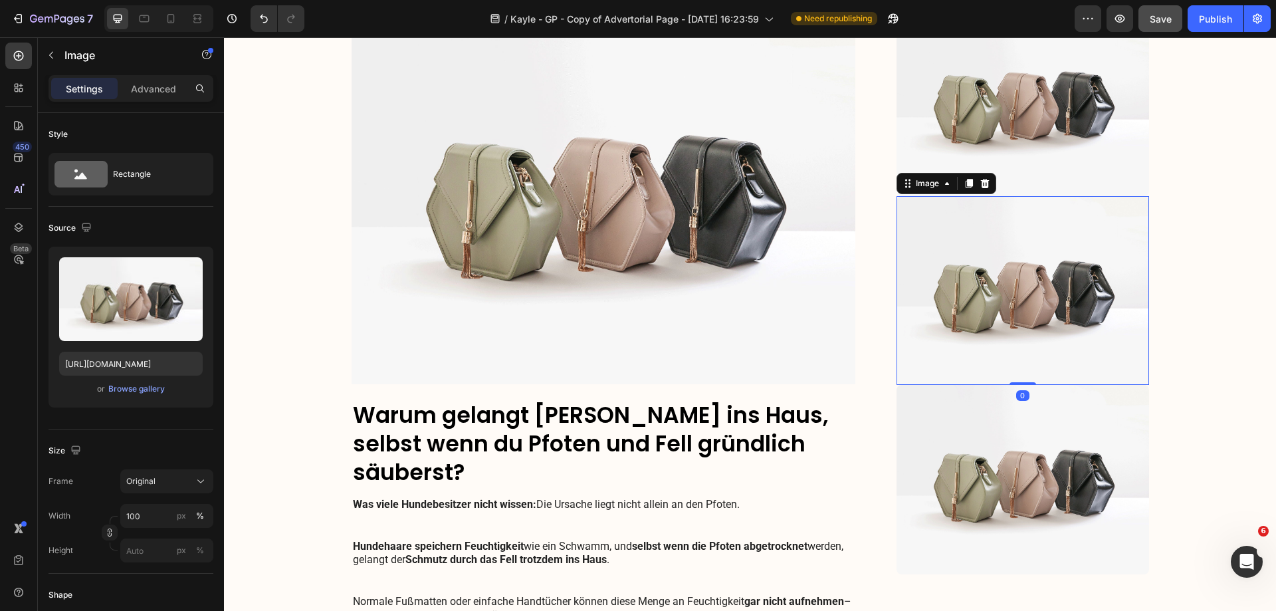
drag, startPoint x: 977, startPoint y: 188, endPoint x: 1043, endPoint y: 128, distance: 89.4
click at [981, 186] on icon at bounding box center [985, 183] width 11 height 11
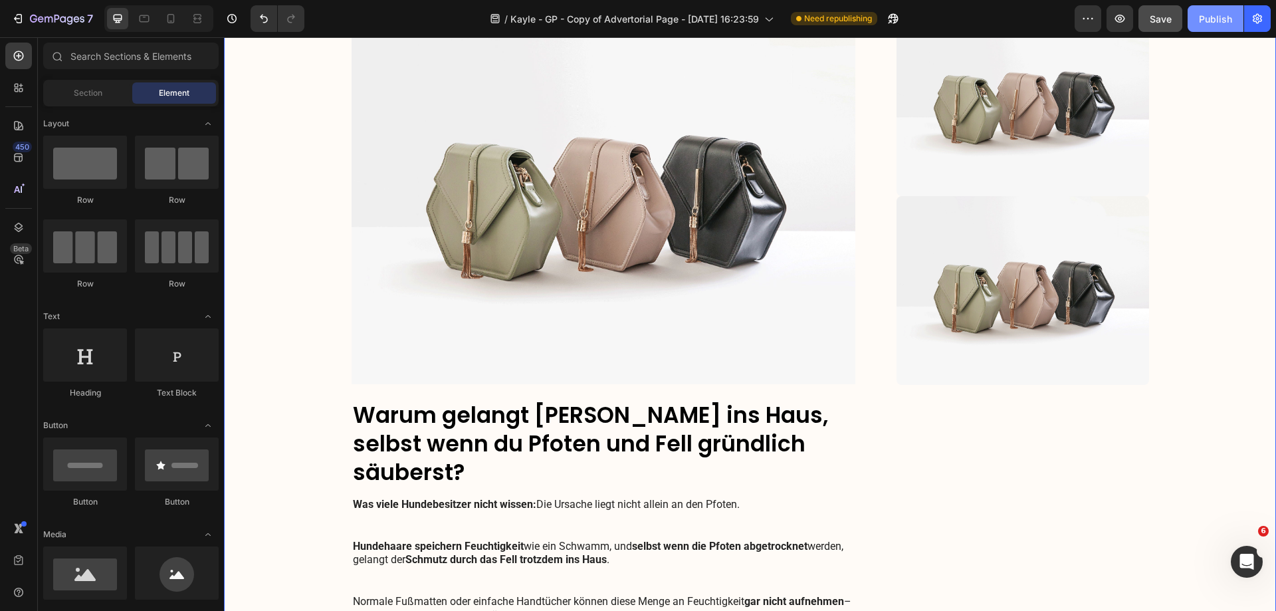
click at [1196, 20] on button "Publish" at bounding box center [1216, 18] width 56 height 27
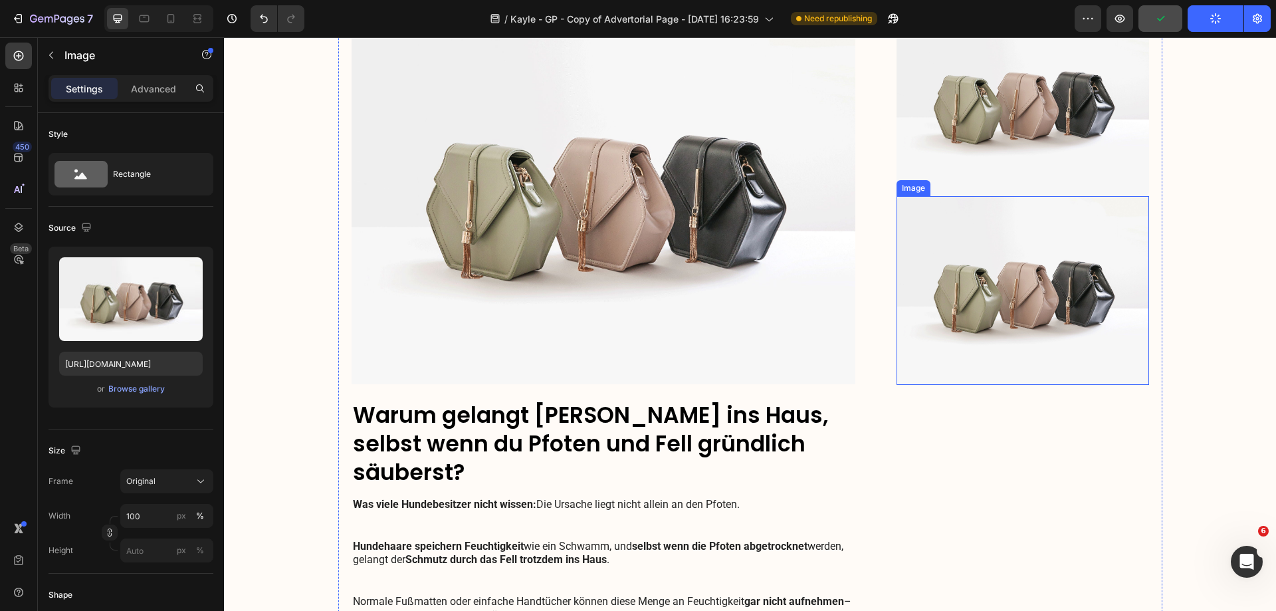
click at [964, 267] on img at bounding box center [1023, 290] width 252 height 189
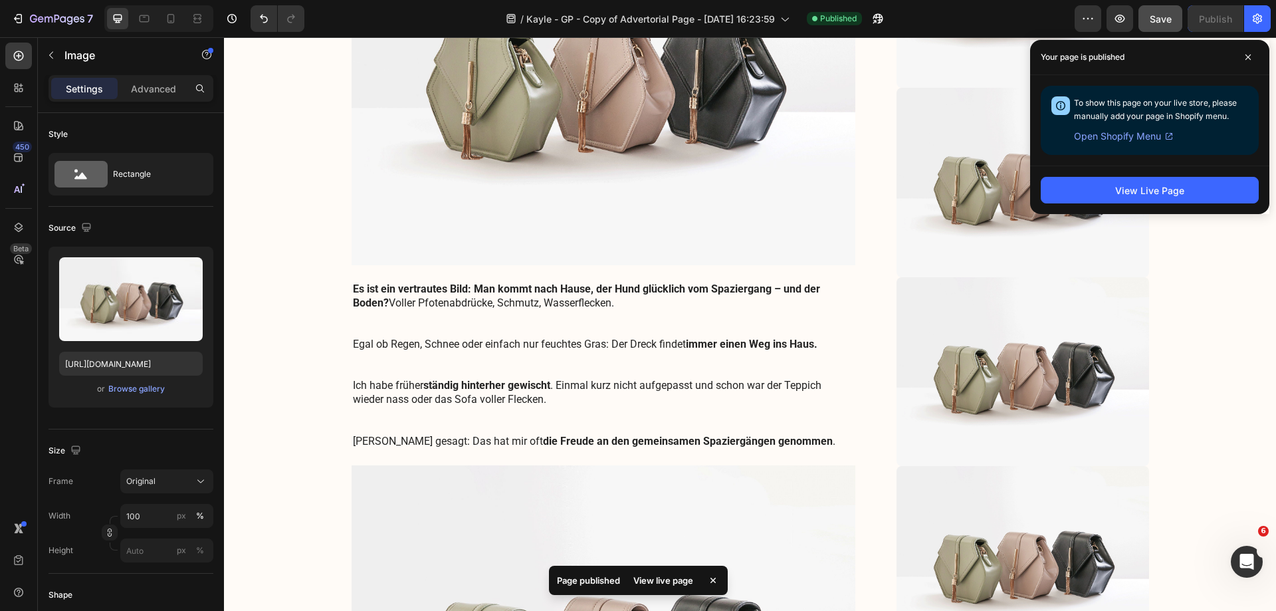
scroll to position [471, 0]
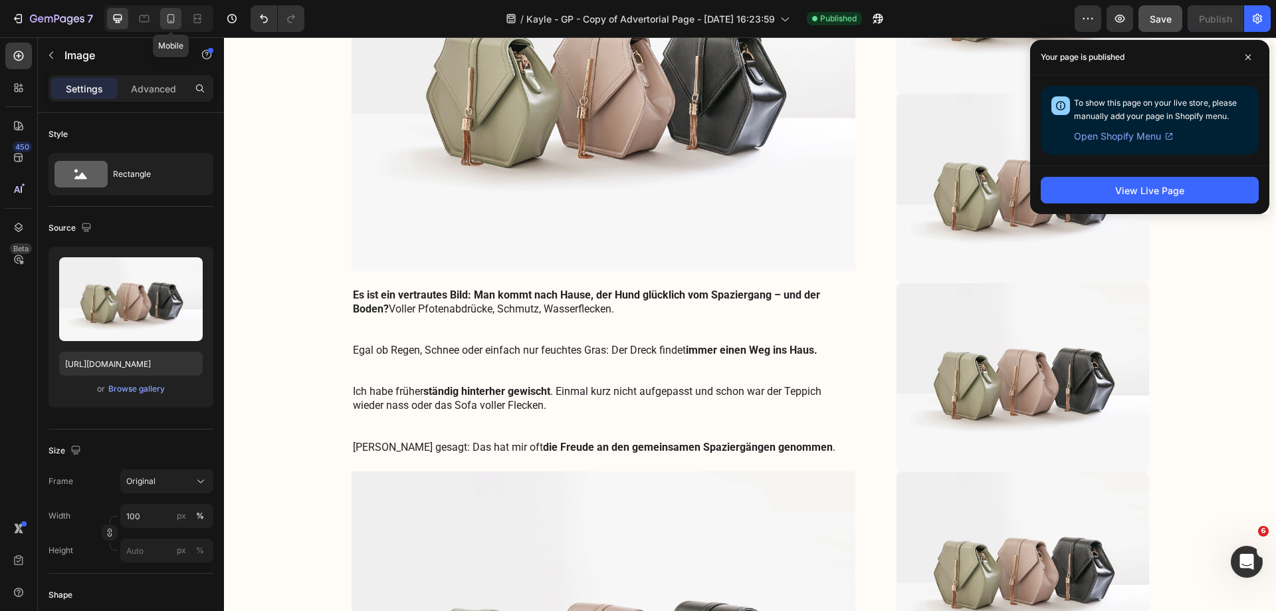
click at [177, 16] on icon at bounding box center [170, 18] width 13 height 13
type input "https://cdn.shopify.com/s/files/1/0548/7978/0952/files/gempages_458127380590887…"
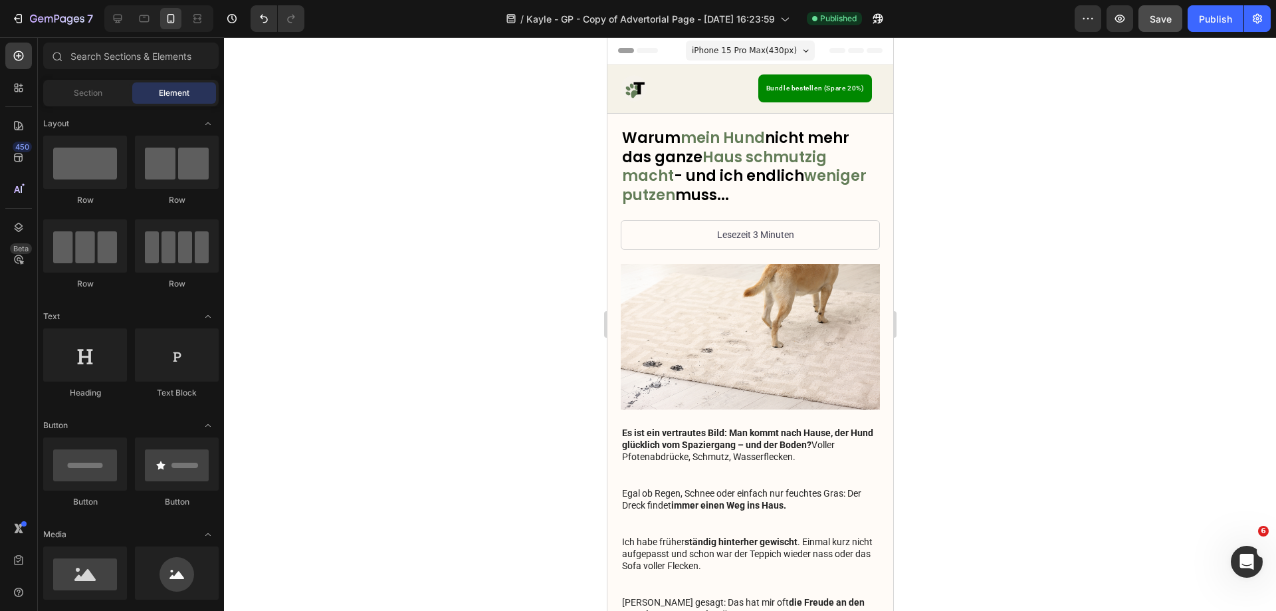
drag, startPoint x: 888, startPoint y: 369, endPoint x: 1498, endPoint y: 68, distance: 679.5
click at [776, 344] on img at bounding box center [749, 337] width 259 height 146
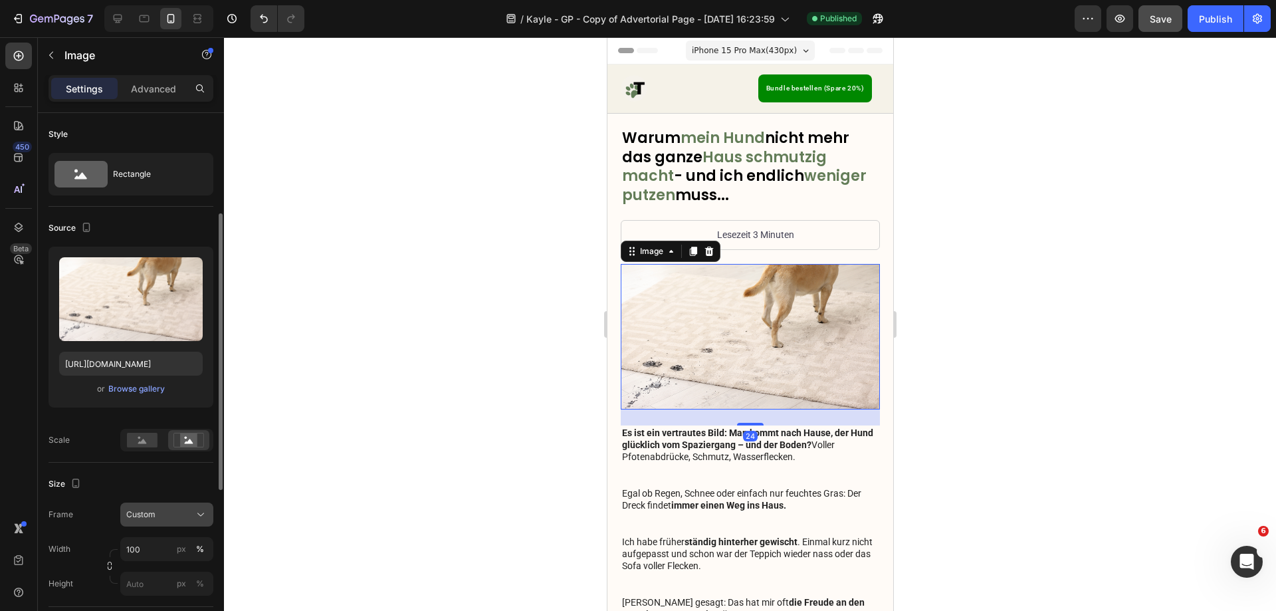
scroll to position [66, 0]
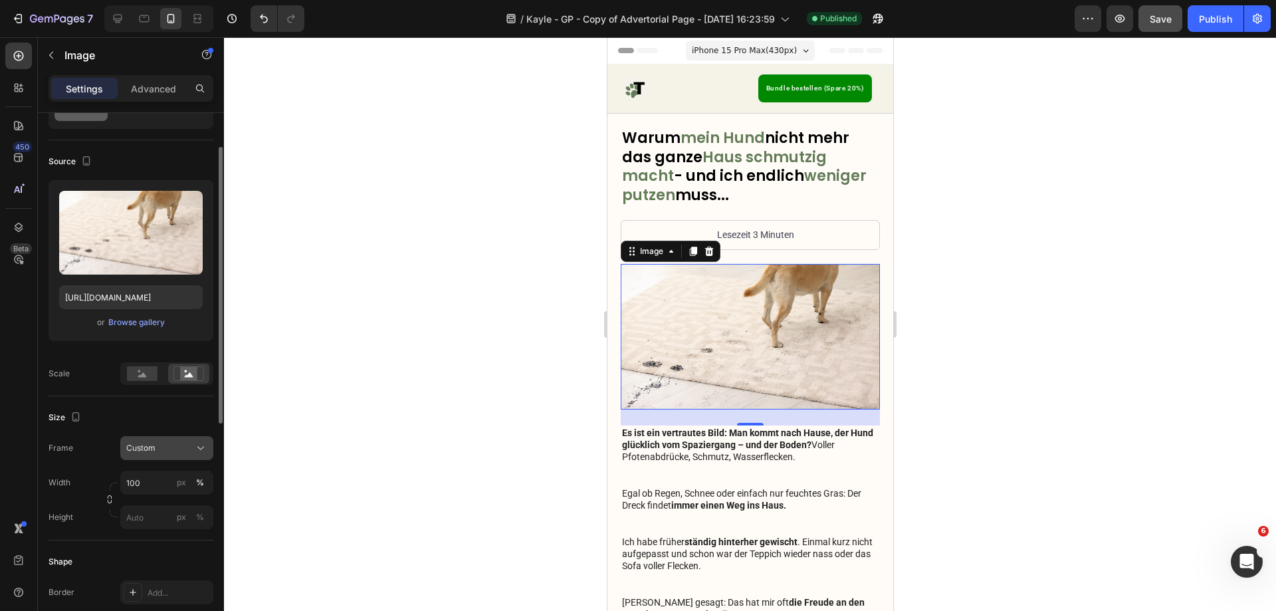
click at [162, 443] on div "Custom" at bounding box center [158, 448] width 65 height 12
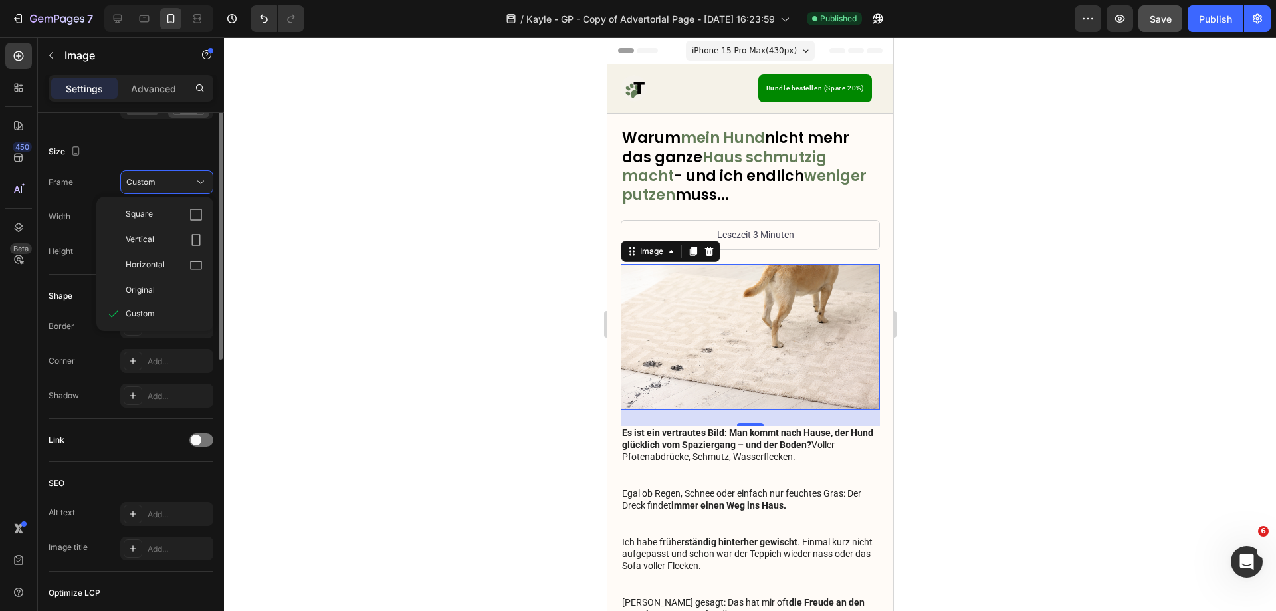
scroll to position [133, 0]
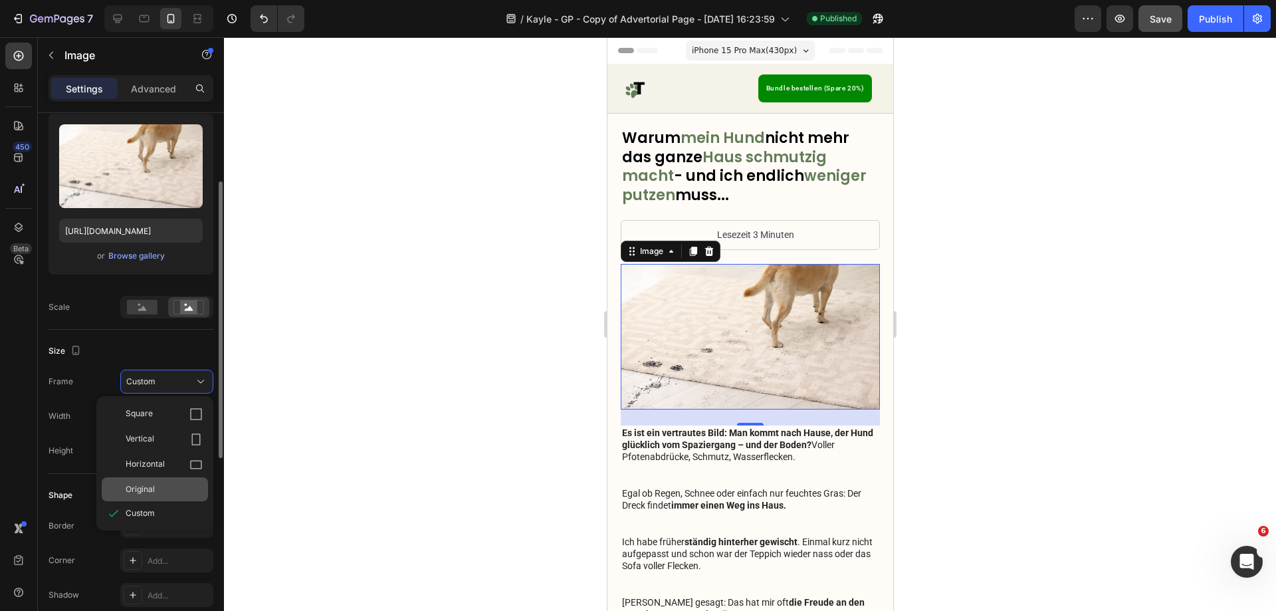
click at [159, 487] on div "Original" at bounding box center [164, 489] width 77 height 12
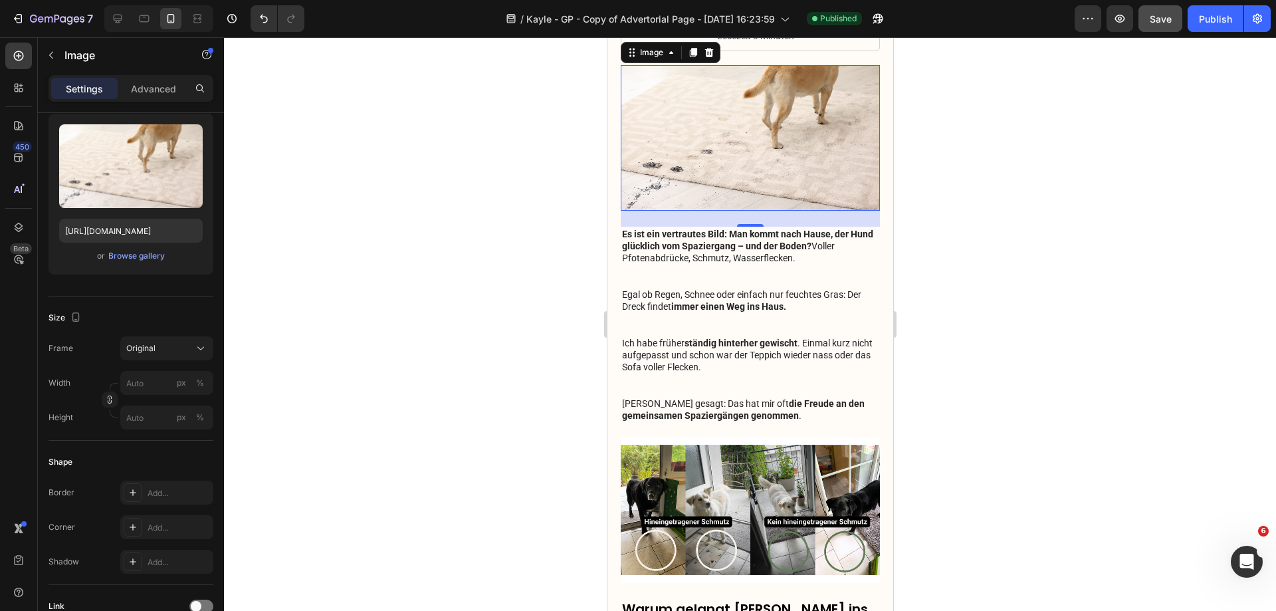
scroll to position [199, 0]
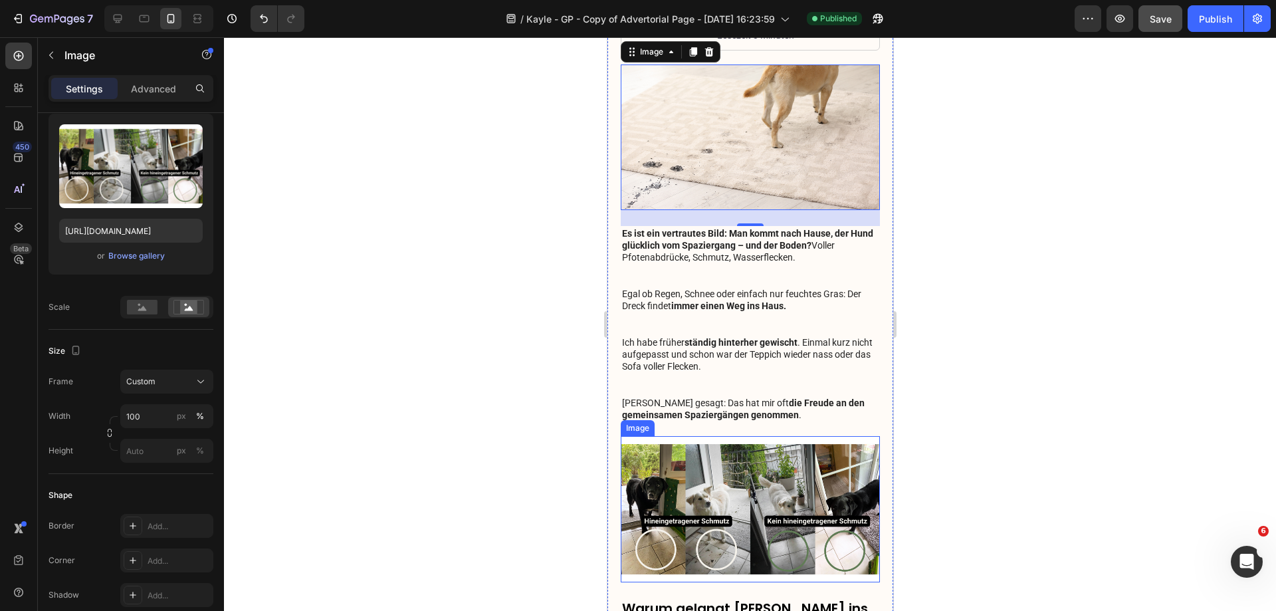
click at [697, 480] on img at bounding box center [749, 509] width 259 height 146
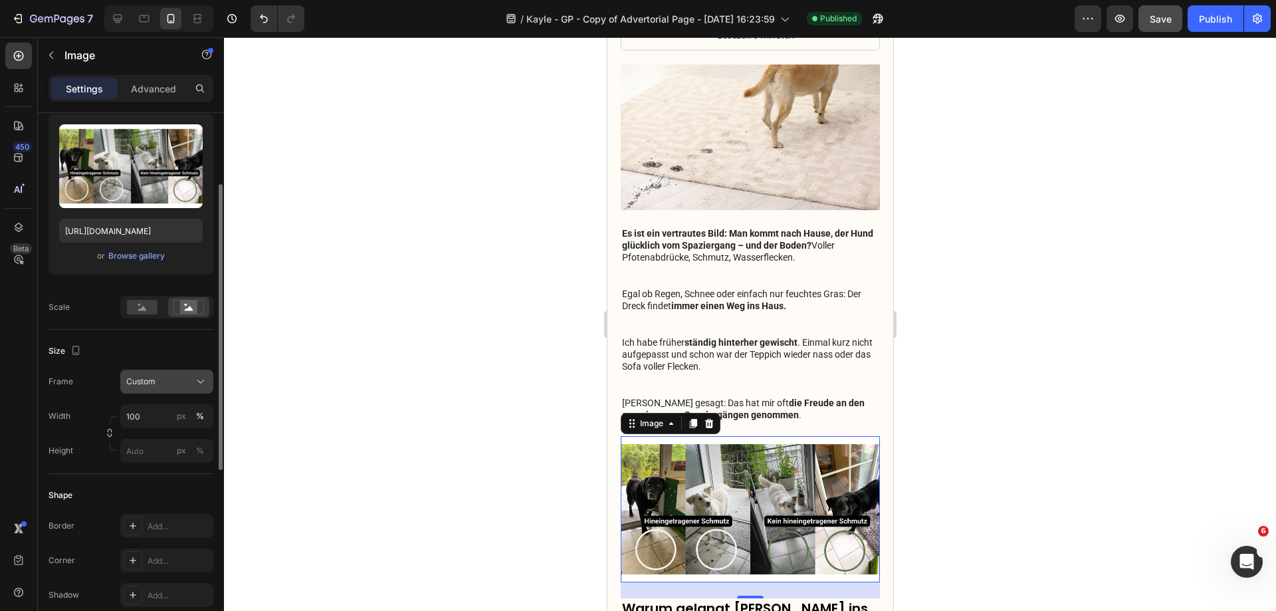
click at [173, 382] on div "Custom" at bounding box center [158, 382] width 65 height 12
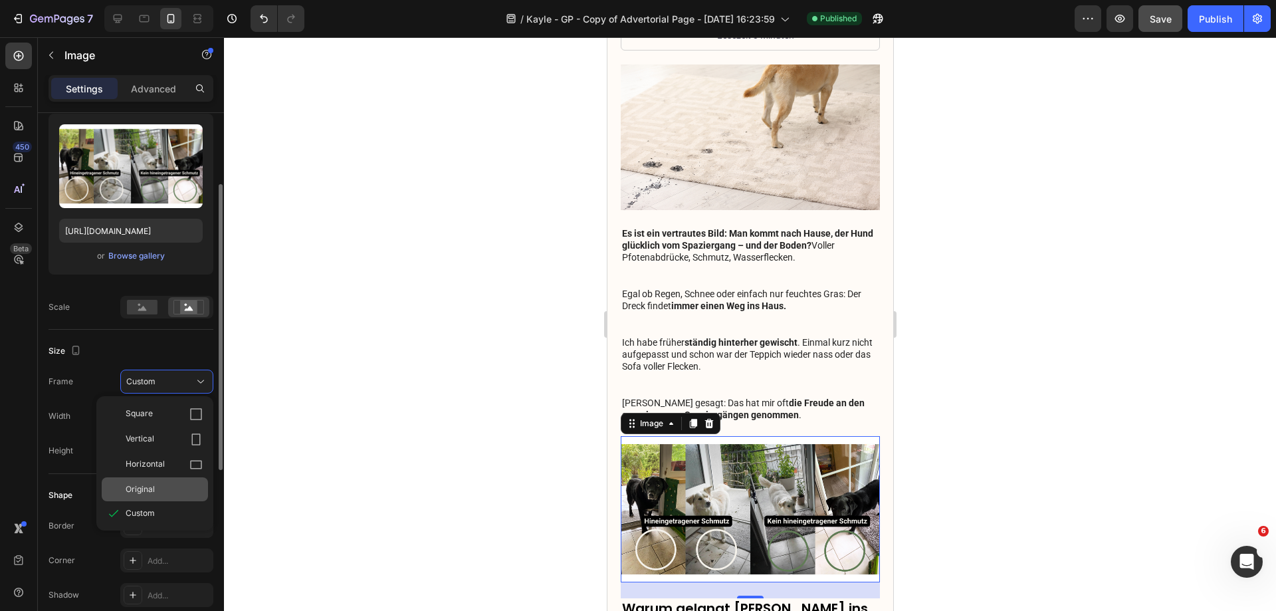
click at [168, 493] on div "Original" at bounding box center [164, 489] width 77 height 12
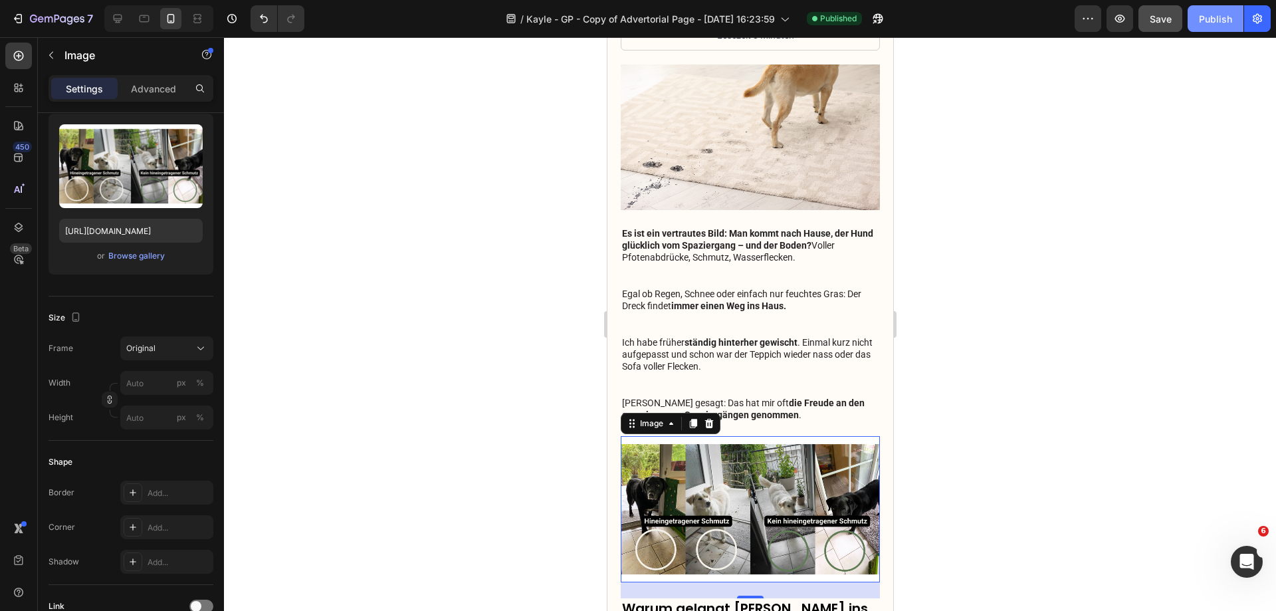
click at [1208, 22] on div "Publish" at bounding box center [1215, 19] width 33 height 14
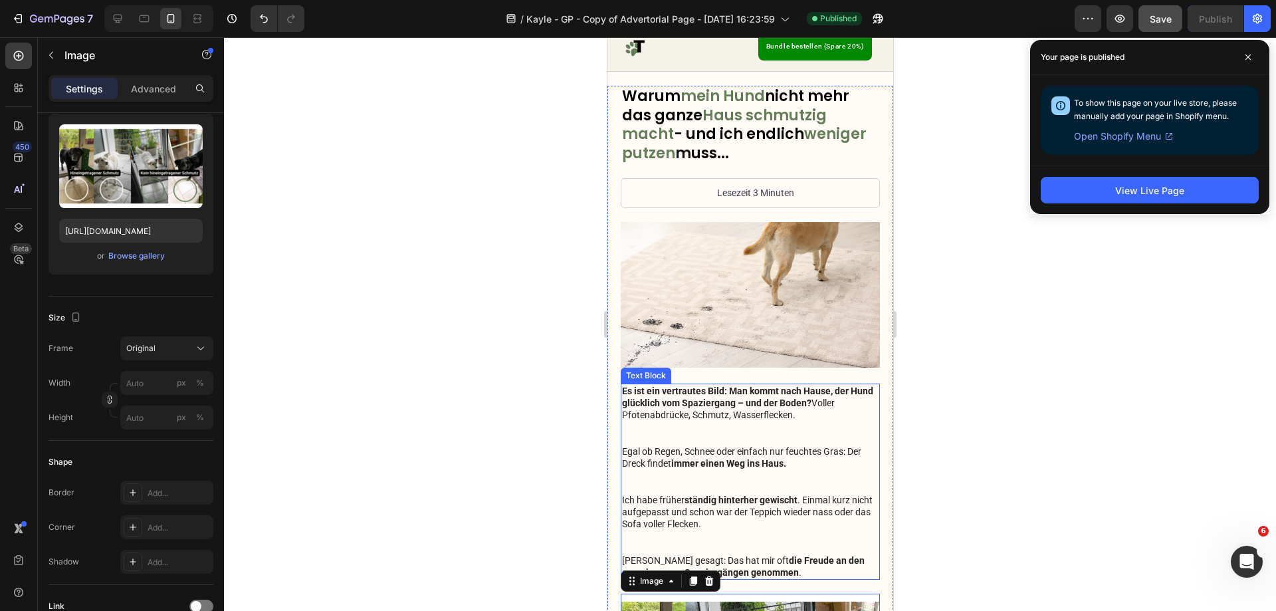
scroll to position [0, 0]
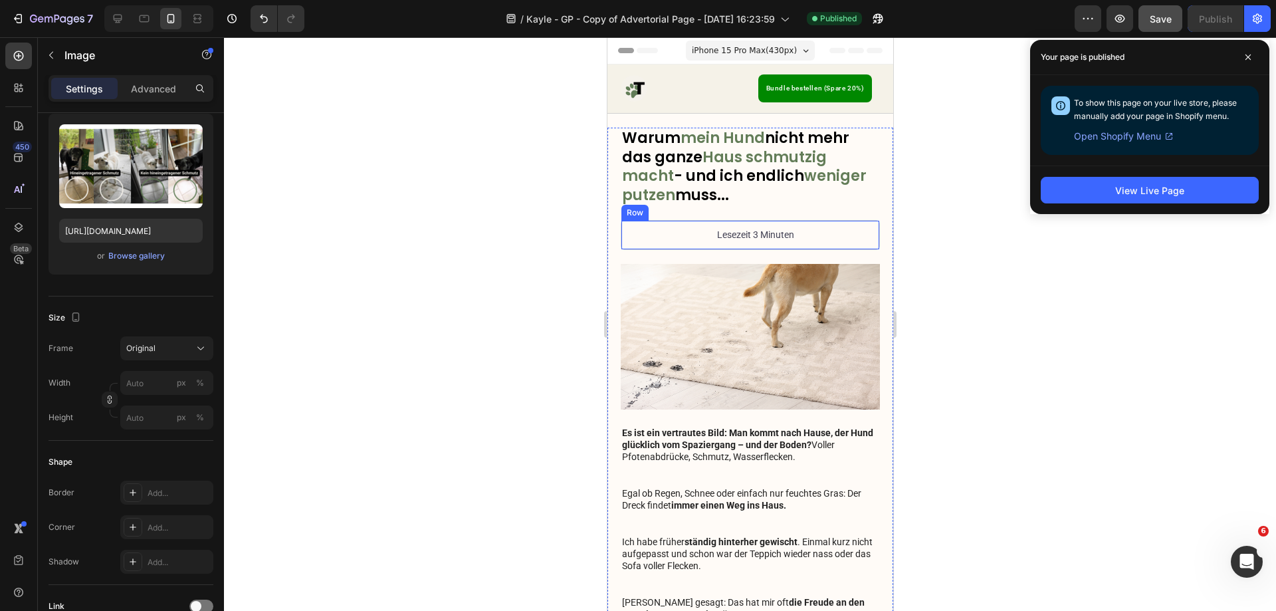
click at [703, 298] on img at bounding box center [749, 337] width 259 height 146
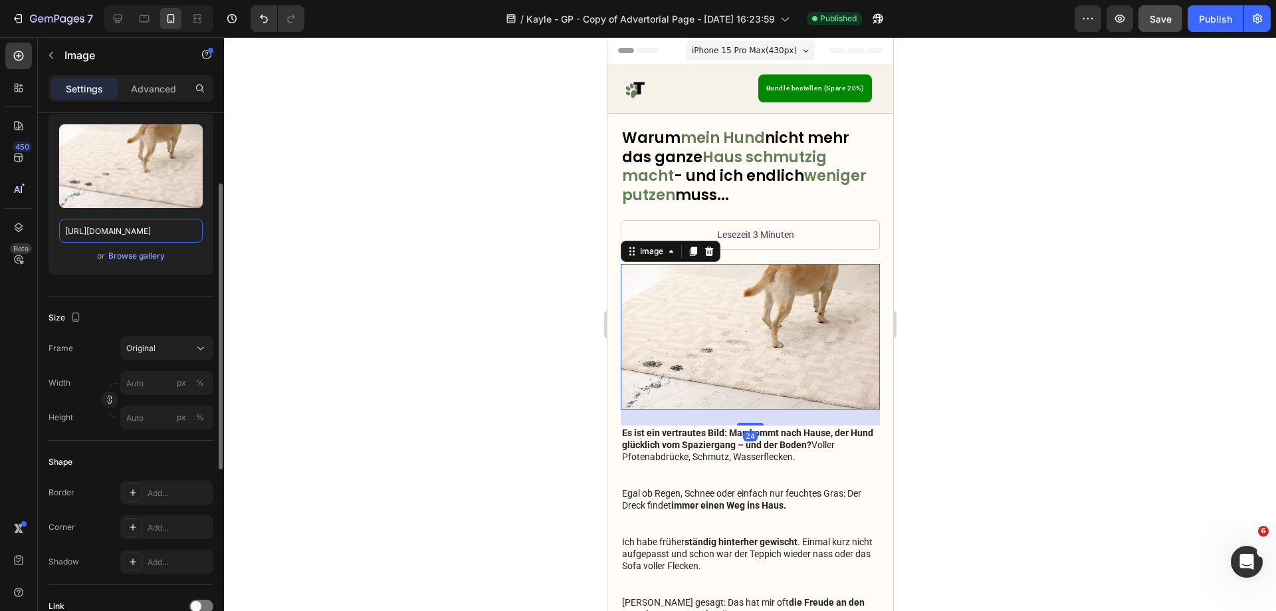
click at [142, 231] on input "https://cdn.shopify.com/s/files/1/0548/7978/0952/files/gempages_458127380590887…" at bounding box center [131, 231] width 144 height 24
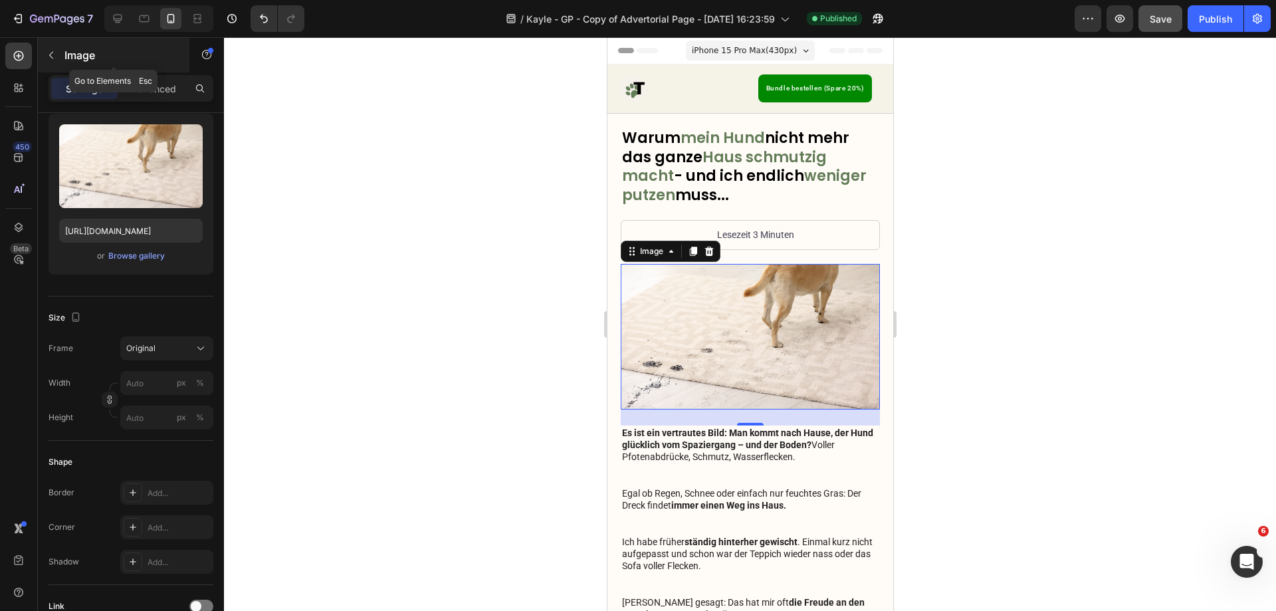
click at [56, 57] on button "button" at bounding box center [51, 55] width 21 height 21
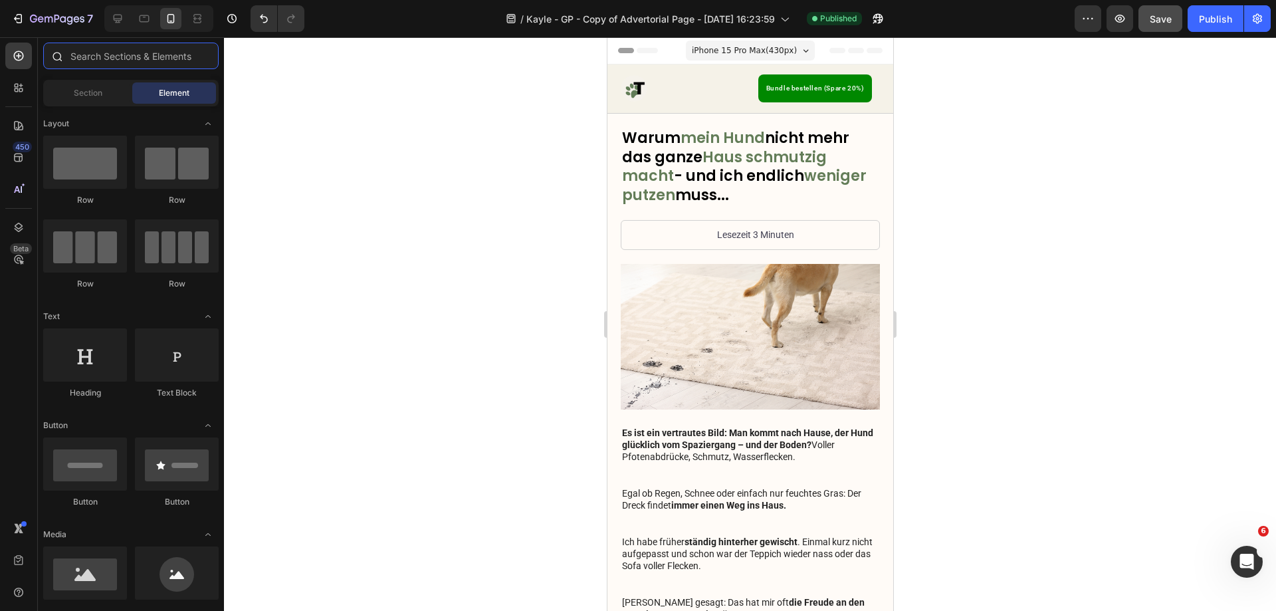
click at [92, 52] on input "text" at bounding box center [130, 56] width 175 height 27
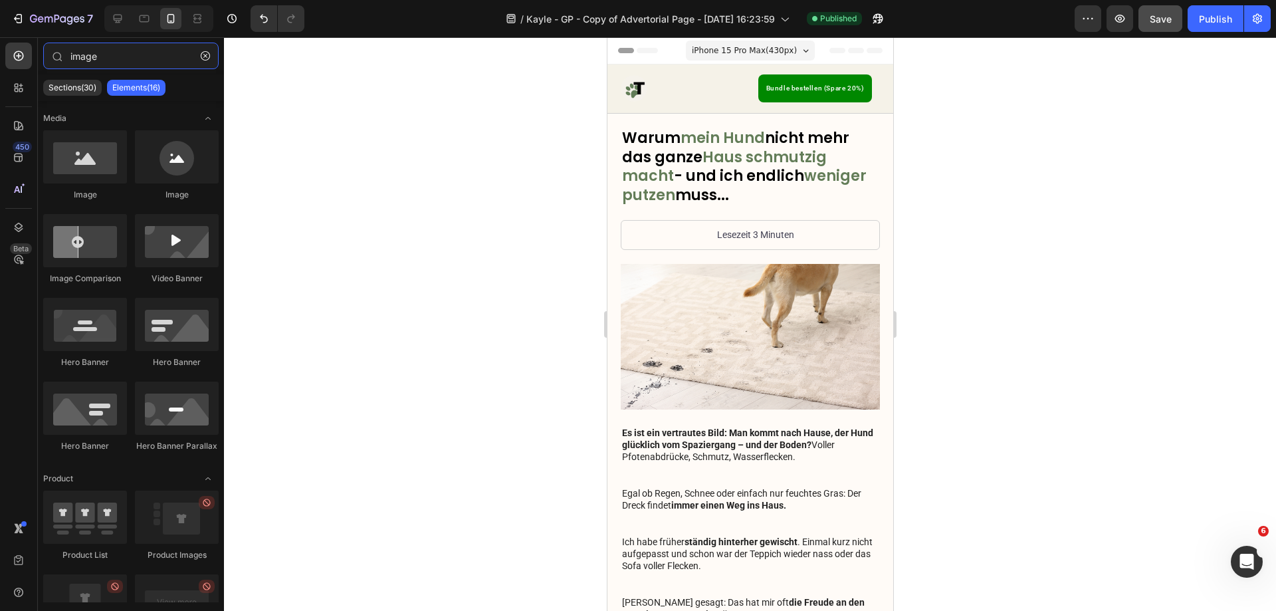
type input "image"
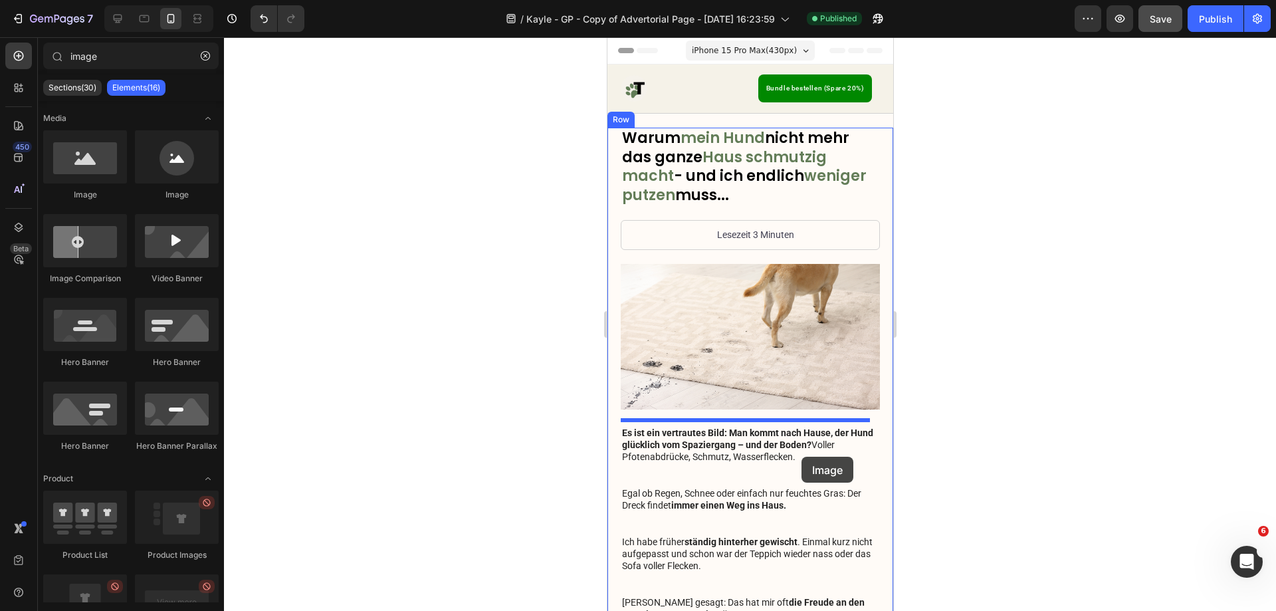
drag, startPoint x: 1146, startPoint y: 370, endPoint x: 801, endPoint y: 457, distance: 355.6
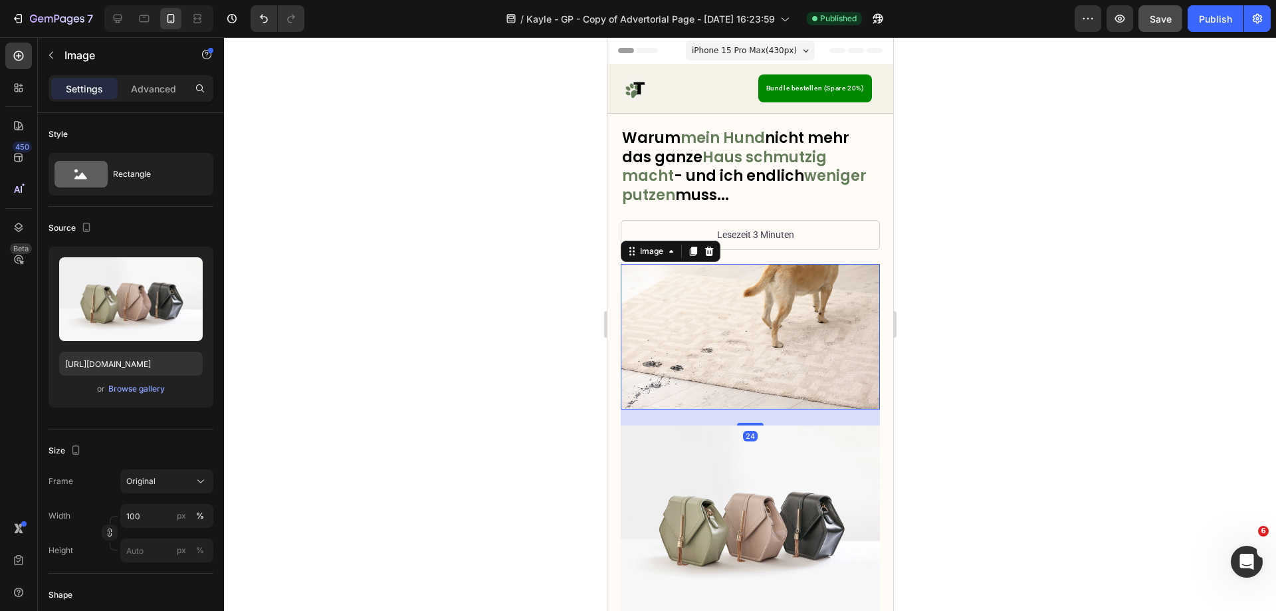
click at [745, 320] on img at bounding box center [749, 337] width 259 height 146
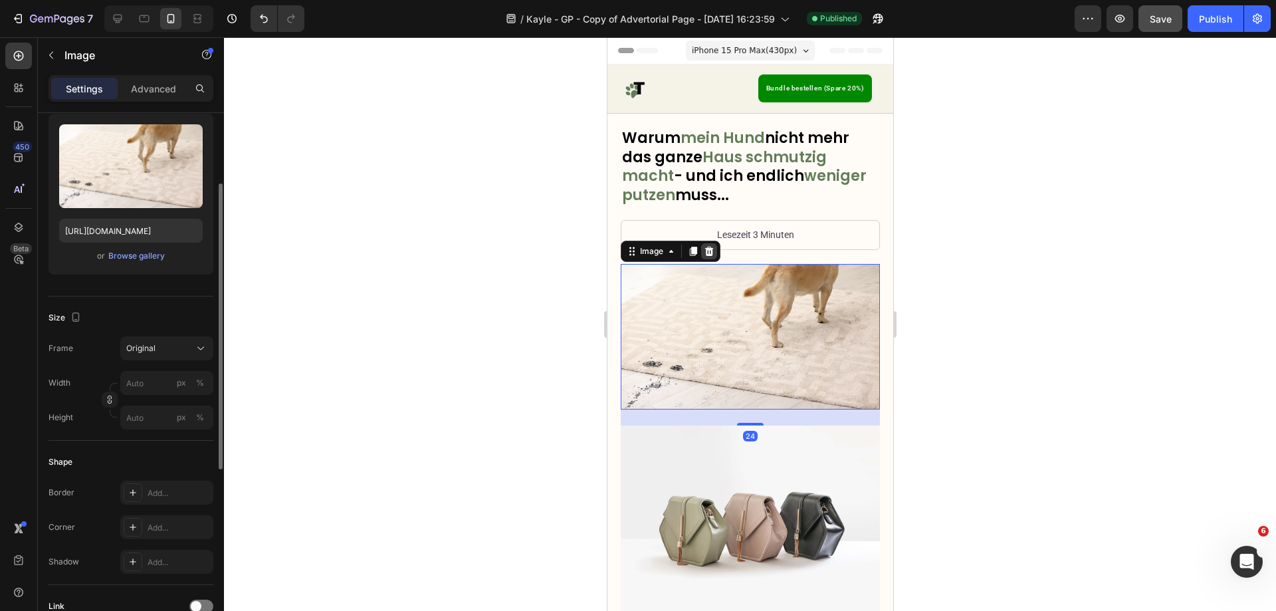
click at [706, 249] on icon at bounding box center [709, 250] width 9 height 9
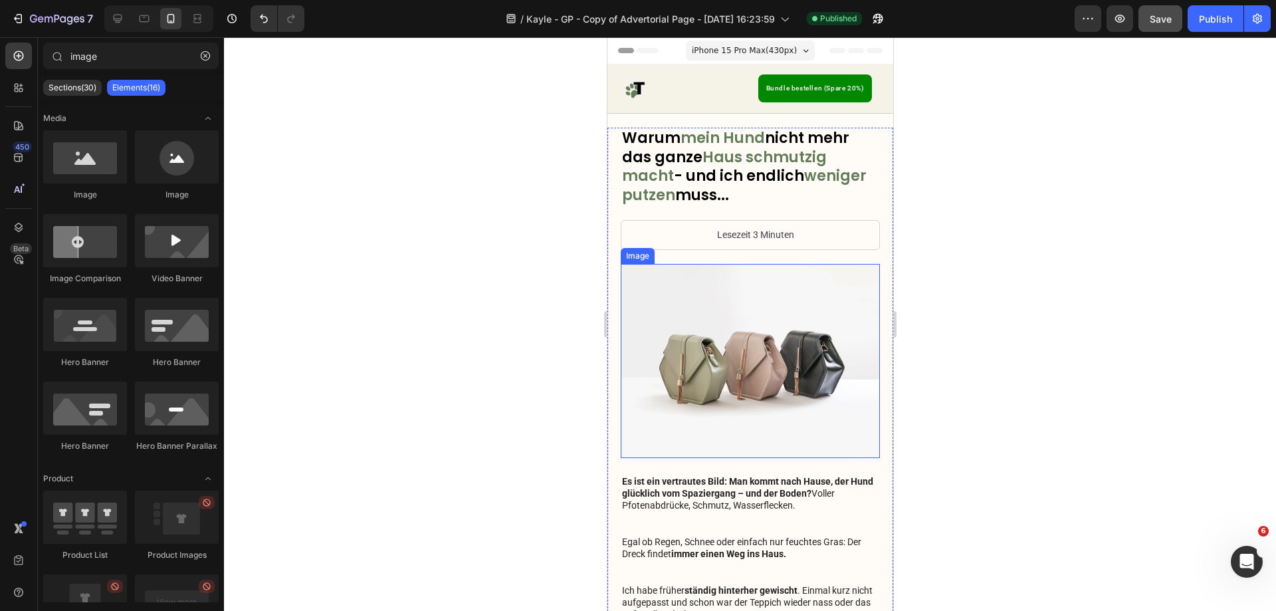
click at [720, 366] on img at bounding box center [749, 361] width 259 height 195
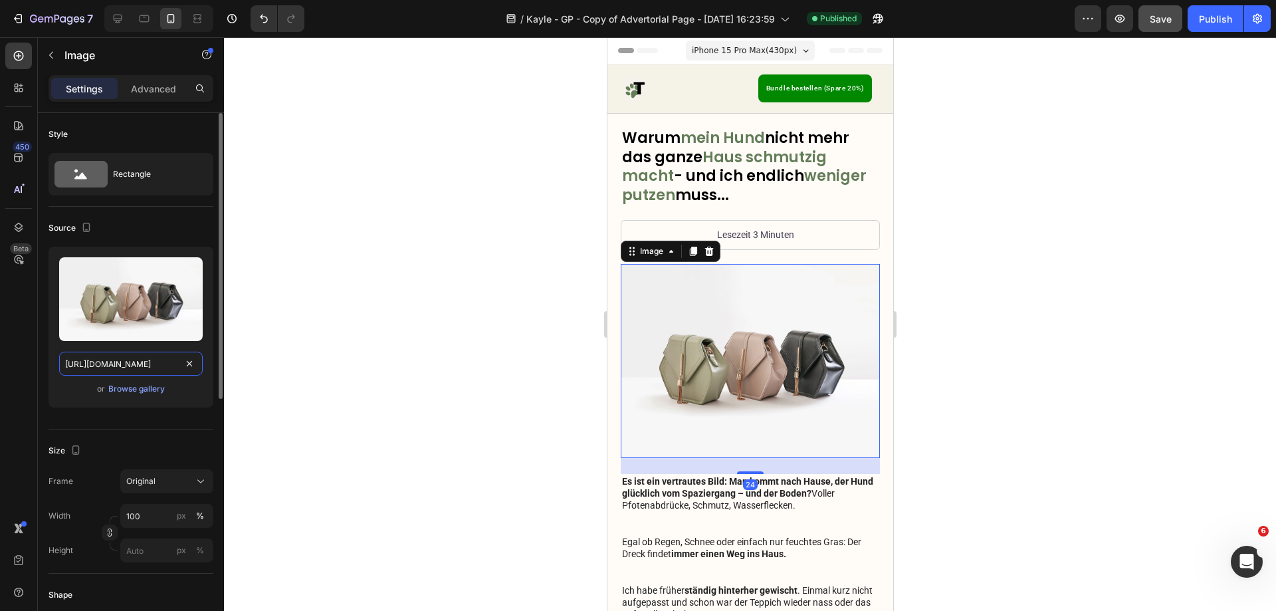
click at [157, 362] on input "https://cdn.shopify.com/s/files/1/2005/9307/files/image_demo.jpg" at bounding box center [131, 364] width 144 height 24
paste input "0548/7978/0952/files/gempages_458127380590887873-462e2882-53e8-4c74-a36c-a0c7a0…"
type input "https://cdn.shopify.com/s/files/1/0548/7978/0952/files/gempages_458127380590887…"
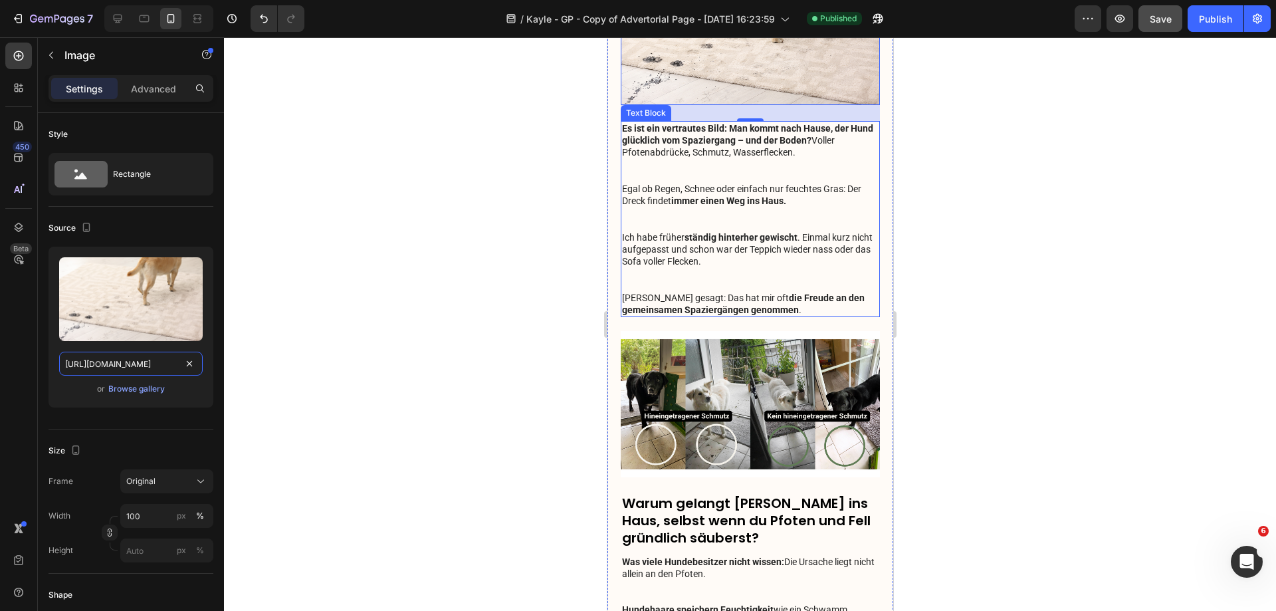
scroll to position [332, 0]
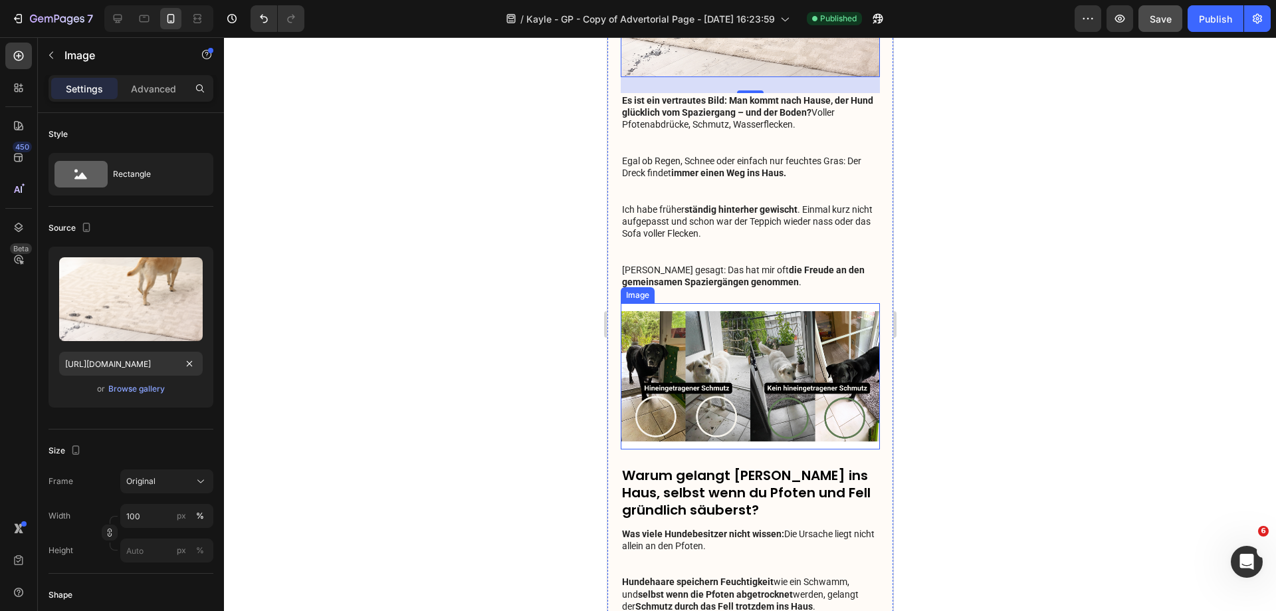
click at [728, 340] on img at bounding box center [749, 376] width 259 height 146
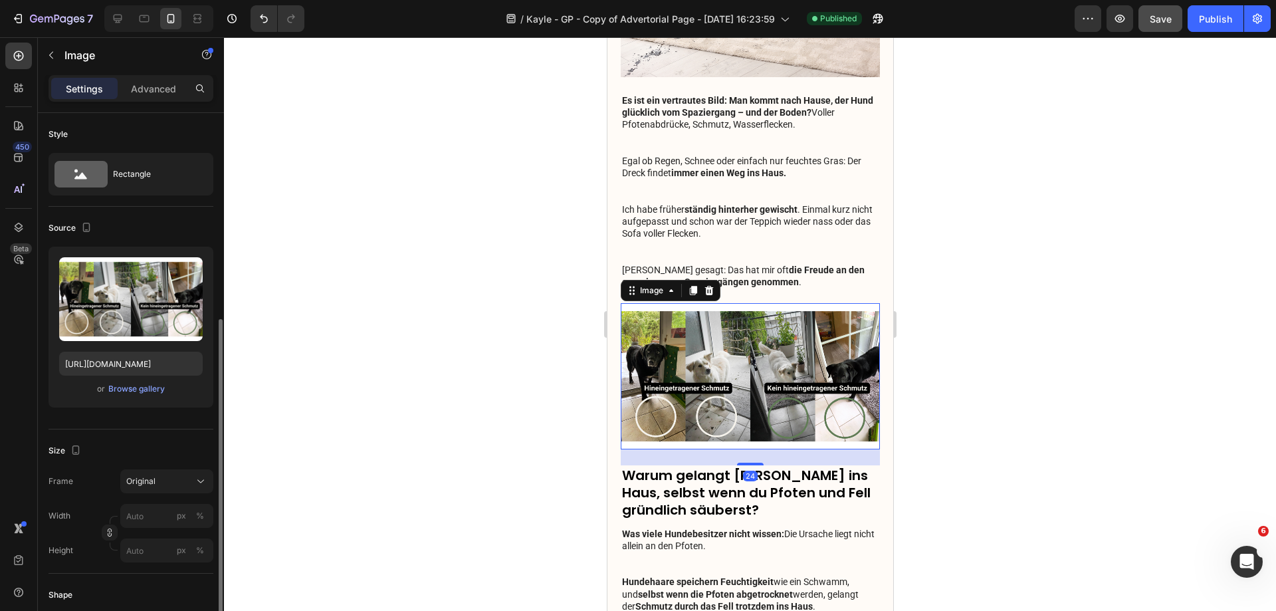
scroll to position [133, 0]
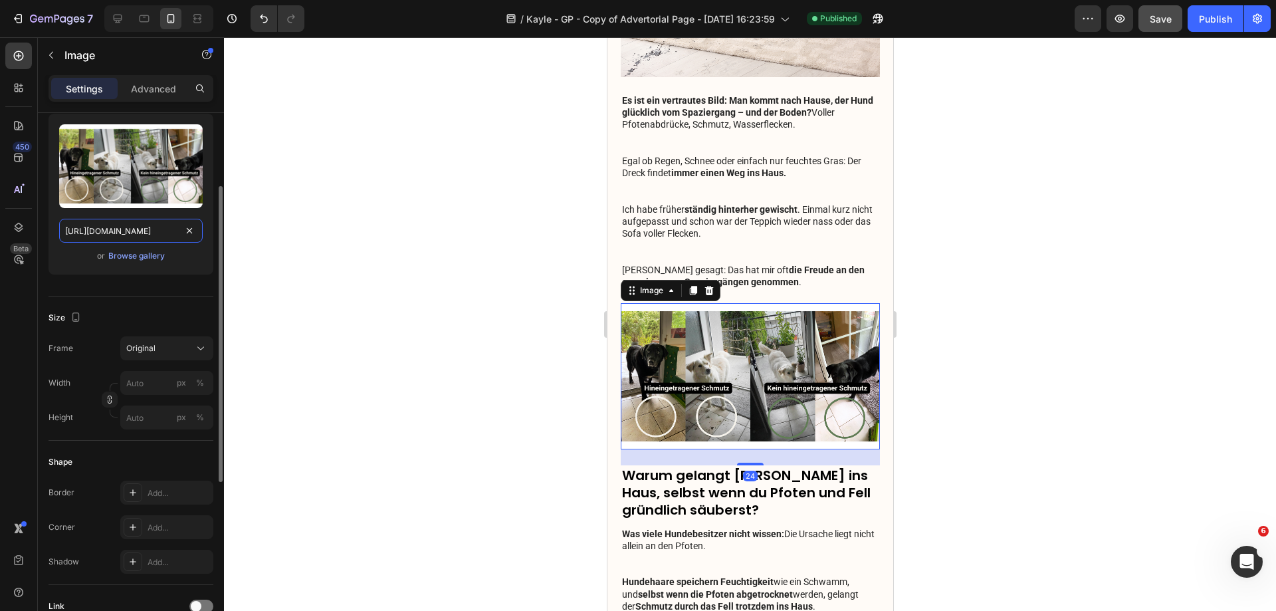
click at [113, 235] on input "https://cdn.shopify.com/s/files/1/0548/7978/0952/files/gempages_458127380590887…" at bounding box center [131, 231] width 144 height 24
click at [709, 287] on icon at bounding box center [708, 290] width 11 height 11
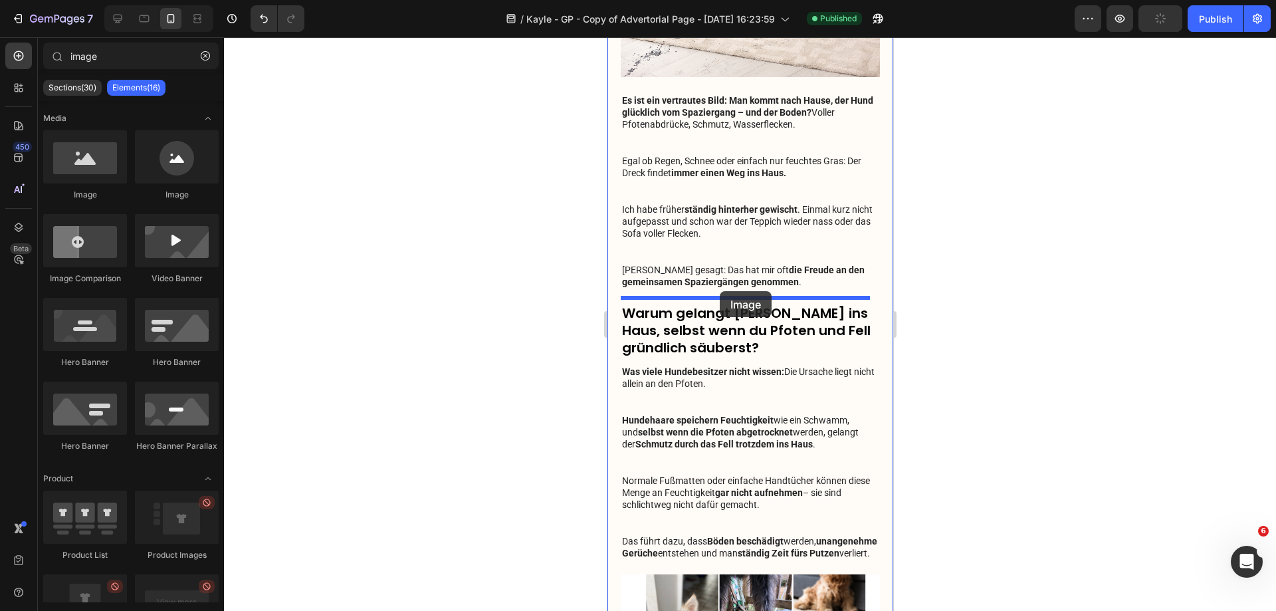
drag, startPoint x: 792, startPoint y: 231, endPoint x: 719, endPoint y: 291, distance: 94.0
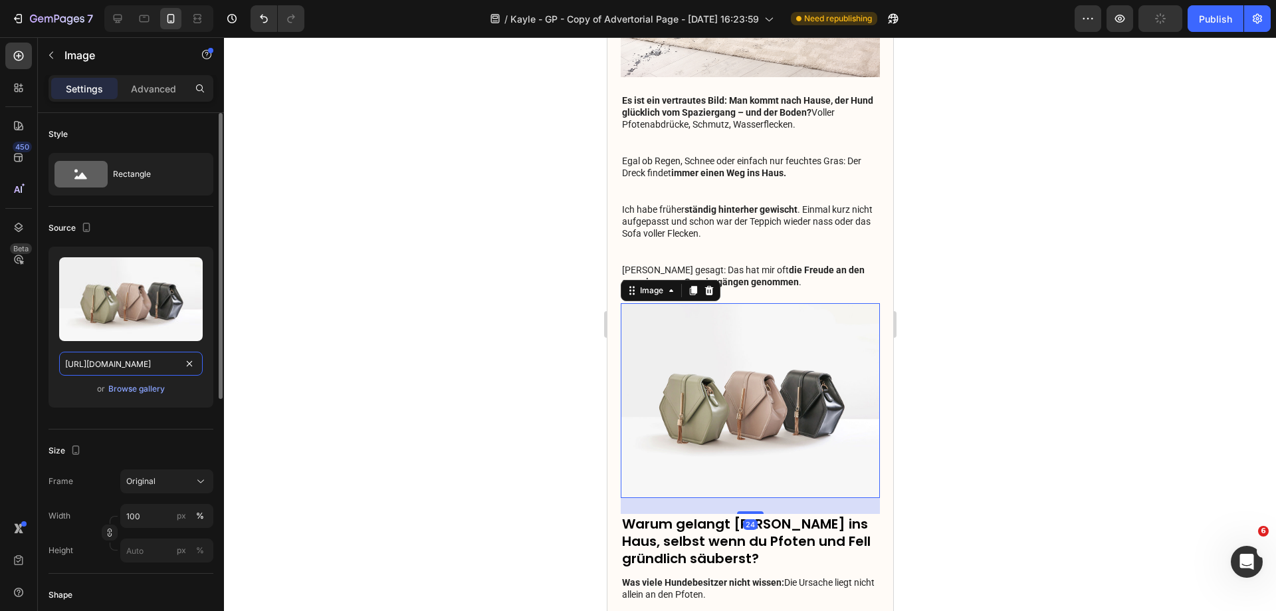
click at [107, 362] on input "https://cdn.shopify.com/s/files/1/2005/9307/files/image_demo.jpg" at bounding box center [131, 364] width 144 height 24
paste input "0548/7978/0952/files/gempages_458127380590887873-e9e2a18b-e987-4195-a03e-22dd52…"
type input "https://cdn.shopify.com/s/files/1/0548/7978/0952/files/gempages_458127380590887…"
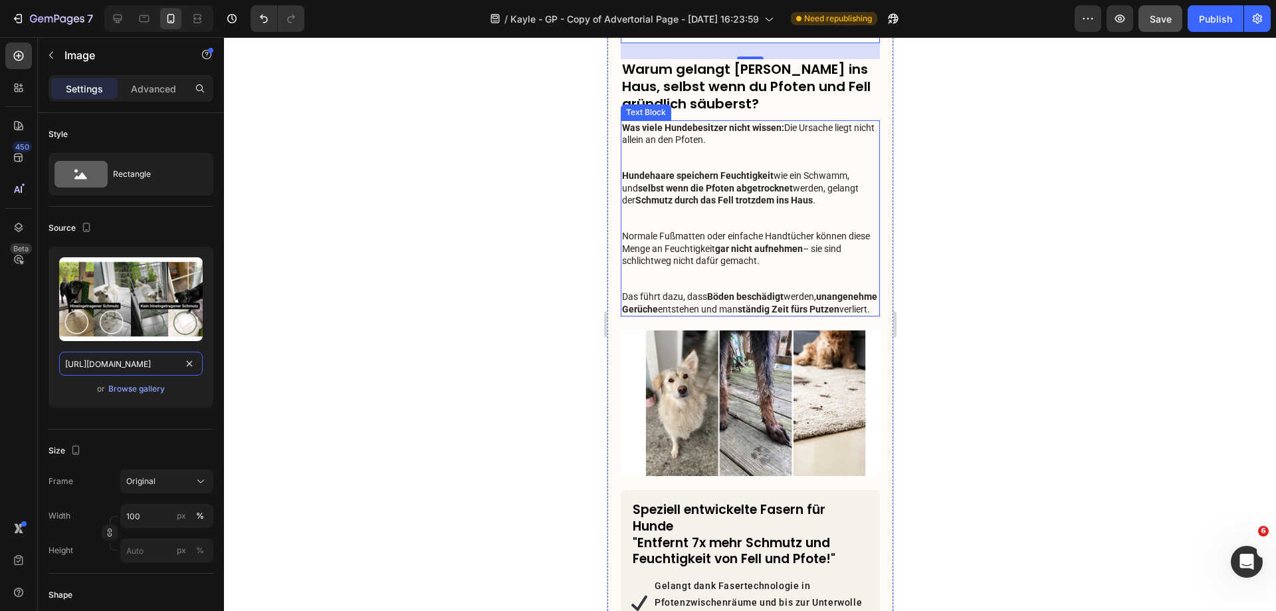
scroll to position [864, 0]
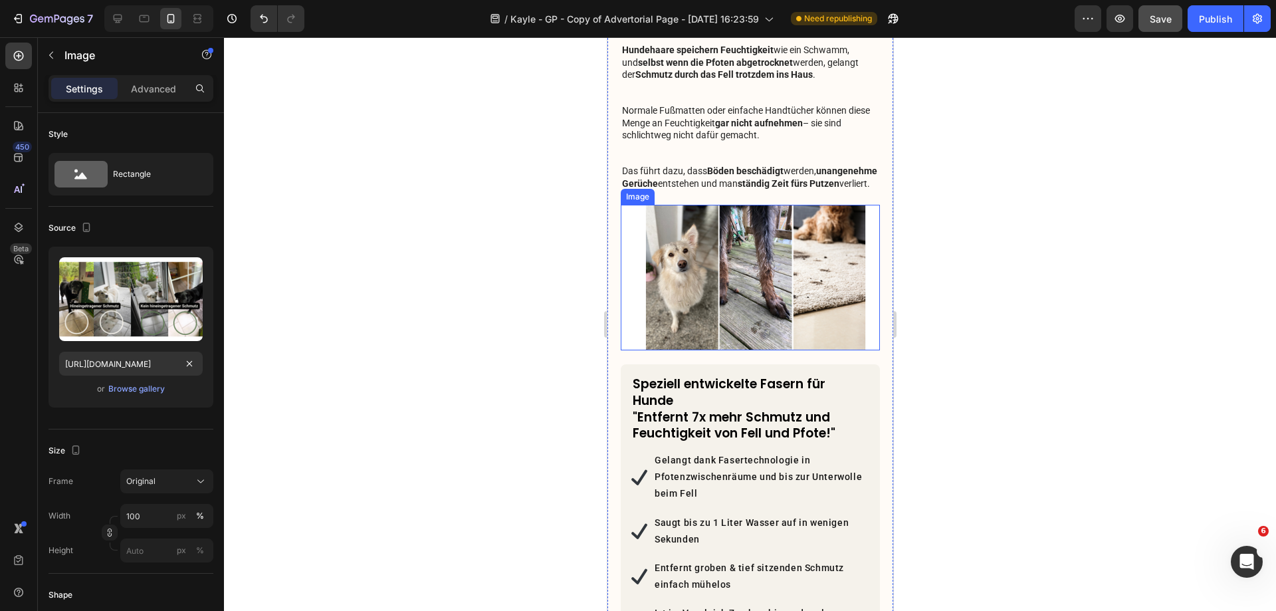
click at [724, 282] on img at bounding box center [749, 278] width 259 height 146
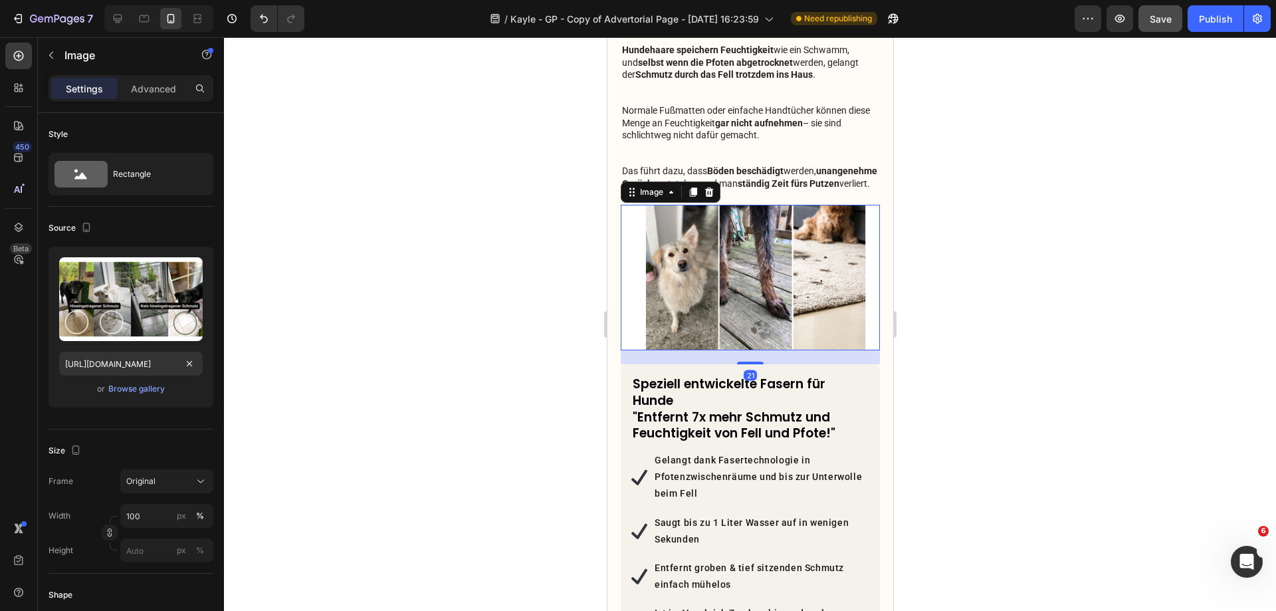
scroll to position [133, 0]
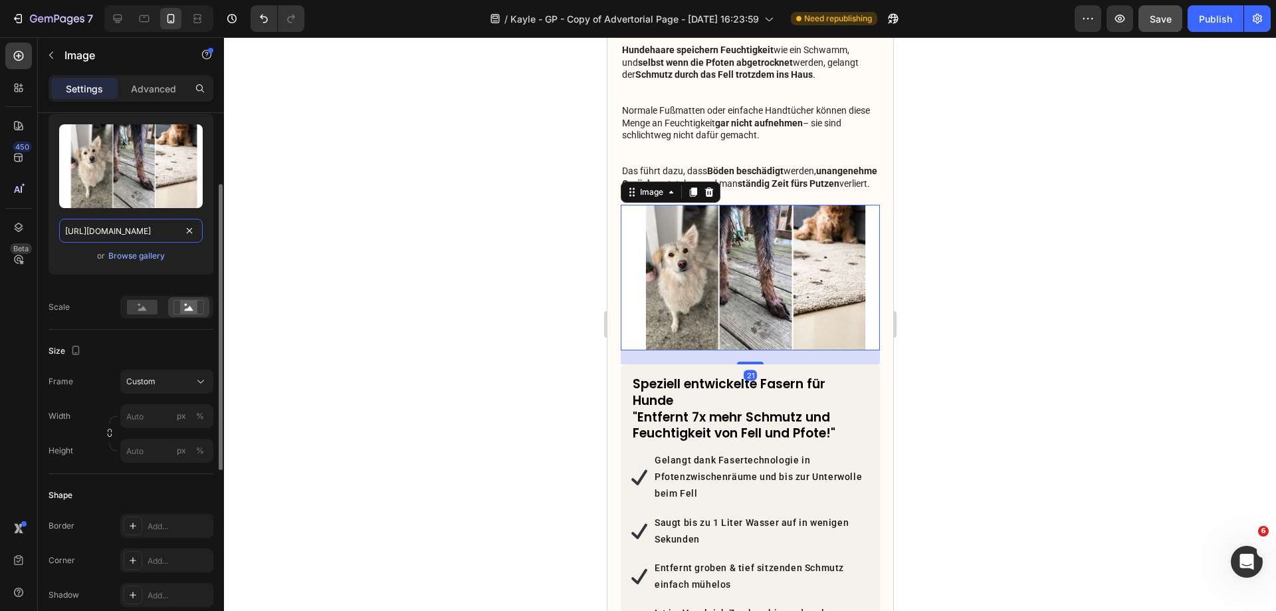
click at [100, 229] on input "https://cdn.shopify.com/s/files/1/0548/7978/0952/files/gempages_458127380590887…" at bounding box center [131, 231] width 144 height 24
click at [712, 189] on icon at bounding box center [708, 192] width 11 height 11
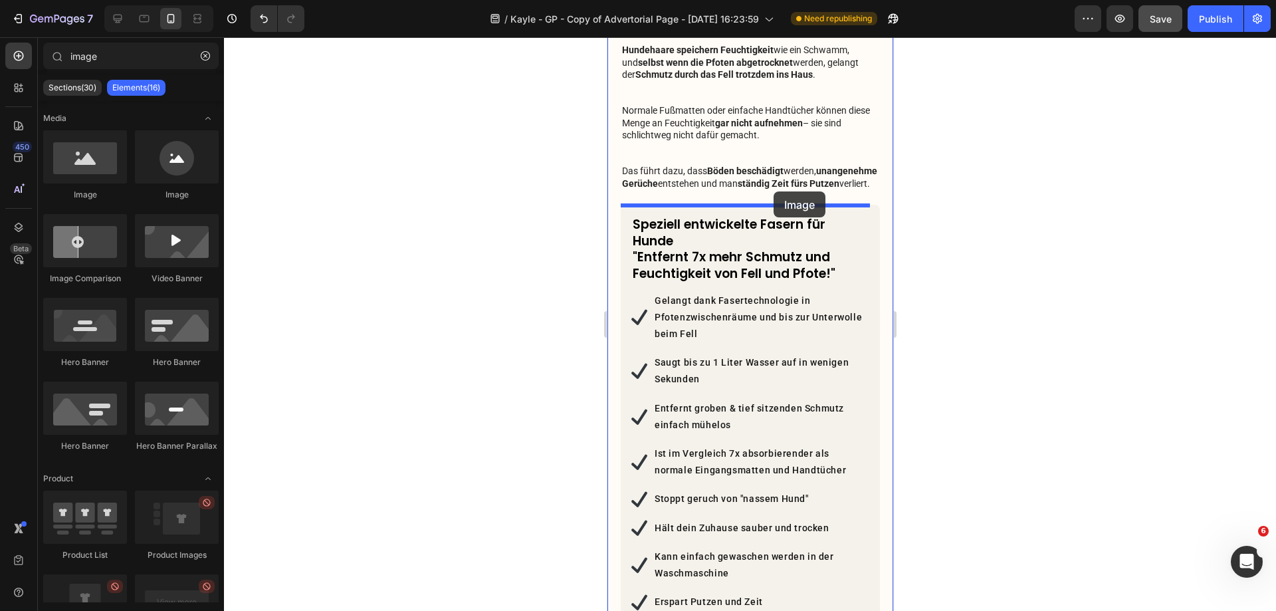
drag, startPoint x: 713, startPoint y: 204, endPoint x: 773, endPoint y: 191, distance: 61.8
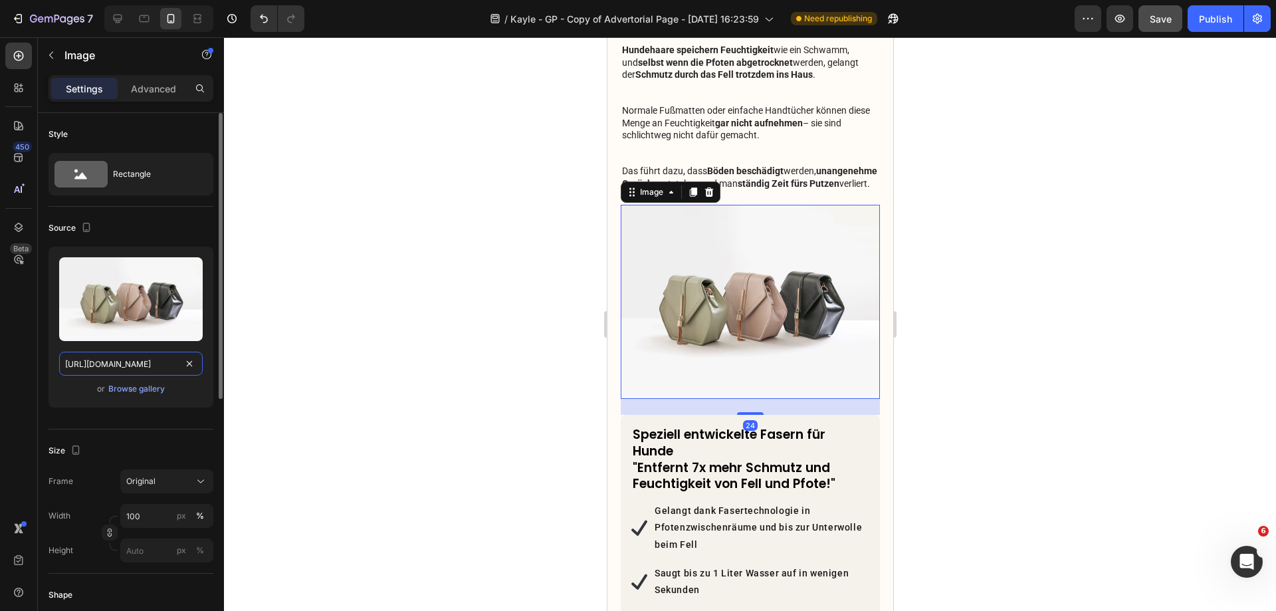
click at [147, 355] on input "https://cdn.shopify.com/s/files/1/2005/9307/files/image_demo.jpg" at bounding box center [131, 364] width 144 height 24
paste input "0548/7978/0952/files/gempages_458127380590887873-deebfa81-3bc6-4071-a3e1-c92aeb…"
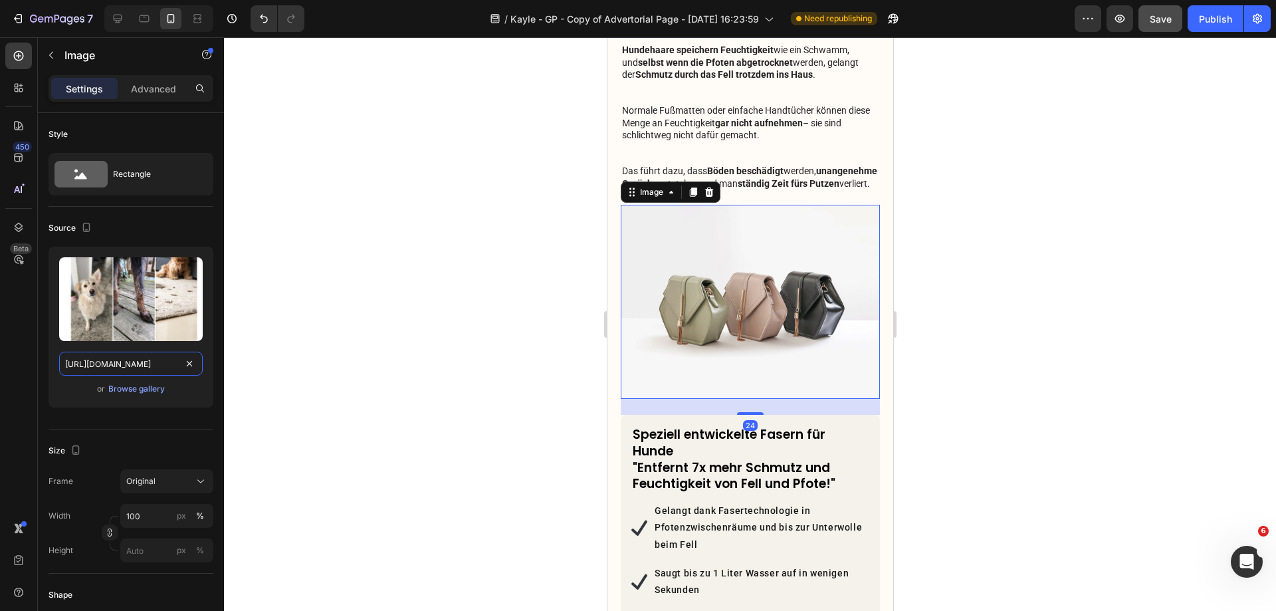
scroll to position [0, 409]
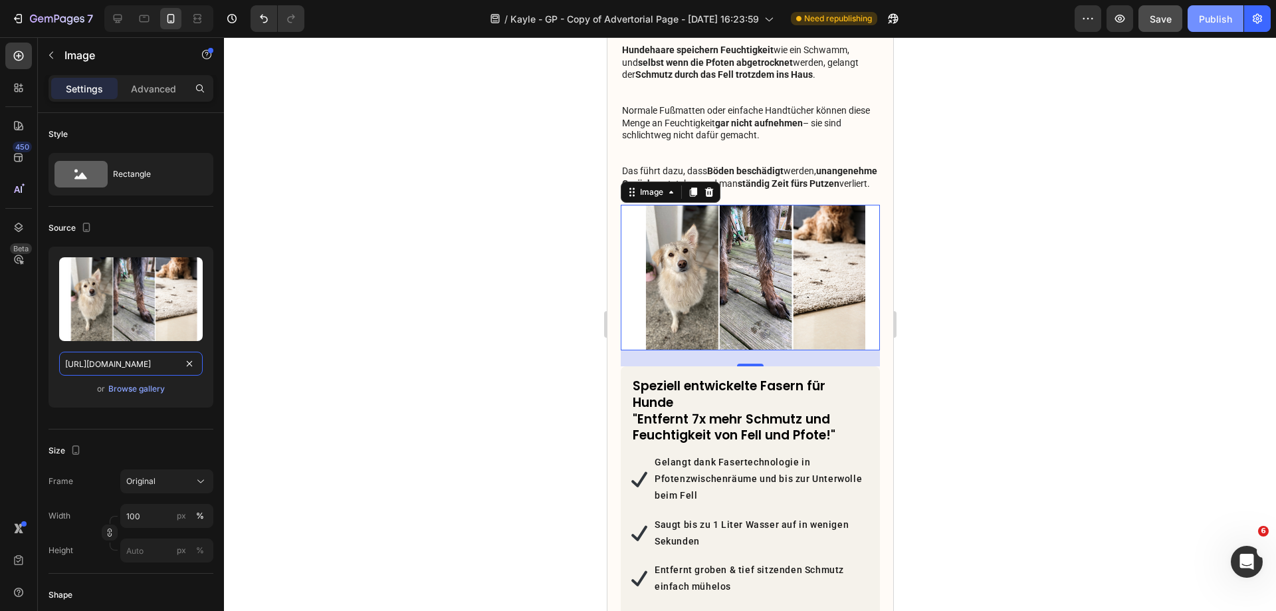
type input "https://cdn.shopify.com/s/files/1/0548/7978/0952/files/gempages_458127380590887…"
drag, startPoint x: 1210, startPoint y: 13, endPoint x: 1194, endPoint y: 66, distance: 56.0
click at [1210, 13] on div "Publish" at bounding box center [1215, 19] width 33 height 14
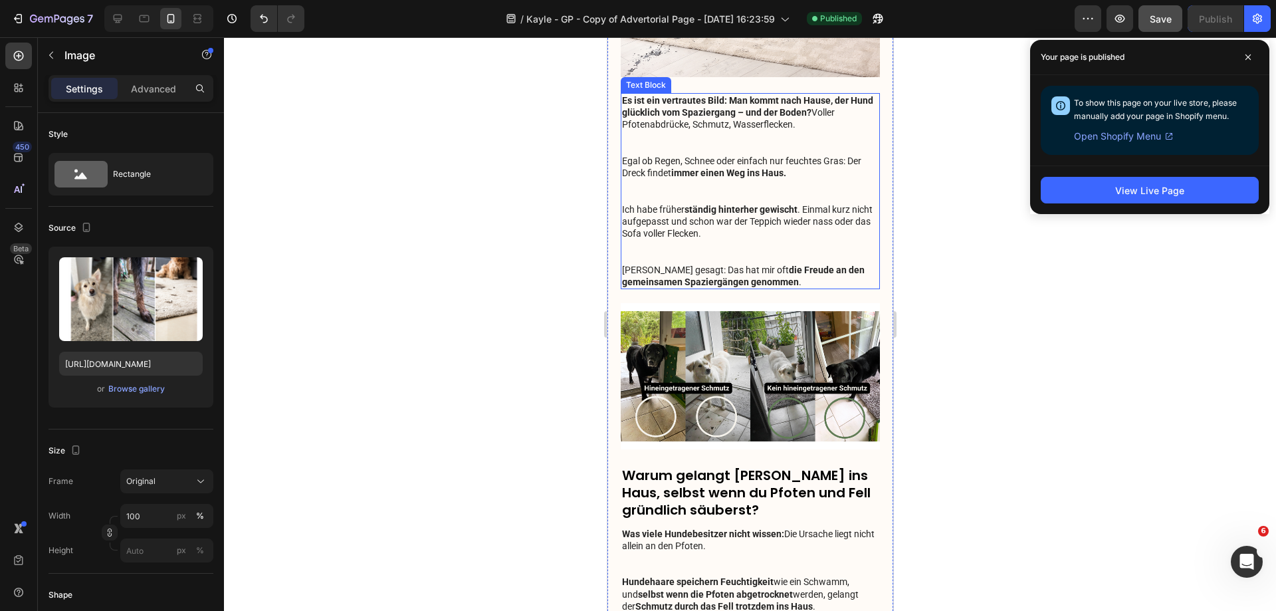
scroll to position [0, 0]
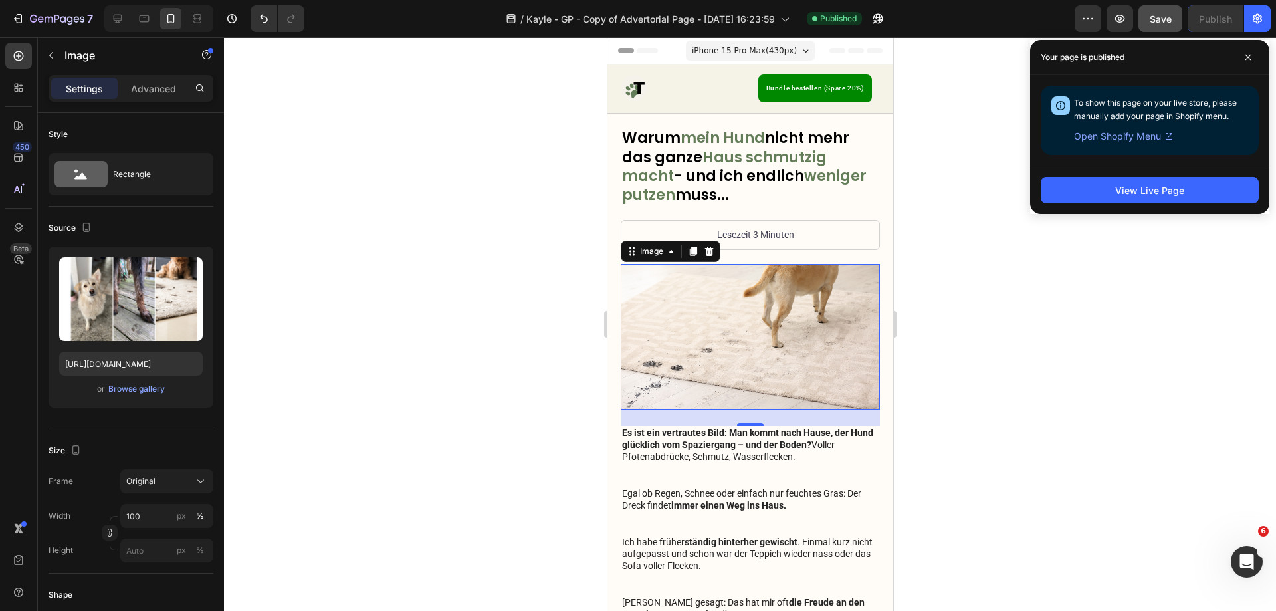
click at [733, 293] on img at bounding box center [749, 337] width 259 height 146
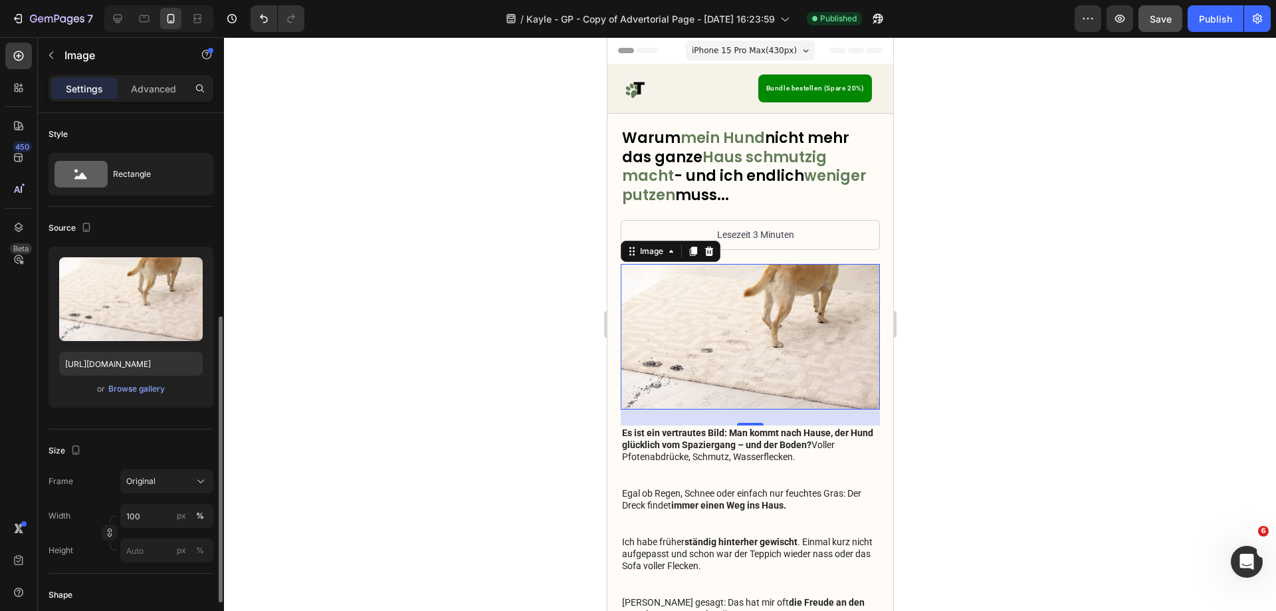
scroll to position [133, 0]
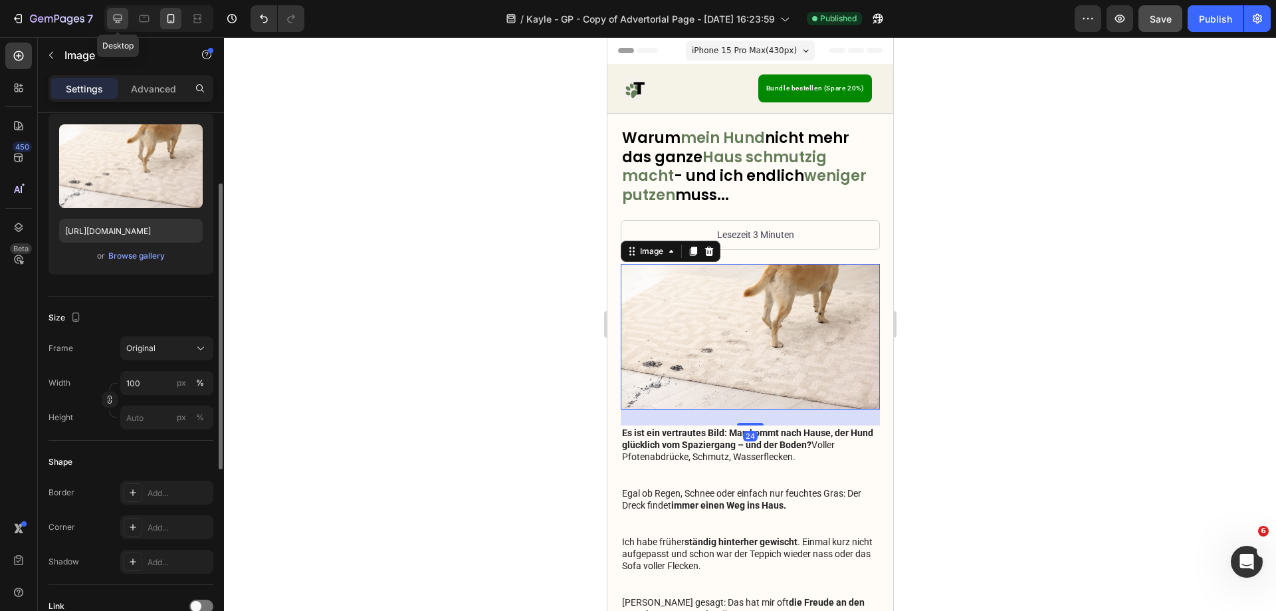
click at [107, 16] on div at bounding box center [117, 18] width 21 height 21
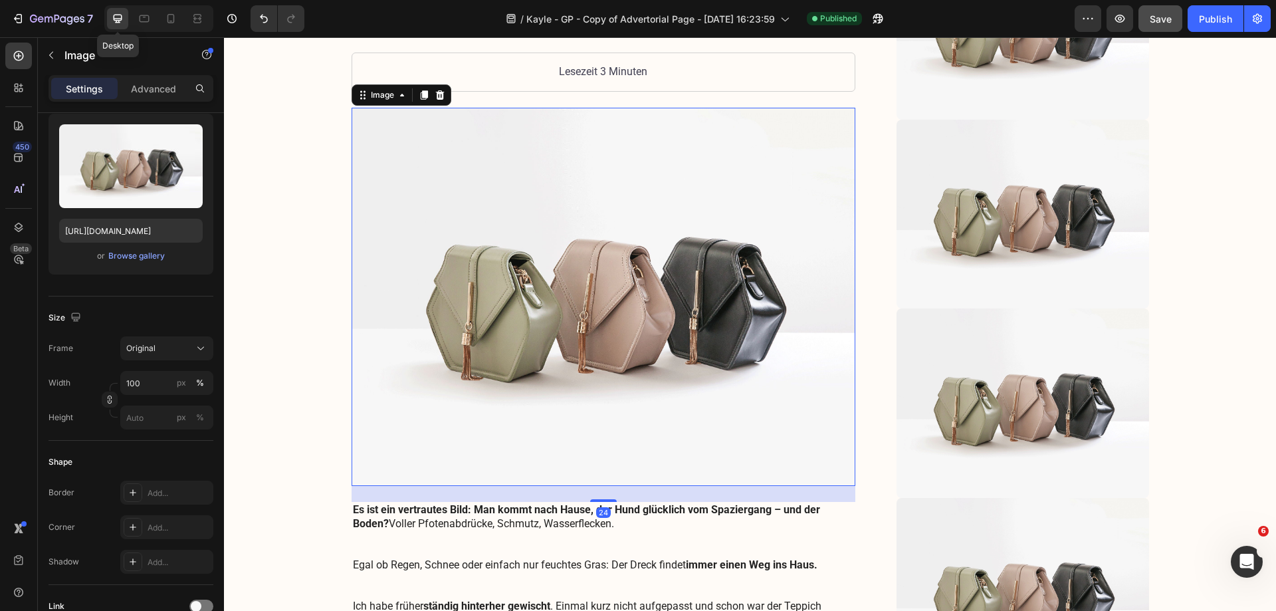
scroll to position [280, 0]
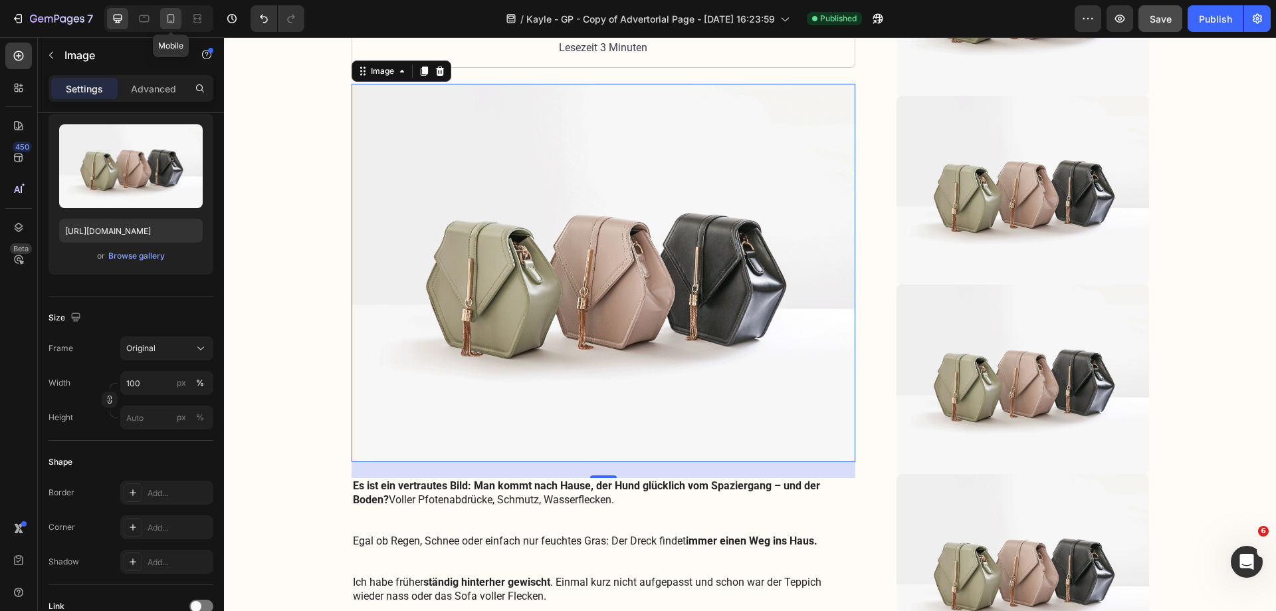
click at [166, 14] on icon at bounding box center [170, 18] width 13 height 13
type input "https://cdn.shopify.com/s/files/1/0548/7978/0952/files/gempages_458127380590887…"
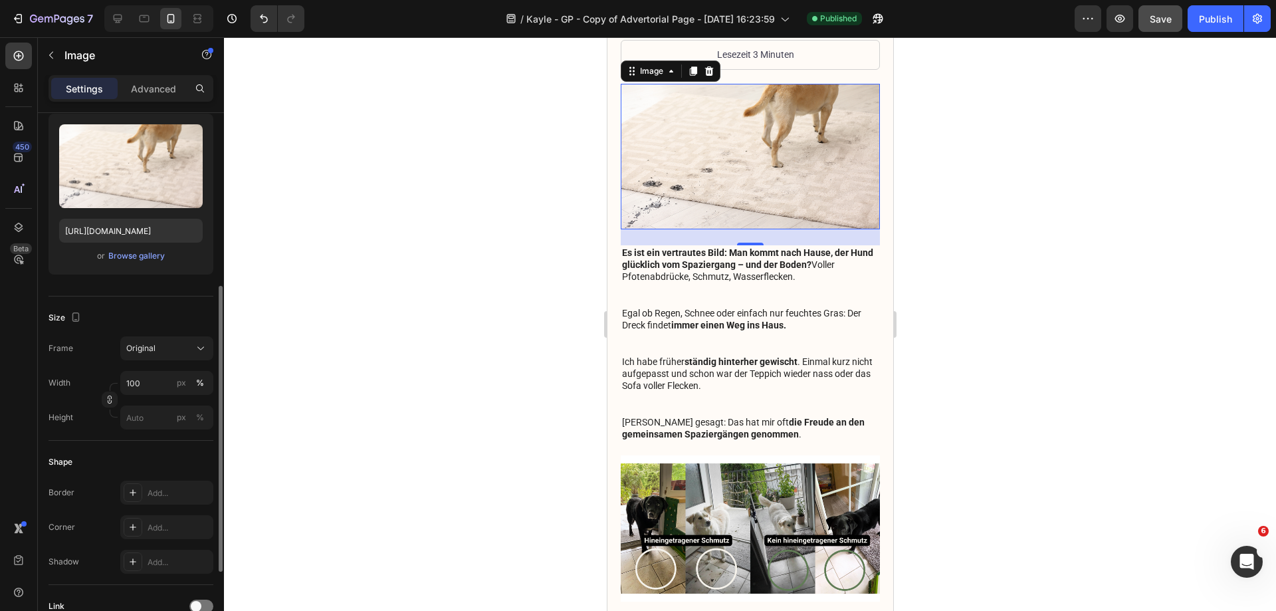
scroll to position [266, 0]
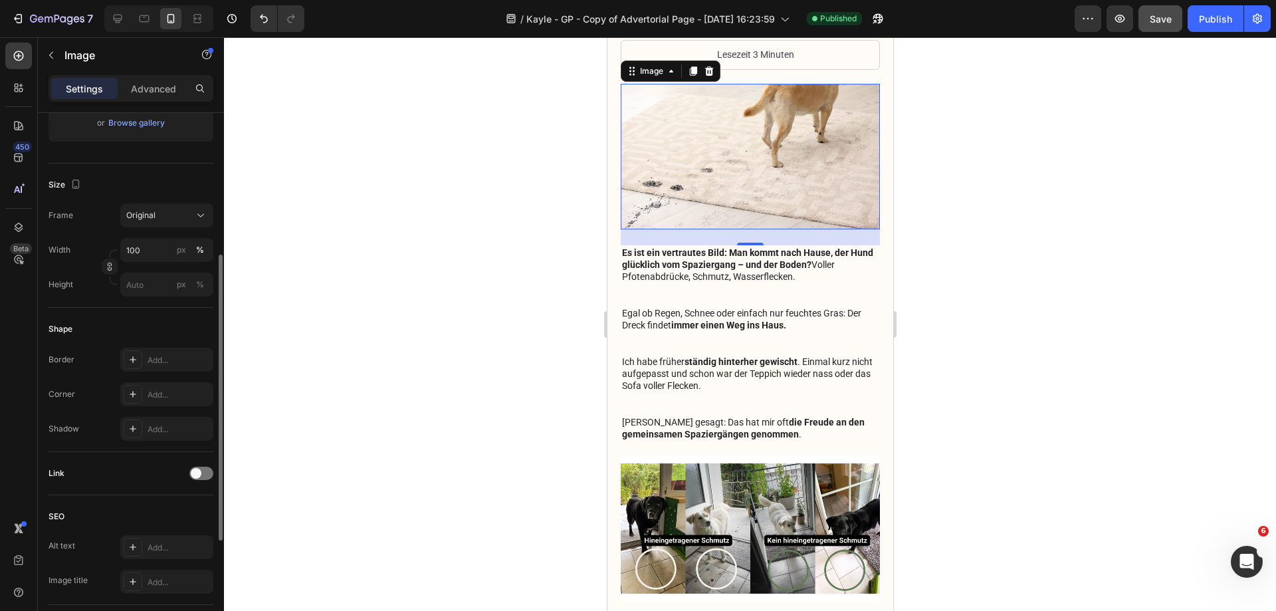
click at [164, 223] on button "Original" at bounding box center [166, 215] width 93 height 24
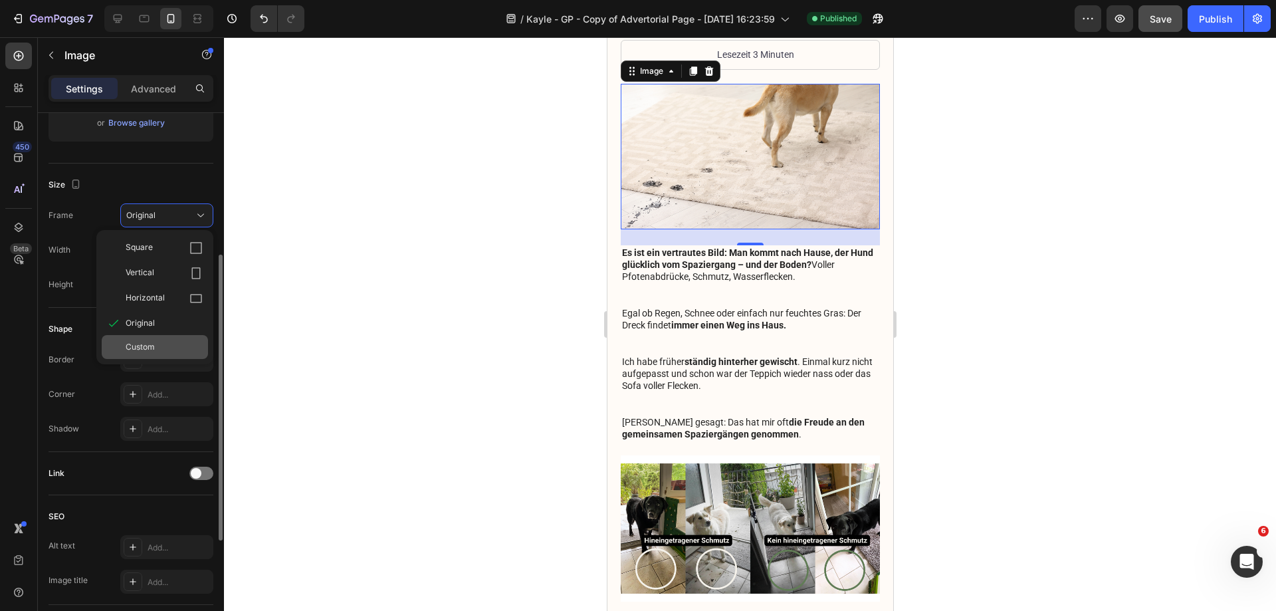
drag, startPoint x: 158, startPoint y: 347, endPoint x: 167, endPoint y: 336, distance: 14.2
click at [158, 348] on div "Custom" at bounding box center [164, 347] width 77 height 12
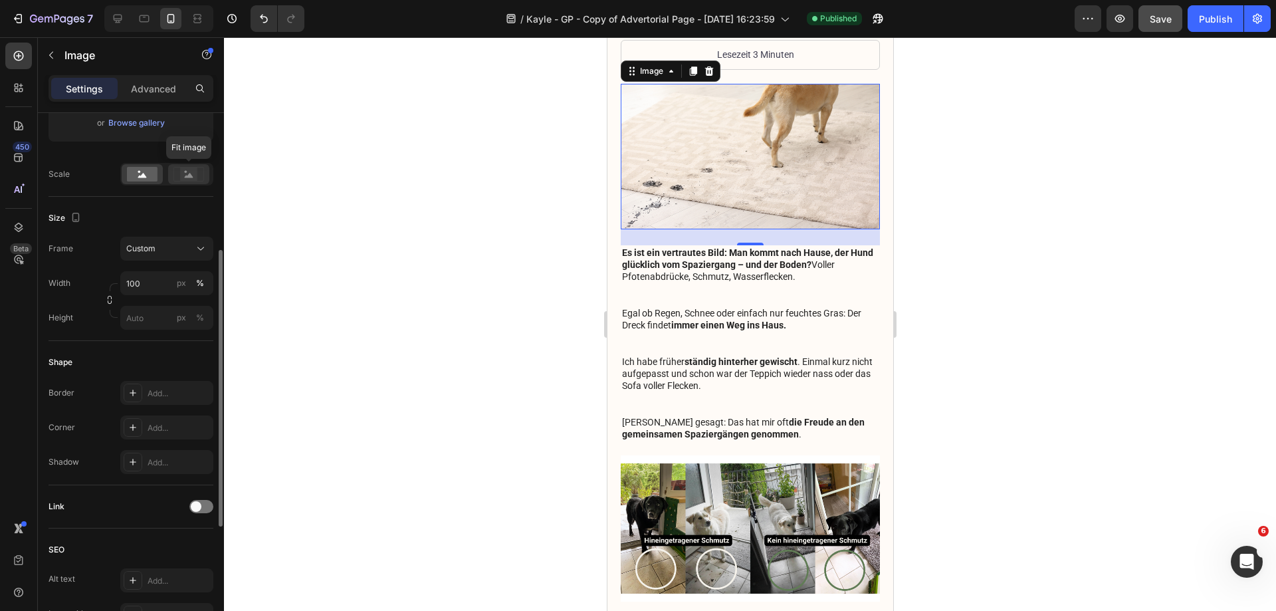
click at [191, 183] on div at bounding box center [188, 174] width 41 height 20
click at [1223, 11] on button "Publish" at bounding box center [1216, 18] width 56 height 27
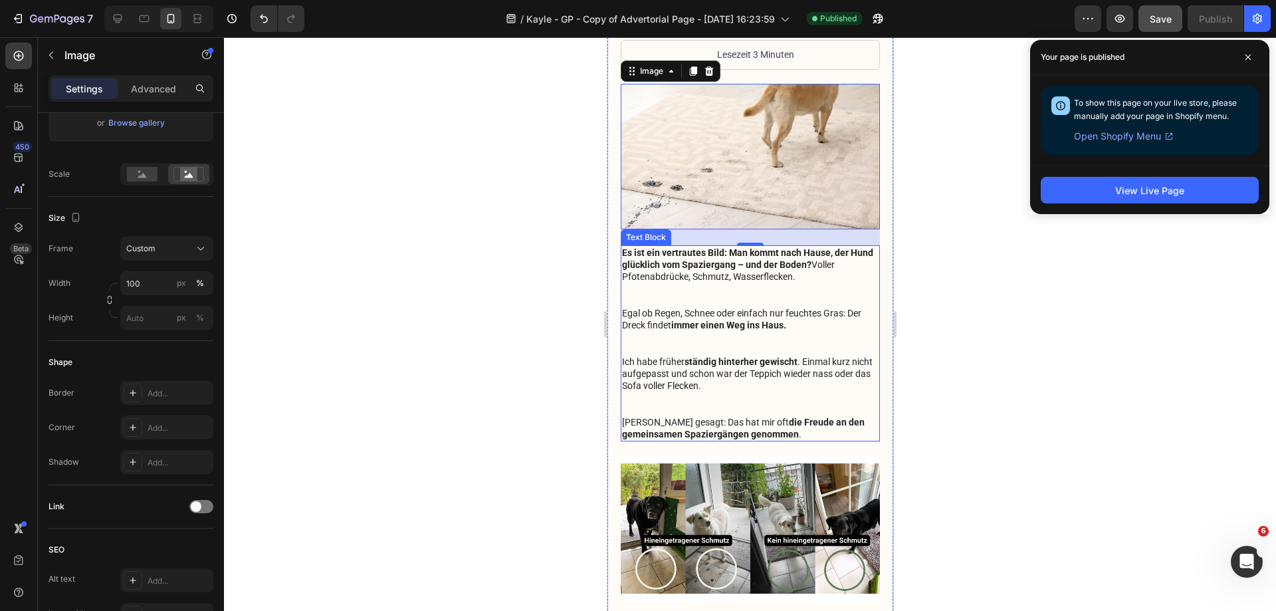
click at [770, 273] on p "Es ist ein vertrautes Bild: Man kommt nach Hause, der Hund glücklich vom Spazie…" at bounding box center [749, 343] width 257 height 193
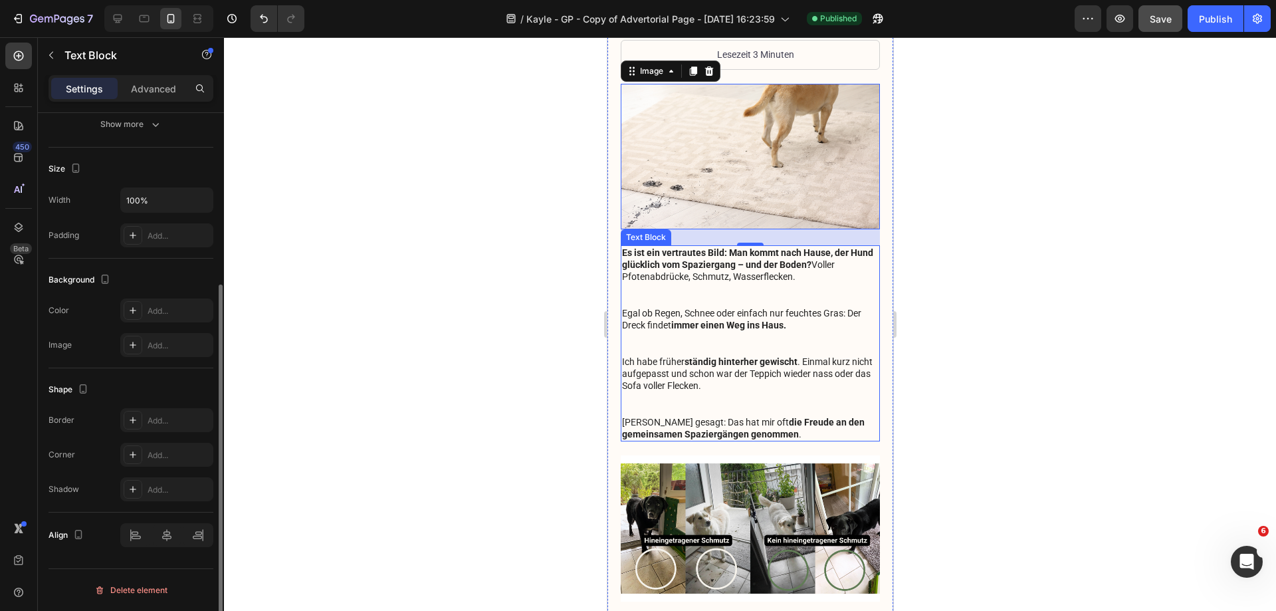
scroll to position [0, 0]
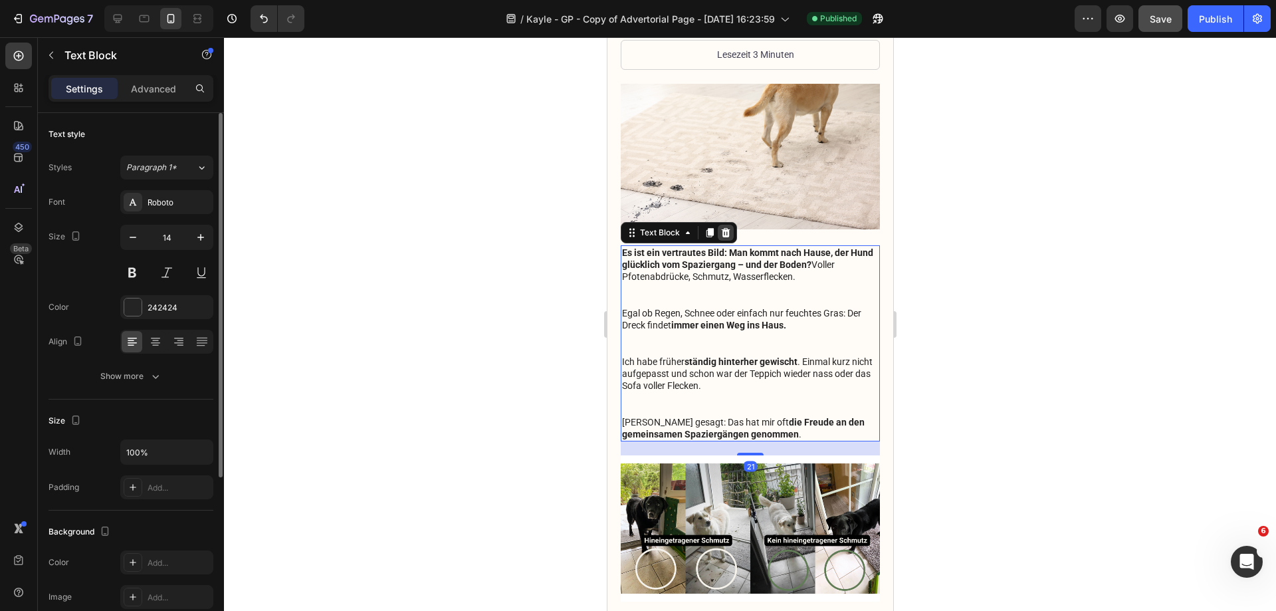
click at [726, 228] on icon at bounding box center [725, 232] width 9 height 9
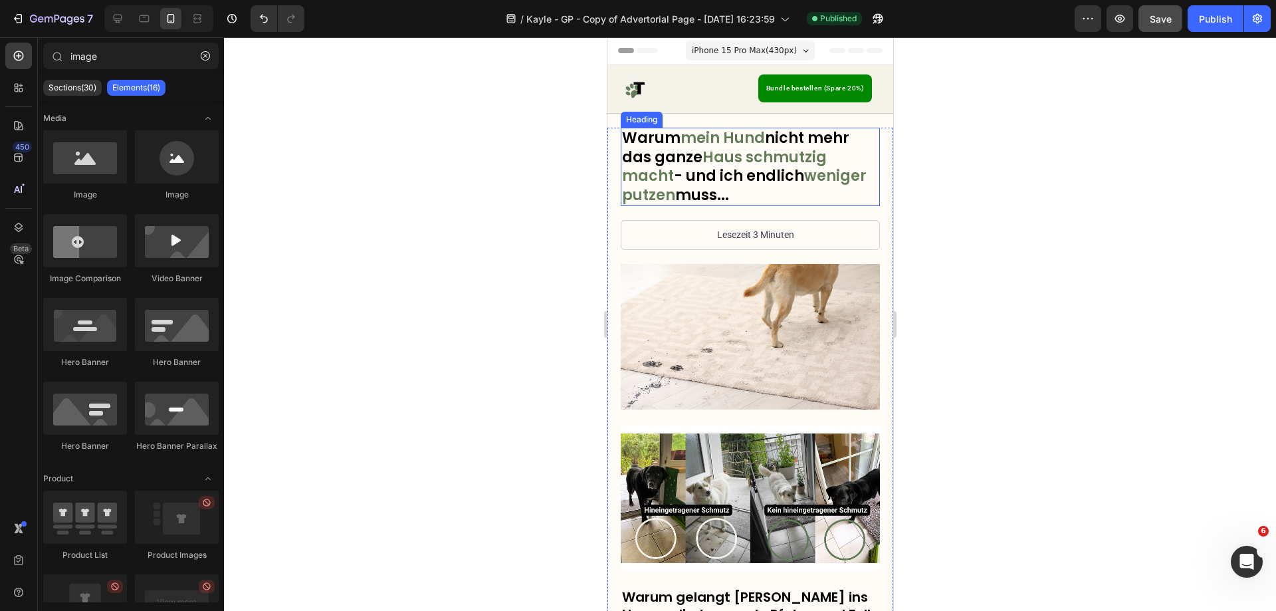
click at [778, 171] on h1 "Warum mein Hund nicht mehr das ganze Haus schmutzig macht - und ich endlich wen…" at bounding box center [749, 167] width 259 height 78
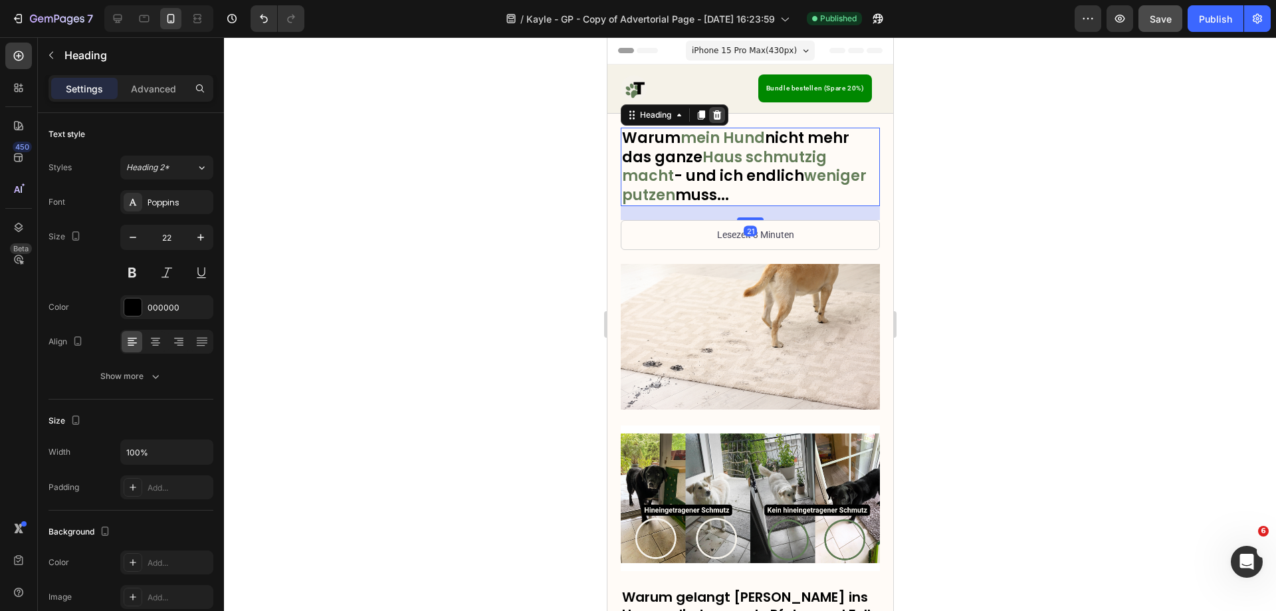
click at [717, 117] on icon at bounding box center [717, 114] width 9 height 9
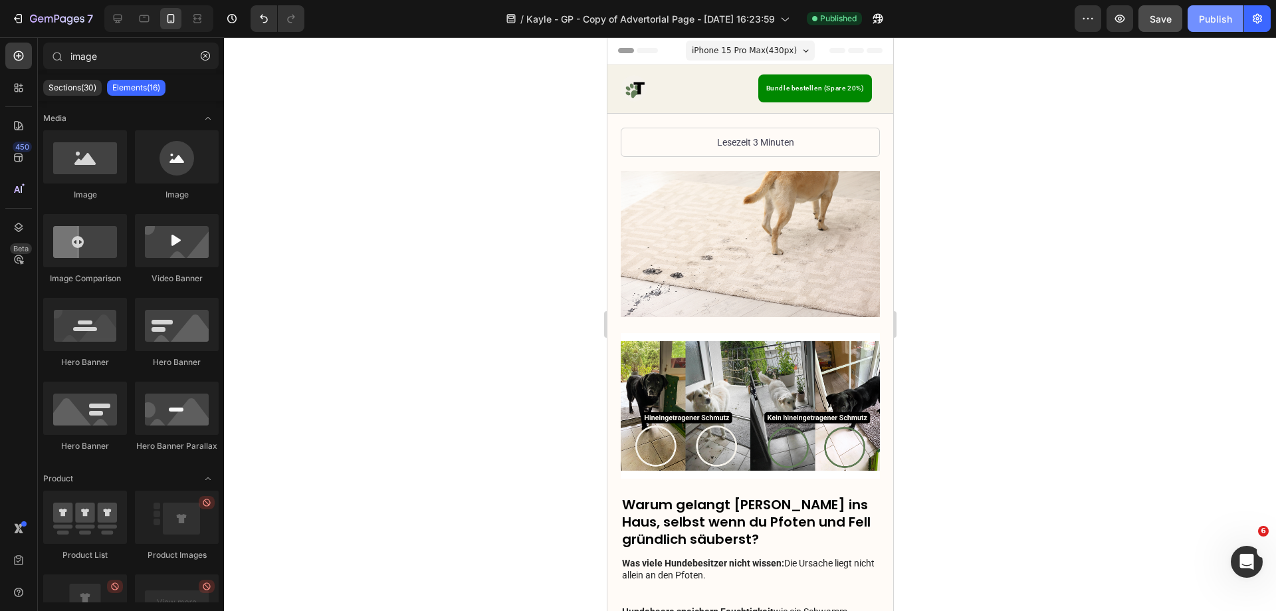
click at [1200, 16] on div "Publish" at bounding box center [1215, 19] width 33 height 14
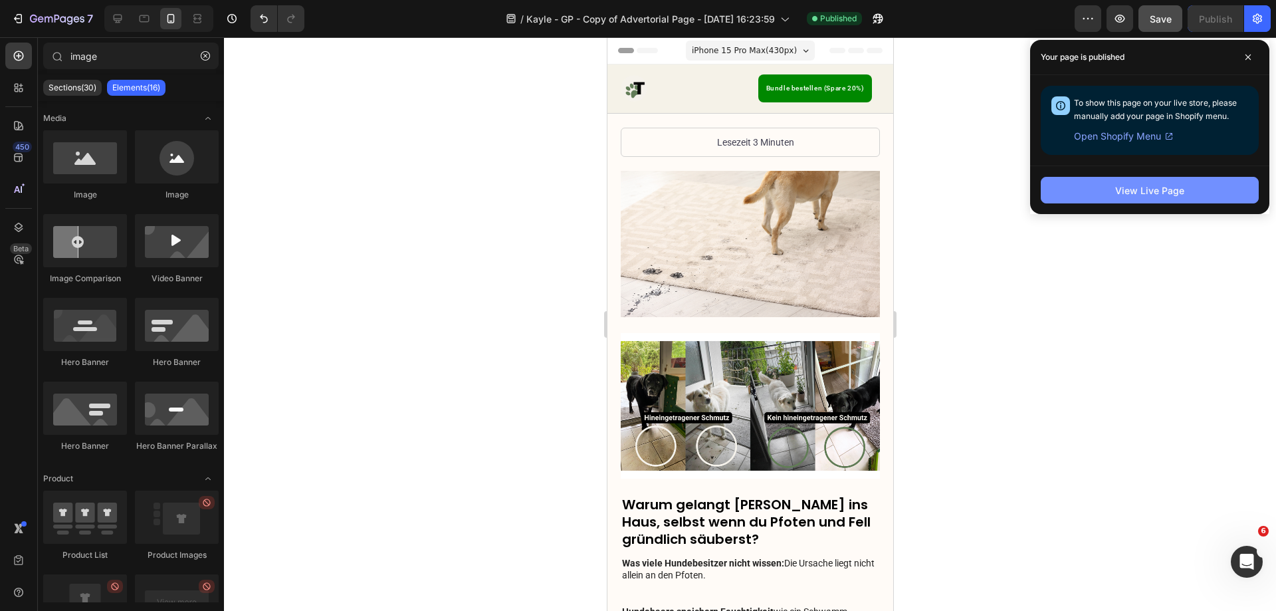
click at [1081, 189] on button "View Live Page" at bounding box center [1150, 190] width 218 height 27
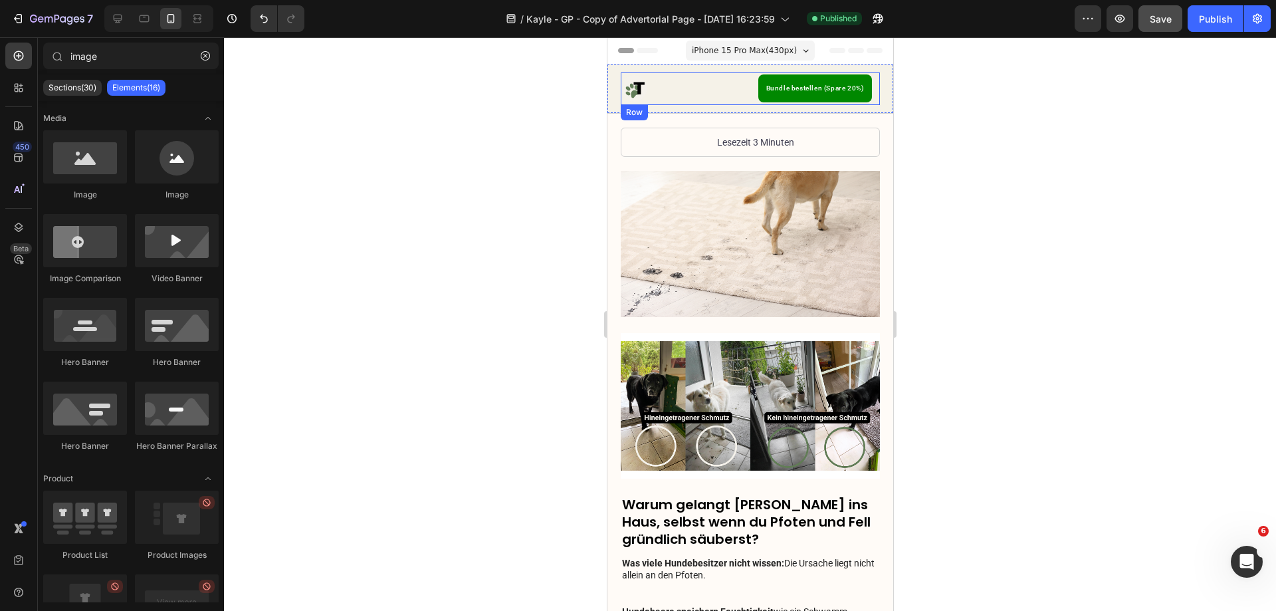
click at [621, 106] on div "Image Bundle bestellen (Spare 20%) Button Row Row" at bounding box center [750, 88] width 286 height 49
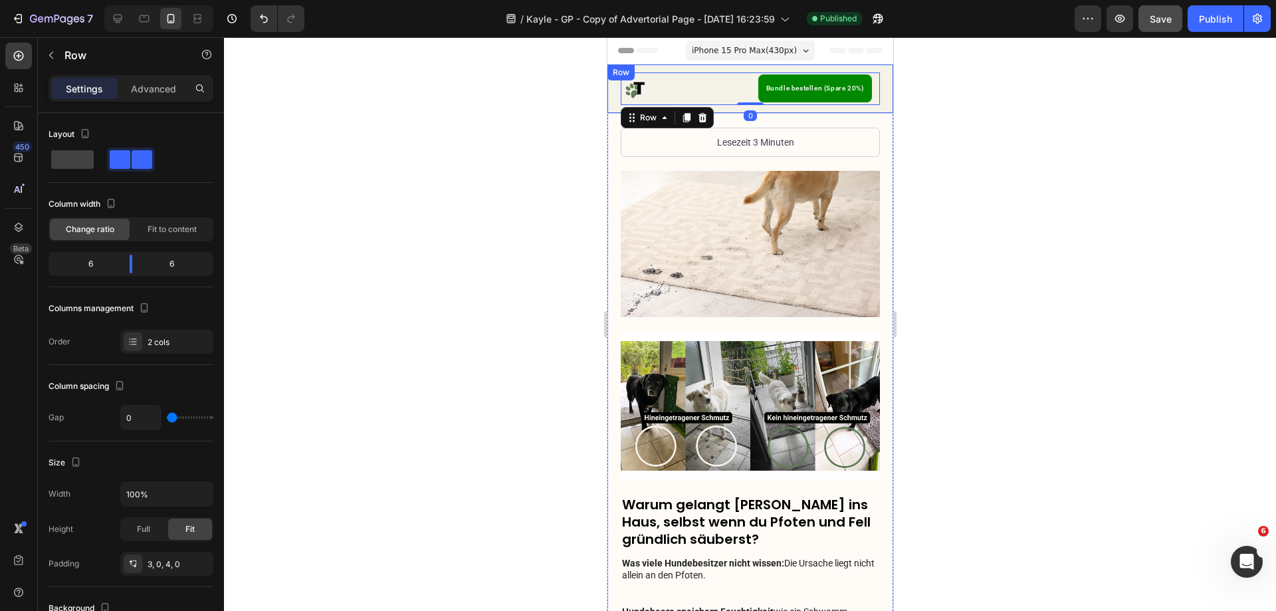
click at [615, 106] on div "Image Bundle bestellen (Spare 20%) Button Row 0 Row" at bounding box center [750, 88] width 286 height 49
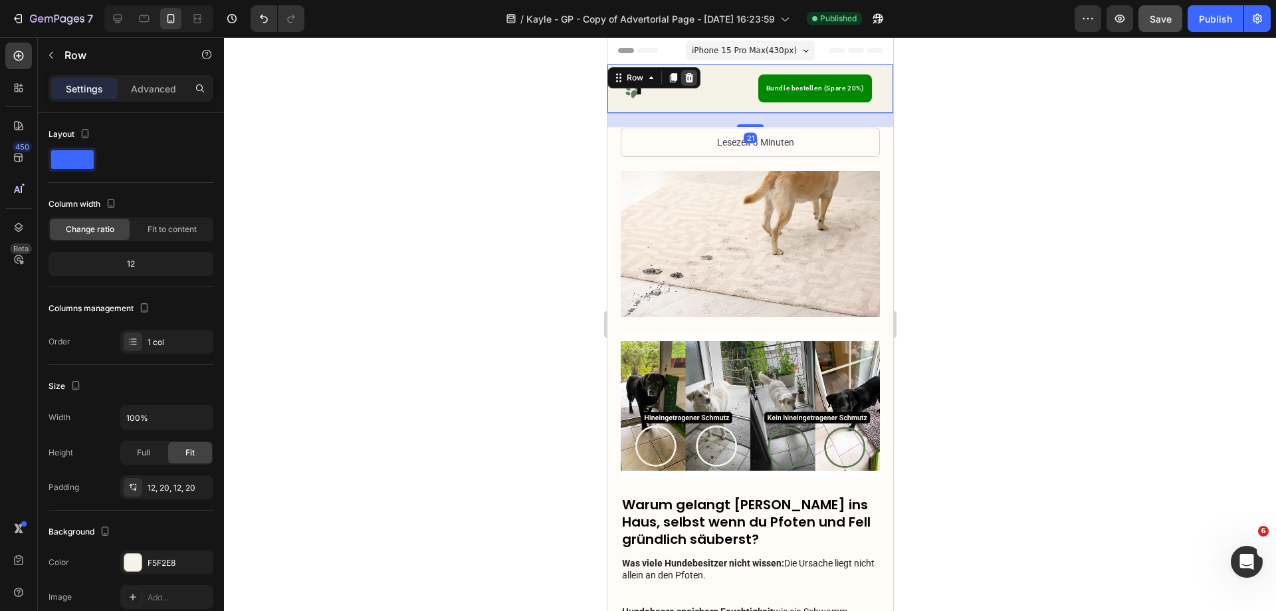
click at [690, 76] on icon at bounding box center [689, 77] width 9 height 9
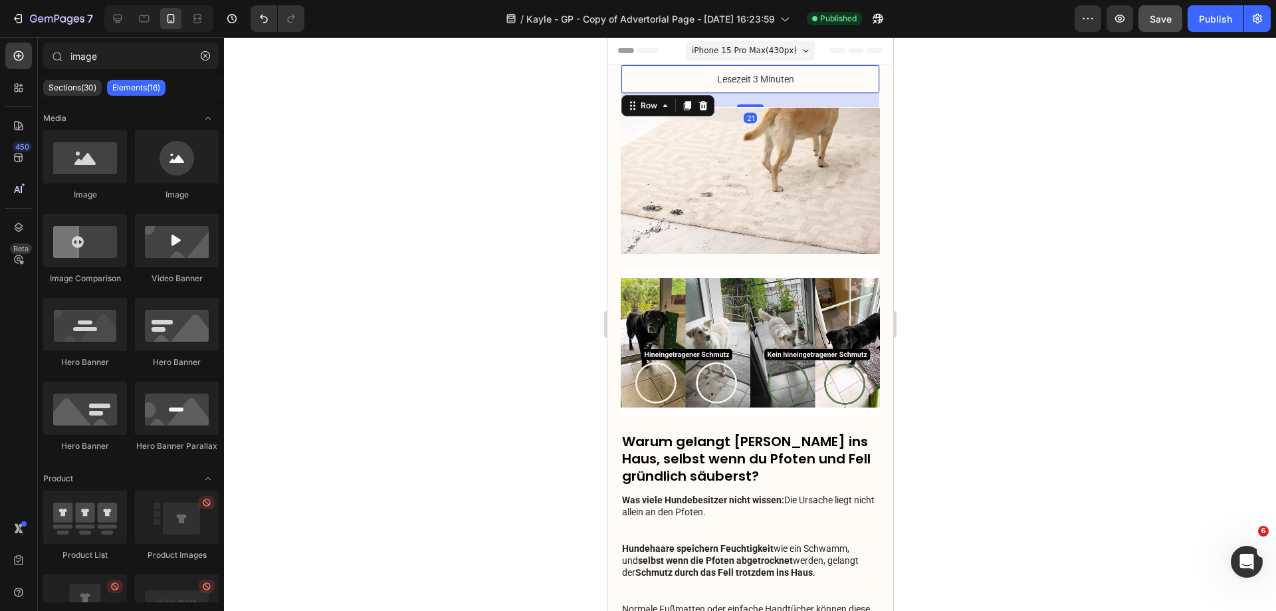
click at [634, 84] on div "Lesezeit 3 Minuten Text Block Row 21" at bounding box center [749, 78] width 259 height 29
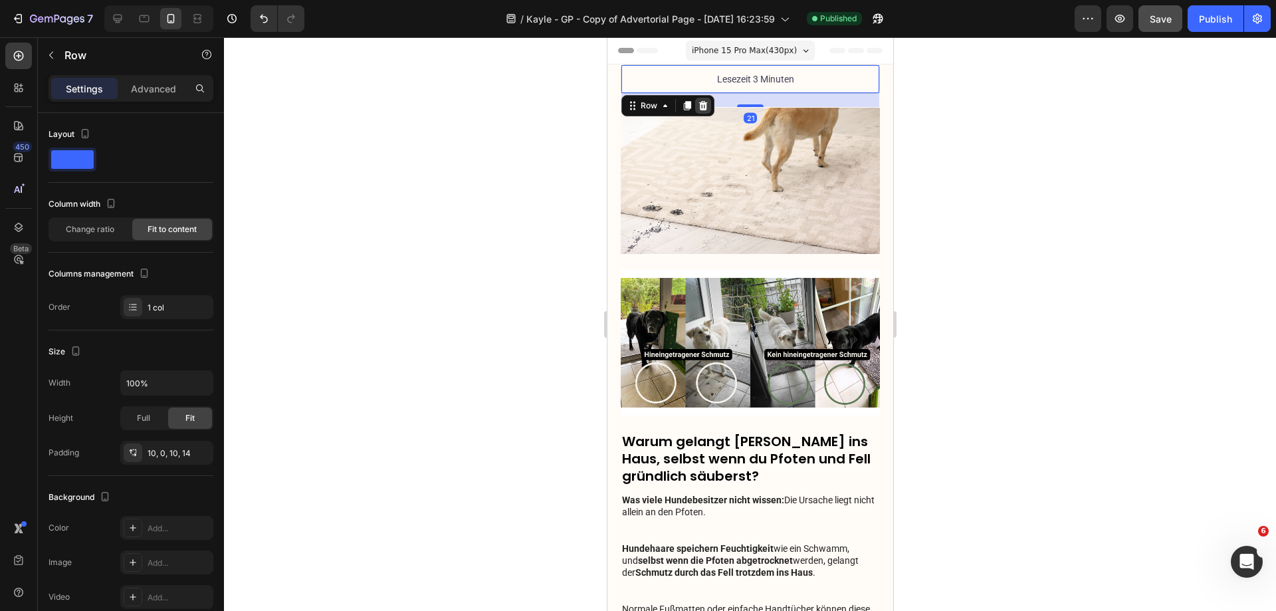
click at [706, 106] on icon at bounding box center [702, 105] width 11 height 11
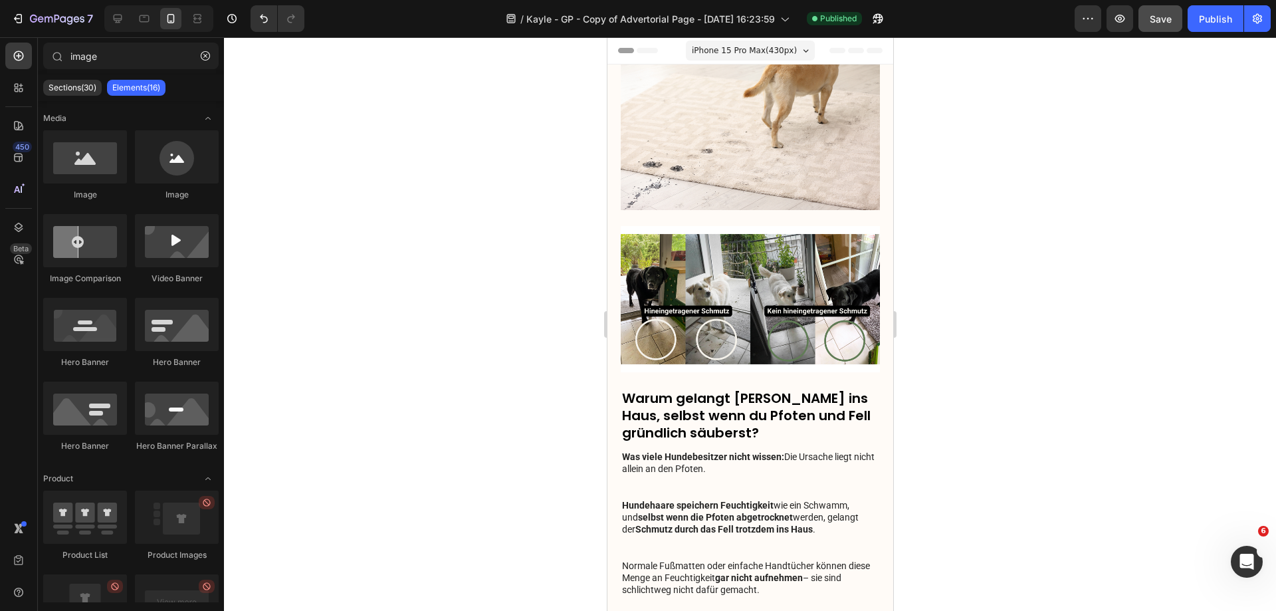
drag, startPoint x: 1207, startPoint y: 12, endPoint x: 1074, endPoint y: 114, distance: 167.8
click at [1207, 13] on div "Publish" at bounding box center [1215, 19] width 33 height 14
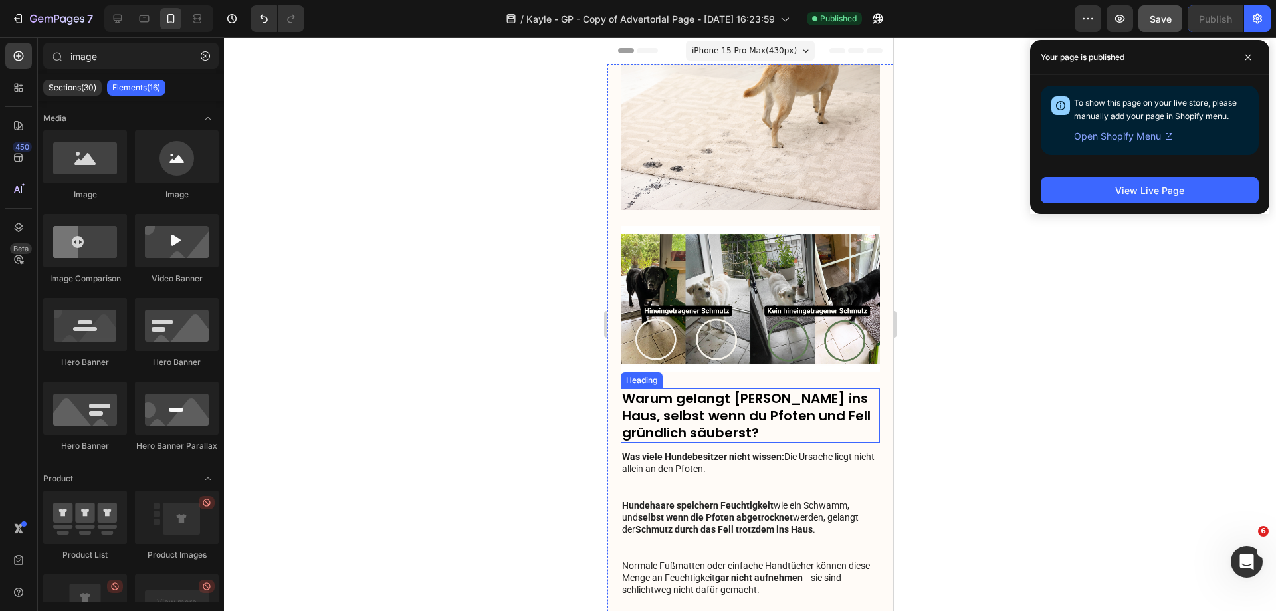
click at [780, 401] on h3 "Warum gelangt [PERSON_NAME] ins Haus, selbst wenn du Pfoten und Fell gründlich …" at bounding box center [749, 415] width 259 height 55
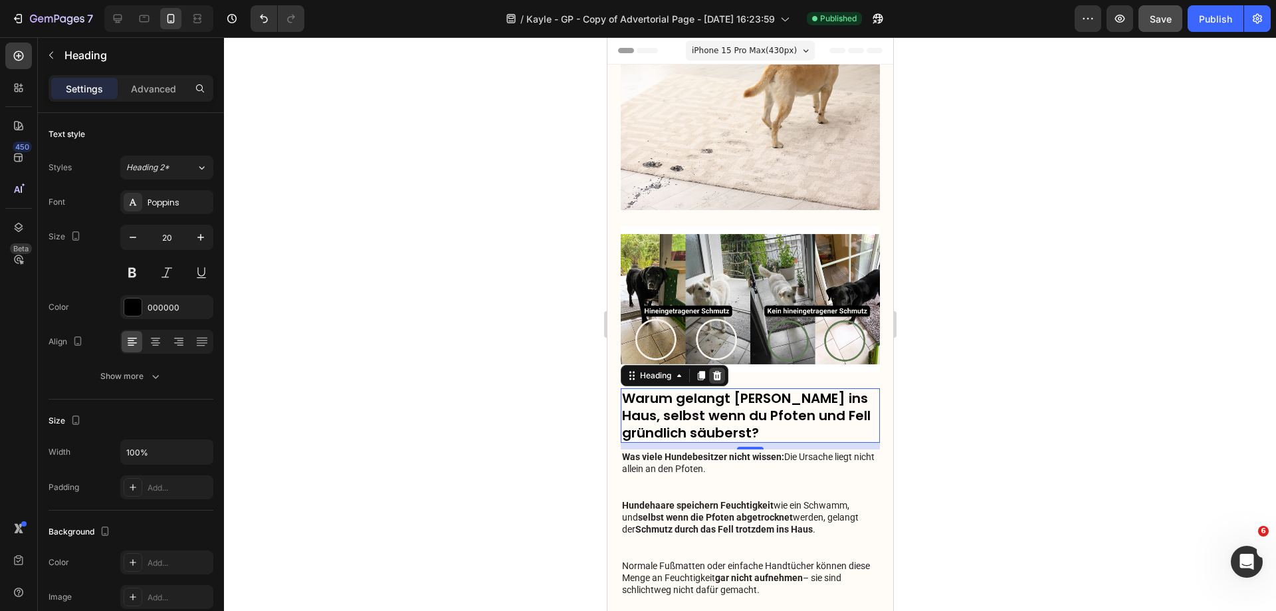
click at [720, 370] on icon at bounding box center [716, 375] width 11 height 11
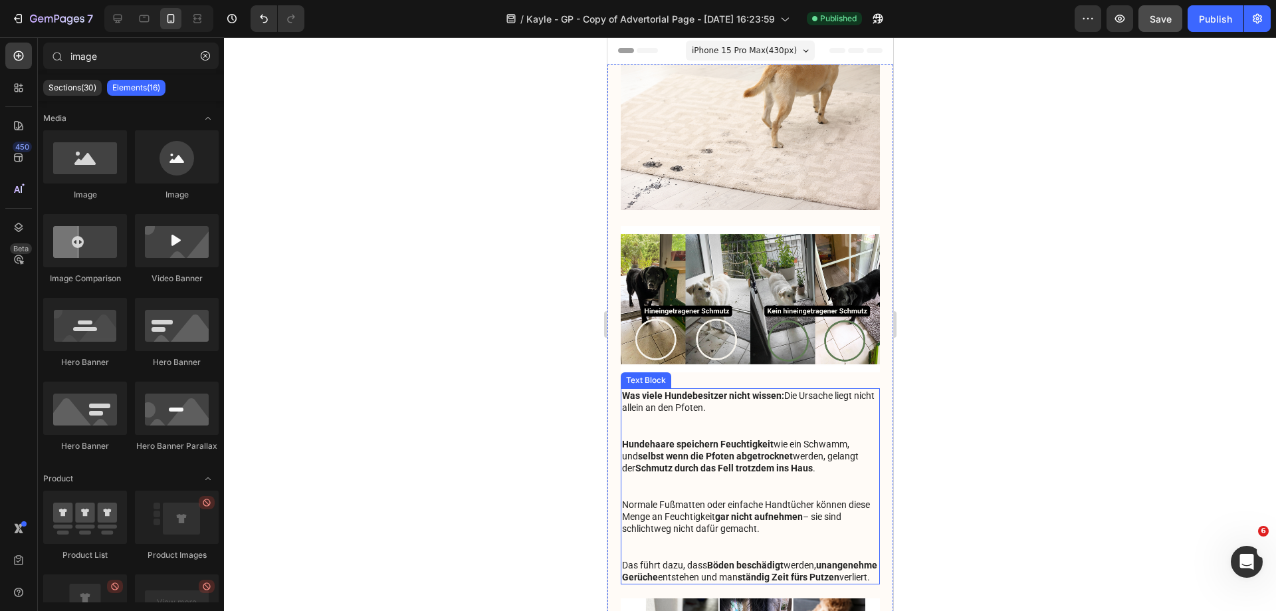
click at [731, 412] on p "Was viele Hundebesitzer nicht wissen: Die Ursache liegt nicht allein an den Pfo…" at bounding box center [749, 486] width 257 height 193
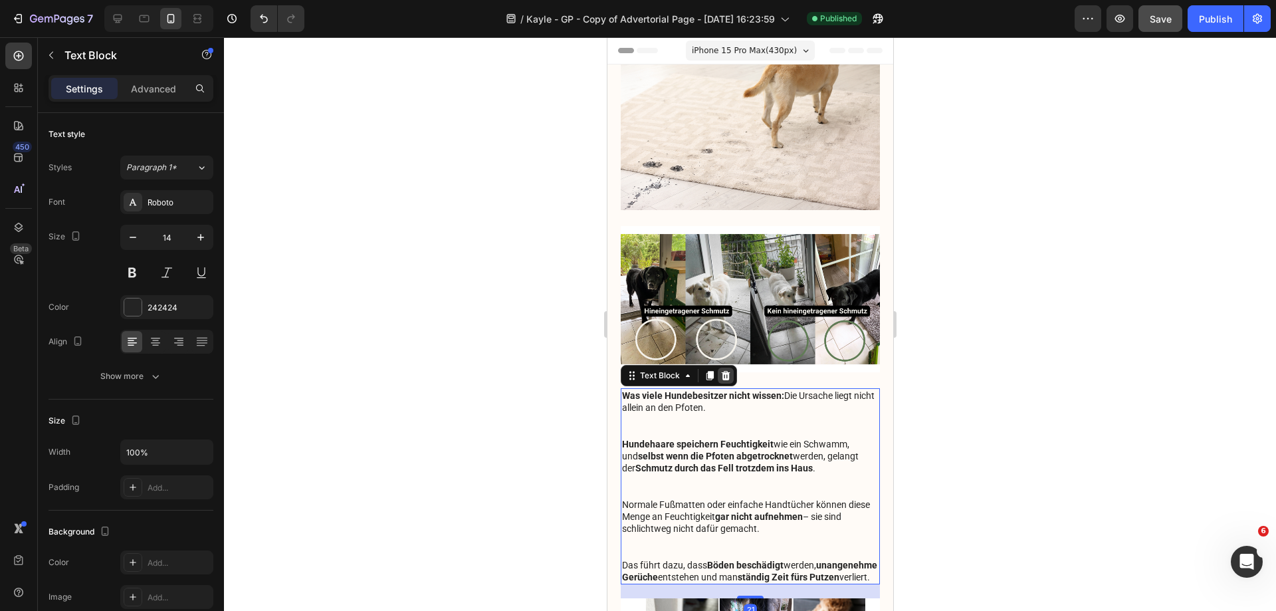
click at [723, 371] on icon at bounding box center [725, 375] width 9 height 9
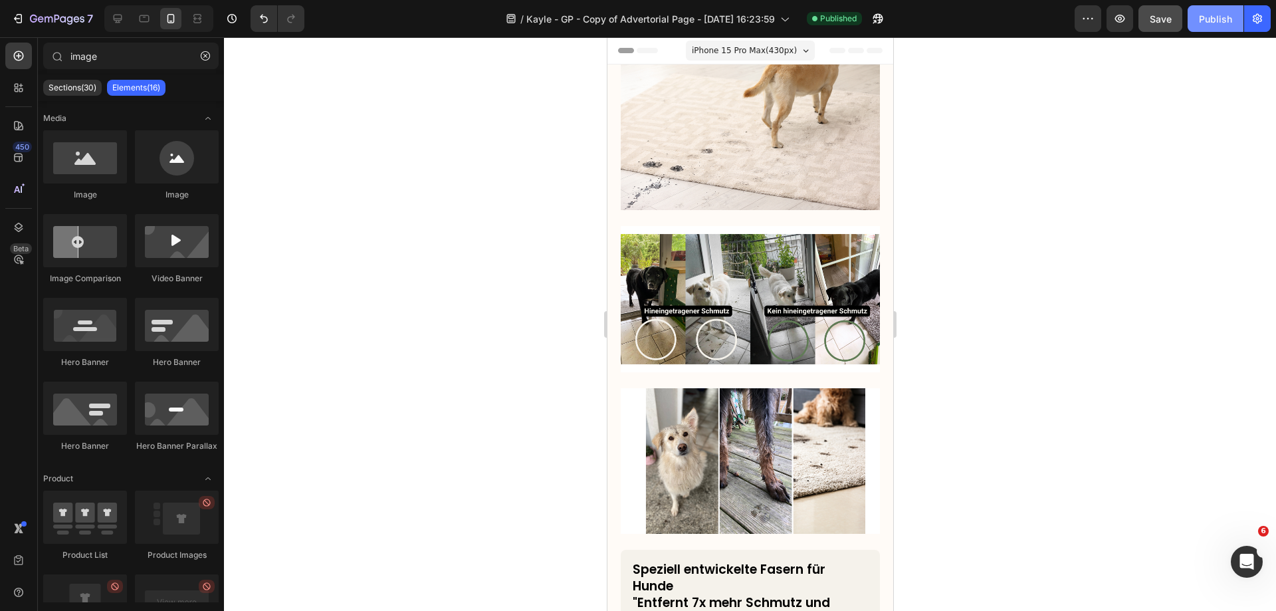
click at [1226, 11] on button "Publish" at bounding box center [1216, 18] width 56 height 27
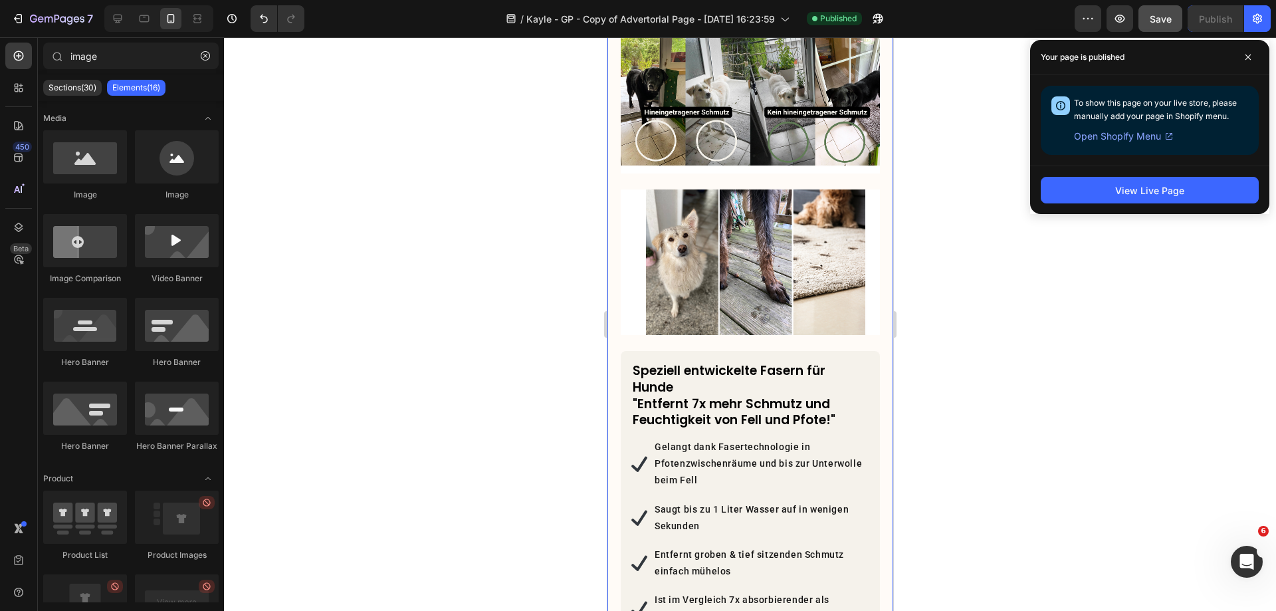
scroll to position [199, 0]
click at [768, 361] on h3 "Speziell entwickelte Fasern für Hunde "Entfernt 7x mehr Schmutz und Feuchtigkei…" at bounding box center [750, 395] width 238 height 68
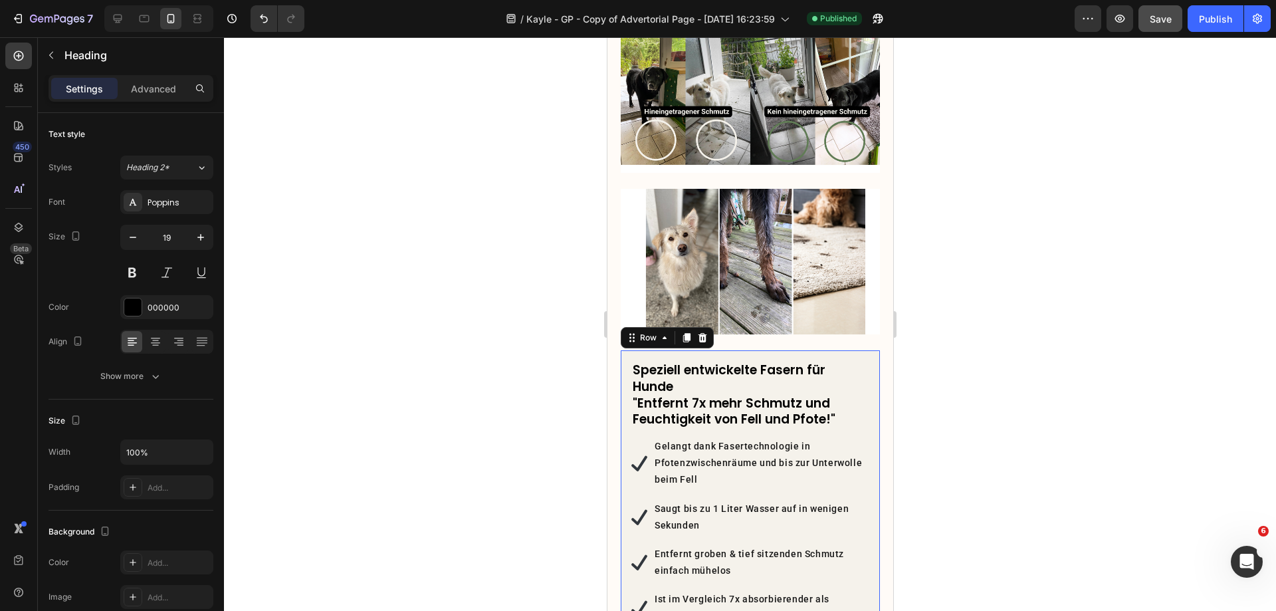
click at [781, 350] on div "Speziell entwickelte Fasern für Hunde "Entfernt 7x mehr Schmutz und Feuchtigkei…" at bounding box center [749, 559] width 259 height 419
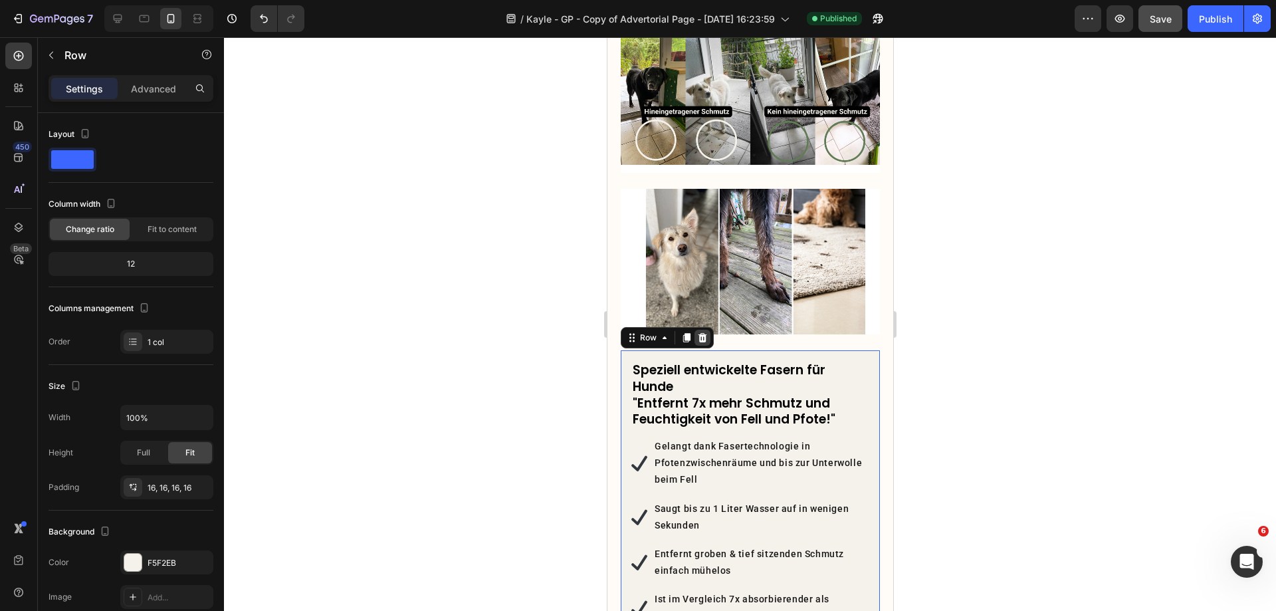
click at [701, 333] on icon at bounding box center [702, 337] width 9 height 9
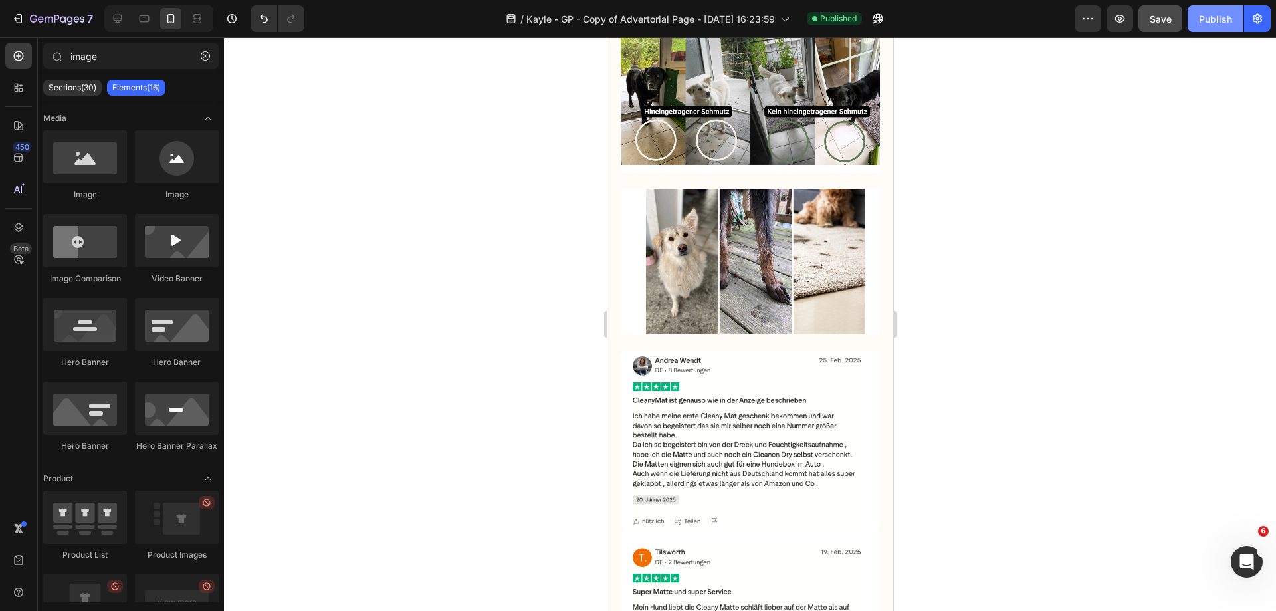
click at [1214, 17] on div "Publish" at bounding box center [1215, 19] width 33 height 14
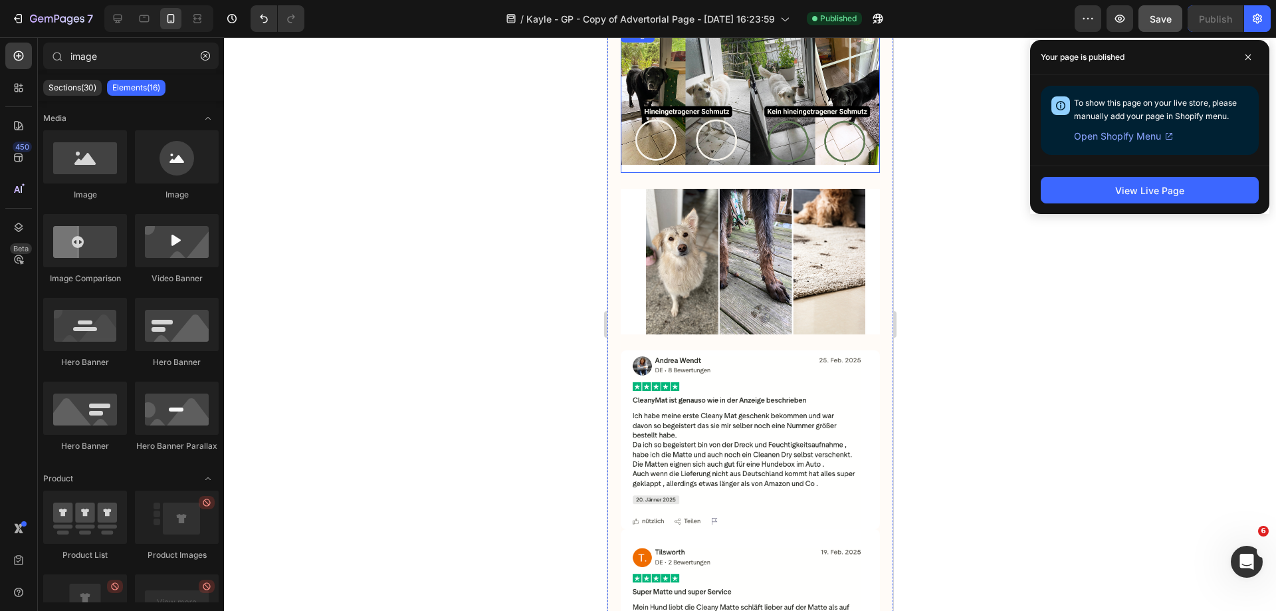
click at [722, 118] on img at bounding box center [749, 100] width 259 height 146
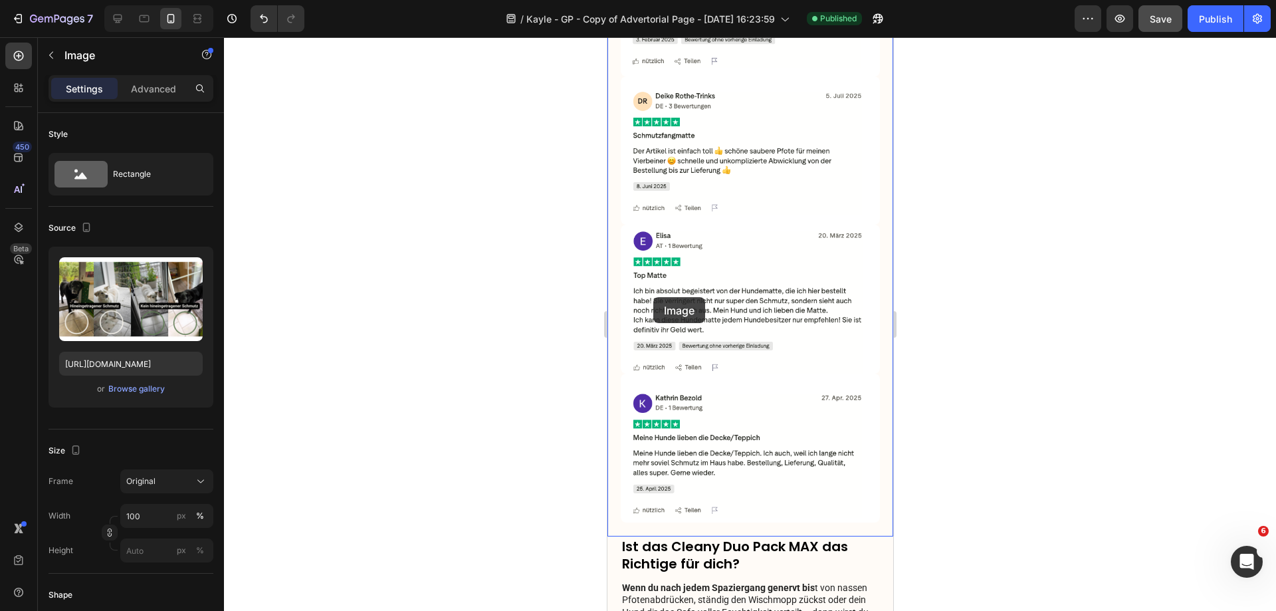
scroll to position [1063, 0]
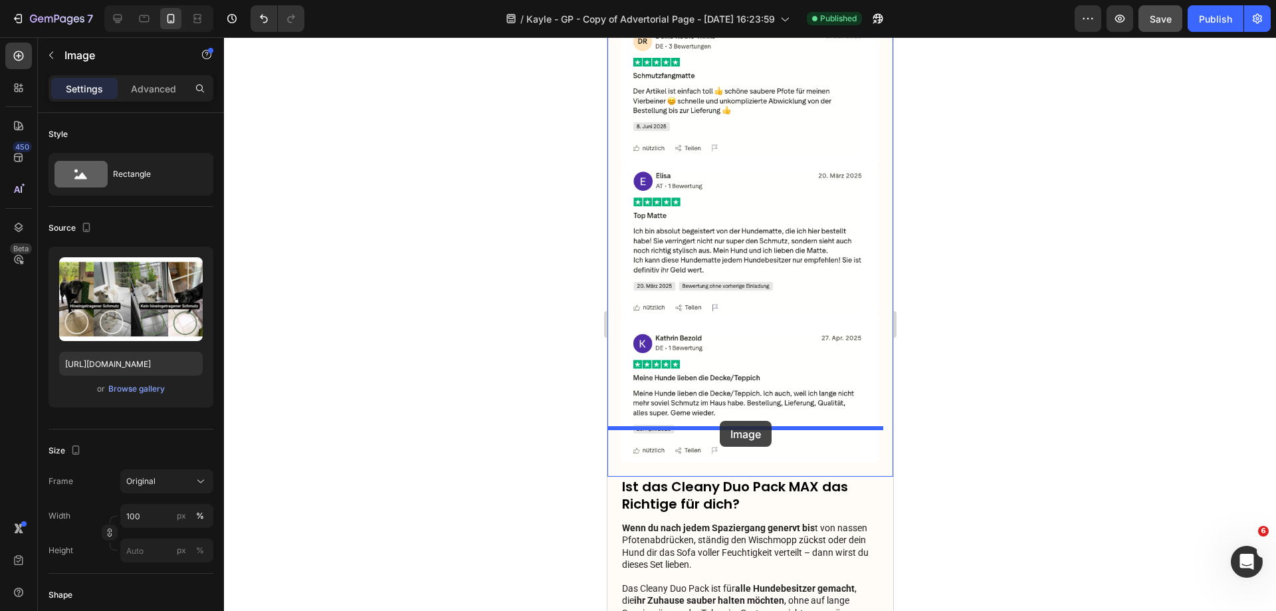
drag, startPoint x: 647, startPoint y: 167, endPoint x: 719, endPoint y: 421, distance: 263.4
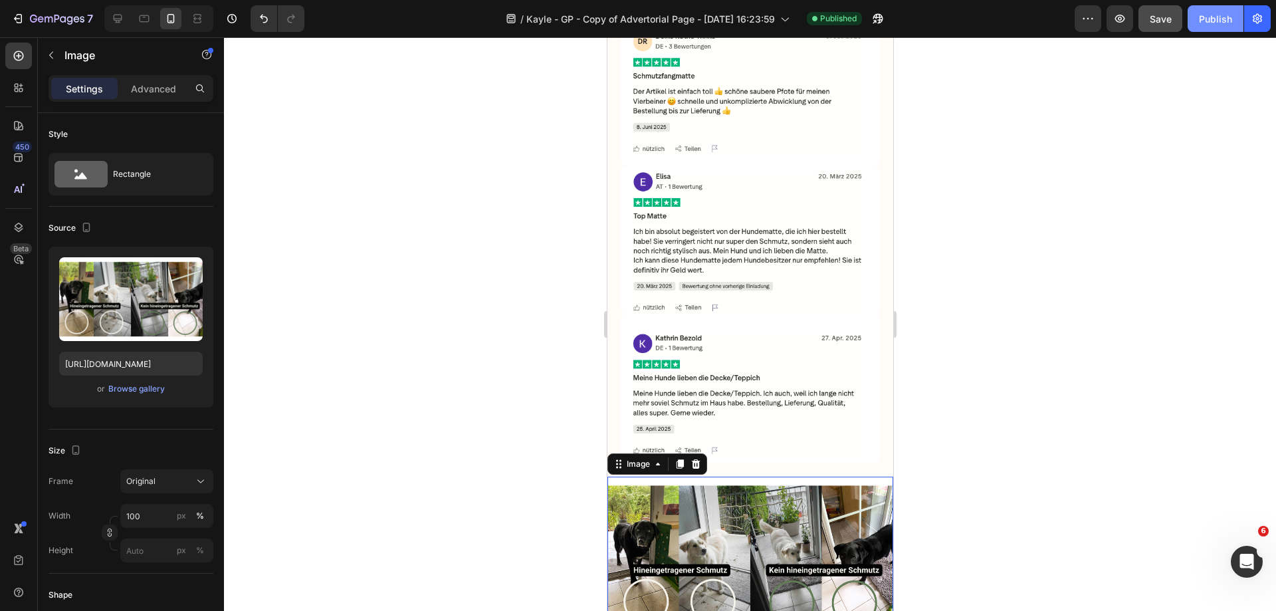
click at [1201, 25] on div "Publish" at bounding box center [1215, 19] width 33 height 14
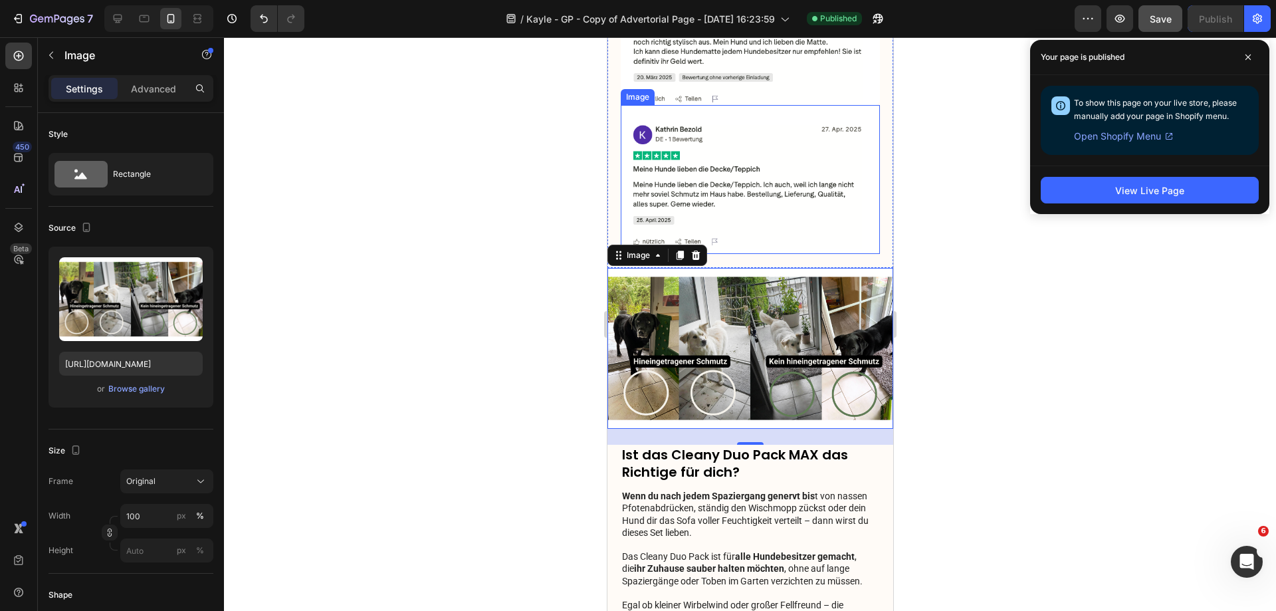
scroll to position [1306, 0]
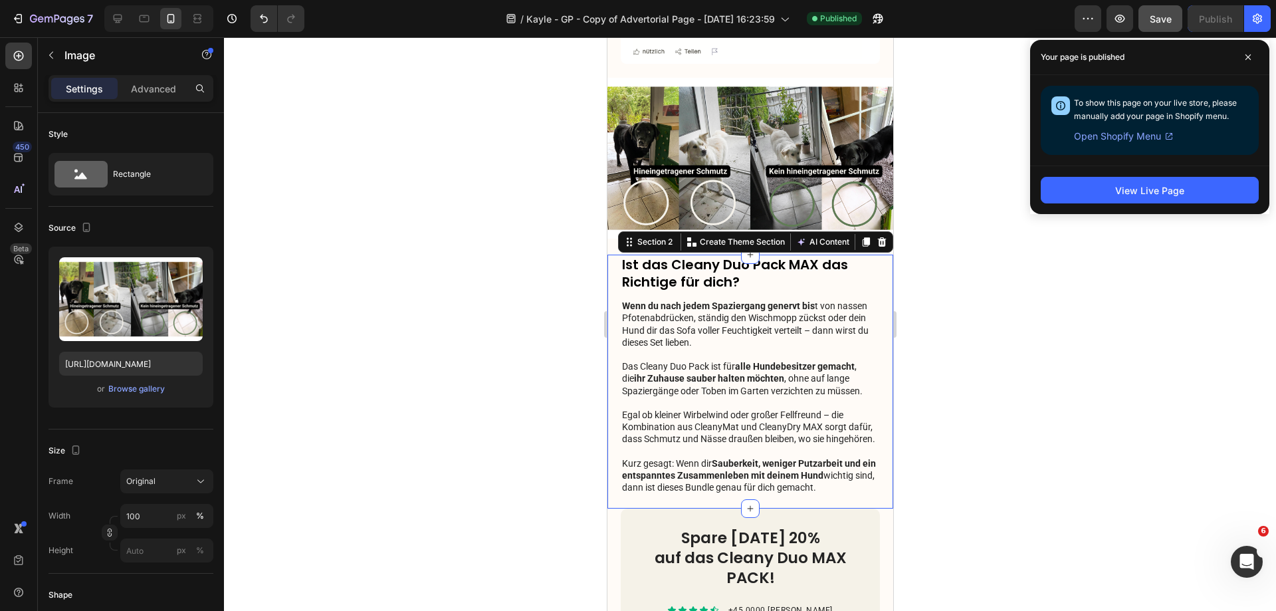
click at [612, 255] on div "Ist das Cleany Duo Pack MAX das Richtige für dich? Heading Wenn du nach jedem S…" at bounding box center [750, 382] width 286 height 254
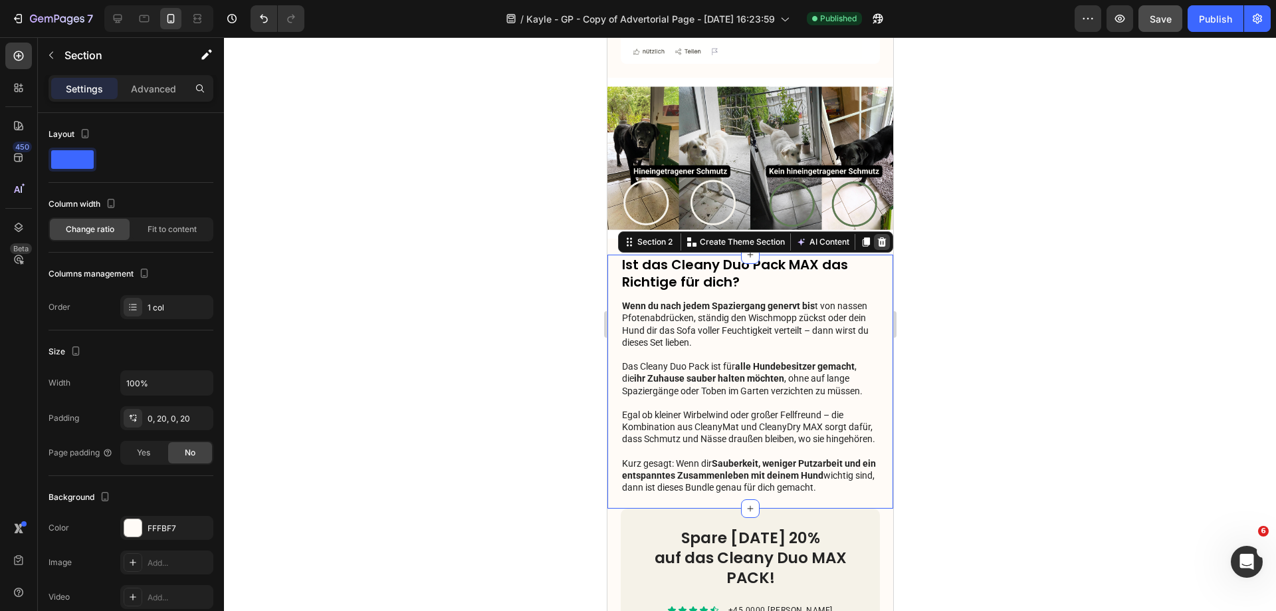
click at [876, 237] on icon at bounding box center [881, 242] width 11 height 11
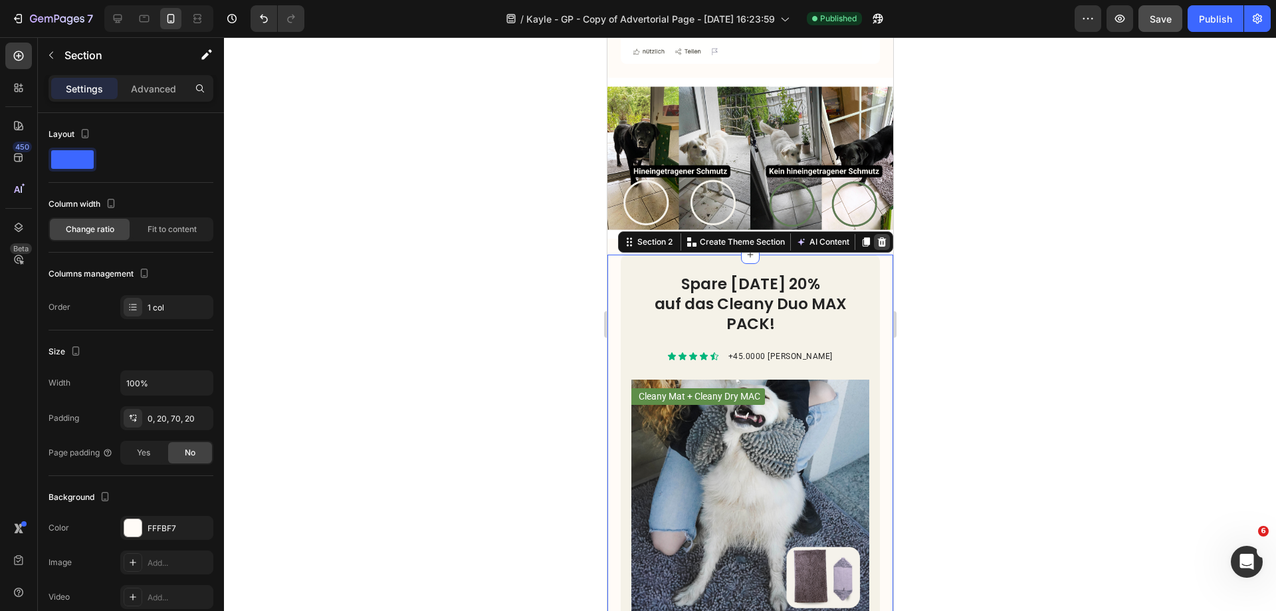
click at [876, 237] on icon at bounding box center [881, 242] width 11 height 11
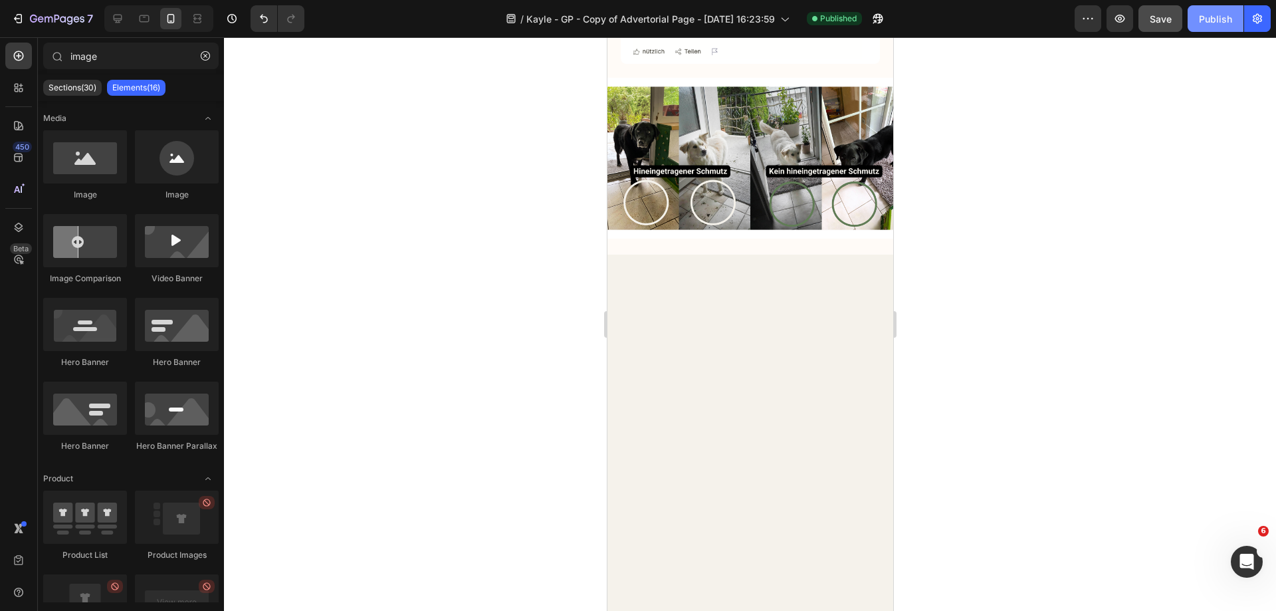
click at [1210, 22] on div "Publish" at bounding box center [1215, 19] width 33 height 14
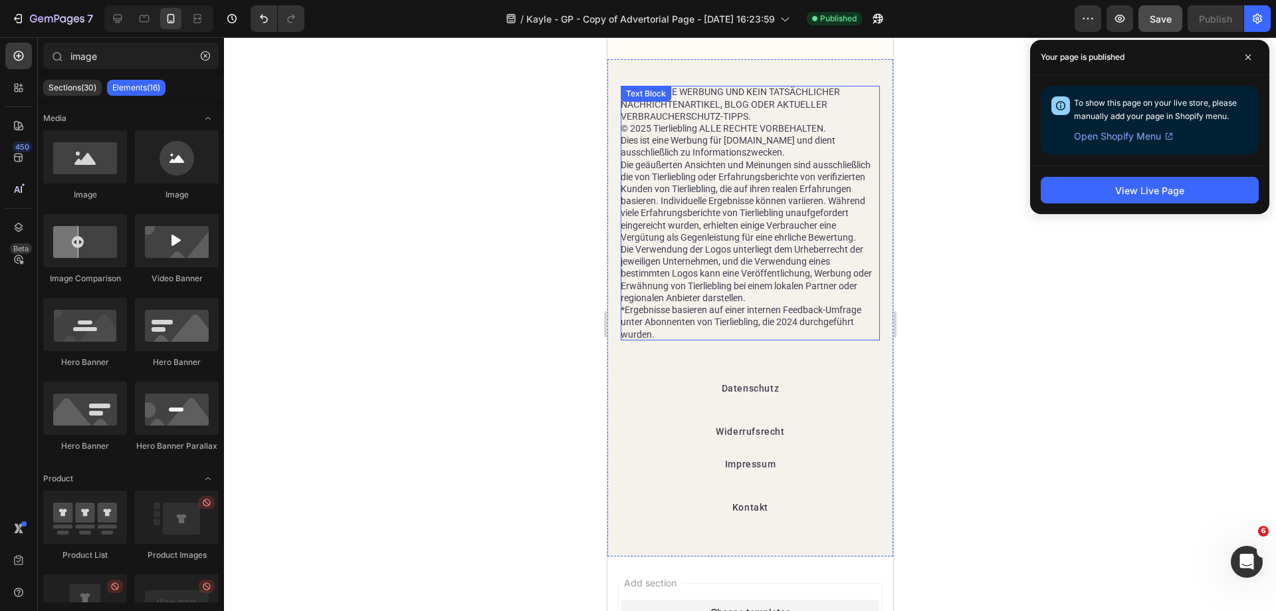
scroll to position [0, 0]
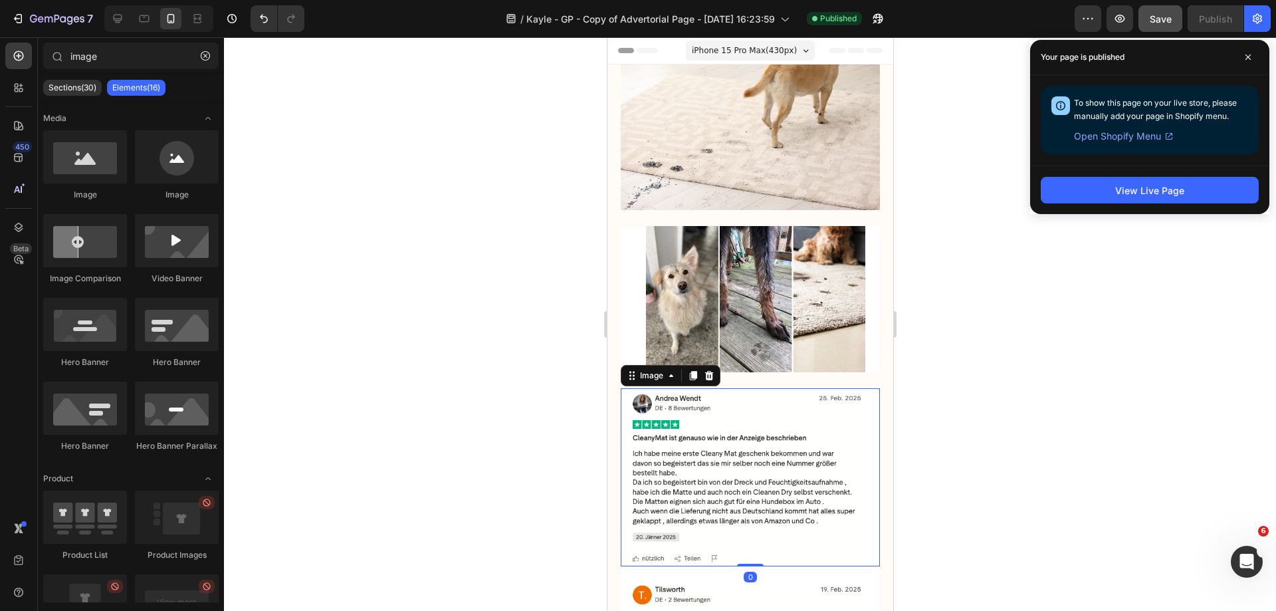
click at [779, 399] on img at bounding box center [749, 477] width 259 height 179
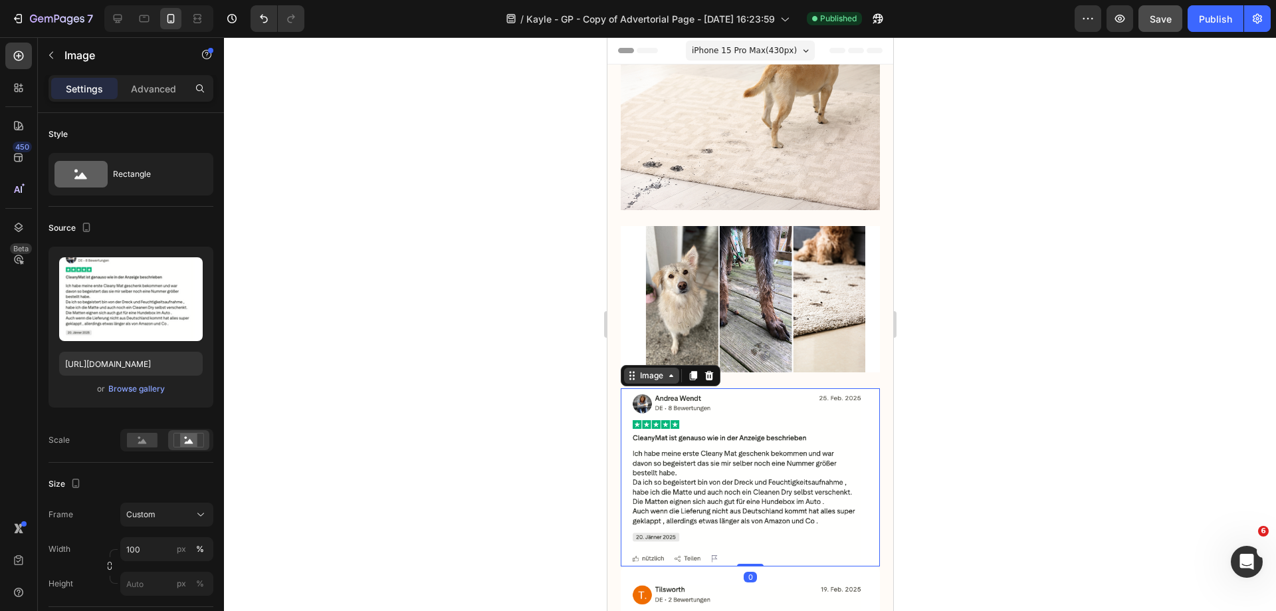
click at [649, 370] on div "Image" at bounding box center [651, 376] width 29 height 12
click at [709, 371] on icon at bounding box center [709, 375] width 9 height 9
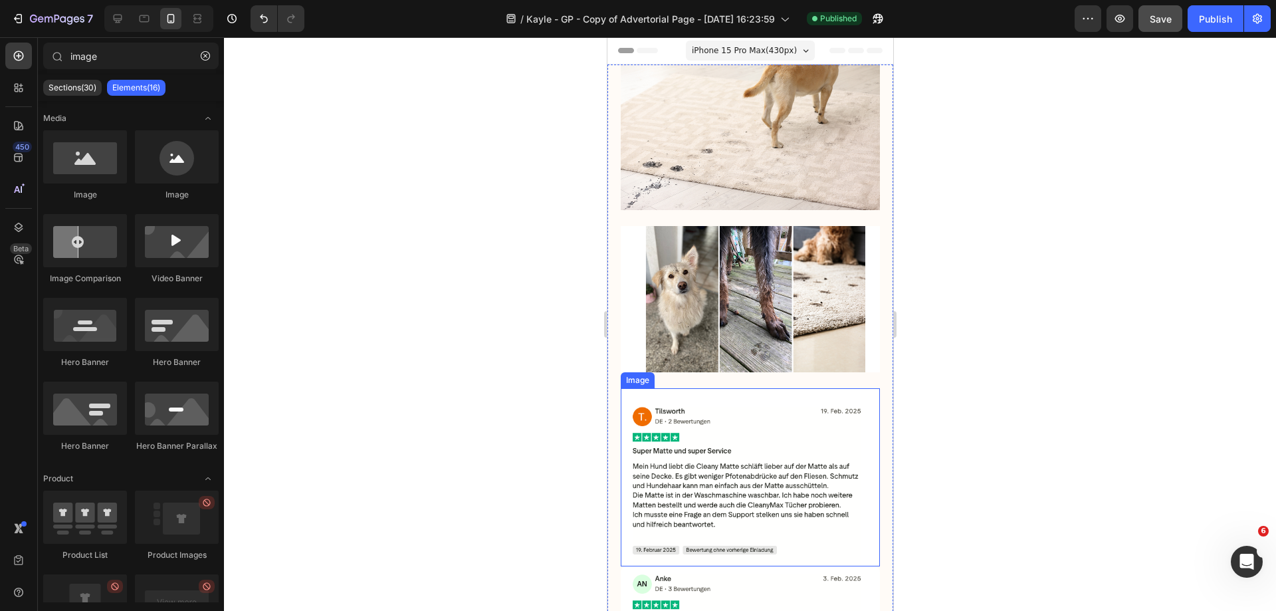
click at [746, 407] on img at bounding box center [749, 477] width 259 height 179
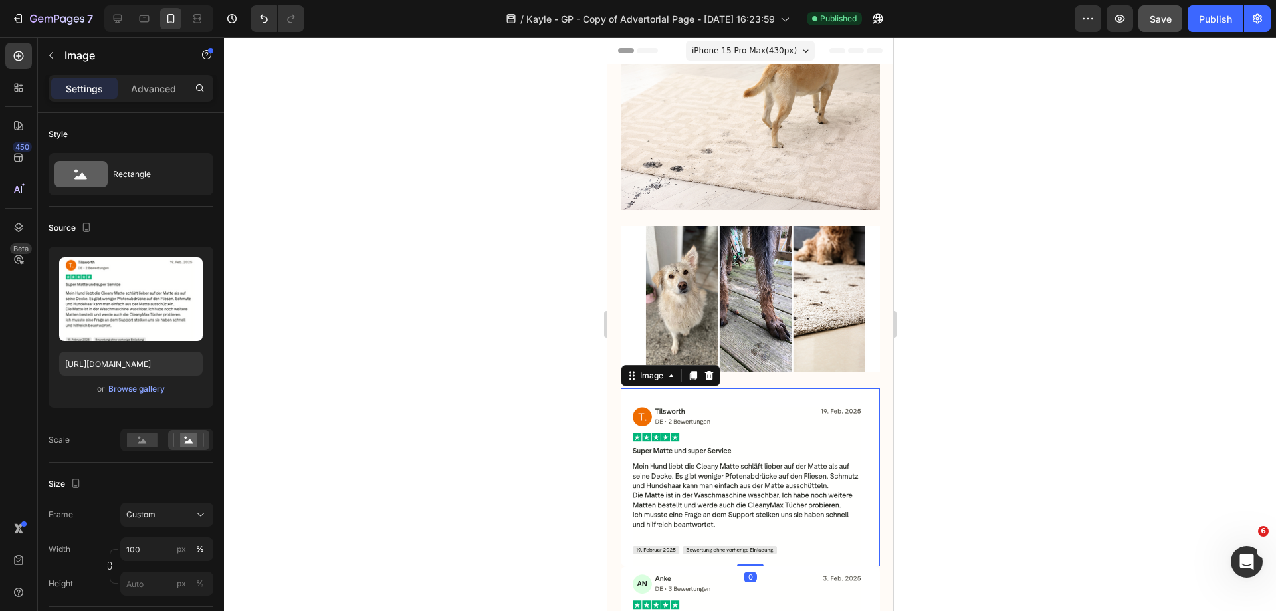
drag, startPoint x: 708, startPoint y: 364, endPoint x: 717, endPoint y: 399, distance: 36.3
click at [708, 371] on icon at bounding box center [709, 375] width 9 height 9
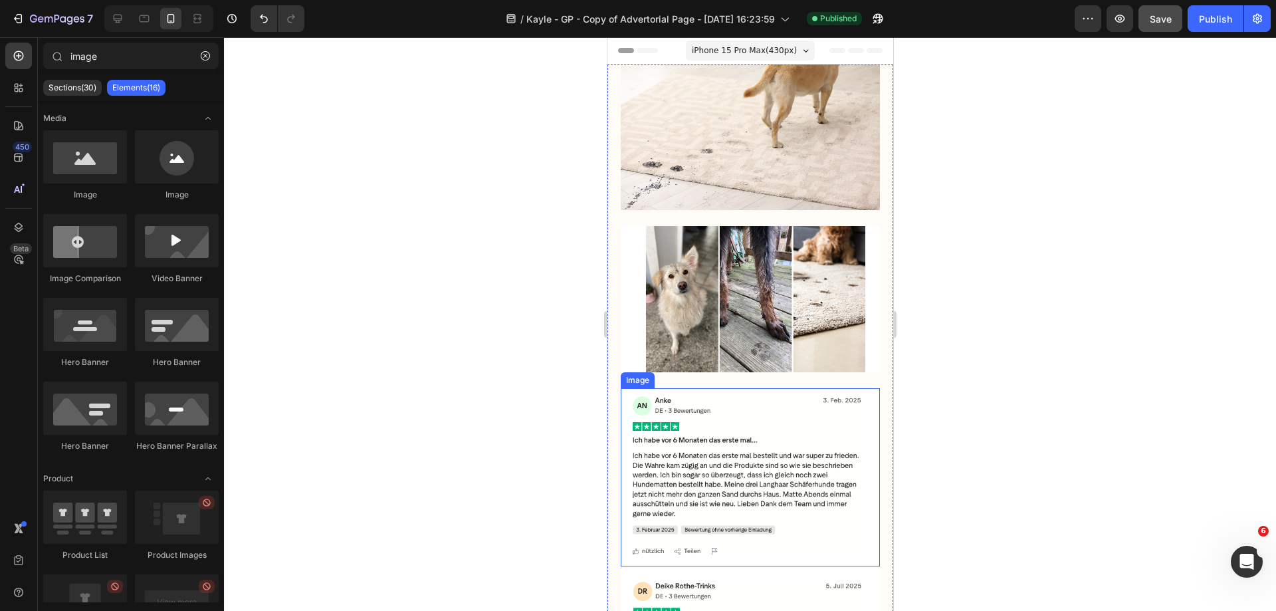
click at [725, 420] on img at bounding box center [749, 477] width 259 height 179
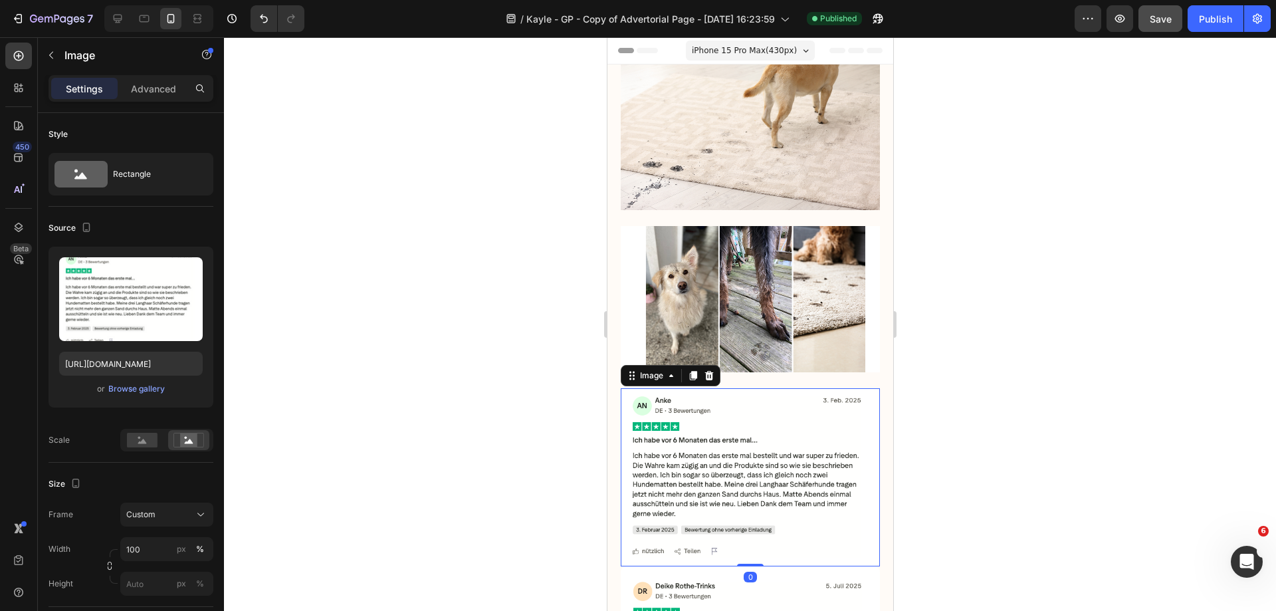
click at [708, 370] on icon at bounding box center [708, 375] width 11 height 11
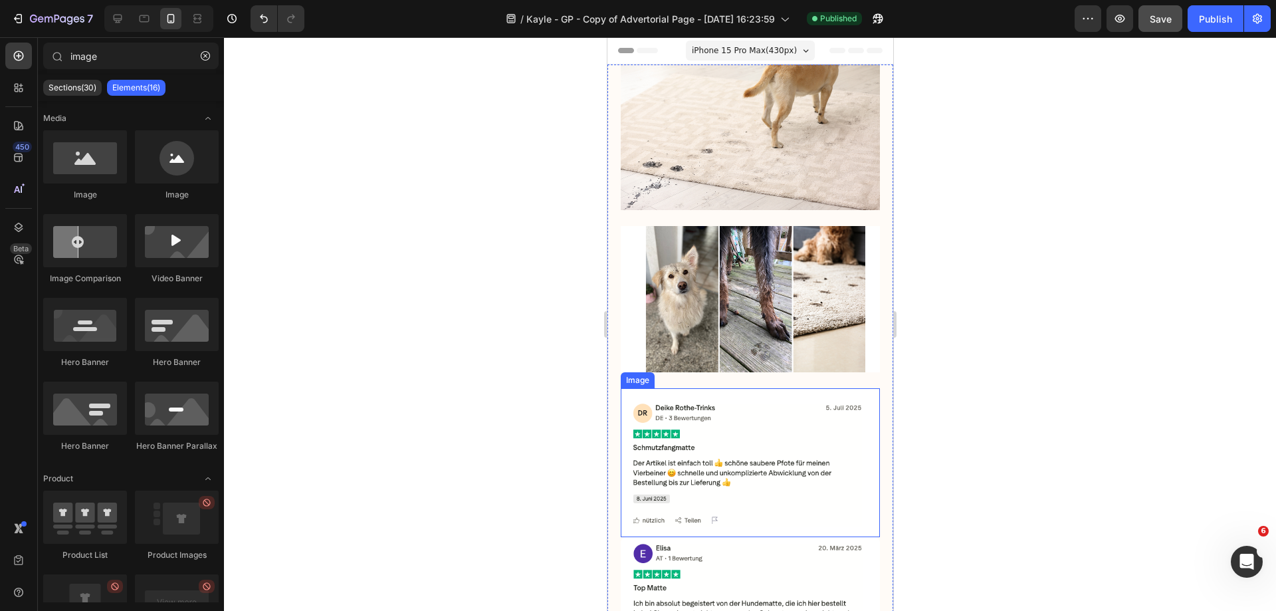
click at [702, 426] on img at bounding box center [749, 462] width 259 height 149
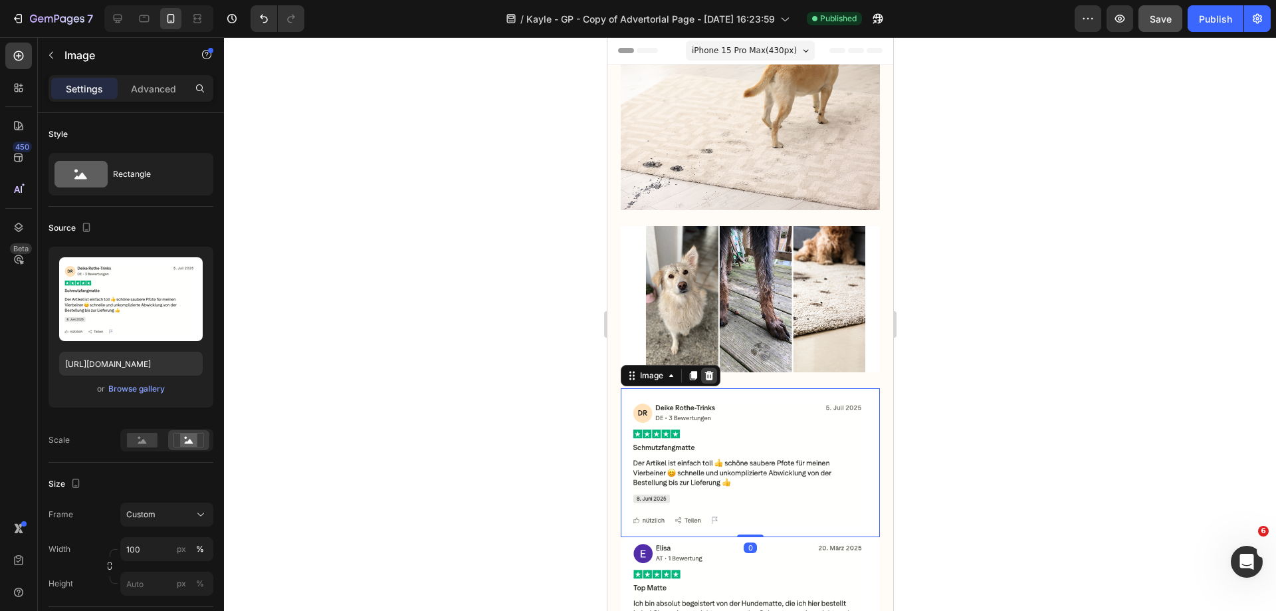
click at [705, 370] on icon at bounding box center [708, 375] width 11 height 11
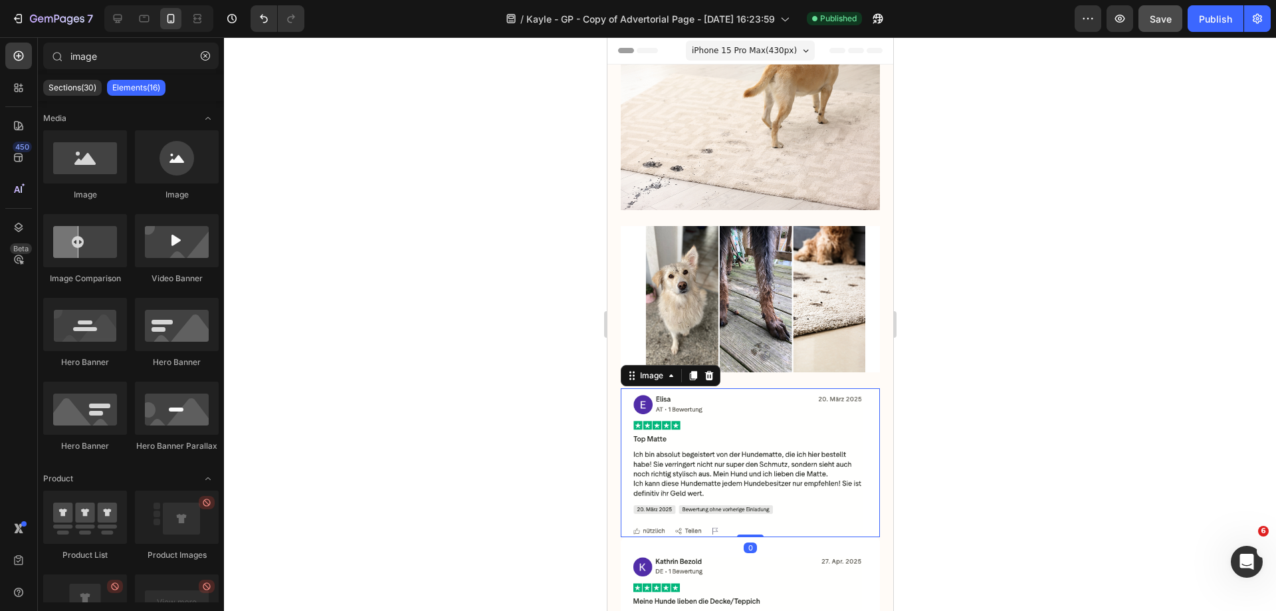
drag, startPoint x: 713, startPoint y: 435, endPoint x: 690, endPoint y: 375, distance: 64.6
click at [712, 435] on img at bounding box center [749, 462] width 259 height 149
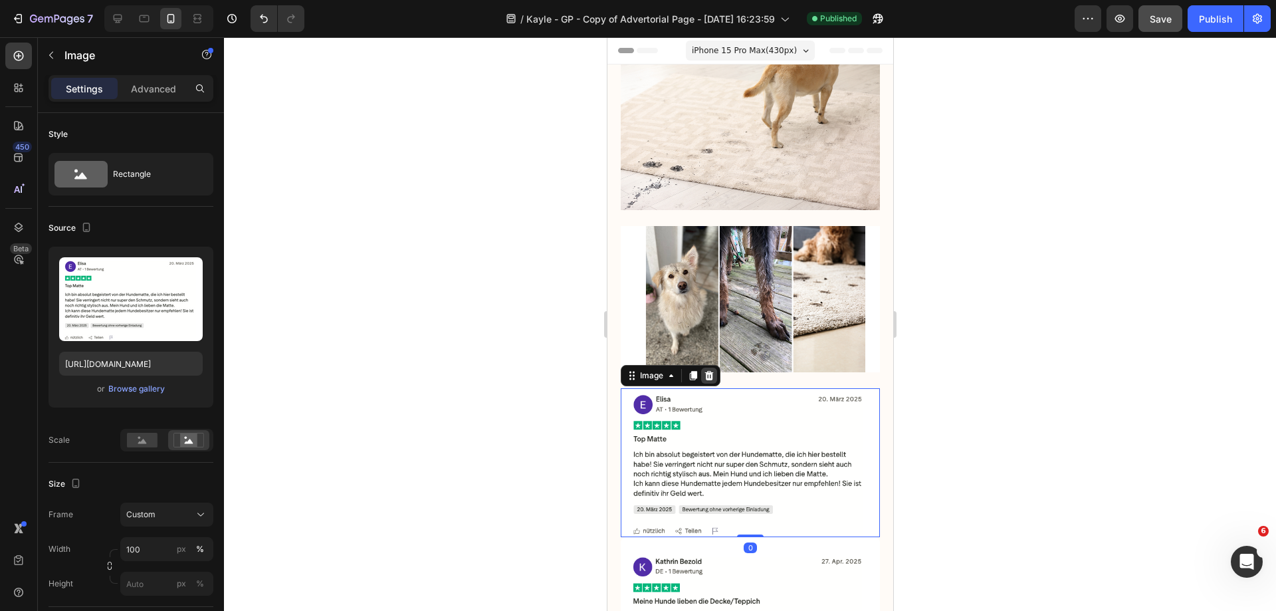
click at [705, 370] on icon at bounding box center [708, 375] width 11 height 11
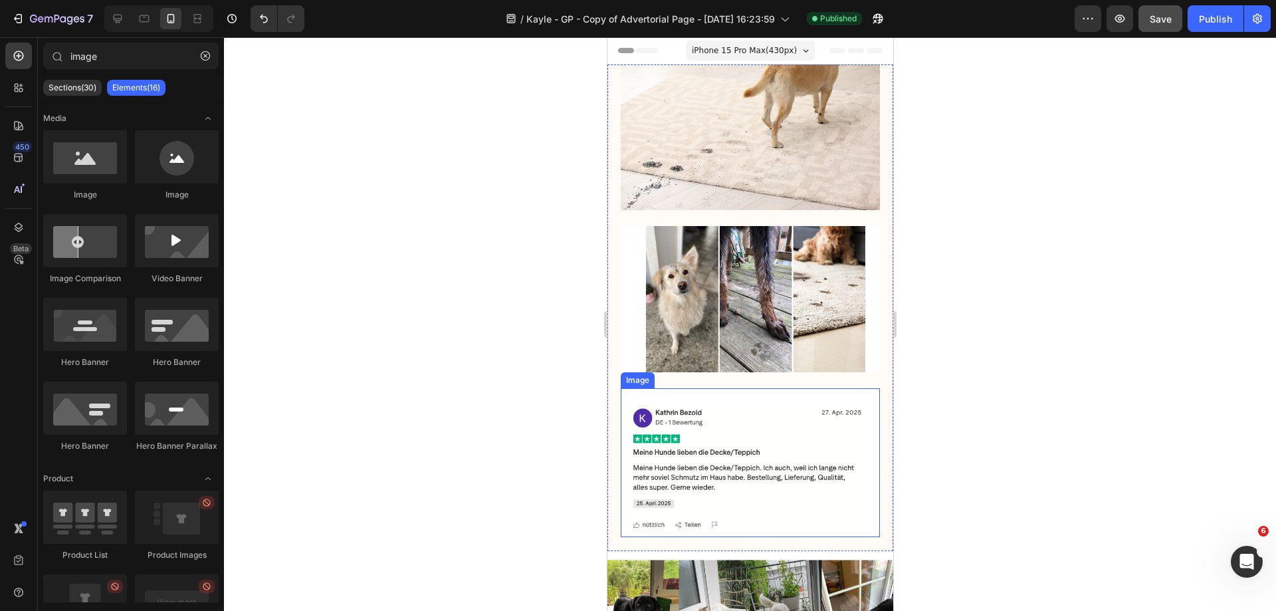
click at [725, 420] on img at bounding box center [749, 462] width 259 height 149
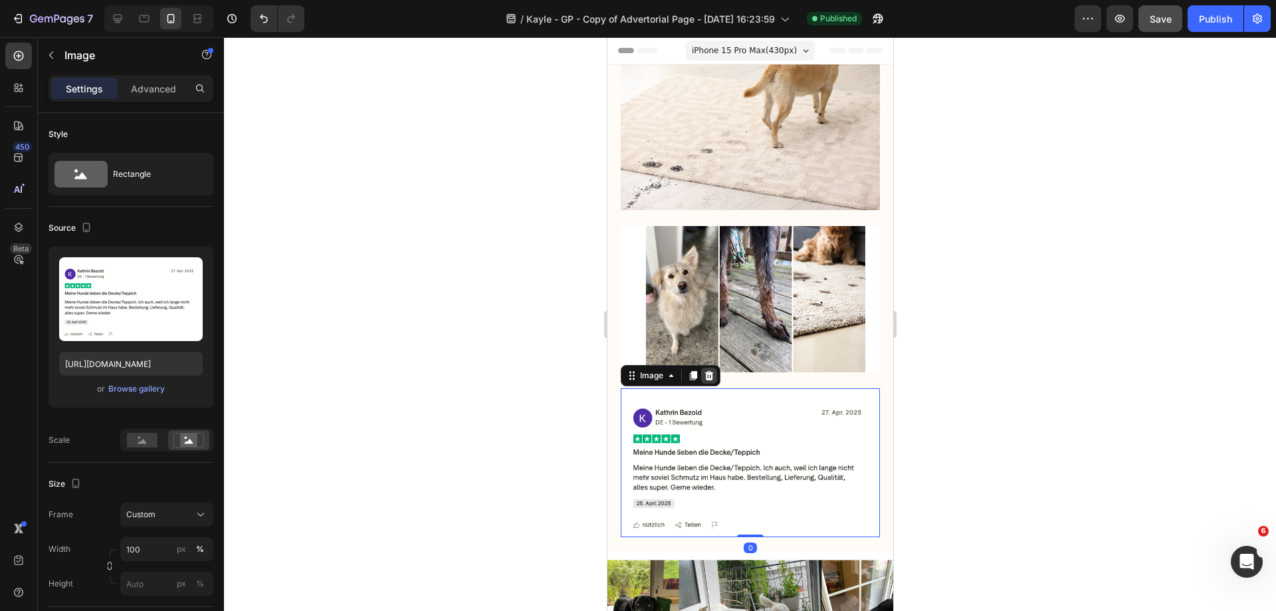
click at [707, 371] on icon at bounding box center [709, 375] width 9 height 9
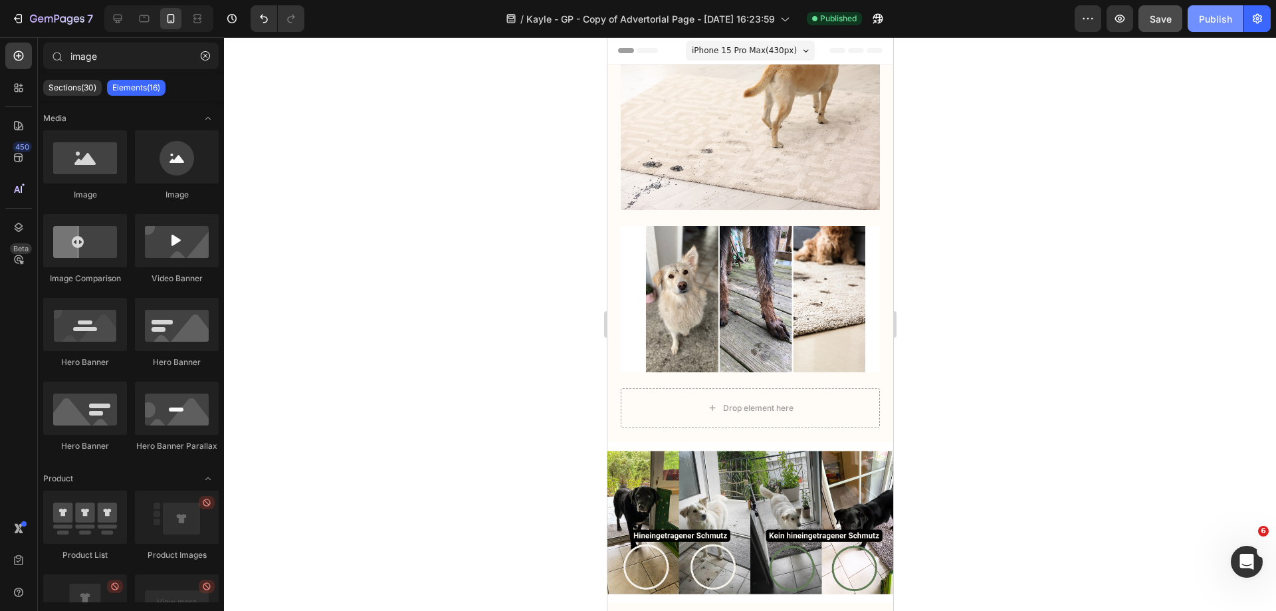
click at [1200, 25] on div "Publish" at bounding box center [1215, 19] width 33 height 14
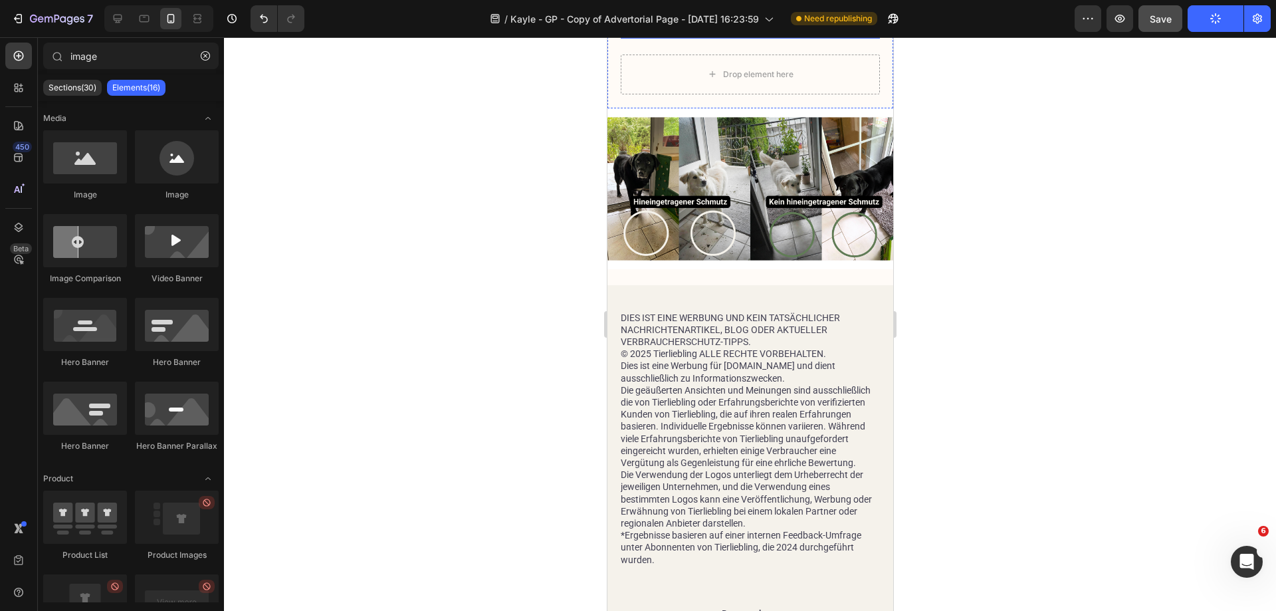
scroll to position [465, 0]
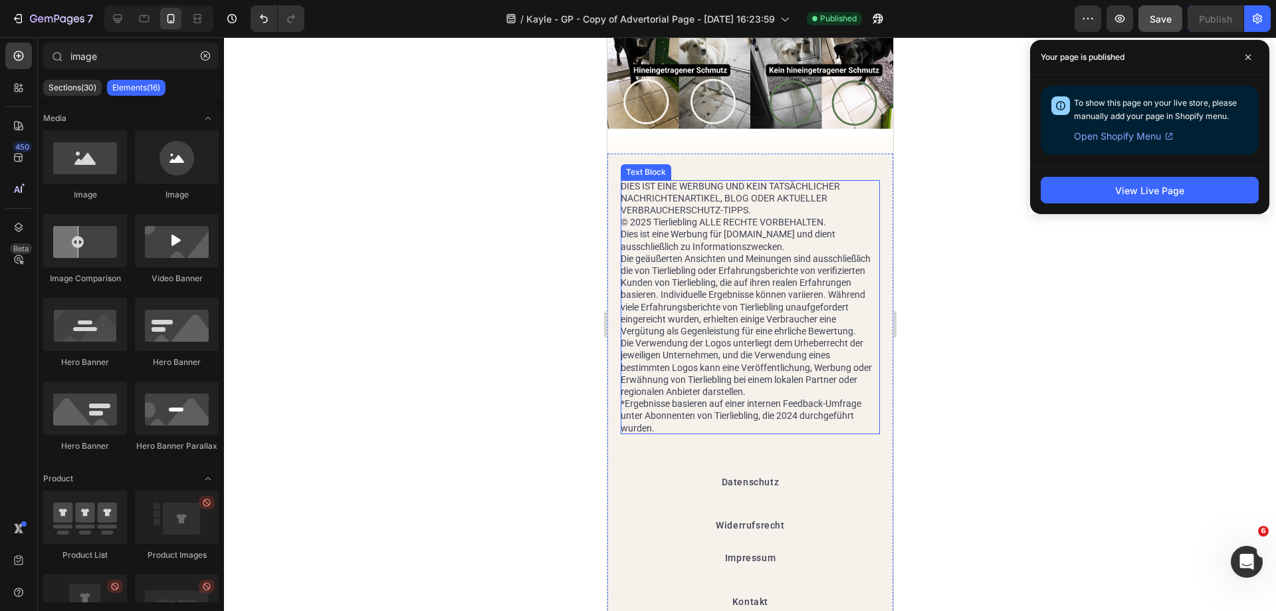
click at [786, 216] on p "© 2025 Tierliebling ALLE RECHTE VORBEHALTEN." at bounding box center [749, 222] width 259 height 12
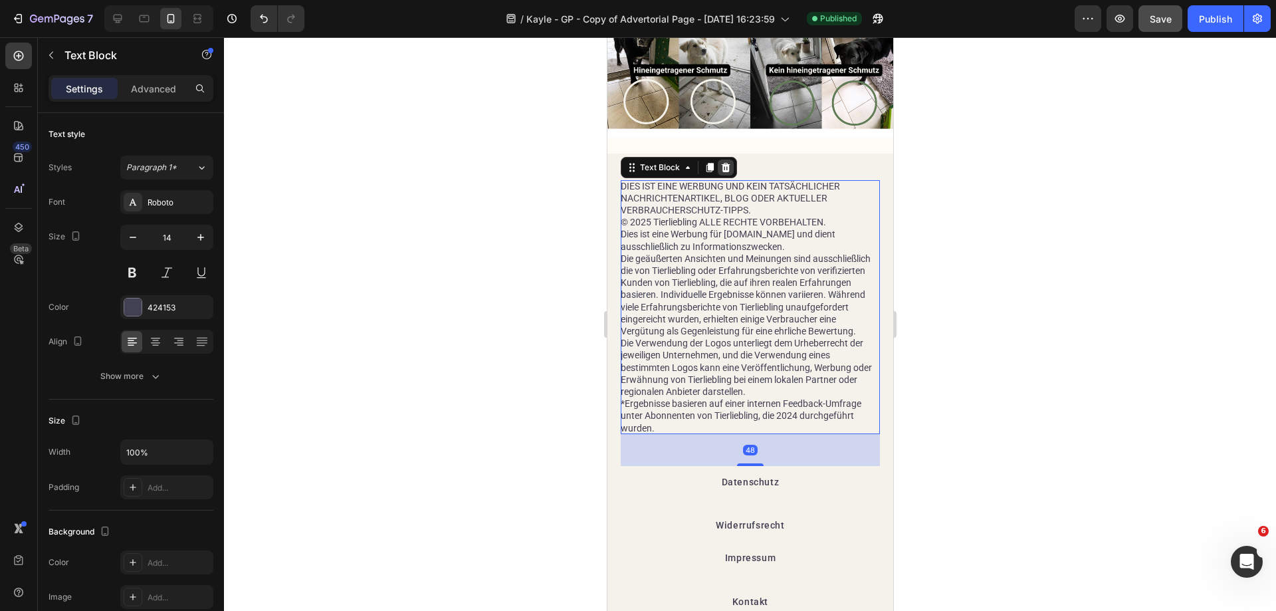
click at [724, 163] on icon at bounding box center [725, 167] width 9 height 9
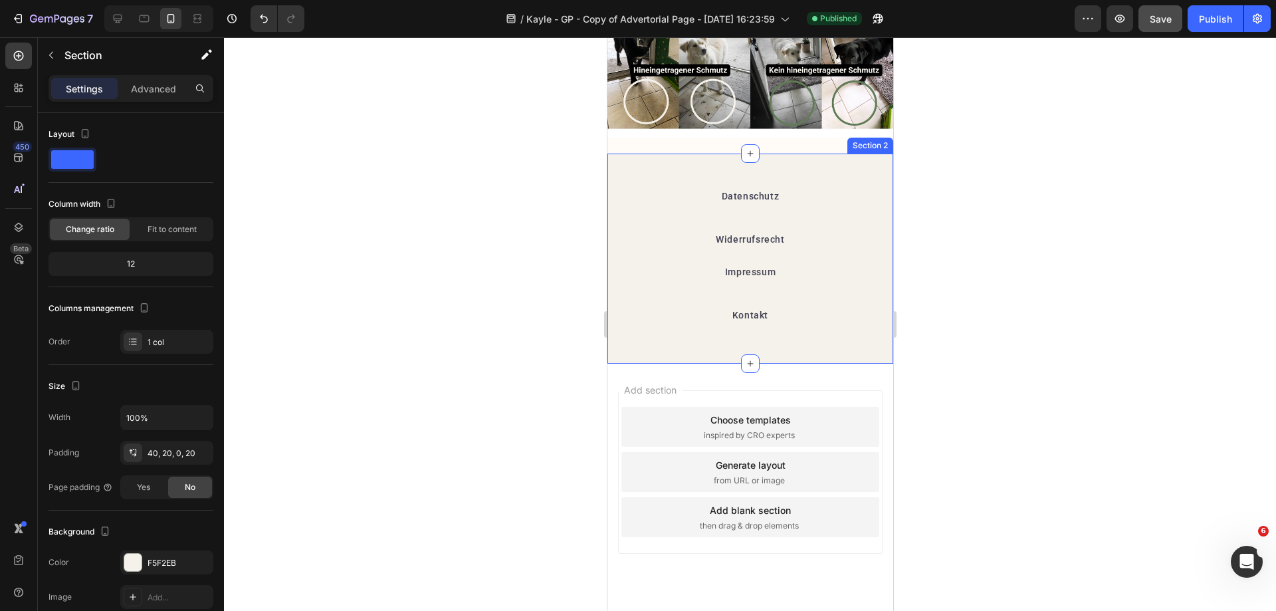
click at [823, 158] on div "Datenschutz Button Widerrufsrecht Button Impressum Button Kontakt Button Row Se…" at bounding box center [750, 259] width 286 height 211
click at [876, 136] on icon at bounding box center [881, 141] width 11 height 11
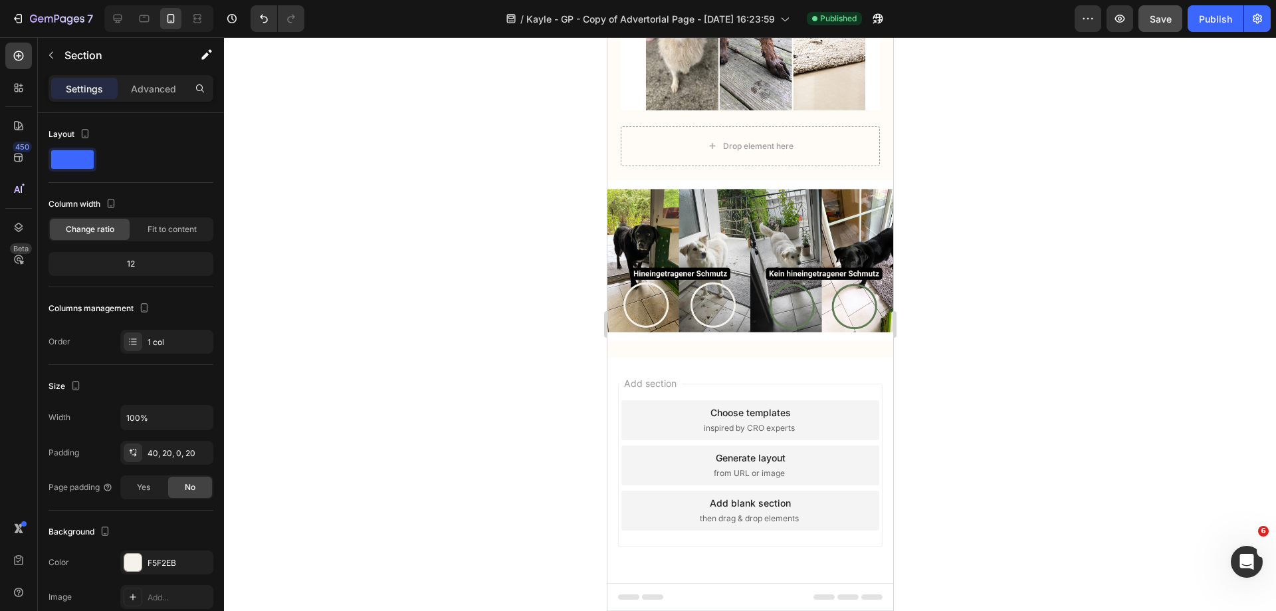
scroll to position [245, 0]
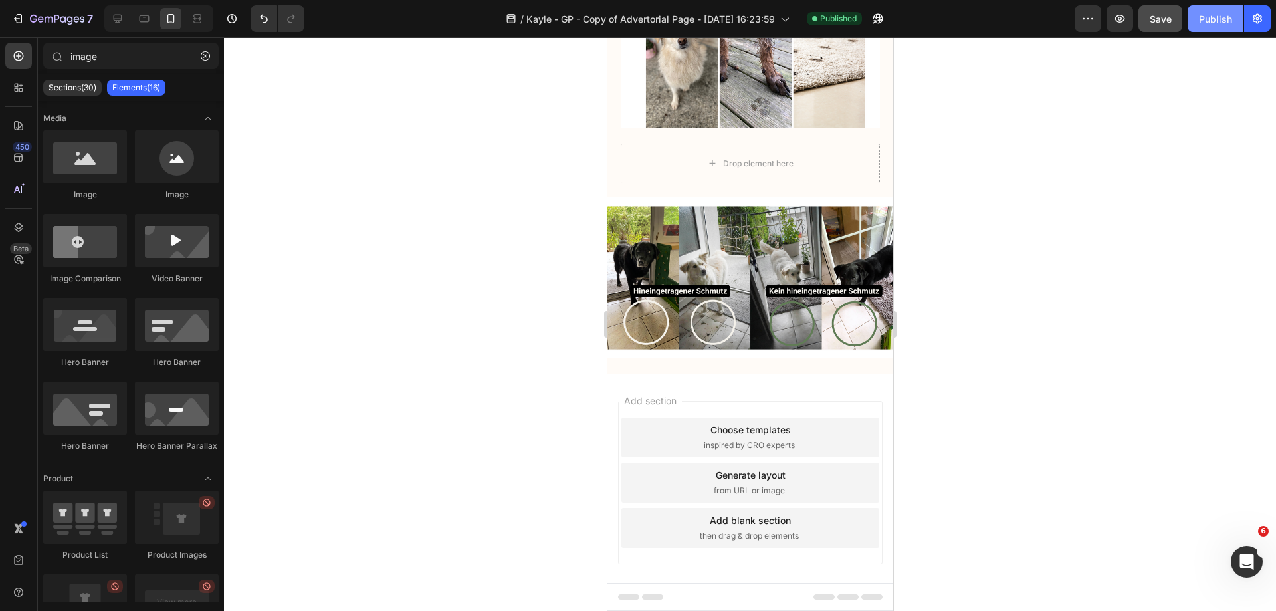
click at [1210, 23] on div "Publish" at bounding box center [1215, 19] width 33 height 14
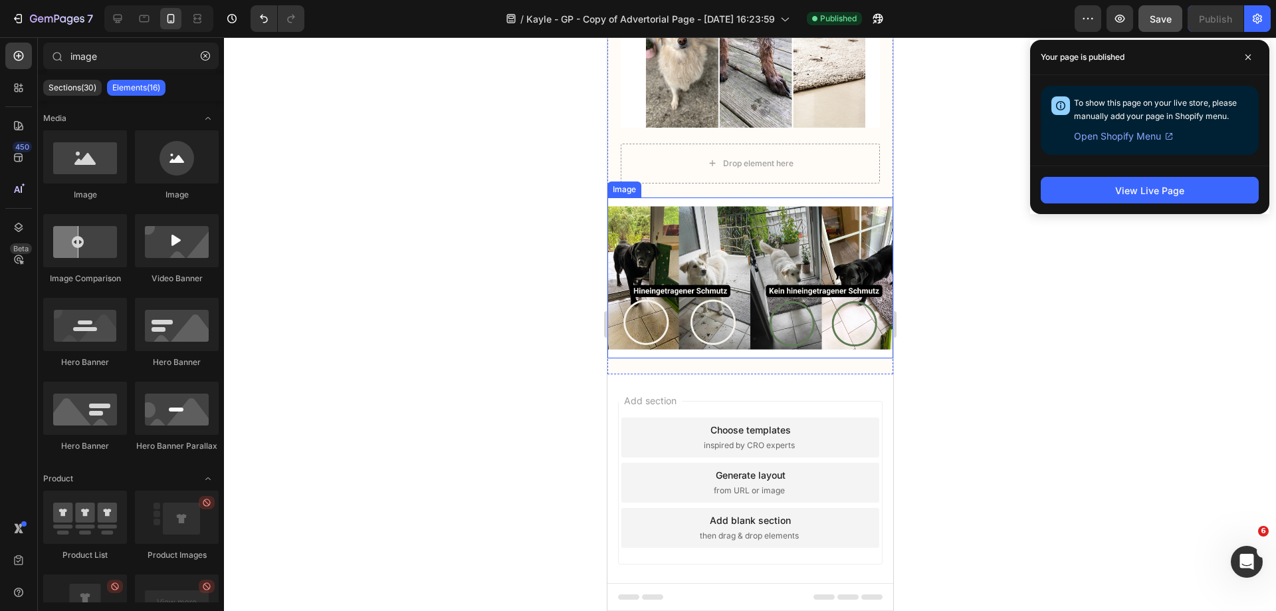
click at [696, 217] on img at bounding box center [750, 277] width 286 height 161
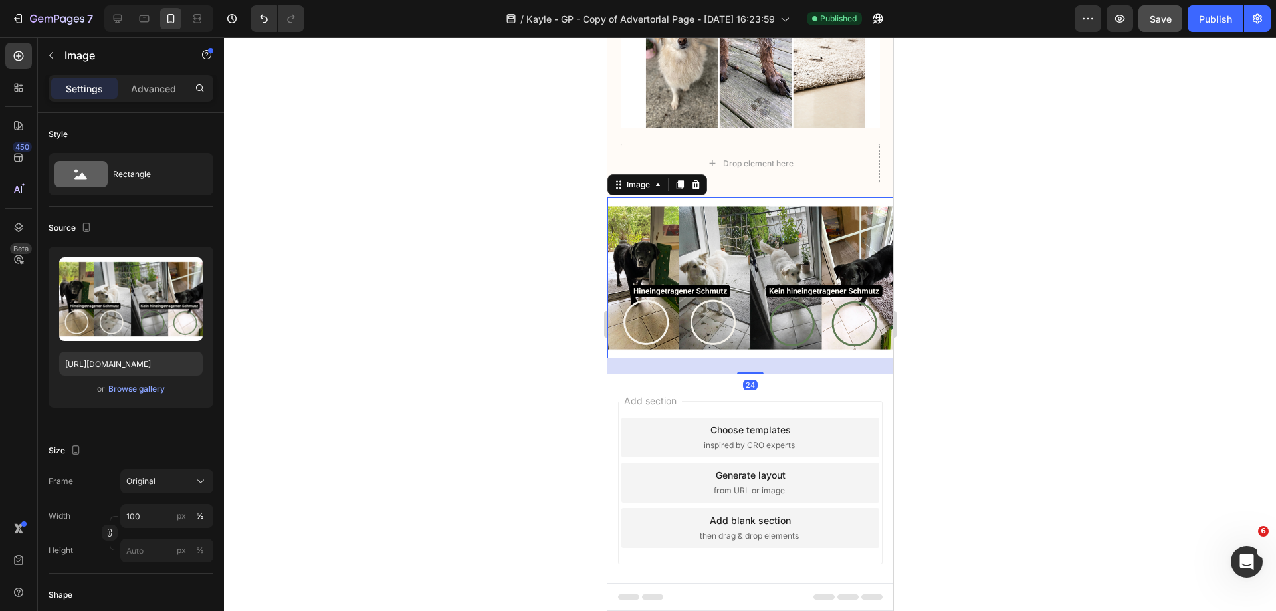
click at [703, 174] on div "Image" at bounding box center [657, 184] width 100 height 21
click at [702, 177] on div at bounding box center [695, 185] width 16 height 16
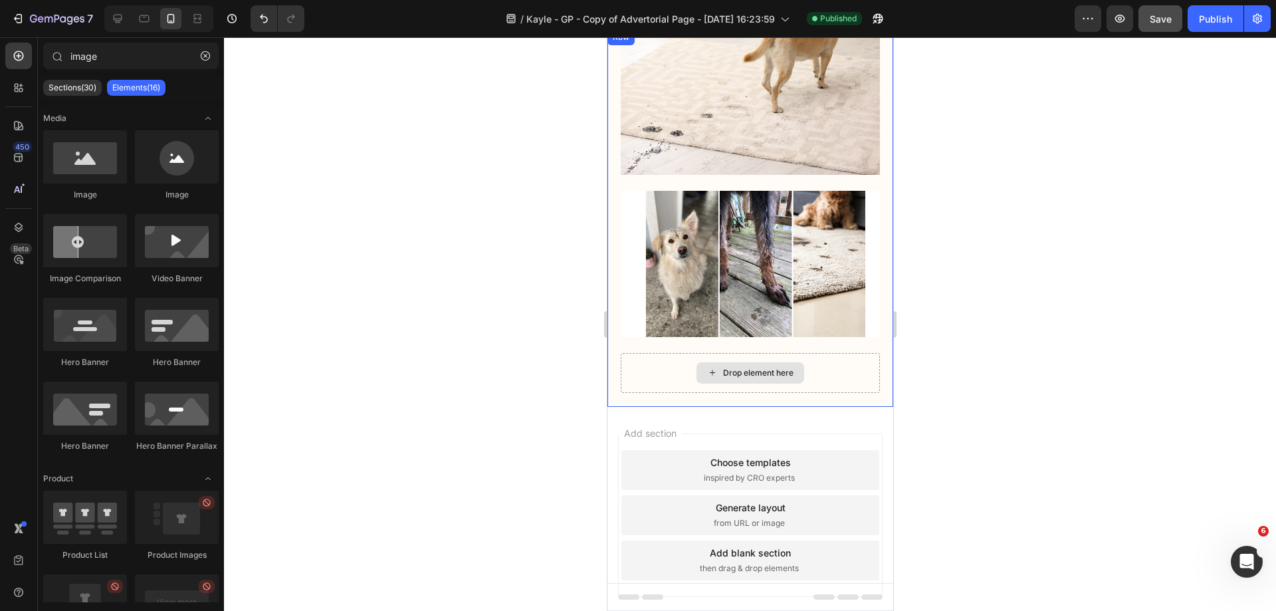
scroll to position [0, 0]
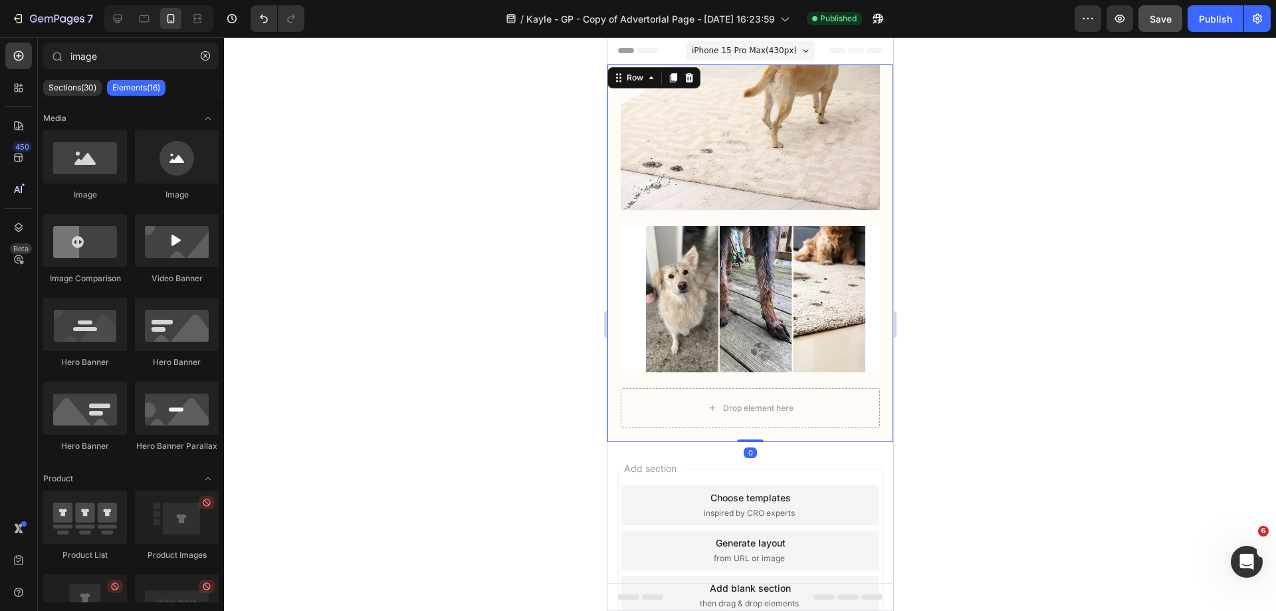
drag, startPoint x: 613, startPoint y: 118, endPoint x: 1209, endPoint y: 162, distance: 597.1
click at [613, 118] on div "Image Image Drop element here Row 0" at bounding box center [750, 253] width 286 height 378
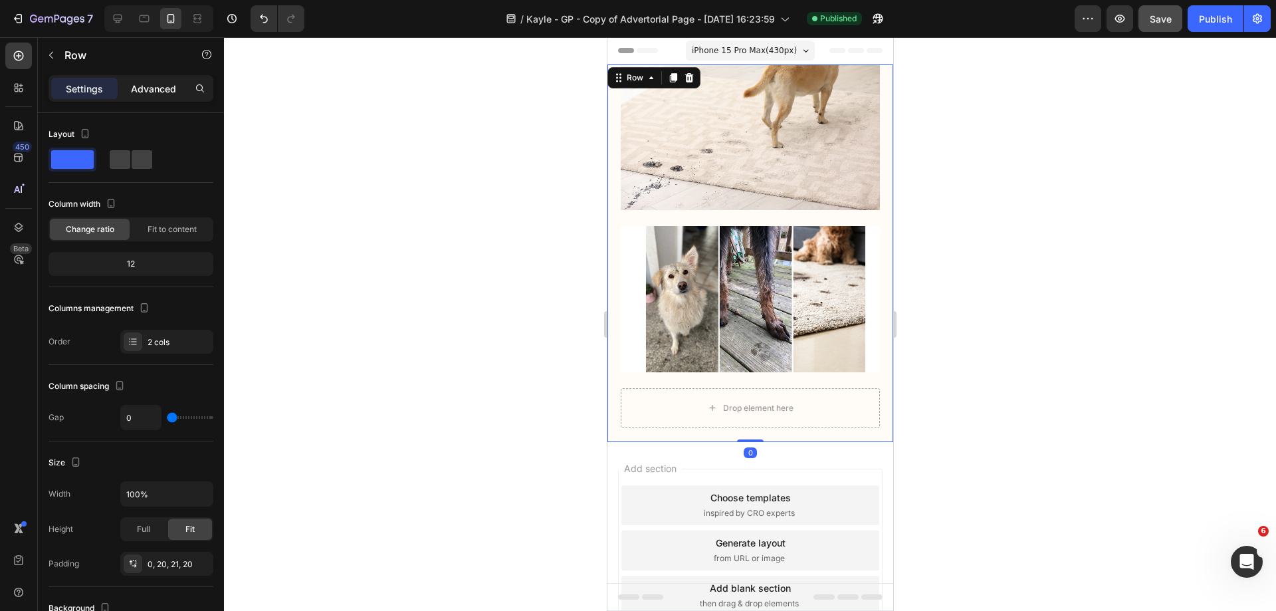
click at [162, 95] on p "Advanced" at bounding box center [153, 89] width 45 height 14
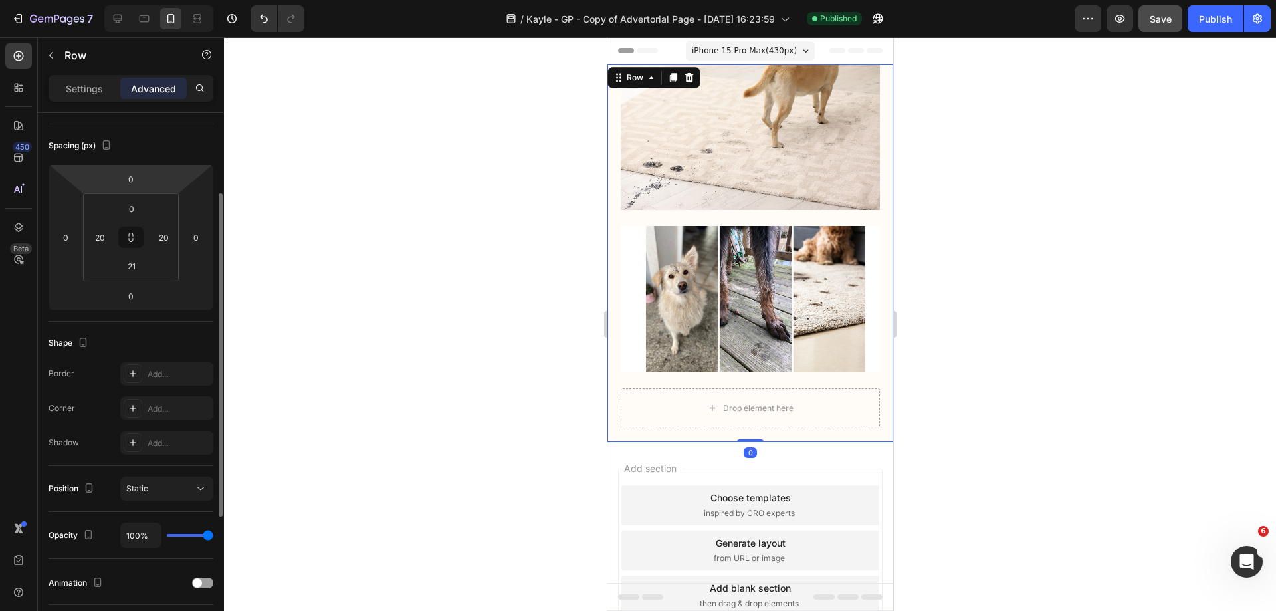
scroll to position [199, 0]
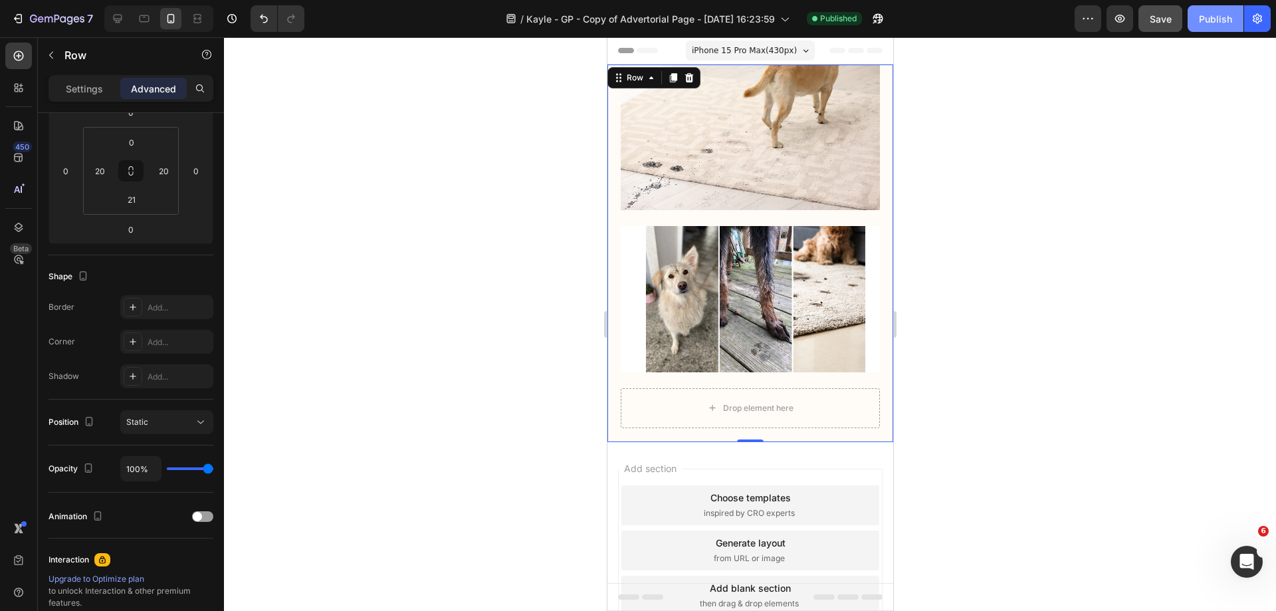
click at [1210, 15] on div "Publish" at bounding box center [1215, 19] width 33 height 14
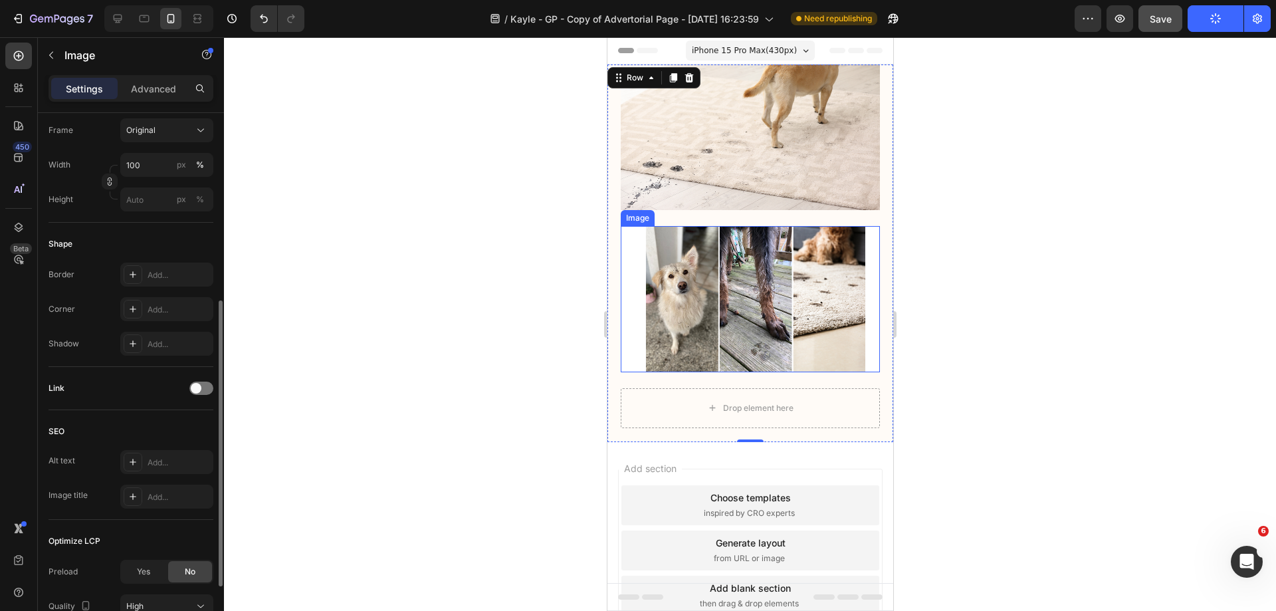
click at [701, 322] on img at bounding box center [749, 299] width 259 height 146
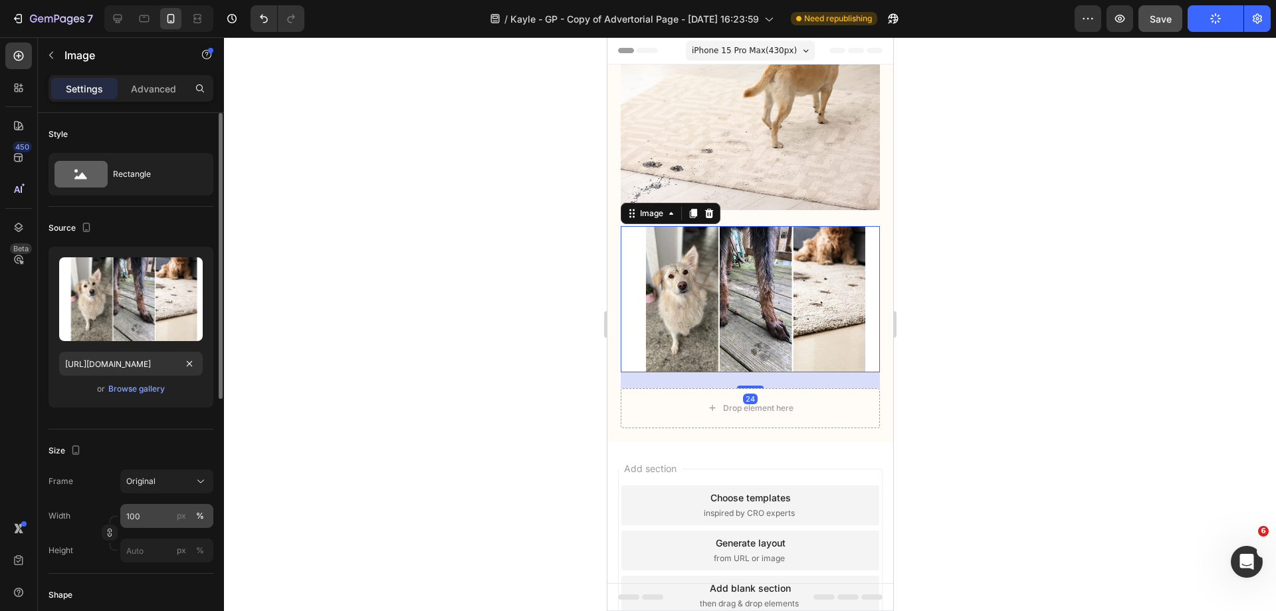
scroll to position [266, 0]
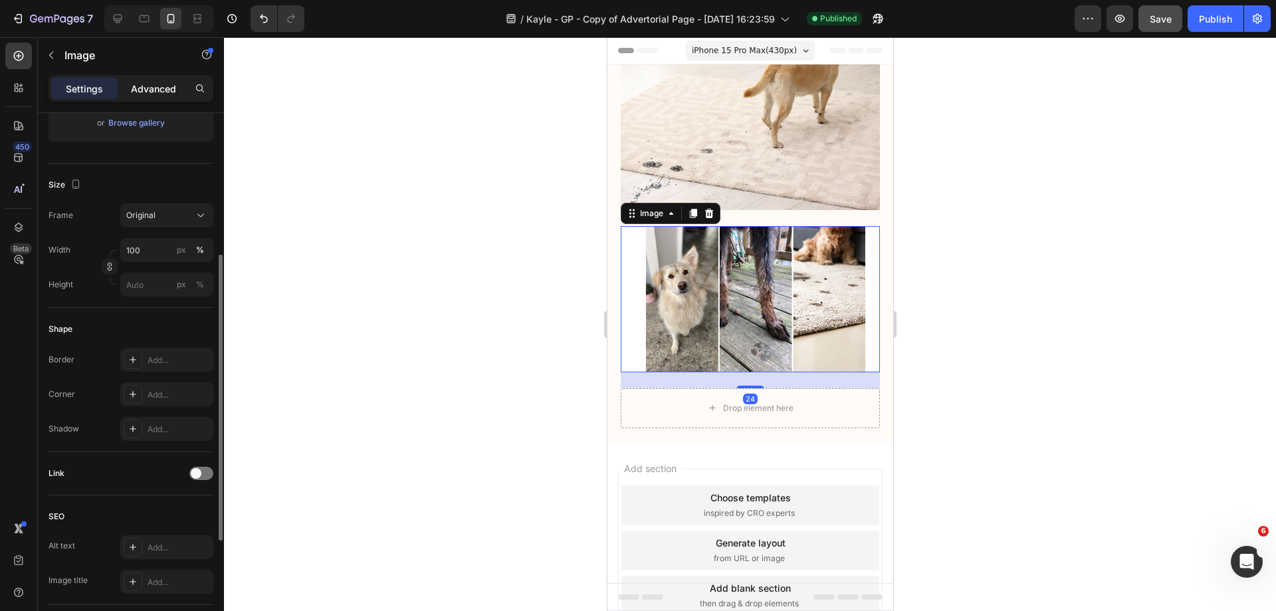
click at [170, 92] on p "Advanced" at bounding box center [153, 89] width 45 height 14
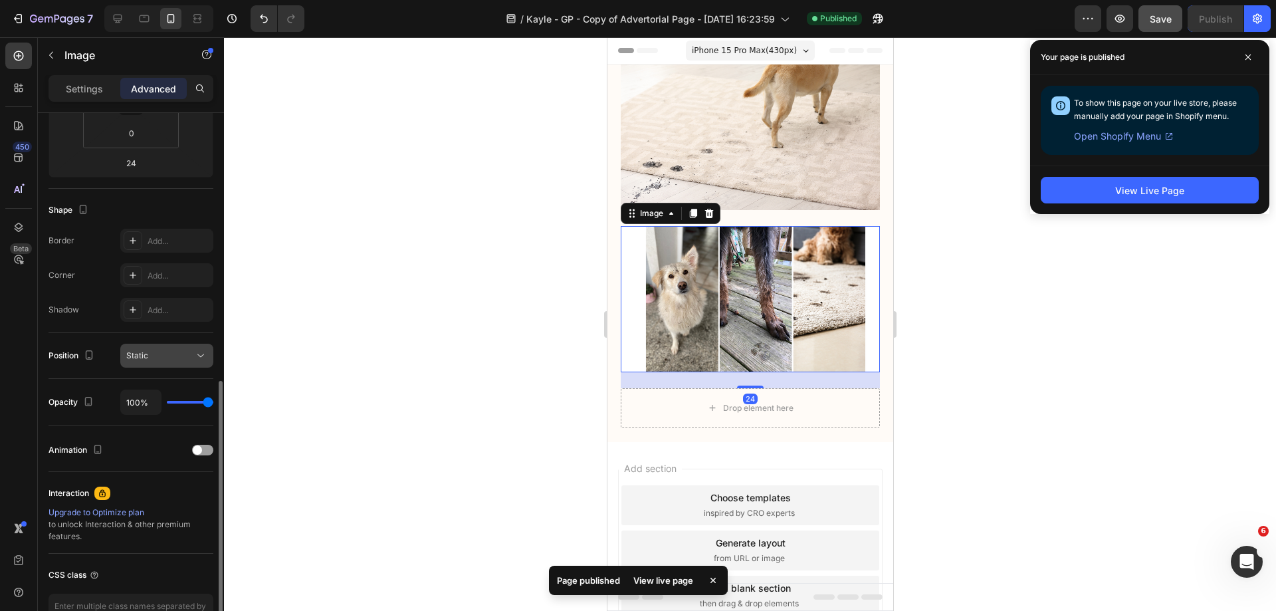
scroll to position [351, 0]
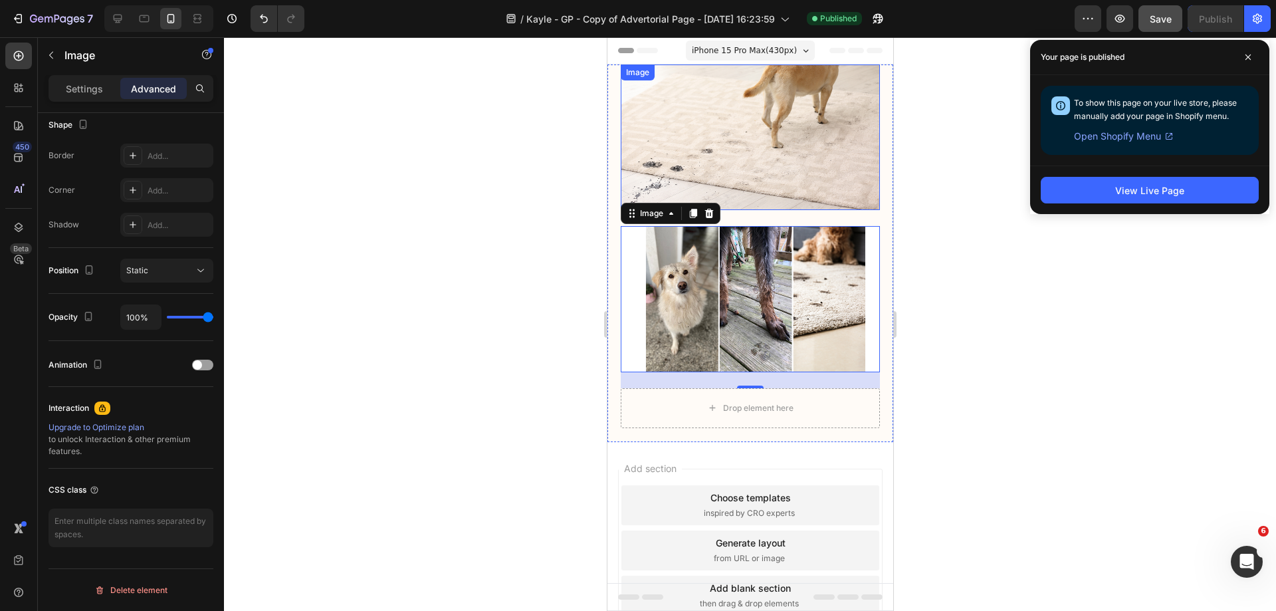
click at [708, 112] on img at bounding box center [749, 137] width 259 height 146
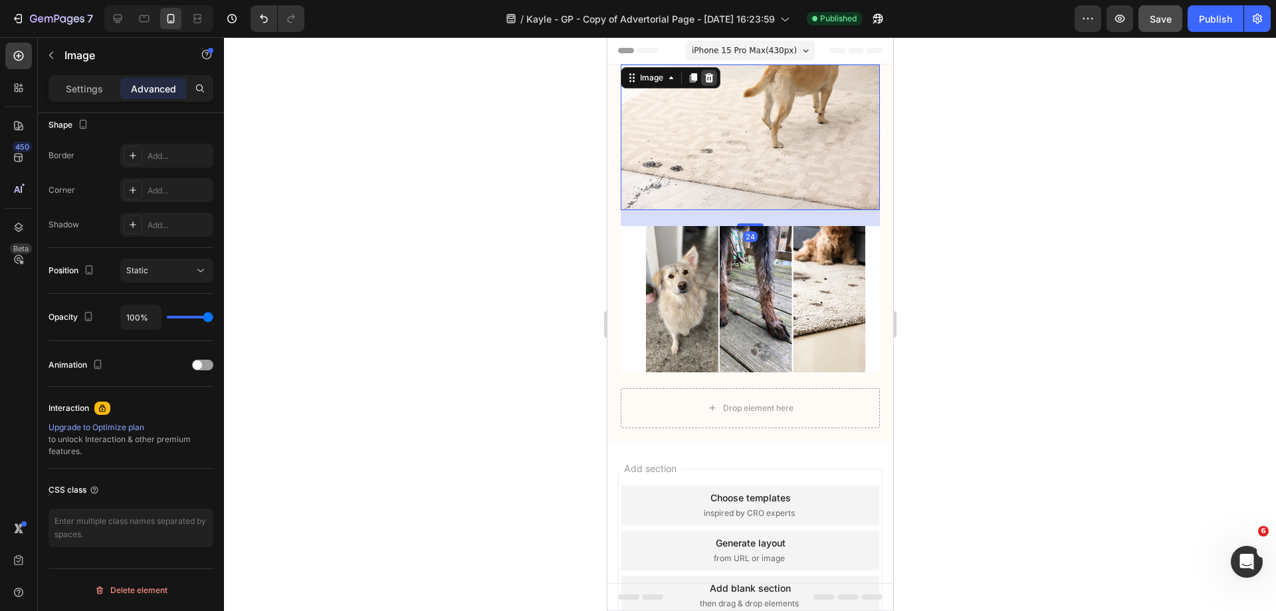
click at [701, 79] on div at bounding box center [709, 78] width 16 height 16
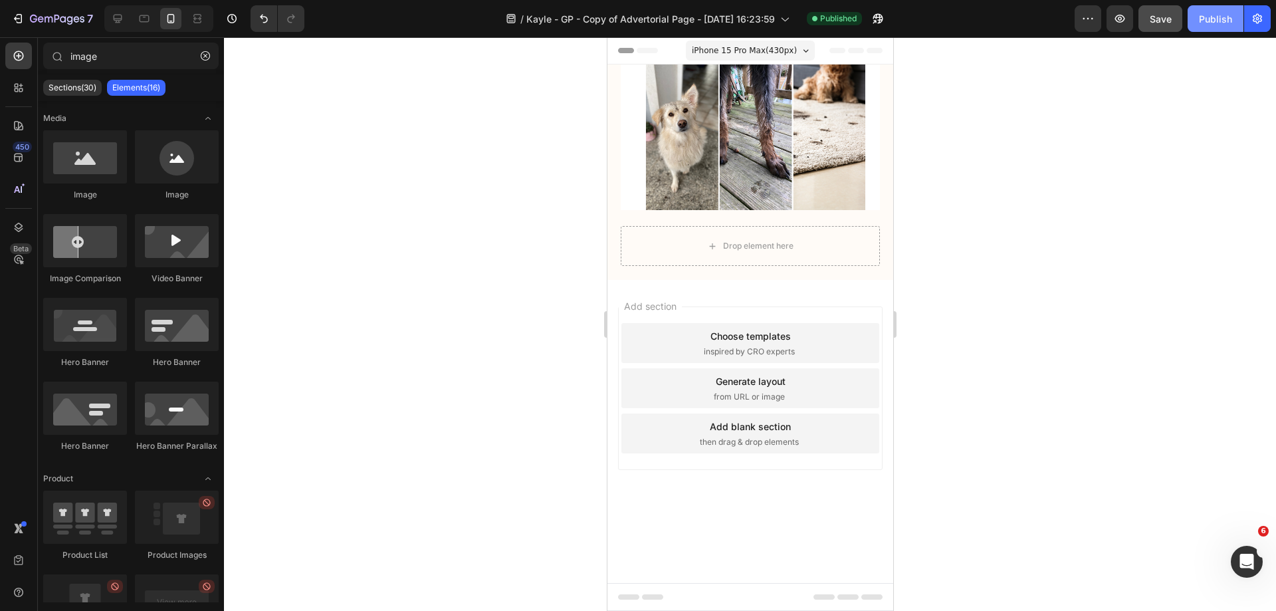
click at [1218, 21] on div "Publish" at bounding box center [1215, 19] width 33 height 14
click at [114, 21] on icon at bounding box center [117, 18] width 13 height 13
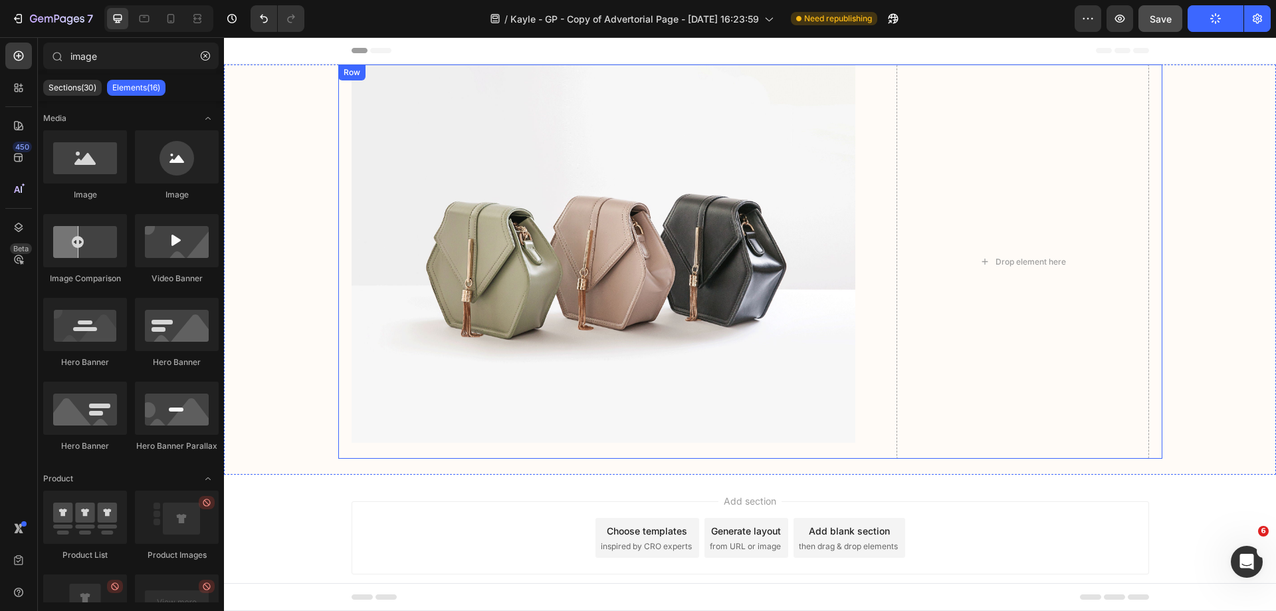
click at [889, 197] on div "Image Drop element here Row" at bounding box center [750, 261] width 824 height 394
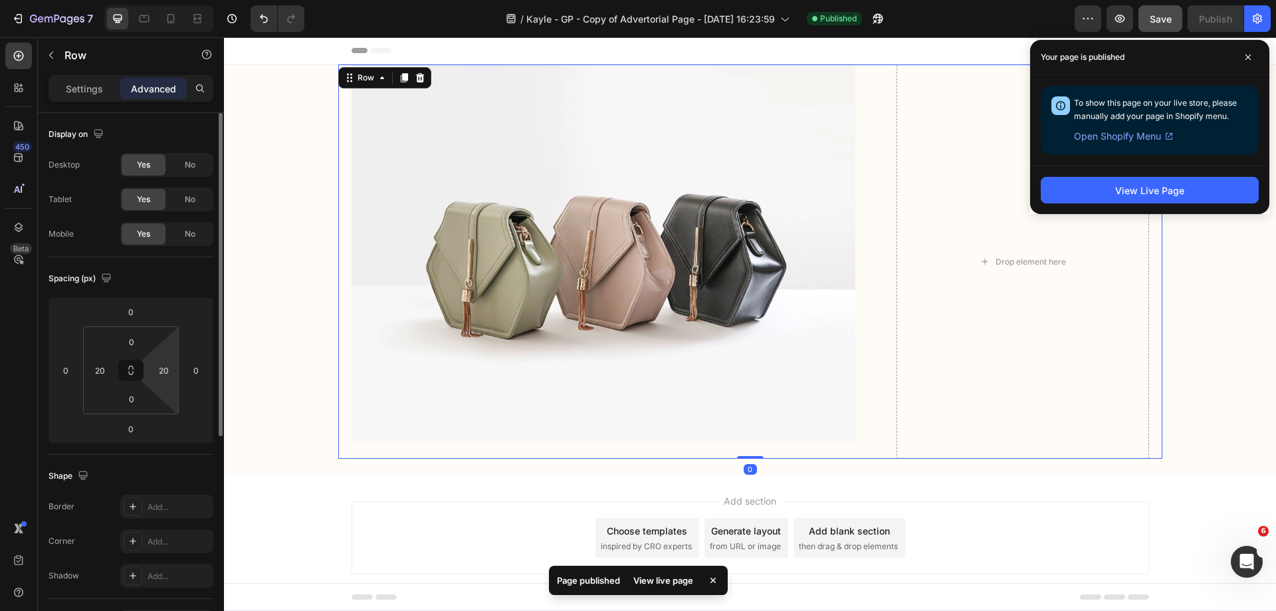
scroll to position [199, 0]
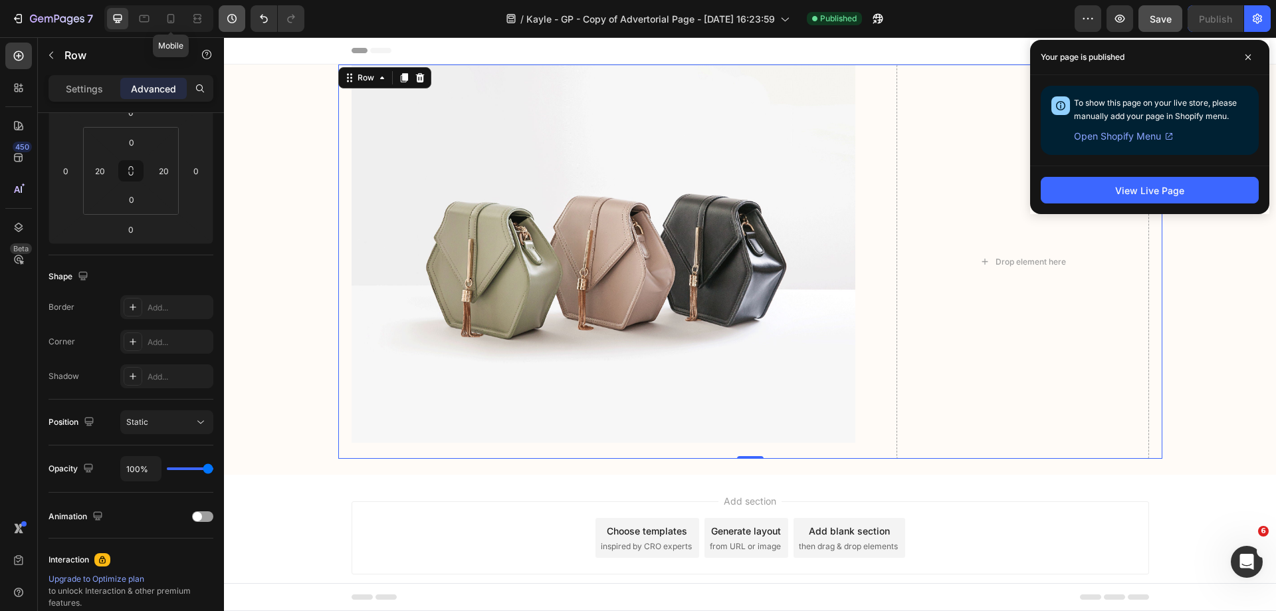
click at [171, 19] on icon at bounding box center [170, 18] width 13 height 13
type input "21"
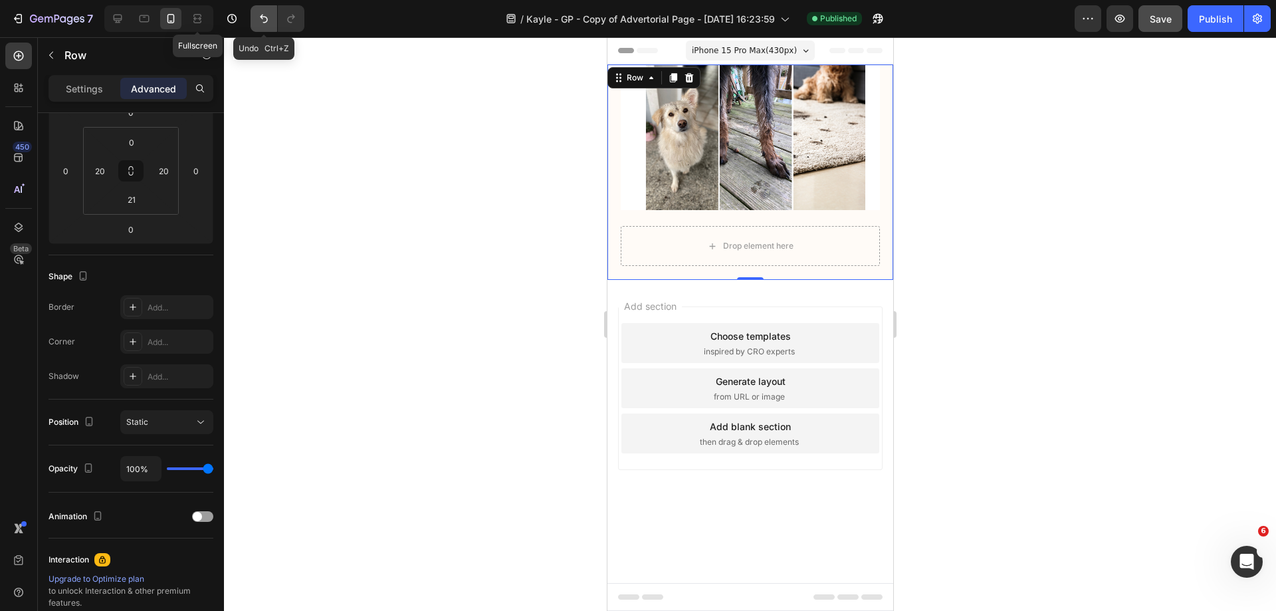
click at [260, 17] on icon "Undo/Redo" at bounding box center [263, 18] width 13 height 13
click at [264, 20] on icon "Undo/Redo" at bounding box center [263, 18] width 13 height 13
click at [261, 13] on icon "Undo/Redo" at bounding box center [263, 18] width 13 height 13
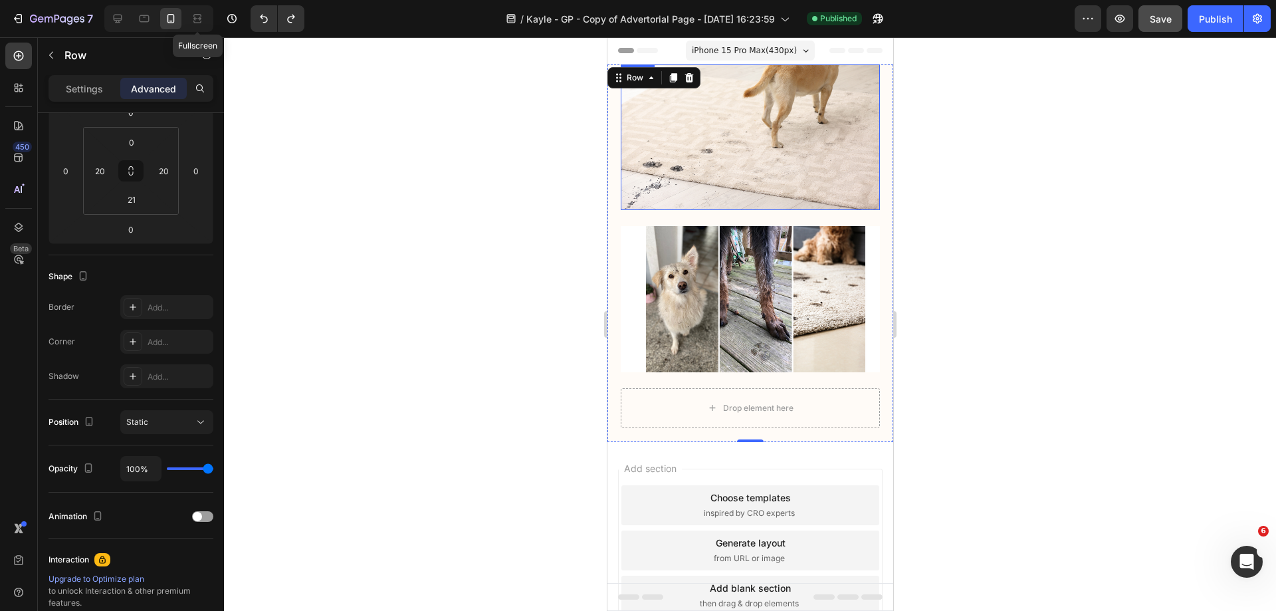
click at [734, 126] on img at bounding box center [749, 137] width 259 height 146
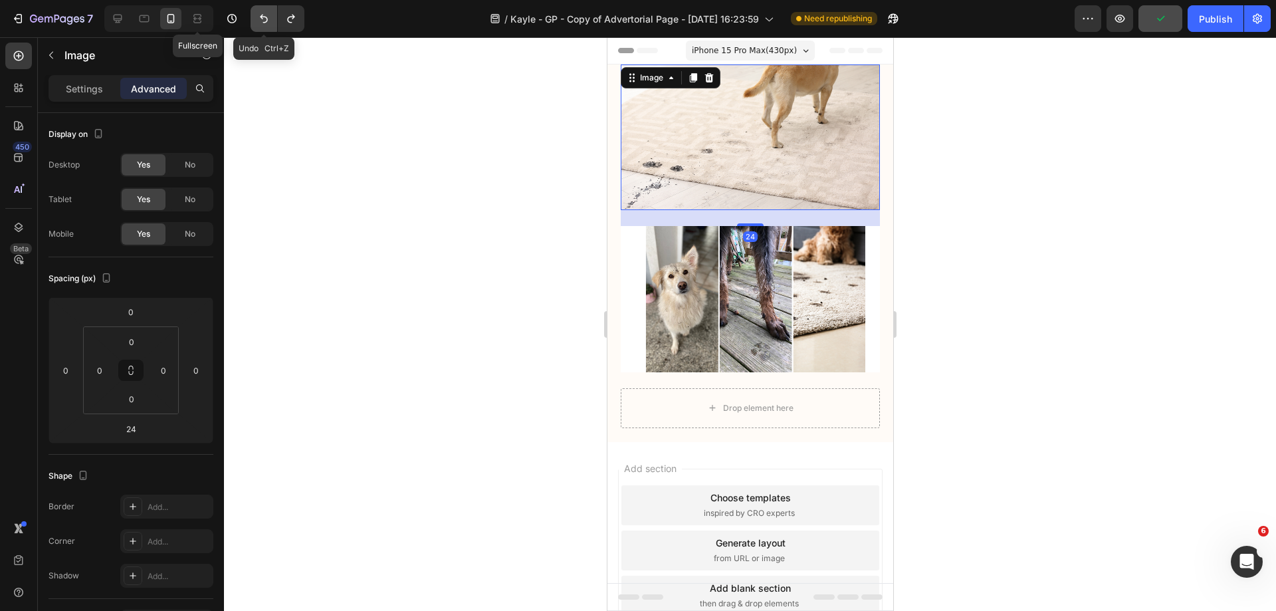
click at [264, 19] on icon "Undo/Redo" at bounding box center [263, 18] width 13 height 13
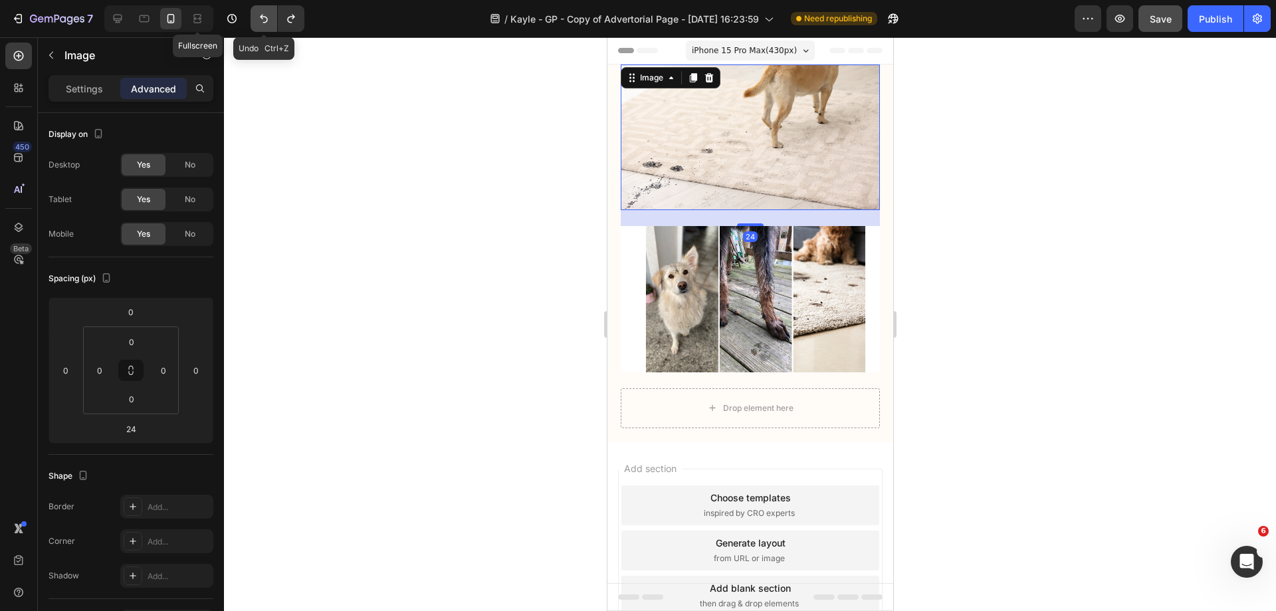
click at [264, 19] on icon "Undo/Redo" at bounding box center [263, 18] width 13 height 13
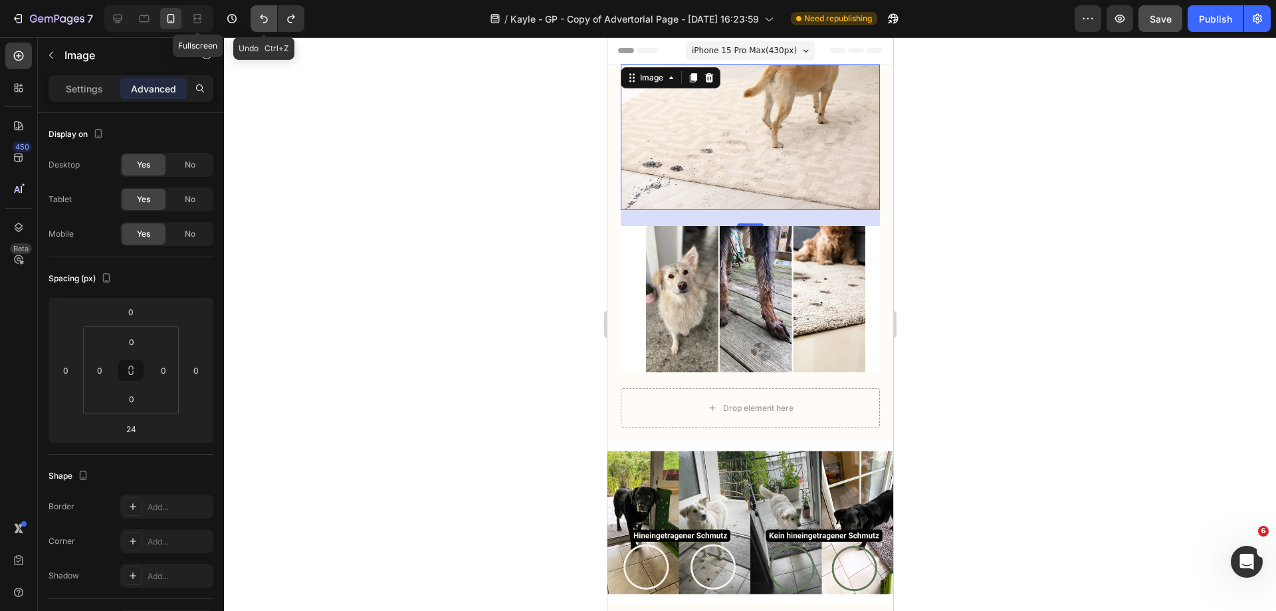
drag, startPoint x: 257, startPoint y: 21, endPoint x: 267, endPoint y: 29, distance: 12.4
click at [256, 22] on button "Undo/Redo" at bounding box center [264, 18] width 27 height 27
click at [265, 6] on button "Undo/Redo" at bounding box center [264, 18] width 27 height 27
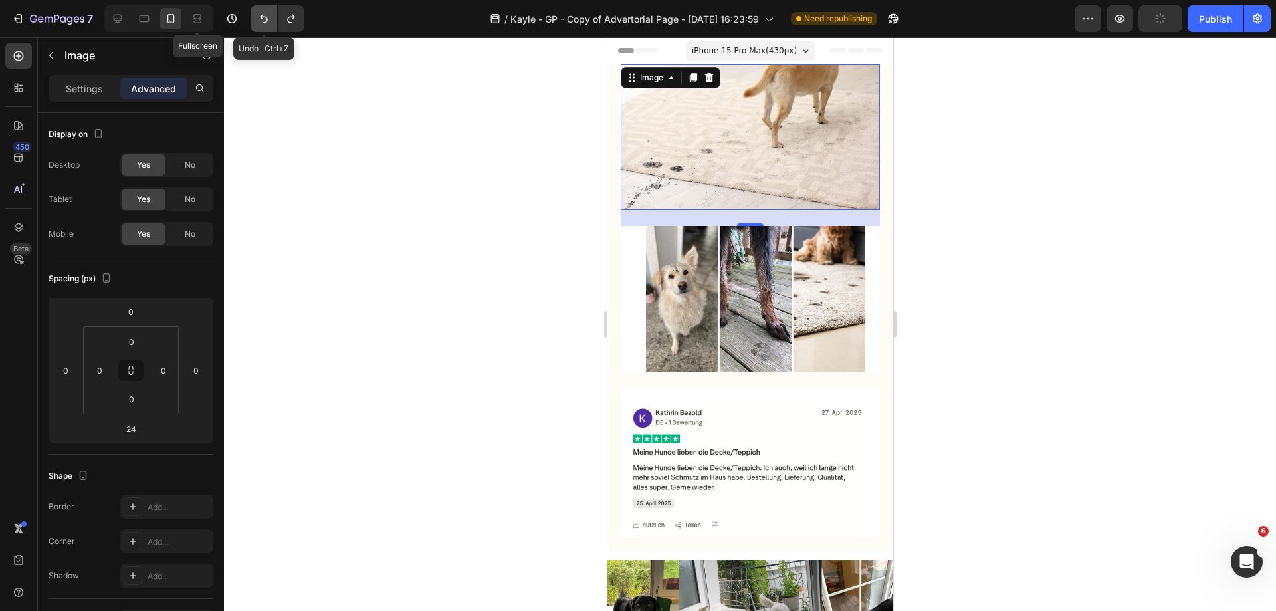
click at [264, 20] on icon "Undo/Redo" at bounding box center [263, 18] width 13 height 13
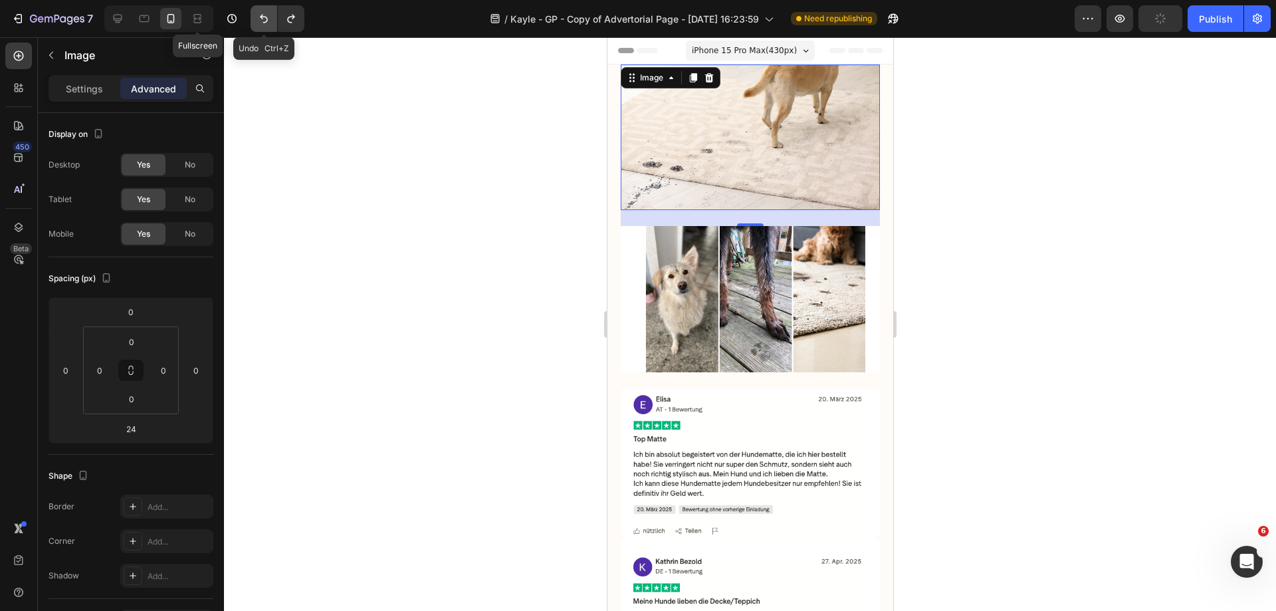
click at [264, 20] on icon "Undo/Redo" at bounding box center [263, 18] width 13 height 13
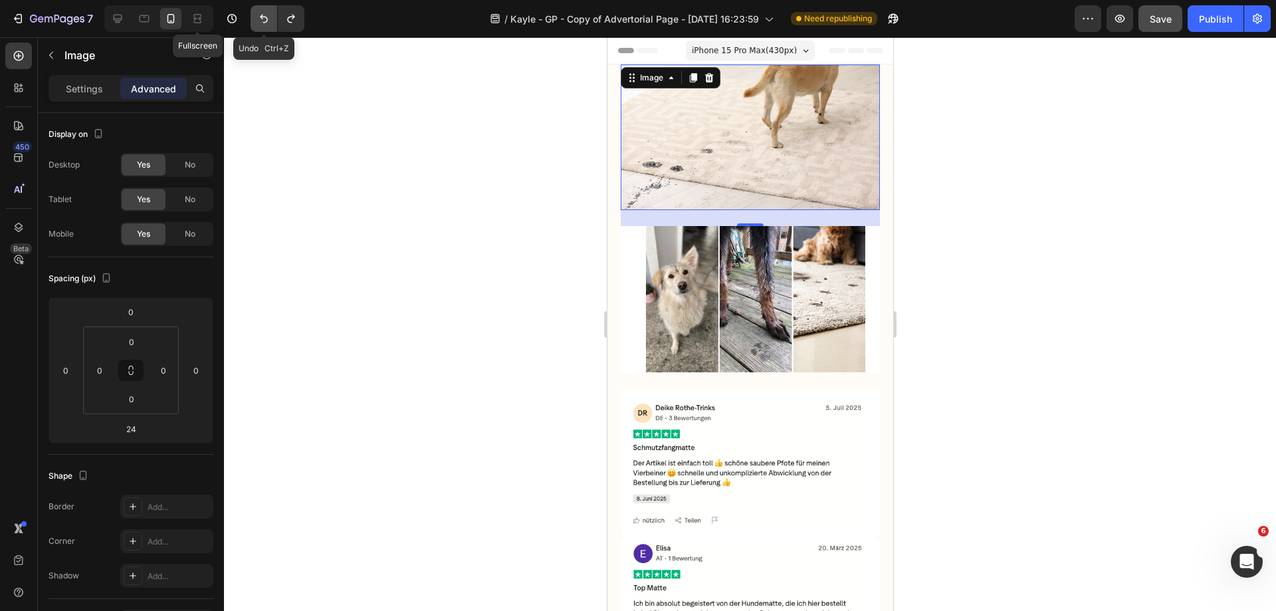
click at [264, 20] on icon "Undo/Redo" at bounding box center [263, 18] width 13 height 13
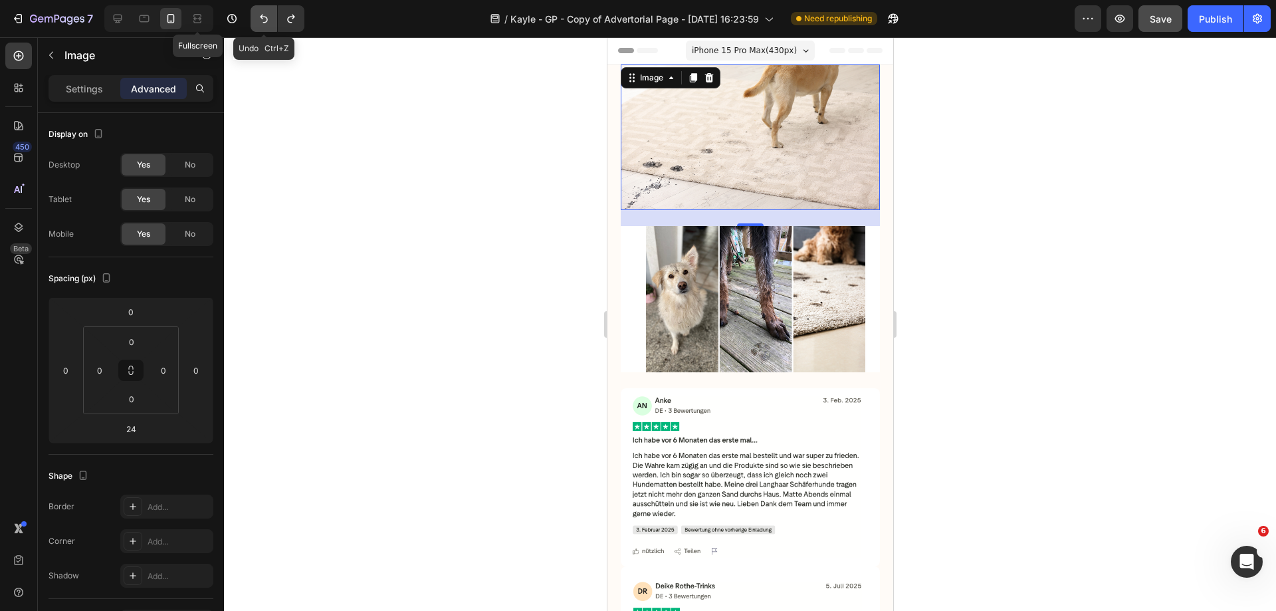
click at [264, 20] on icon "Undo/Redo" at bounding box center [263, 18] width 13 height 13
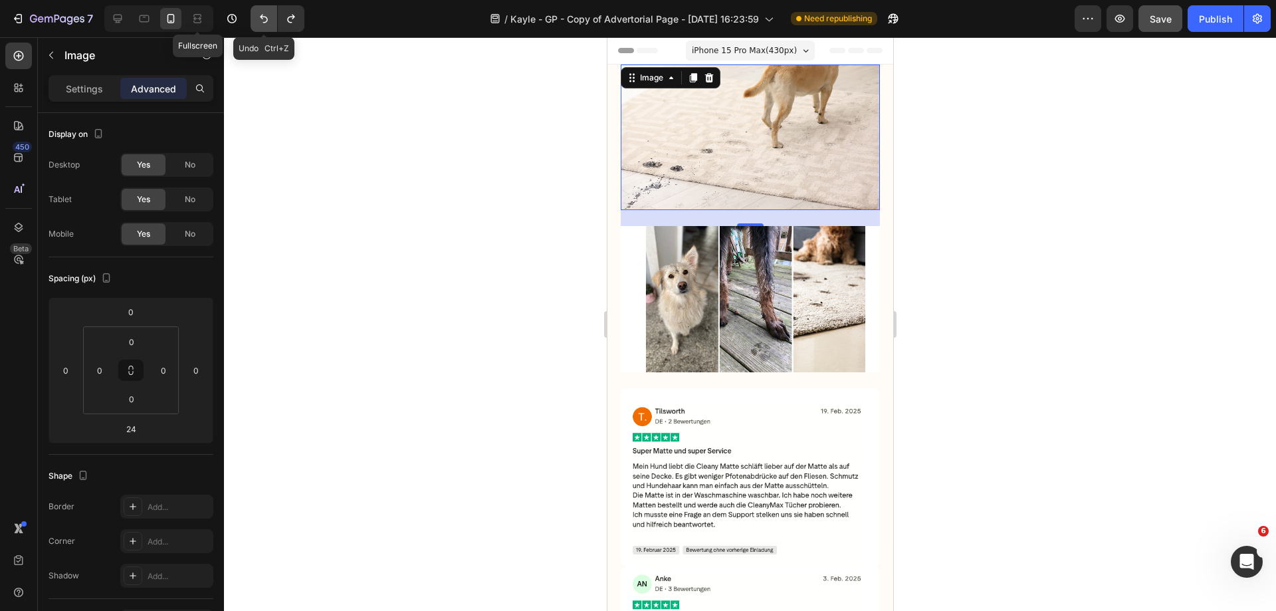
click at [264, 20] on icon "Undo/Redo" at bounding box center [263, 18] width 13 height 13
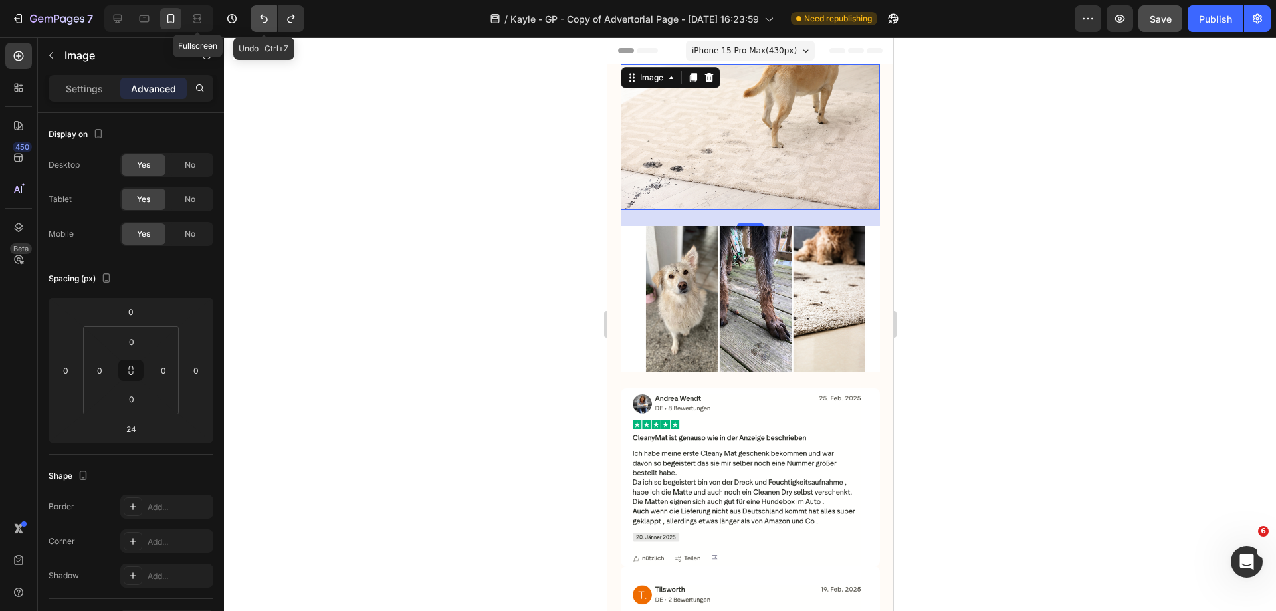
click at [264, 20] on icon "Undo/Redo" at bounding box center [263, 18] width 13 height 13
click at [748, 114] on img at bounding box center [749, 137] width 259 height 146
click at [711, 79] on icon at bounding box center [709, 77] width 9 height 9
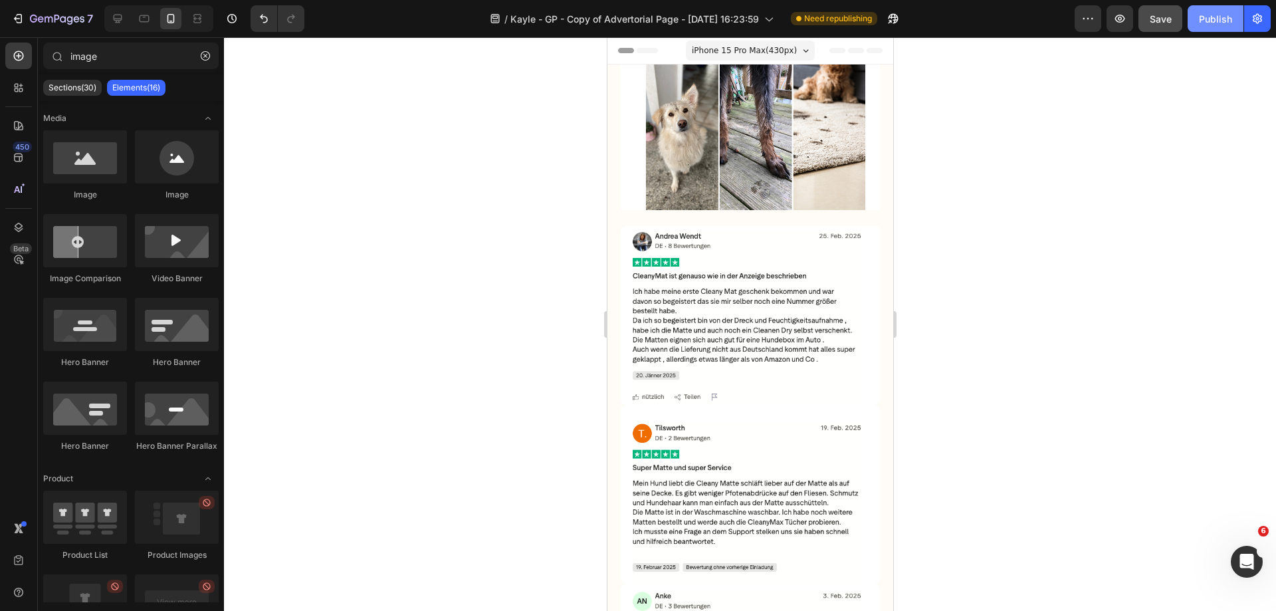
click at [1196, 29] on button "Publish" at bounding box center [1216, 18] width 56 height 27
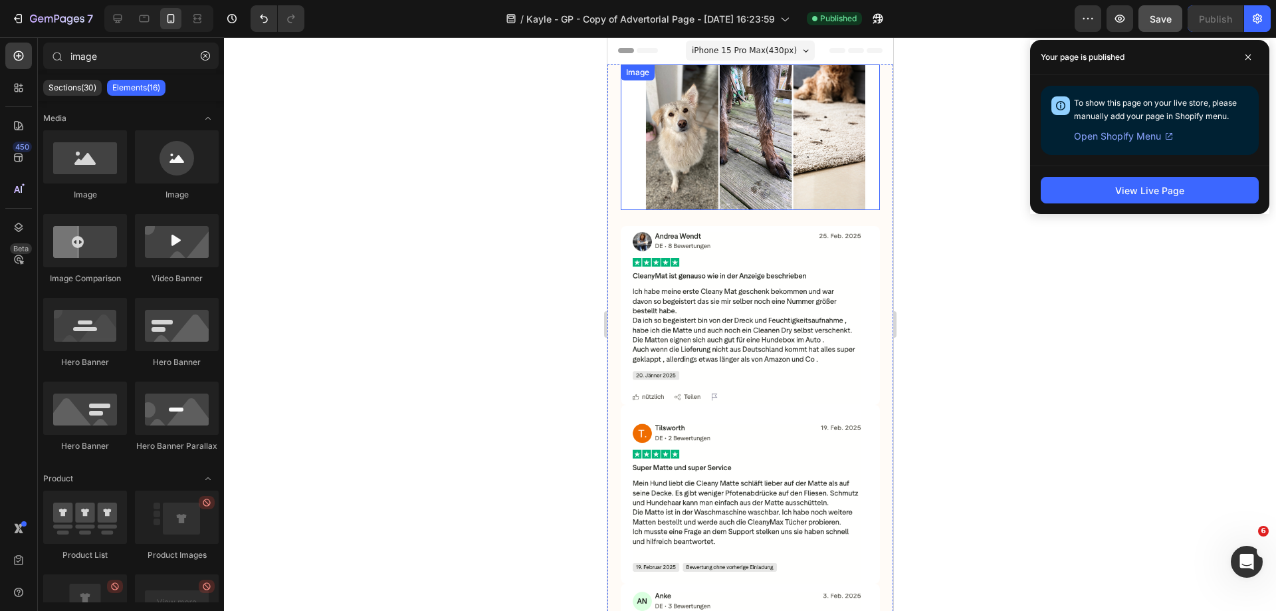
click at [770, 166] on img at bounding box center [749, 137] width 259 height 146
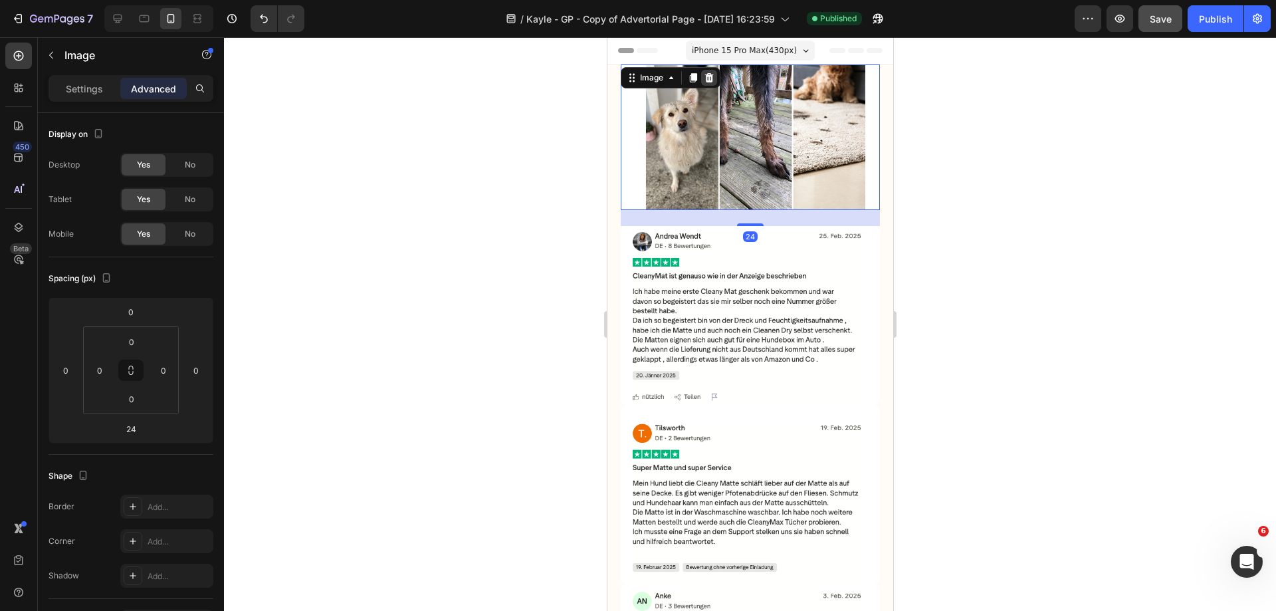
click at [707, 78] on icon at bounding box center [708, 77] width 11 height 11
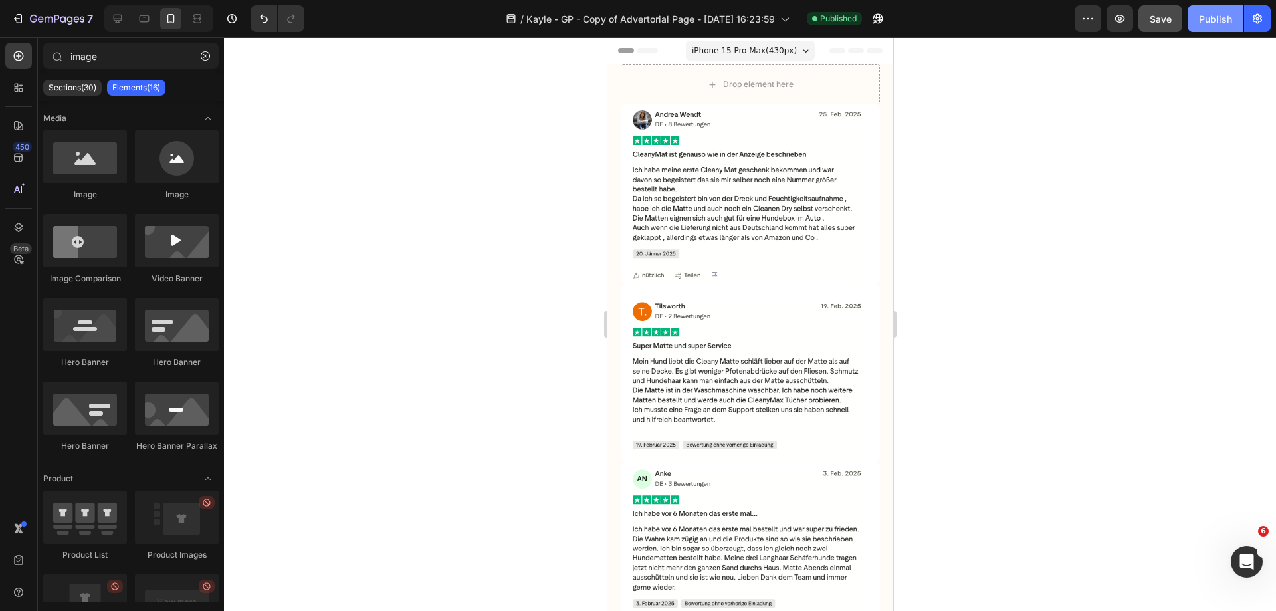
click at [1200, 25] on div "Publish" at bounding box center [1215, 19] width 33 height 14
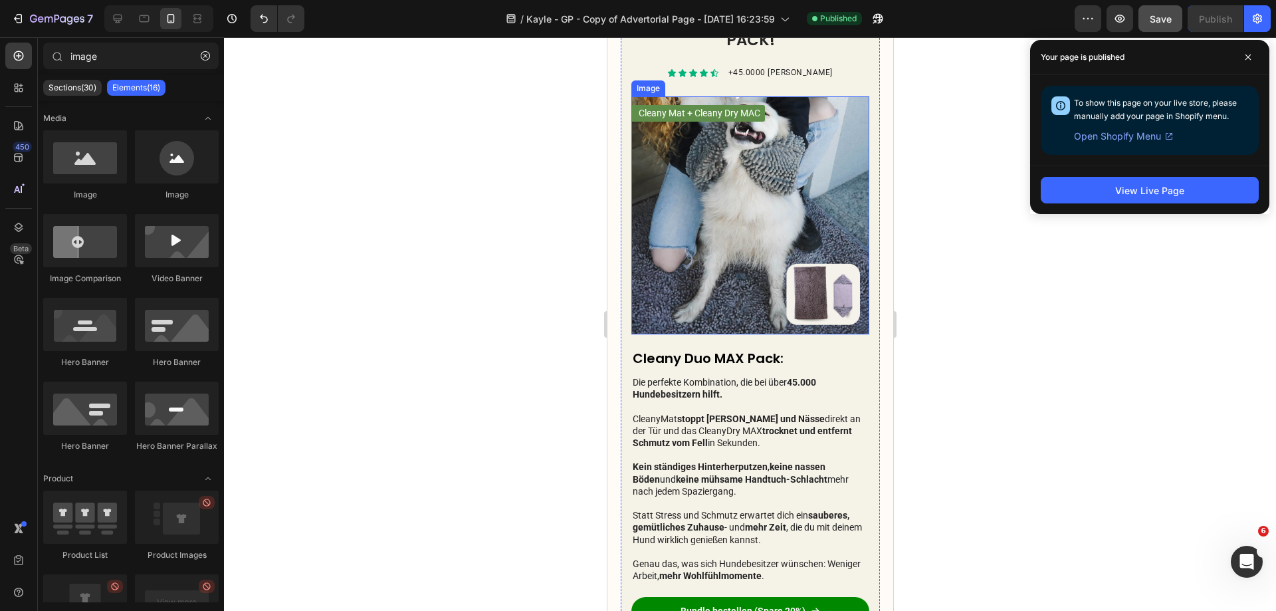
scroll to position [1928, 0]
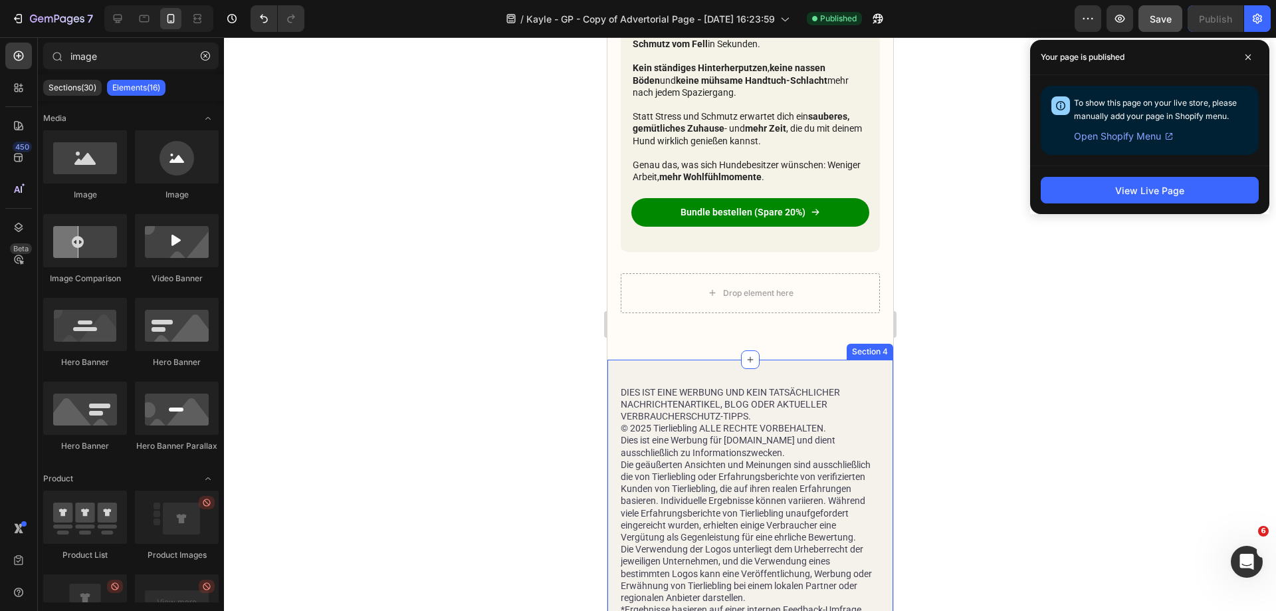
click at [837, 361] on div "DIES IST EINE WERBUNG UND KEIN TATSÄCHLICHER NACHRICHTENARTIKEL, BLOG ODER AKTU…" at bounding box center [750, 608] width 286 height 497
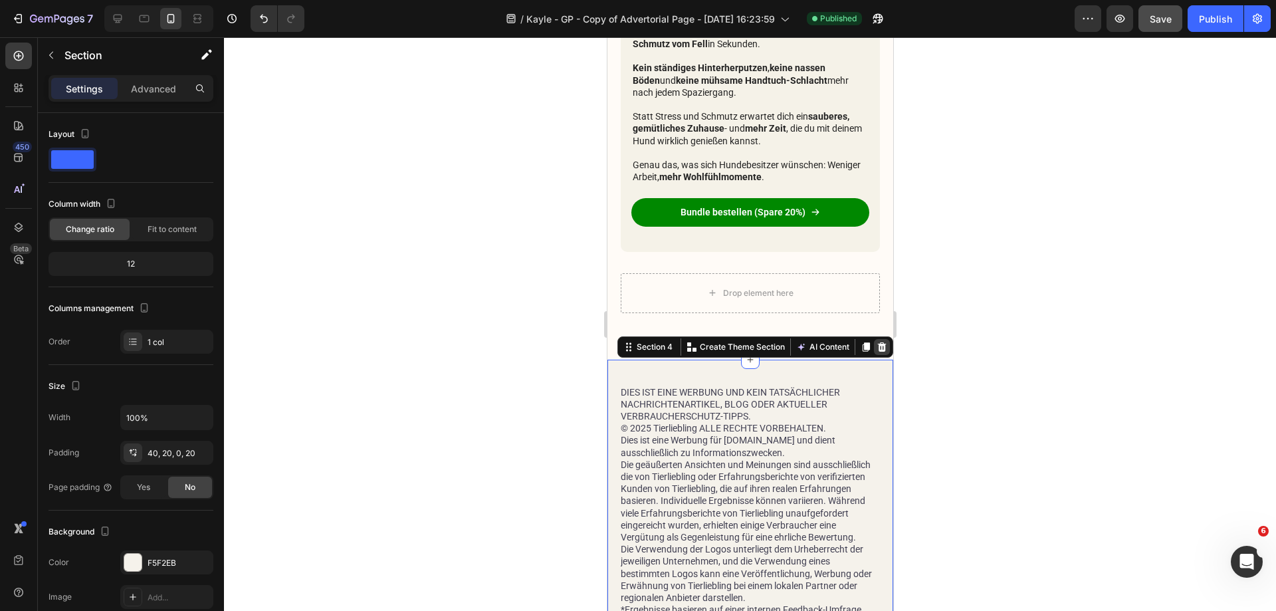
click at [877, 342] on icon at bounding box center [881, 346] width 9 height 9
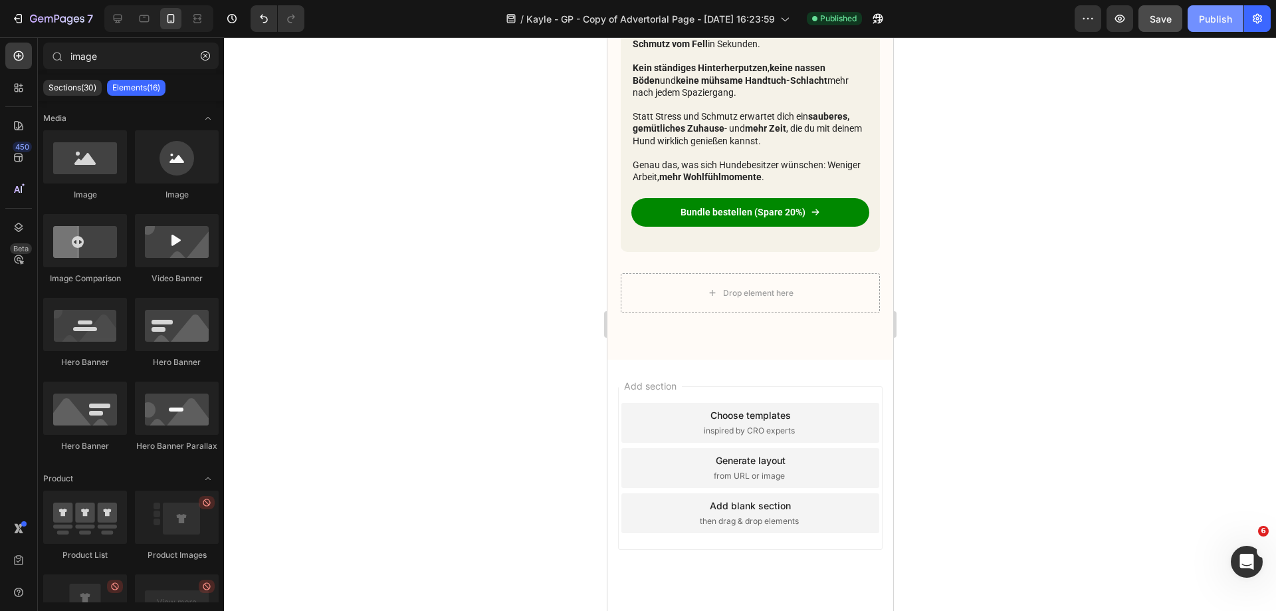
click at [1218, 17] on div "Publish" at bounding box center [1215, 19] width 33 height 14
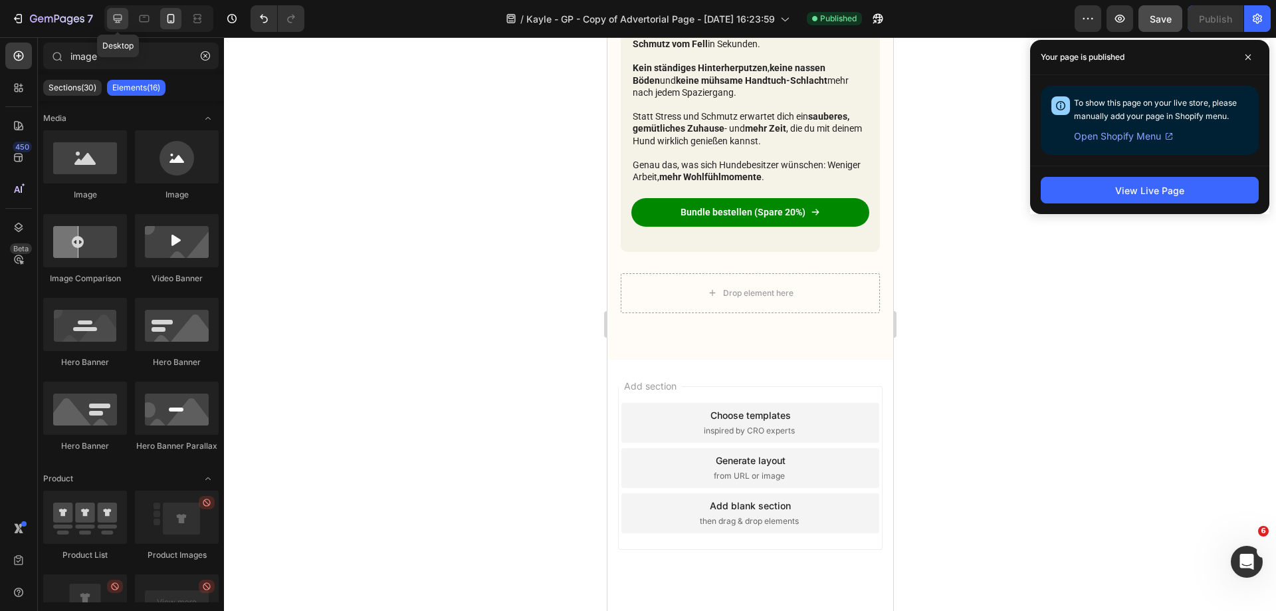
click at [118, 19] on icon at bounding box center [118, 19] width 9 height 9
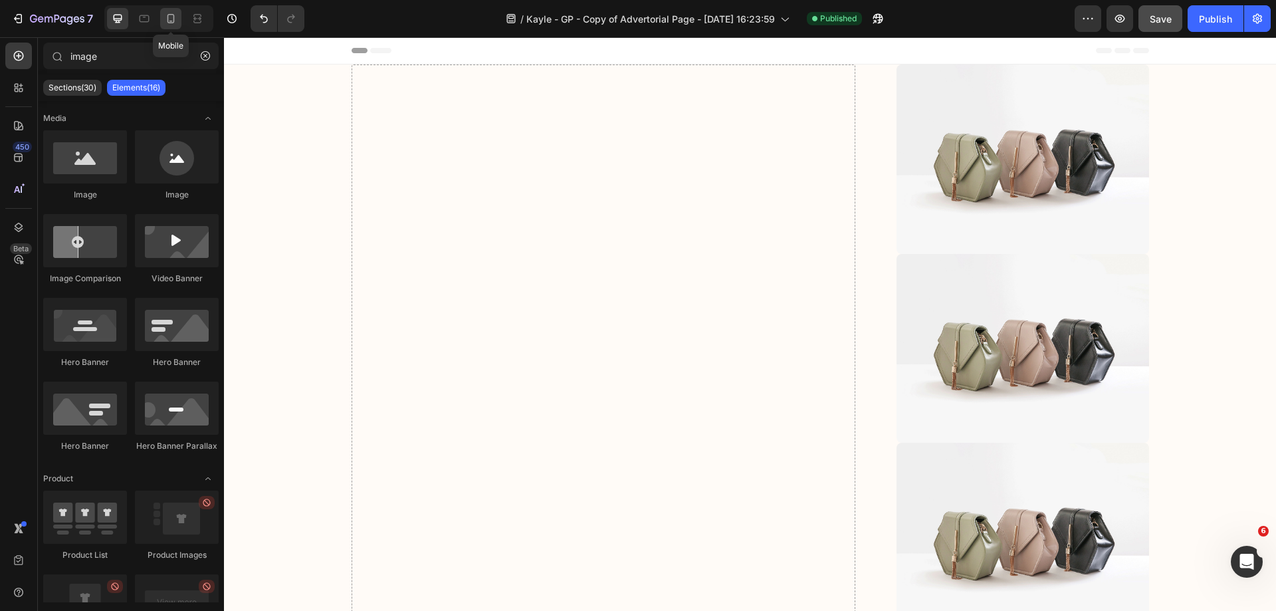
click at [162, 25] on div at bounding box center [170, 18] width 21 height 21
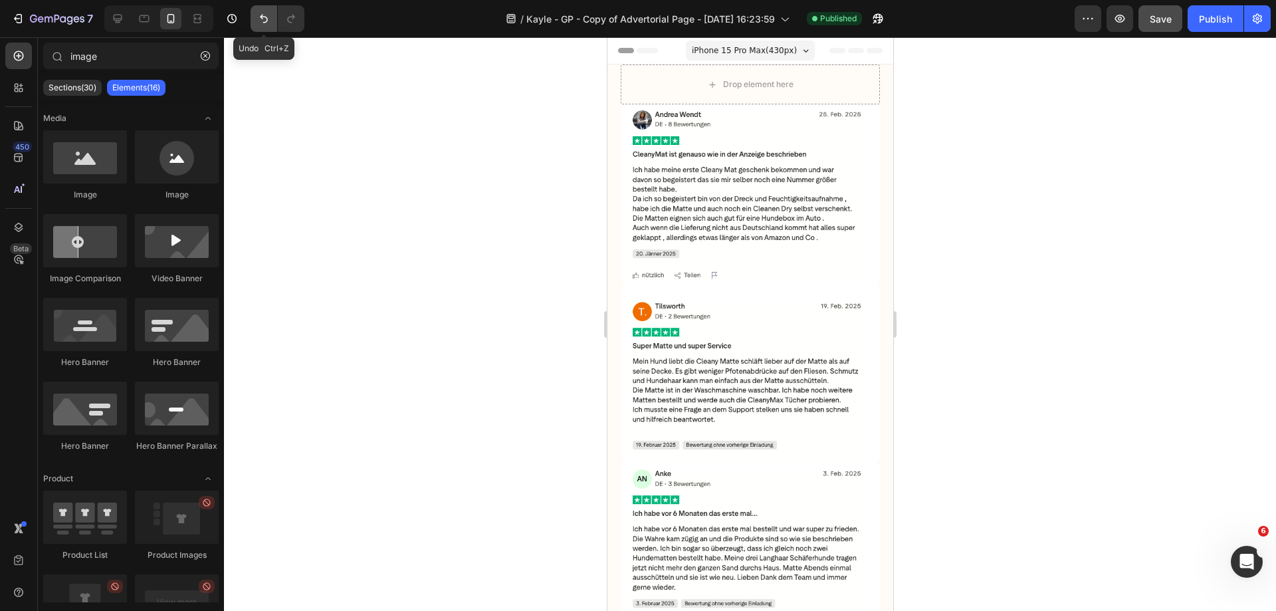
click at [257, 21] on button "Undo/Redo" at bounding box center [264, 18] width 27 height 27
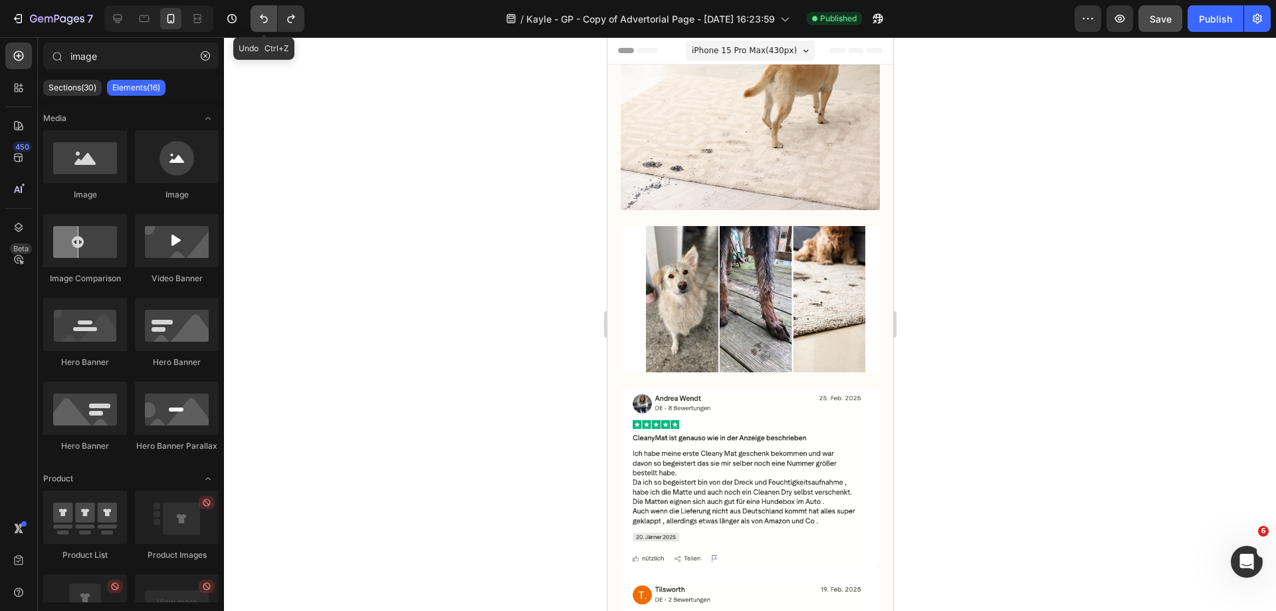
click at [257, 21] on button "Undo/Redo" at bounding box center [264, 18] width 27 height 27
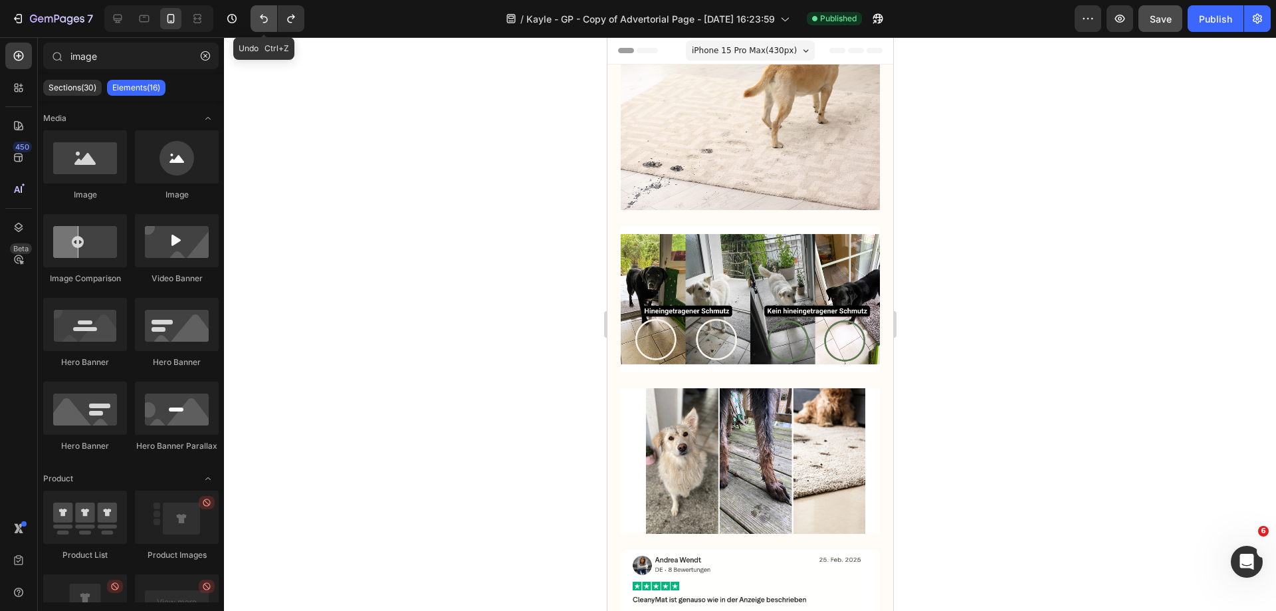
click at [257, 21] on button "Undo/Redo" at bounding box center [264, 18] width 27 height 27
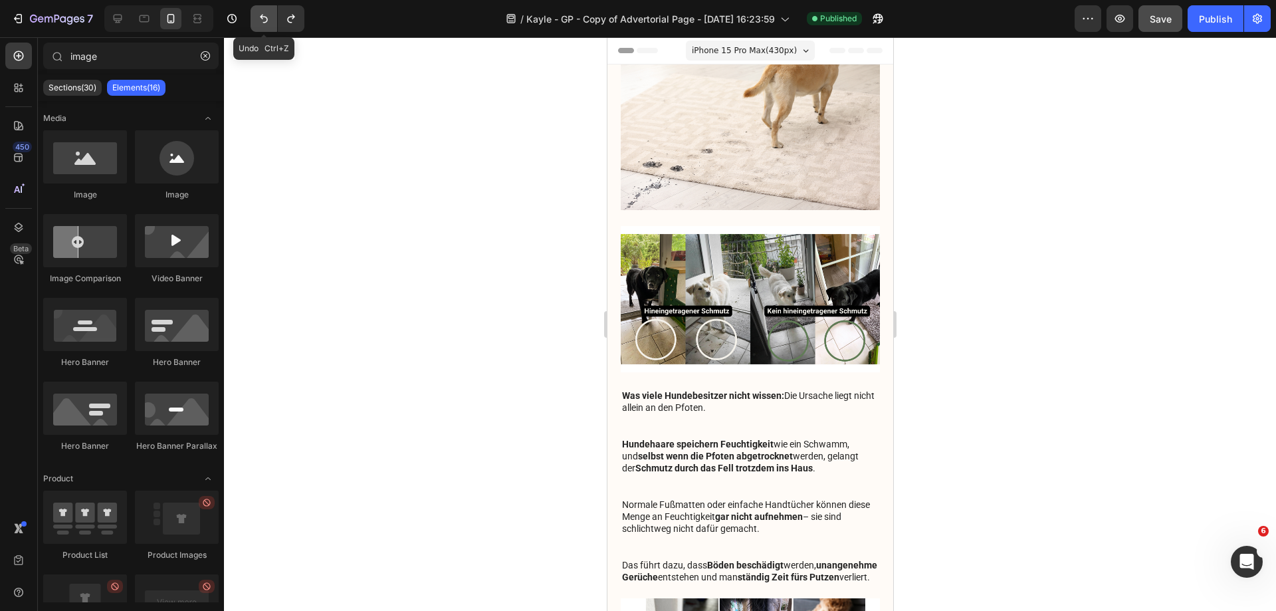
click at [257, 21] on button "Undo/Redo" at bounding box center [264, 18] width 27 height 27
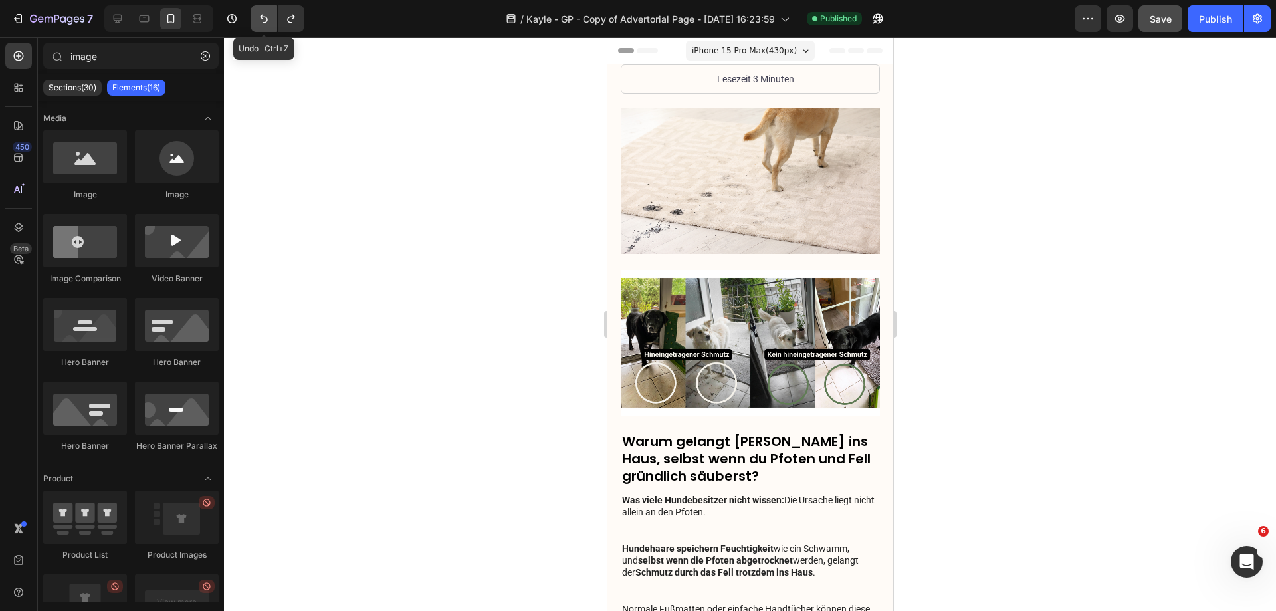
click at [257, 21] on button "Undo/Redo" at bounding box center [264, 18] width 27 height 27
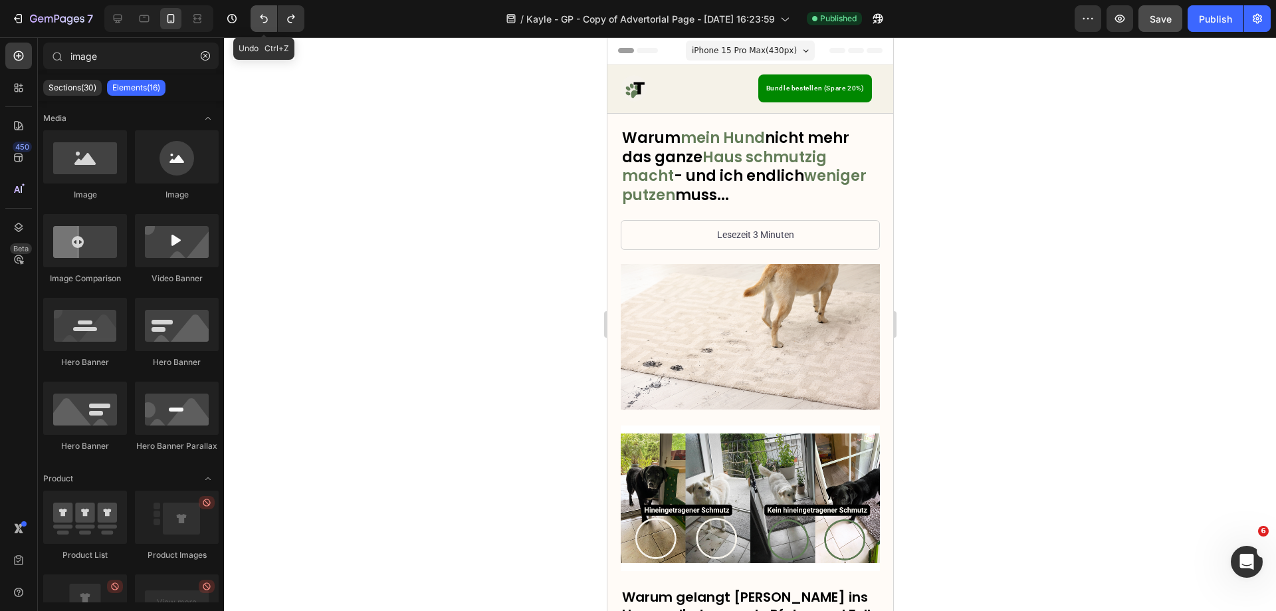
click at [257, 21] on button "Undo/Redo" at bounding box center [264, 18] width 27 height 27
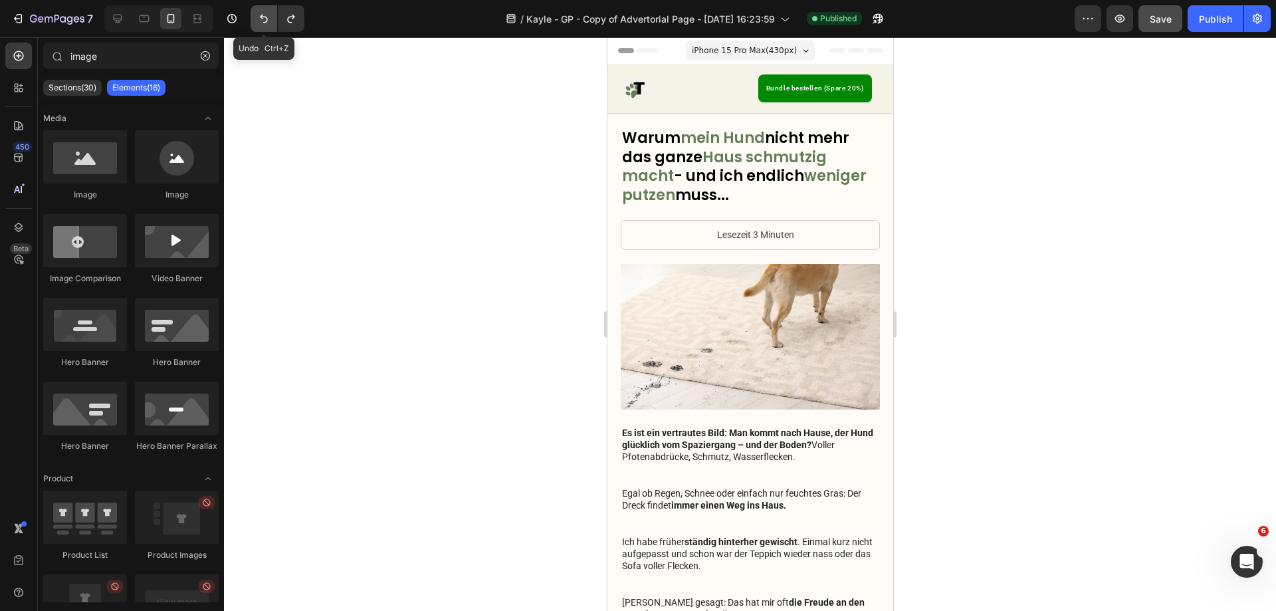
click at [257, 21] on button "Undo/Redo" at bounding box center [264, 18] width 27 height 27
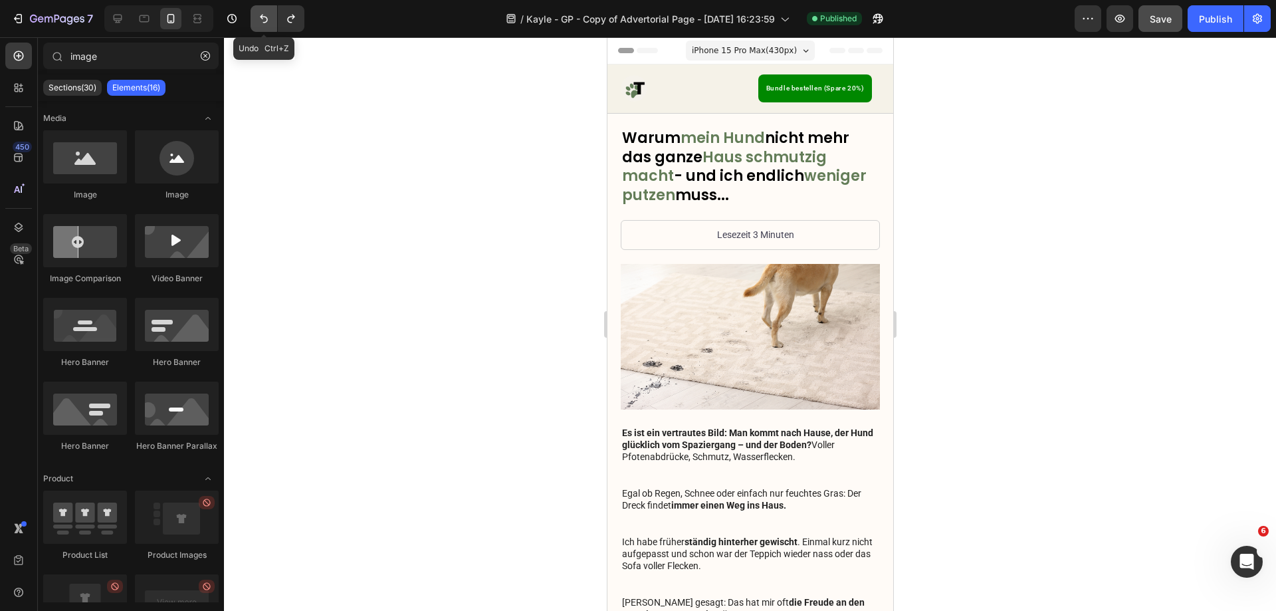
click at [257, 21] on button "Undo/Redo" at bounding box center [264, 18] width 27 height 27
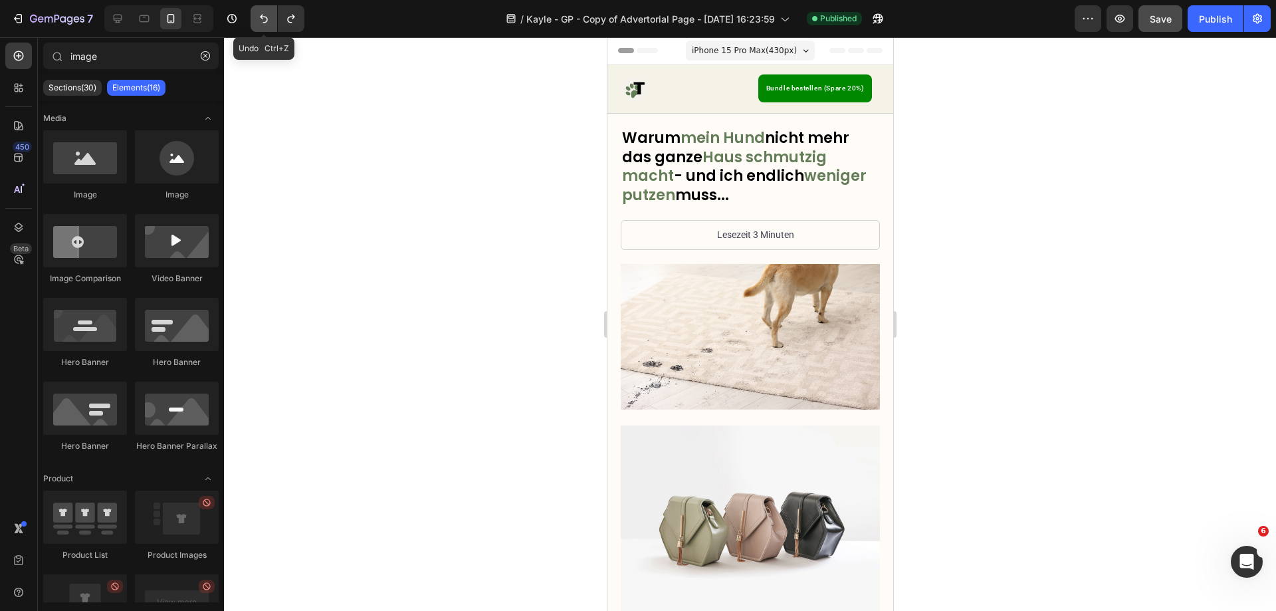
click at [257, 21] on button "Undo/Redo" at bounding box center [264, 18] width 27 height 27
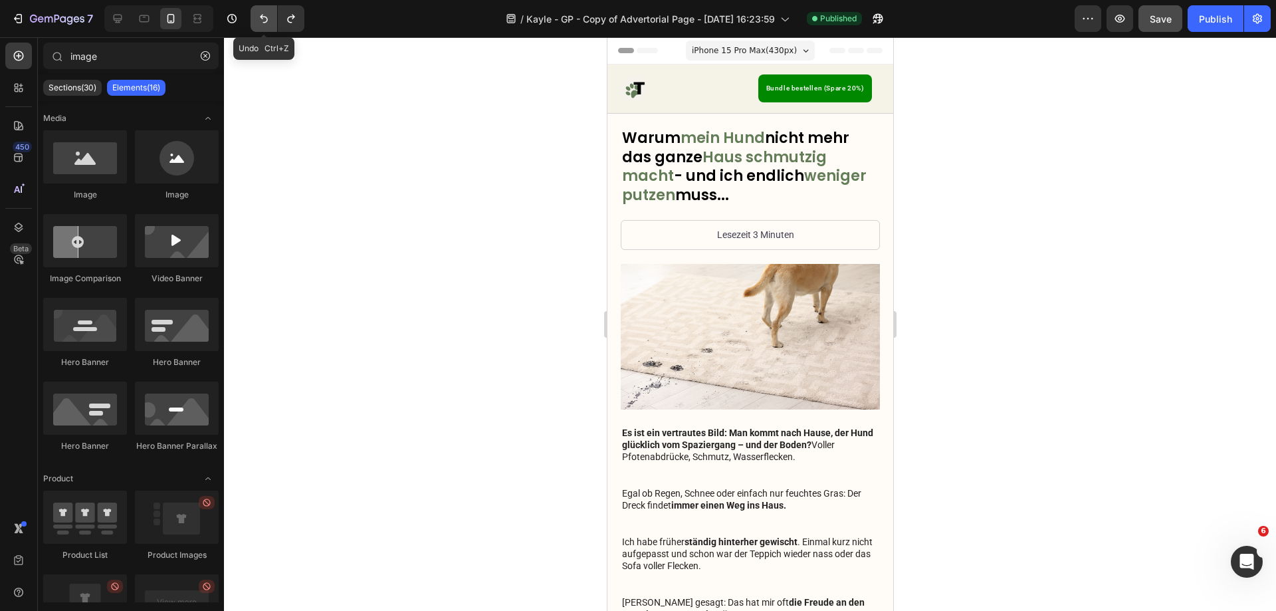
click at [257, 21] on button "Undo/Redo" at bounding box center [264, 18] width 27 height 27
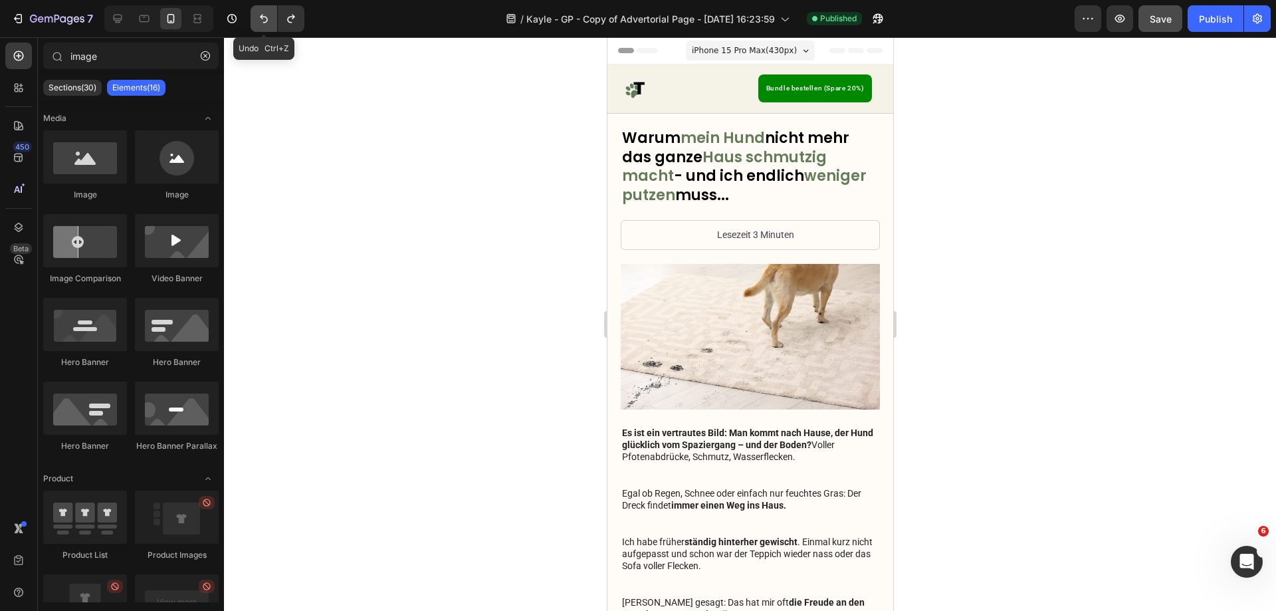
click at [257, 21] on button "Undo/Redo" at bounding box center [264, 18] width 27 height 27
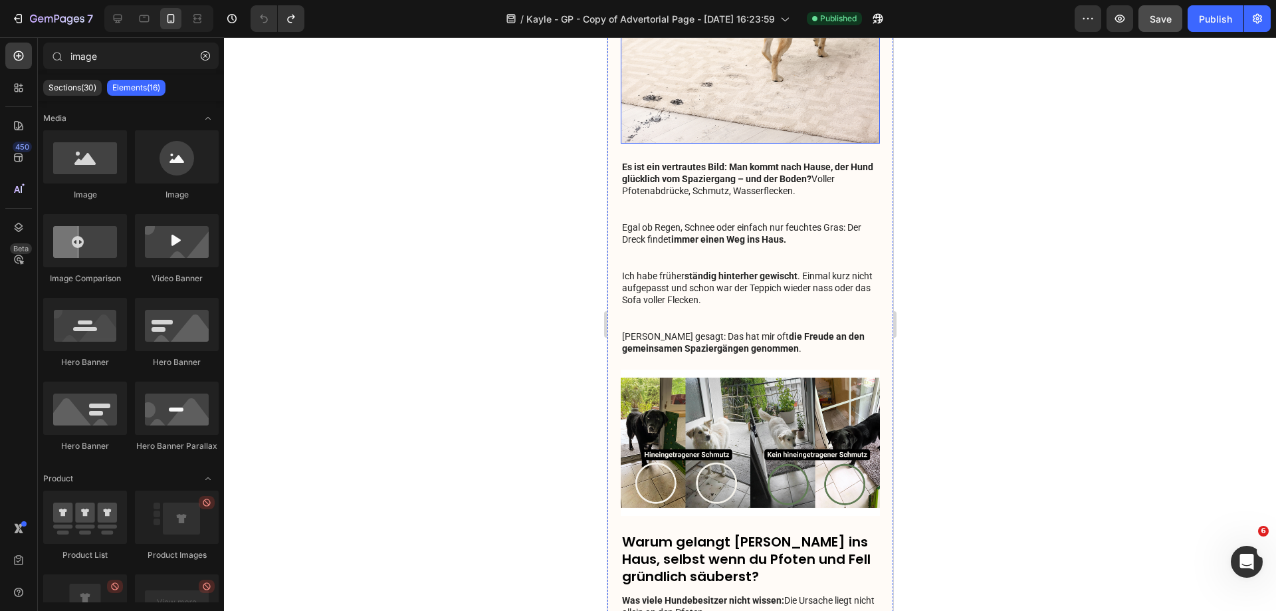
click at [769, 128] on img at bounding box center [749, 71] width 259 height 146
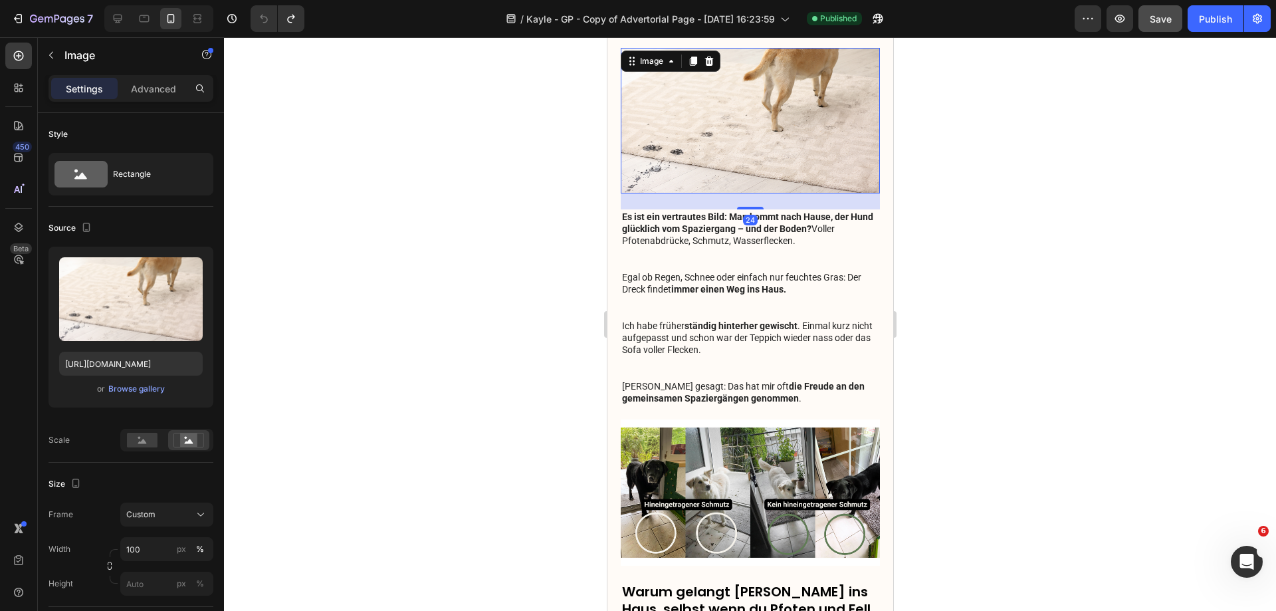
scroll to position [66, 0]
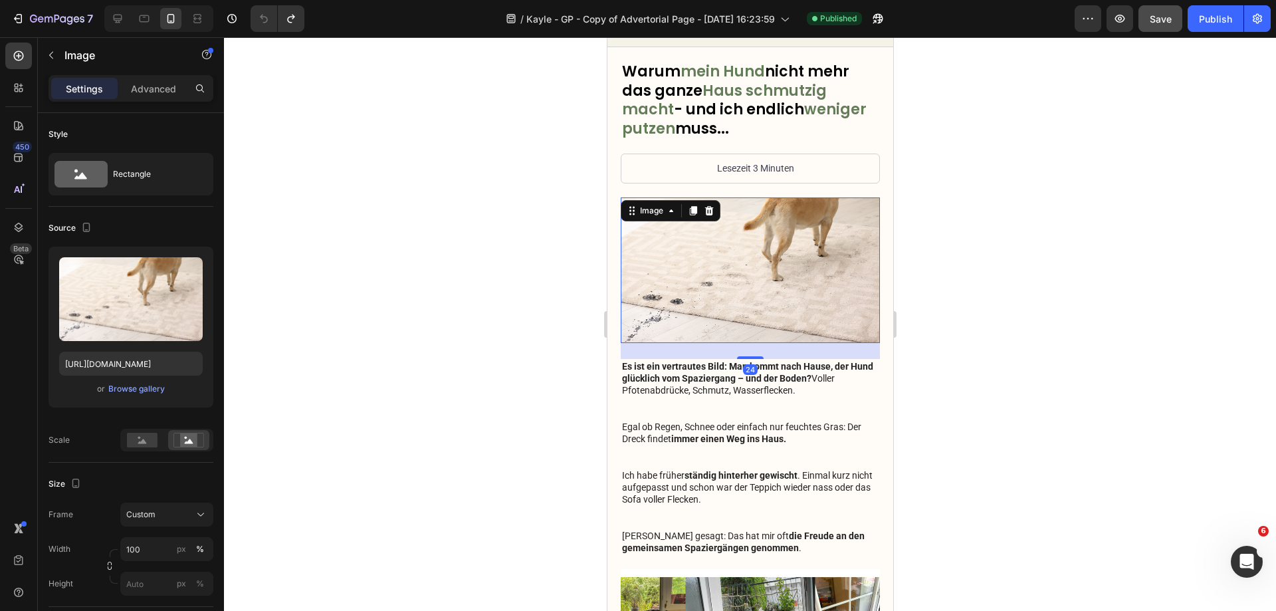
click at [710, 208] on icon at bounding box center [709, 209] width 9 height 9
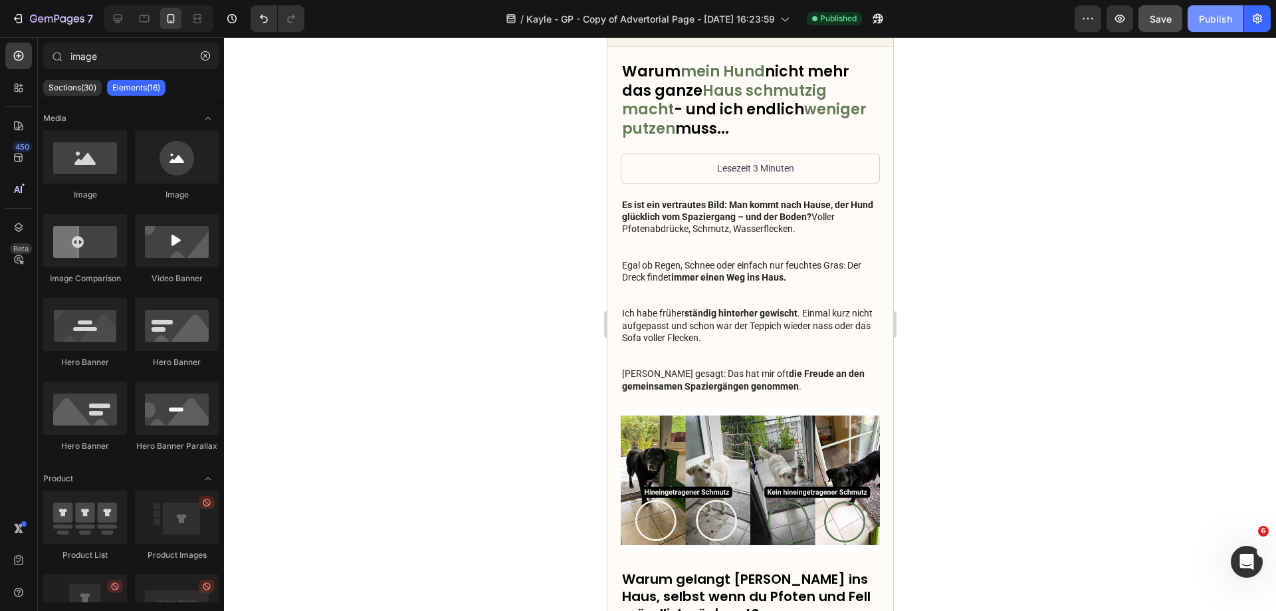
click at [1204, 27] on button "Publish" at bounding box center [1216, 18] width 56 height 27
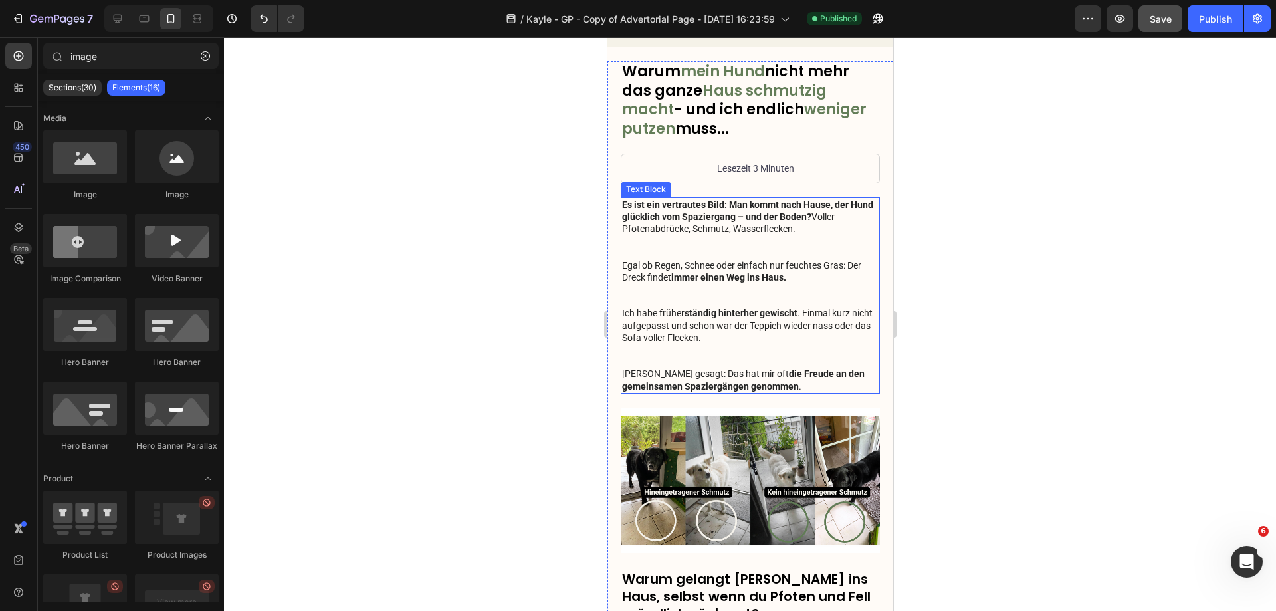
click at [1008, 377] on div at bounding box center [750, 324] width 1052 height 574
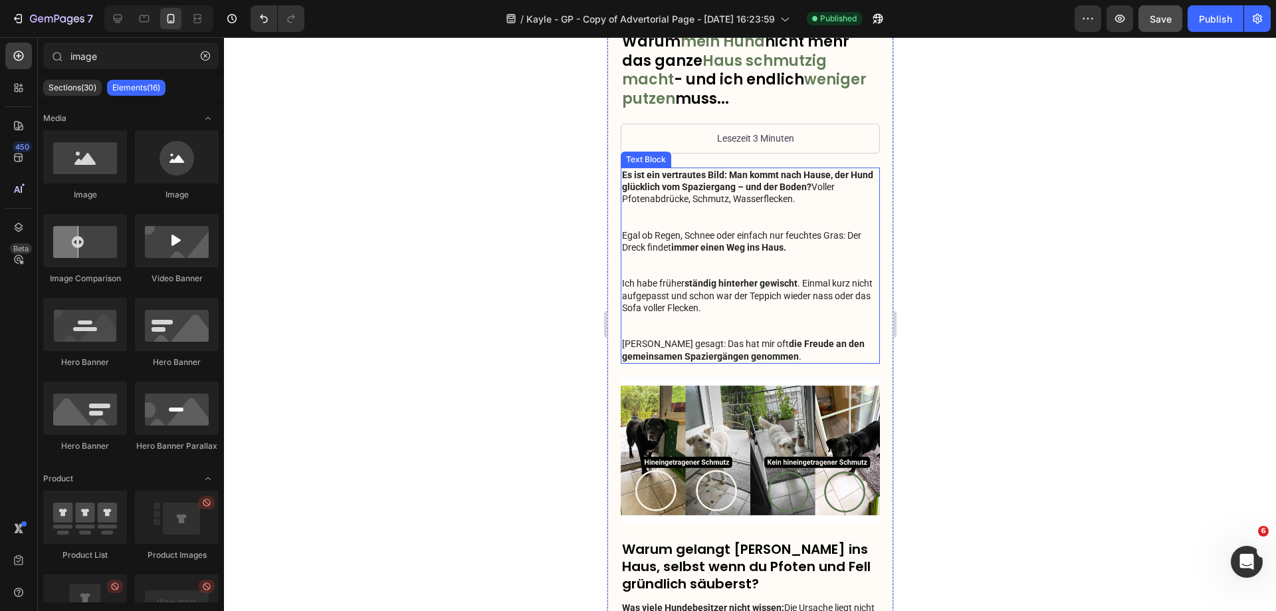
scroll to position [0, 0]
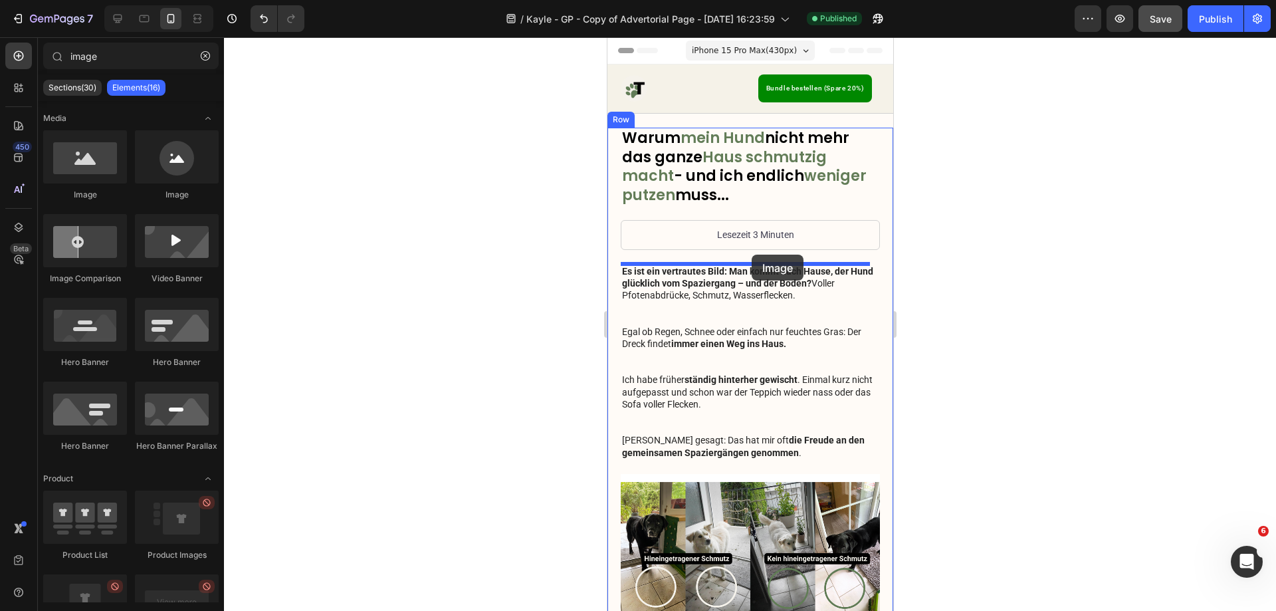
drag, startPoint x: 695, startPoint y: 203, endPoint x: 751, endPoint y: 255, distance: 76.2
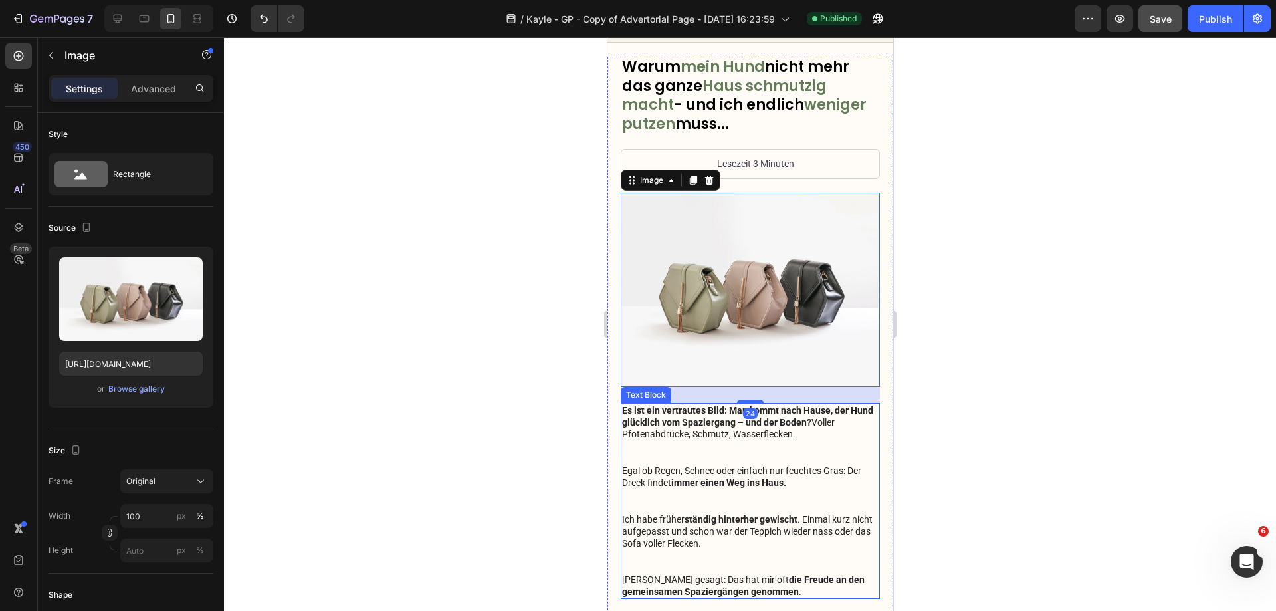
scroll to position [266, 0]
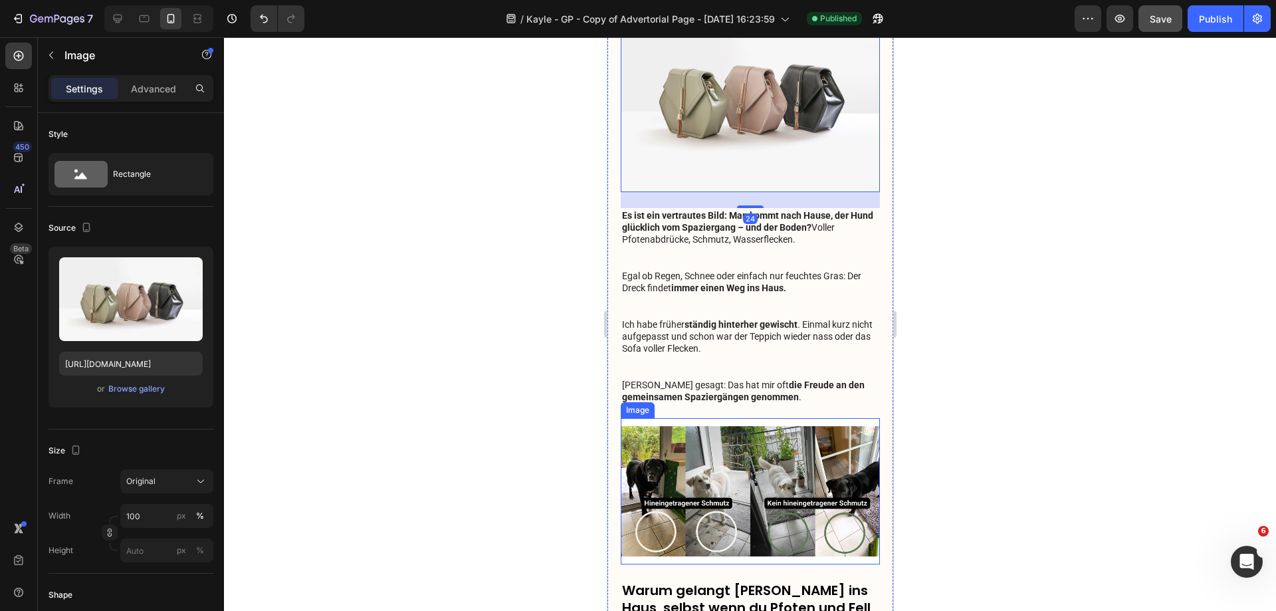
drag, startPoint x: 775, startPoint y: 480, endPoint x: 774, endPoint y: 471, distance: 9.4
click at [775, 479] on img at bounding box center [749, 491] width 259 height 146
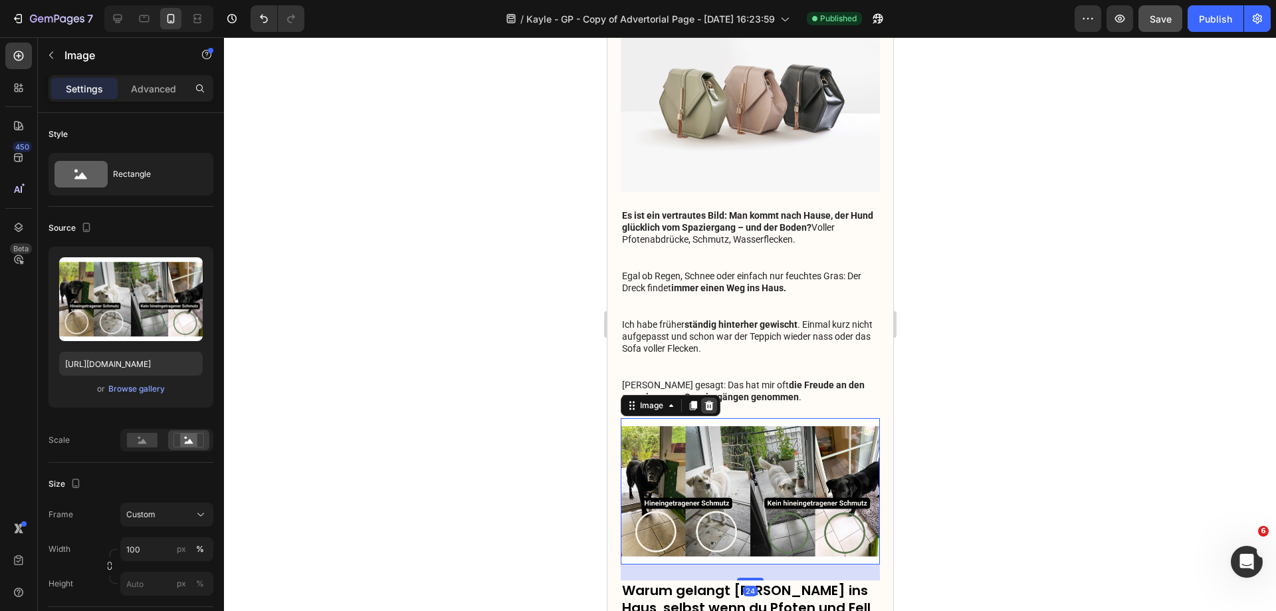
click at [709, 401] on icon at bounding box center [709, 405] width 9 height 9
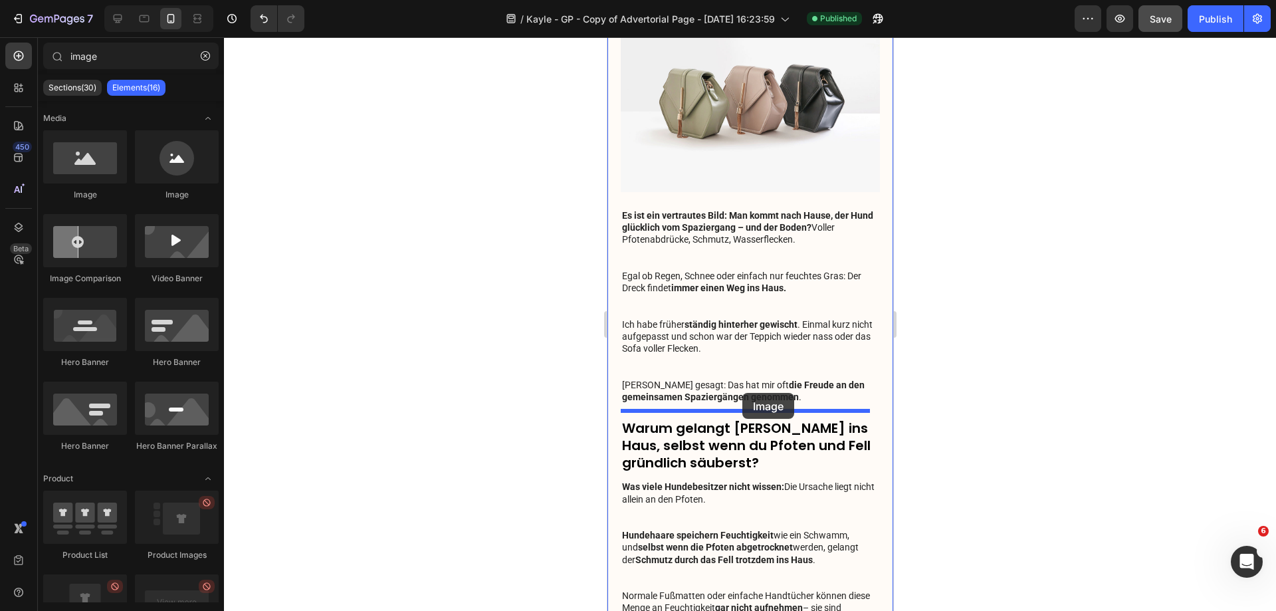
drag, startPoint x: 709, startPoint y: 201, endPoint x: 742, endPoint y: 393, distance: 194.2
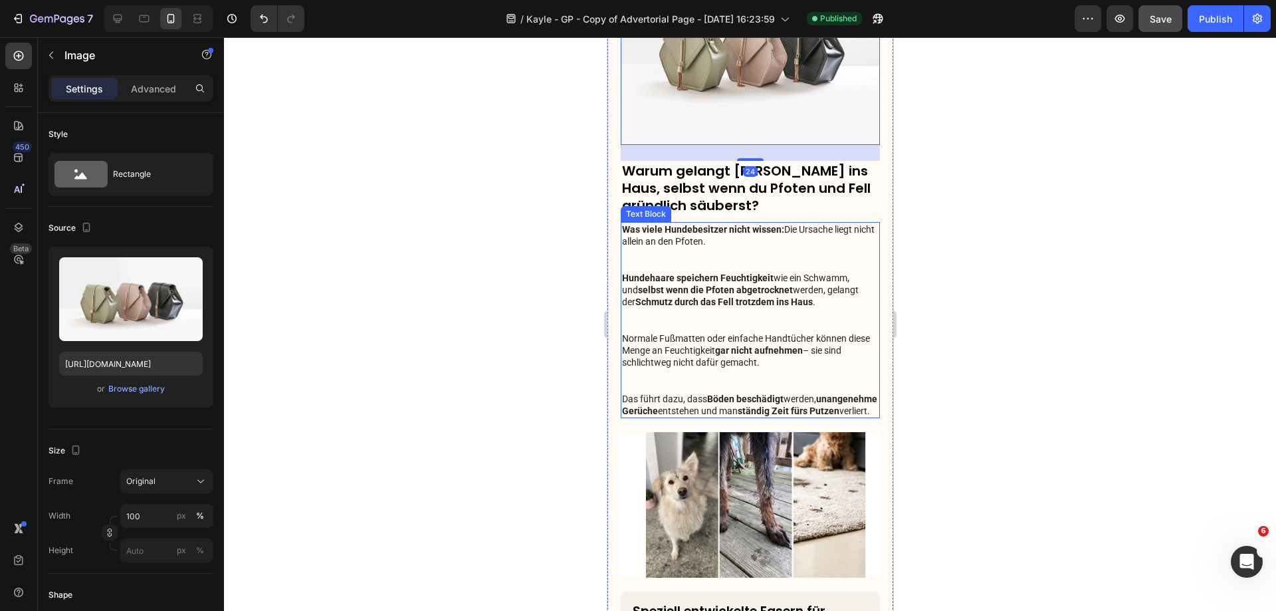
scroll to position [798, 0]
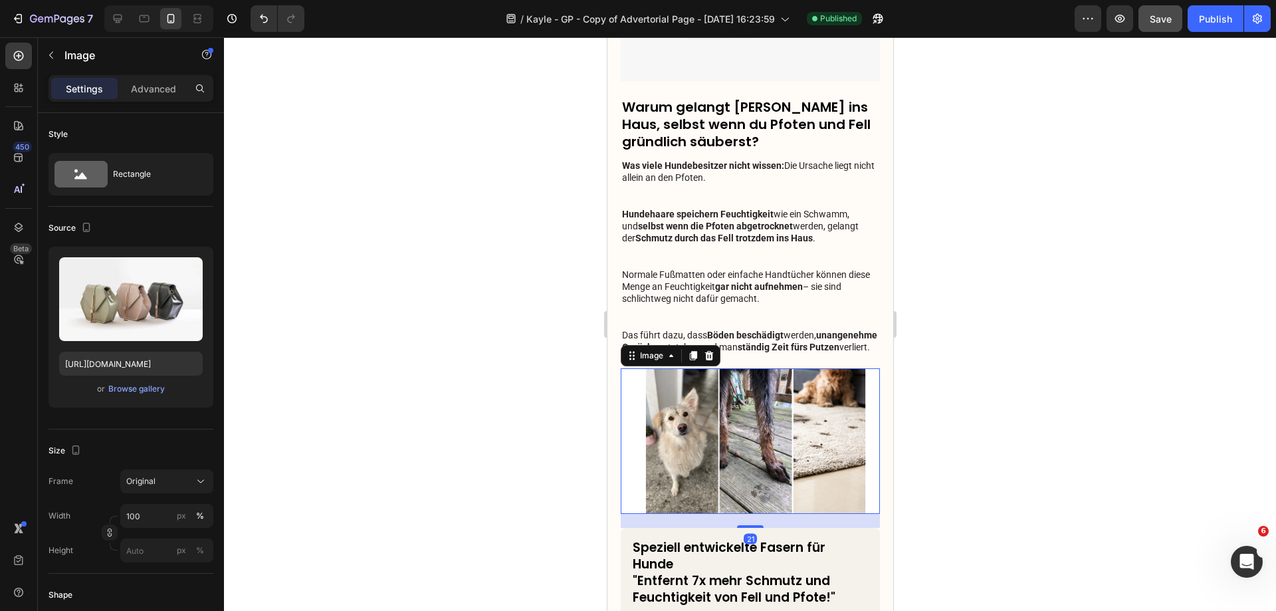
click at [719, 388] on img at bounding box center [749, 441] width 259 height 146
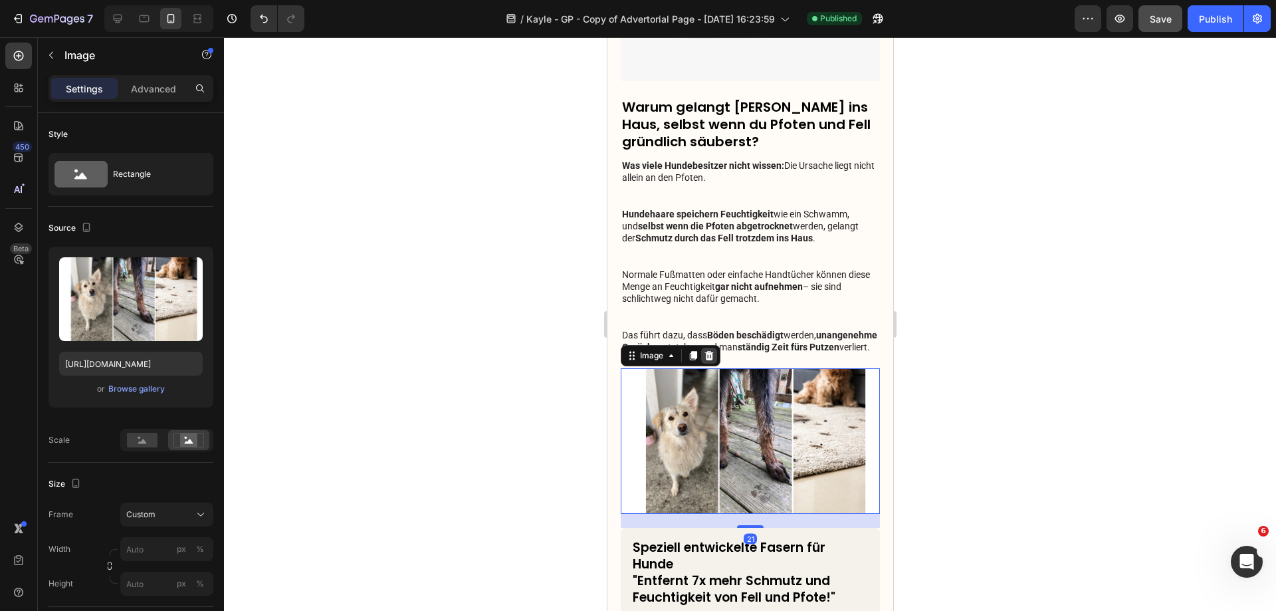
click at [715, 358] on div at bounding box center [709, 356] width 16 height 16
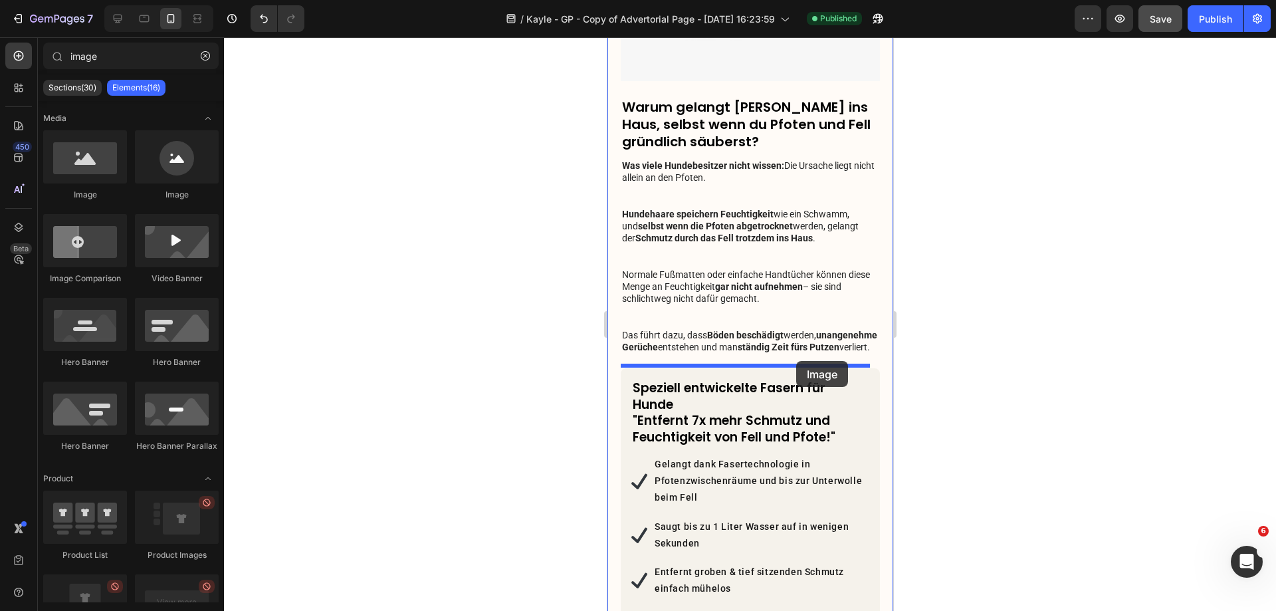
drag, startPoint x: 681, startPoint y: 207, endPoint x: 1773, endPoint y: 156, distance: 1093.3
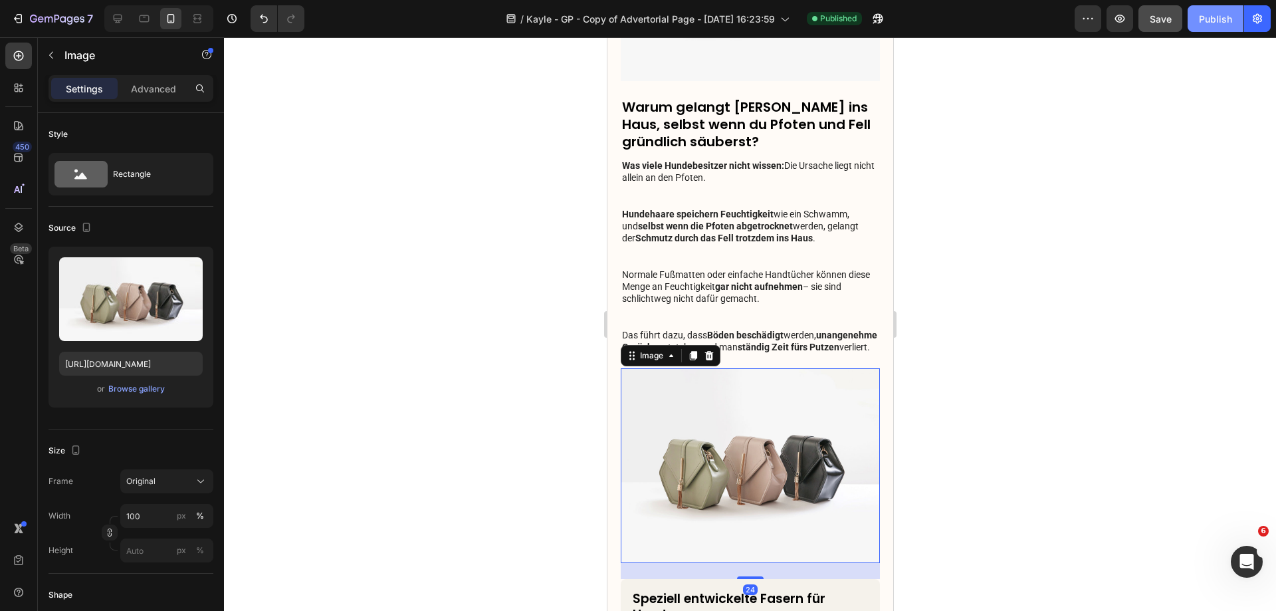
click at [1202, 25] on div "Publish" at bounding box center [1215, 19] width 33 height 14
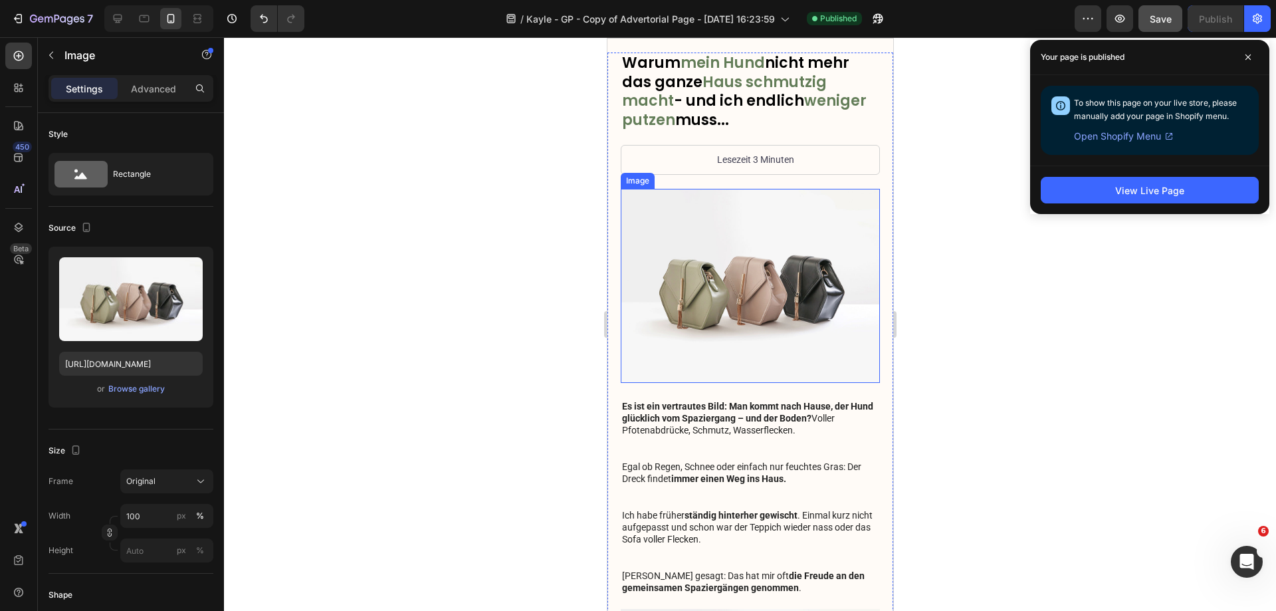
scroll to position [0, 0]
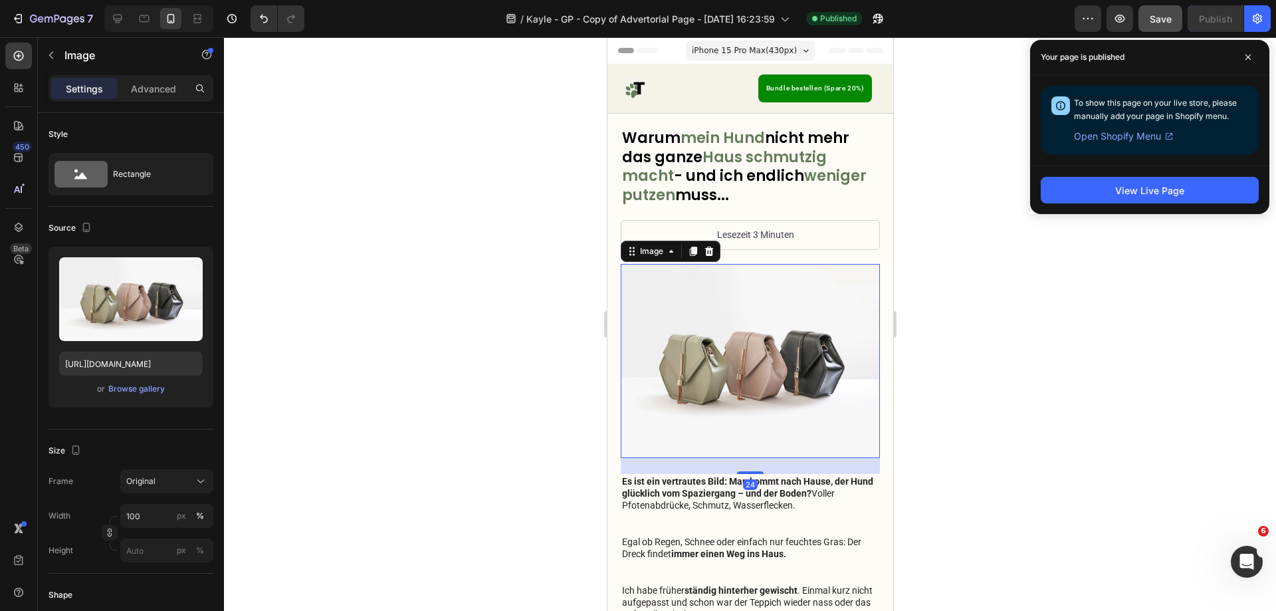
click at [796, 353] on img at bounding box center [749, 361] width 259 height 195
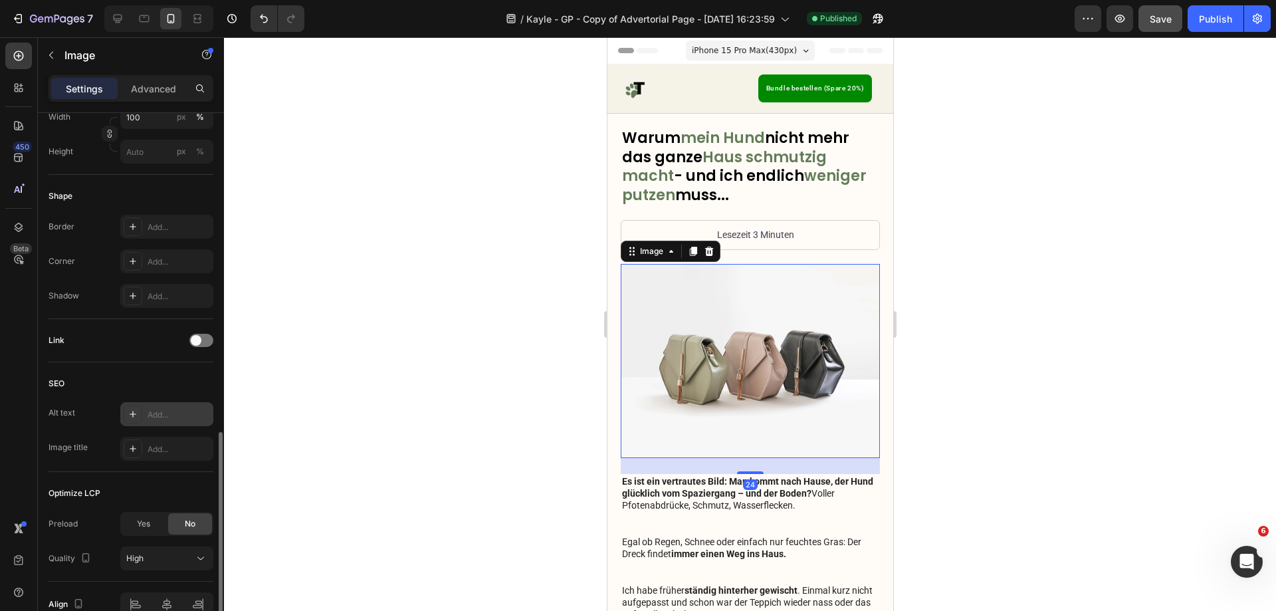
scroll to position [468, 0]
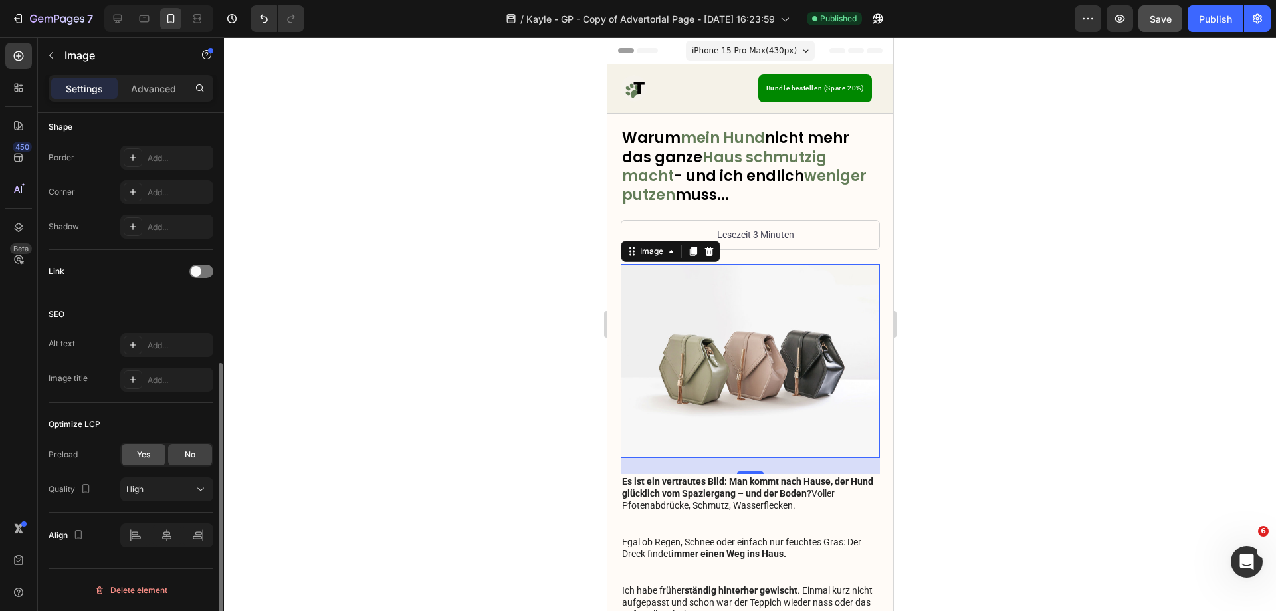
click at [161, 459] on div "Yes" at bounding box center [144, 454] width 44 height 21
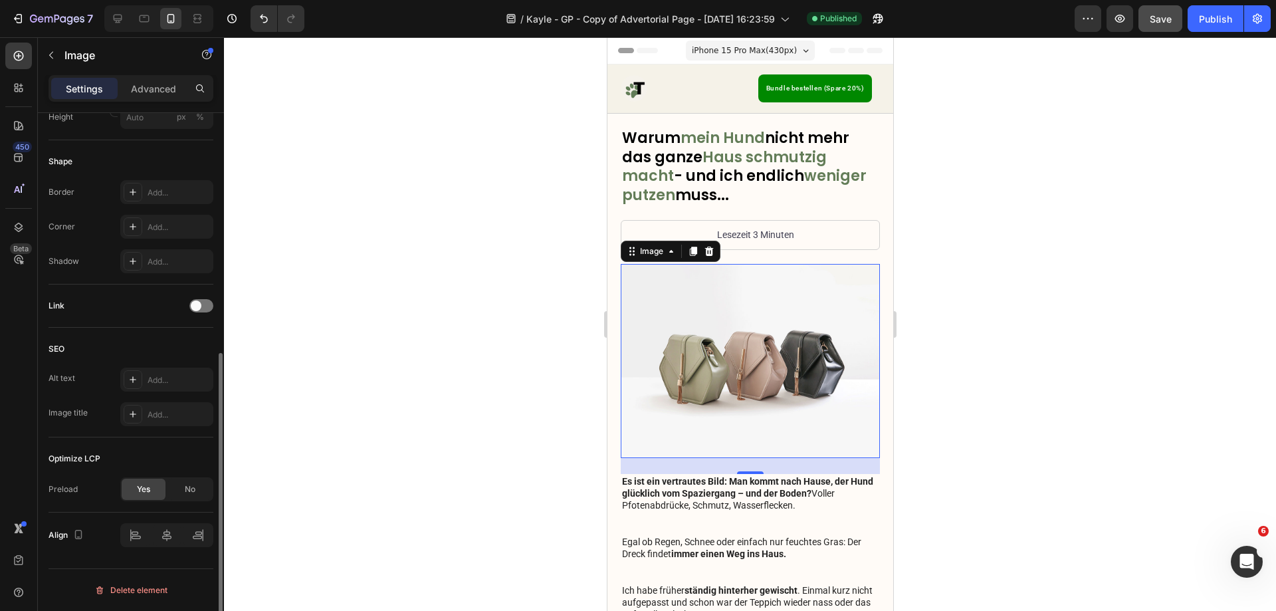
scroll to position [433, 0]
click at [1215, 23] on div "Publish" at bounding box center [1215, 19] width 33 height 14
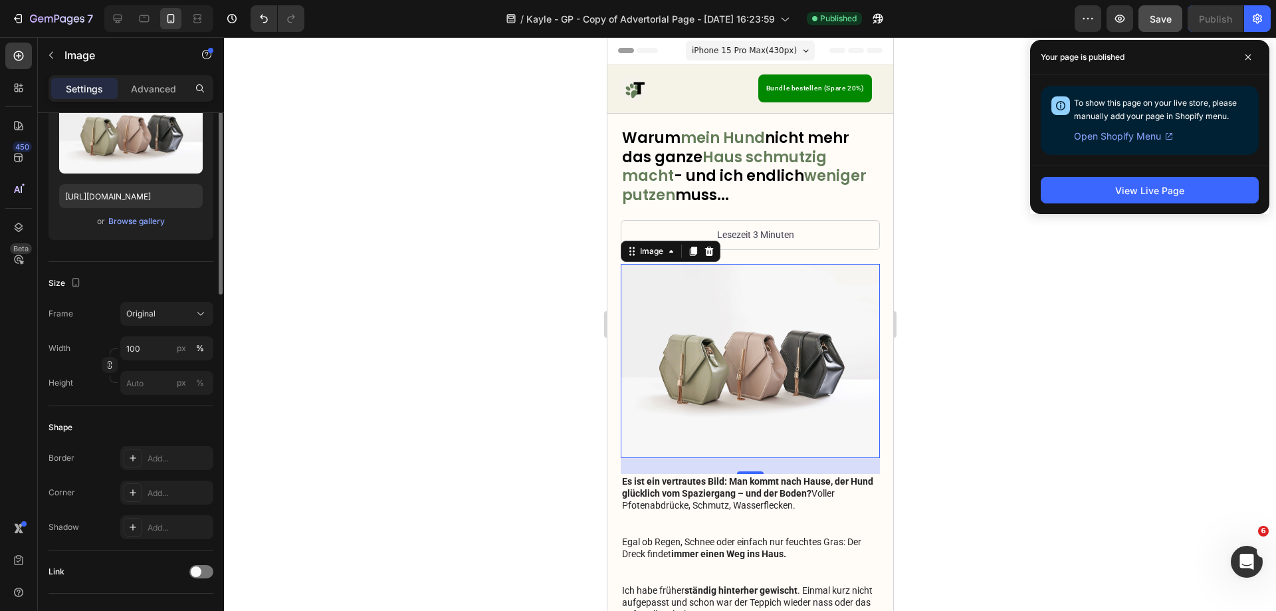
scroll to position [0, 0]
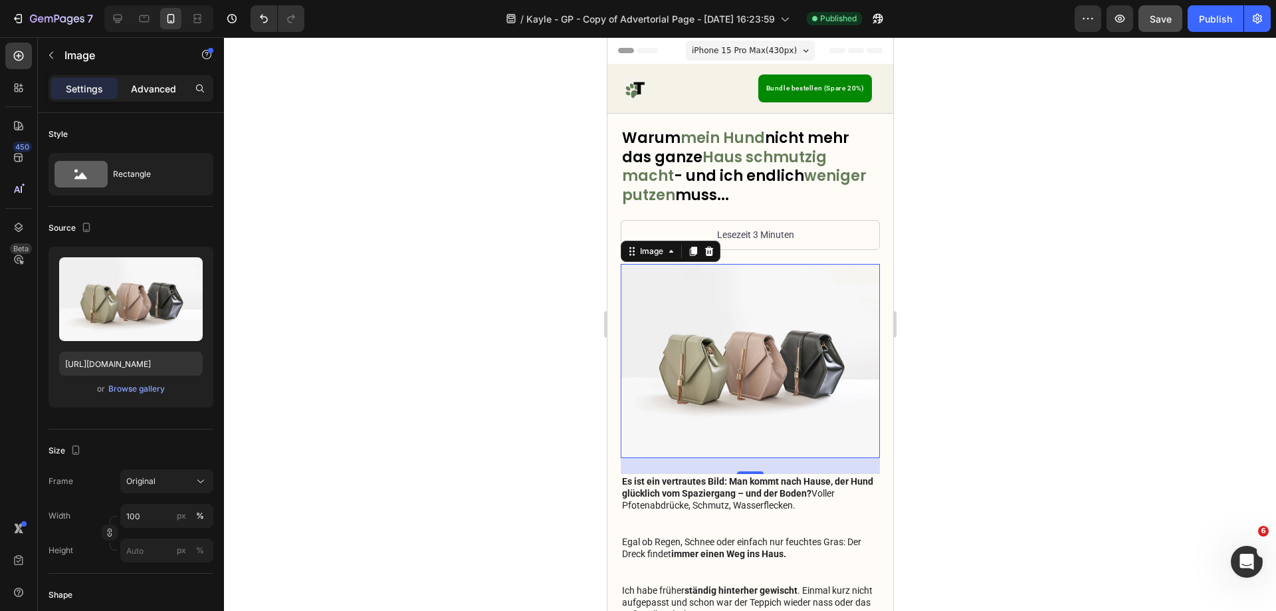
click at [162, 84] on p "Advanced" at bounding box center [153, 89] width 45 height 14
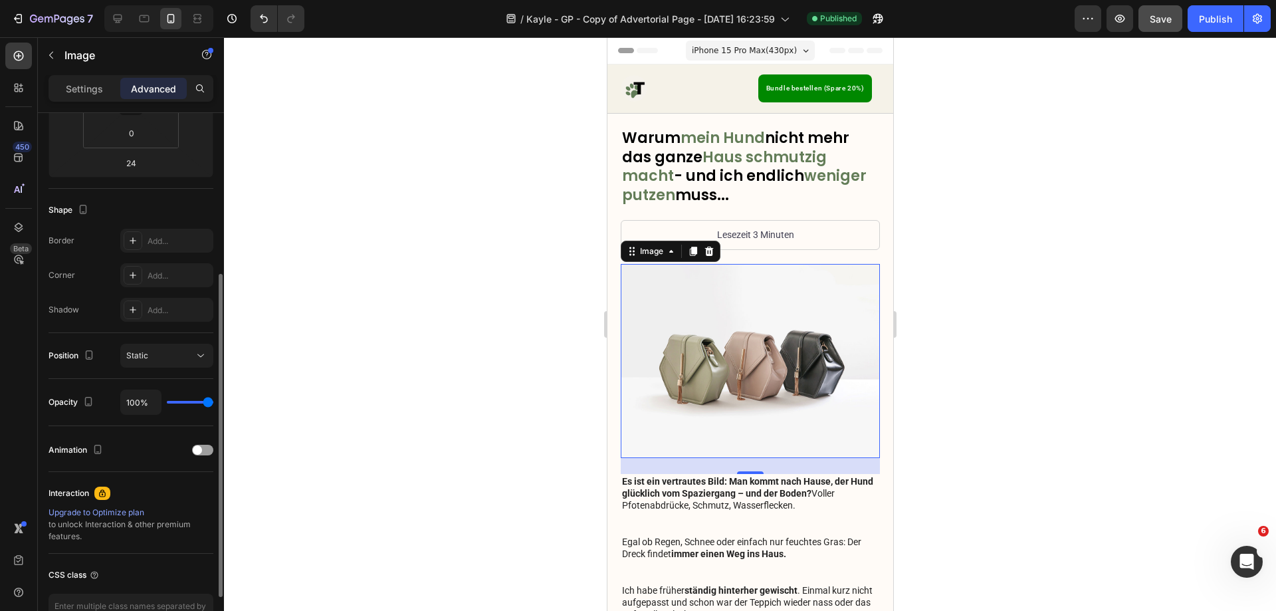
scroll to position [351, 0]
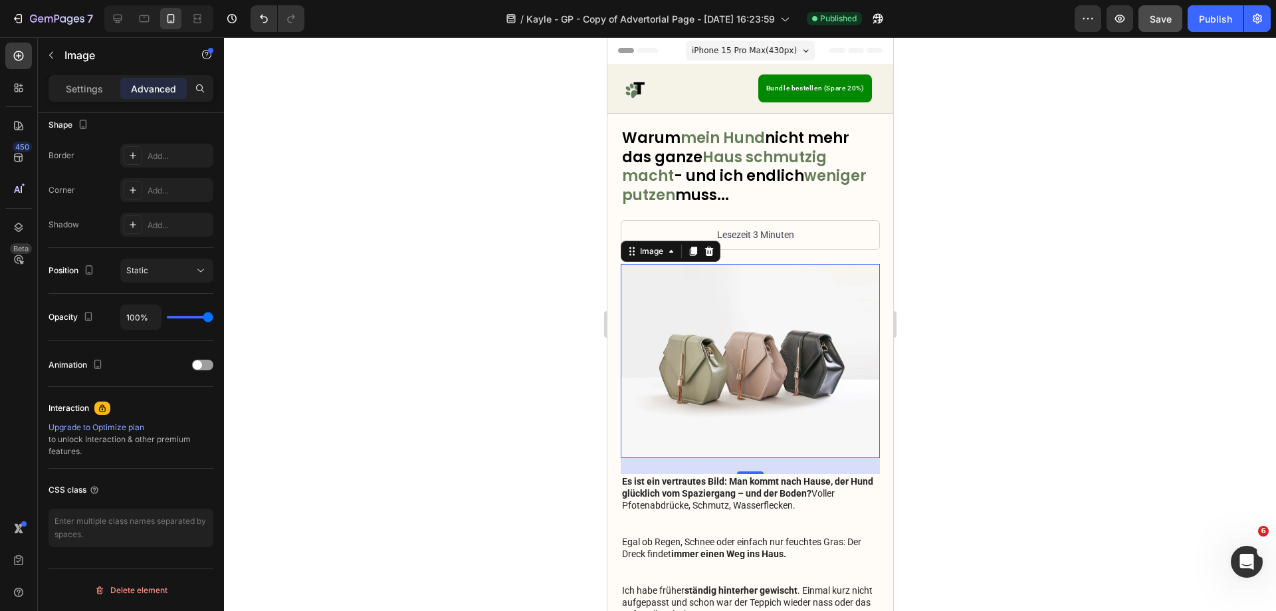
click at [755, 346] on img at bounding box center [749, 361] width 259 height 195
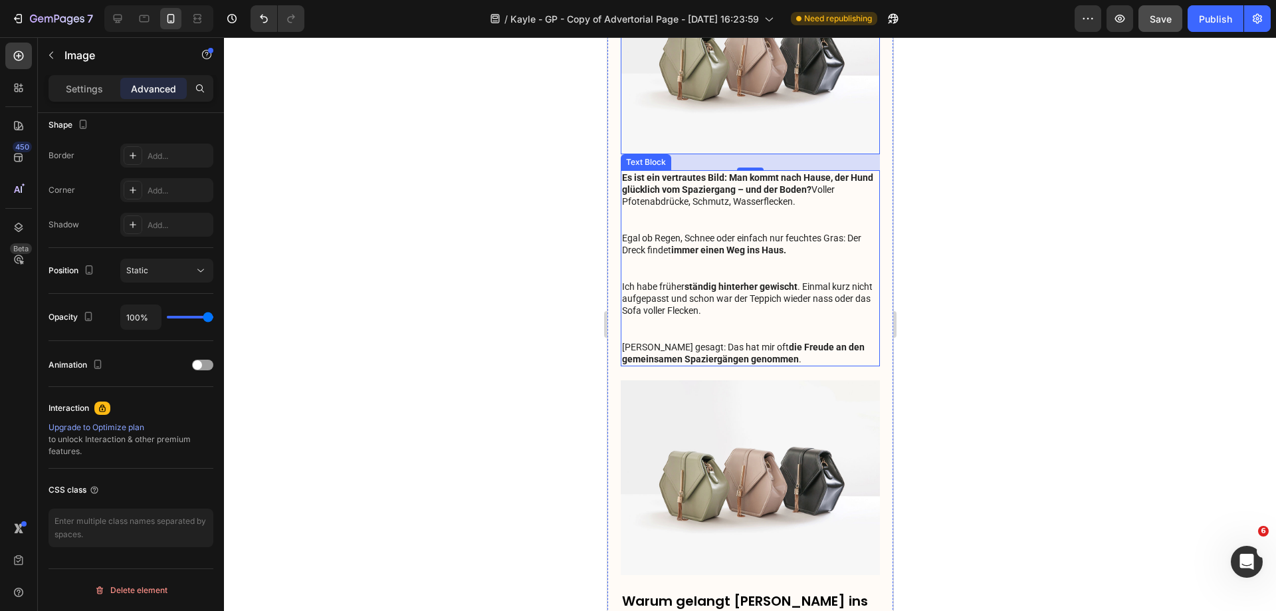
scroll to position [532, 0]
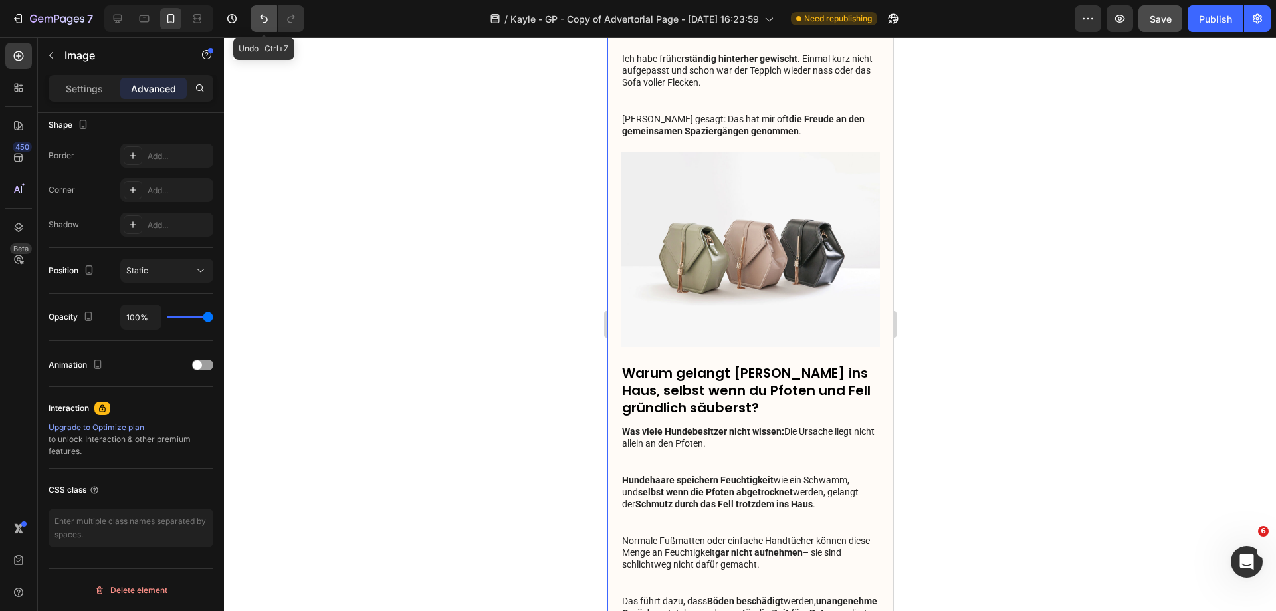
click at [262, 25] on icon "Undo/Redo" at bounding box center [263, 18] width 13 height 13
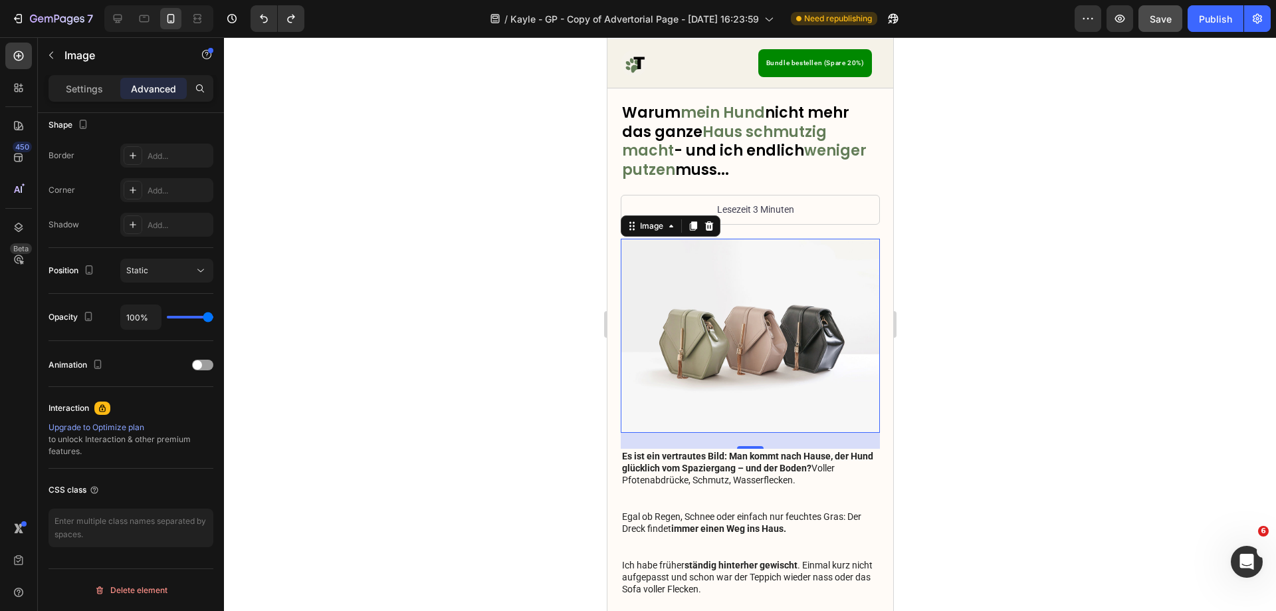
scroll to position [0, 0]
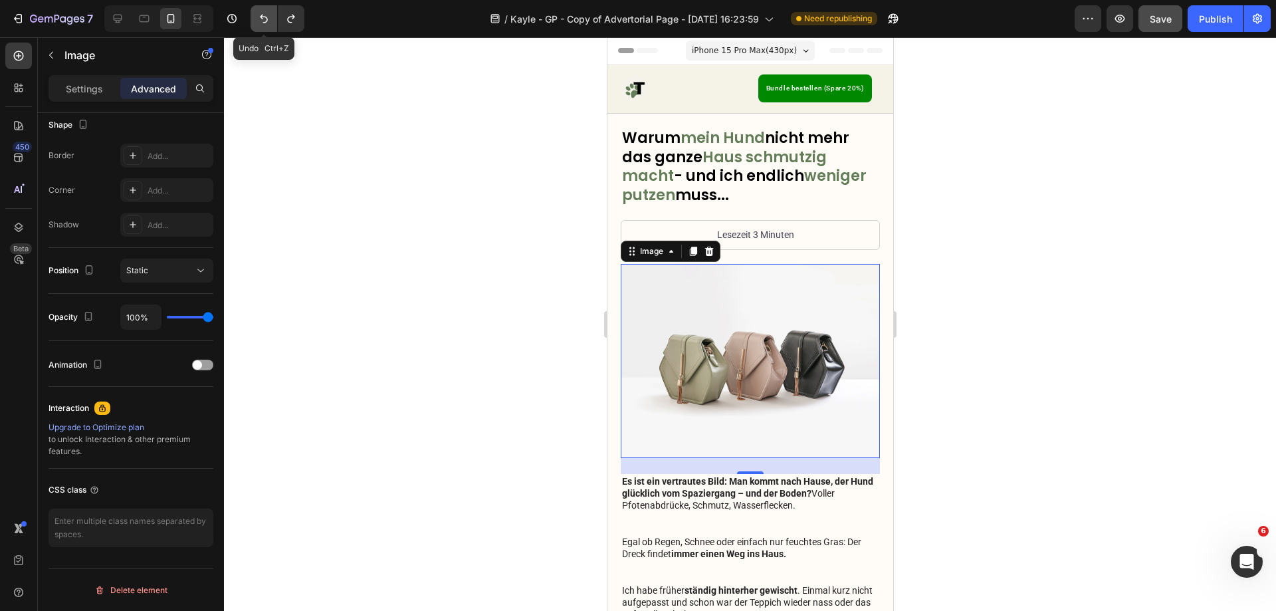
click at [254, 17] on button "Undo/Redo" at bounding box center [264, 18] width 27 height 27
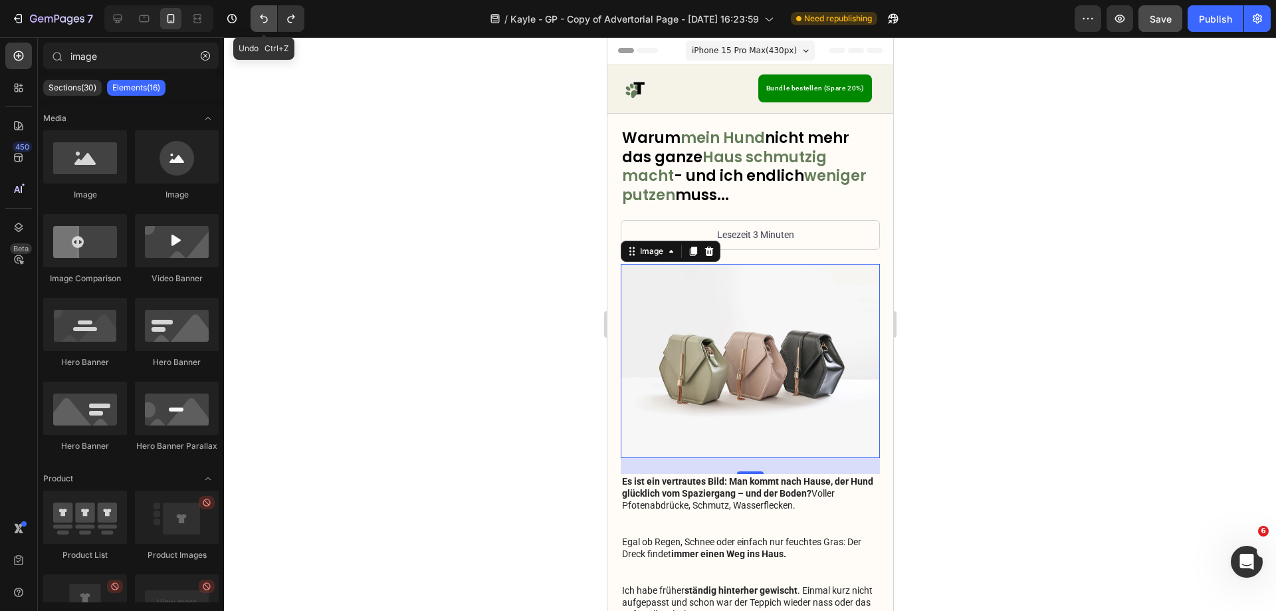
click at [254, 17] on button "Undo/Redo" at bounding box center [264, 18] width 27 height 27
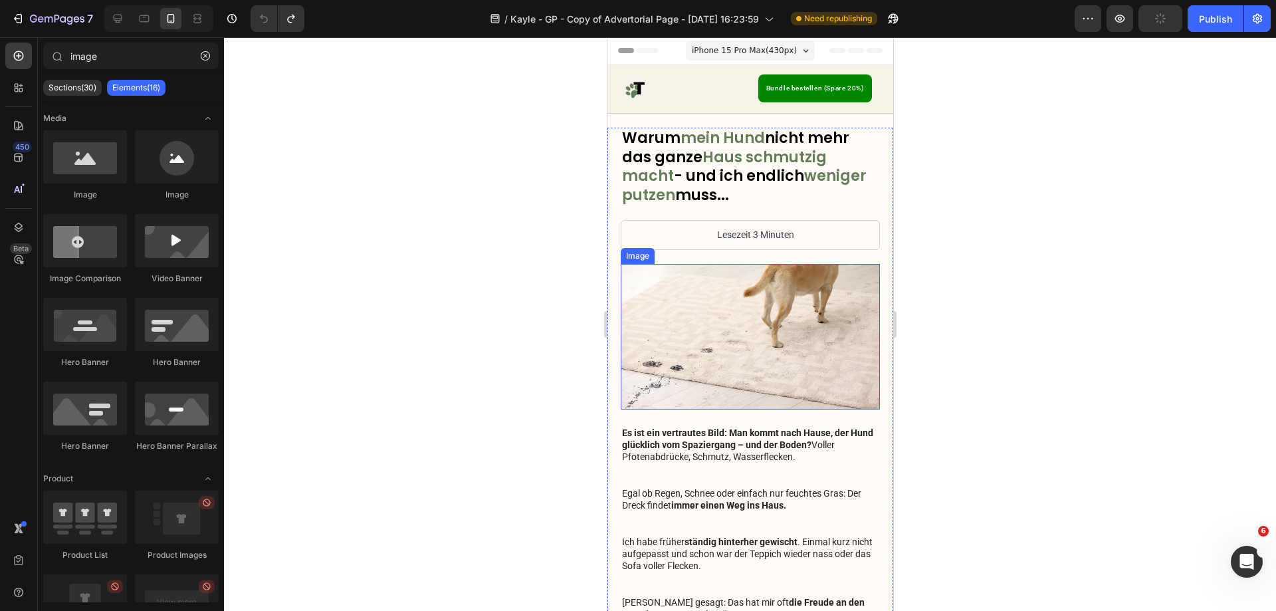
click at [727, 325] on img at bounding box center [749, 337] width 259 height 146
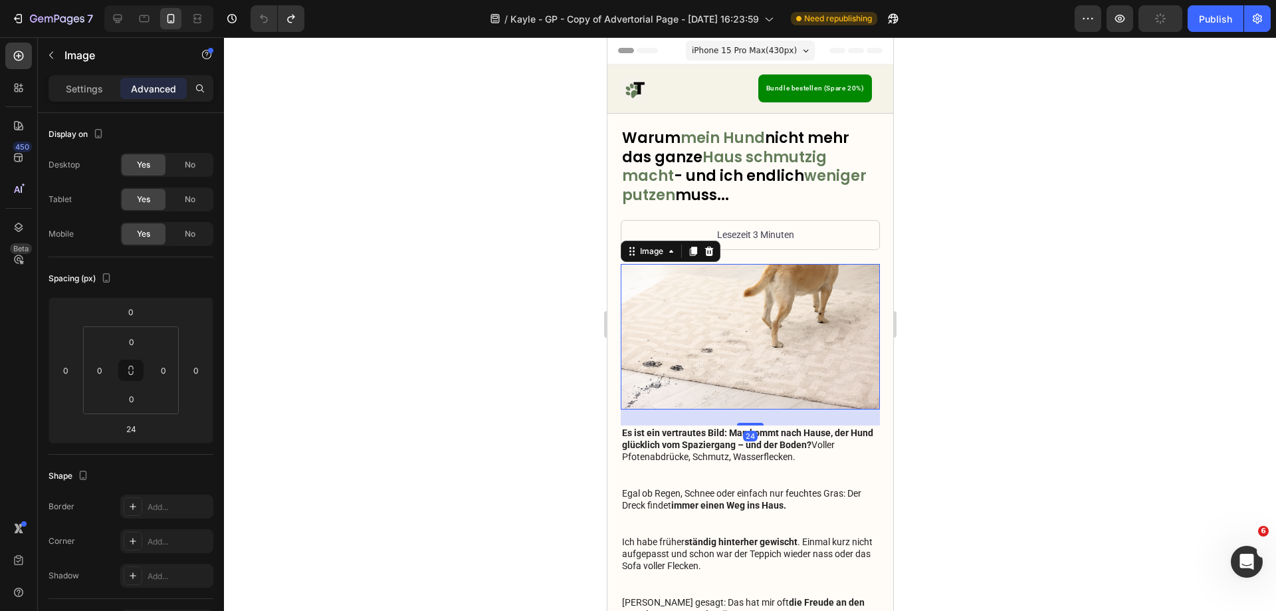
drag, startPoint x: 726, startPoint y: 320, endPoint x: 728, endPoint y: 289, distance: 30.6
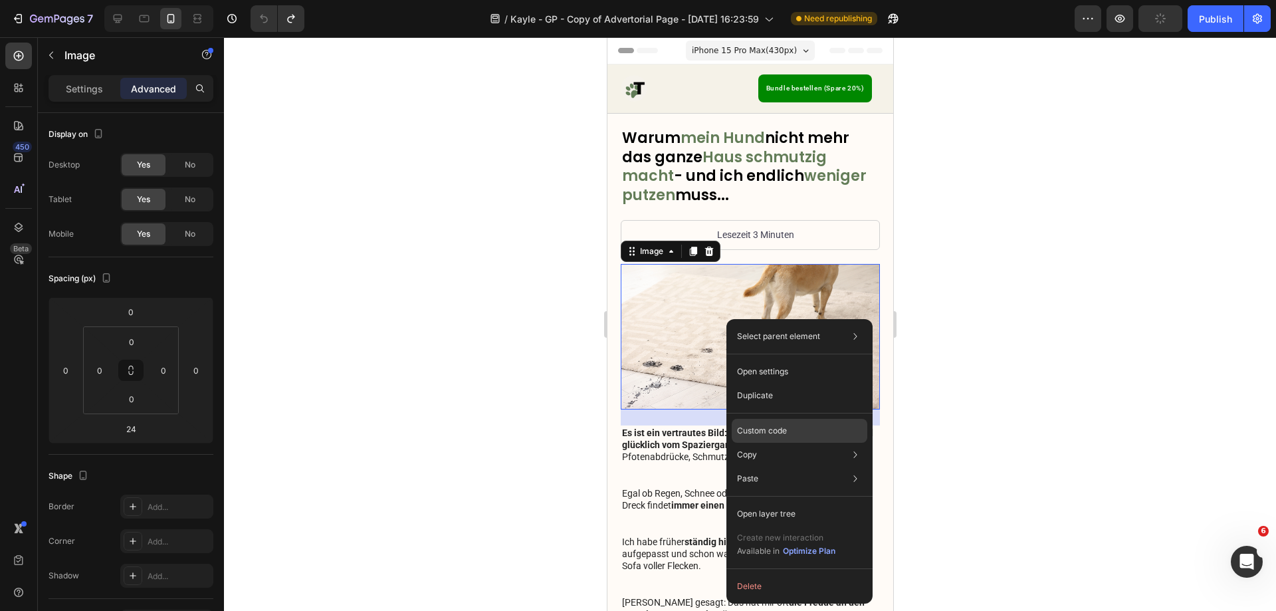
click at [758, 427] on p "Custom code" at bounding box center [762, 431] width 50 height 12
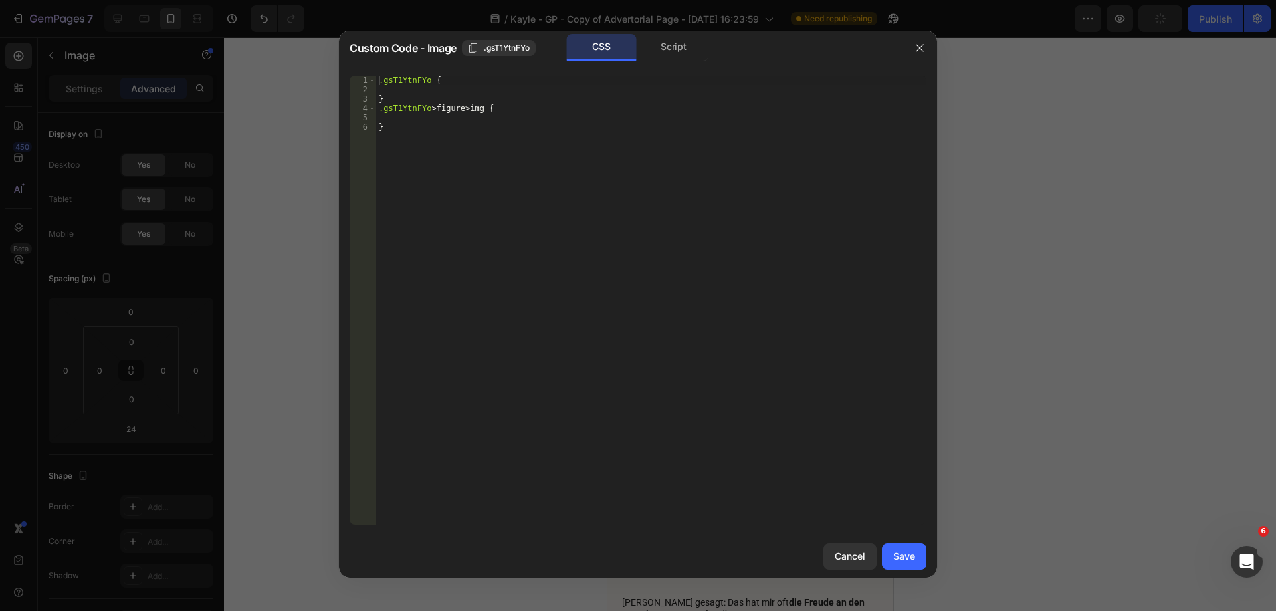
type textarea "}"
click at [538, 199] on div ".gsT1YtnFYo { } .gsT1YtnFYo > figure > img { }" at bounding box center [651, 309] width 550 height 467
paste textarea "}"
click at [382, 134] on div ".gsT1YtnFYo { } .gsT1YtnFYo > figure > img { } .gp-contents { display : revert …" at bounding box center [651, 309] width 550 height 467
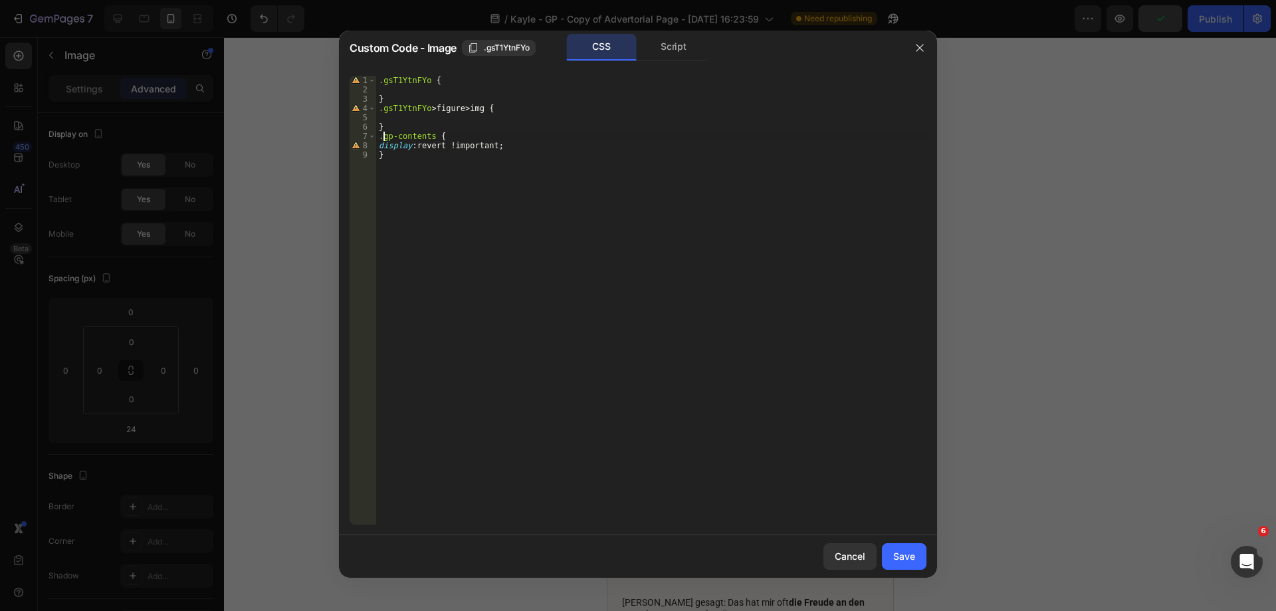
scroll to position [0, 5]
click at [378, 138] on div ".gsT1YtnFYo { } .gsT1YtnFYo > figure > img { } .gp-contents { display : revert …" at bounding box center [651, 309] width 550 height 467
paste textarea "MainContent"
type textarea "#MainContent .gp-contents {"
click at [893, 552] on div "Save" at bounding box center [904, 556] width 22 height 14
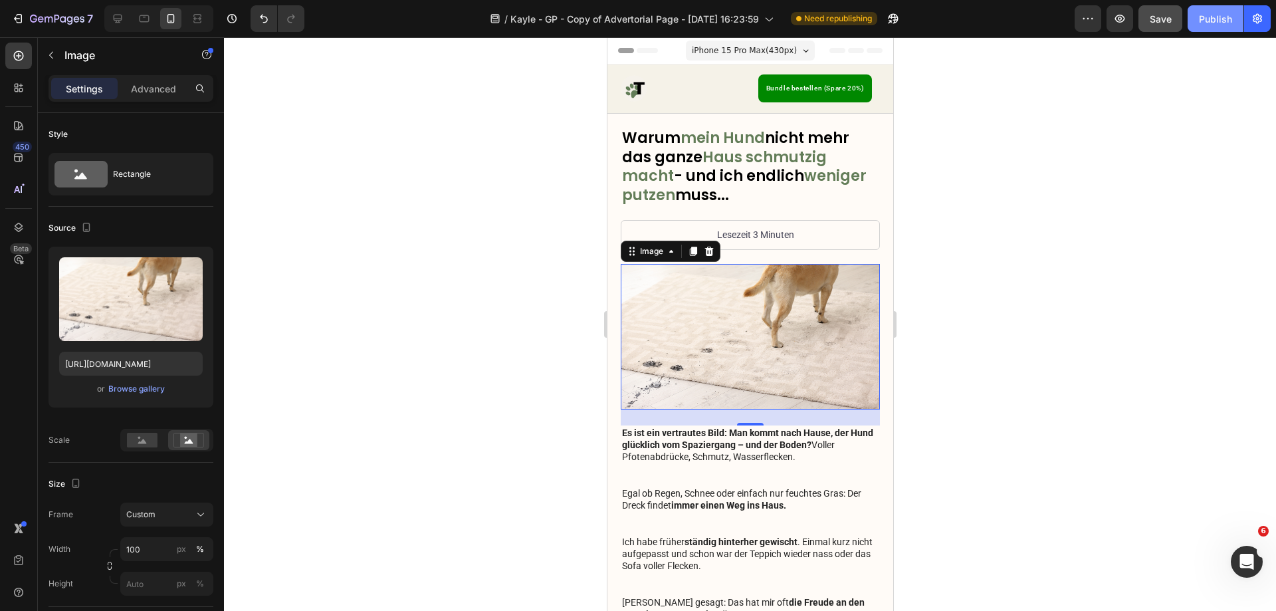
click at [1219, 13] on div "Publish" at bounding box center [1215, 19] width 33 height 14
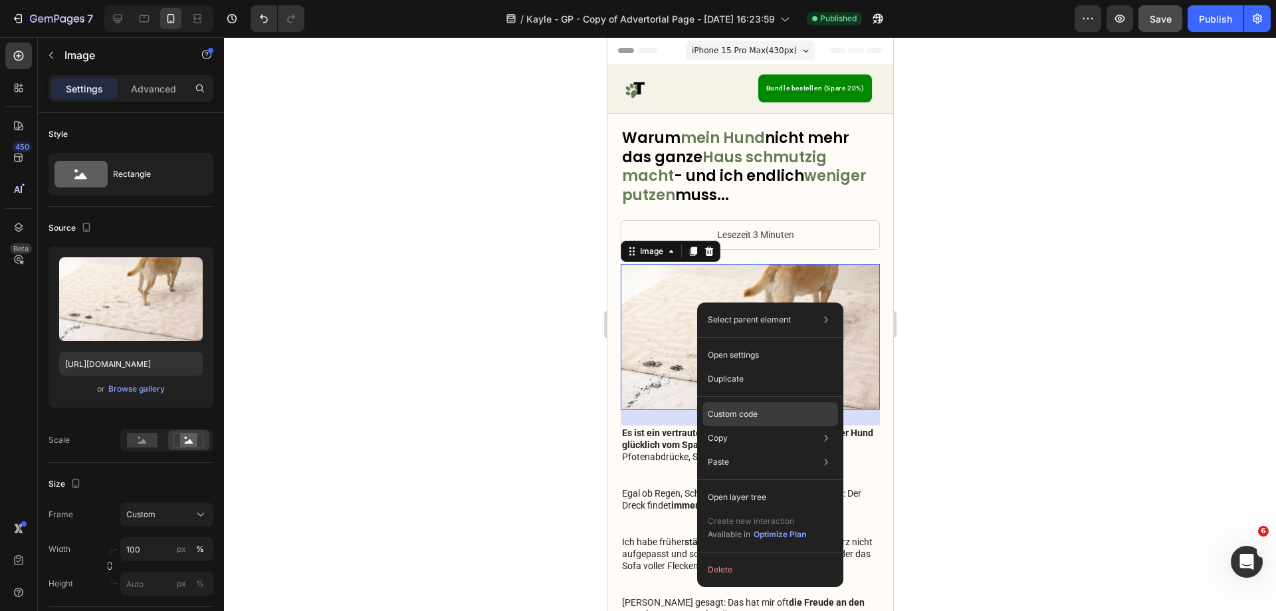
click at [734, 417] on p "Custom code" at bounding box center [733, 414] width 50 height 12
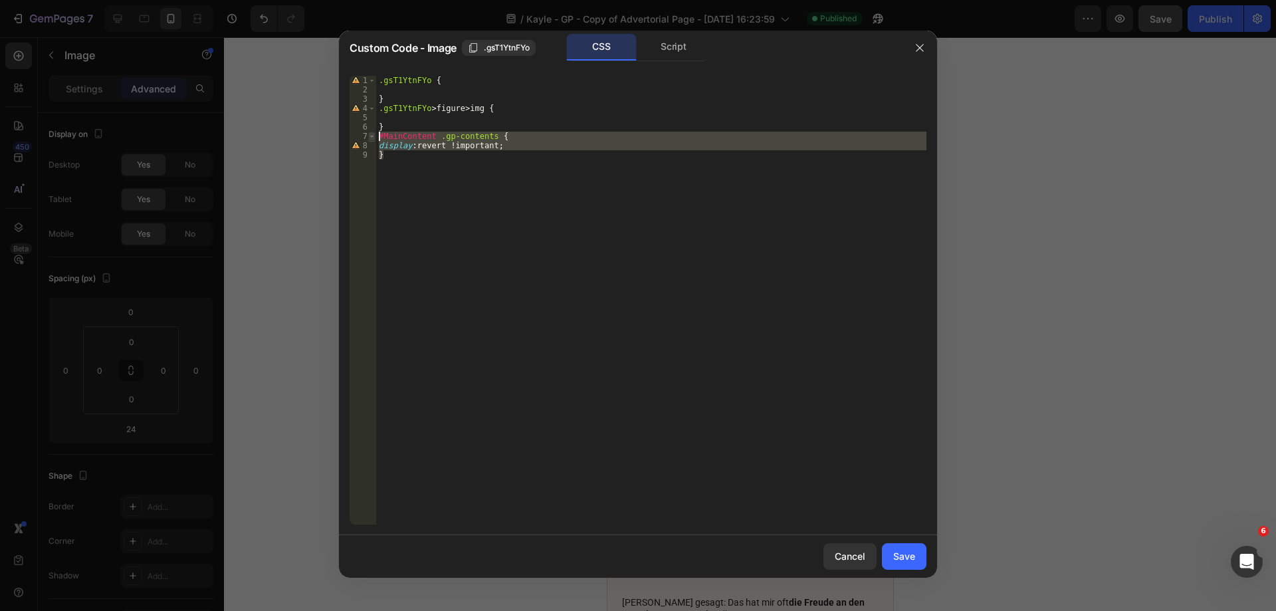
drag, startPoint x: 424, startPoint y: 159, endPoint x: 375, endPoint y: 139, distance: 53.1
click at [375, 139] on div "} 1 2 3 4 5 6 7 8 9 .gsT1YtnFYo { } .gsT1YtnFYo > figure > img { } #MainContent…" at bounding box center [638, 300] width 577 height 449
type textarea "#MainContent .gp-contents { display: revert !important;"
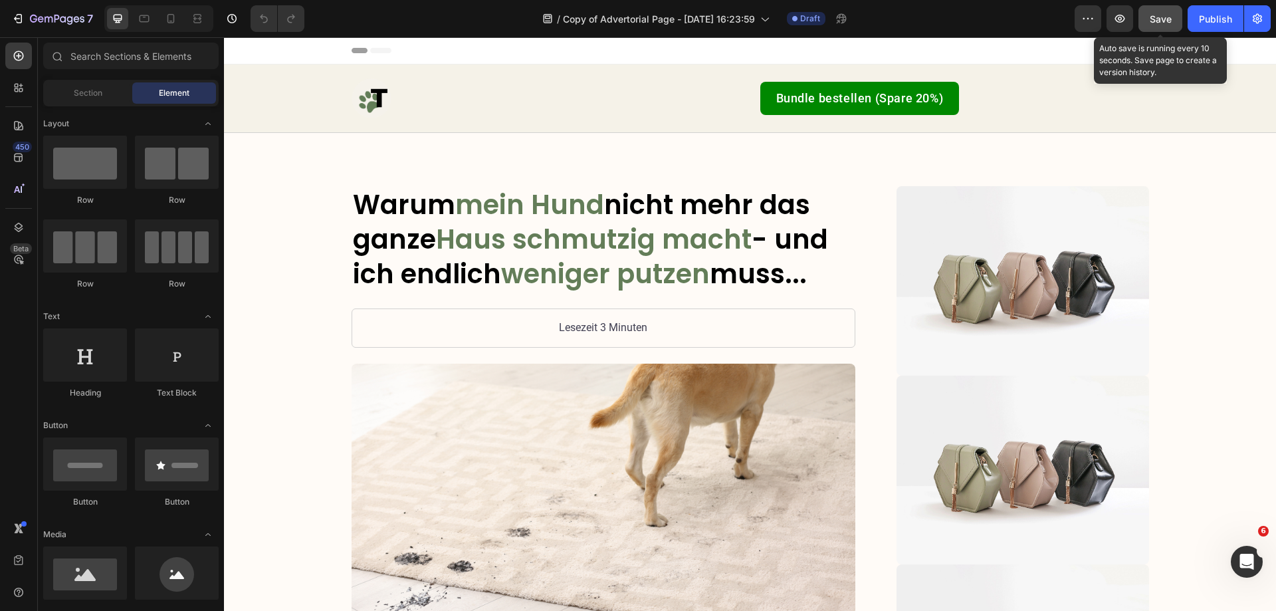
drag, startPoint x: 1157, startPoint y: 23, endPoint x: 1146, endPoint y: 23, distance: 10.7
click at [1156, 23] on span "Save" at bounding box center [1161, 18] width 22 height 11
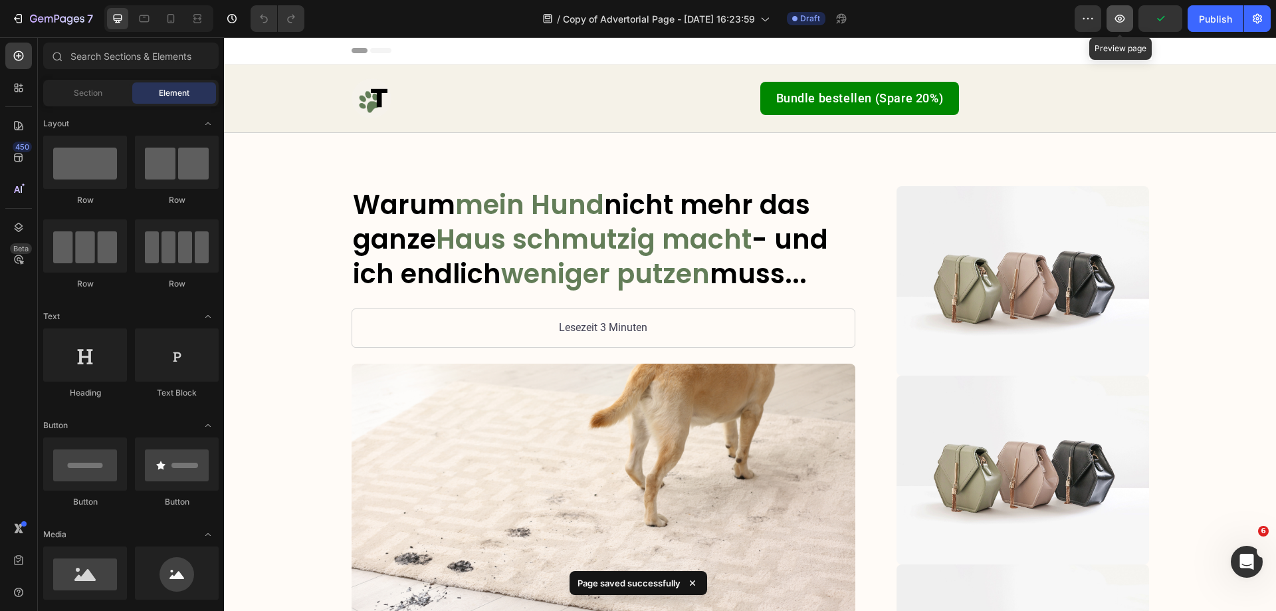
click at [1124, 19] on icon "button" at bounding box center [1119, 18] width 13 height 13
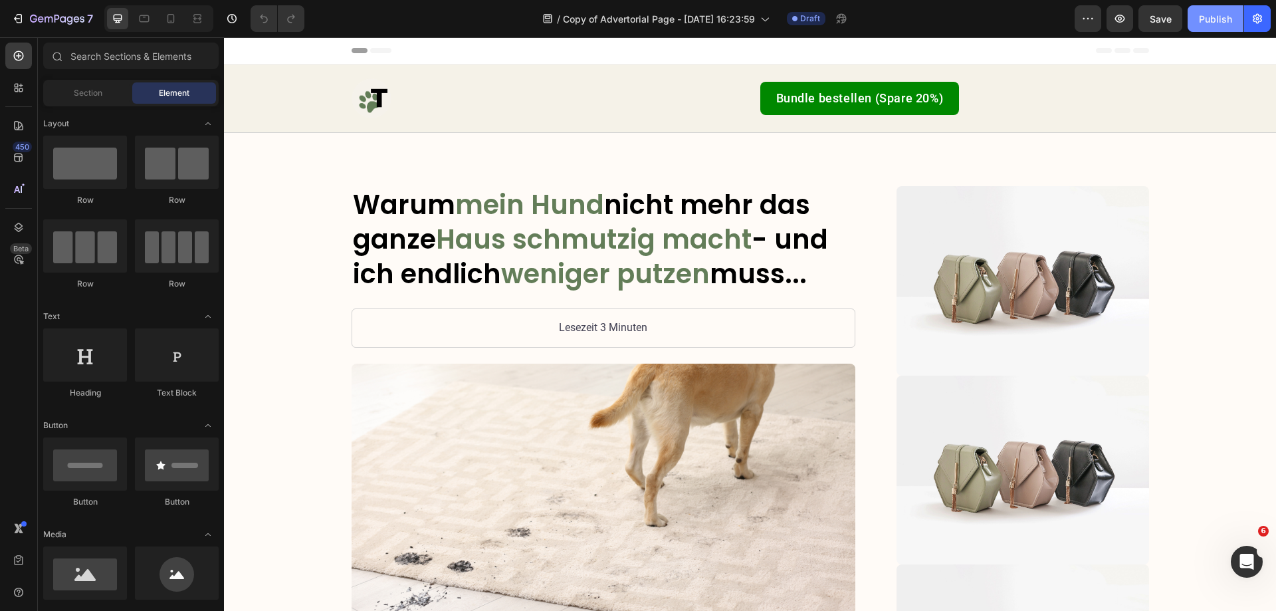
click at [1220, 11] on button "Publish" at bounding box center [1216, 18] width 56 height 27
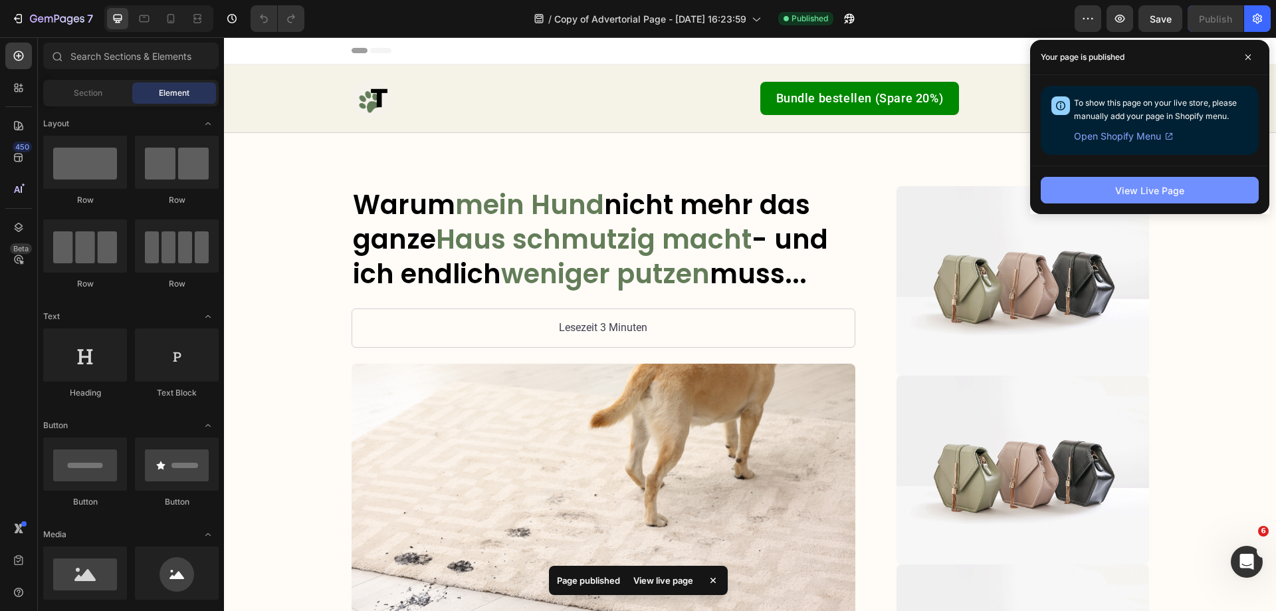
click at [1070, 194] on button "View Live Page" at bounding box center [1150, 190] width 218 height 27
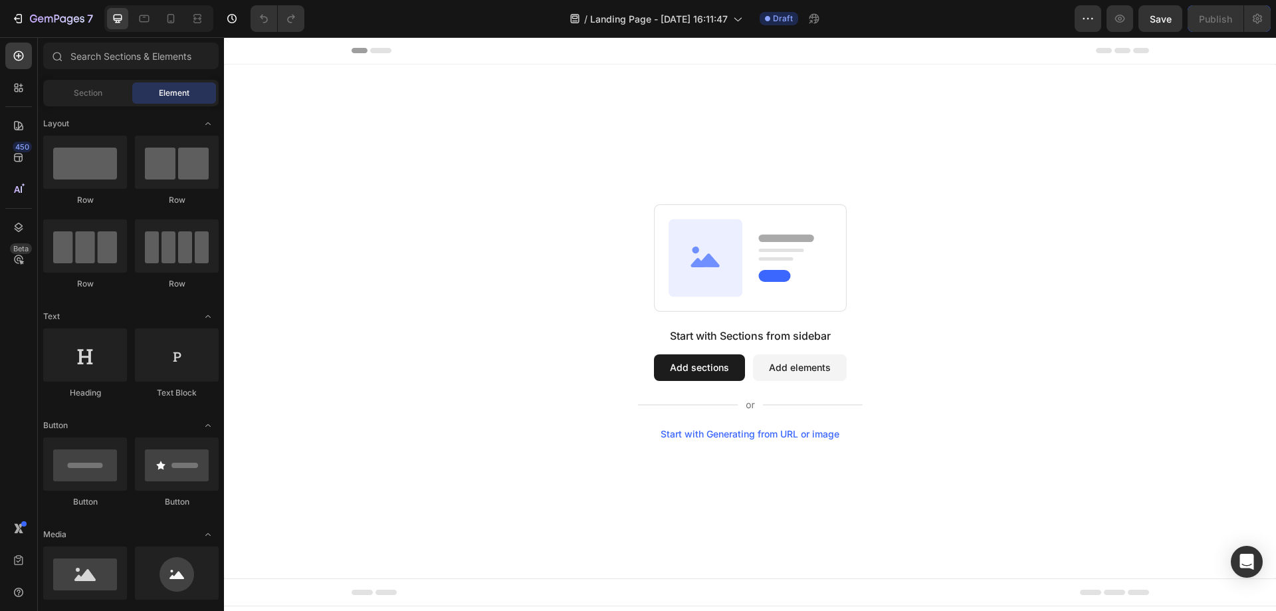
click at [1060, 285] on div "Start with Sections from sidebar Add sections Add elements Start with Generatin…" at bounding box center [750, 321] width 956 height 235
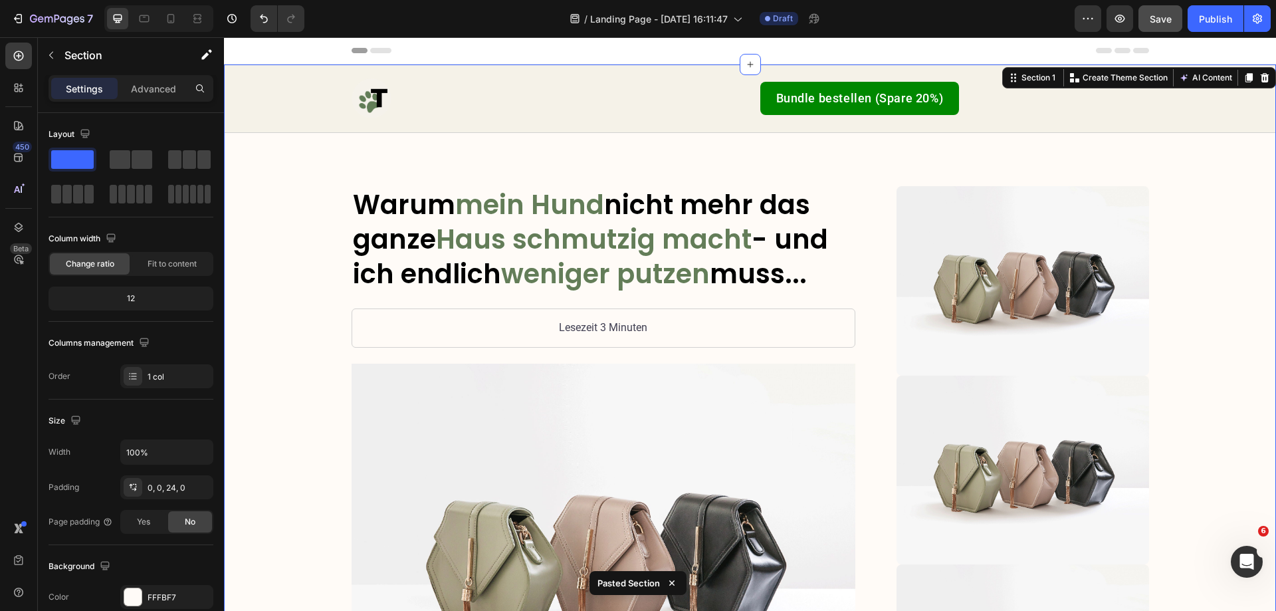
click at [1172, 23] on span "Save" at bounding box center [1161, 18] width 22 height 11
click at [172, 19] on icon at bounding box center [170, 18] width 13 height 13
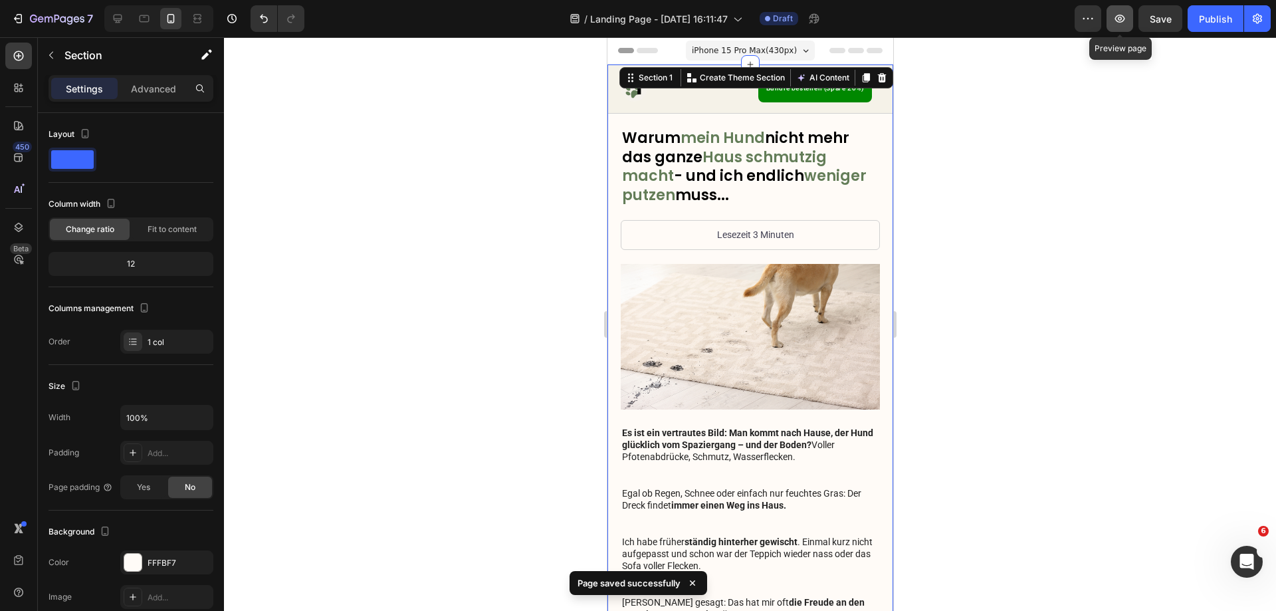
click at [1124, 27] on button "button" at bounding box center [1120, 18] width 27 height 27
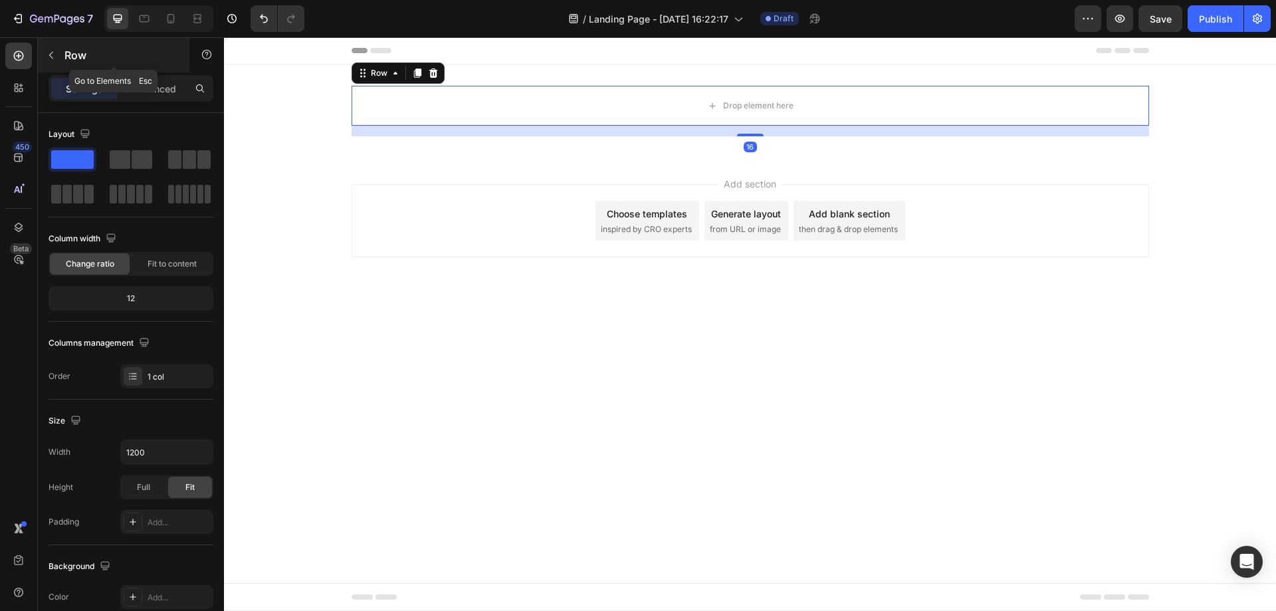
click at [52, 55] on icon "button" at bounding box center [51, 55] width 11 height 11
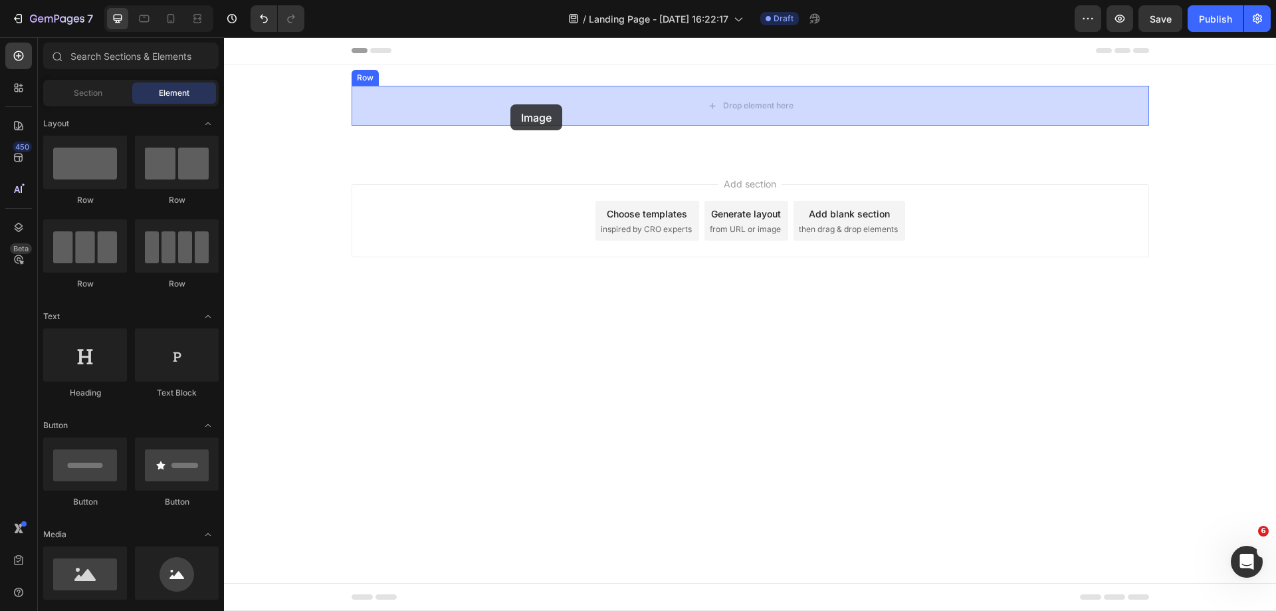
drag, startPoint x: 318, startPoint y: 615, endPoint x: 510, endPoint y: 104, distance: 546.0
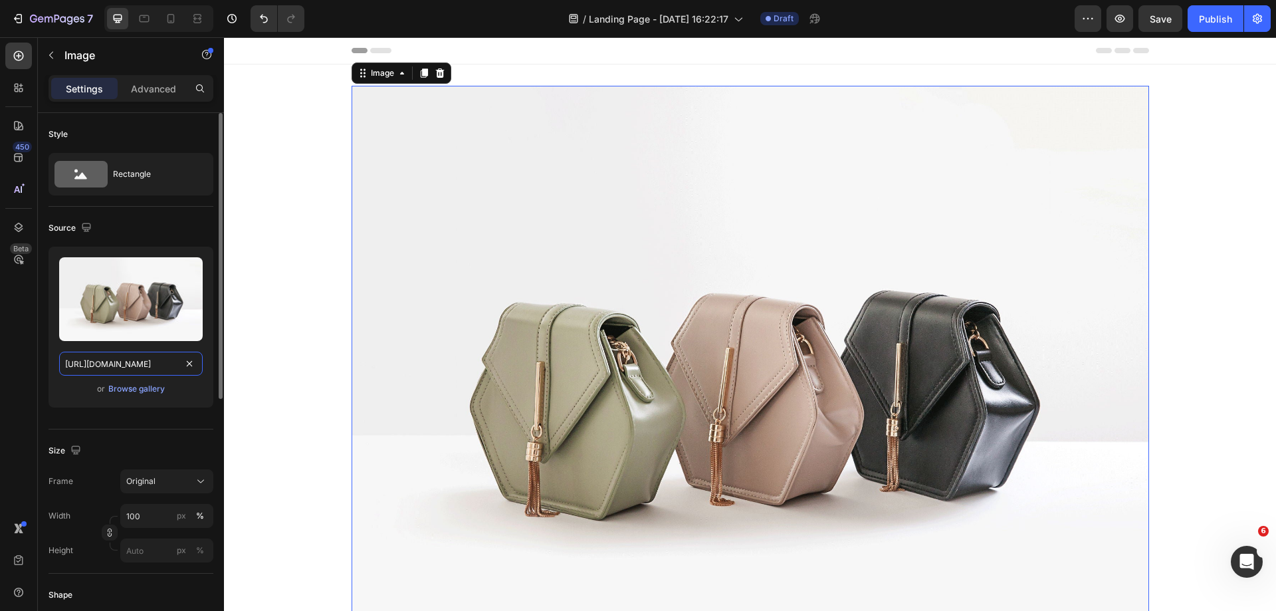
click at [144, 364] on input "[URL][DOMAIN_NAME]" at bounding box center [131, 364] width 144 height 24
paste input "0548/7978/0952/files/[URL][DOMAIN_NAME]"
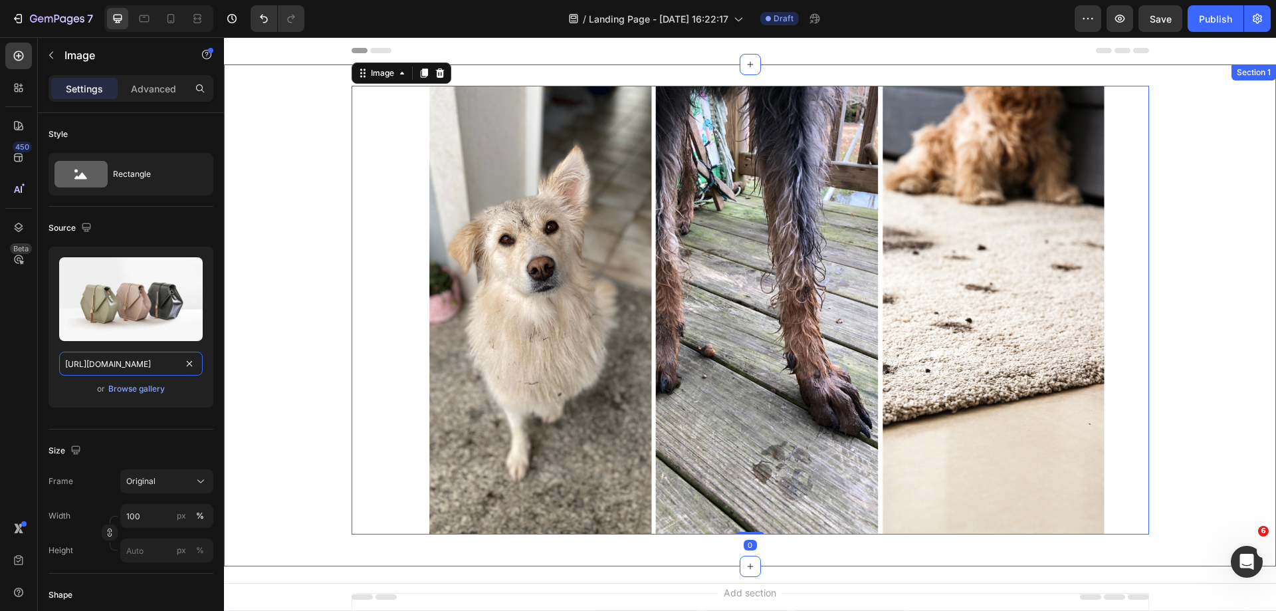
scroll to position [0, 409]
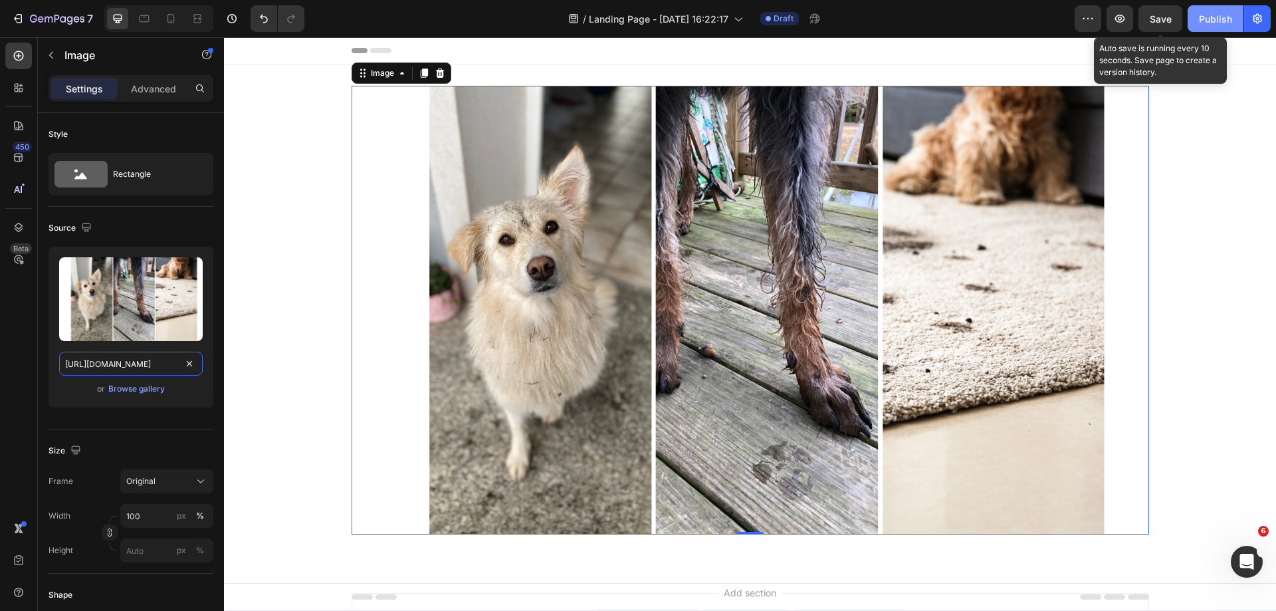
type input "[URL][DOMAIN_NAME]"
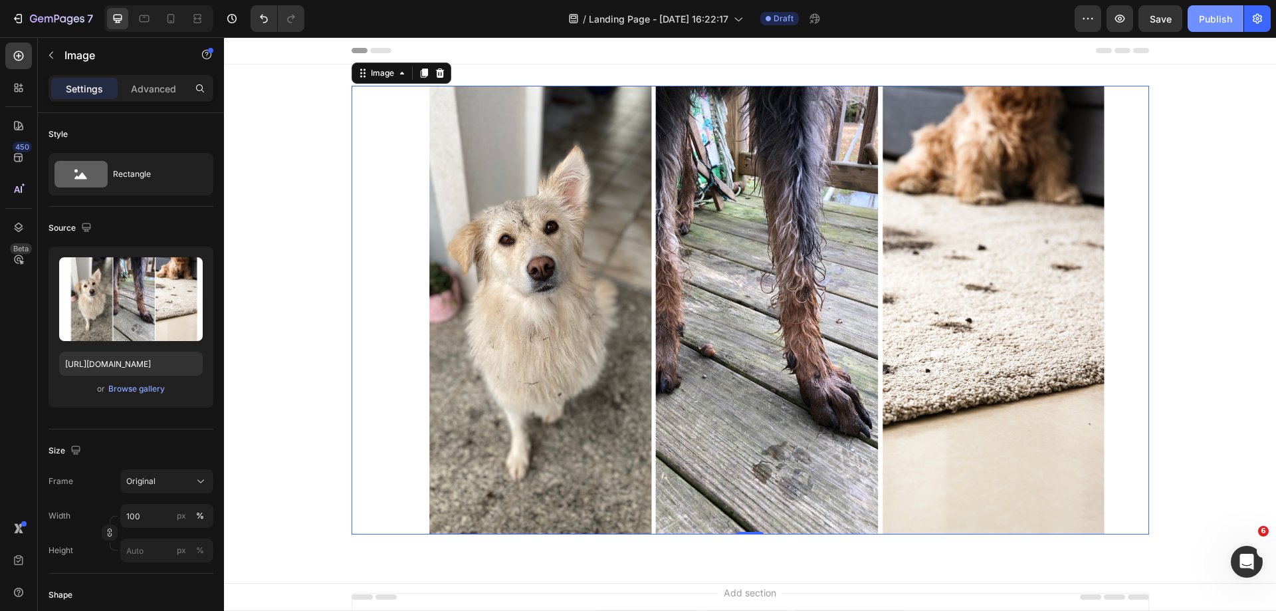
scroll to position [0, 0]
drag, startPoint x: 1194, startPoint y: 18, endPoint x: 1170, endPoint y: 33, distance: 27.8
click at [1194, 19] on button "Publish" at bounding box center [1216, 18] width 56 height 27
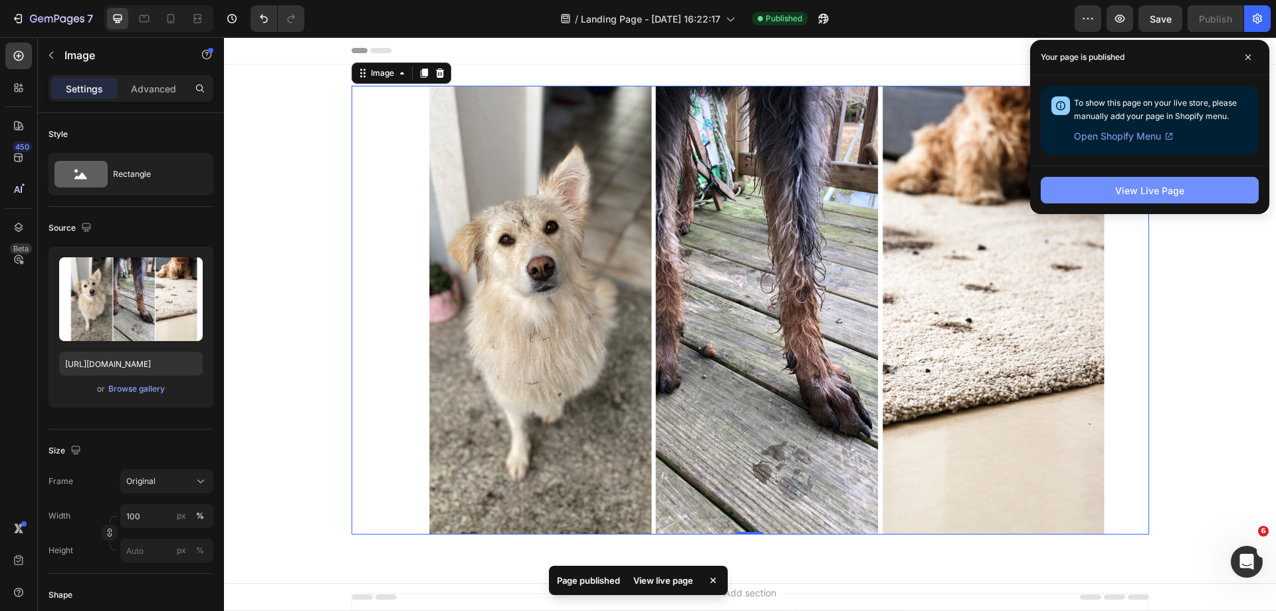
click at [1116, 185] on div "View Live Page" at bounding box center [1149, 190] width 69 height 14
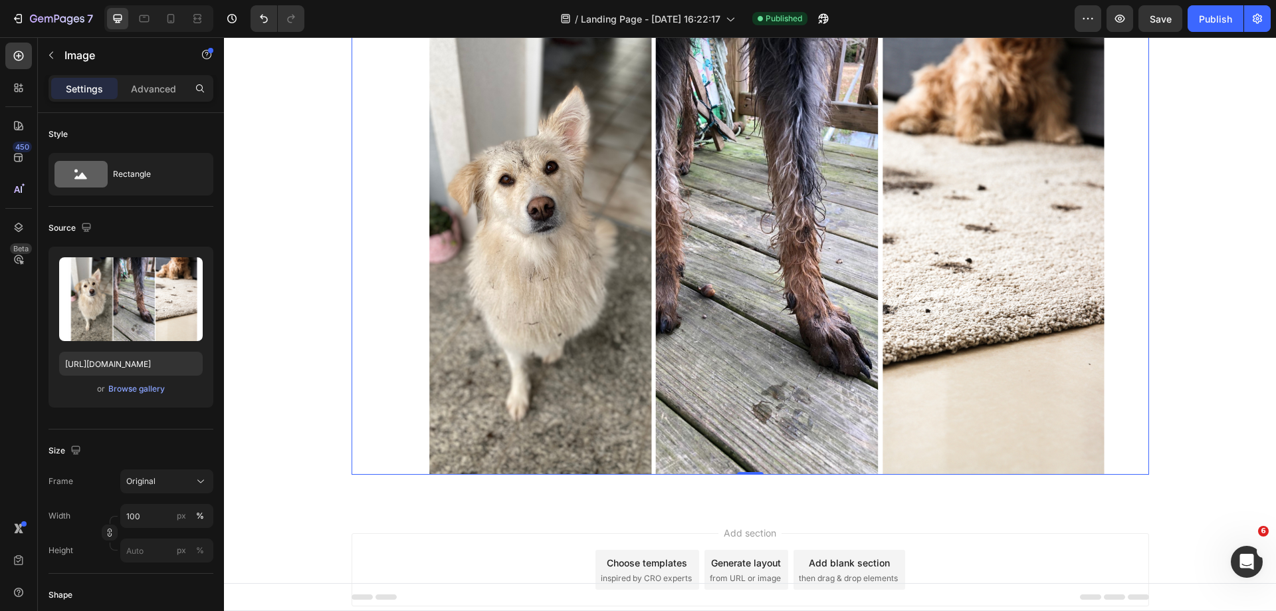
scroll to position [119, 0]
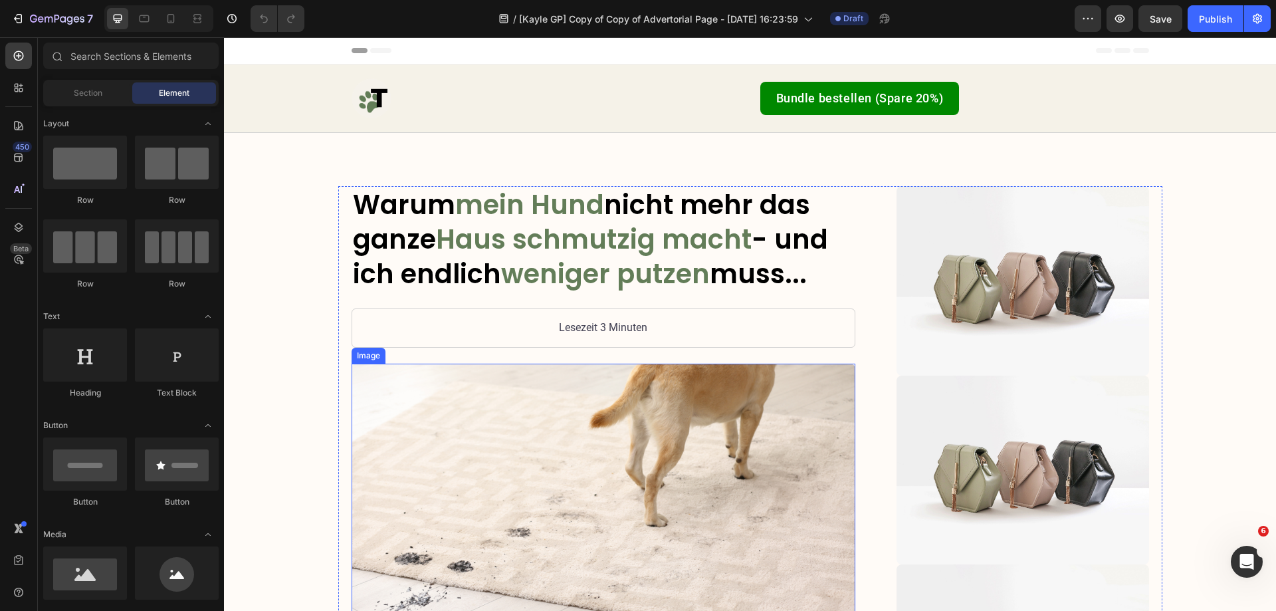
click at [397, 417] on img at bounding box center [604, 506] width 504 height 284
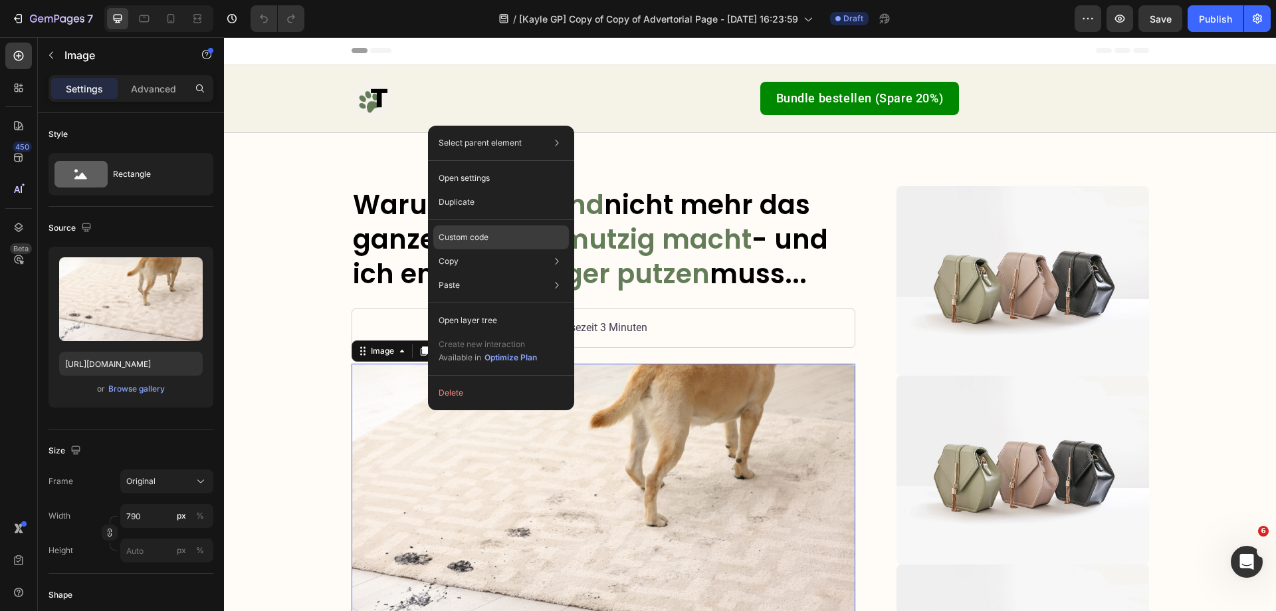
click at [469, 235] on p "Custom code" at bounding box center [464, 237] width 50 height 12
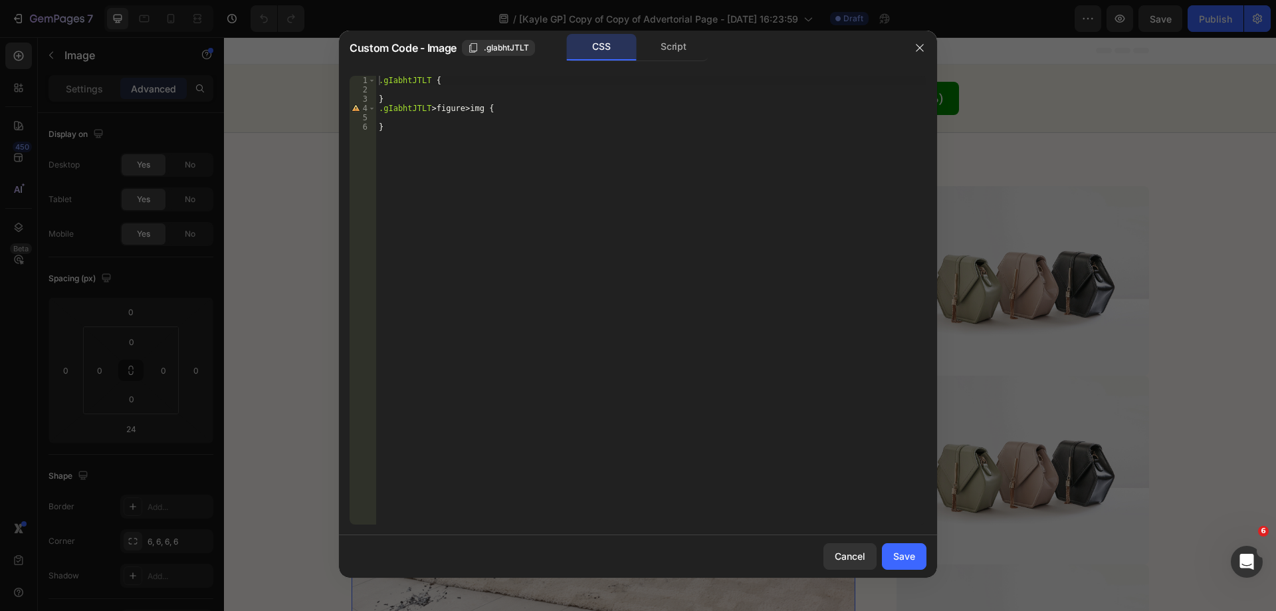
type textarea "}"
click at [464, 153] on div ".gIabhtJTLT { } .gIabhtJTLT > figure > img { }" at bounding box center [651, 309] width 550 height 467
paste textarea "}"
type textarea "}"
drag, startPoint x: 988, startPoint y: 67, endPoint x: 901, endPoint y: 560, distance: 500.2
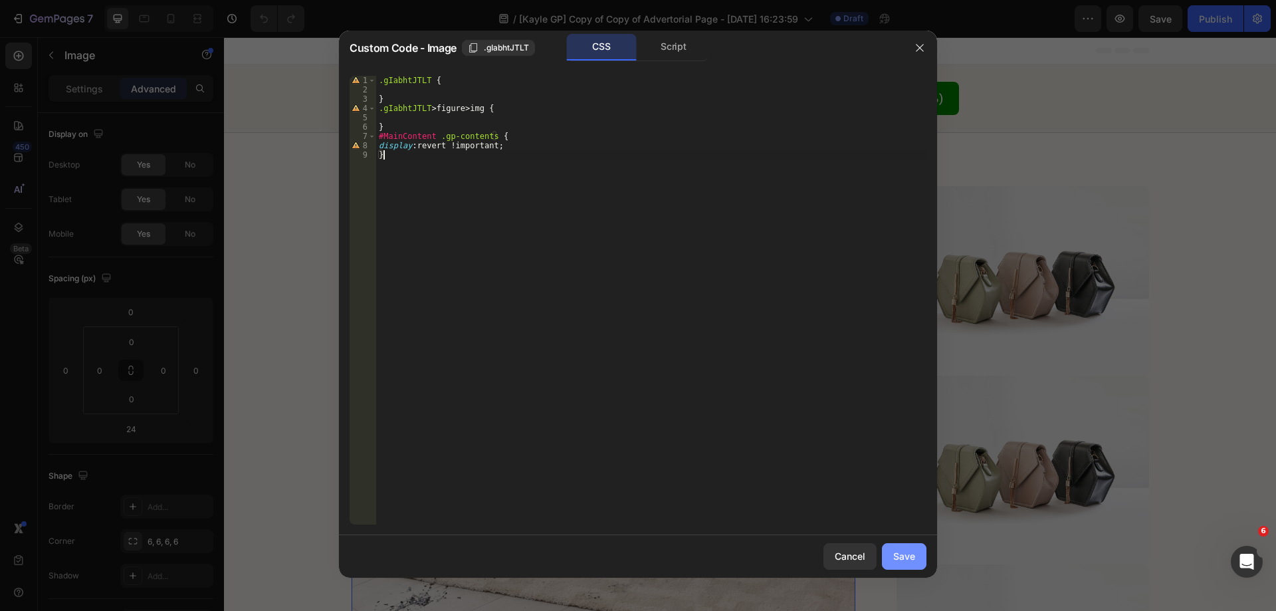
click at [901, 560] on div "Save" at bounding box center [904, 556] width 22 height 14
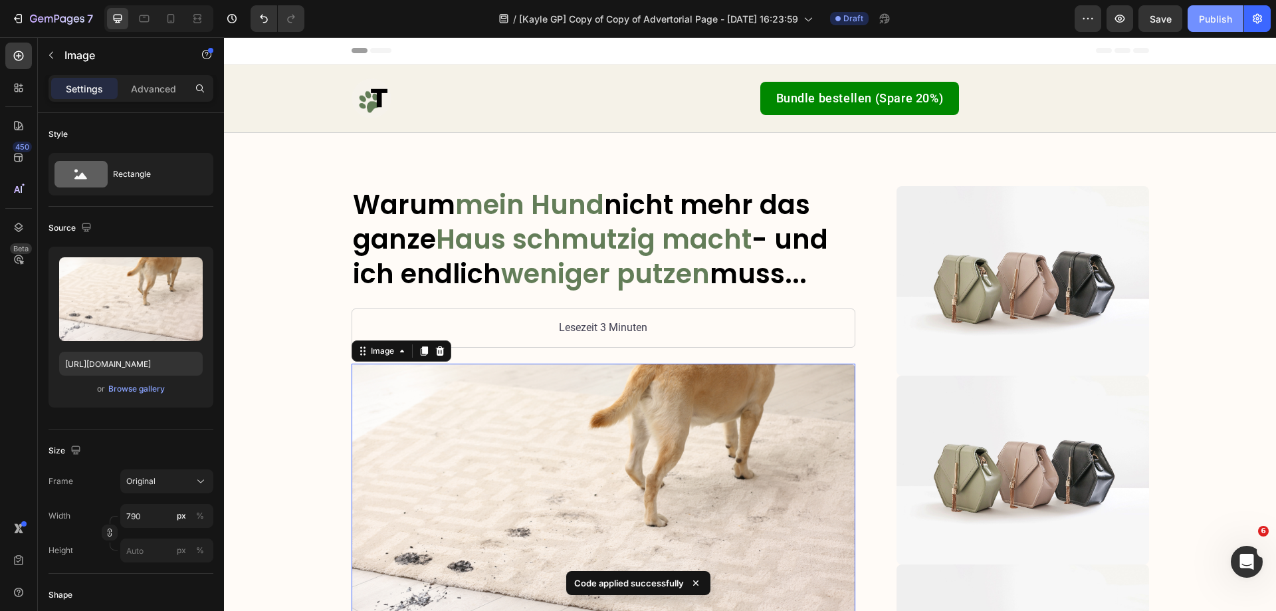
click at [1202, 19] on div "Publish" at bounding box center [1215, 19] width 33 height 14
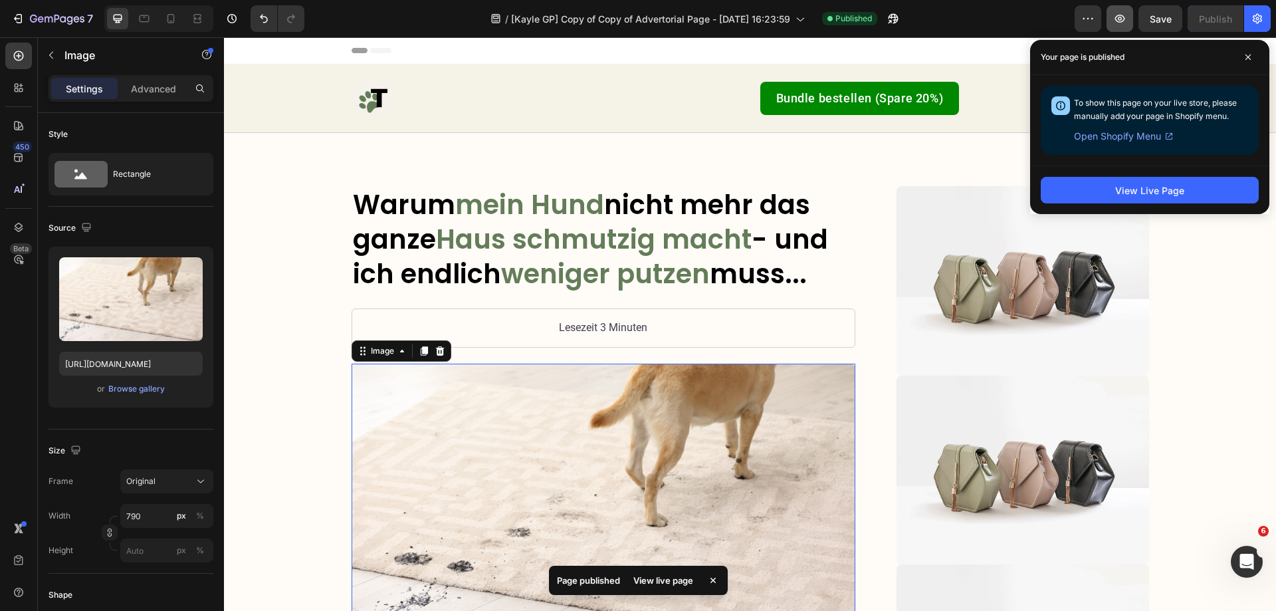
click at [1121, 23] on icon "button" at bounding box center [1119, 18] width 13 height 13
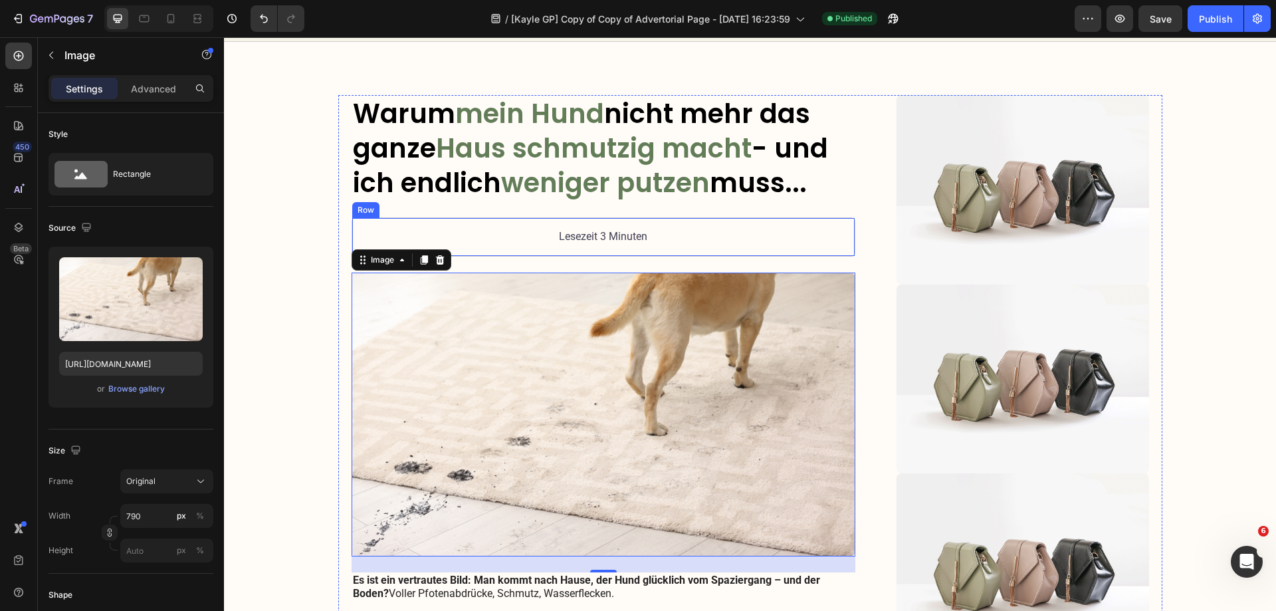
scroll to position [133, 0]
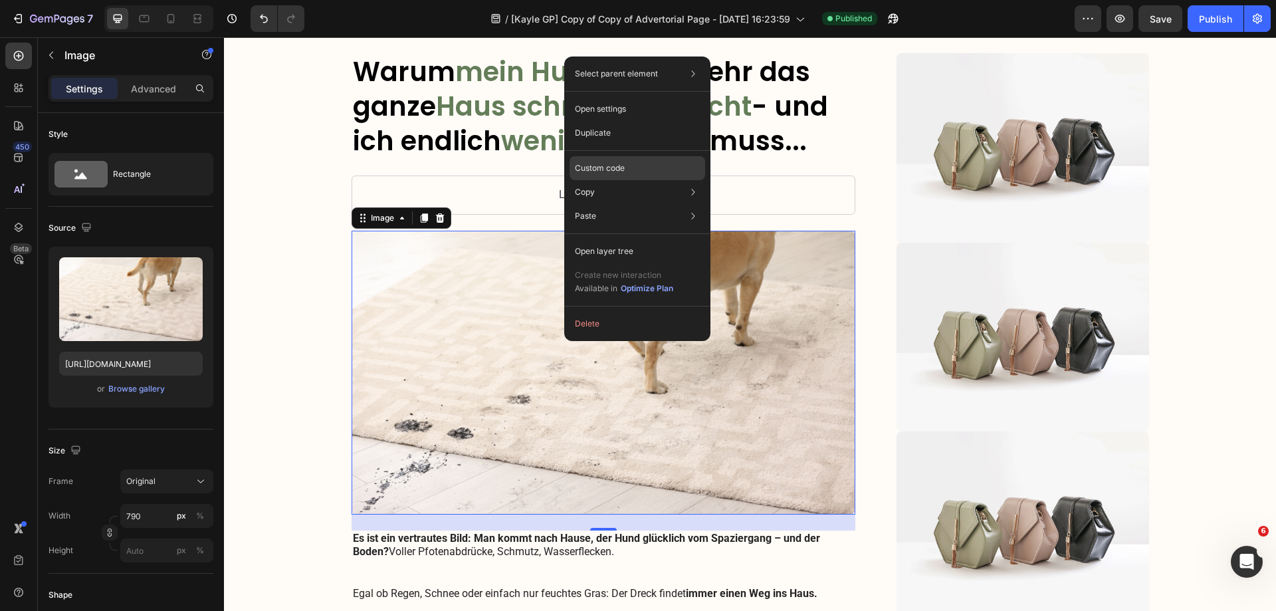
click at [576, 166] on p "Custom code" at bounding box center [600, 168] width 50 height 12
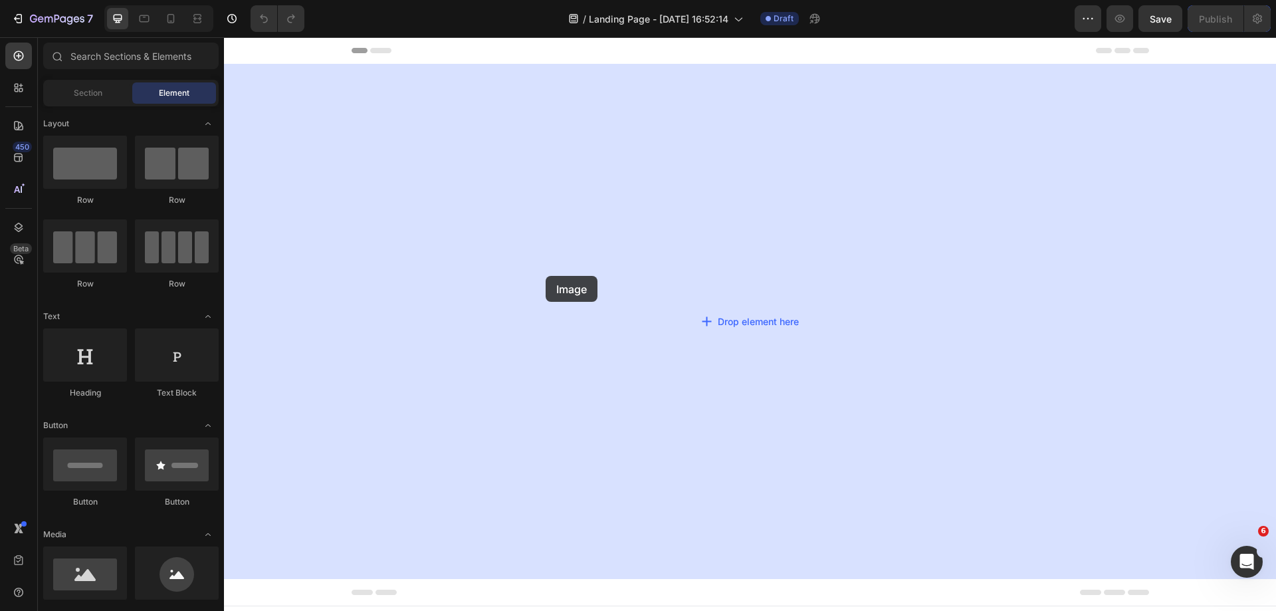
drag, startPoint x: 380, startPoint y: 345, endPoint x: 548, endPoint y: 275, distance: 182.1
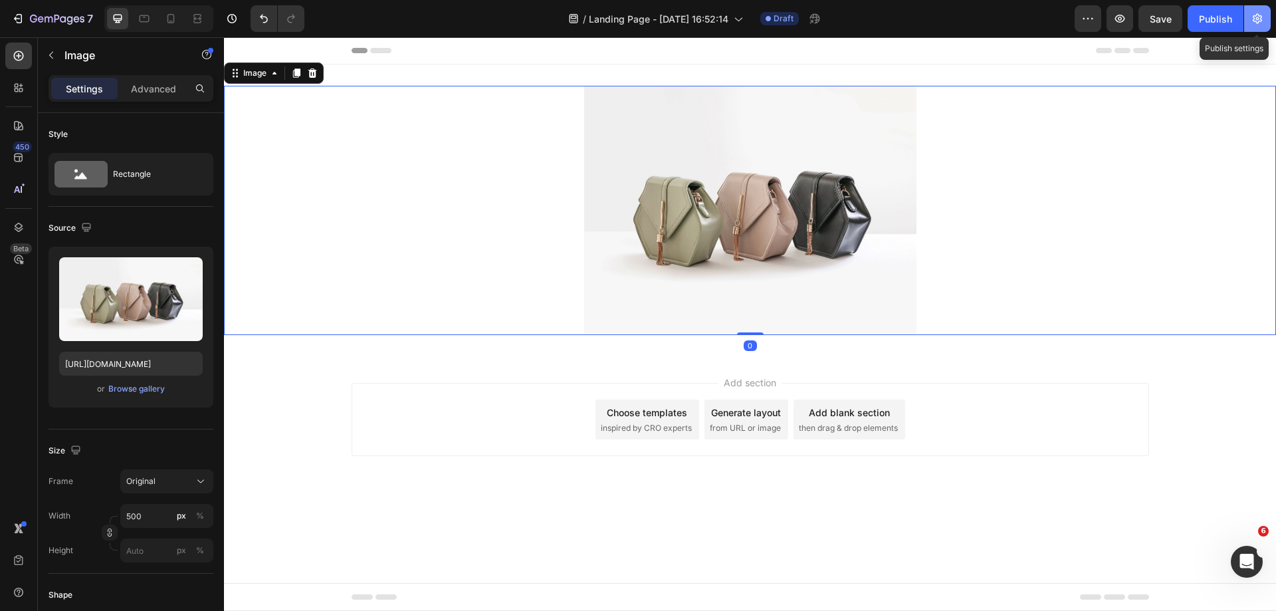
drag, startPoint x: 1260, startPoint y: 21, endPoint x: 1009, endPoint y: 20, distance: 250.6
click at [1260, 21] on icon "button" at bounding box center [1257, 19] width 9 height 10
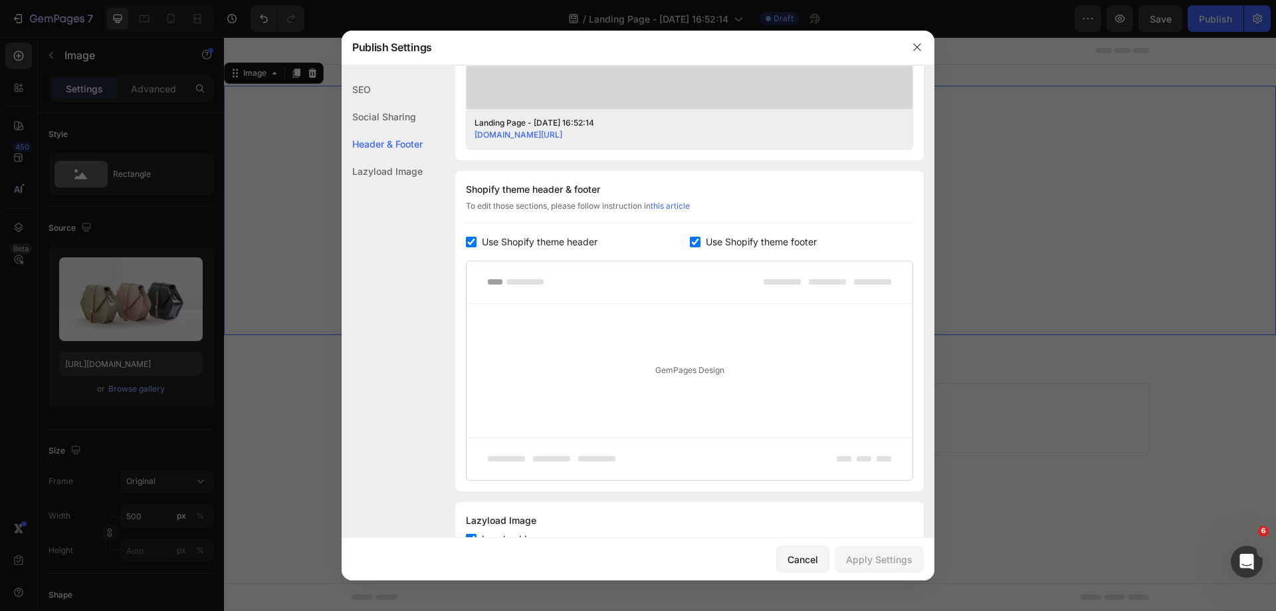
scroll to position [532, 0]
drag, startPoint x: 719, startPoint y: 237, endPoint x: 649, endPoint y: 247, distance: 70.4
click at [717, 237] on span "Use Shopify theme footer" at bounding box center [761, 241] width 111 height 16
checkbox input "false"
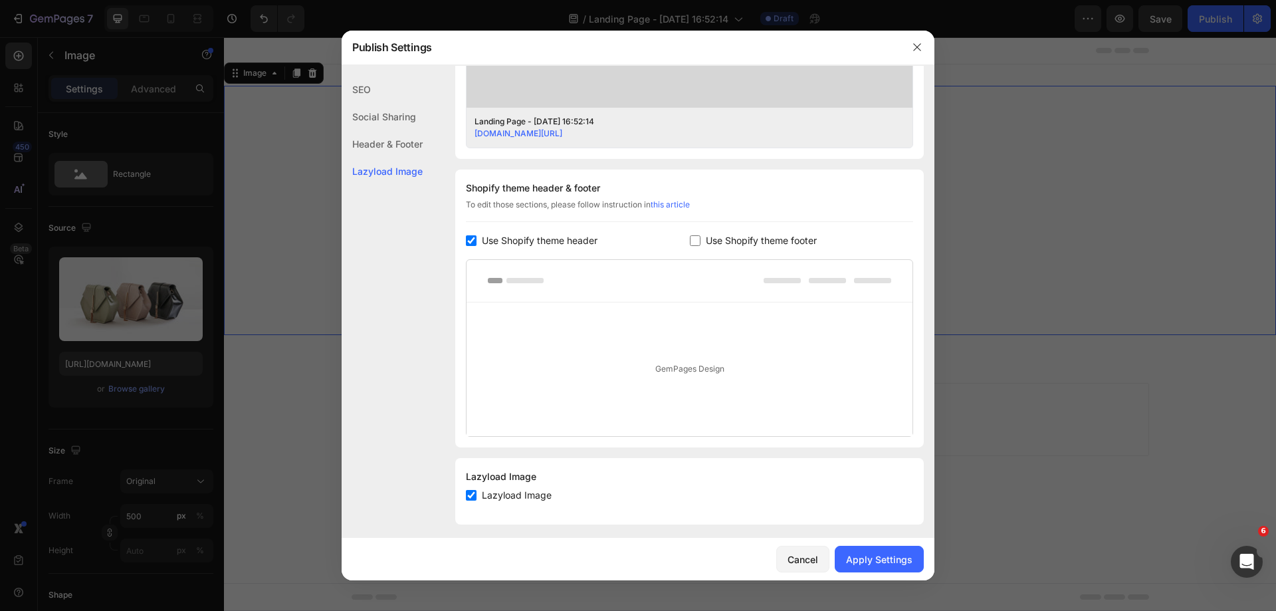
click at [598, 245] on span "Use Shopify theme header" at bounding box center [540, 241] width 116 height 16
checkbox input "false"
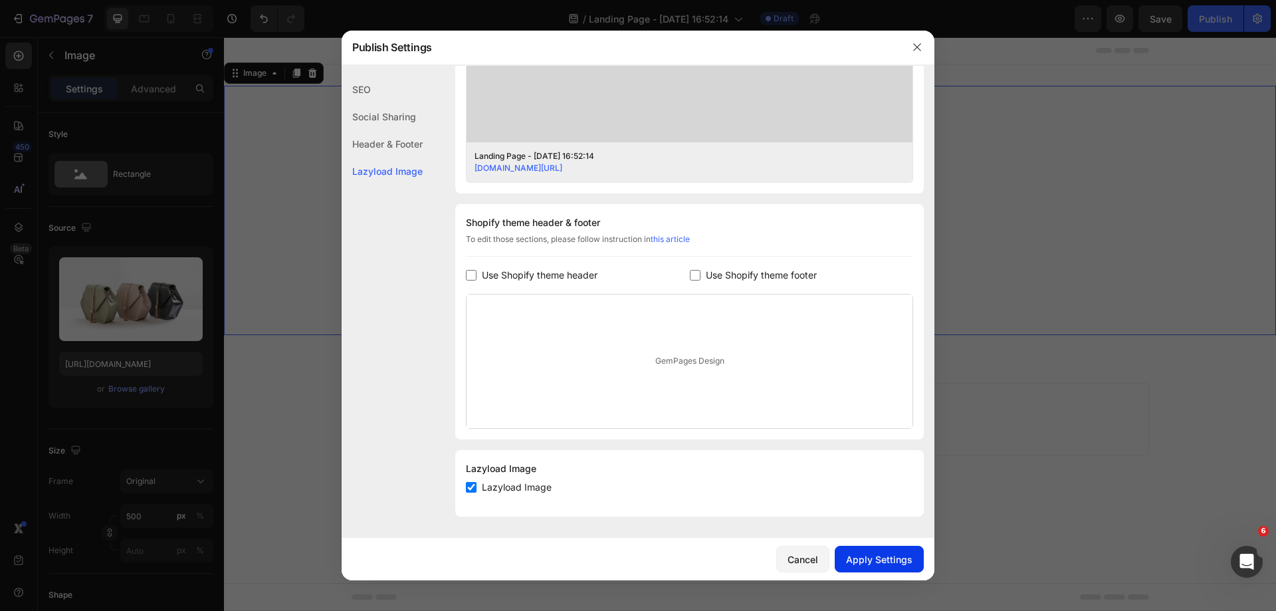
drag, startPoint x: 903, startPoint y: 566, endPoint x: 916, endPoint y: 530, distance: 38.9
click at [903, 566] on button "Apply Settings" at bounding box center [879, 559] width 89 height 27
click at [1161, 23] on div at bounding box center [638, 305] width 1276 height 611
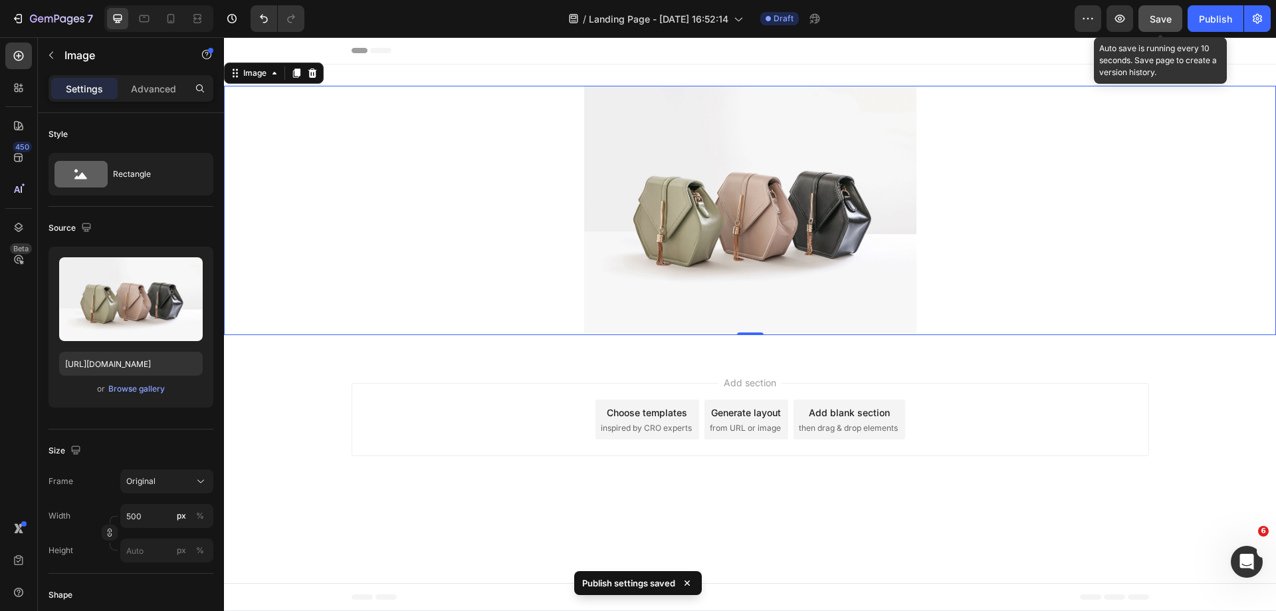
click at [1162, 23] on span "Save" at bounding box center [1161, 18] width 22 height 11
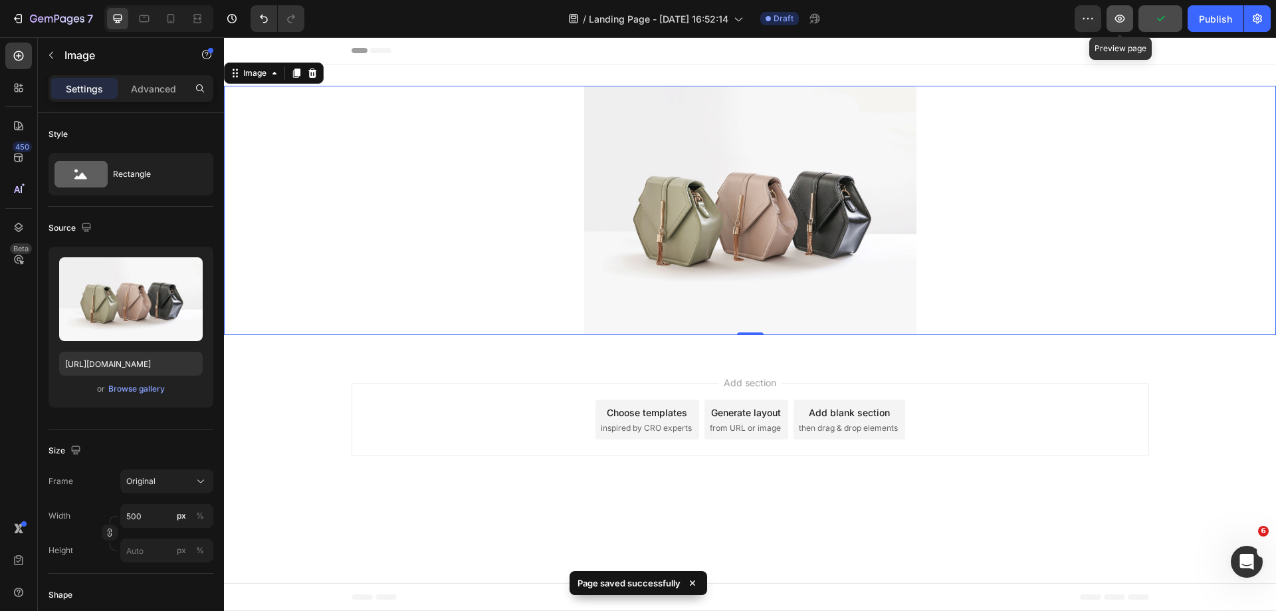
click at [1123, 28] on button "button" at bounding box center [1120, 18] width 27 height 27
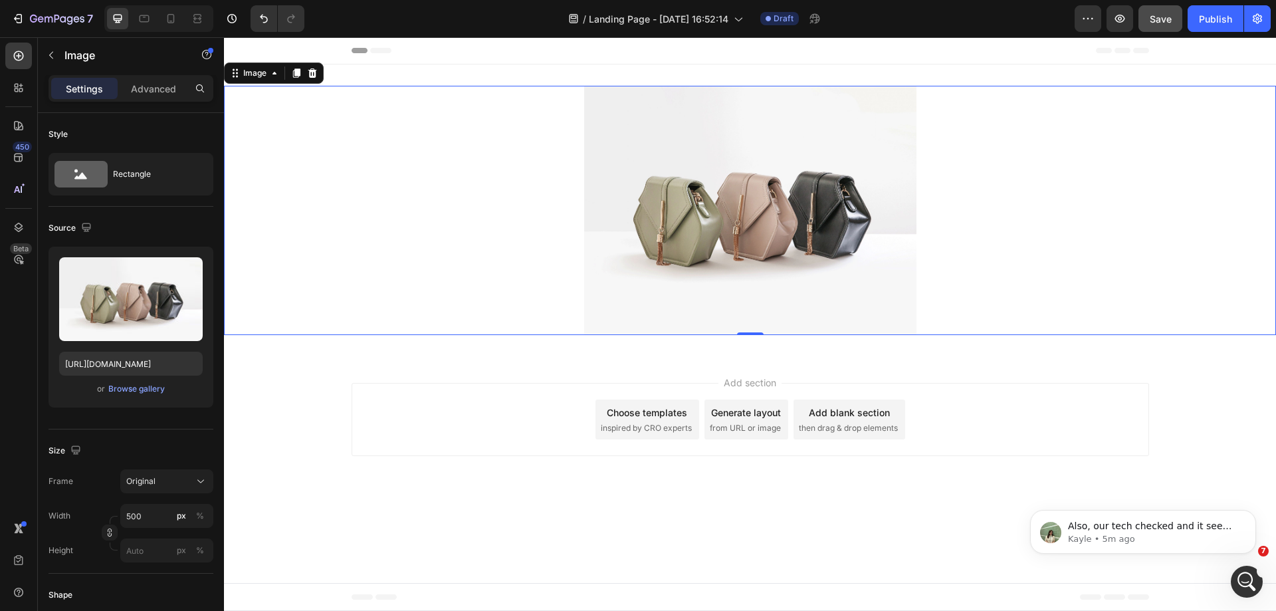
scroll to position [0, 0]
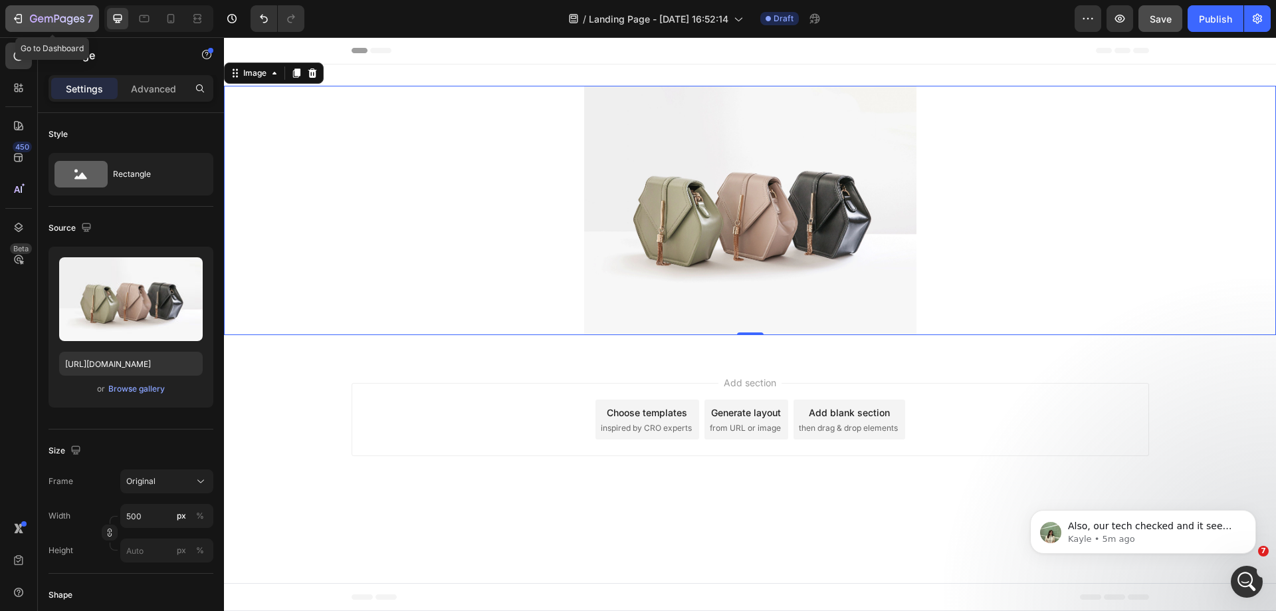
click at [68, 21] on icon "button" at bounding box center [70, 20] width 6 height 9
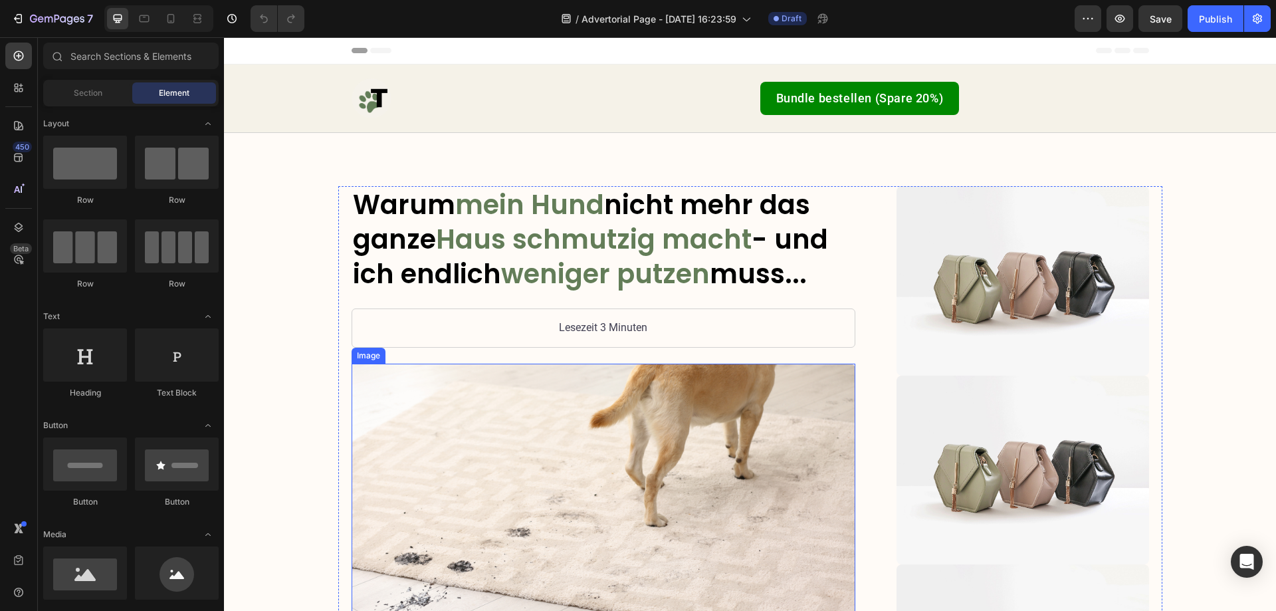
click at [651, 411] on img at bounding box center [604, 506] width 504 height 284
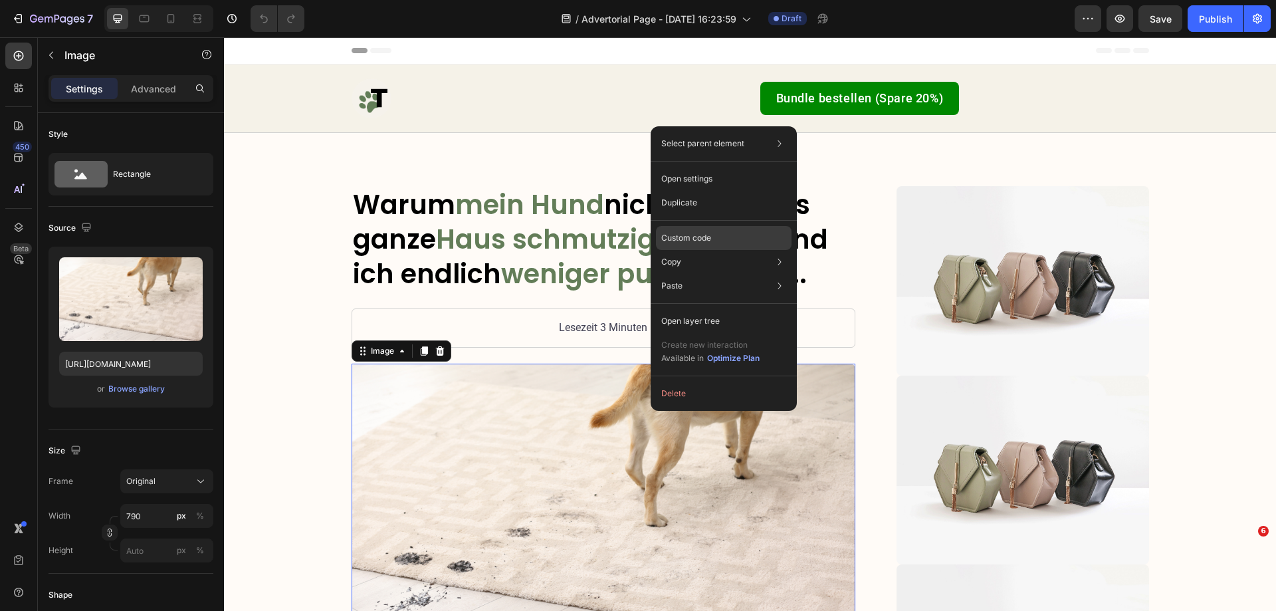
click at [674, 243] on p "Custom code" at bounding box center [686, 238] width 50 height 12
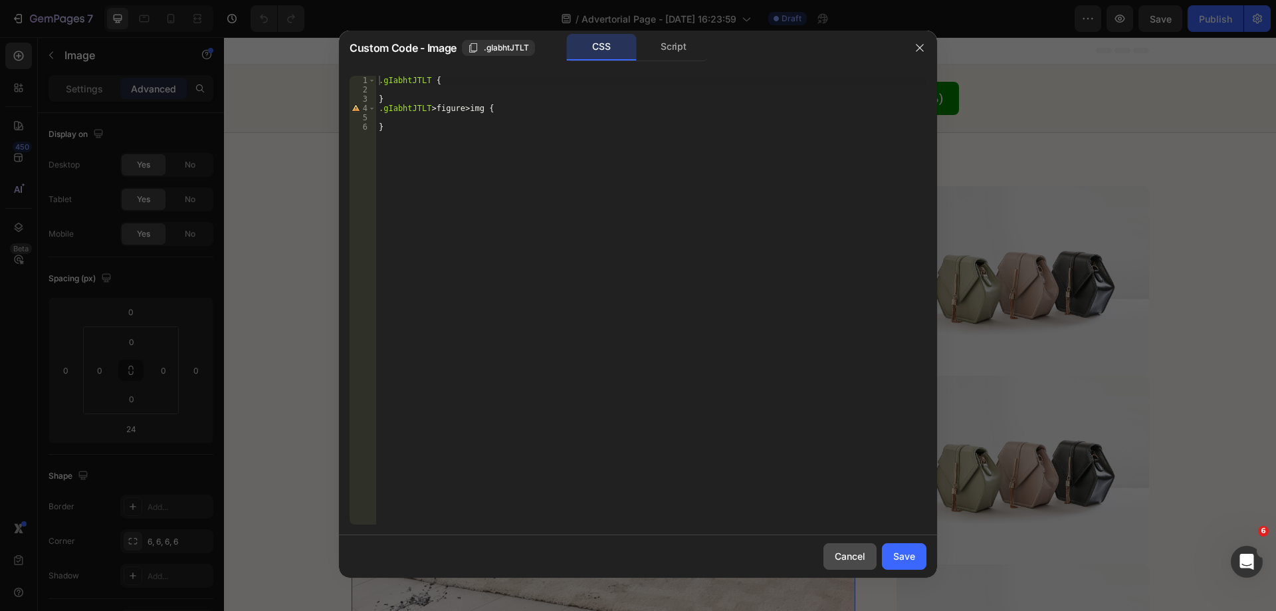
click at [835, 550] on div "Cancel" at bounding box center [850, 556] width 31 height 14
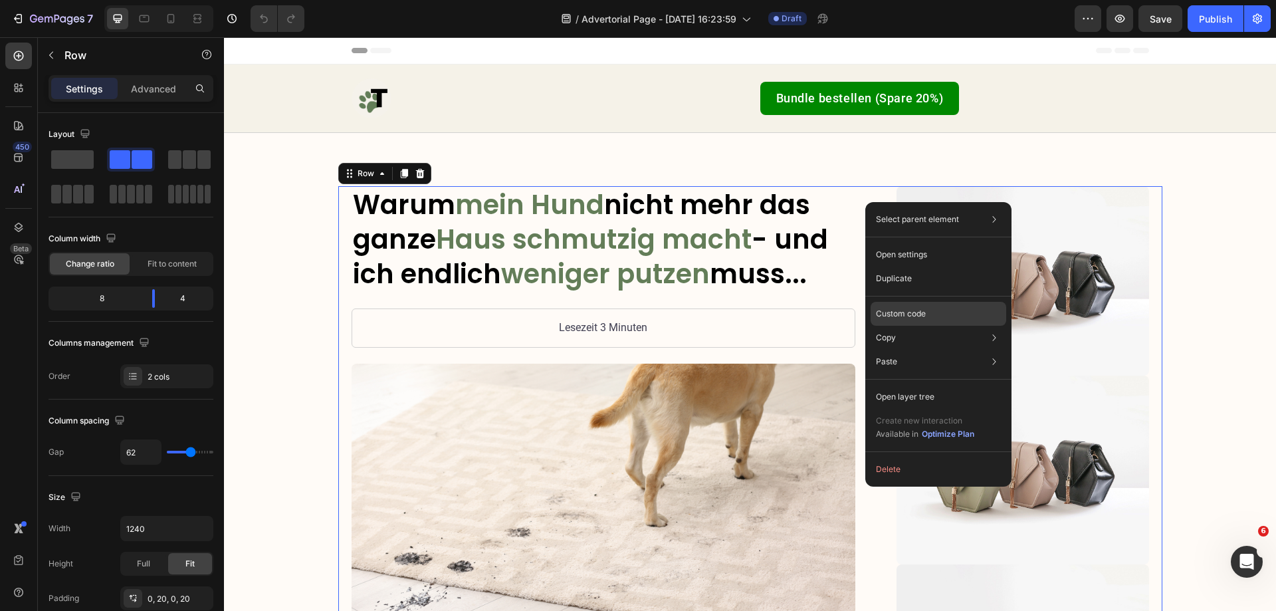
click at [884, 311] on p "Custom code" at bounding box center [901, 314] width 50 height 12
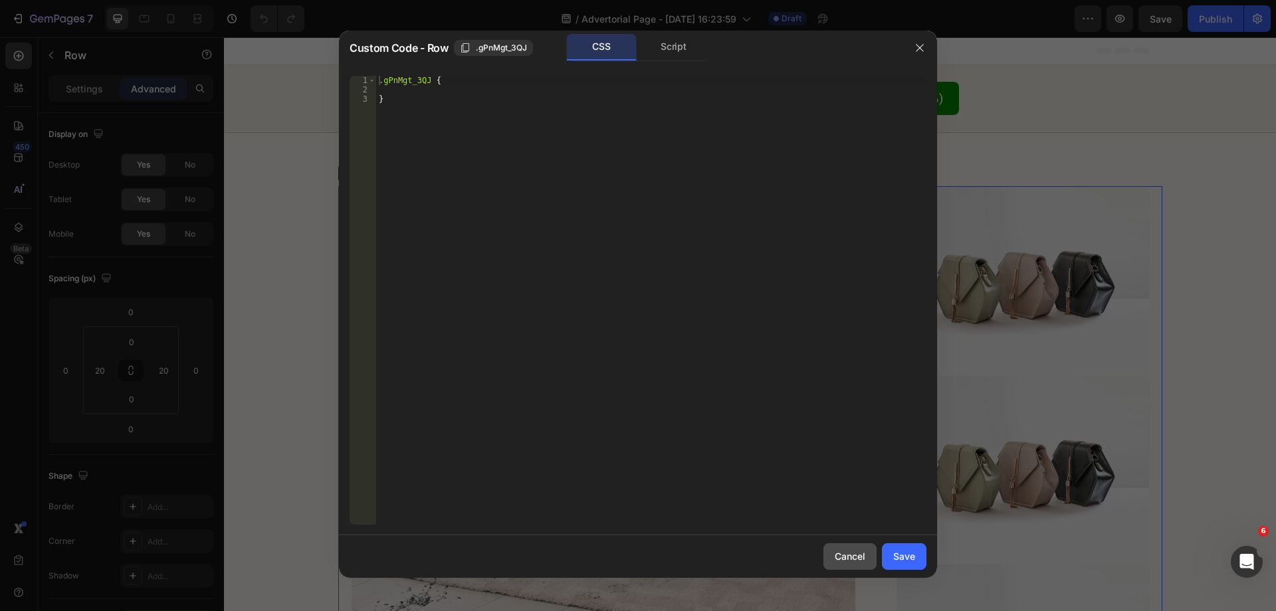
click at [828, 552] on button "Cancel" at bounding box center [850, 556] width 53 height 27
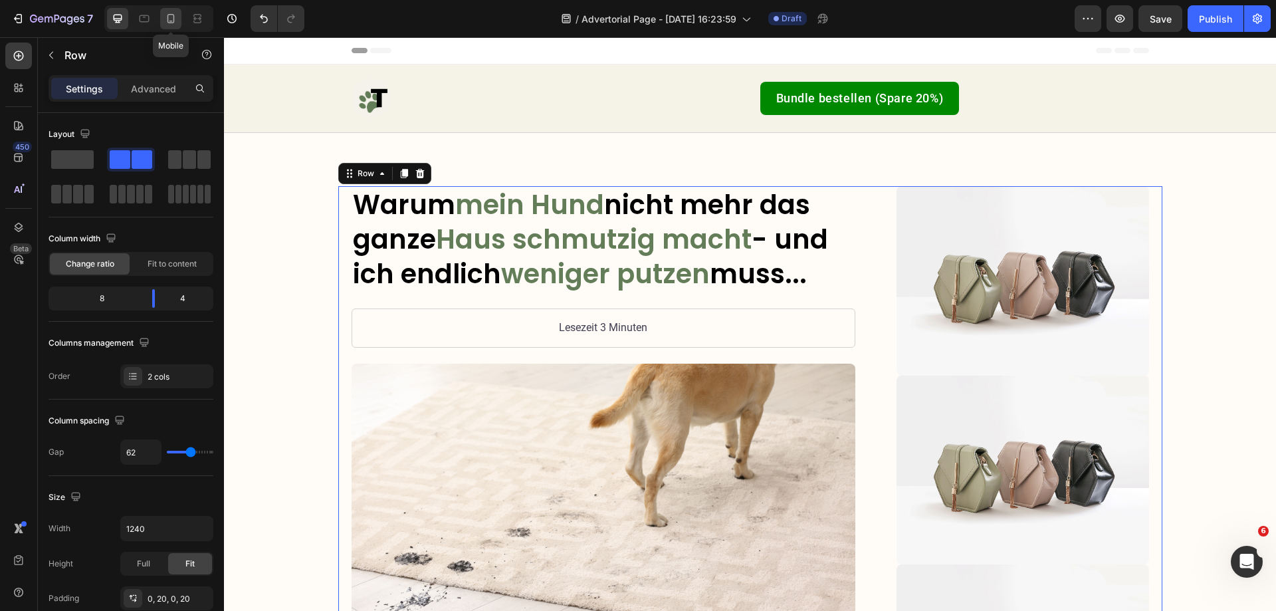
click at [167, 18] on icon at bounding box center [170, 18] width 7 height 9
type input "0"
type input "100%"
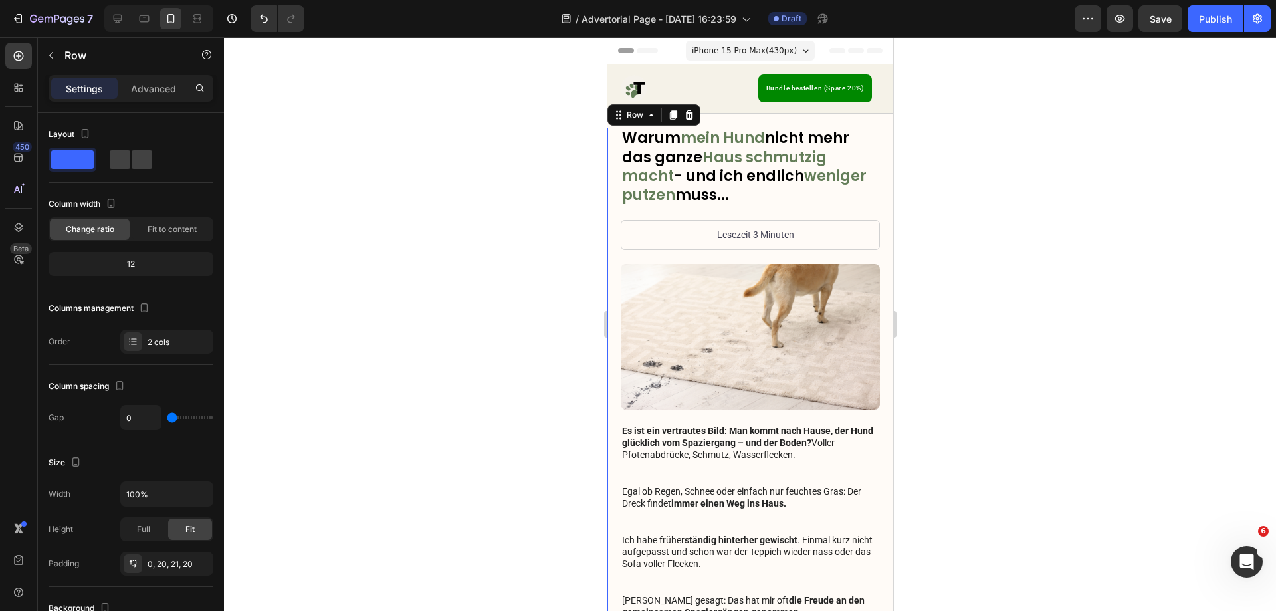
scroll to position [44, 0]
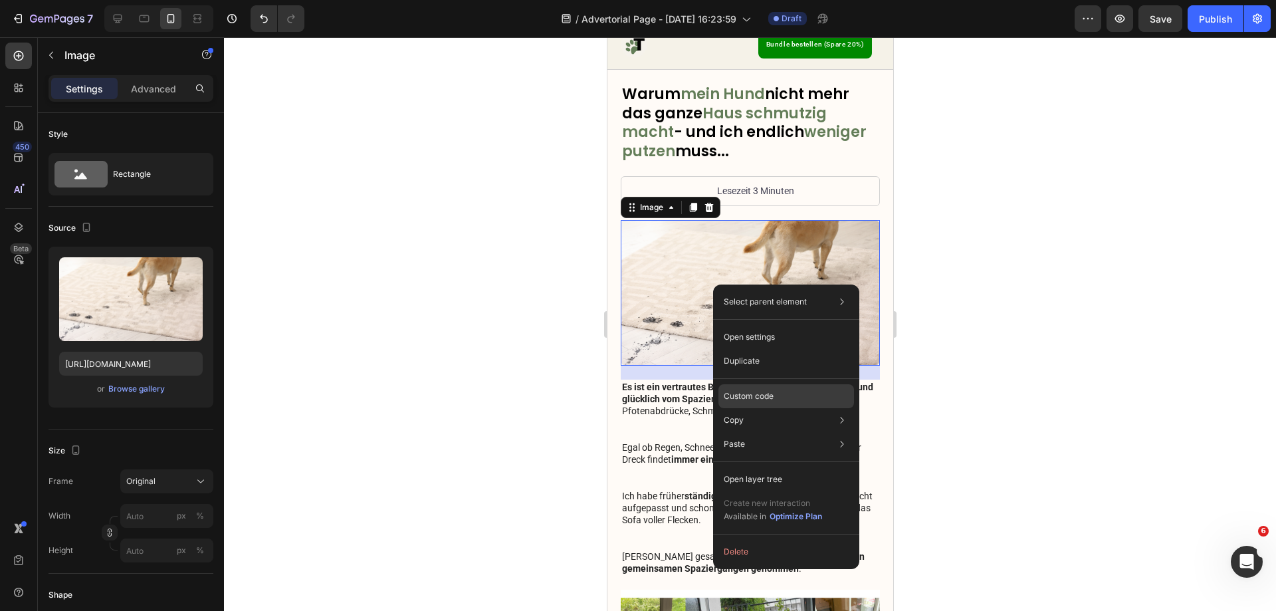
click at [750, 432] on div "Custom code" at bounding box center [787, 444] width 136 height 24
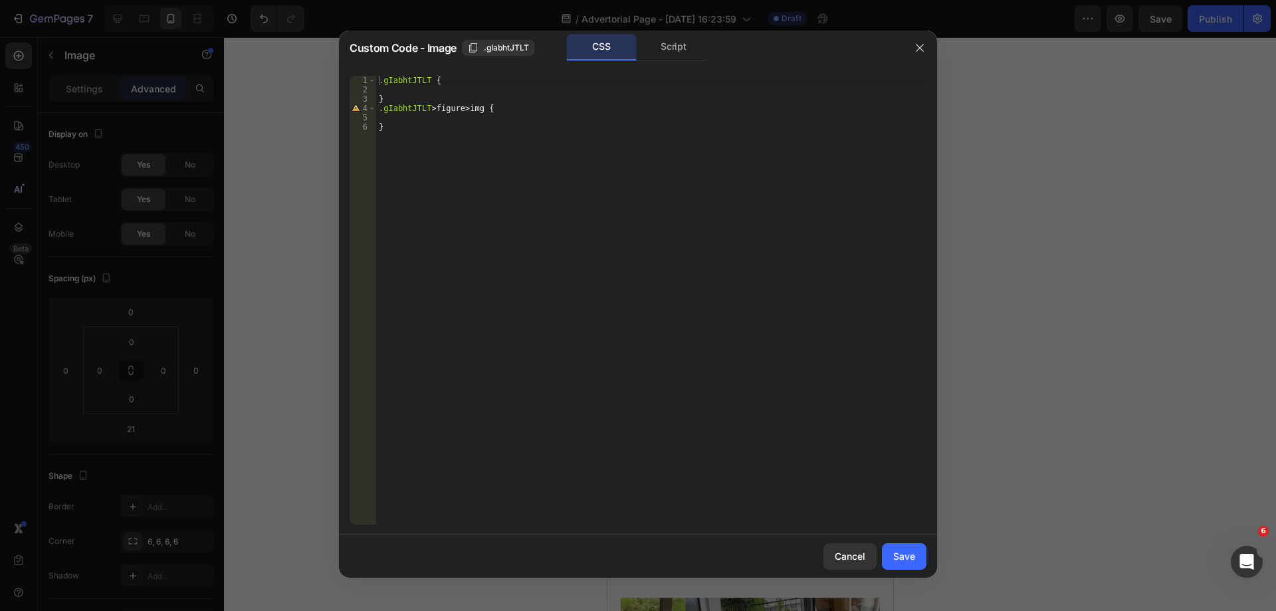
click at [998, 130] on div at bounding box center [638, 305] width 1276 height 611
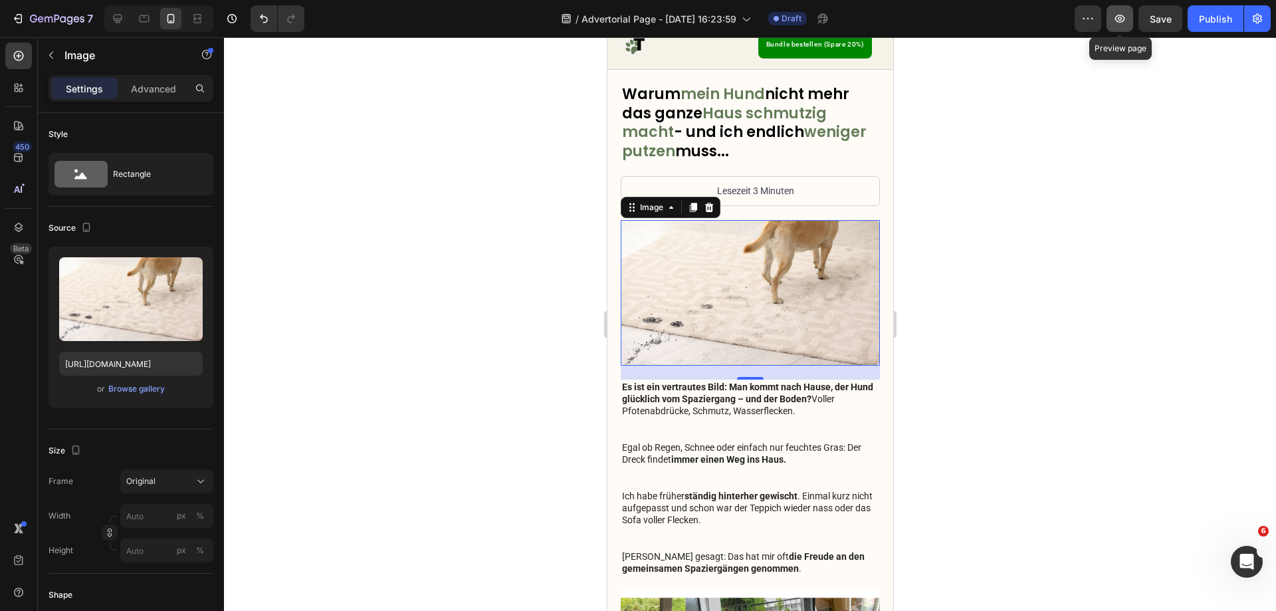
click at [1123, 19] on icon "button" at bounding box center [1119, 18] width 13 height 13
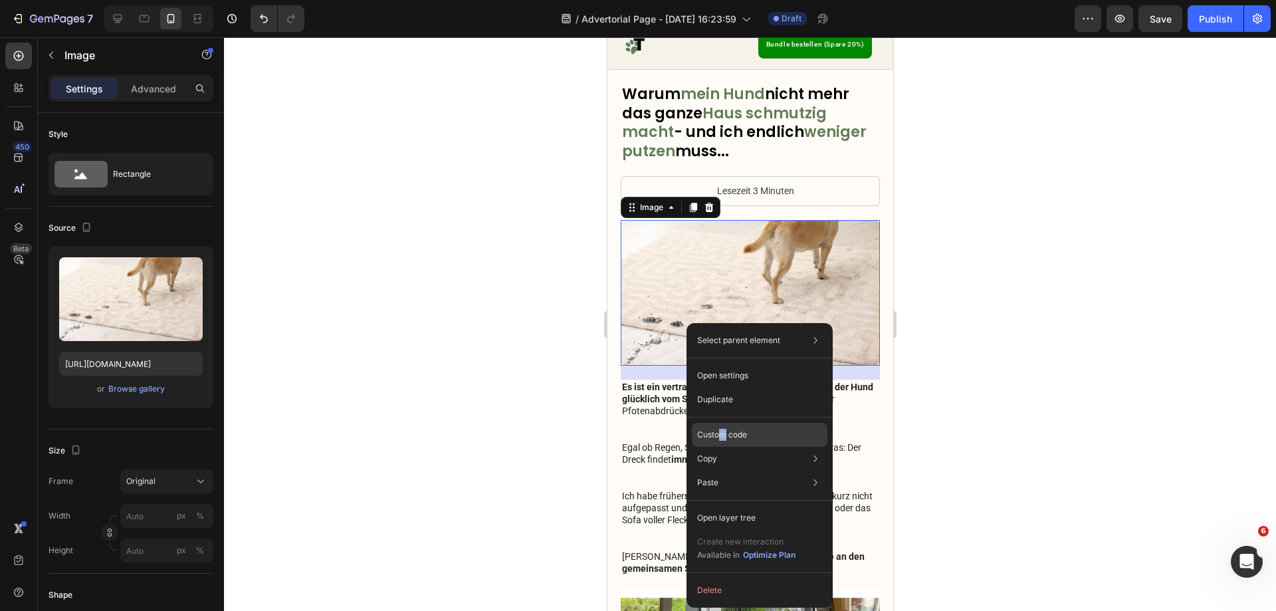
click at [724, 471] on div "Custom code" at bounding box center [760, 483] width 136 height 24
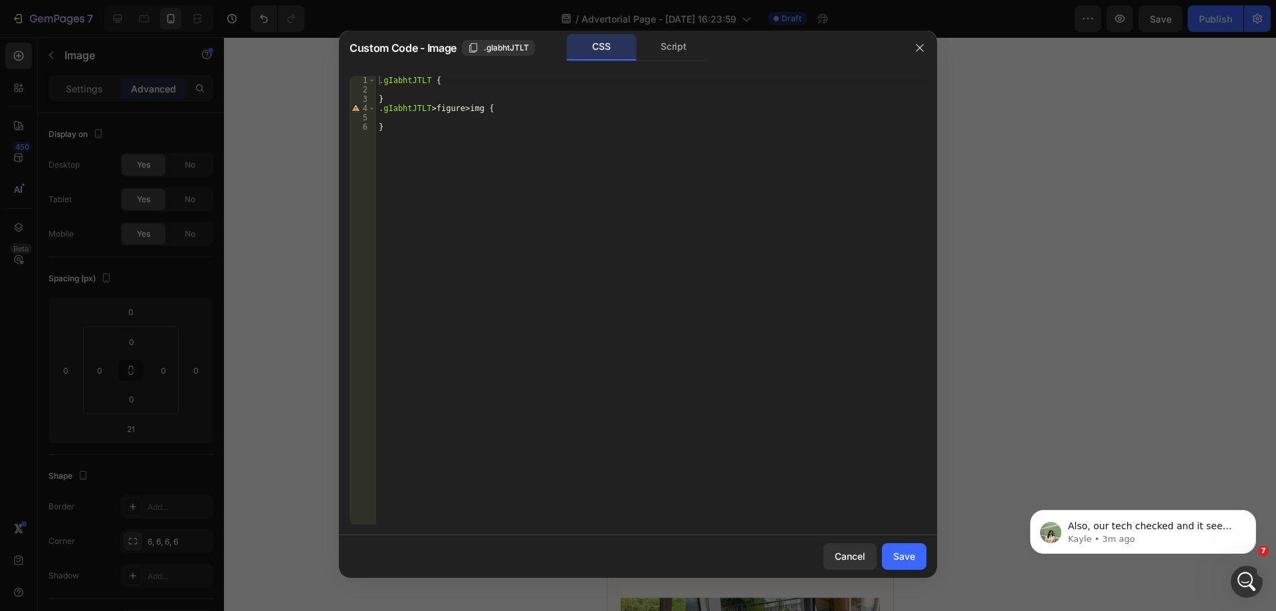
scroll to position [0, 0]
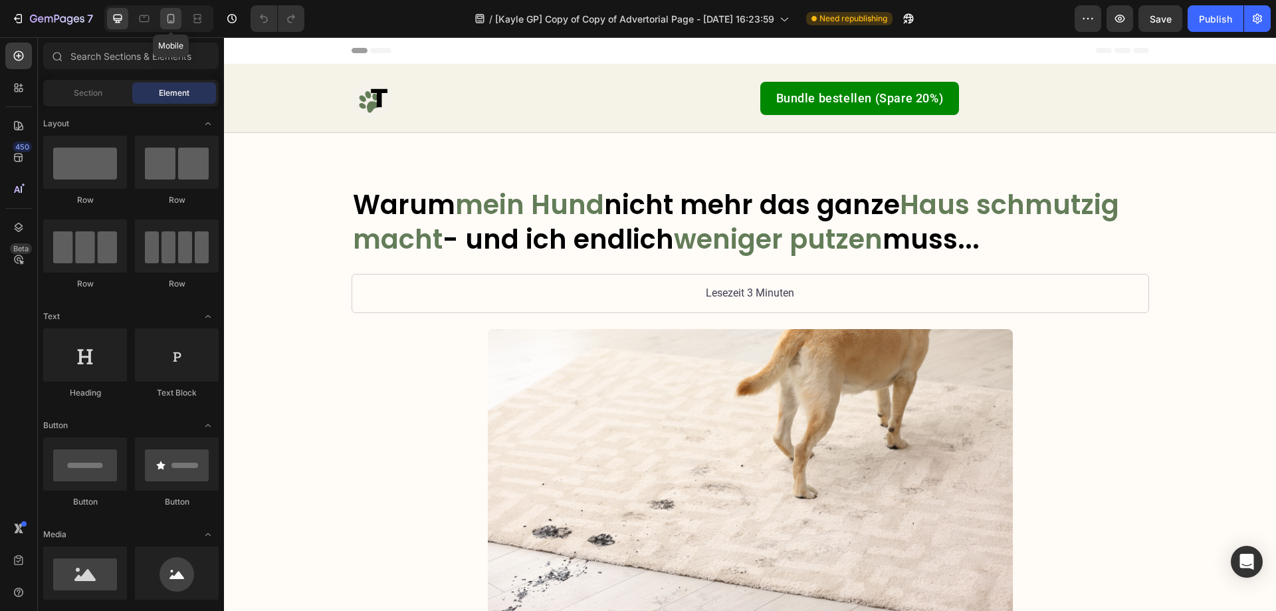
click at [173, 19] on icon at bounding box center [170, 18] width 7 height 9
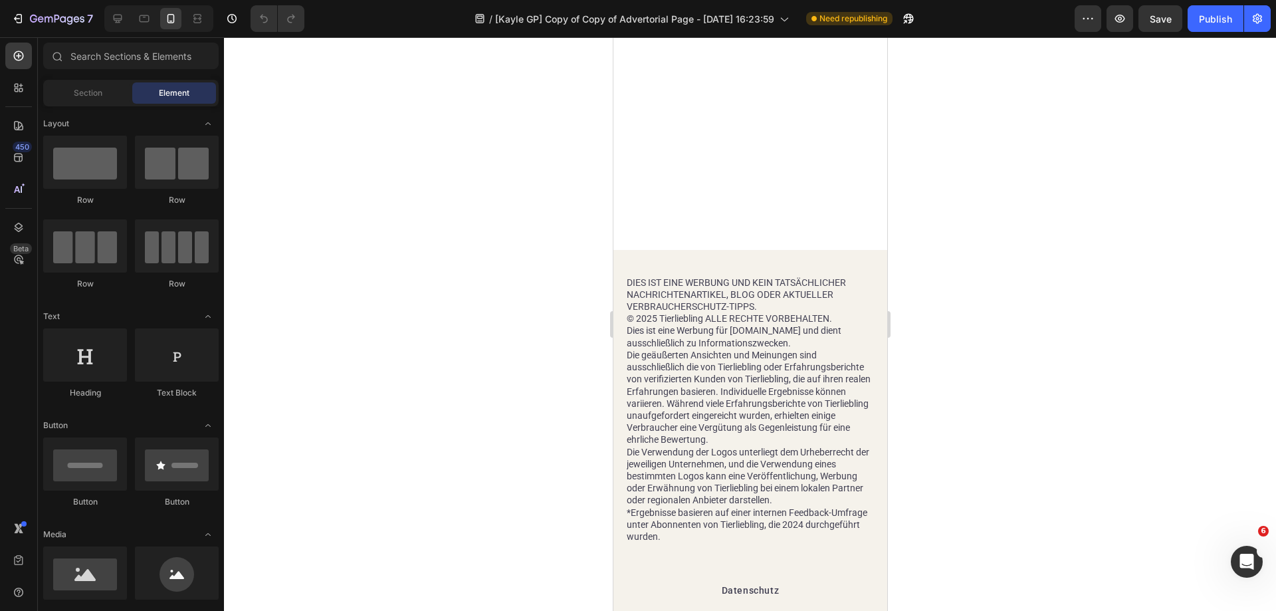
scroll to position [4187, 0]
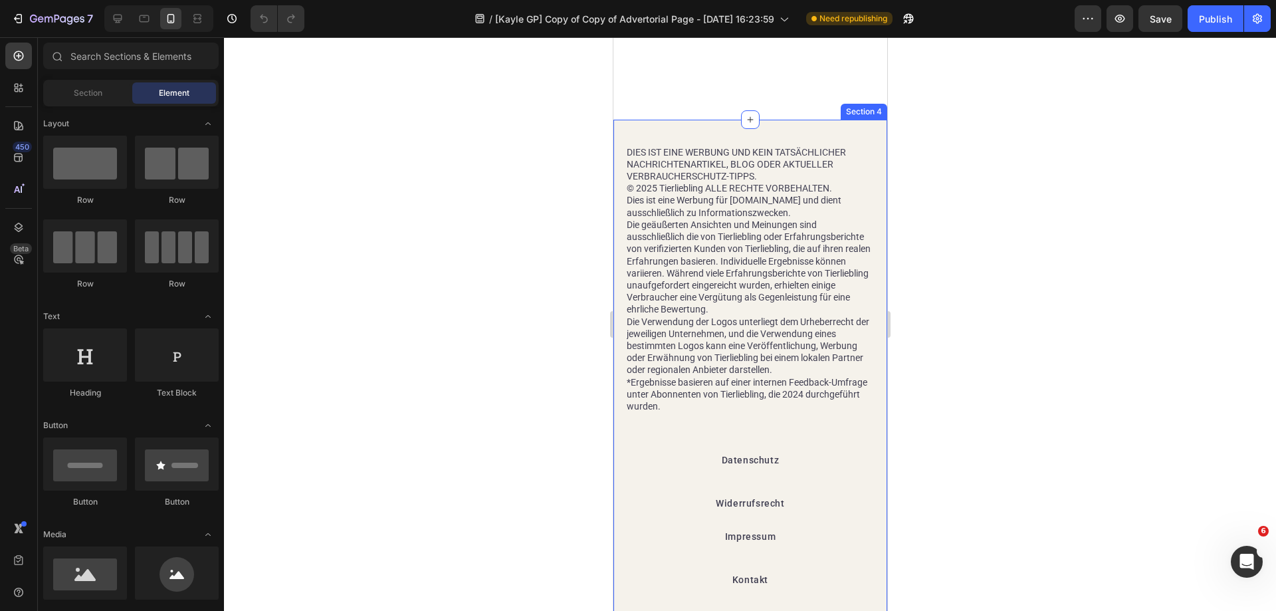
click at [662, 127] on div "DIES IST EINE WERBUNG UND KEIN TATSÄCHLICHER NACHRICHTENARTIKEL, BLOG ODER AKTU…" at bounding box center [750, 374] width 274 height 508
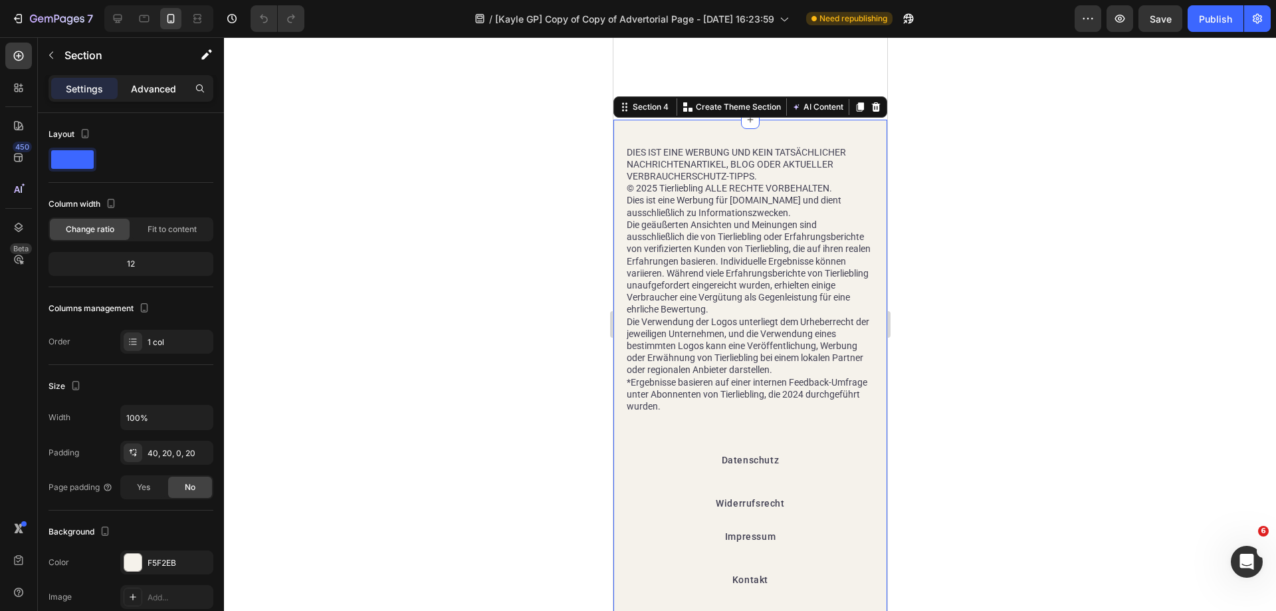
click at [158, 92] on p "Advanced" at bounding box center [153, 89] width 45 height 14
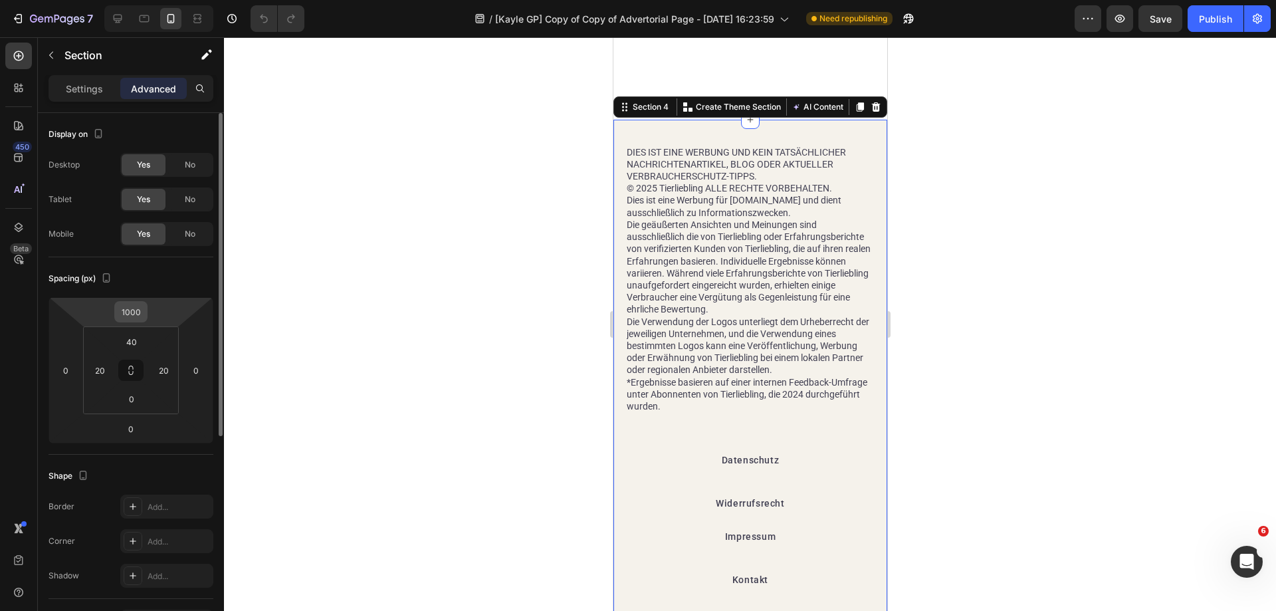
click at [139, 319] on input "1000" at bounding box center [131, 312] width 27 height 20
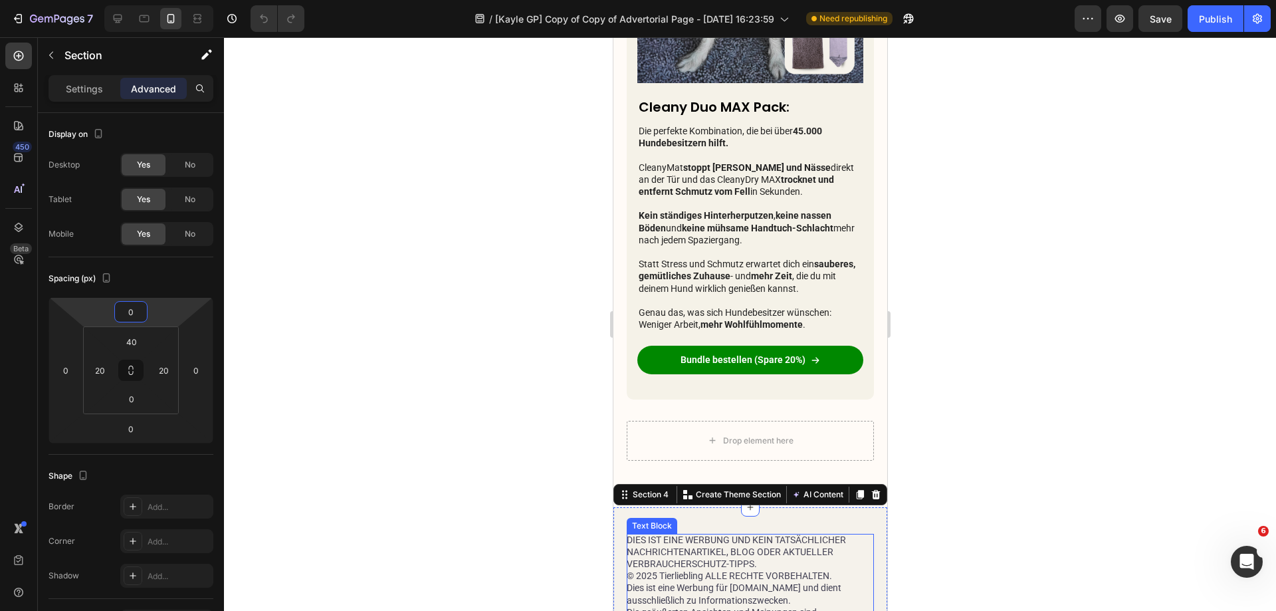
scroll to position [2926, 0]
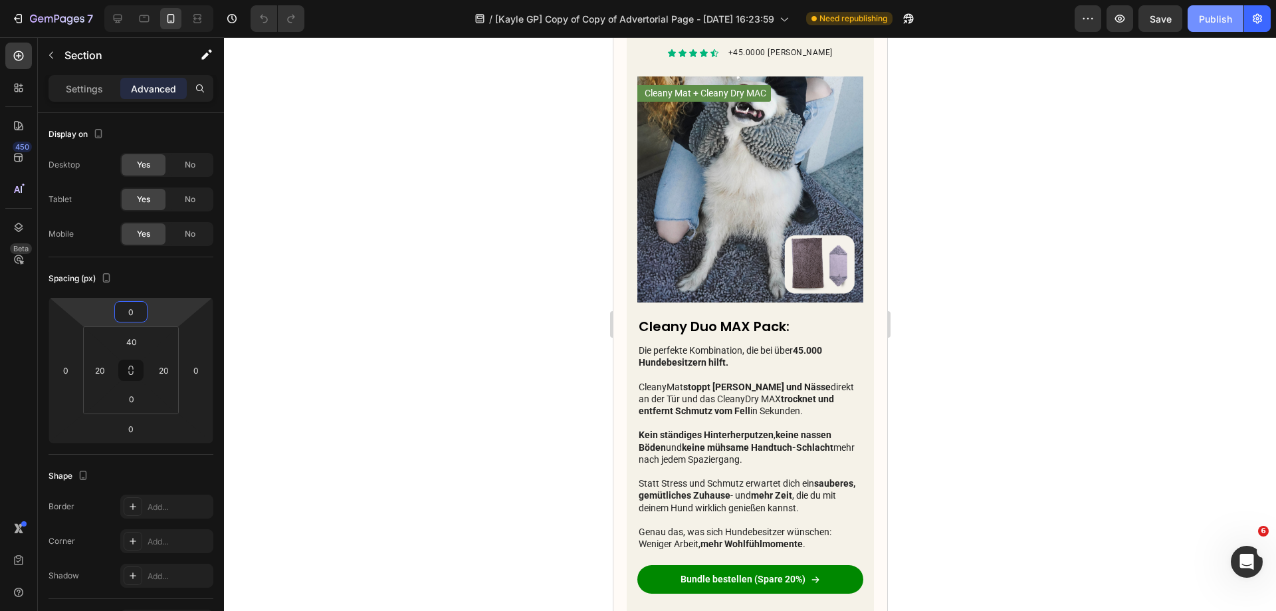
type input "0"
click at [1165, 29] on button "Save" at bounding box center [1161, 18] width 44 height 27
click at [1220, 25] on div "Publish" at bounding box center [1215, 19] width 33 height 14
